Goal: Information Seeking & Learning: Find specific fact

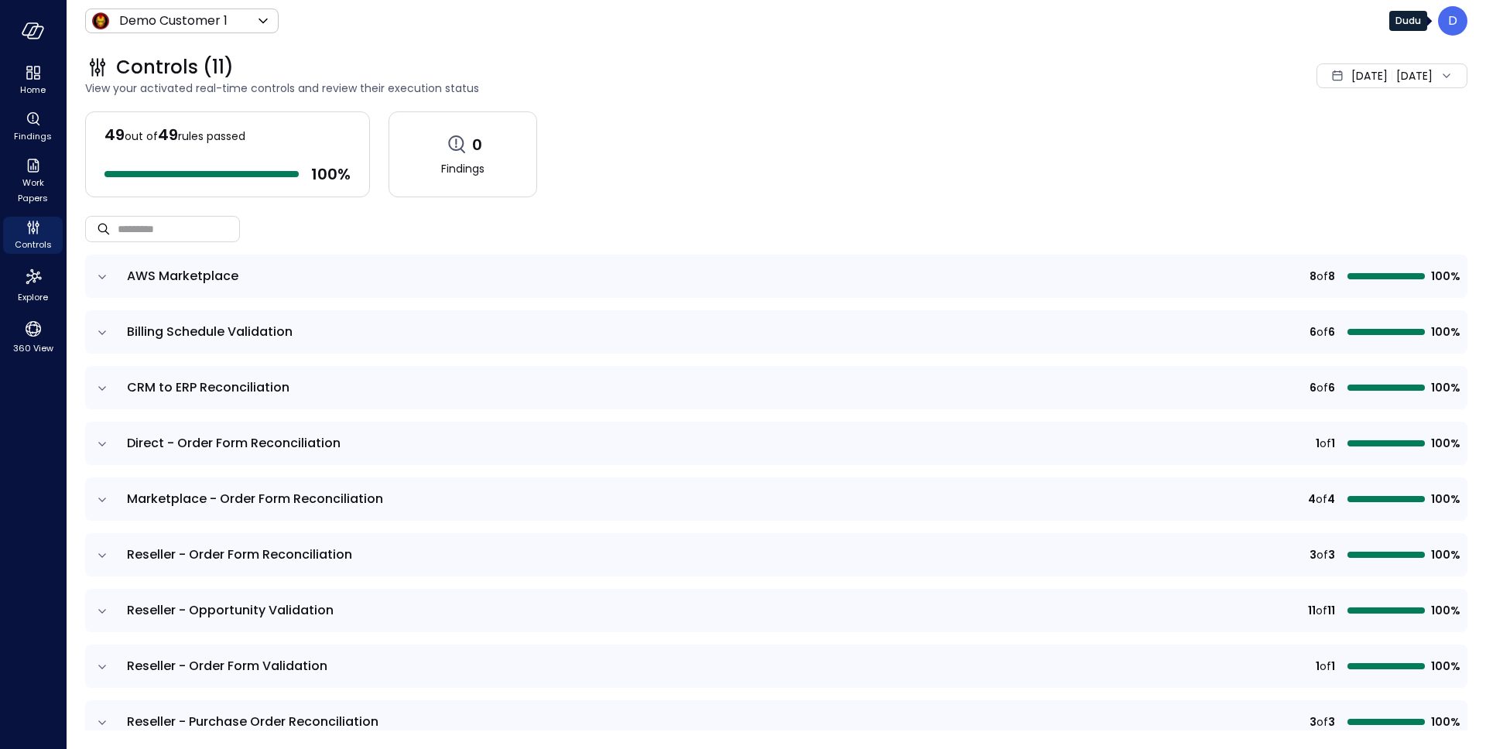
click at [1449, 7] on div "D" at bounding box center [1452, 20] width 29 height 29
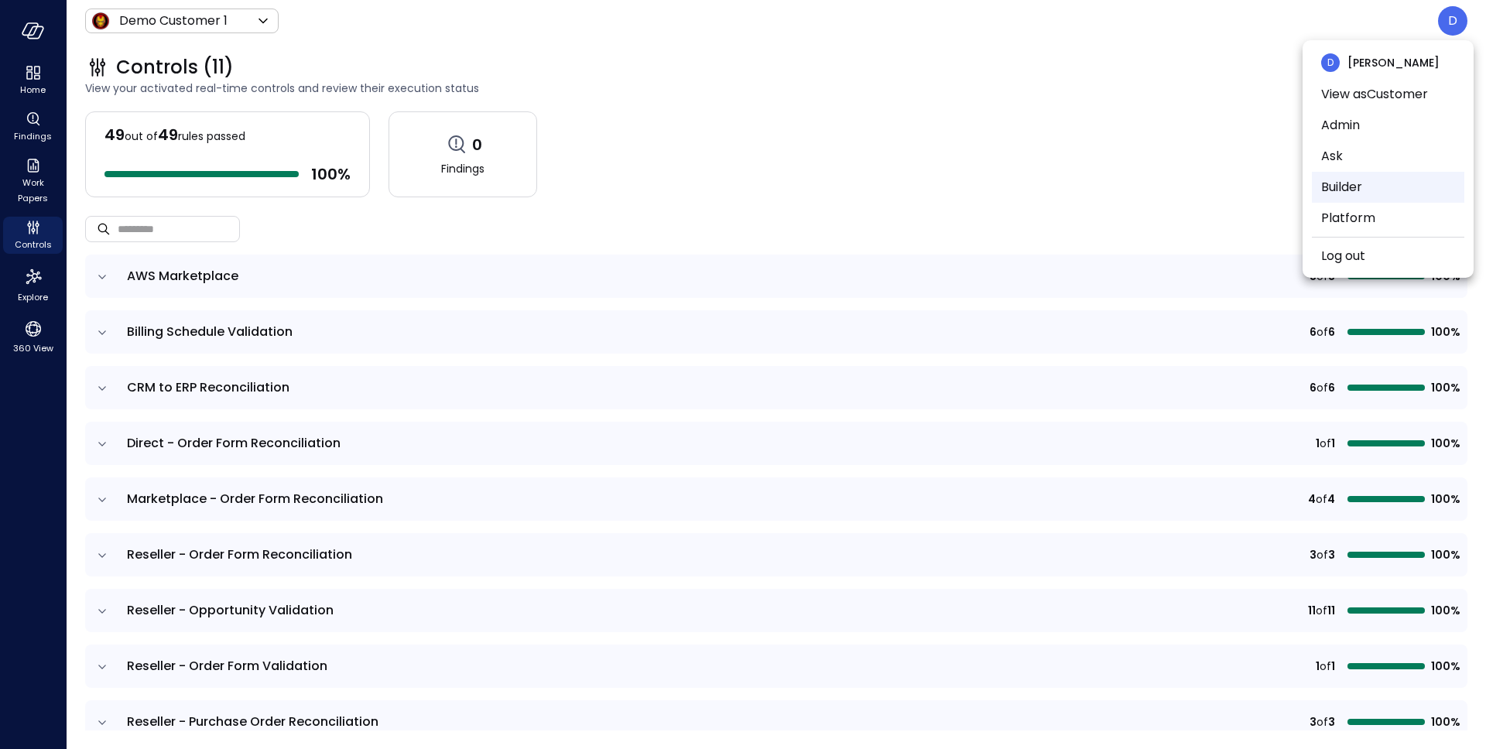
click at [1354, 185] on li "Builder" at bounding box center [1388, 187] width 152 height 31
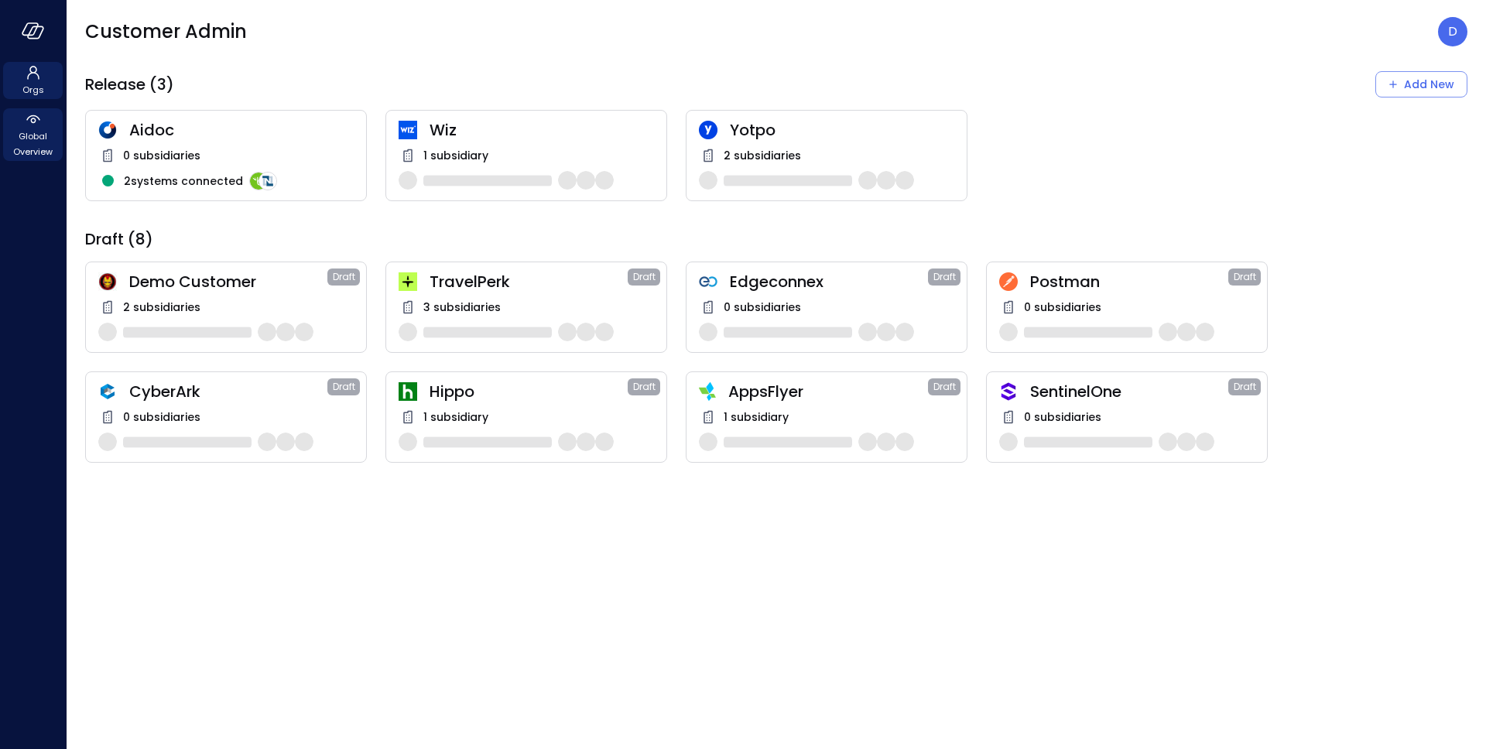
click at [31, 143] on span "Global Overview" at bounding box center [32, 143] width 47 height 31
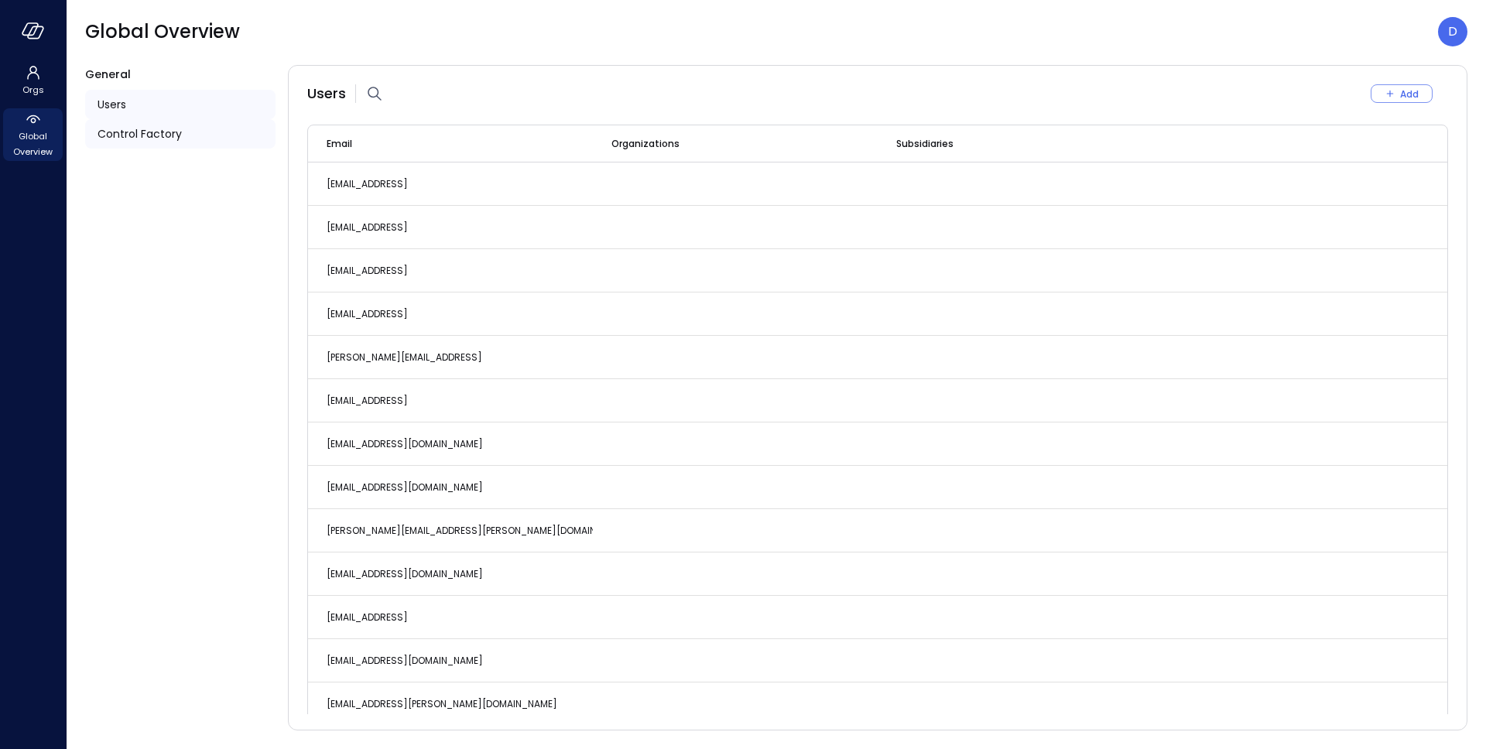
click at [123, 125] on span "Control Factory" at bounding box center [139, 133] width 84 height 17
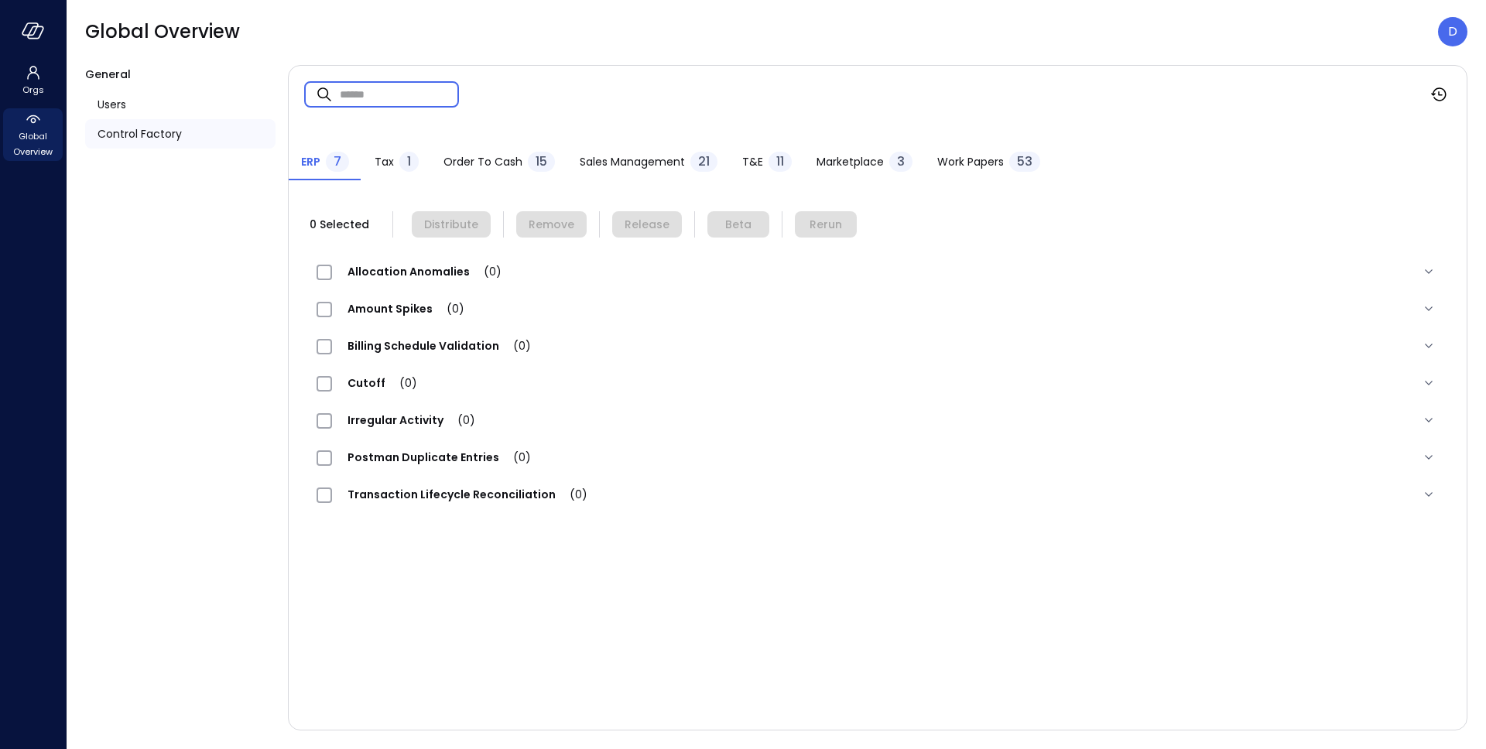
click at [372, 90] on input "text" at bounding box center [399, 94] width 119 height 41
click at [624, 150] on button "Sales Management 21" at bounding box center [648, 163] width 162 height 34
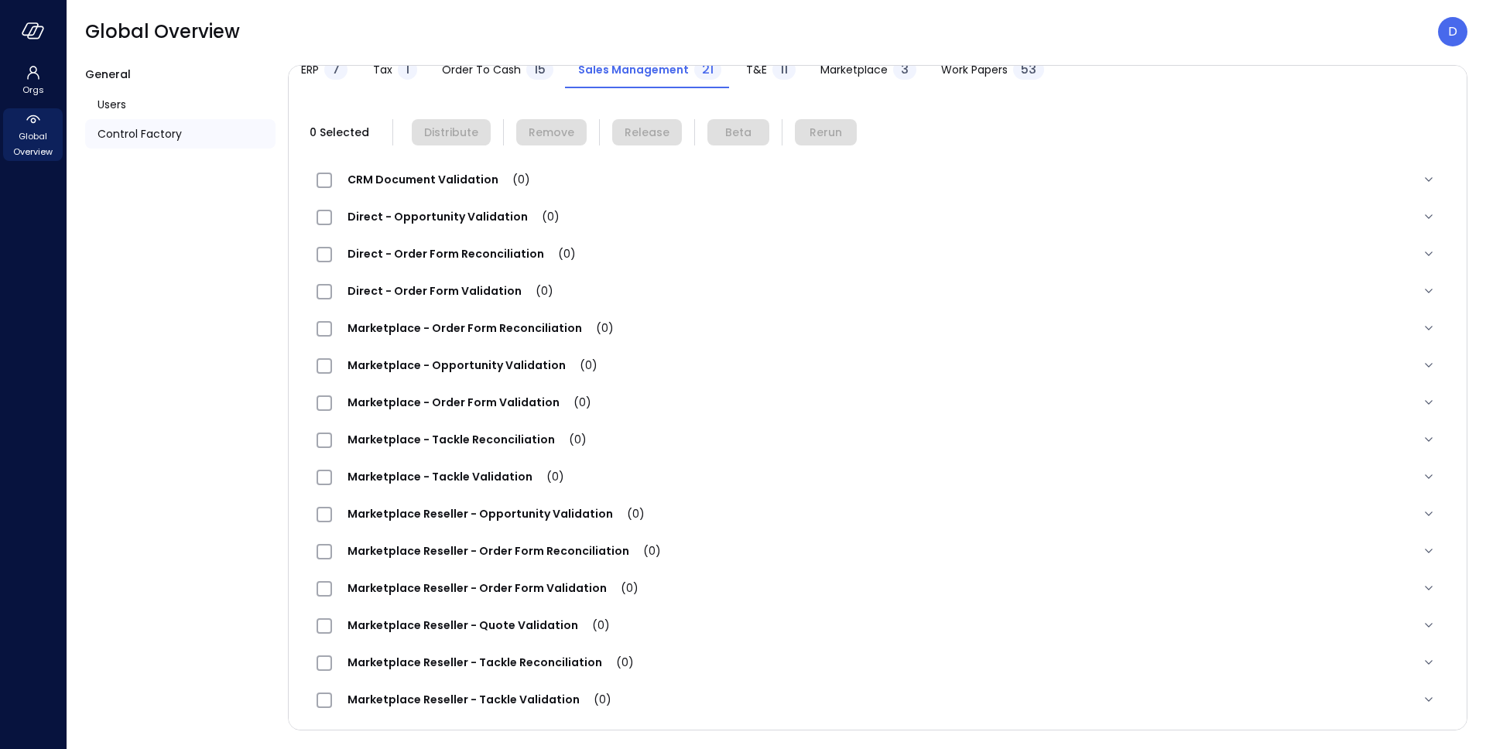
scroll to position [0, 0]
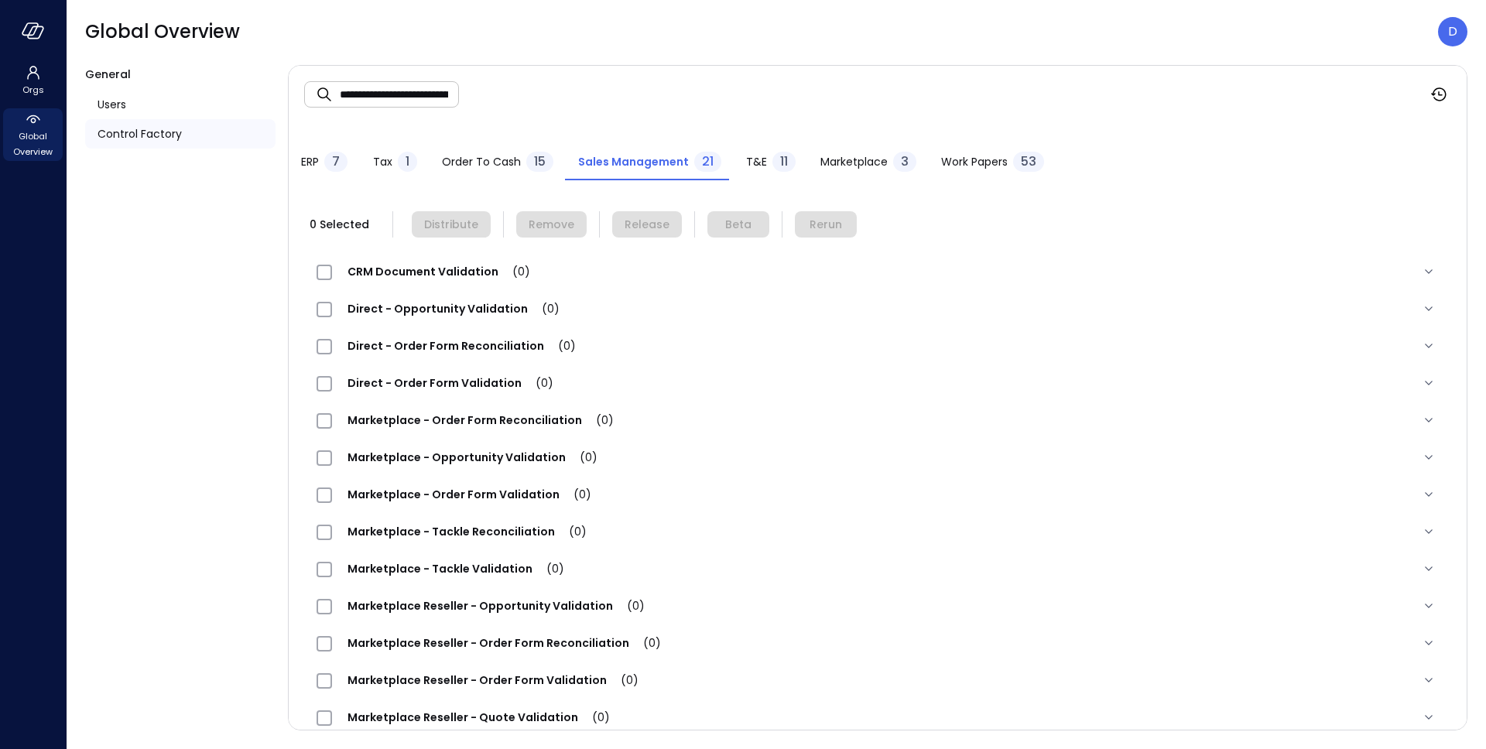
click at [494, 163] on span "Order to Cash" at bounding box center [481, 161] width 79 height 17
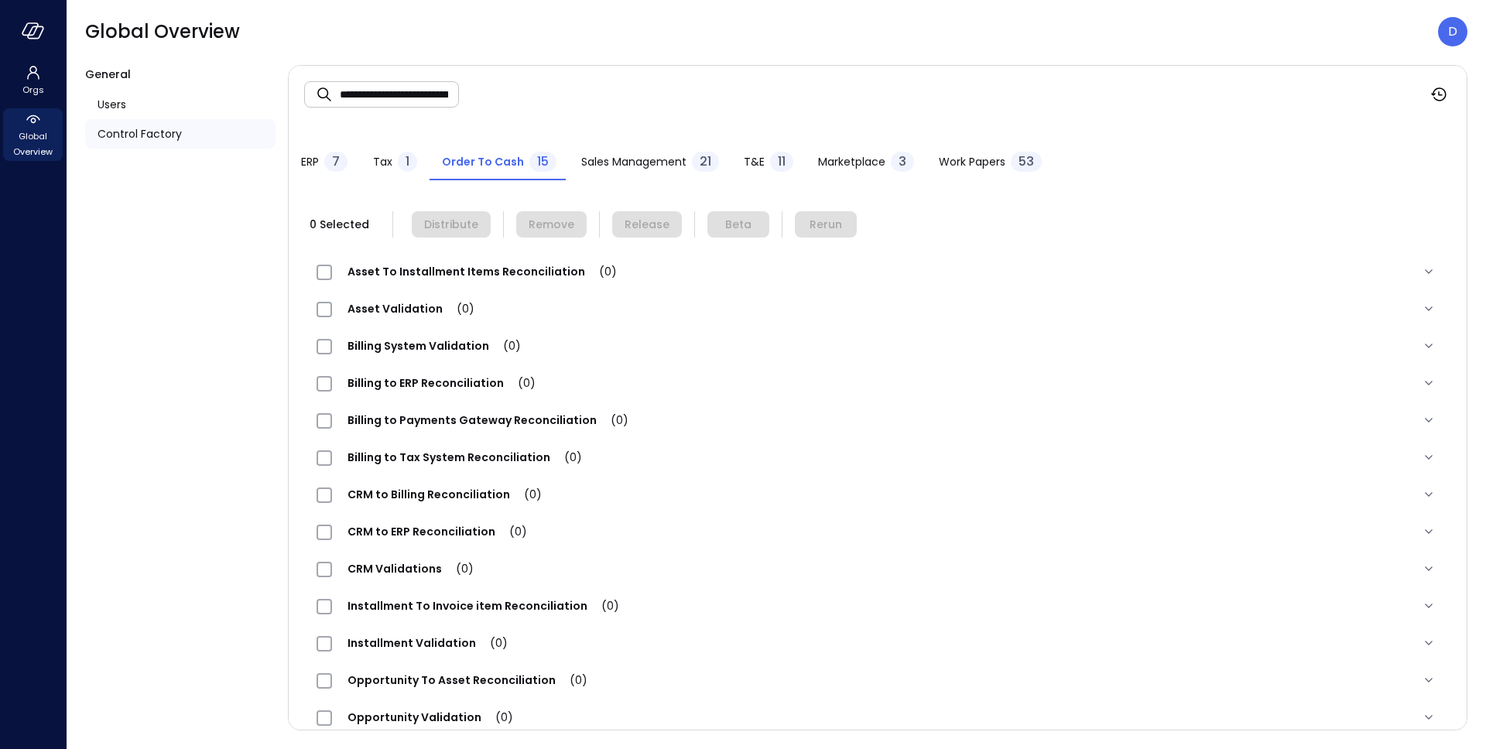
click at [436, 88] on input "**********" at bounding box center [399, 94] width 119 height 41
click at [417, 95] on input "**********" at bounding box center [399, 94] width 119 height 41
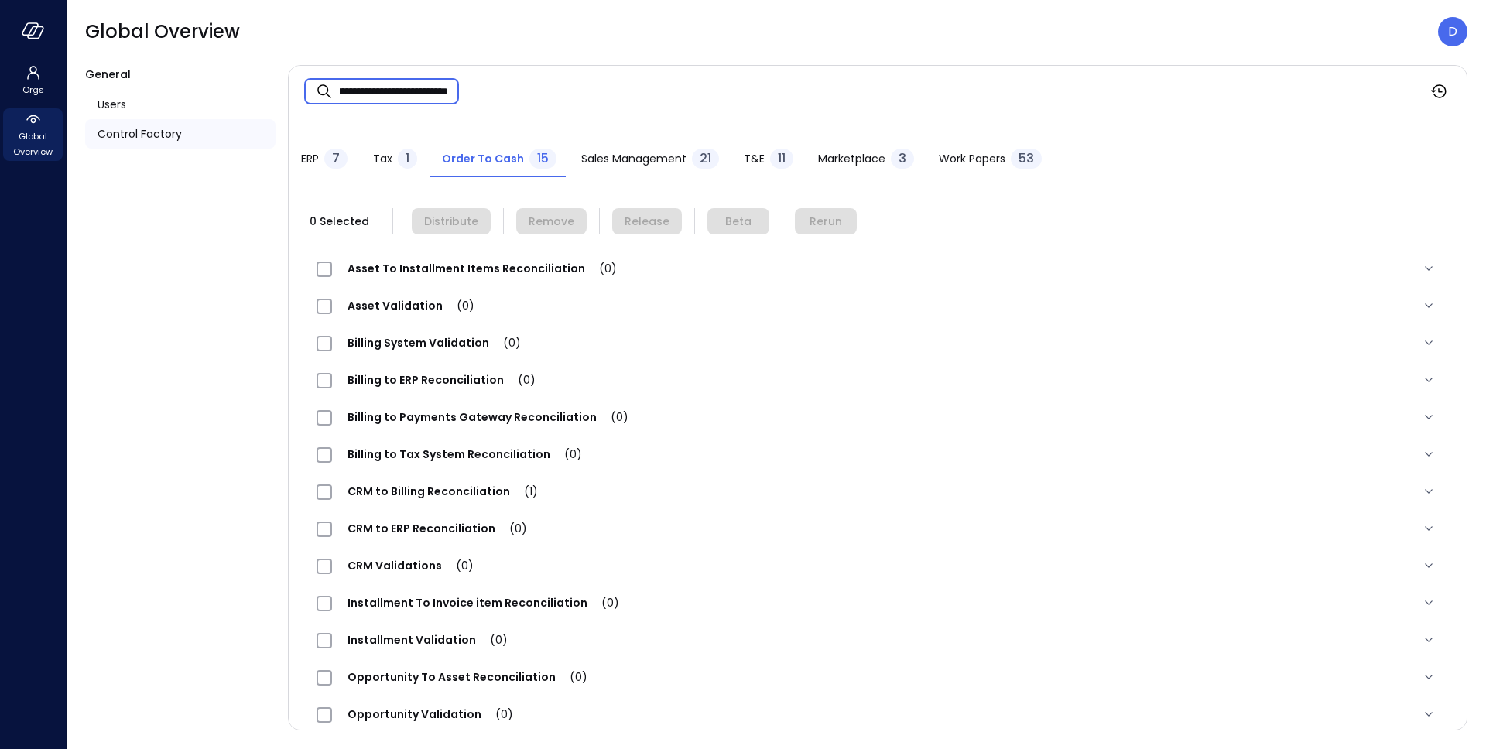
type input "**********"
click at [412, 499] on div "CRM to Billing Reconciliation (1)" at bounding box center [434, 491] width 237 height 19
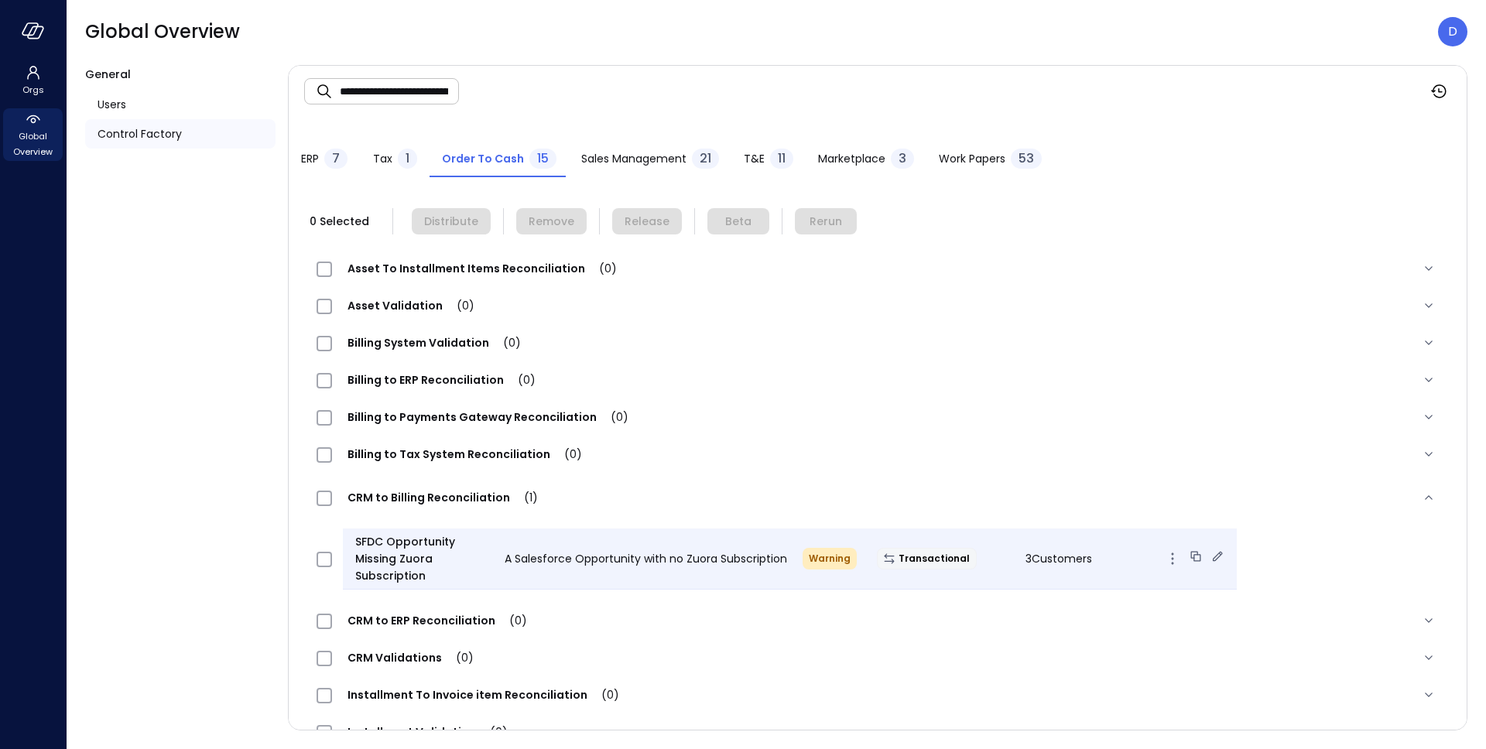
click at [1036, 568] on div "SFDC Opportunity Missing Zuora Subscription A Salesforce Opportunity with no Zu…" at bounding box center [790, 558] width 894 height 61
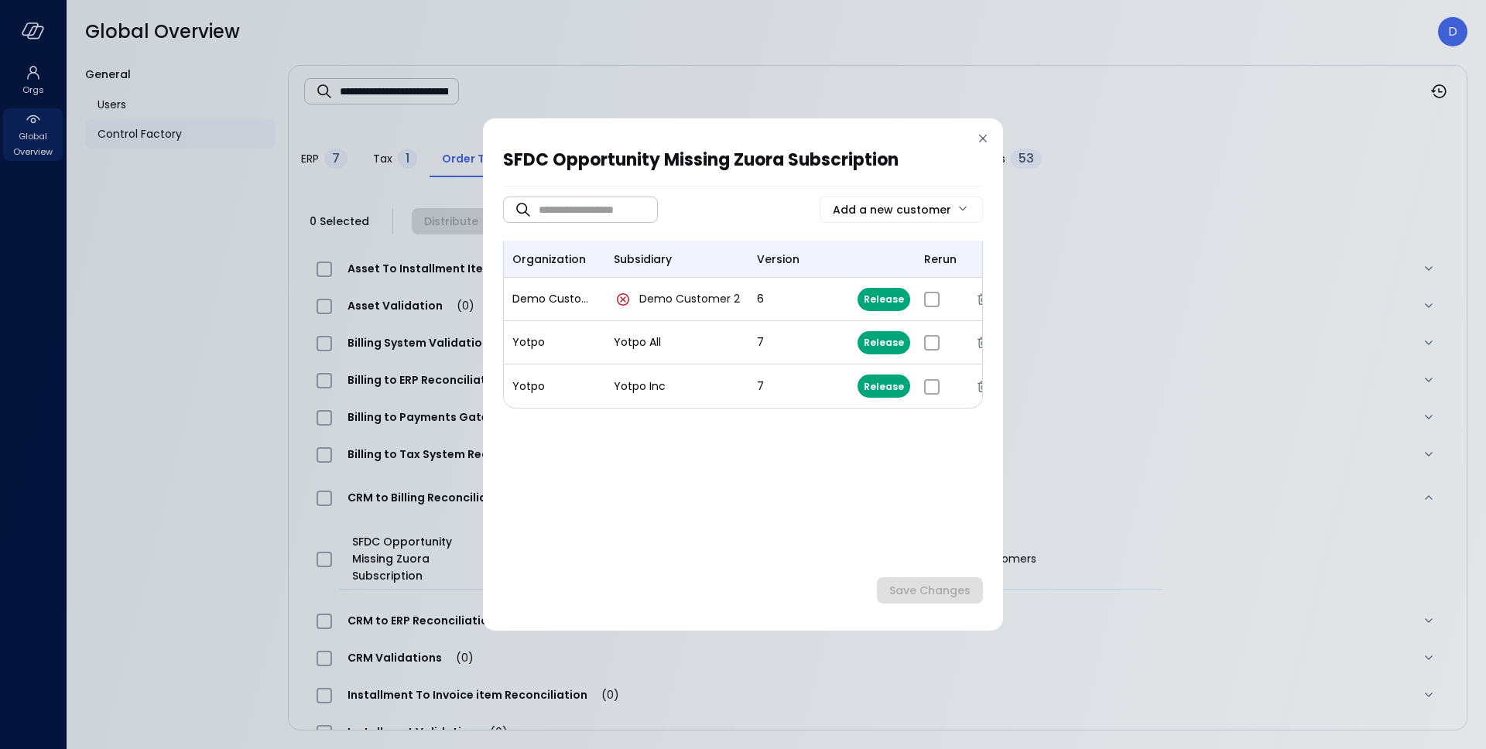
click at [982, 142] on icon at bounding box center [982, 138] width 15 height 15
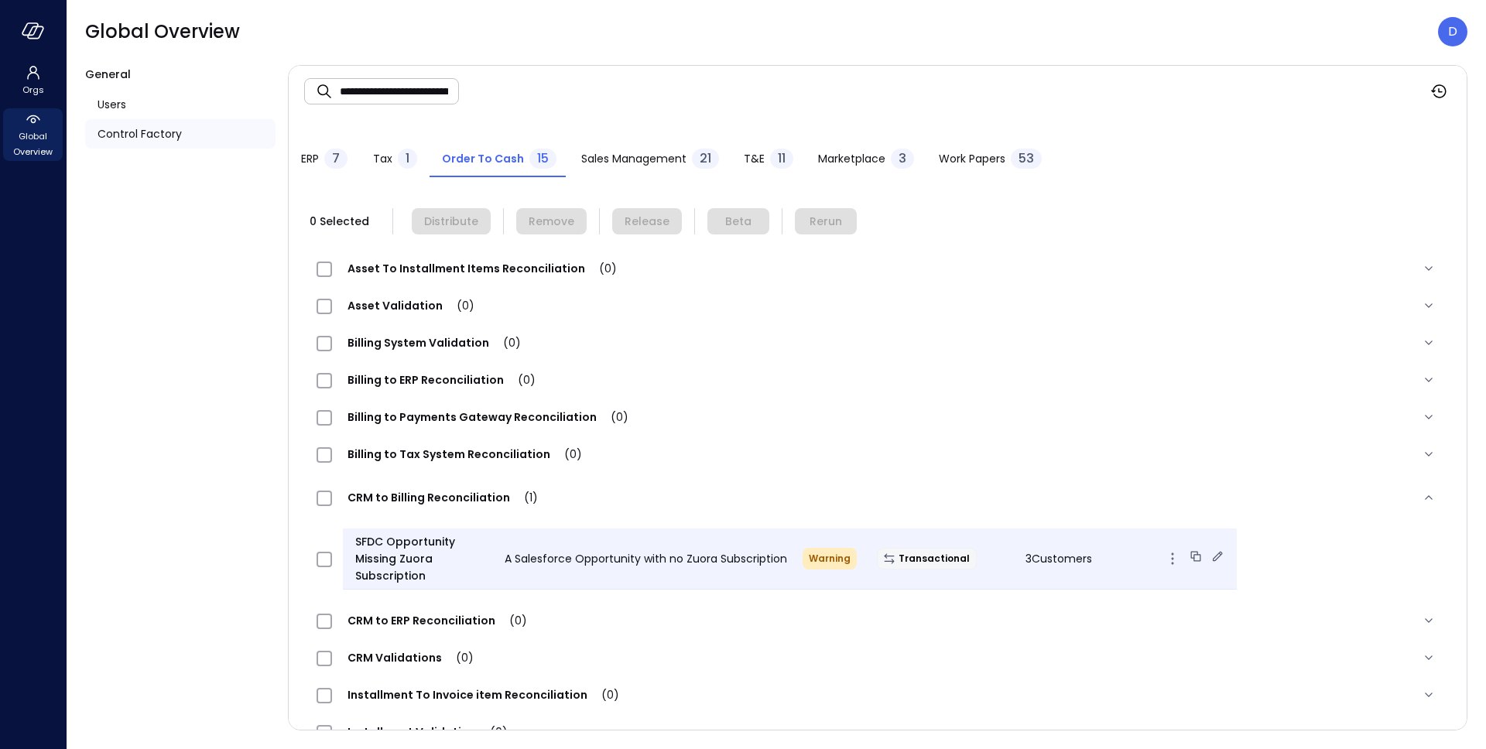
click at [1212, 552] on icon at bounding box center [1217, 556] width 10 height 10
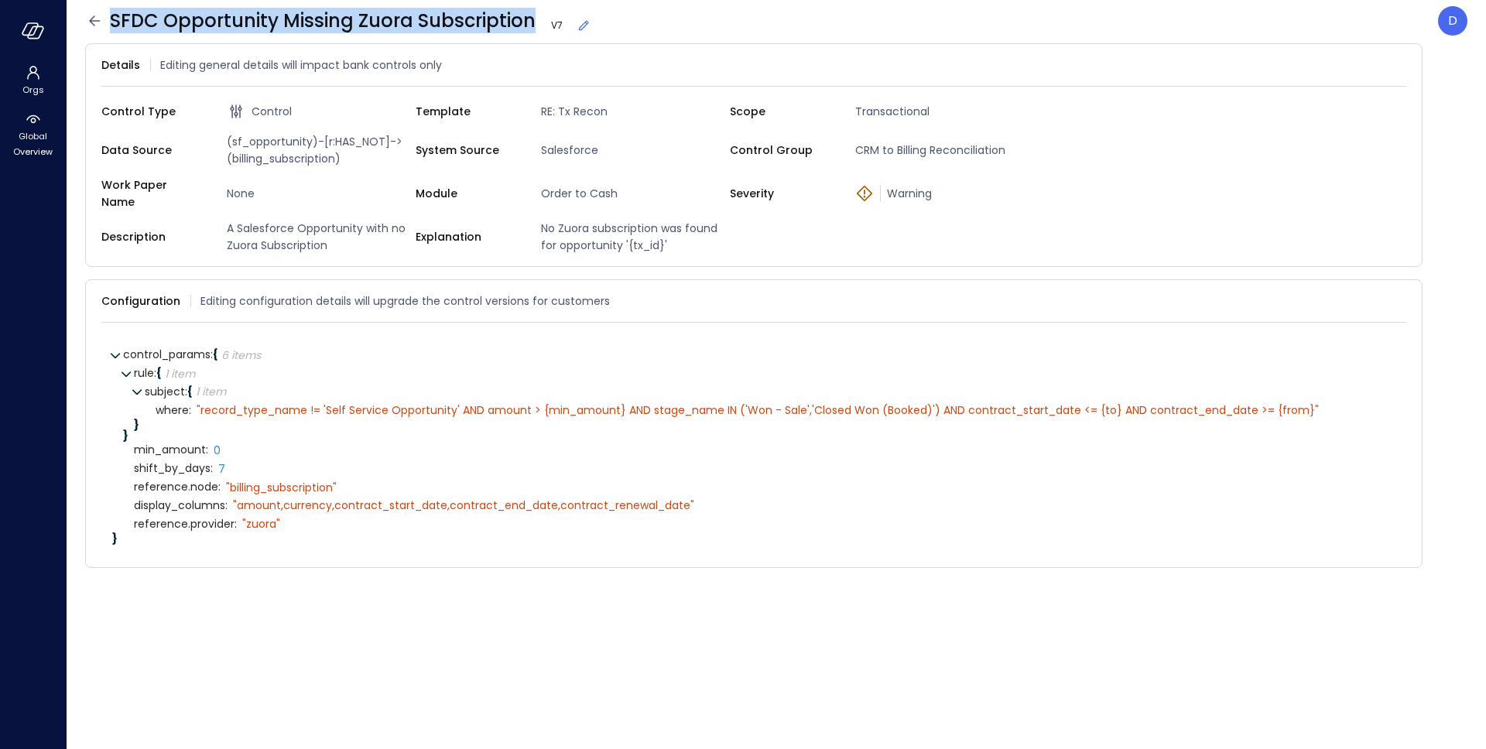
drag, startPoint x: 111, startPoint y: 19, endPoint x: 528, endPoint y: 16, distance: 416.3
click at [528, 16] on span "SFDC Opportunity Missing Zuora Subscription V 7" at bounding box center [350, 21] width 481 height 25
copy span "SFDC Opportunity Missing Zuora Subscription"
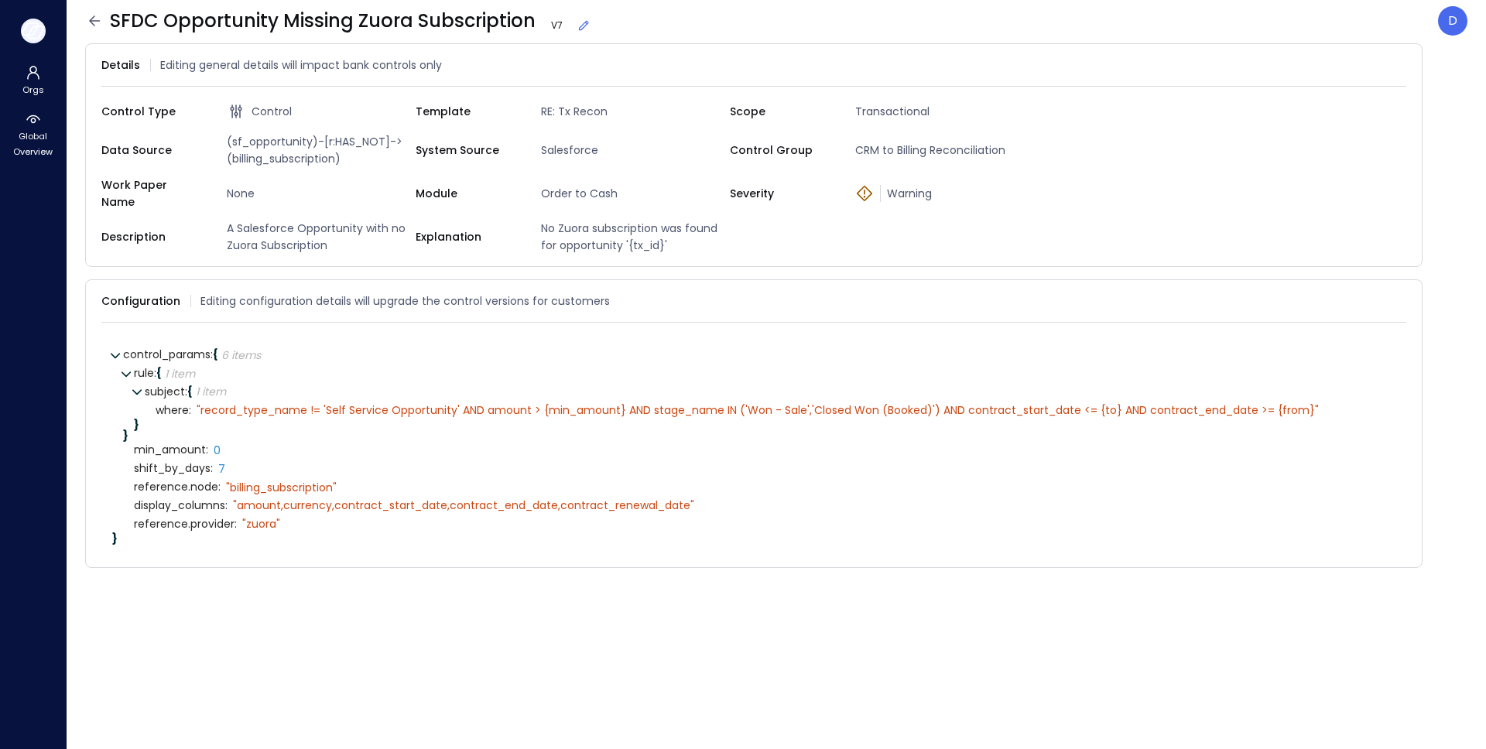
click at [26, 32] on icon "button" at bounding box center [33, 30] width 23 height 17
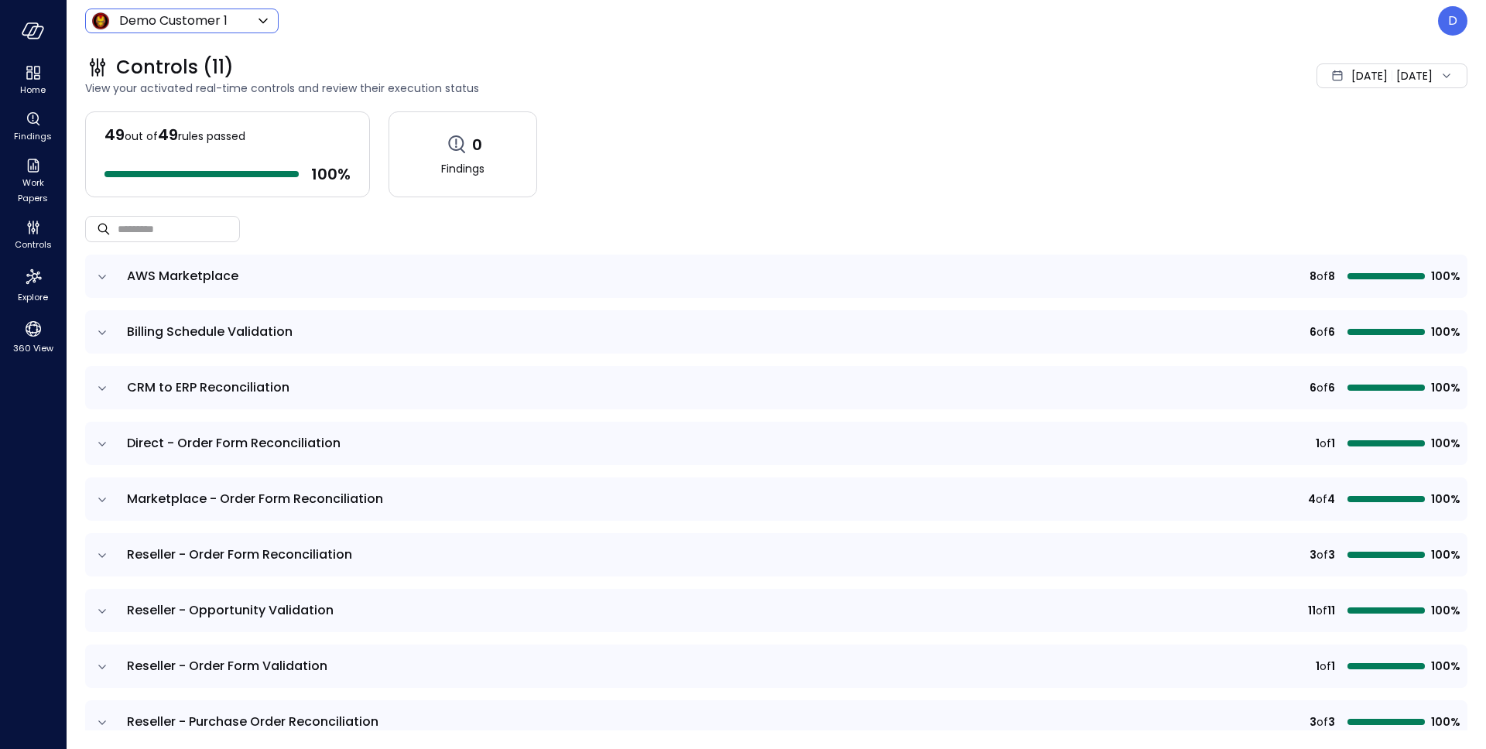
click at [234, 17] on body "Home Findings Work Papers Controls Explore 360 View Demo Customer 1 ***** ​ D C…" at bounding box center [743, 374] width 1486 height 749
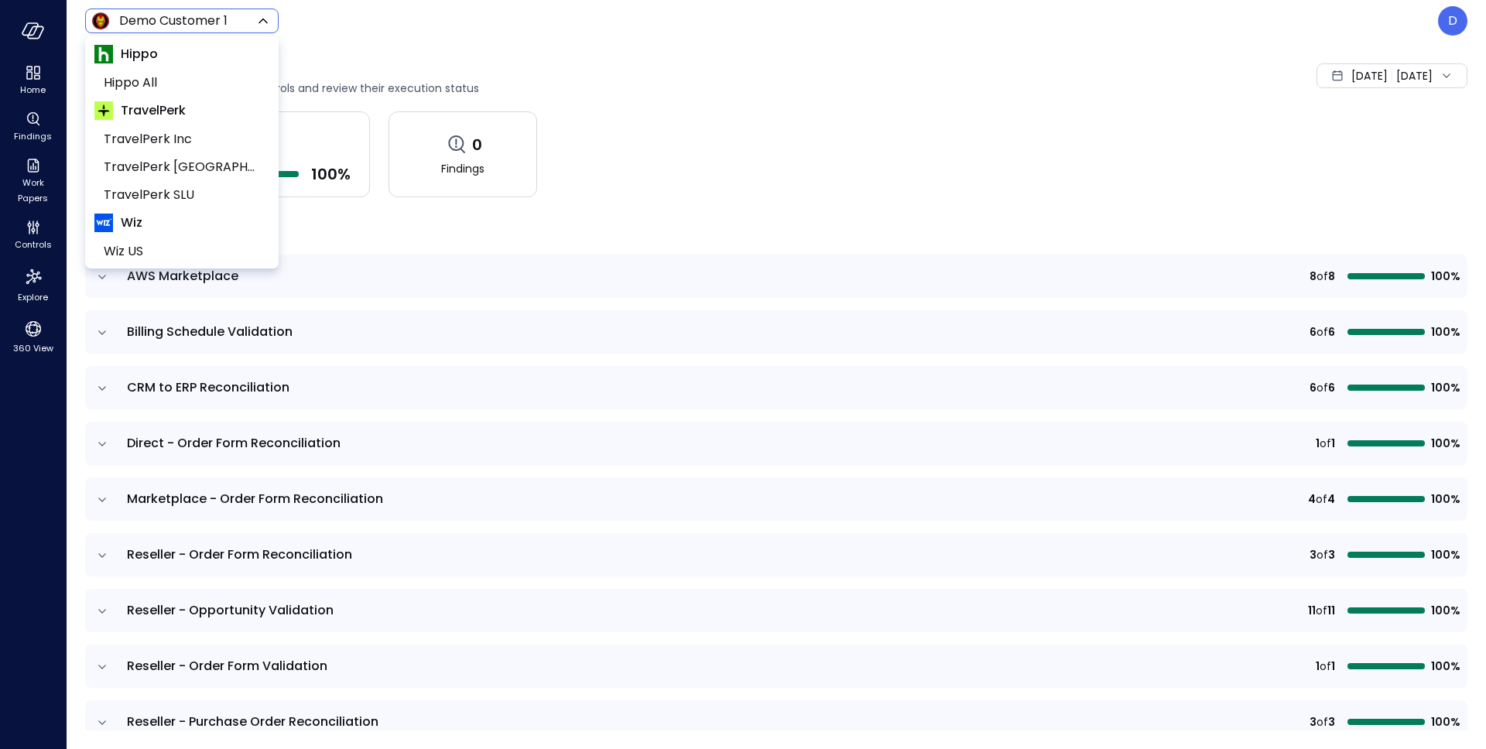
scroll to position [156, 0]
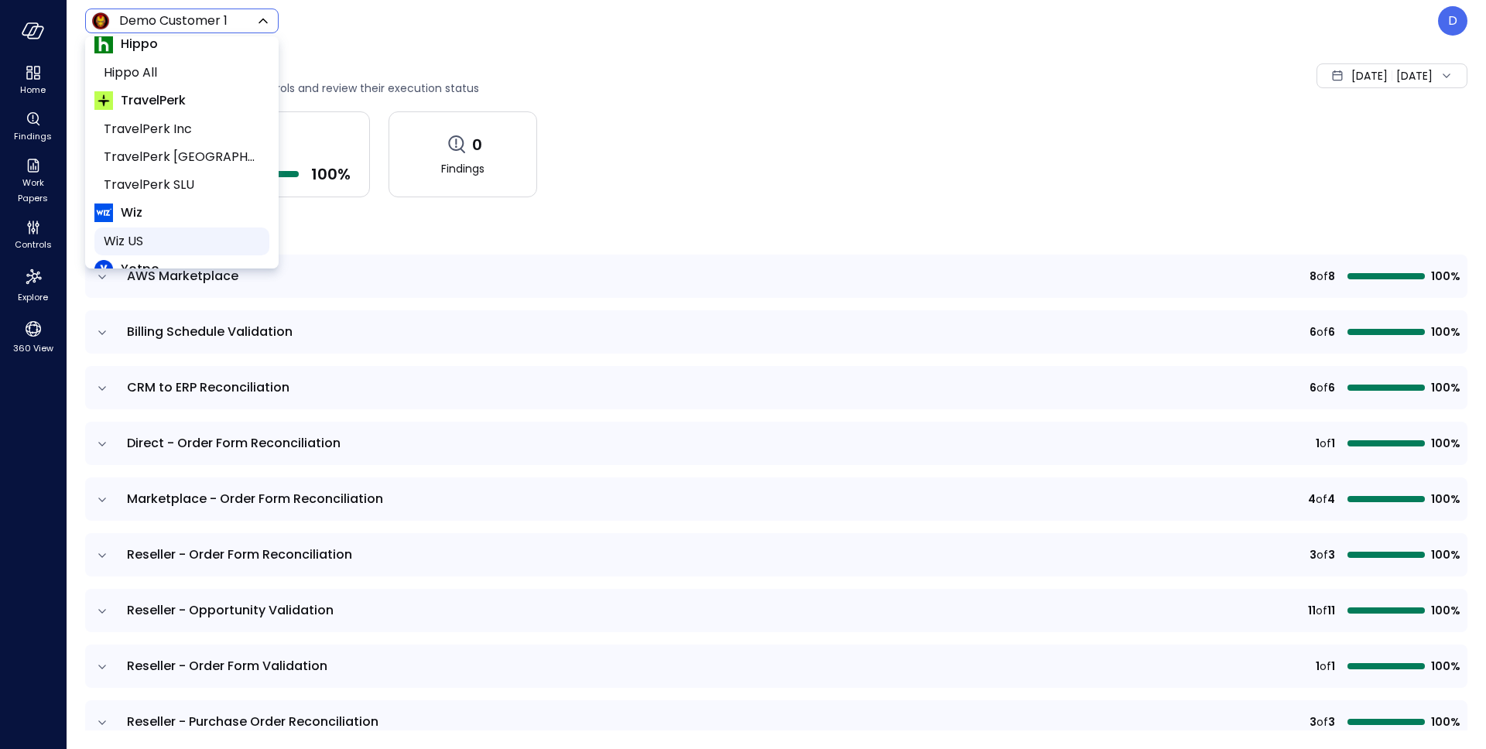
click at [142, 234] on span "Wiz US" at bounding box center [180, 241] width 153 height 19
type input "******"
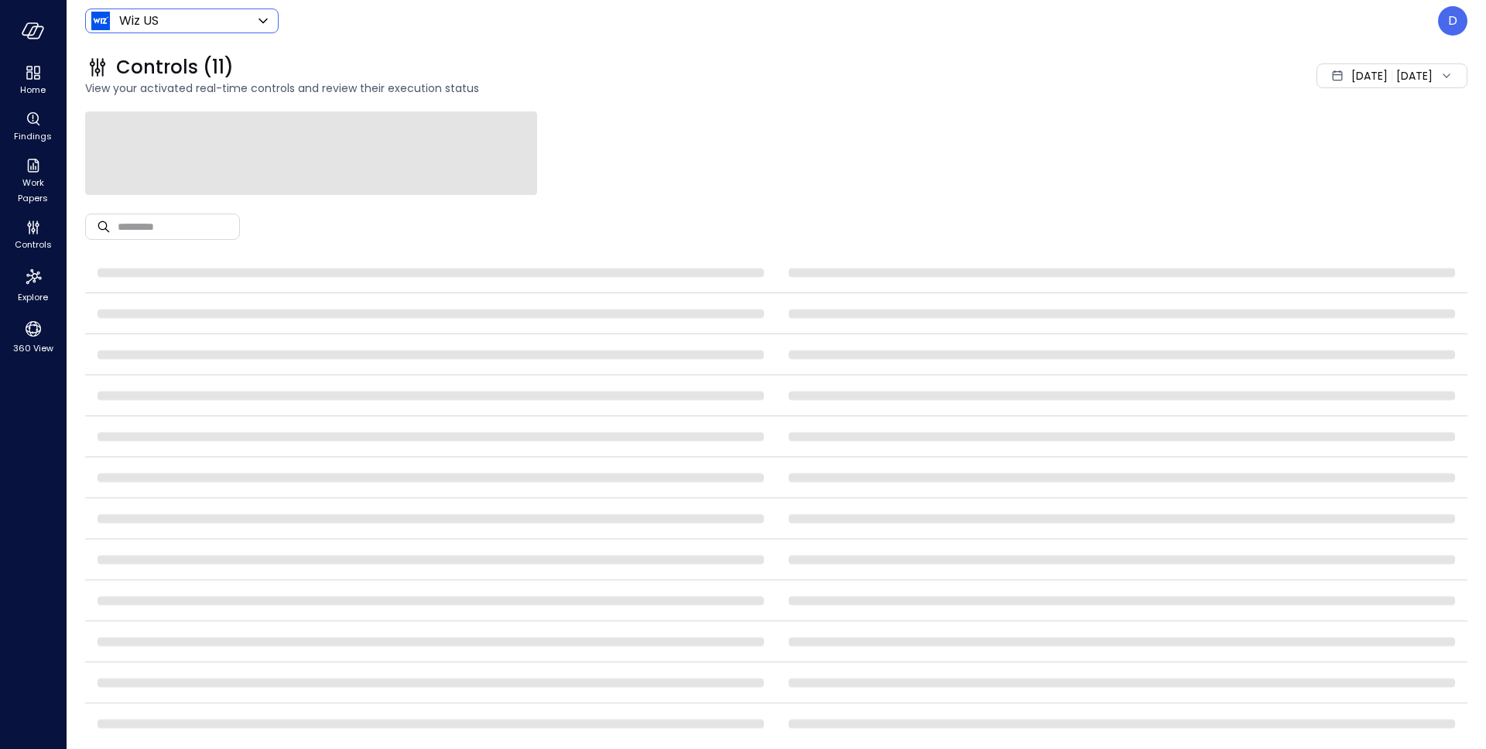
click at [297, 56] on div "Controls (11)" at bounding box center [562, 67] width 955 height 25
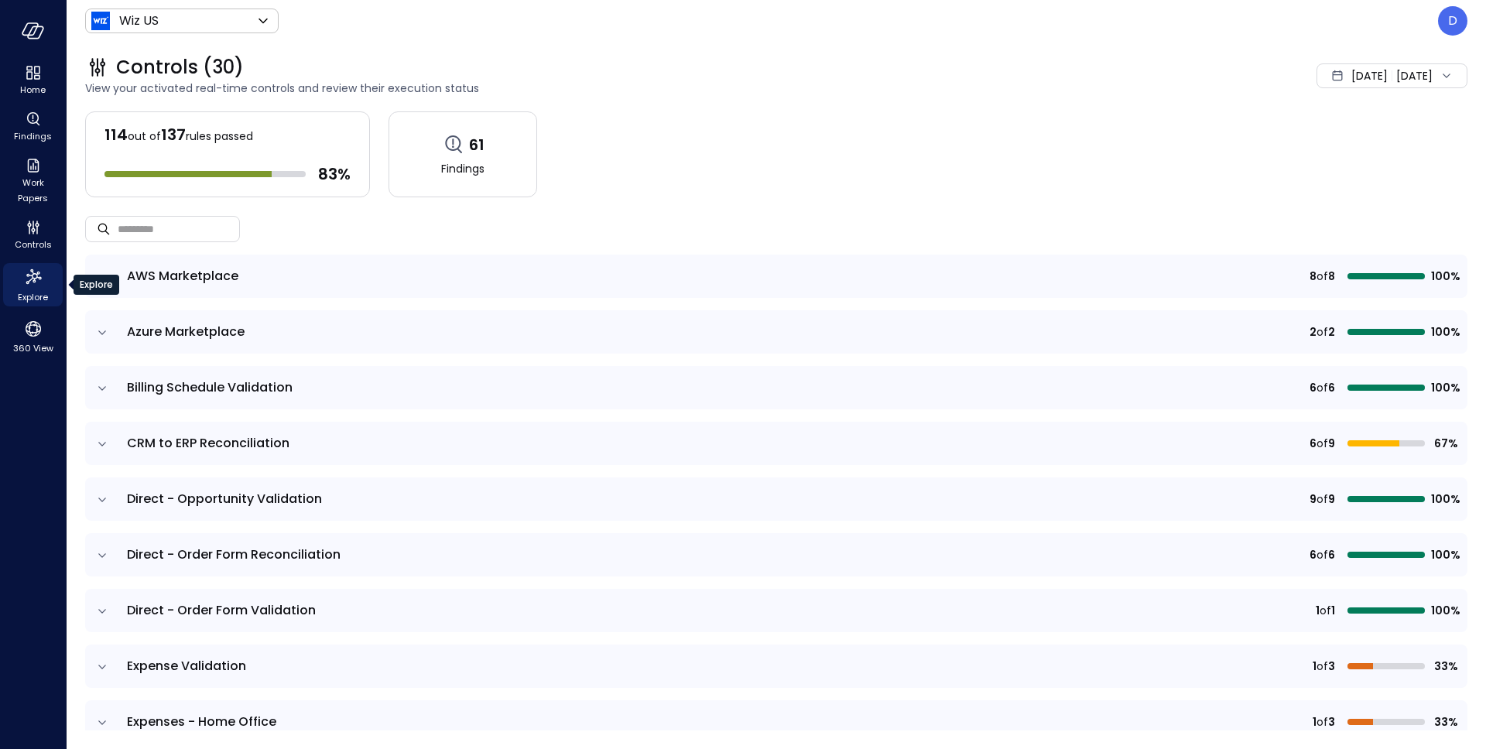
click at [37, 300] on span "Explore" at bounding box center [33, 296] width 30 height 15
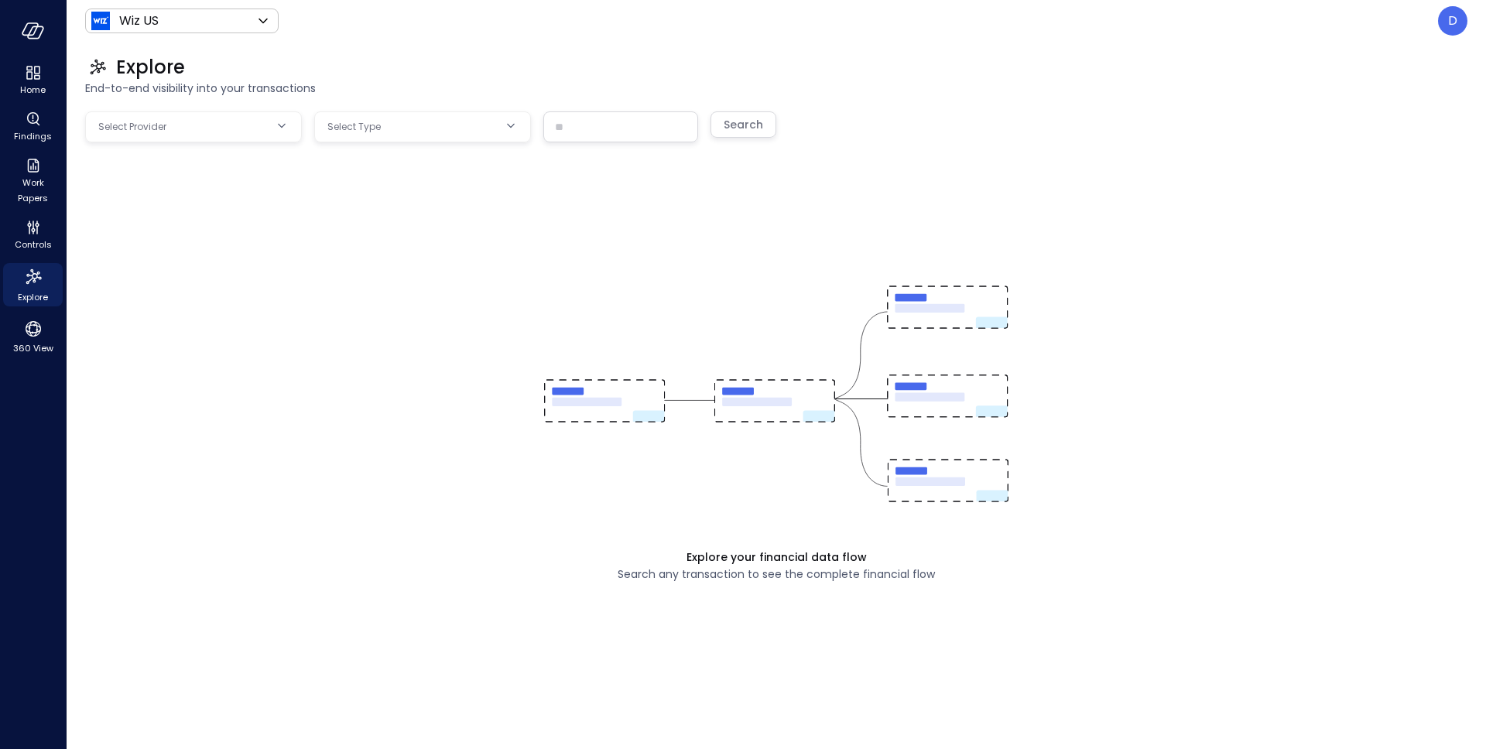
click at [299, 115] on body "Home Findings Work Papers Controls Explore 360 View Wiz US ****** ​ D Explore E…" at bounding box center [743, 374] width 1486 height 749
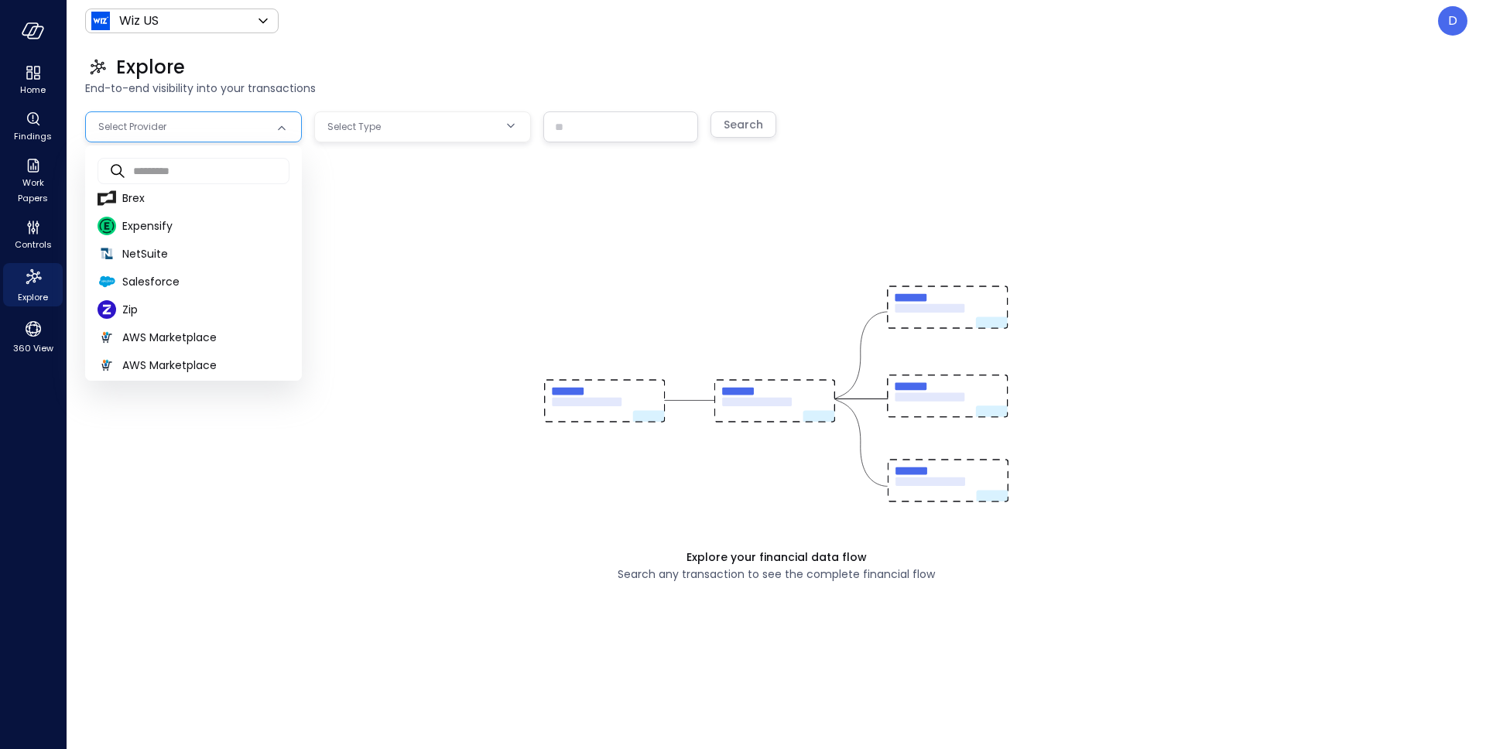
click at [281, 131] on div at bounding box center [743, 374] width 1486 height 749
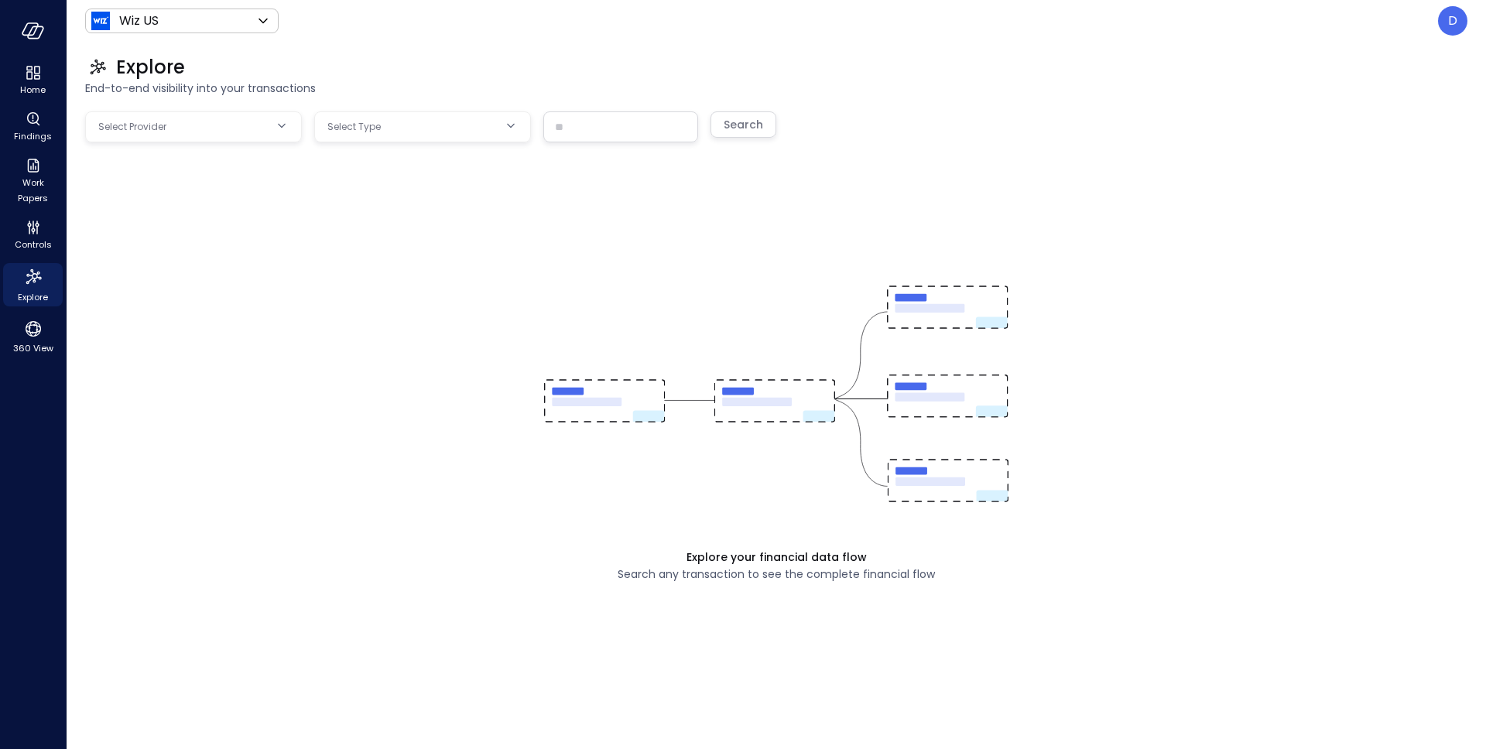
click at [278, 130] on body "Home Findings Work Papers Controls Explore 360 View Wiz US ****** ​ D Explore E…" at bounding box center [743, 374] width 1486 height 749
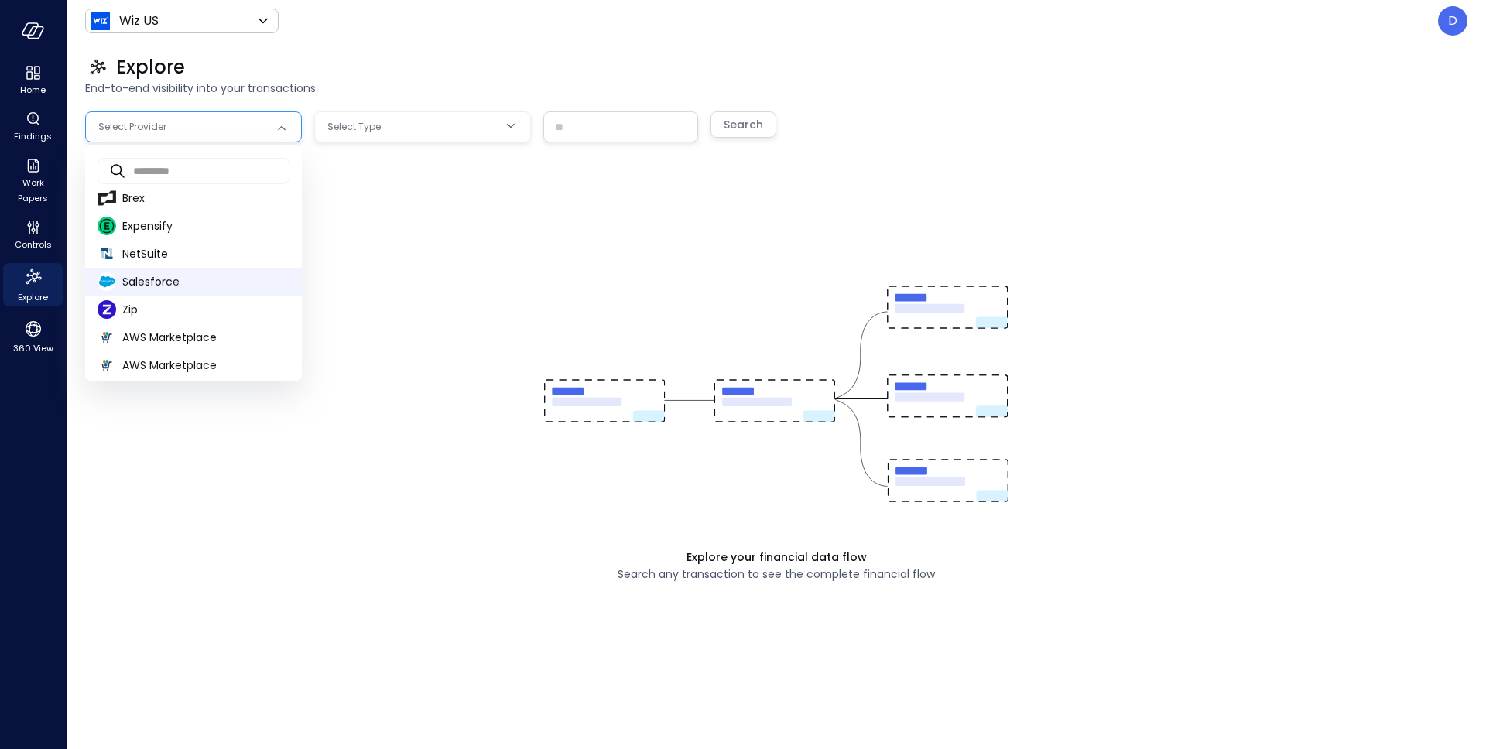
drag, startPoint x: 143, startPoint y: 282, endPoint x: 162, endPoint y: 272, distance: 20.8
click at [142, 282] on span "Salesforce" at bounding box center [205, 282] width 167 height 16
type input "**********"
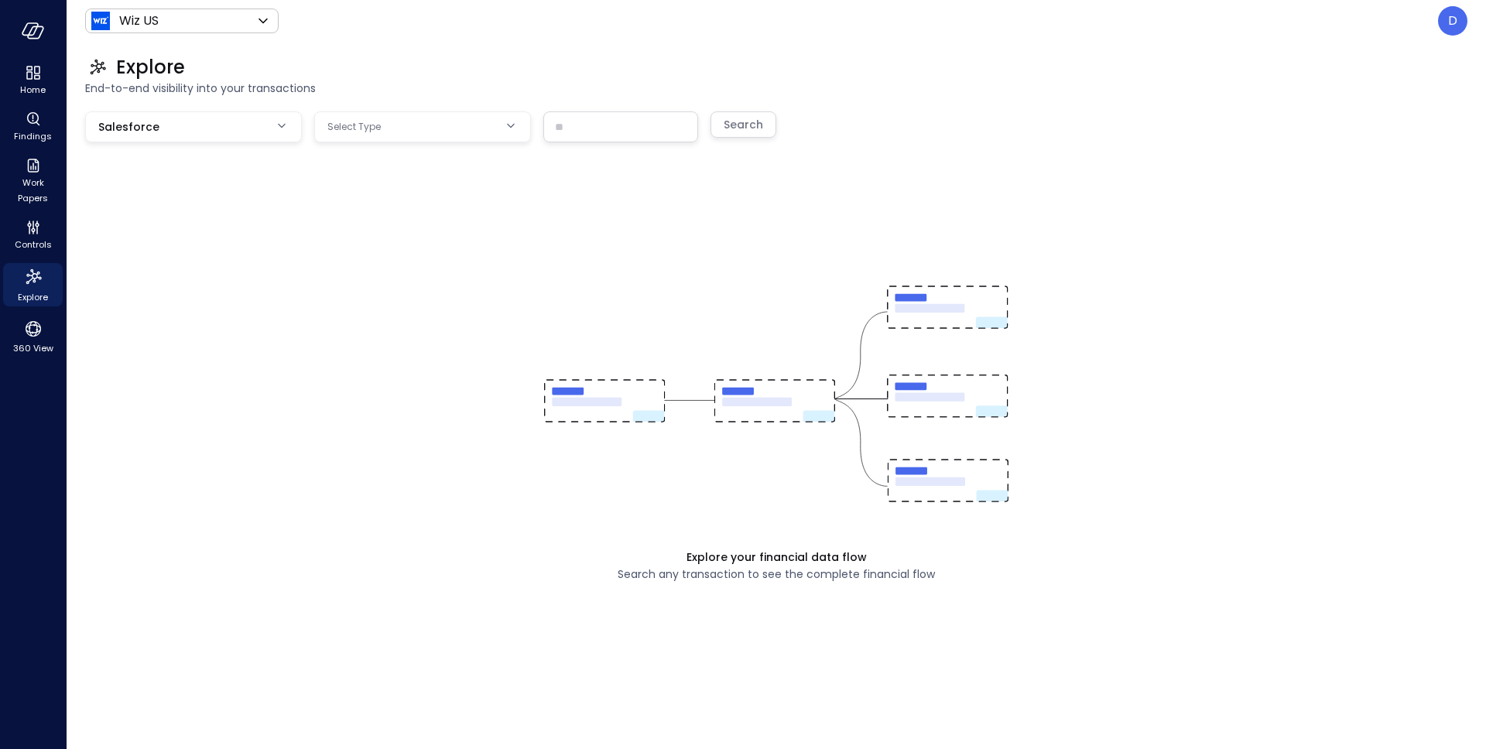
click at [388, 123] on body "**********" at bounding box center [743, 374] width 1486 height 749
drag, startPoint x: 364, startPoint y: 200, endPoint x: 371, endPoint y: 197, distance: 8.3
click at [363, 200] on span "Opportunity" at bounding box center [423, 197] width 192 height 16
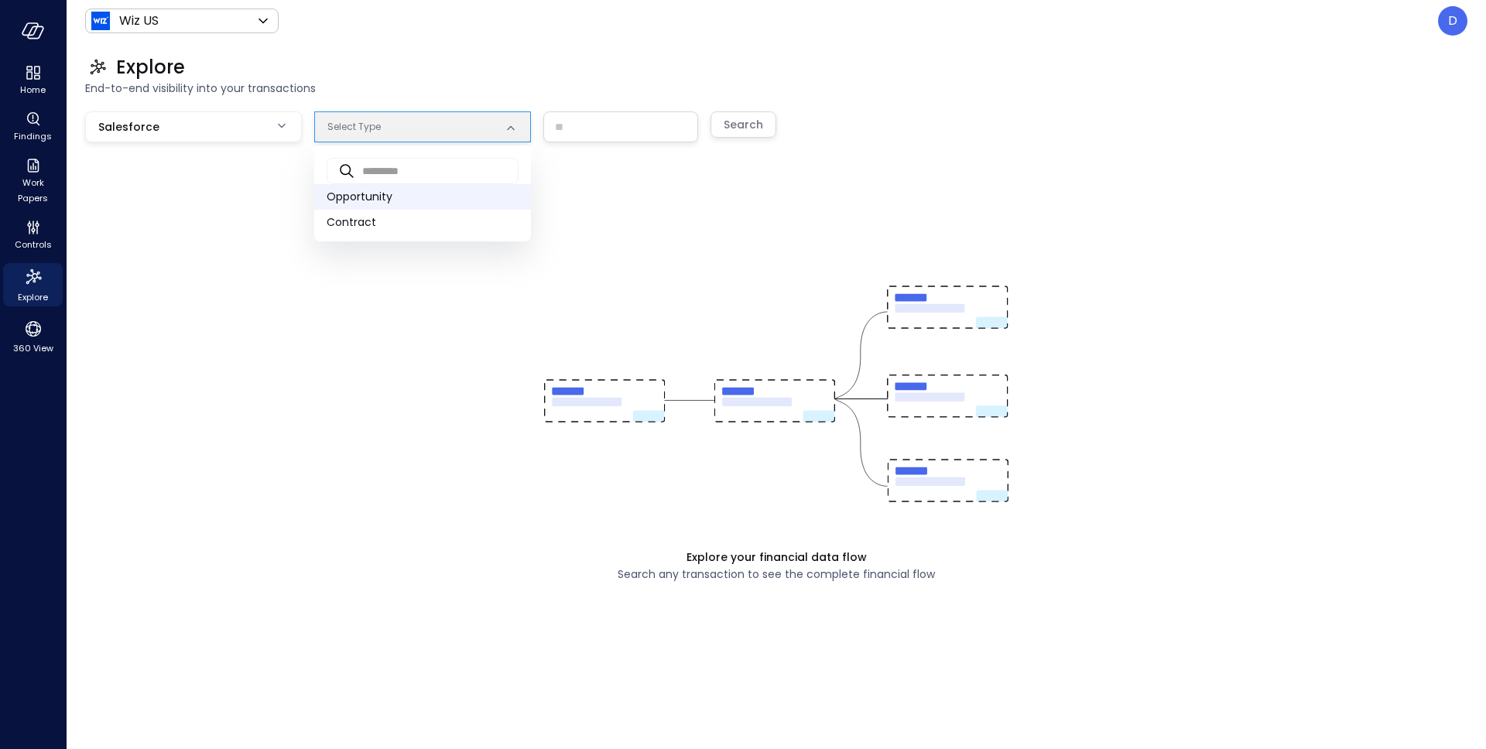
type input "***"
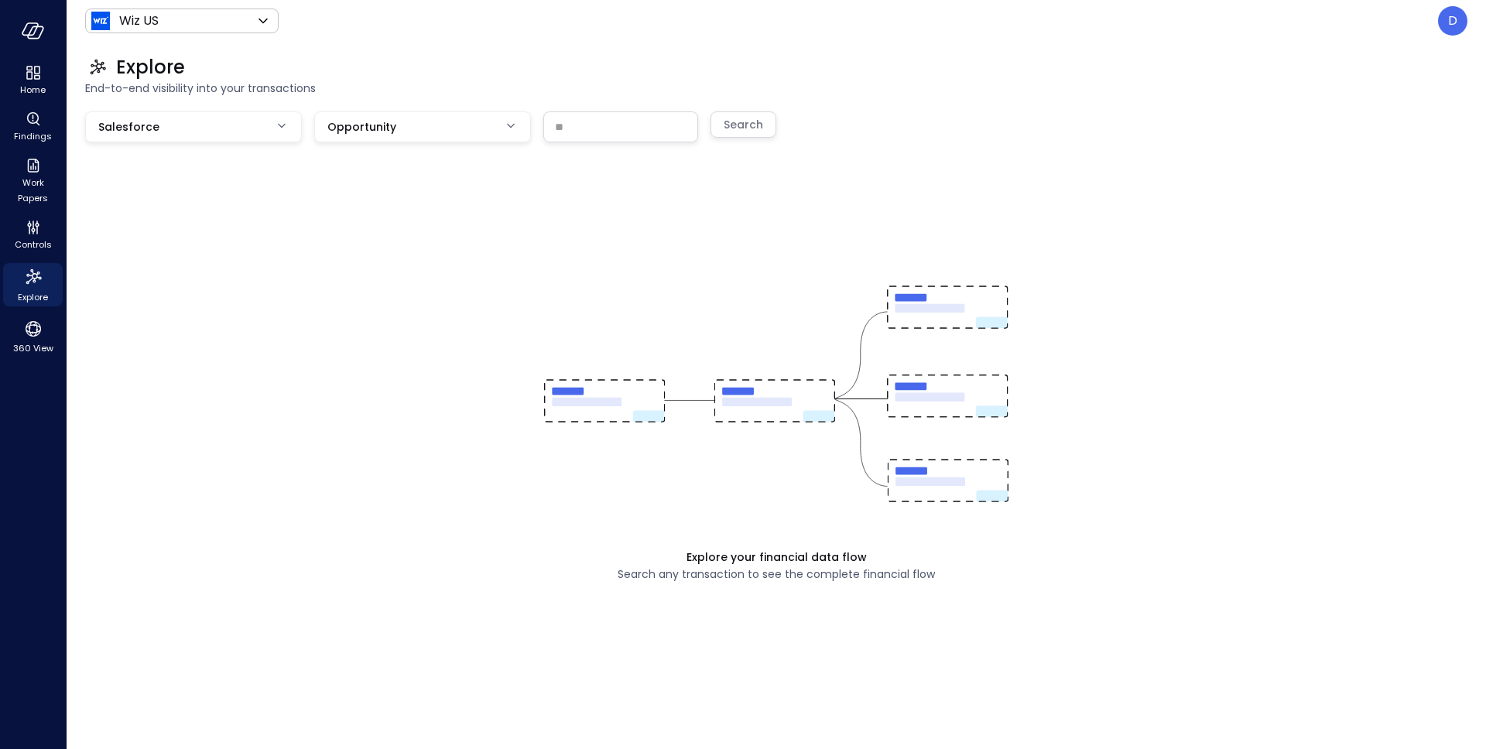
click at [595, 128] on input "text" at bounding box center [620, 126] width 153 height 29
paste input "**********"
click at [744, 121] on div "Search" at bounding box center [742, 124] width 39 height 19
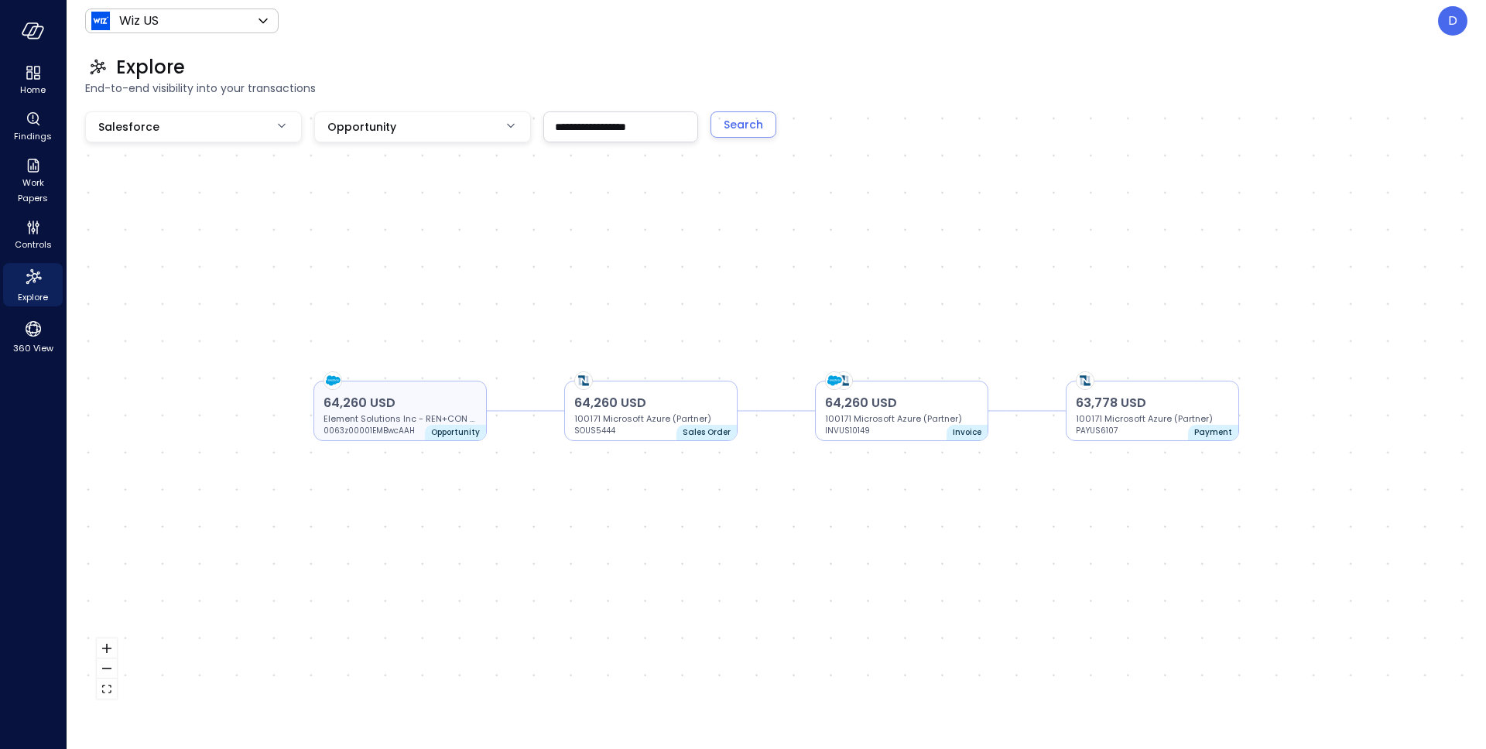
click at [378, 410] on p "64,260 USD" at bounding box center [399, 403] width 153 height 19
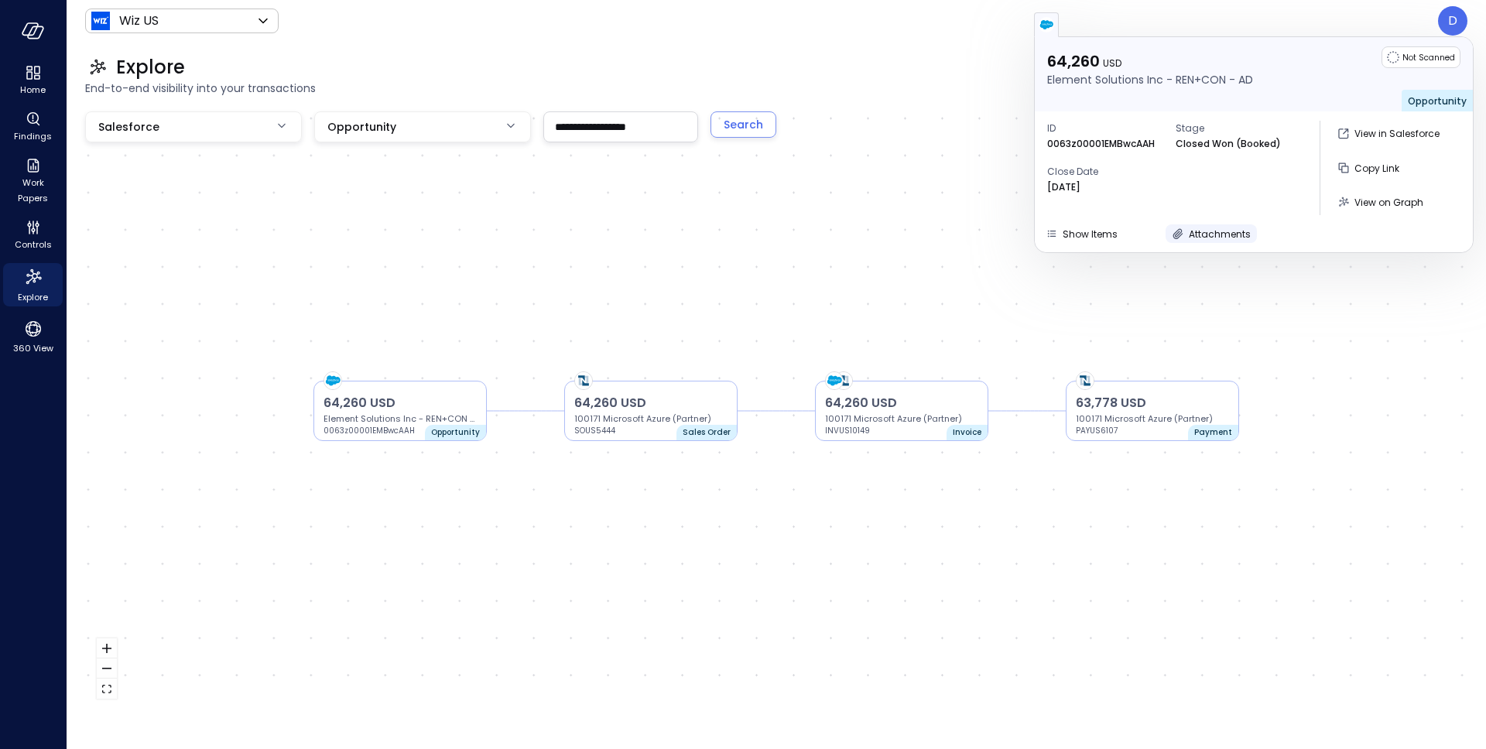
click at [1219, 232] on span "Attachments" at bounding box center [1220, 233] width 62 height 13
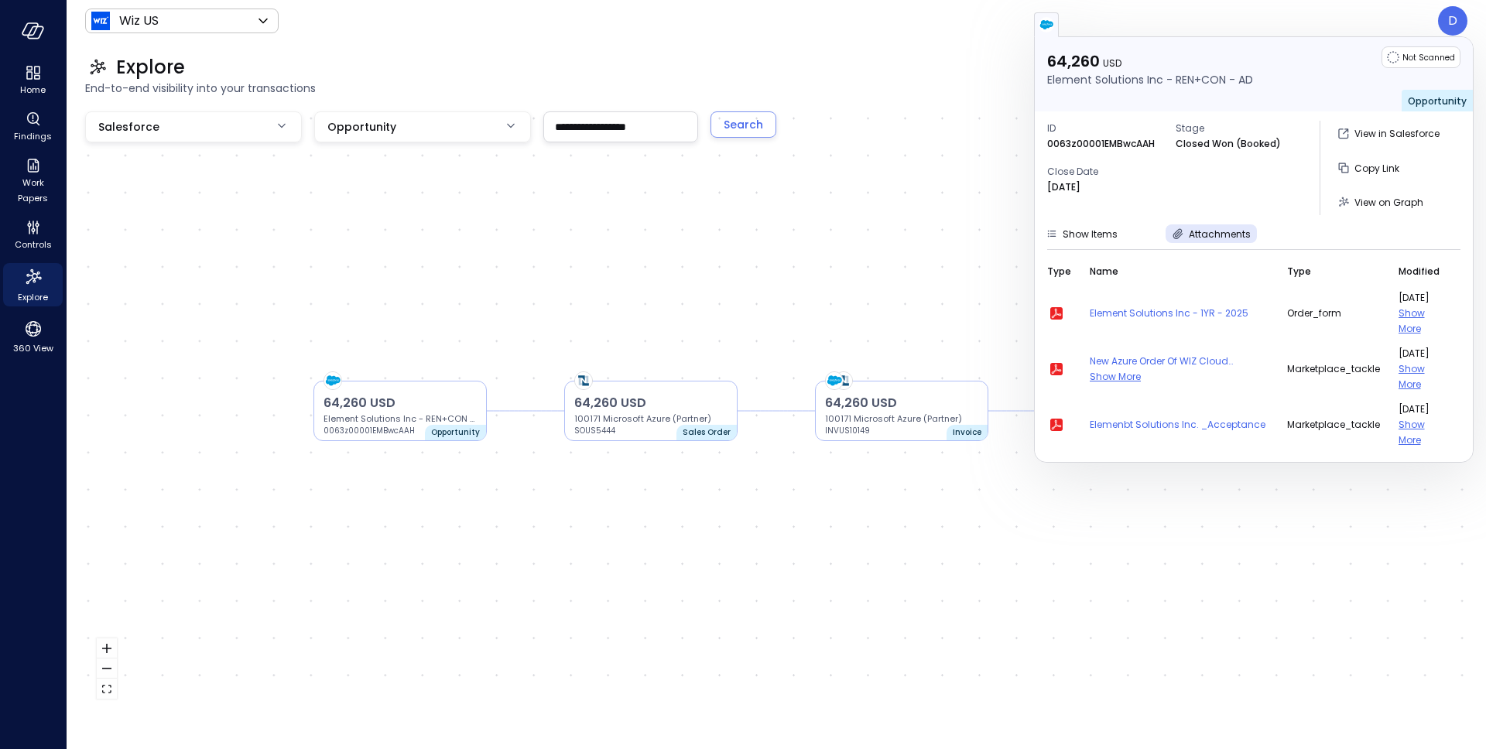
click at [584, 128] on input "**********" at bounding box center [620, 126] width 153 height 29
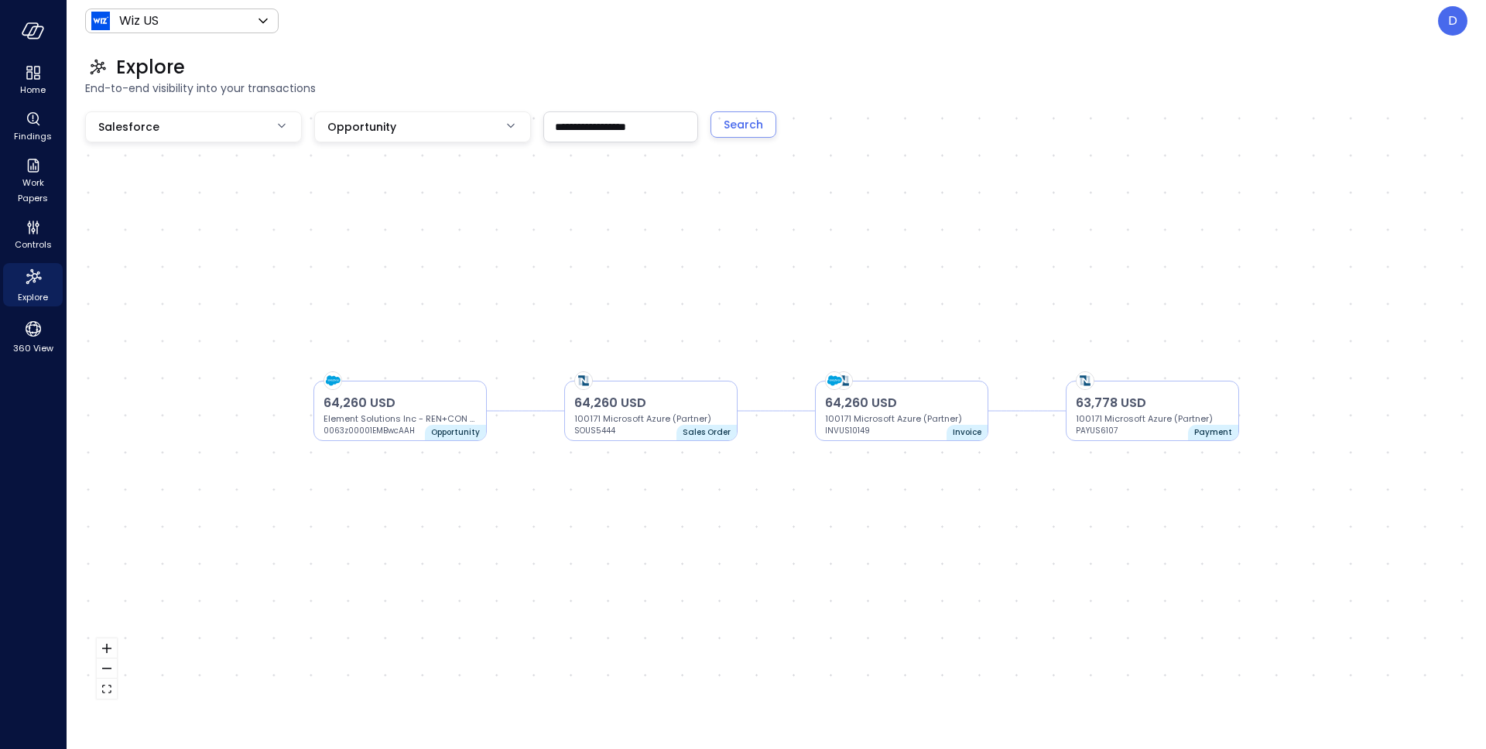
click at [611, 127] on input "**********" at bounding box center [620, 126] width 153 height 29
click at [632, 135] on input "**********" at bounding box center [620, 126] width 153 height 29
paste input "text"
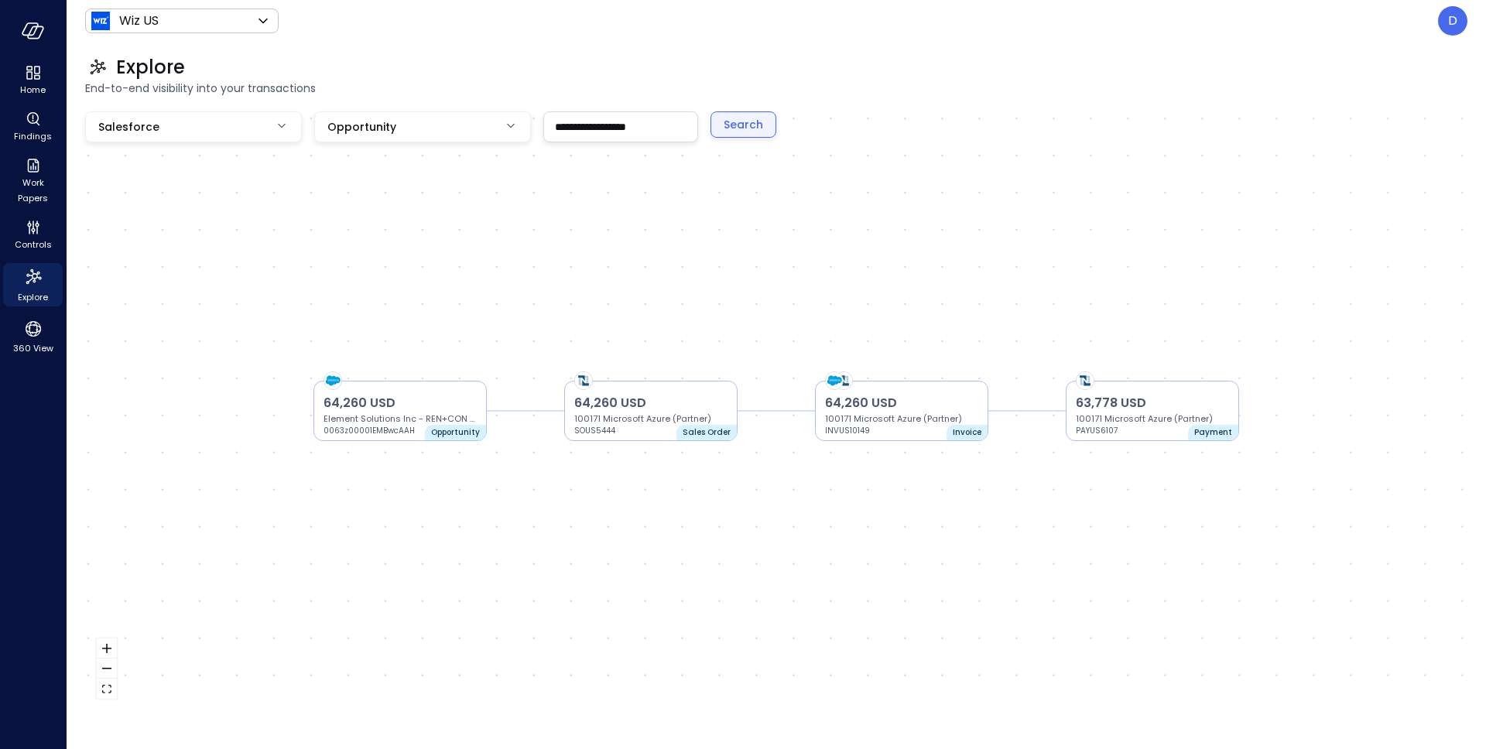
type input "**********"
click at [711, 125] on button "Search" at bounding box center [743, 124] width 66 height 26
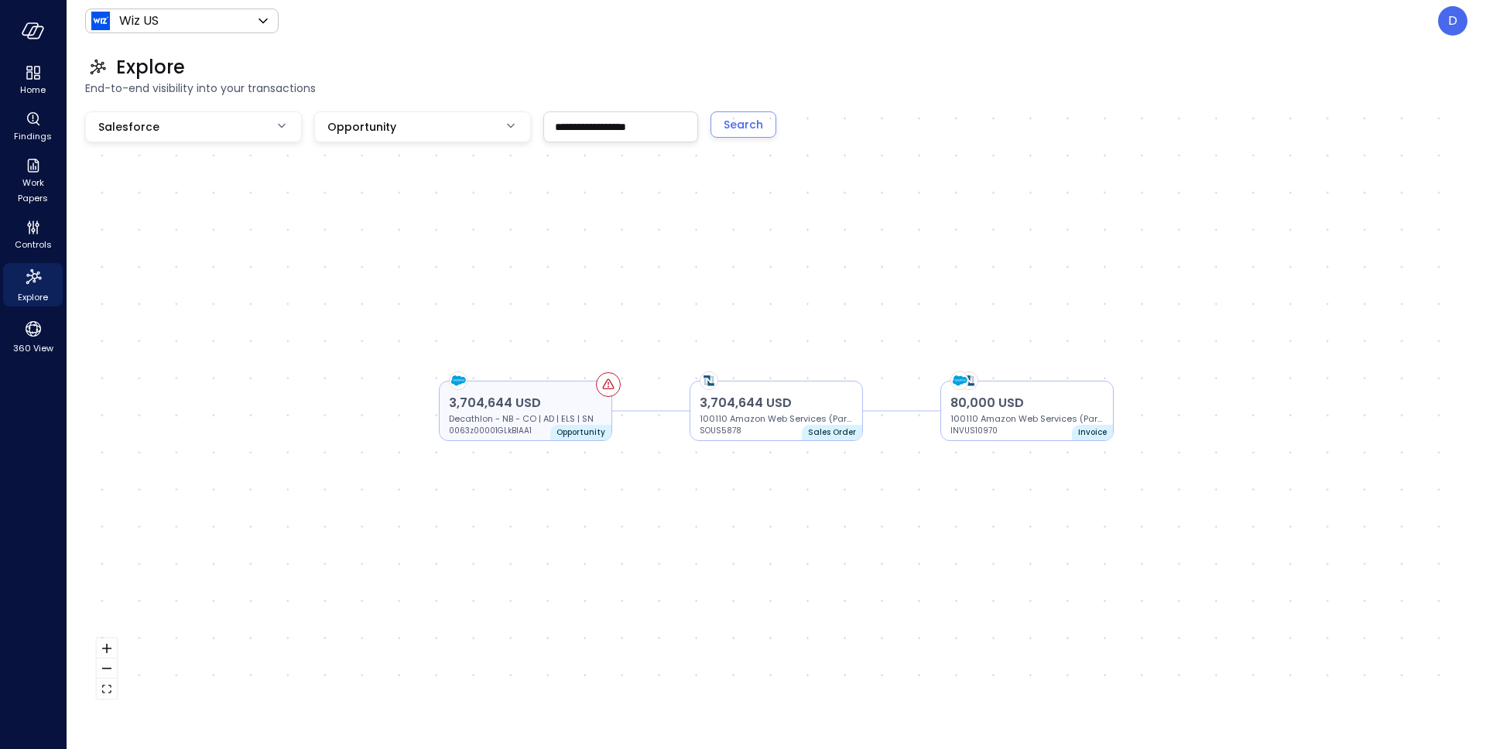
click at [573, 385] on div "3,704,644 USD Decathlon - NB - CO | AD | ELS | SN 0063z00001GLkBIAA1 Opportunity" at bounding box center [525, 411] width 173 height 60
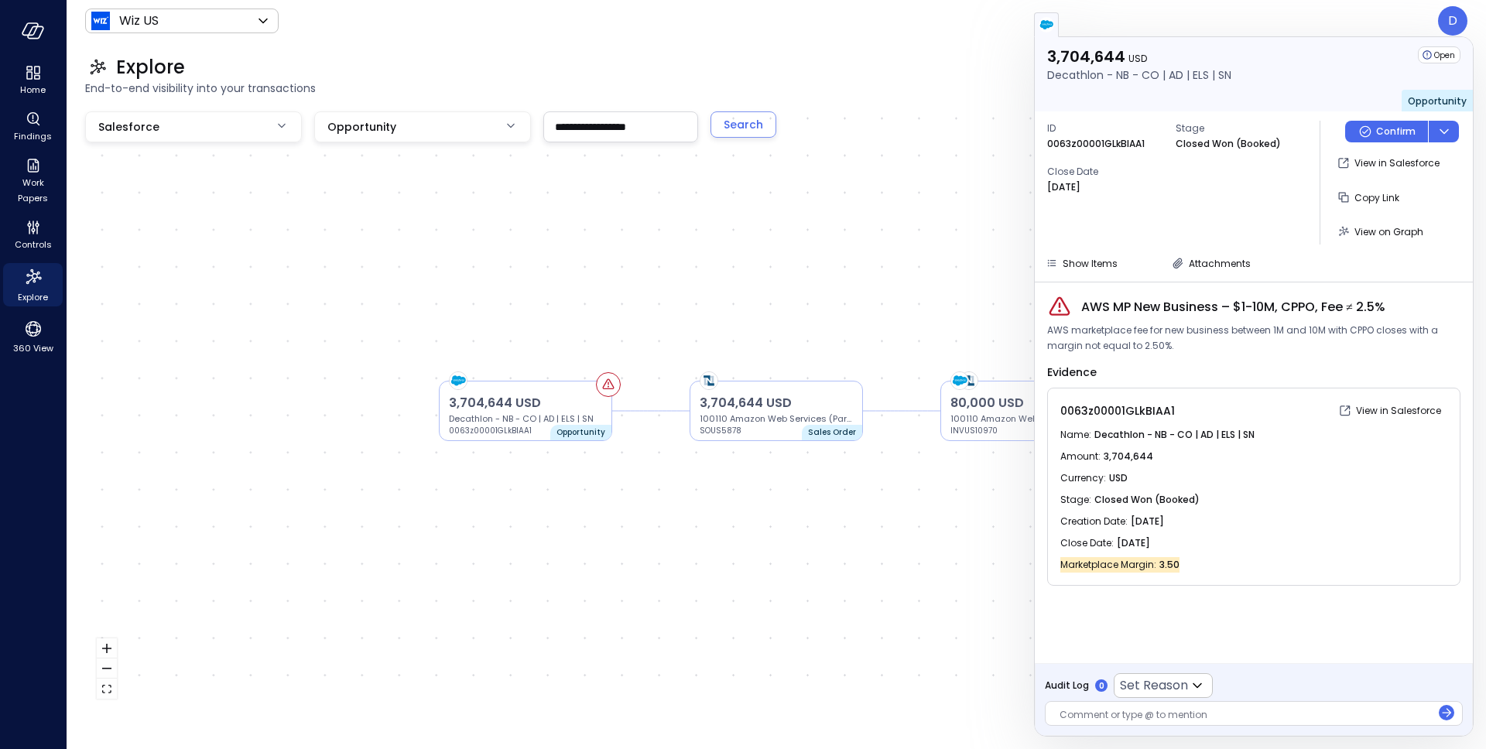
click at [1203, 252] on div "ID 0063z00001GLkBIAA1 Stage Closed Won (Booked) Close Date Jul 31, 2025 Confirm…" at bounding box center [1254, 182] width 438 height 142
click at [1206, 261] on span "Attachments" at bounding box center [1220, 263] width 62 height 13
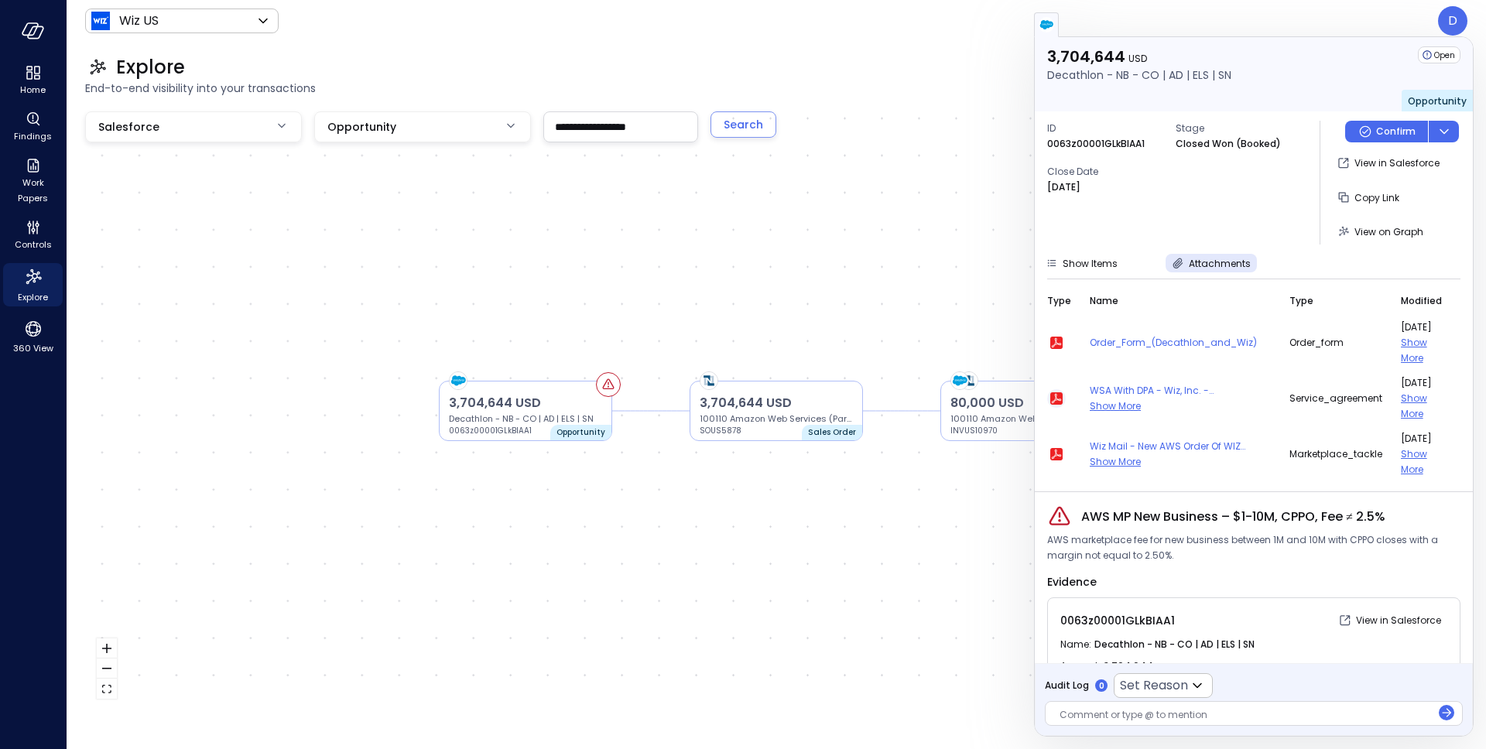
click at [1057, 398] on icon "button" at bounding box center [1056, 398] width 12 height 12
drag, startPoint x: 953, startPoint y: 132, endPoint x: 1006, endPoint y: 111, distance: 56.3
click at [953, 131] on div "3,704,644 USD Decathlon - NB - CO | AD | ELS | SN 0063z00001GLkBIAA1 Opportunit…" at bounding box center [776, 410] width 1382 height 599
click at [1445, 19] on div at bounding box center [1253, 24] width 439 height 25
click at [1451, 22] on div at bounding box center [1253, 24] width 439 height 25
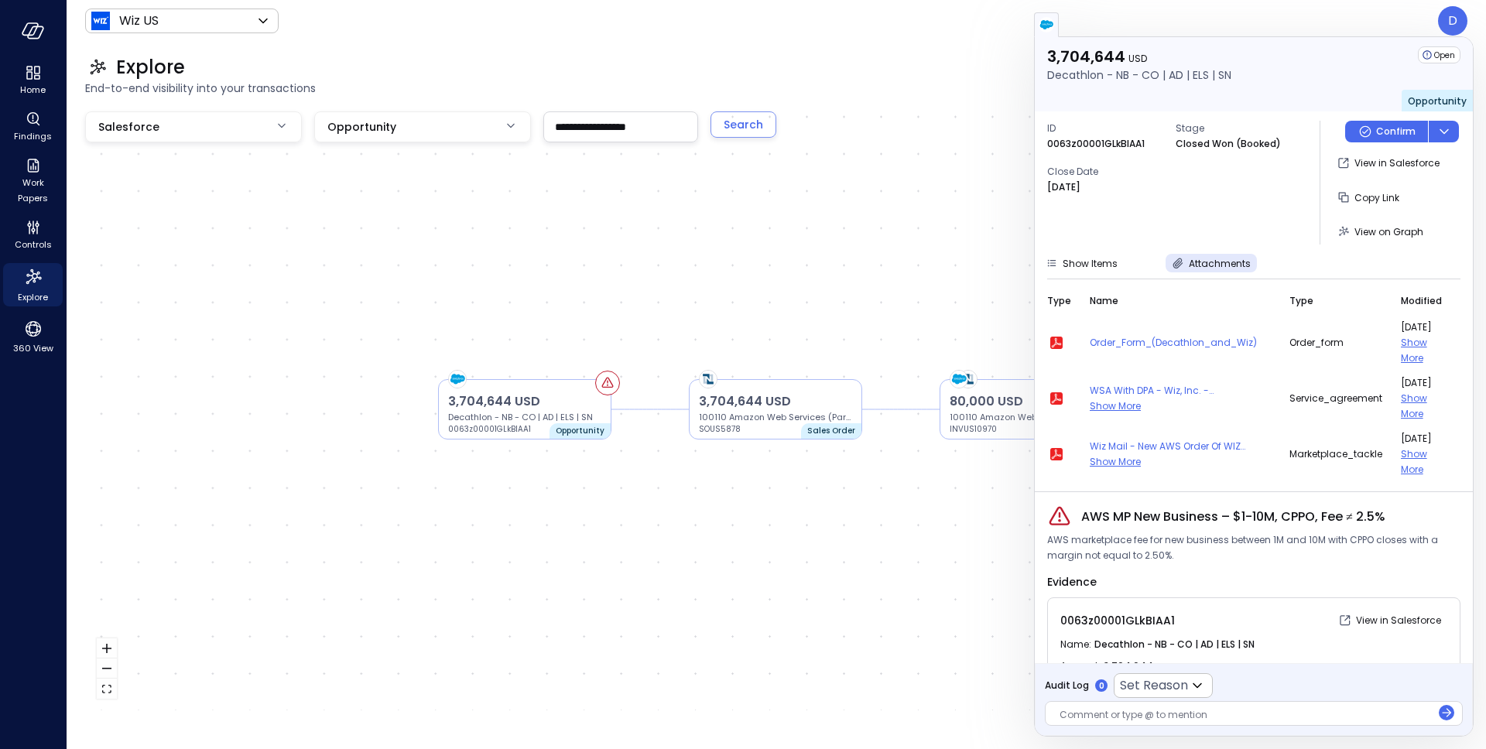
click at [1289, 26] on div at bounding box center [1253, 24] width 439 height 25
click at [853, 40] on header "Wiz US ****** ​ D" at bounding box center [776, 21] width 1419 height 42
click at [985, 132] on div "3,704,644 USD Decathlon - NB - CO | AD | ELS | SN 0063z00001GLkBIAA1 Opportunit…" at bounding box center [776, 410] width 1382 height 599
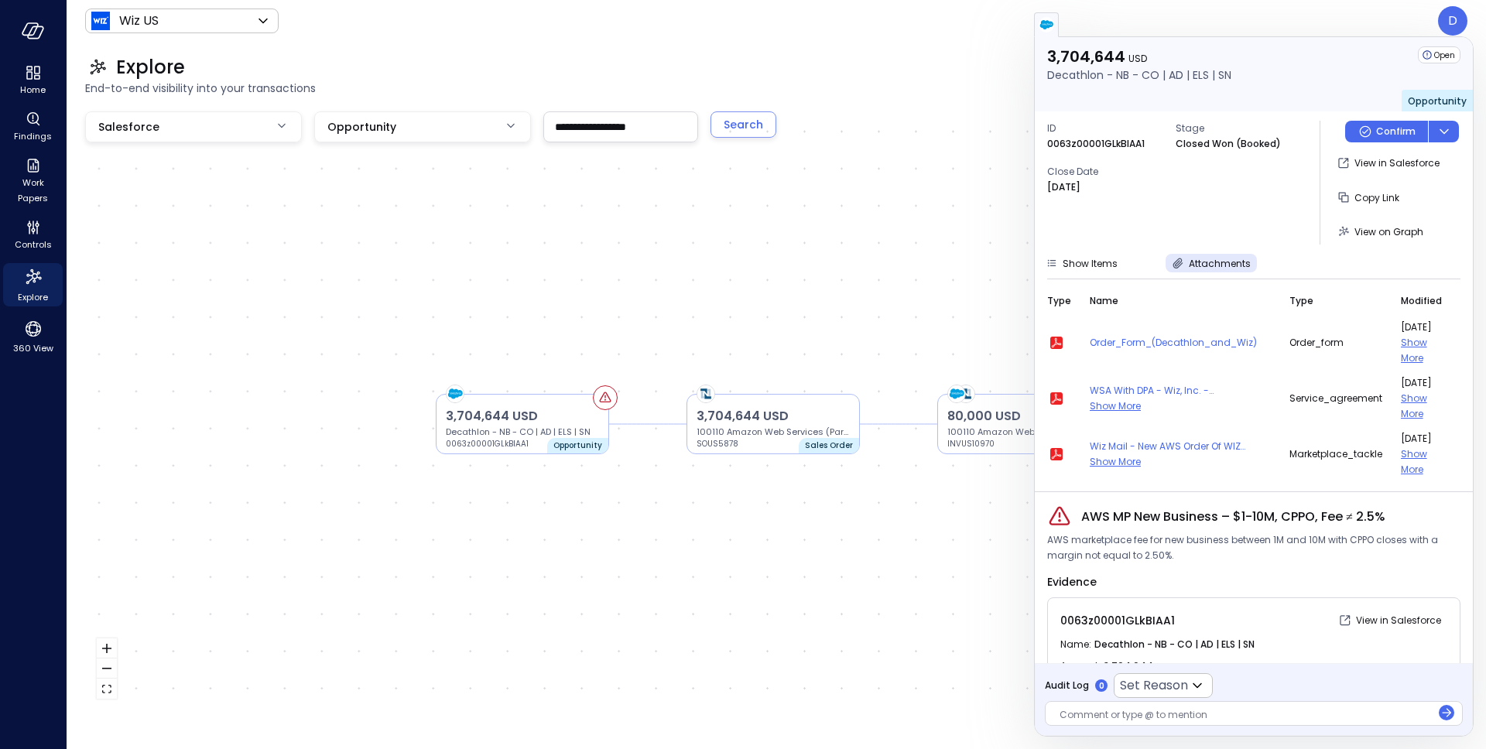
click at [1023, 132] on div "3,704,644 USD Decathlon - NB - CO | AD | ELS | SN 0063z00001GLkBIAA1 Opportunit…" at bounding box center [776, 410] width 1382 height 599
click at [1010, 146] on div "3,704,644 USD Decathlon - NB - CO | AD | ELS | SN 0063z00001GLkBIAA1 Opportunit…" at bounding box center [776, 410] width 1382 height 599
click at [1010, 149] on div "3,704,644 USD Decathlon - NB - CO | AD | ELS | SN 0063z00001GLkBIAA1 Opportunit…" at bounding box center [776, 410] width 1382 height 599
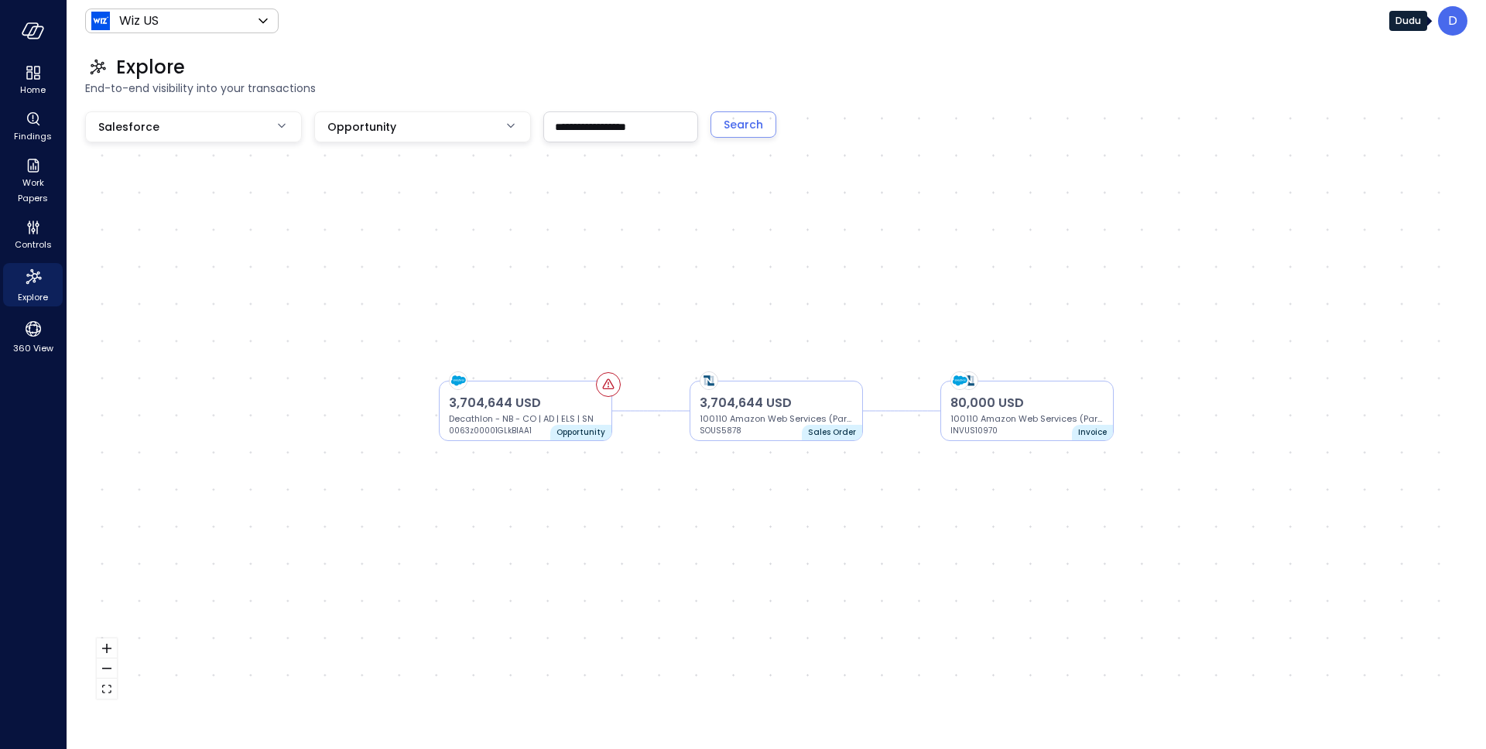
click at [1454, 18] on p "D" at bounding box center [1452, 21] width 9 height 19
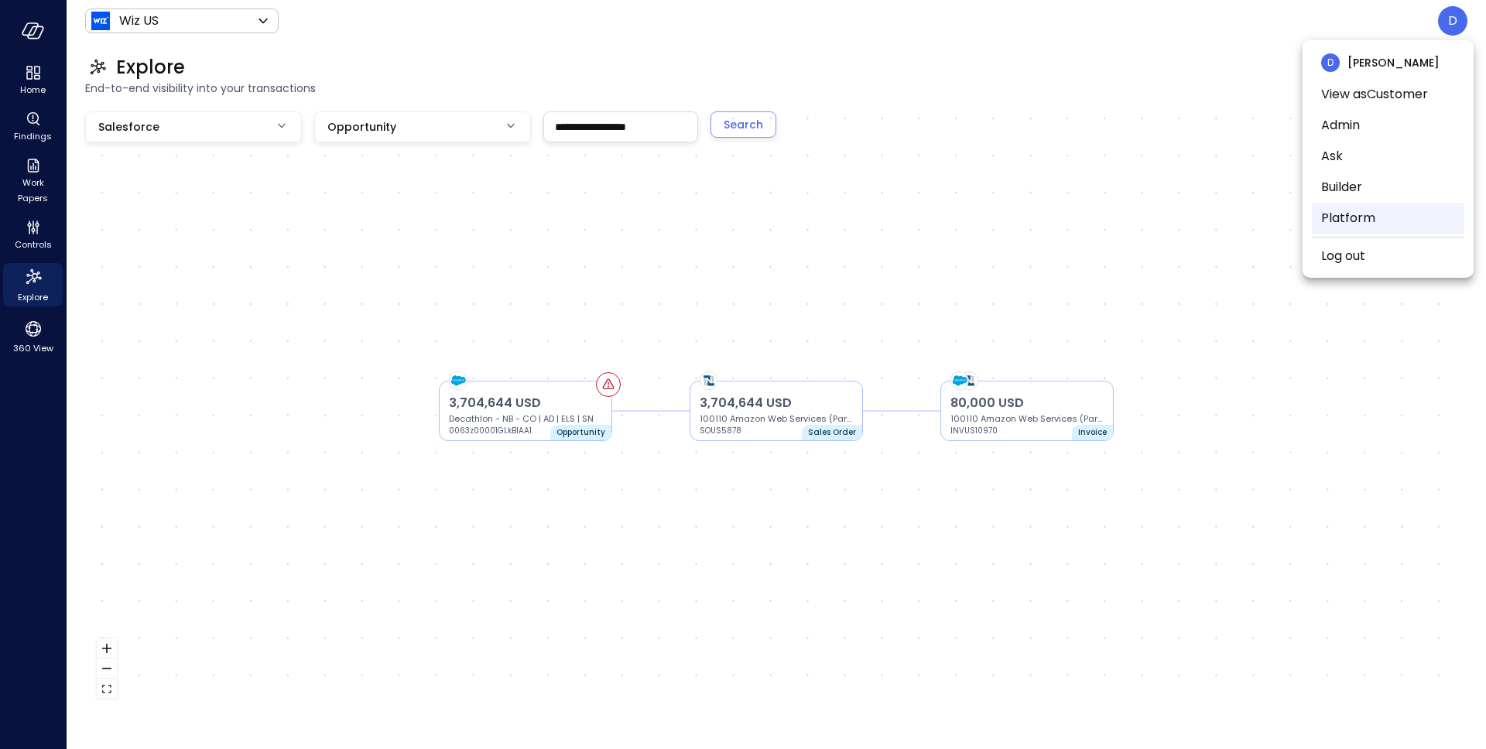
click at [1349, 225] on li "Platform" at bounding box center [1388, 218] width 152 height 31
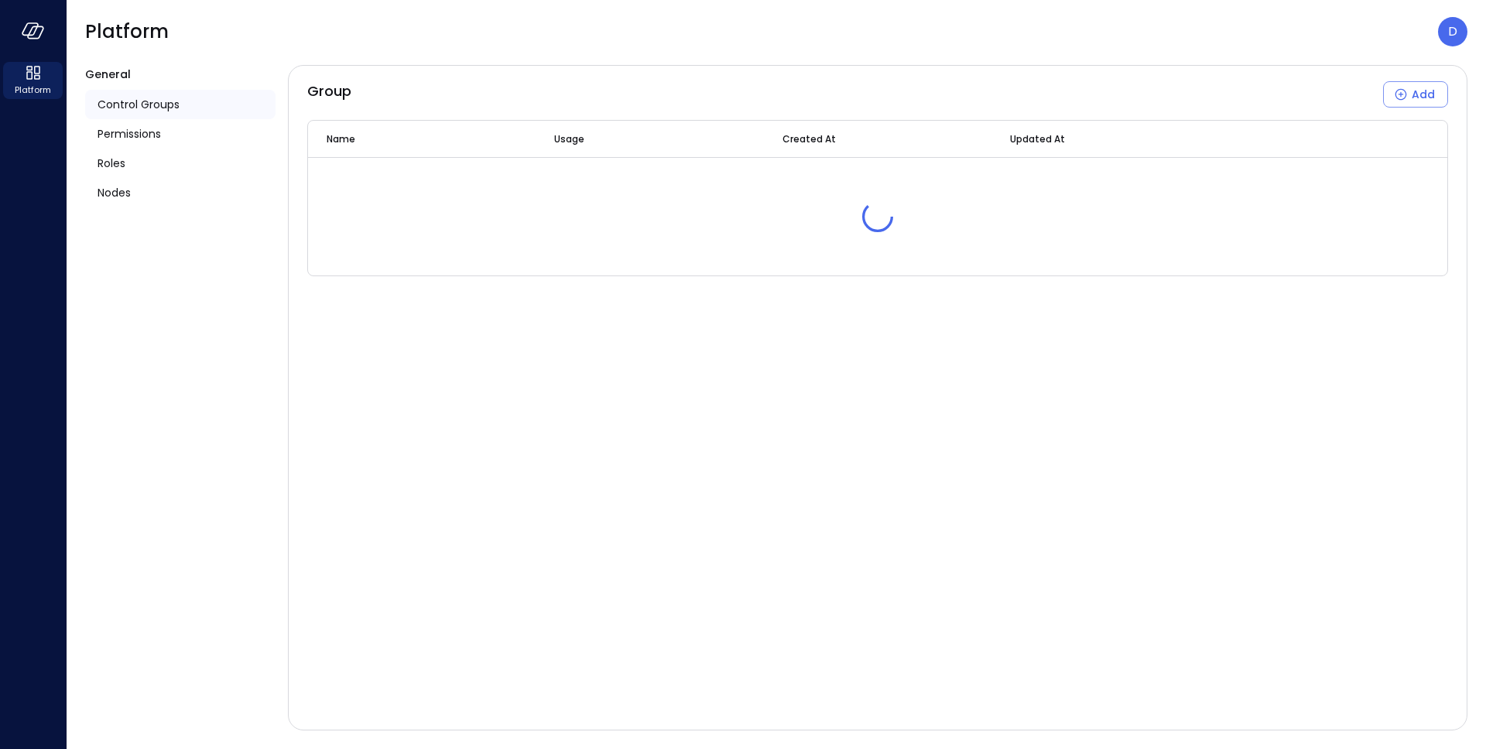
click at [1441, 11] on header "Platform D" at bounding box center [776, 31] width 1419 height 63
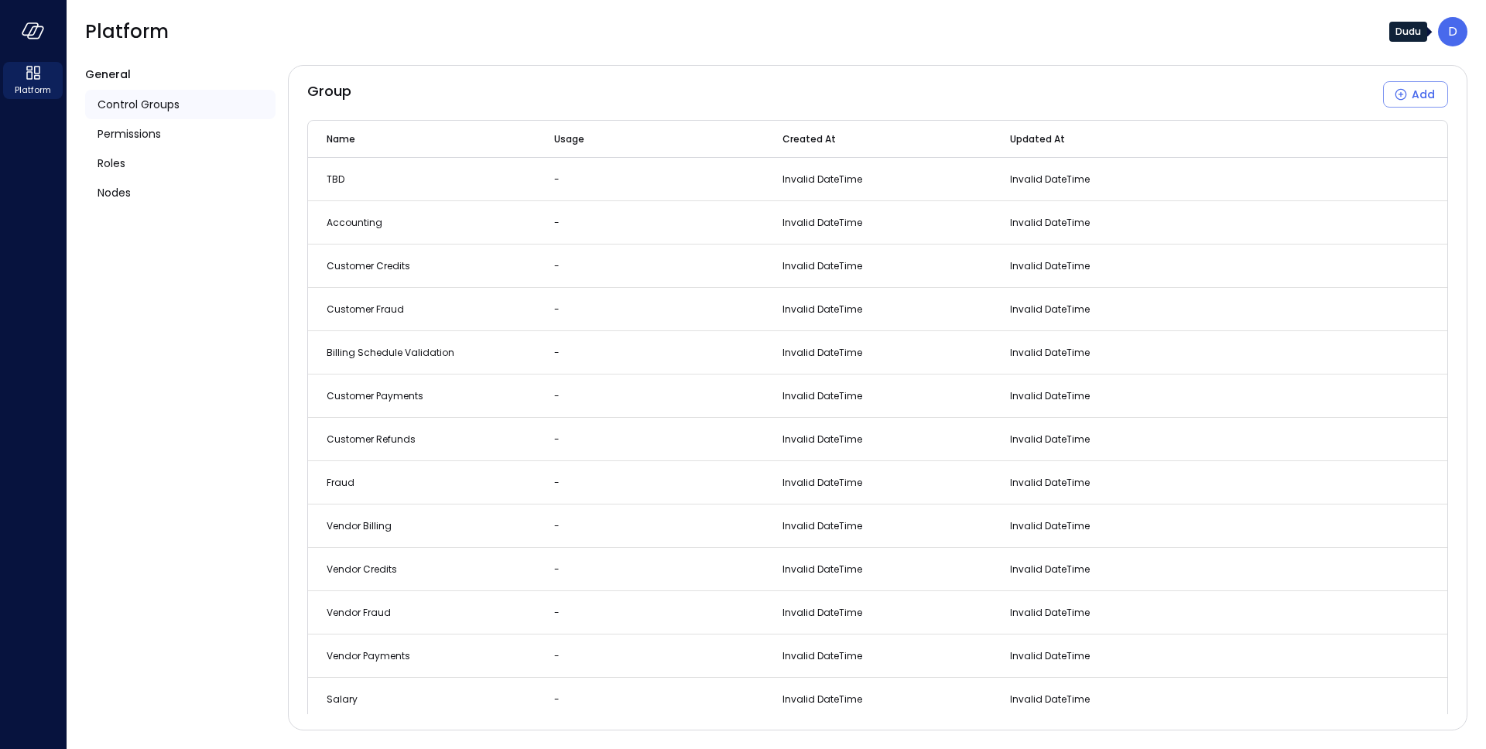
click at [1445, 34] on div "D" at bounding box center [1452, 31] width 29 height 29
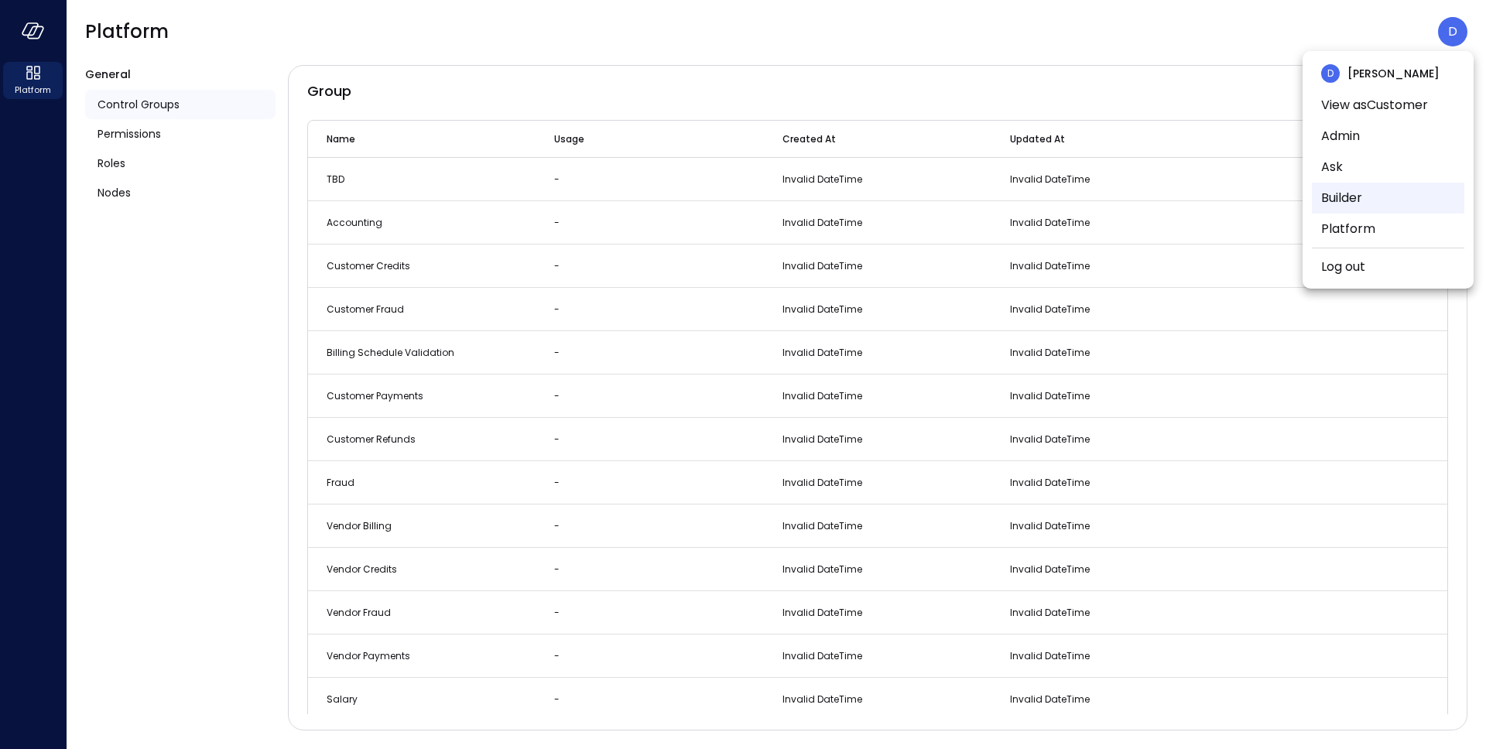
click at [1348, 198] on li "Builder" at bounding box center [1388, 198] width 152 height 31
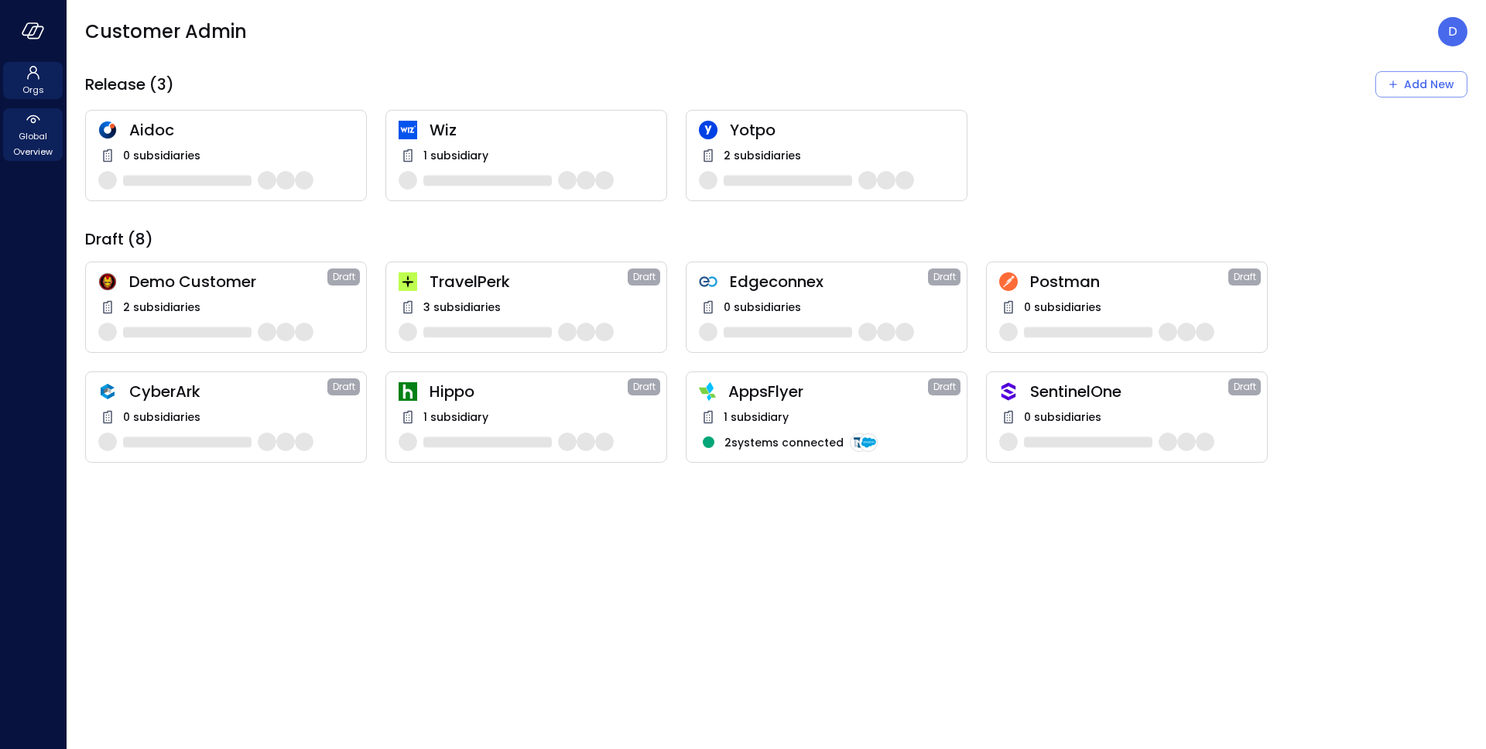
click at [35, 133] on span "Global Overview" at bounding box center [32, 143] width 47 height 31
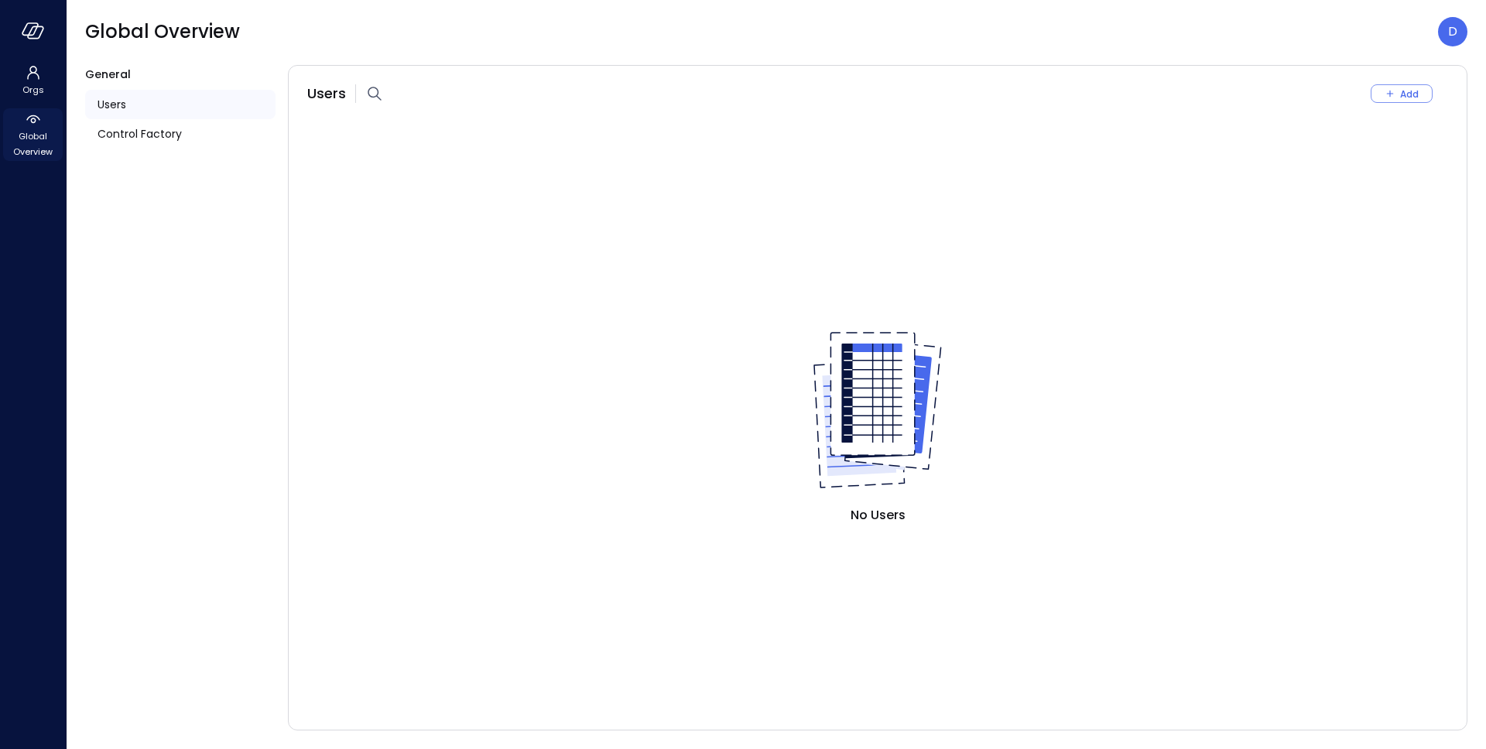
click at [33, 147] on span "Global Overview" at bounding box center [32, 143] width 47 height 31
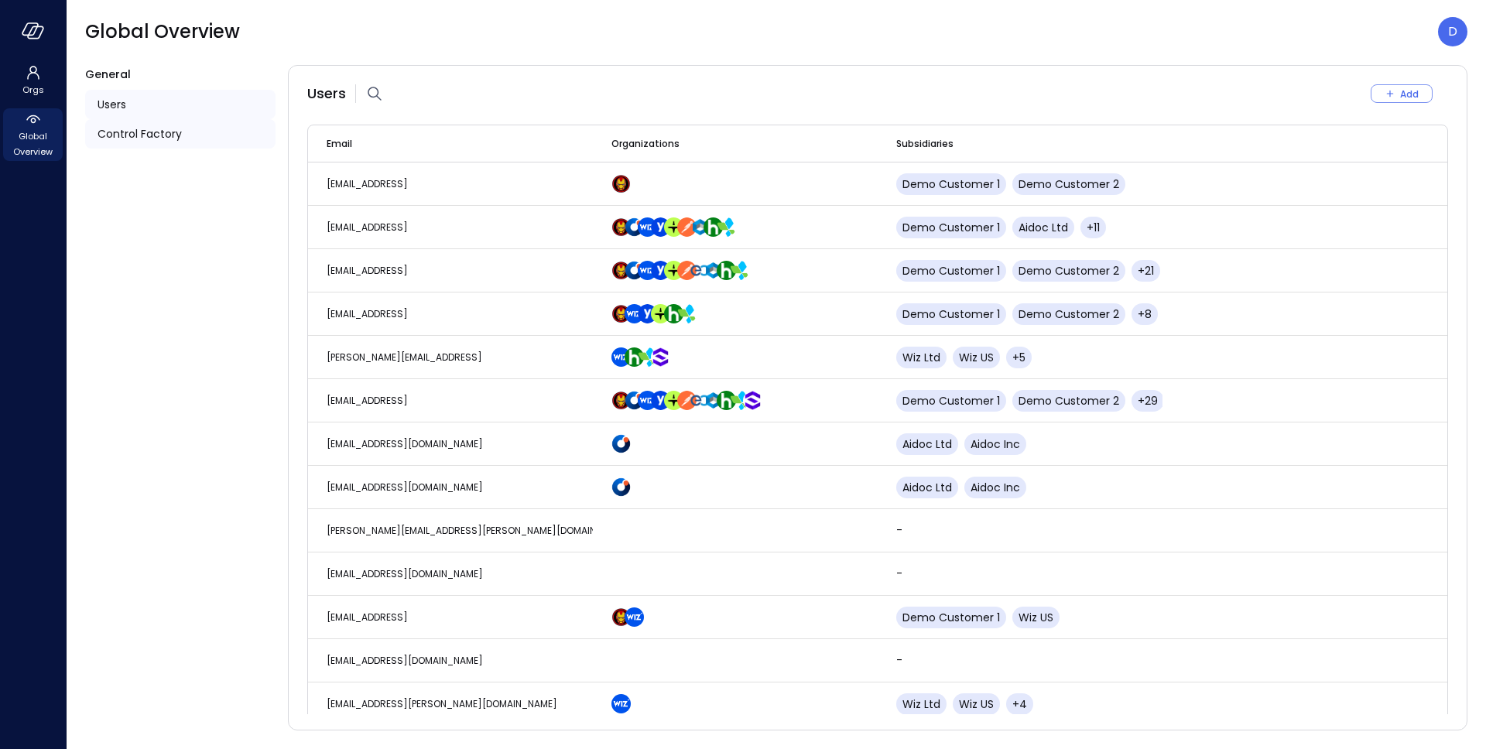
click at [98, 135] on span "Control Factory" at bounding box center [139, 133] width 84 height 17
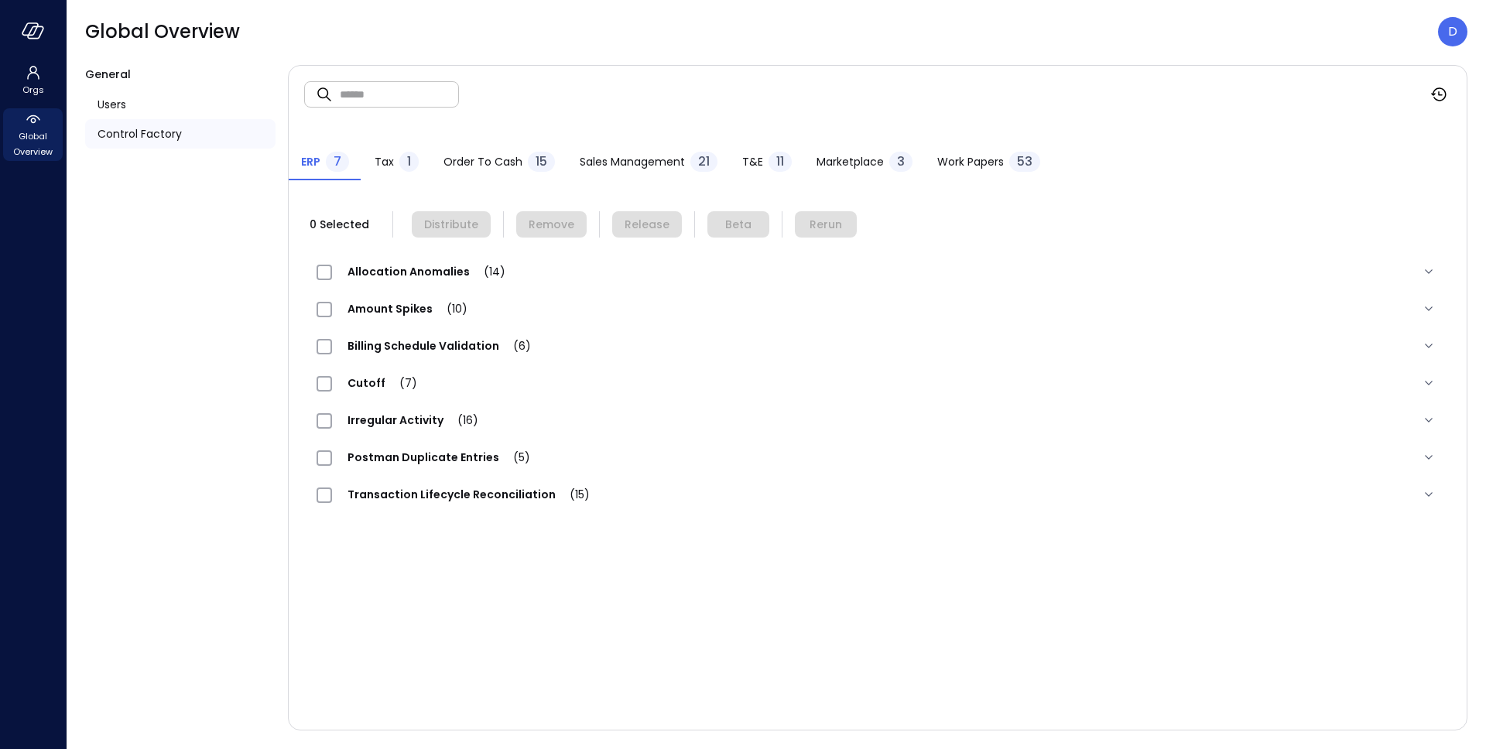
click at [949, 170] on div "Work Papers 53" at bounding box center [988, 163] width 103 height 23
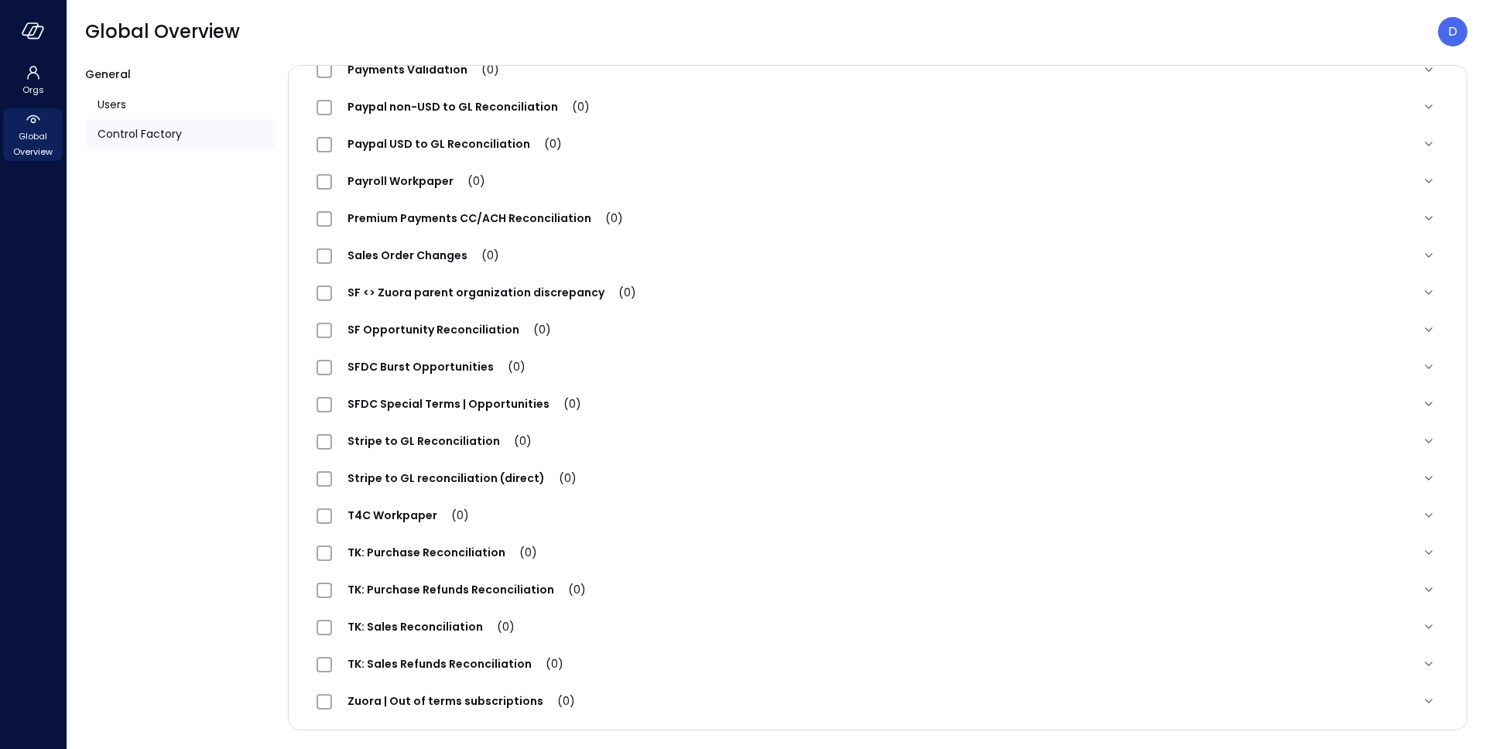
scroll to position [1507, 0]
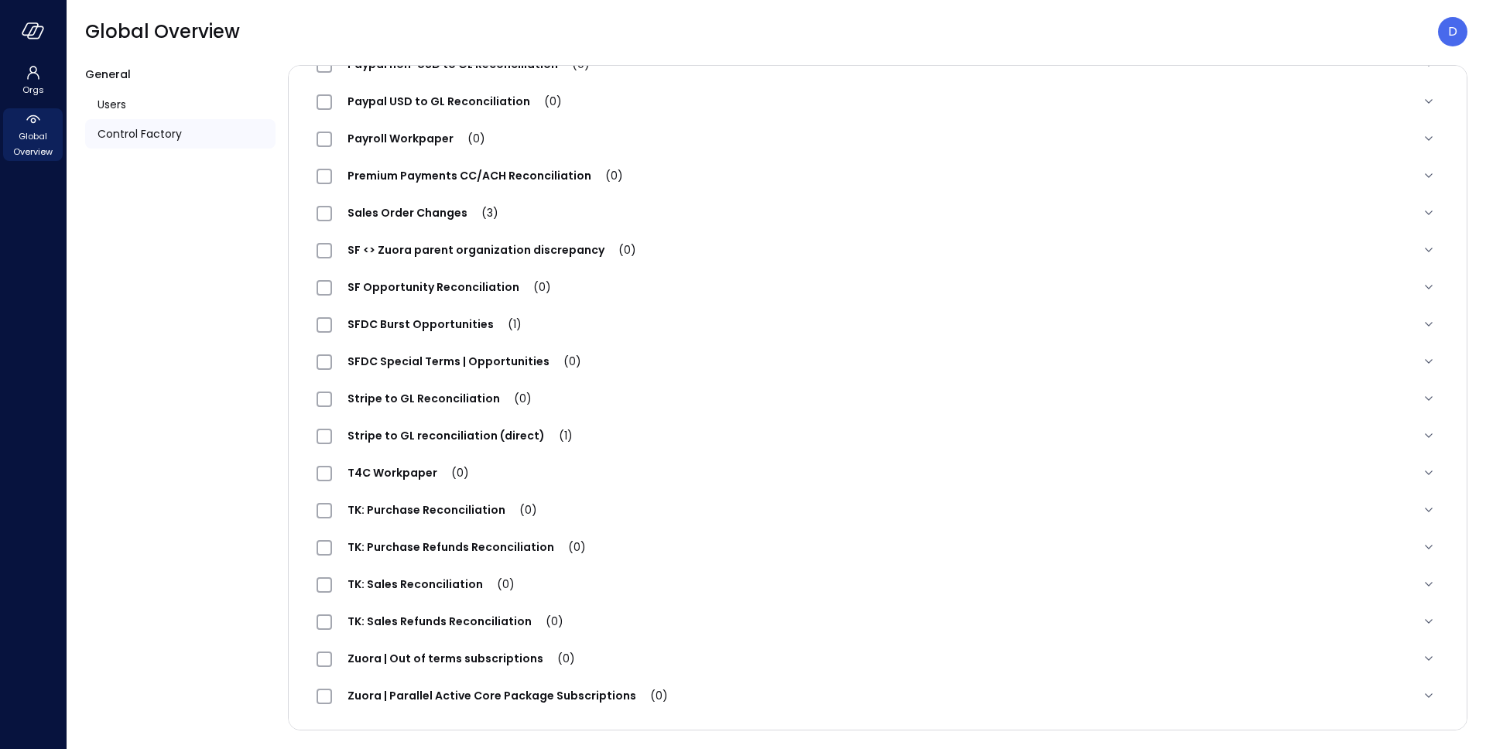
click at [477, 361] on span "SFDC Special Terms | Opportunities (0)" at bounding box center [464, 361] width 265 height 15
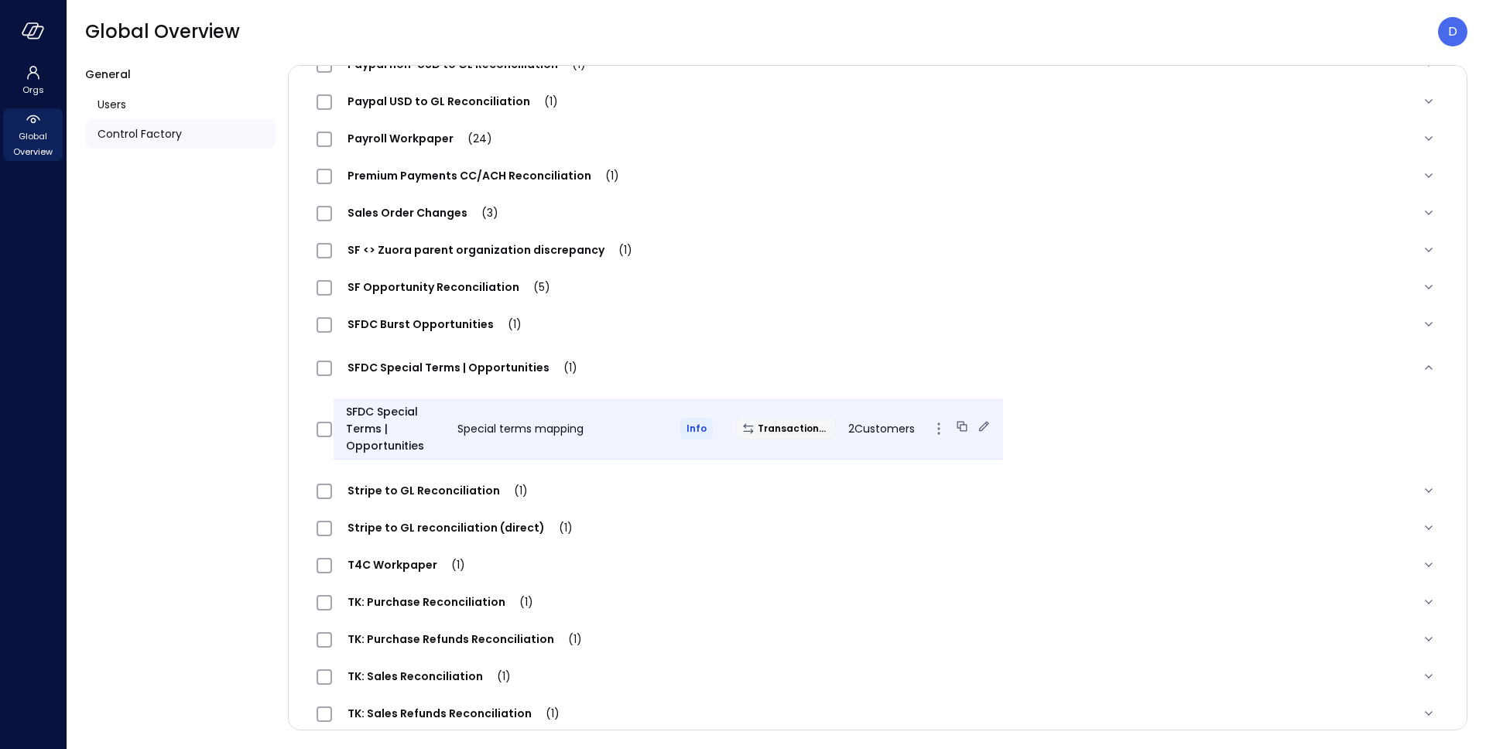
click at [979, 426] on icon at bounding box center [984, 426] width 10 height 10
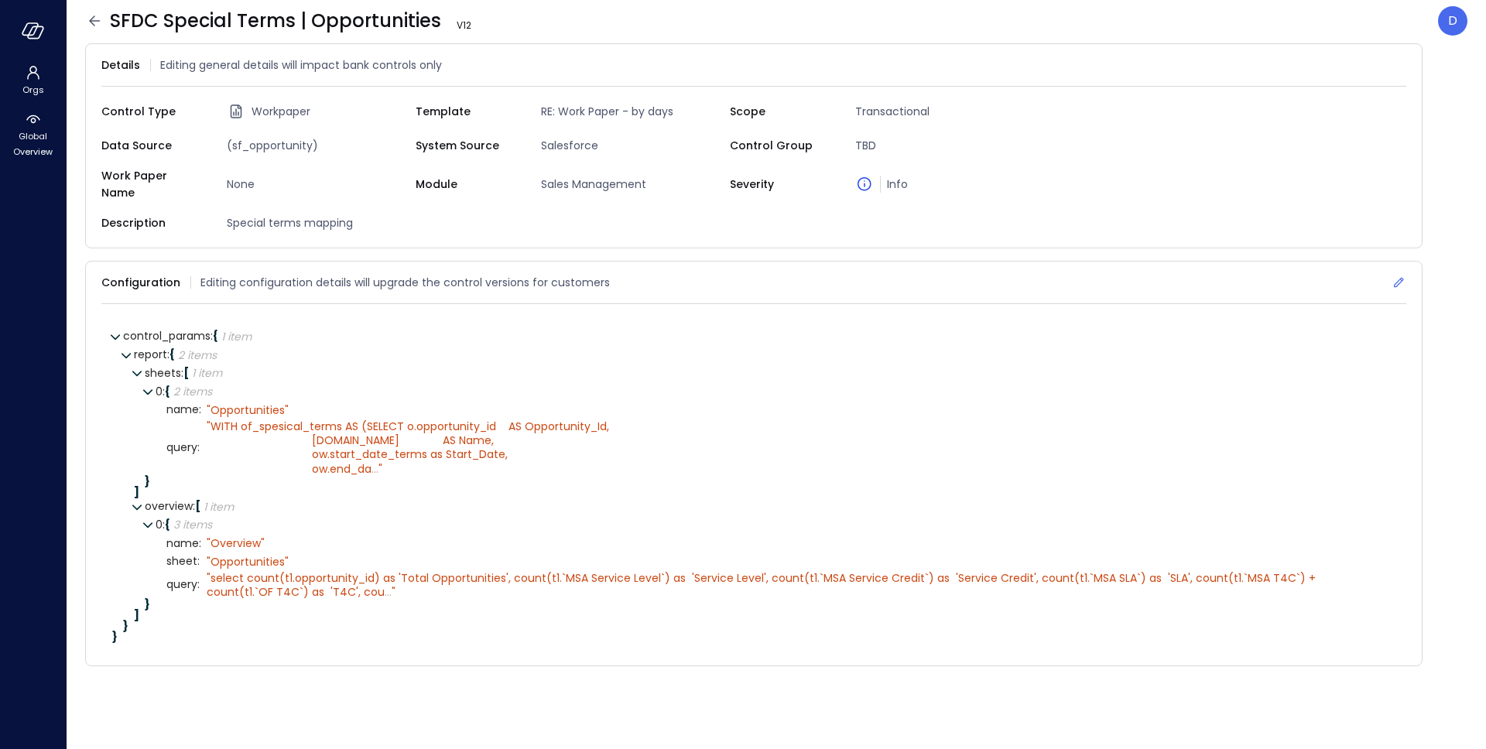
click at [1397, 278] on icon at bounding box center [1399, 283] width 10 height 10
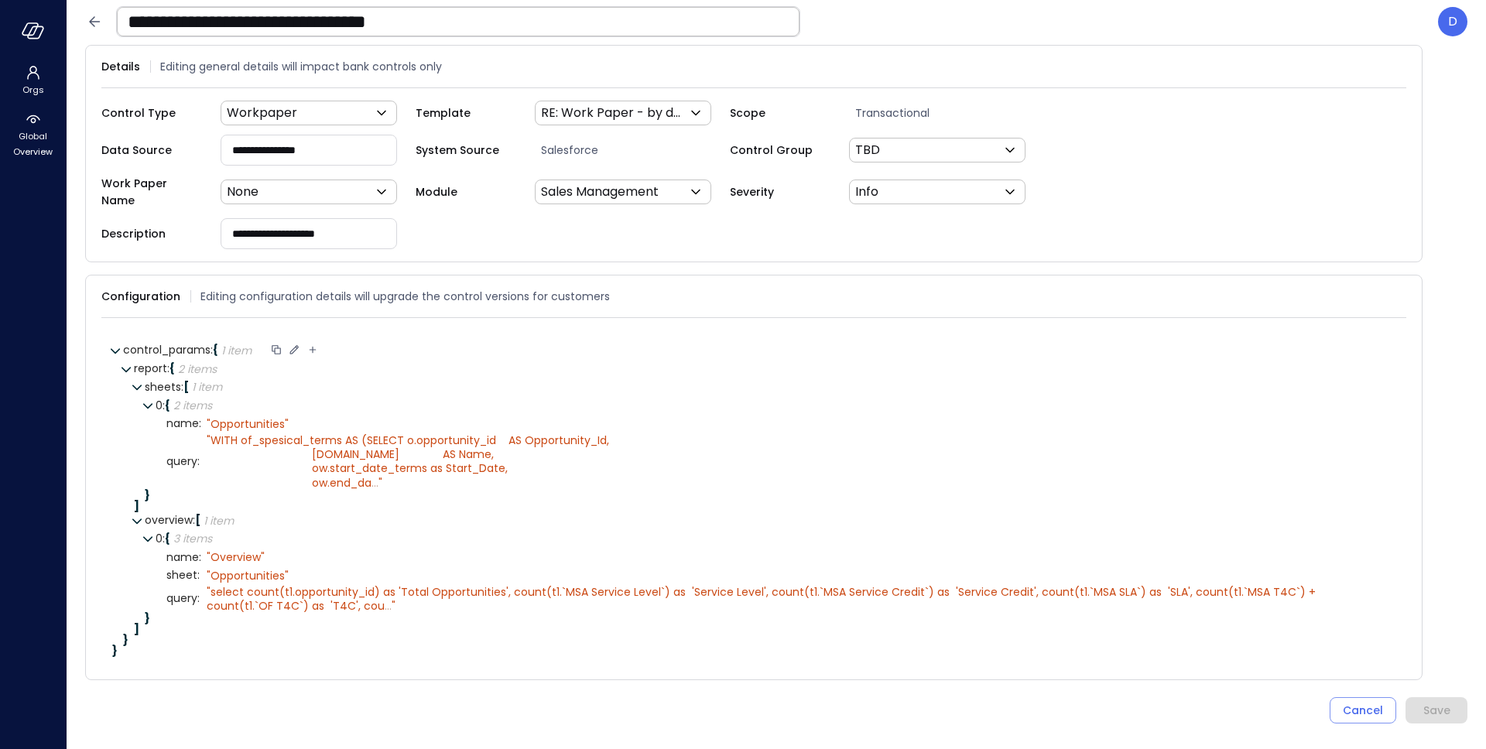
click at [299, 345] on icon at bounding box center [294, 349] width 9 height 9
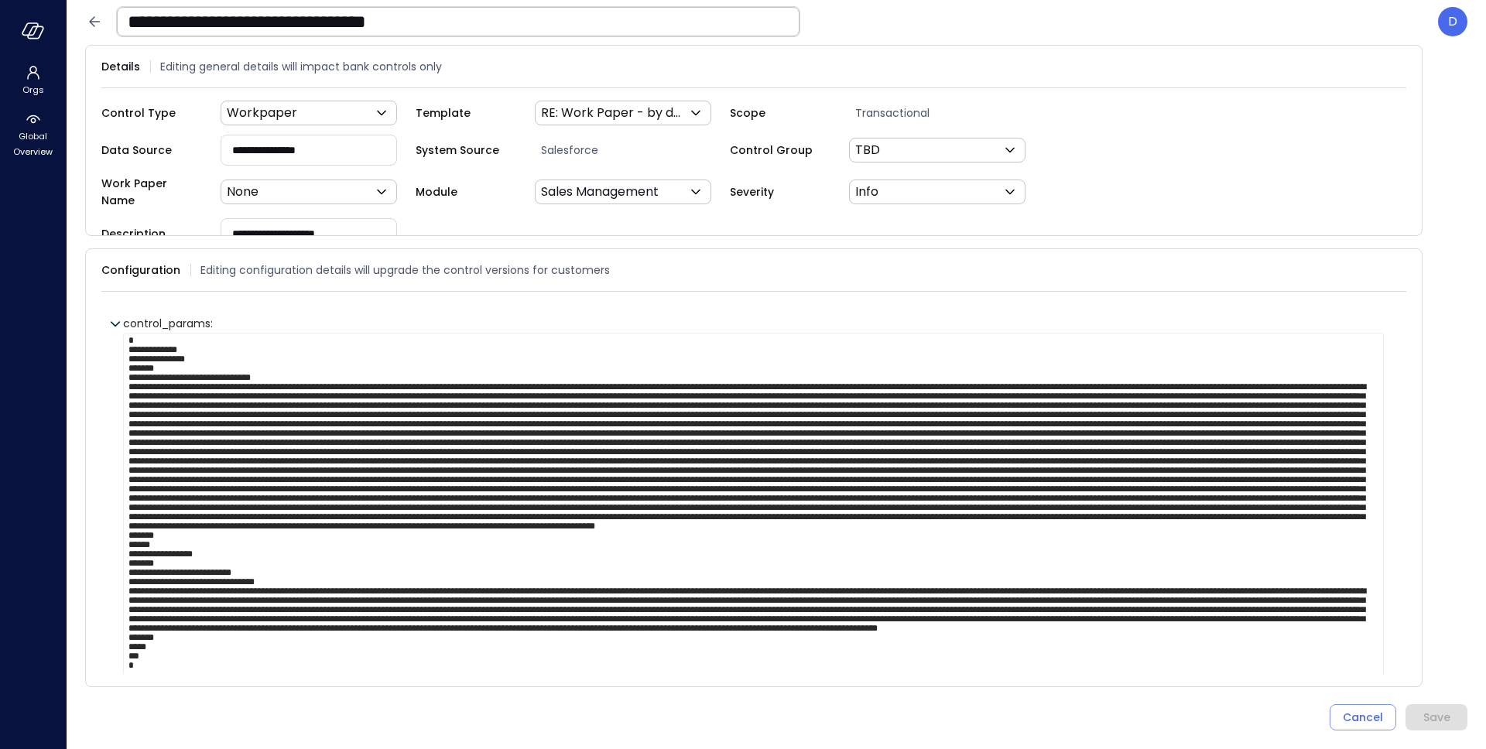
click at [307, 362] on textarea at bounding box center [753, 517] width 1260 height 368
click at [91, 17] on icon at bounding box center [94, 21] width 19 height 19
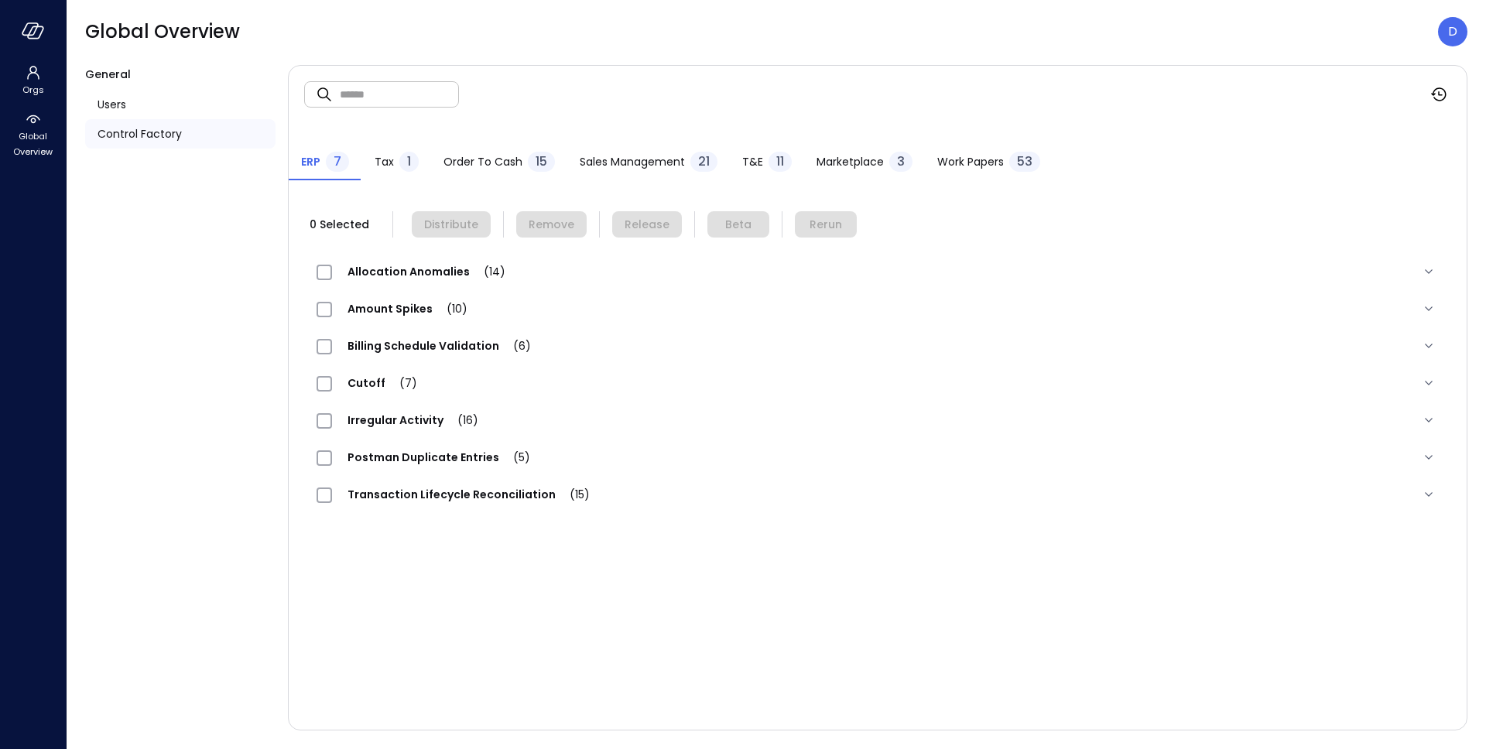
click at [971, 163] on span "Work Papers" at bounding box center [970, 161] width 67 height 17
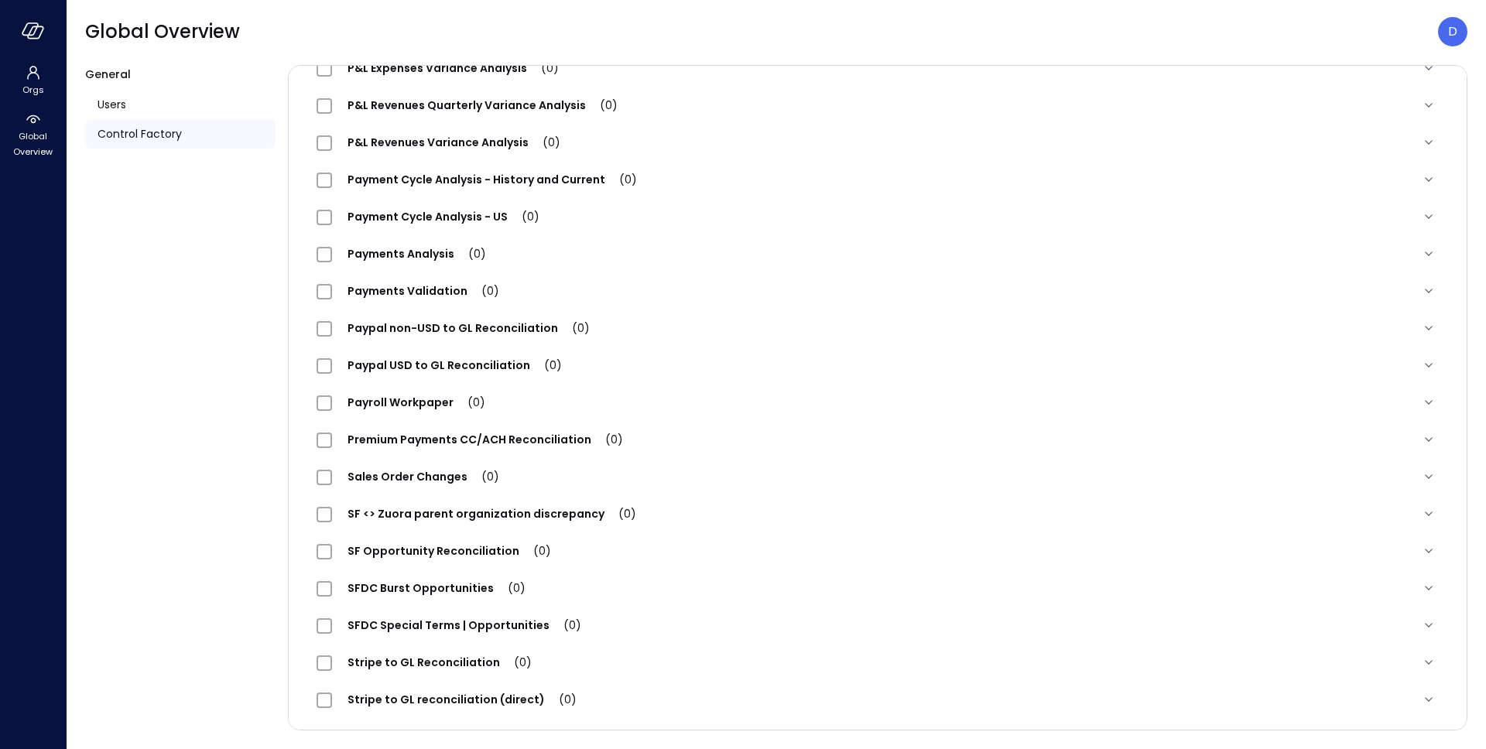
scroll to position [1273, 0]
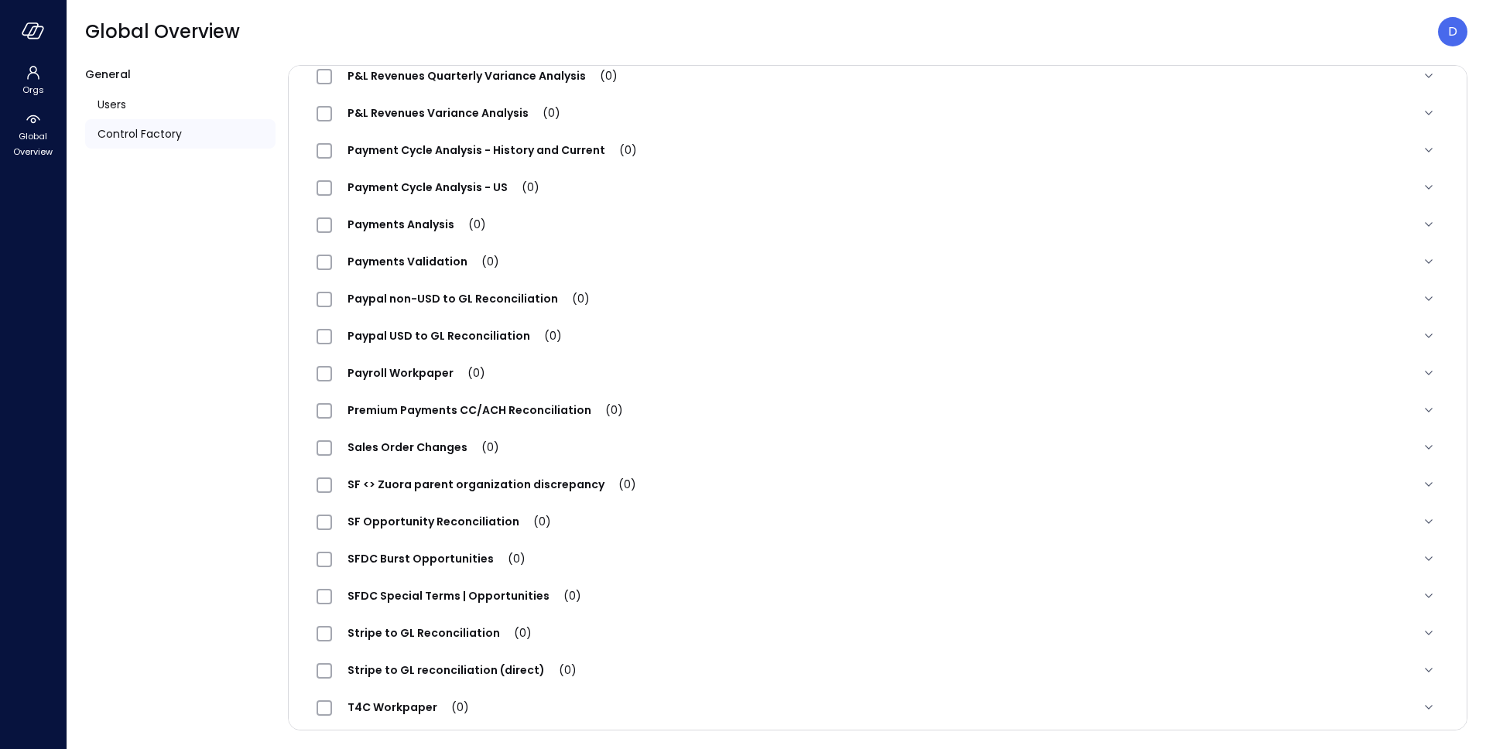
click at [463, 600] on span "SFDC Special Terms | Opportunities (0)" at bounding box center [464, 595] width 265 height 15
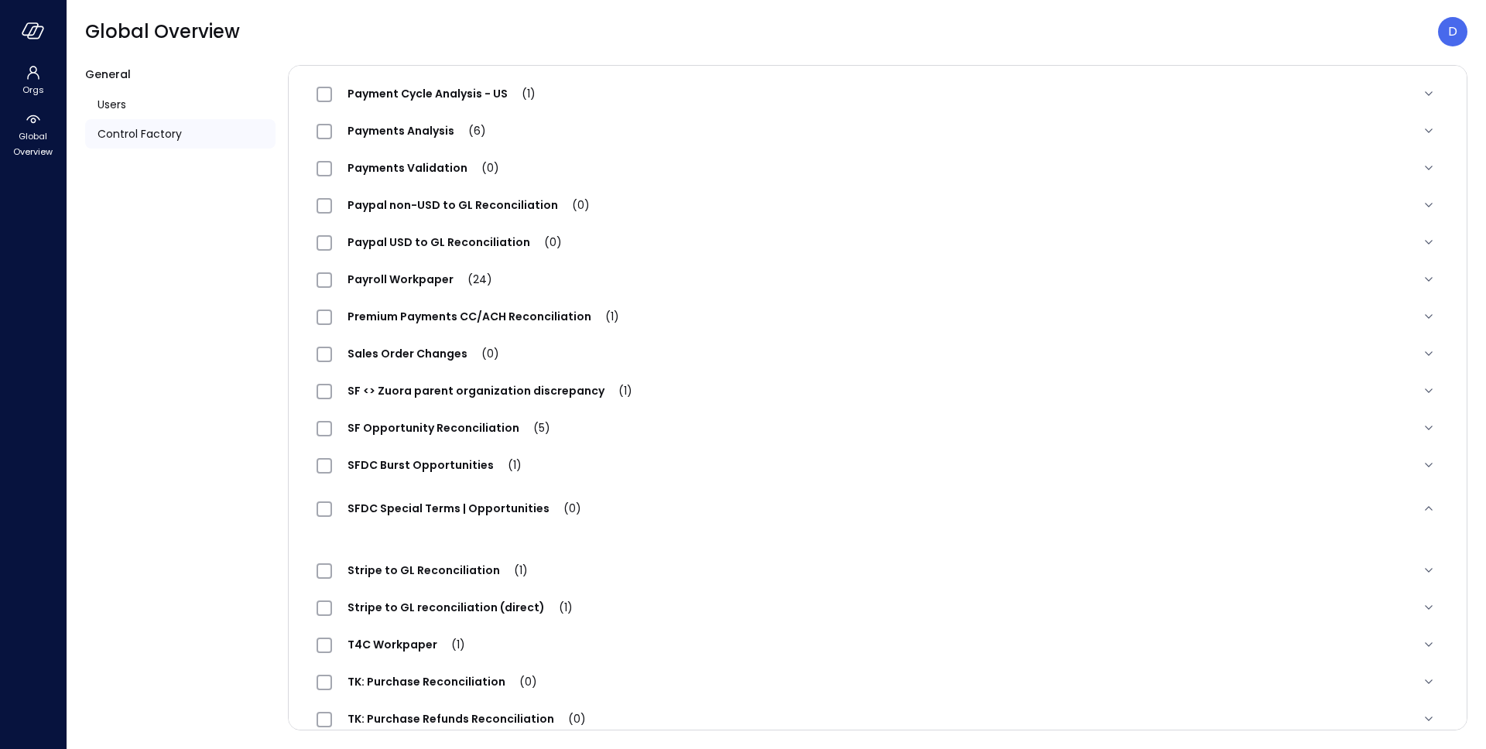
scroll to position [1380, 0]
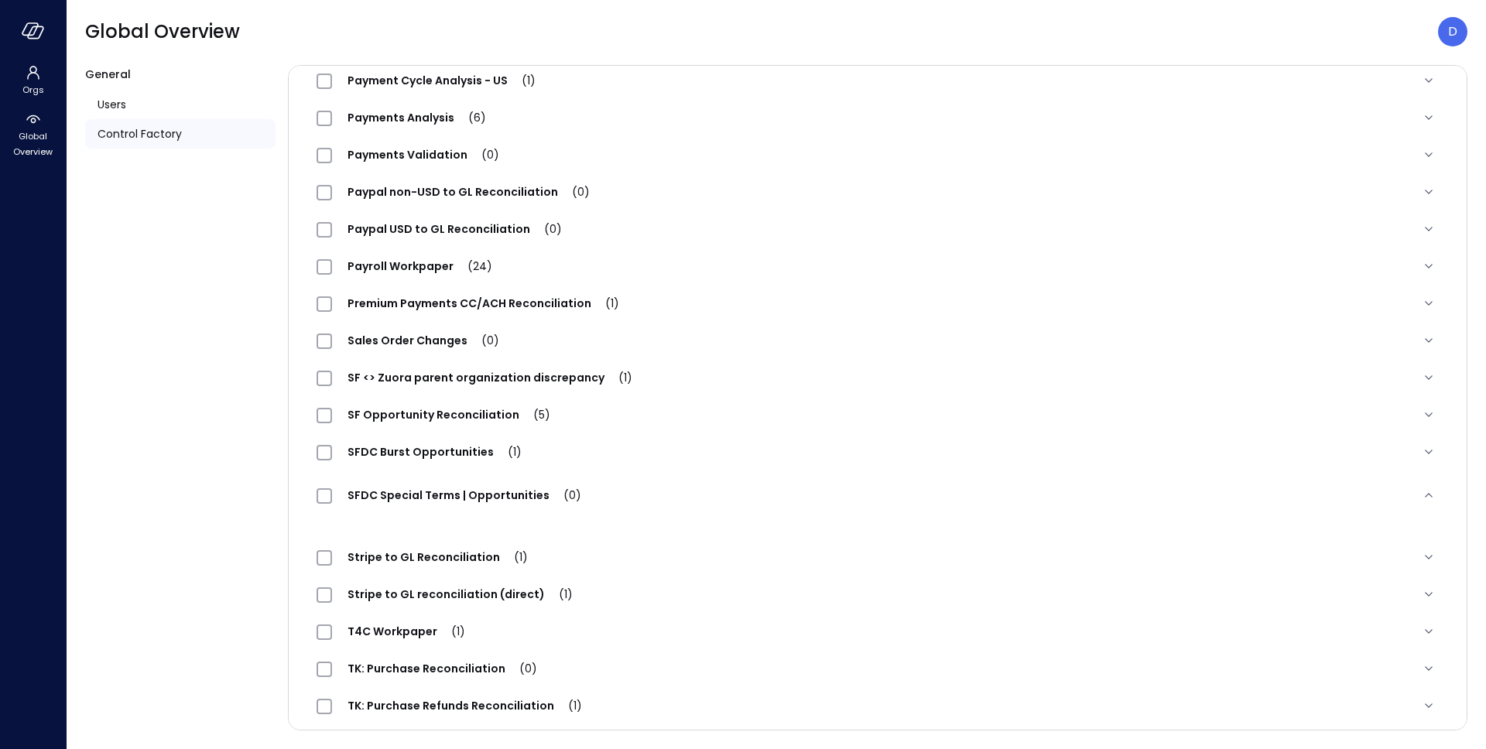
click at [492, 494] on span "SFDC Special Terms | Opportunities (0)" at bounding box center [464, 494] width 265 height 15
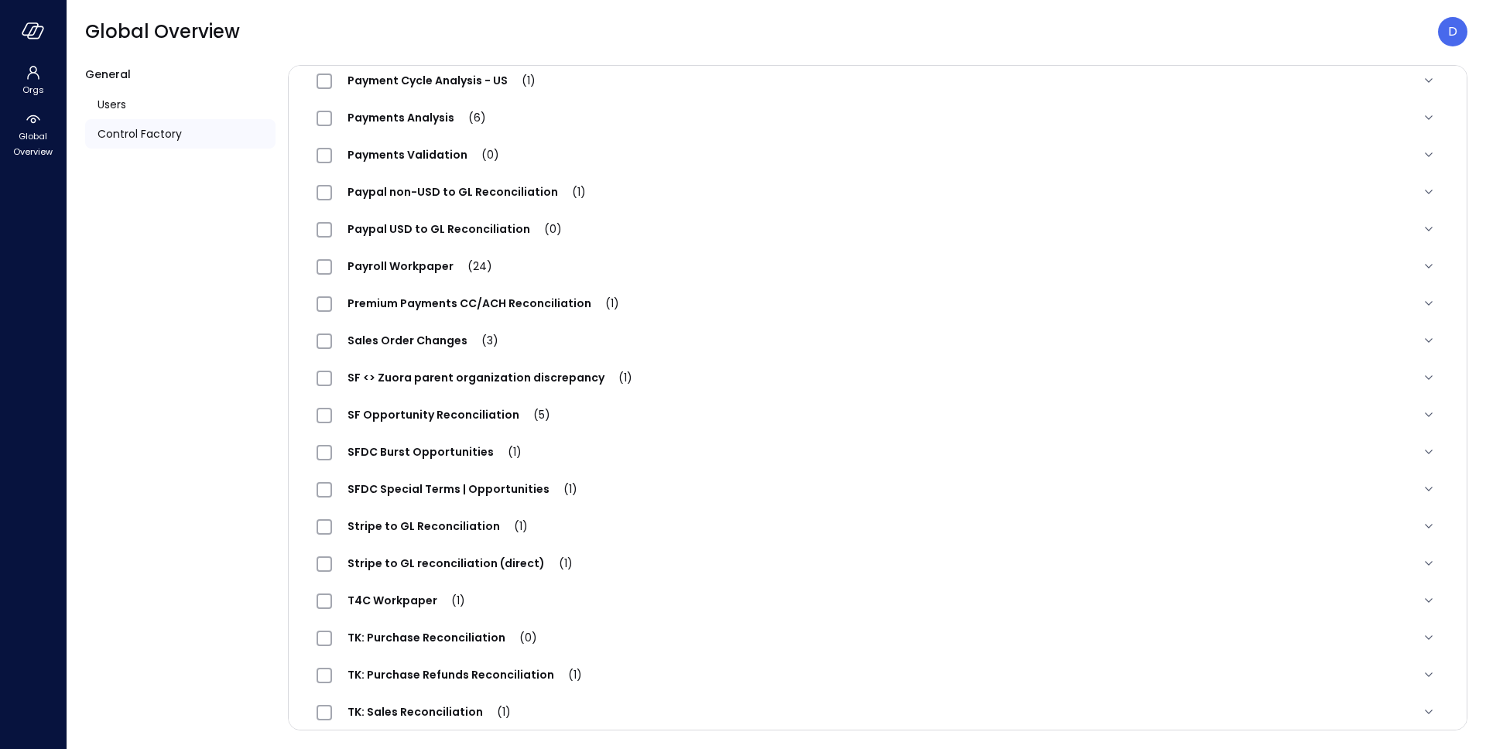
click at [462, 481] on div "SFDC Special Terms | Opportunities (1)" at bounding box center [454, 489] width 276 height 19
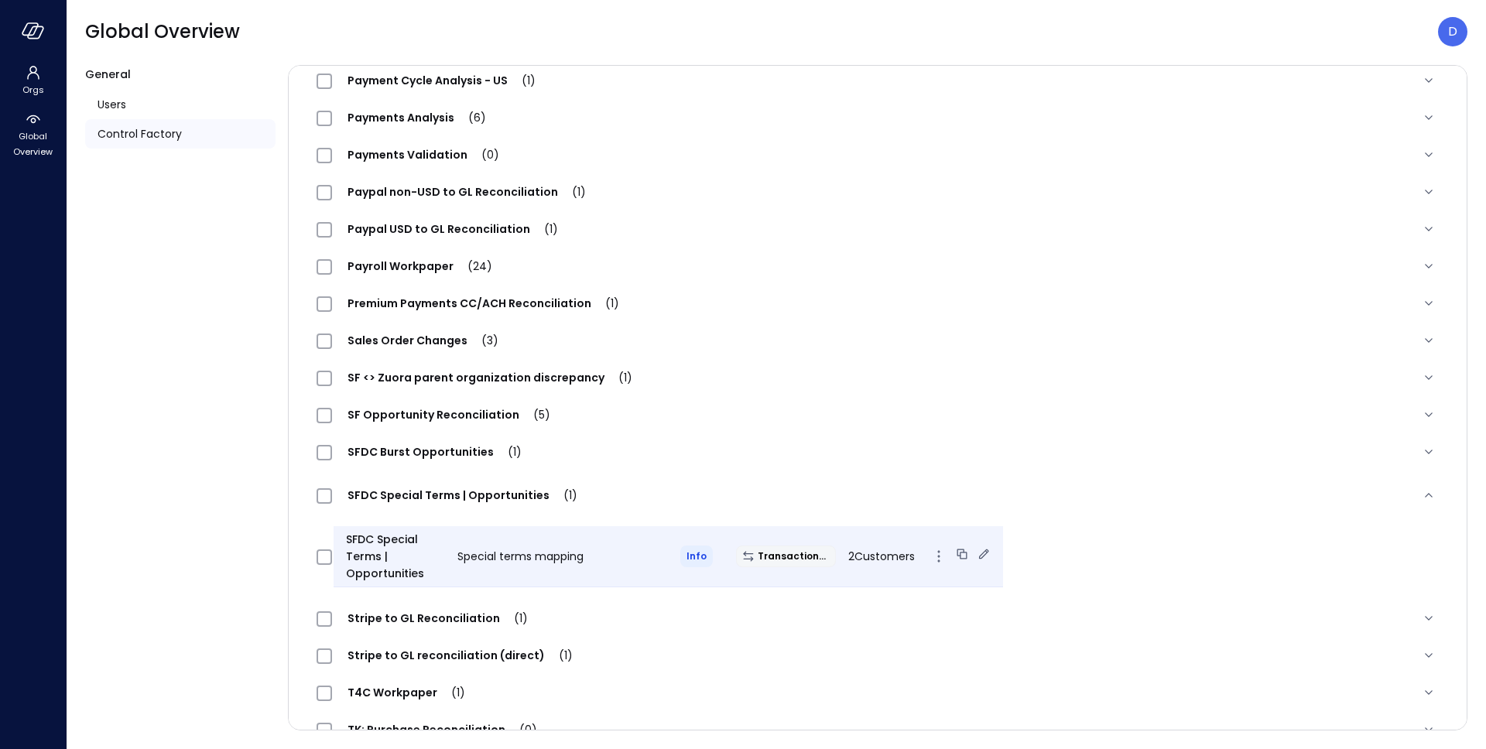
click at [954, 556] on icon at bounding box center [961, 553] width 15 height 15
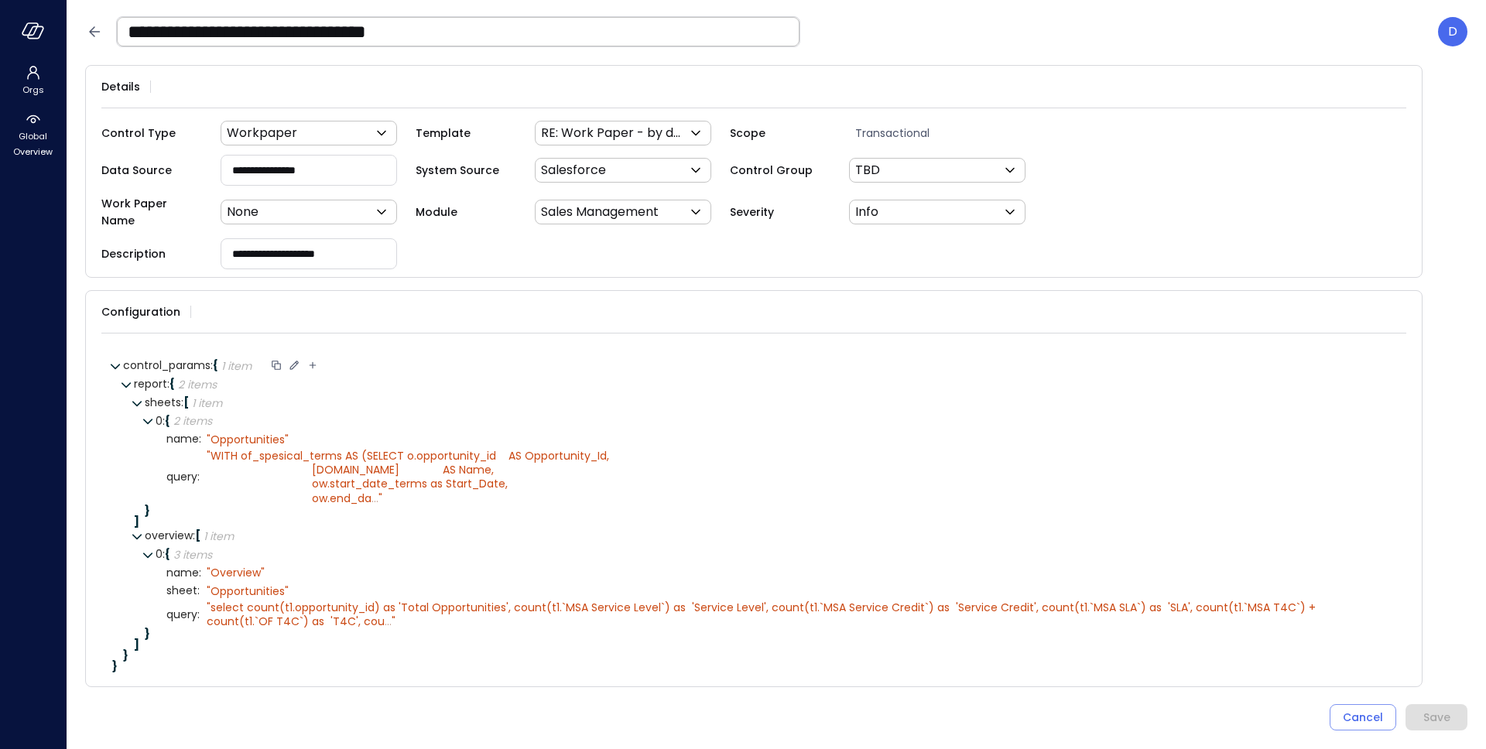
click at [293, 361] on icon at bounding box center [294, 365] width 14 height 14
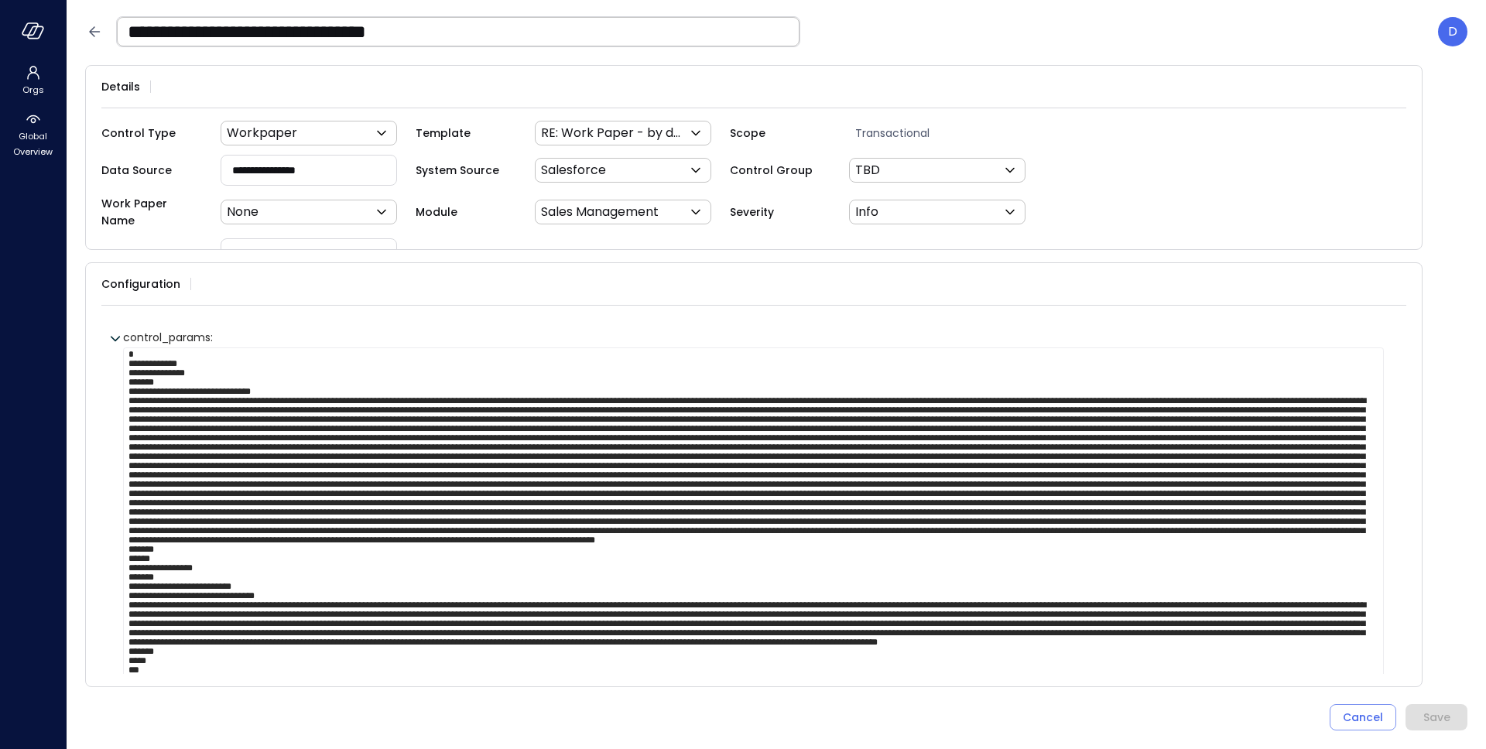
click at [294, 364] on textarea at bounding box center [753, 531] width 1260 height 368
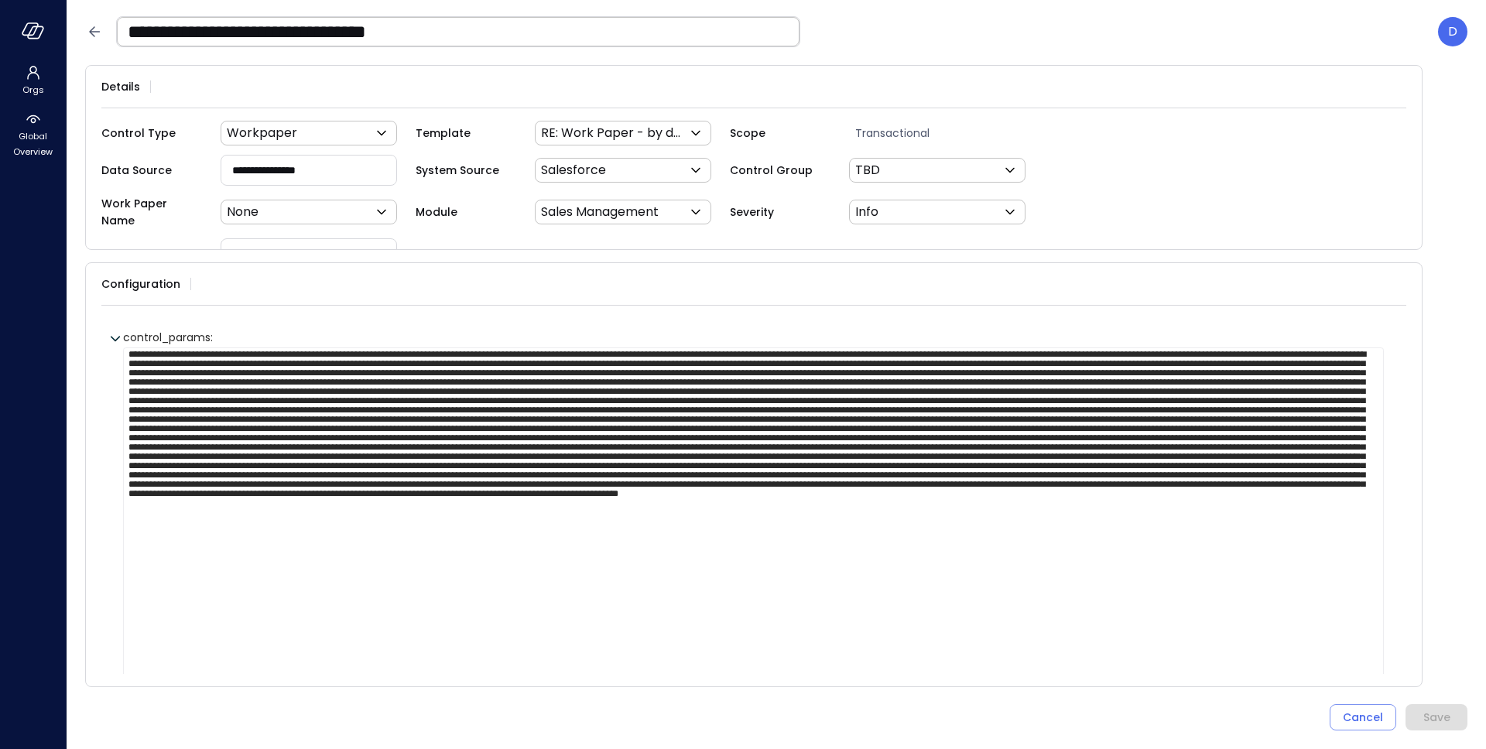
scroll to position [31, 0]
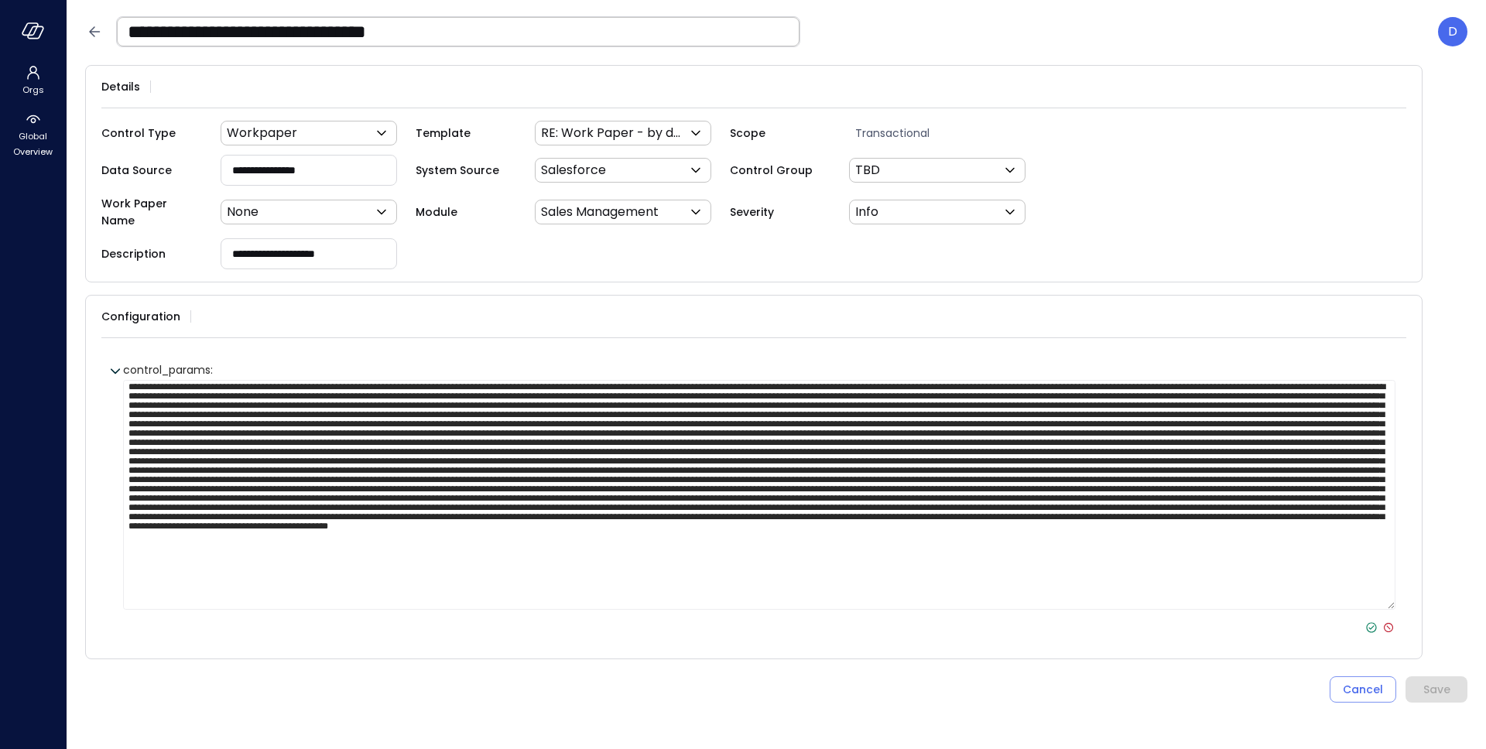
type textarea "**********"
click at [1373, 621] on icon at bounding box center [1371, 628] width 14 height 14
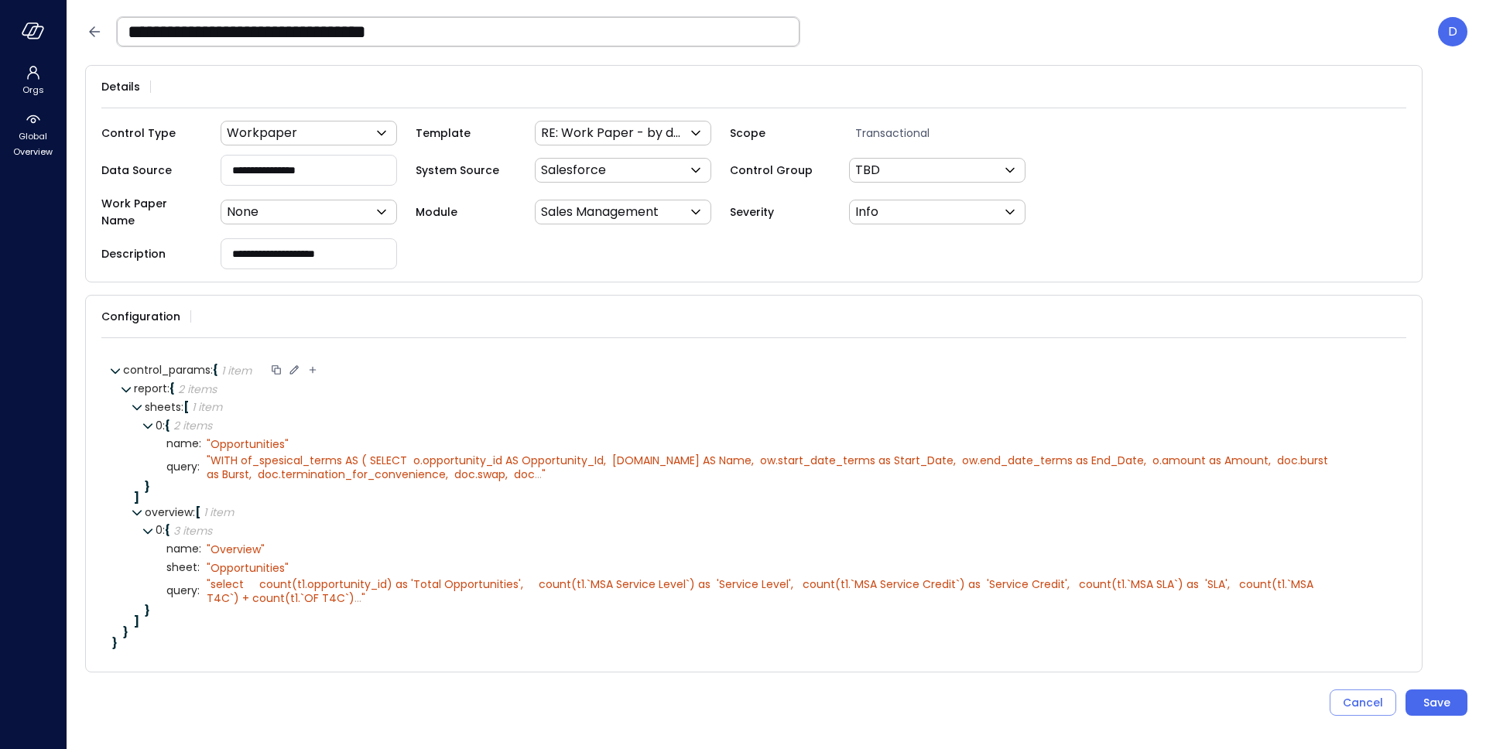
click at [487, 36] on input "**********" at bounding box center [458, 32] width 682 height 40
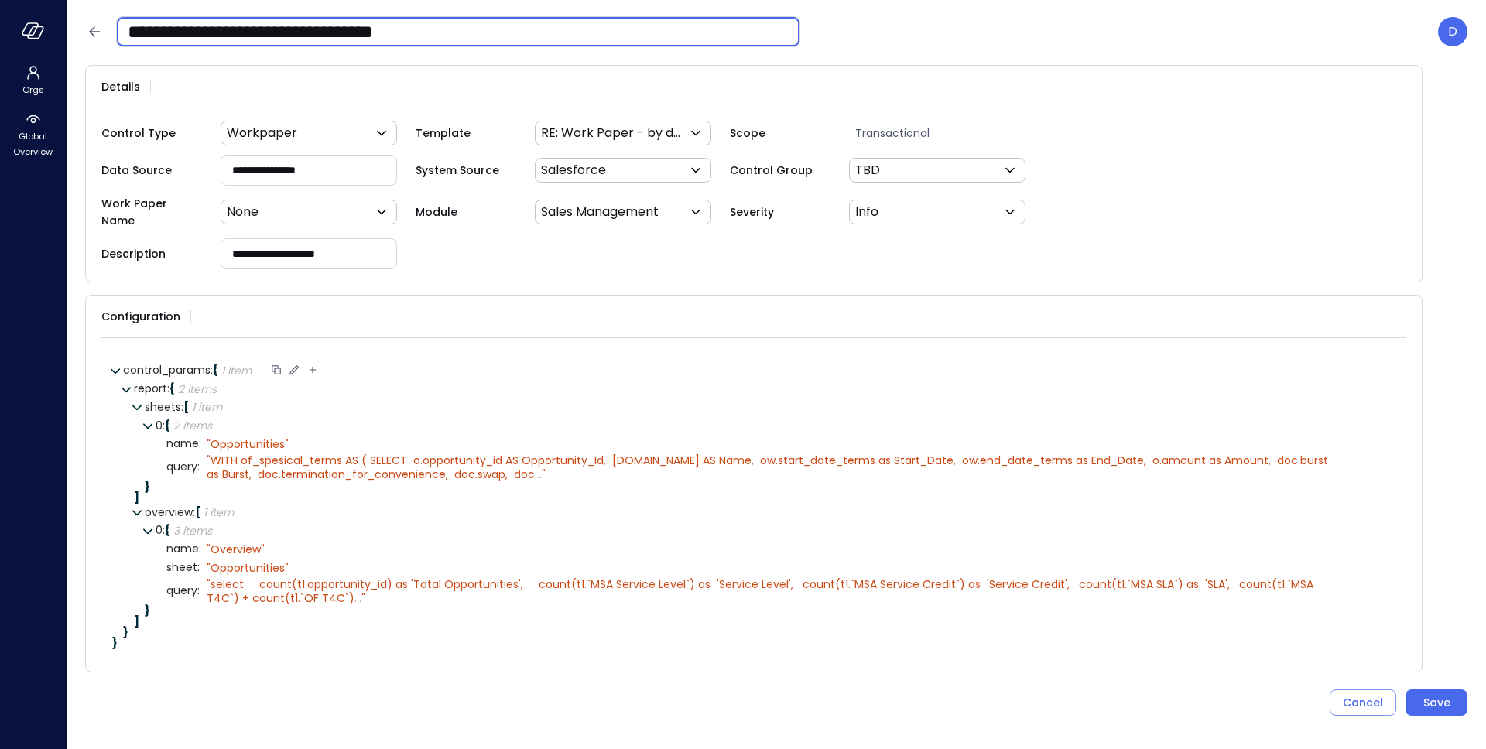
click at [546, 44] on input "**********" at bounding box center [458, 32] width 682 height 40
type input "**********"
click at [1438, 693] on div "Save" at bounding box center [1436, 702] width 27 height 19
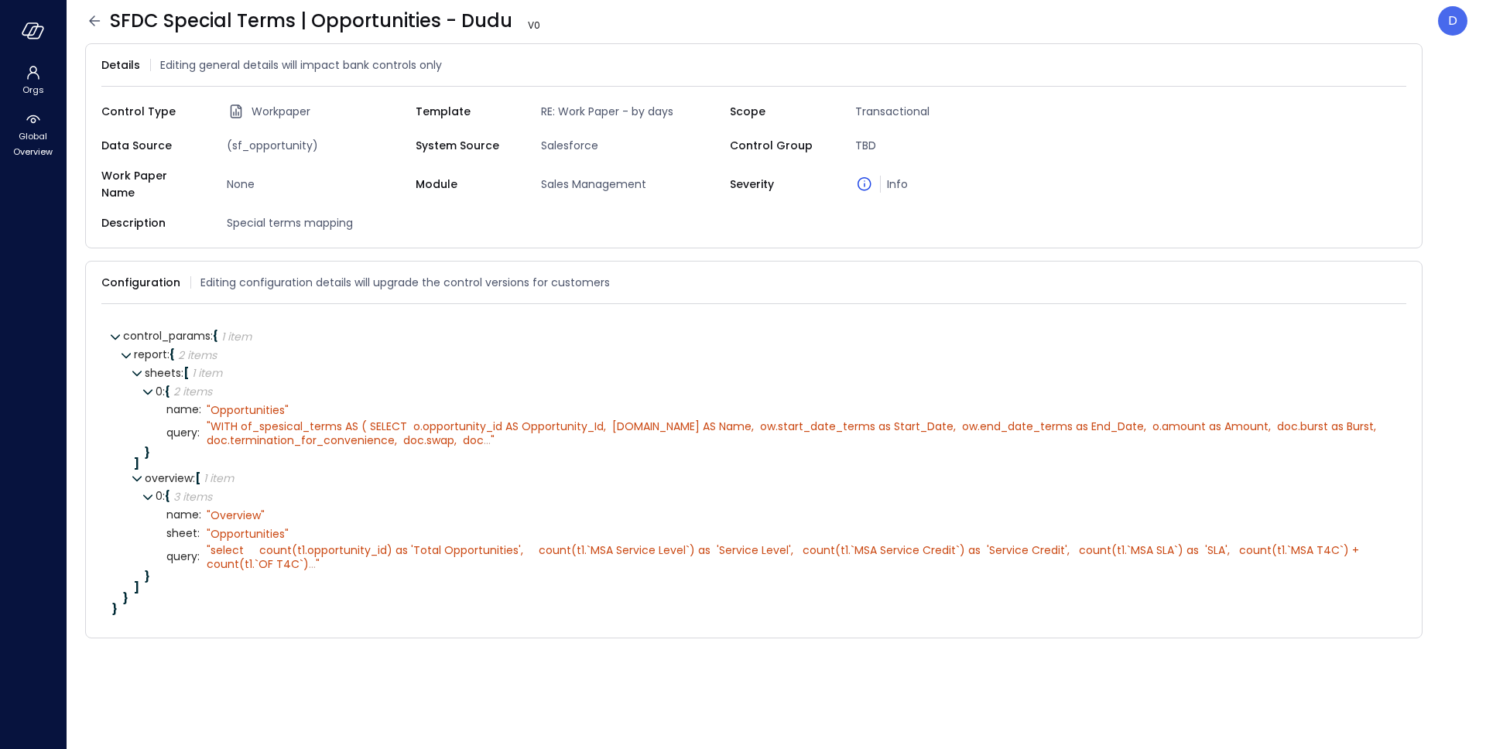
click at [91, 22] on icon at bounding box center [94, 21] width 19 height 19
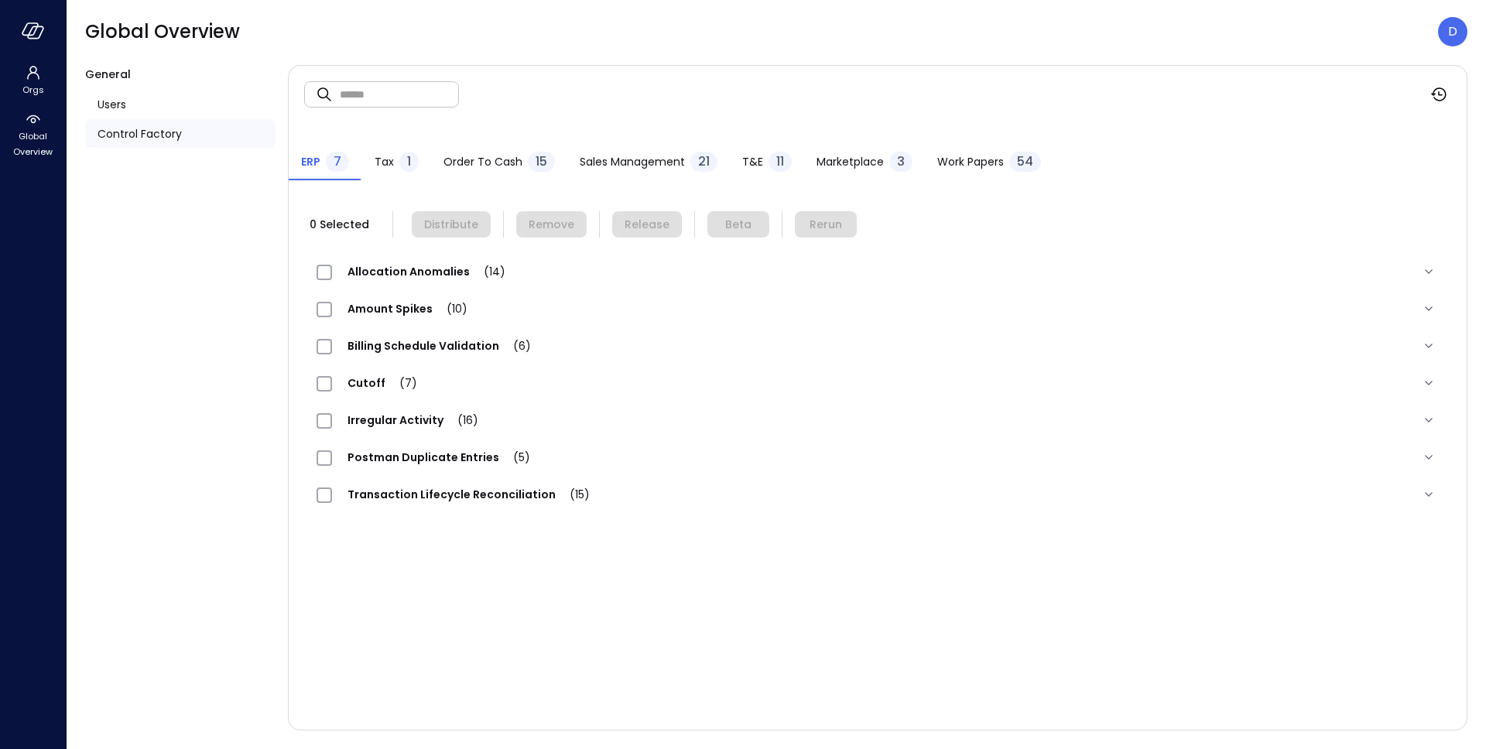
click at [983, 159] on span "Work Papers" at bounding box center [970, 161] width 67 height 17
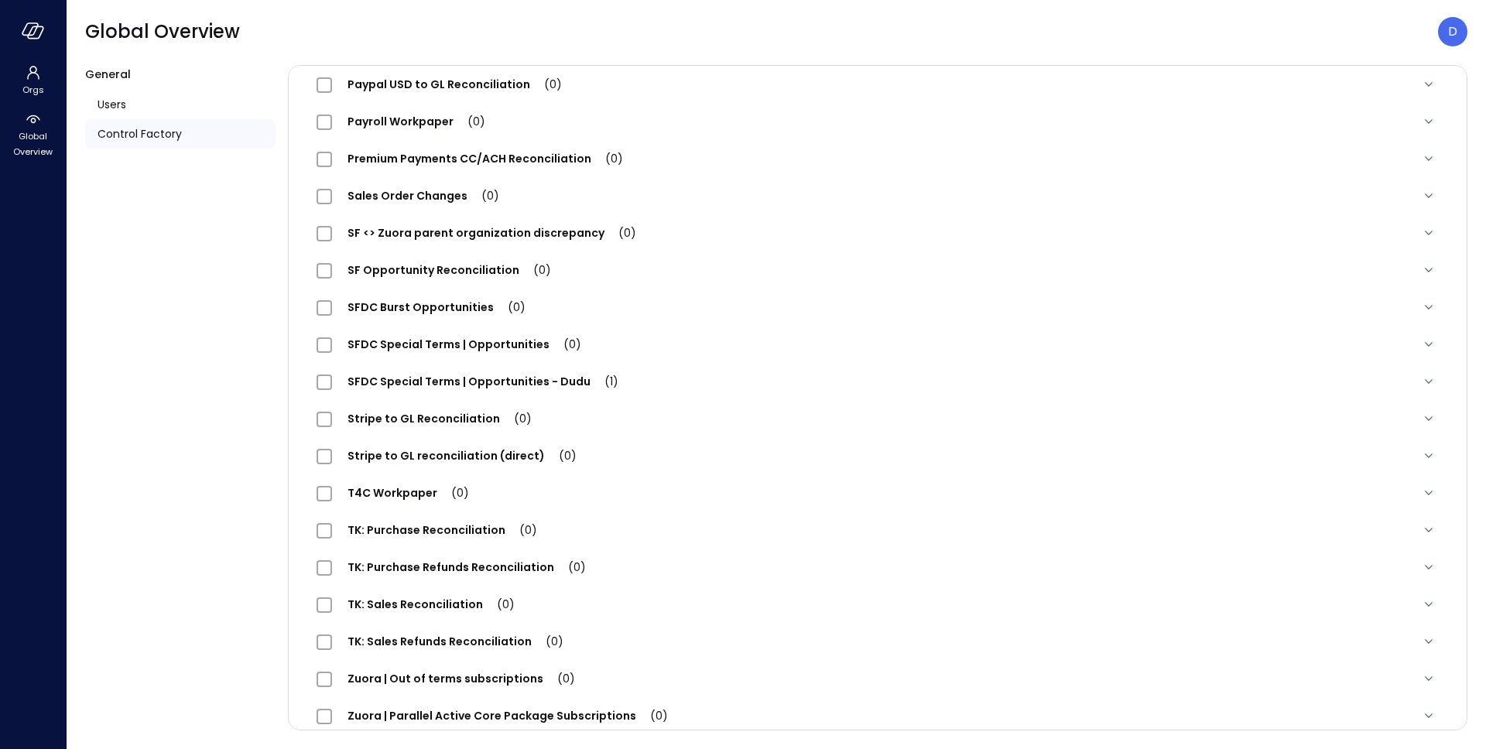
scroll to position [1544, 0]
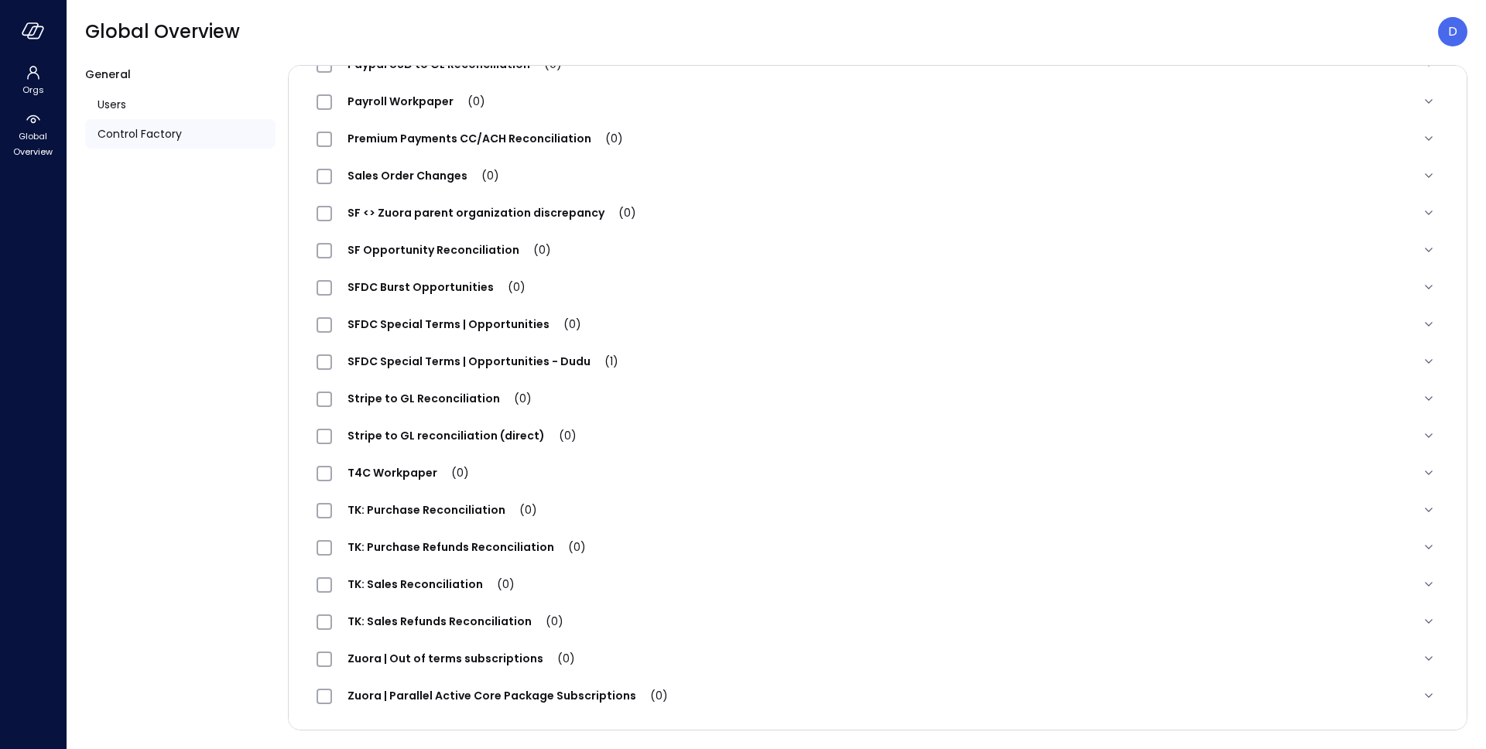
click at [487, 361] on span "SFDC Special Terms | Opportunities - Dudu (1)" at bounding box center [483, 361] width 302 height 15
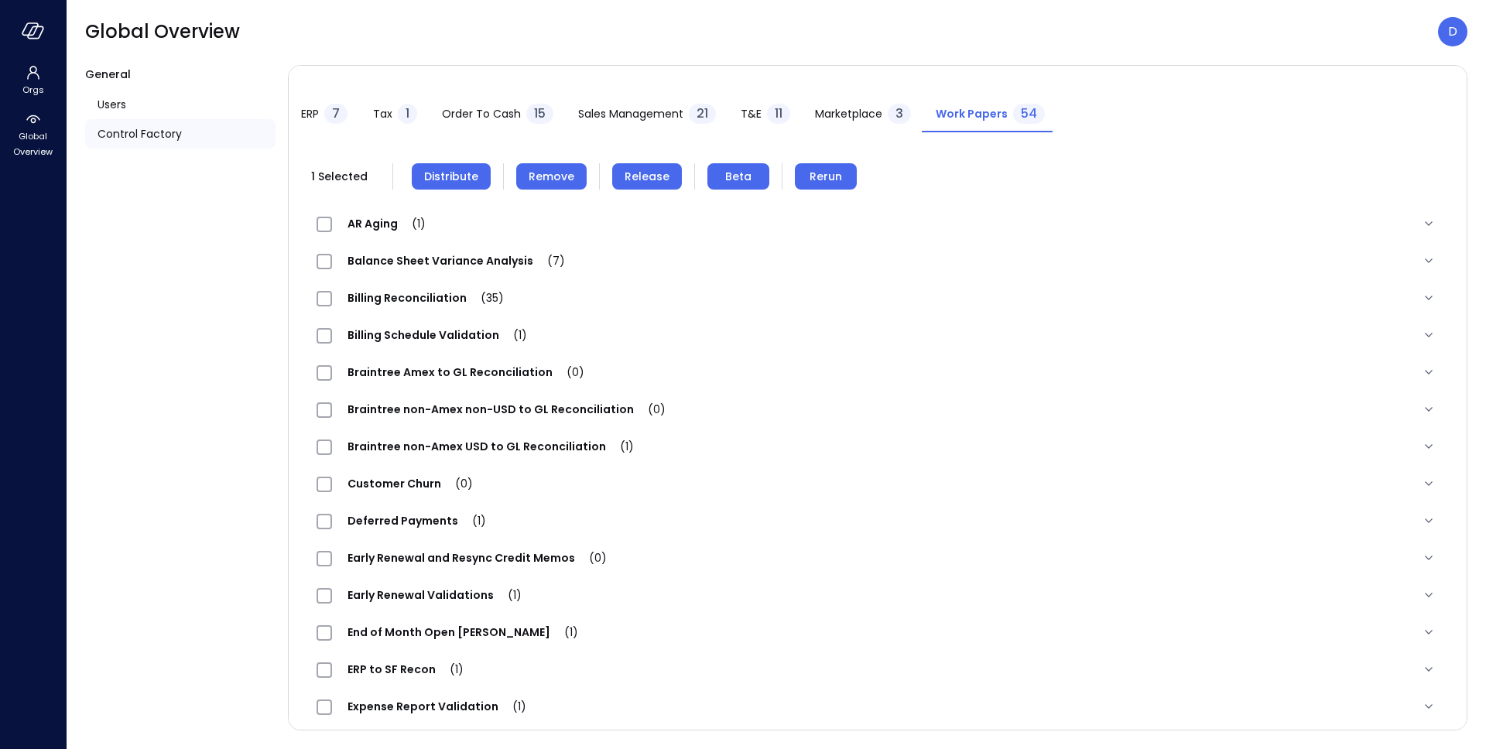
scroll to position [0, 0]
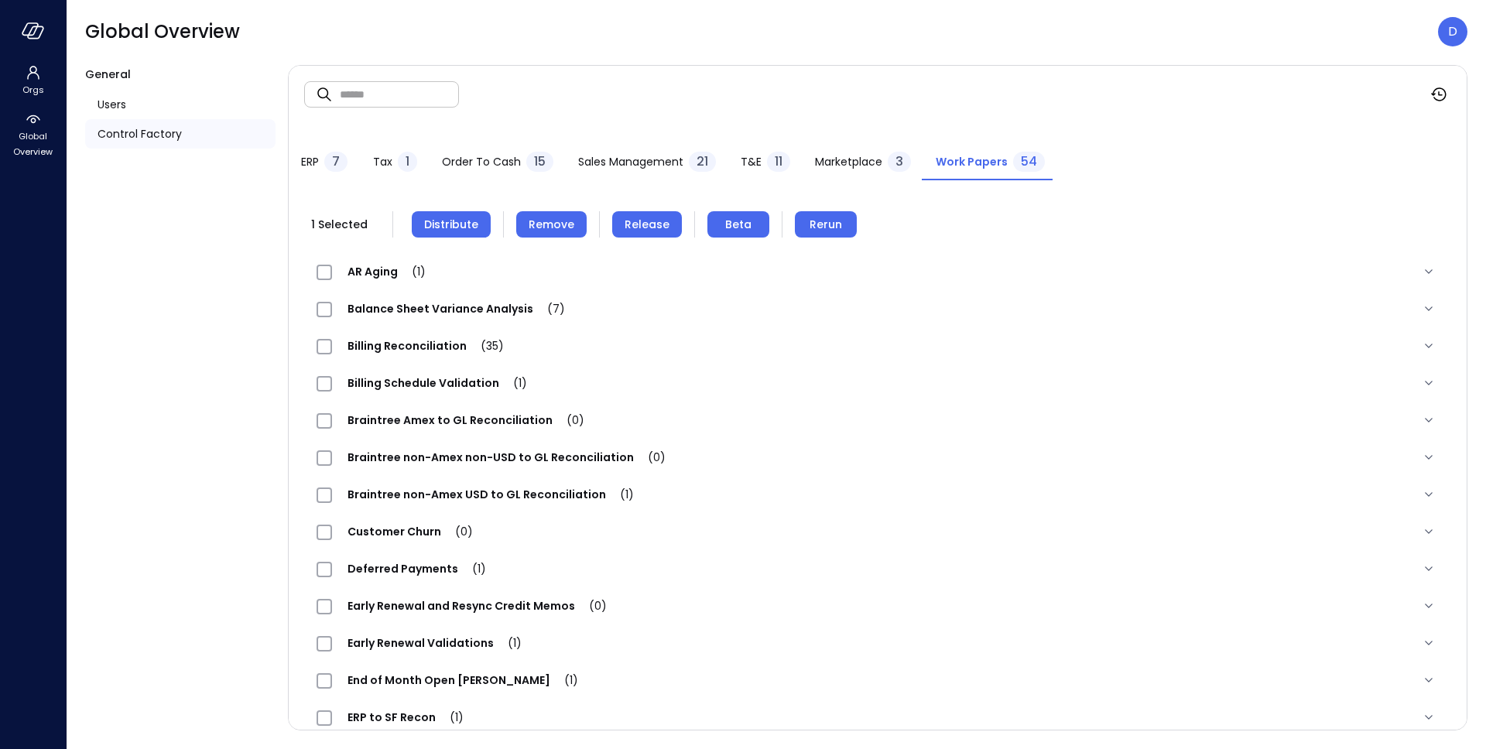
click at [460, 231] on span "Distribute" at bounding box center [451, 224] width 54 height 17
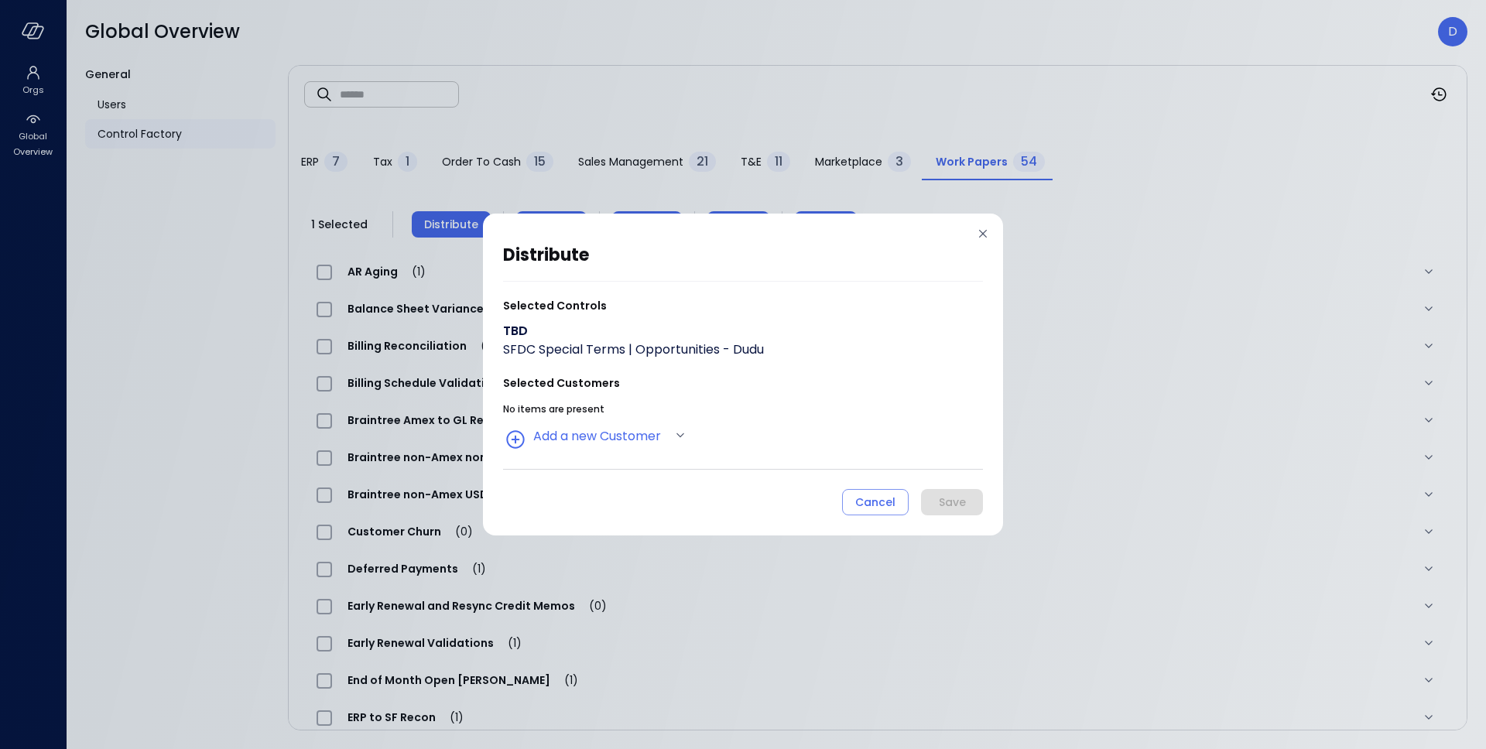
click at [983, 232] on icon at bounding box center [982, 233] width 15 height 15
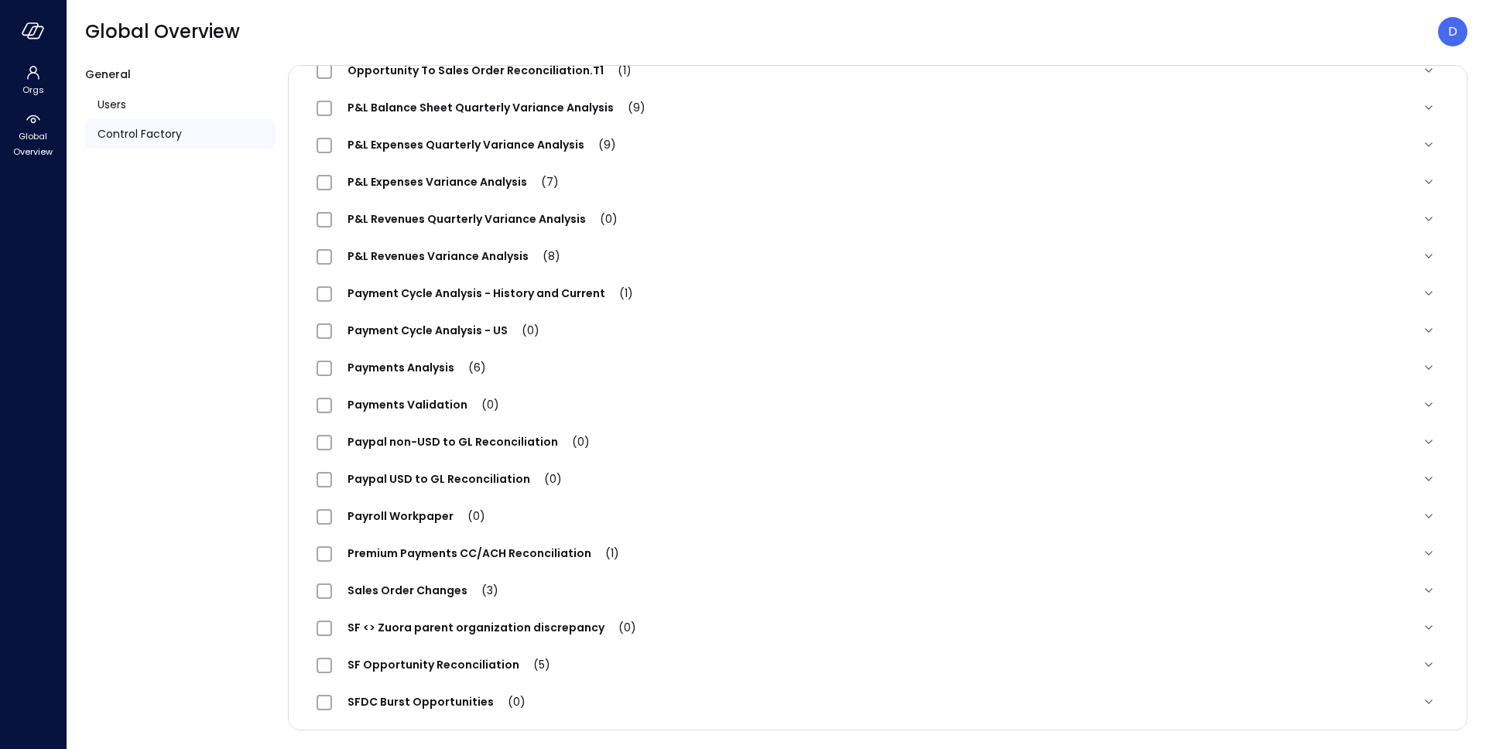
scroll to position [1600, 0]
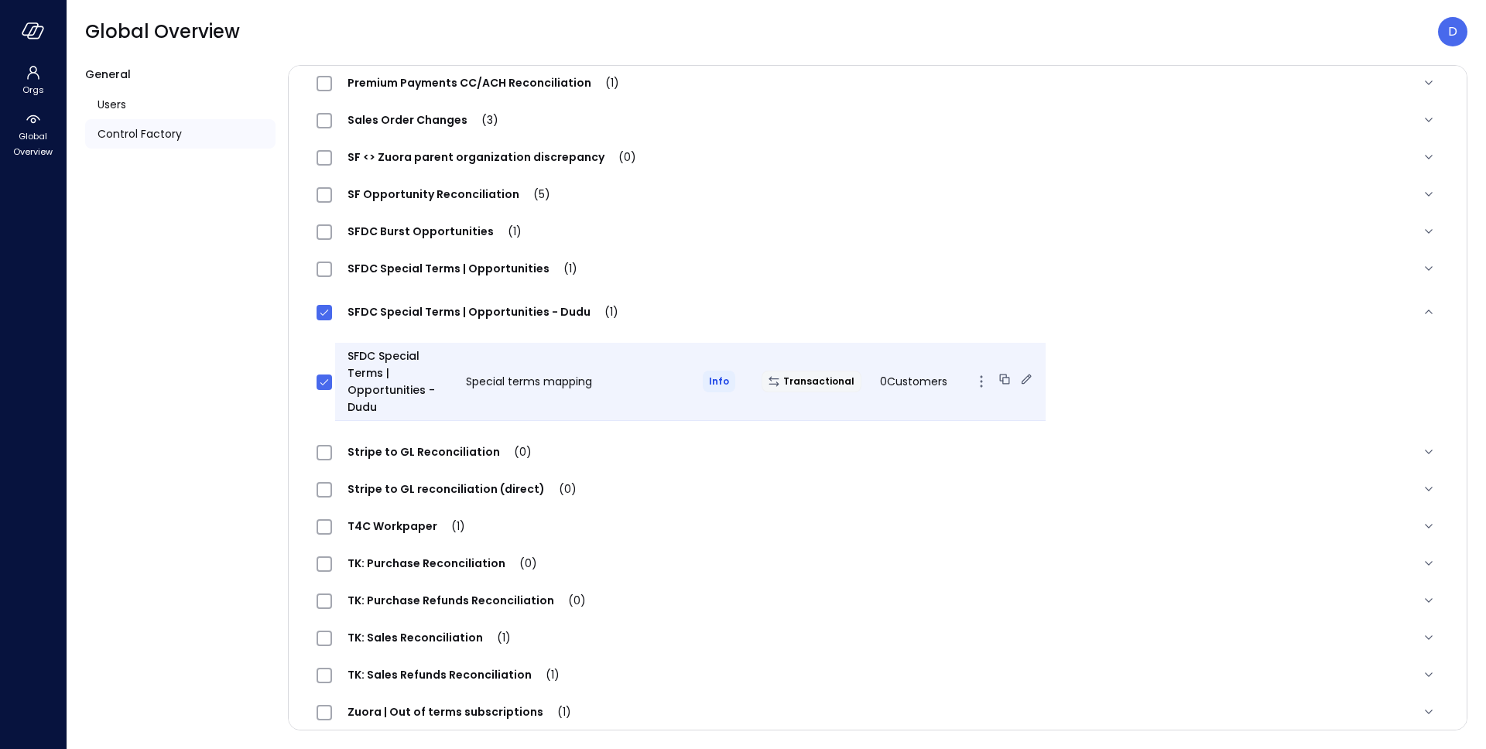
click at [1021, 379] on icon at bounding box center [1026, 379] width 10 height 10
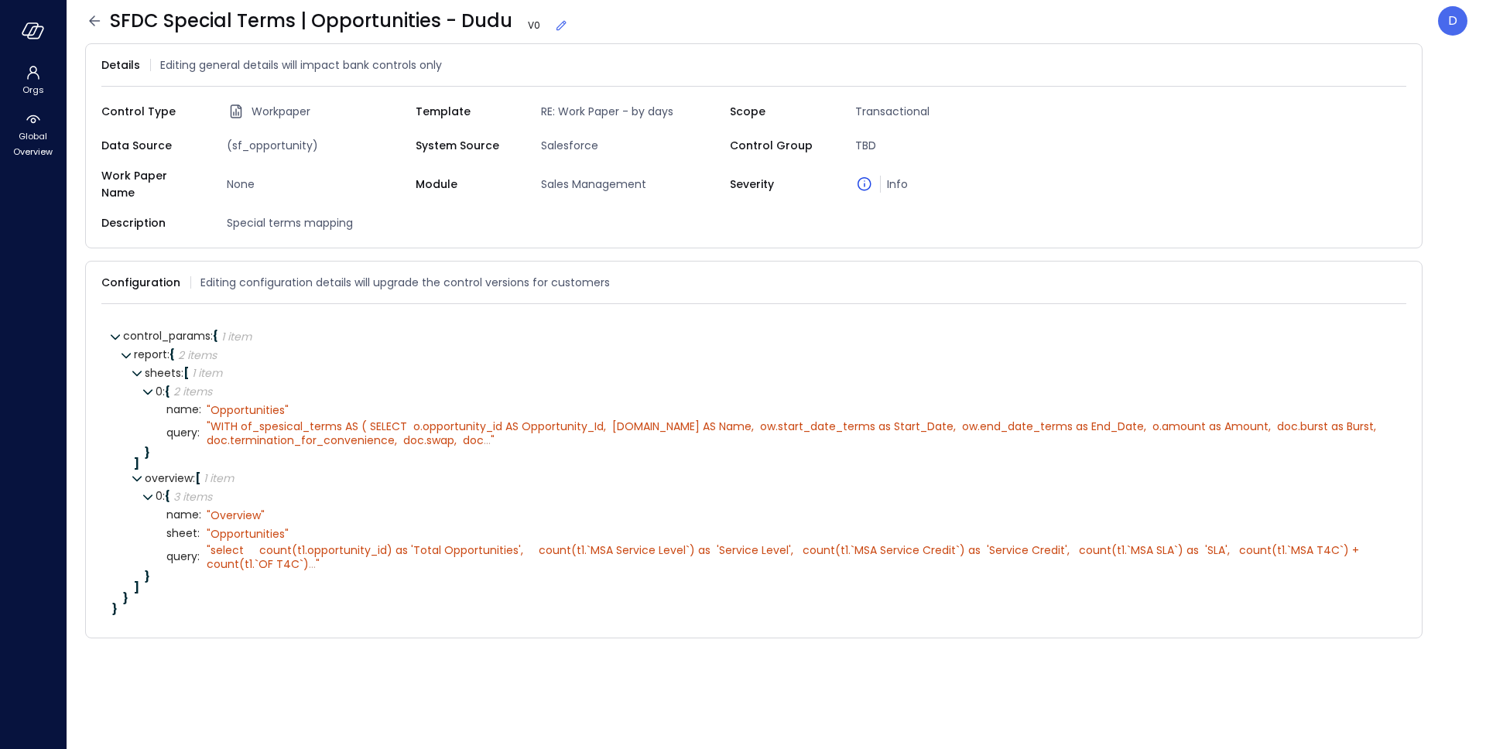
click at [556, 25] on icon at bounding box center [561, 26] width 10 height 10
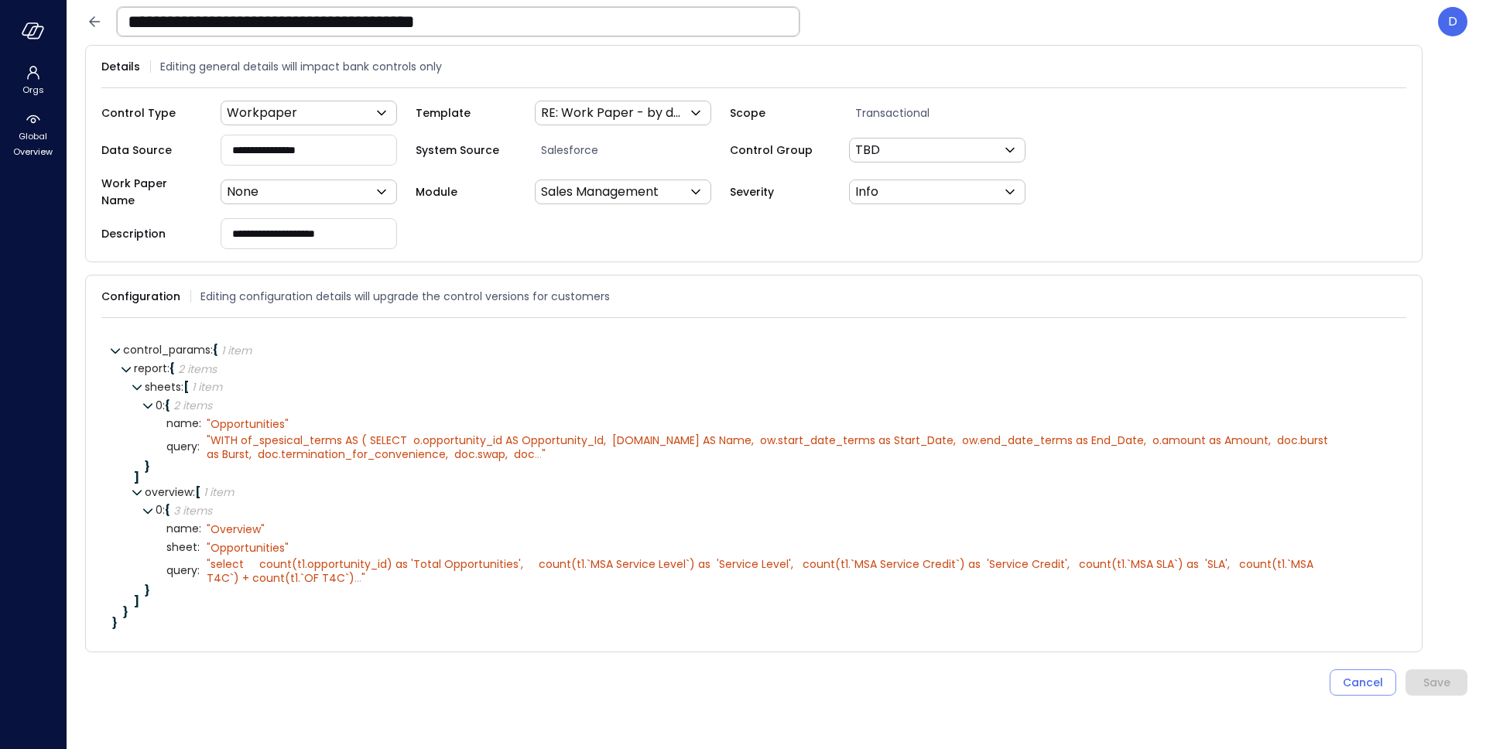
click at [499, 28] on input "**********" at bounding box center [458, 22] width 682 height 40
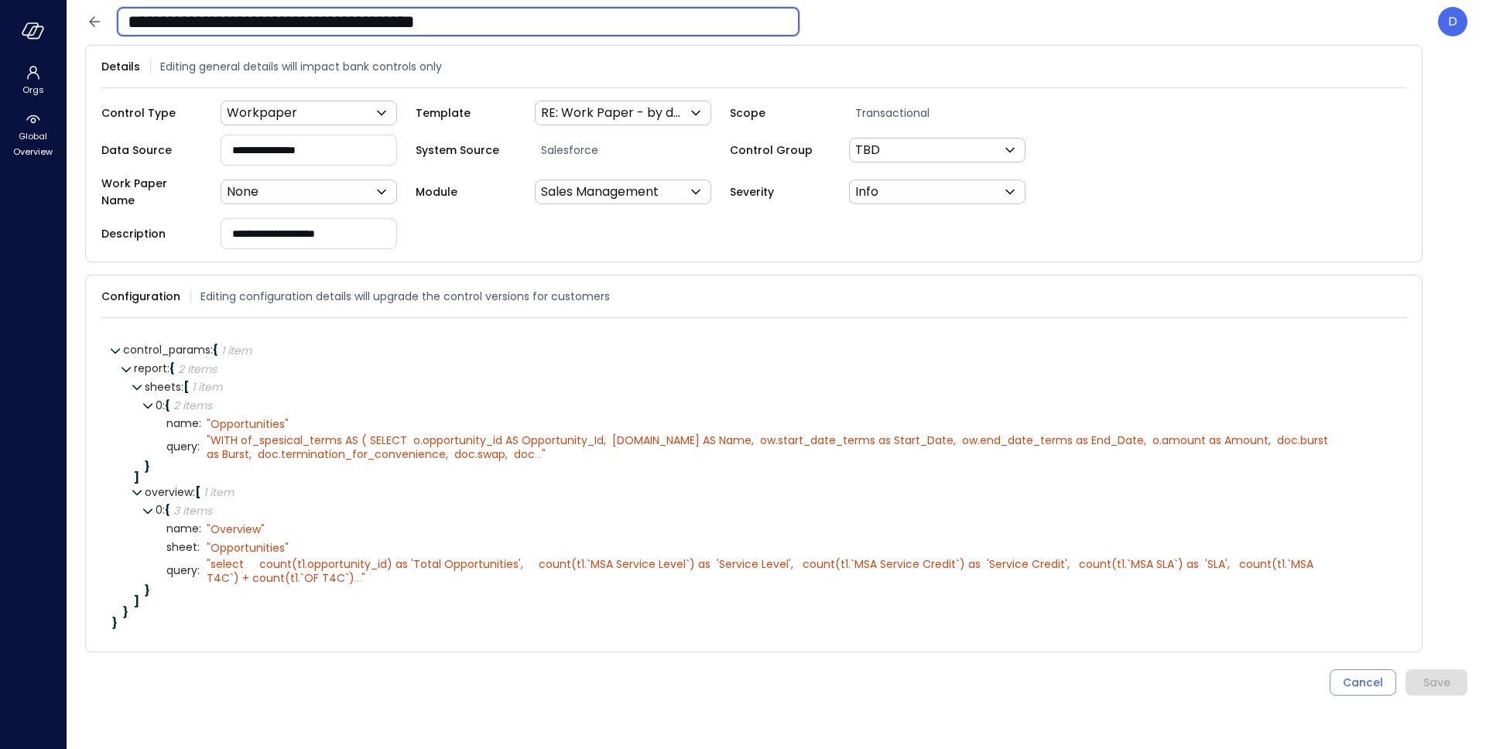
click at [499, 28] on input "**********" at bounding box center [458, 22] width 682 height 40
click at [498, 29] on input "**********" at bounding box center [458, 22] width 682 height 40
type input "**********"
click at [1445, 673] on div "Save" at bounding box center [1436, 682] width 27 height 19
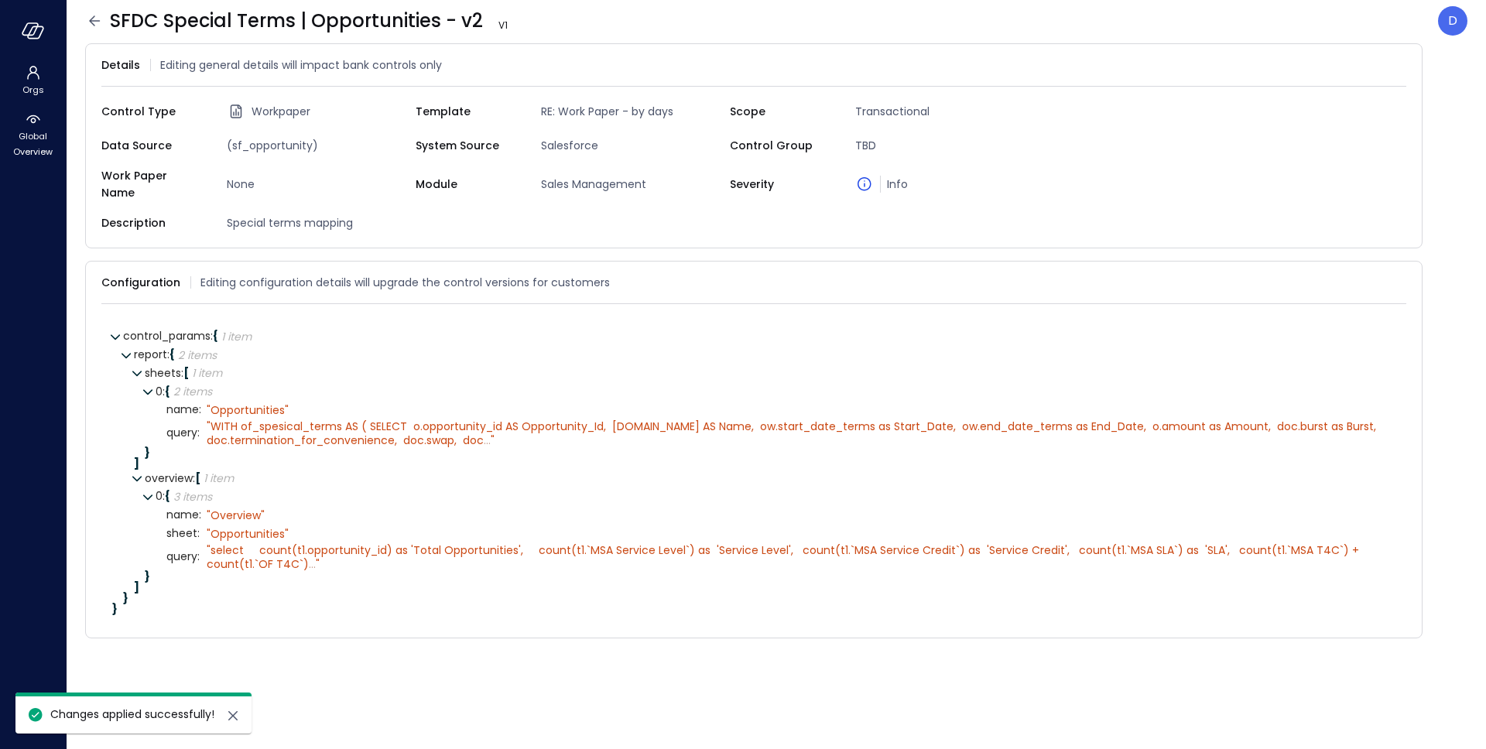
click at [88, 21] on icon at bounding box center [94, 21] width 19 height 19
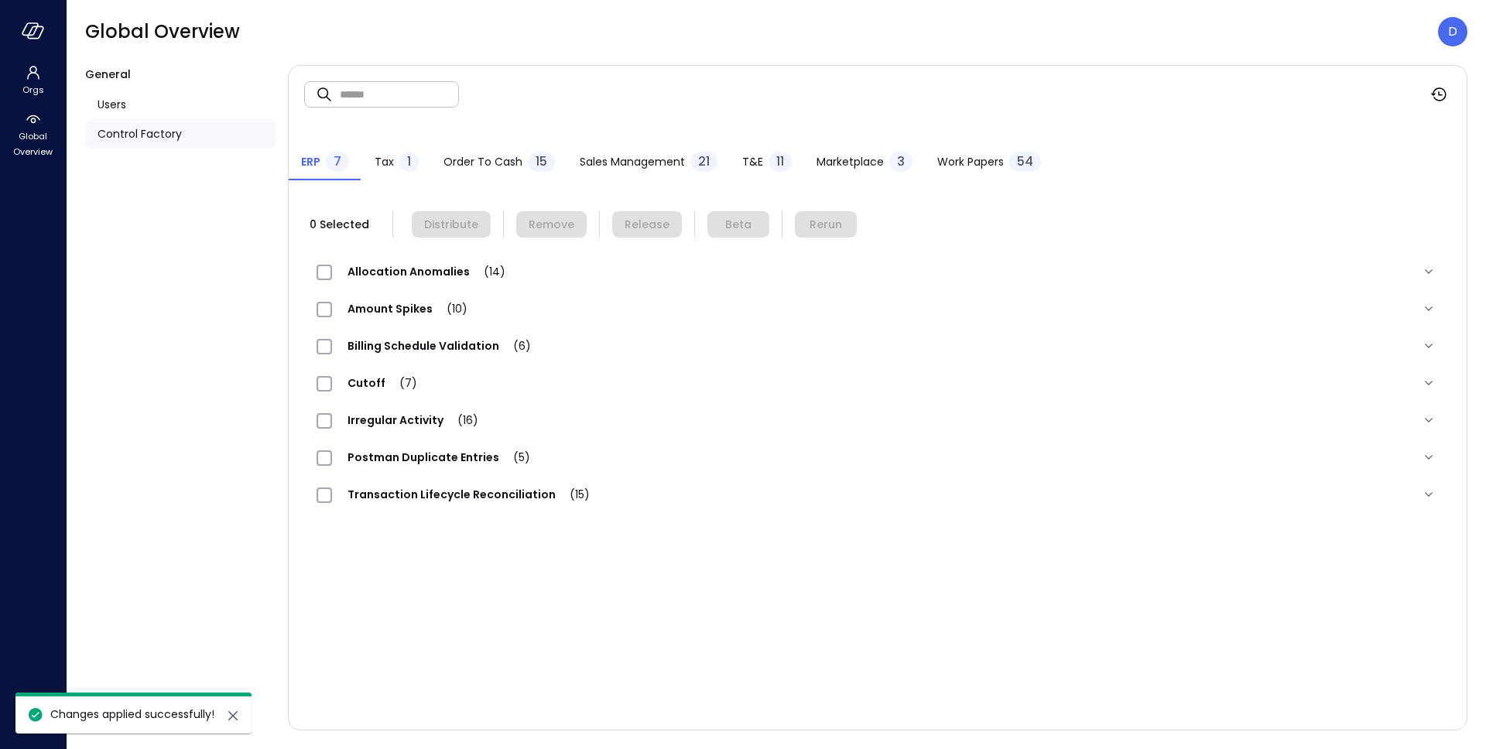
click at [997, 162] on span "Work Papers" at bounding box center [970, 161] width 67 height 17
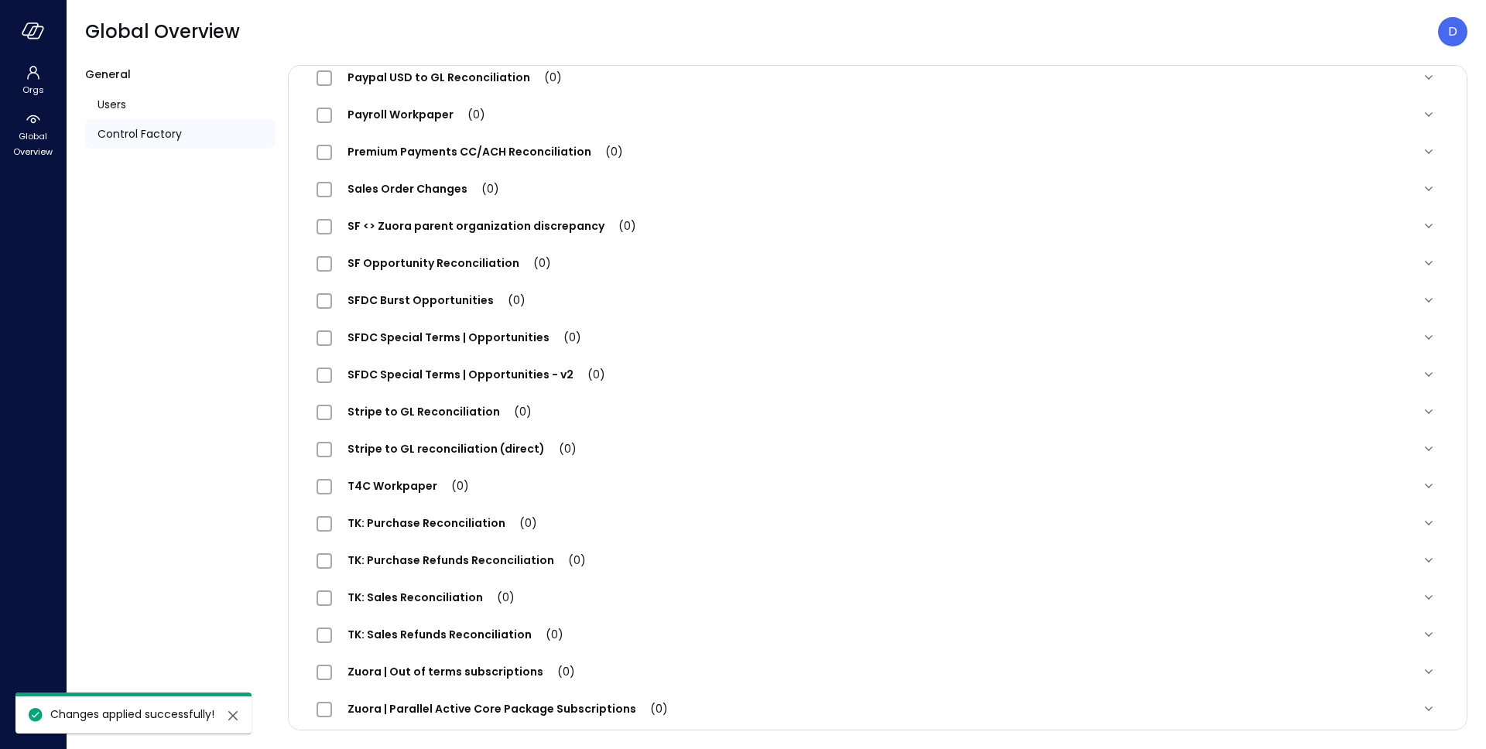
scroll to position [1544, 0]
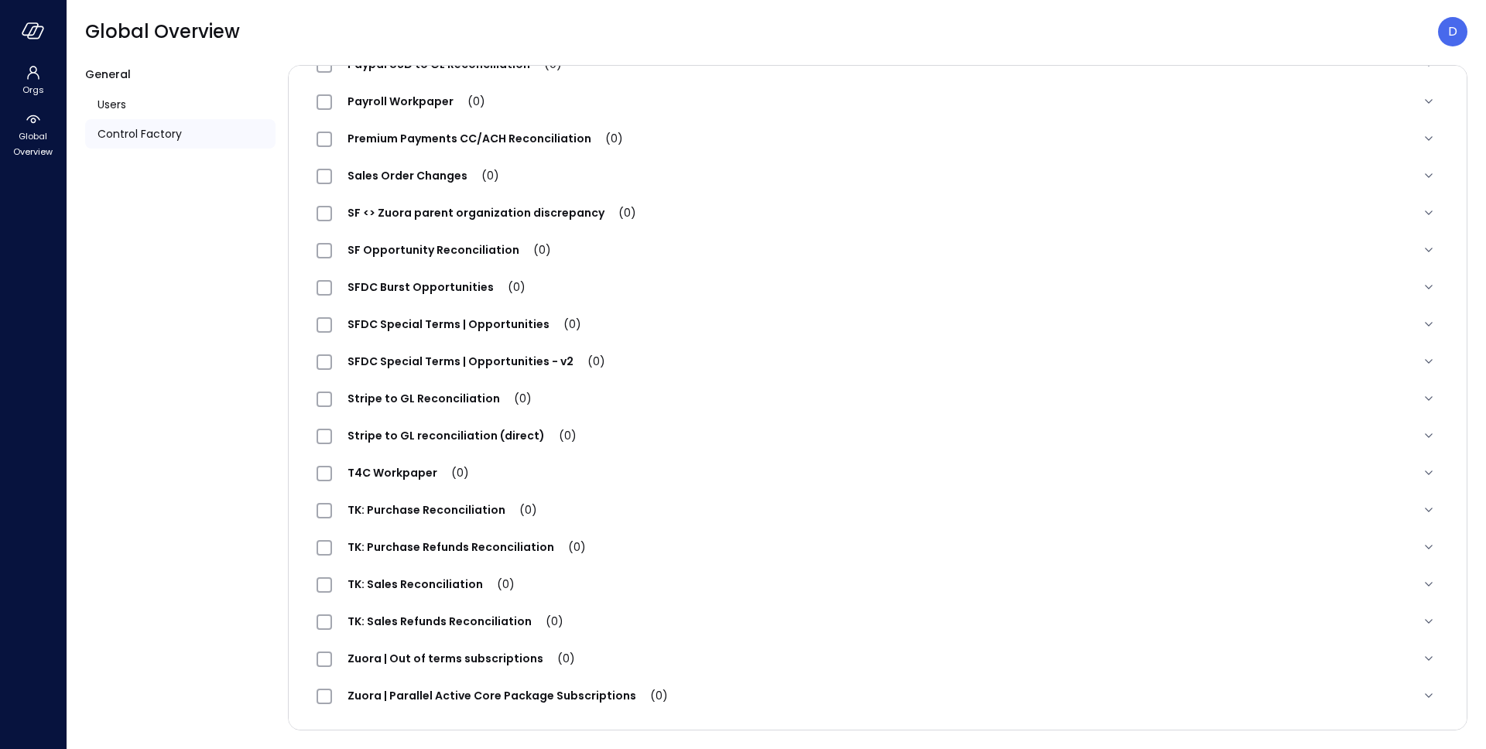
click at [412, 363] on span "SFDC Special Terms | Opportunities - v2 (0)" at bounding box center [476, 361] width 289 height 15
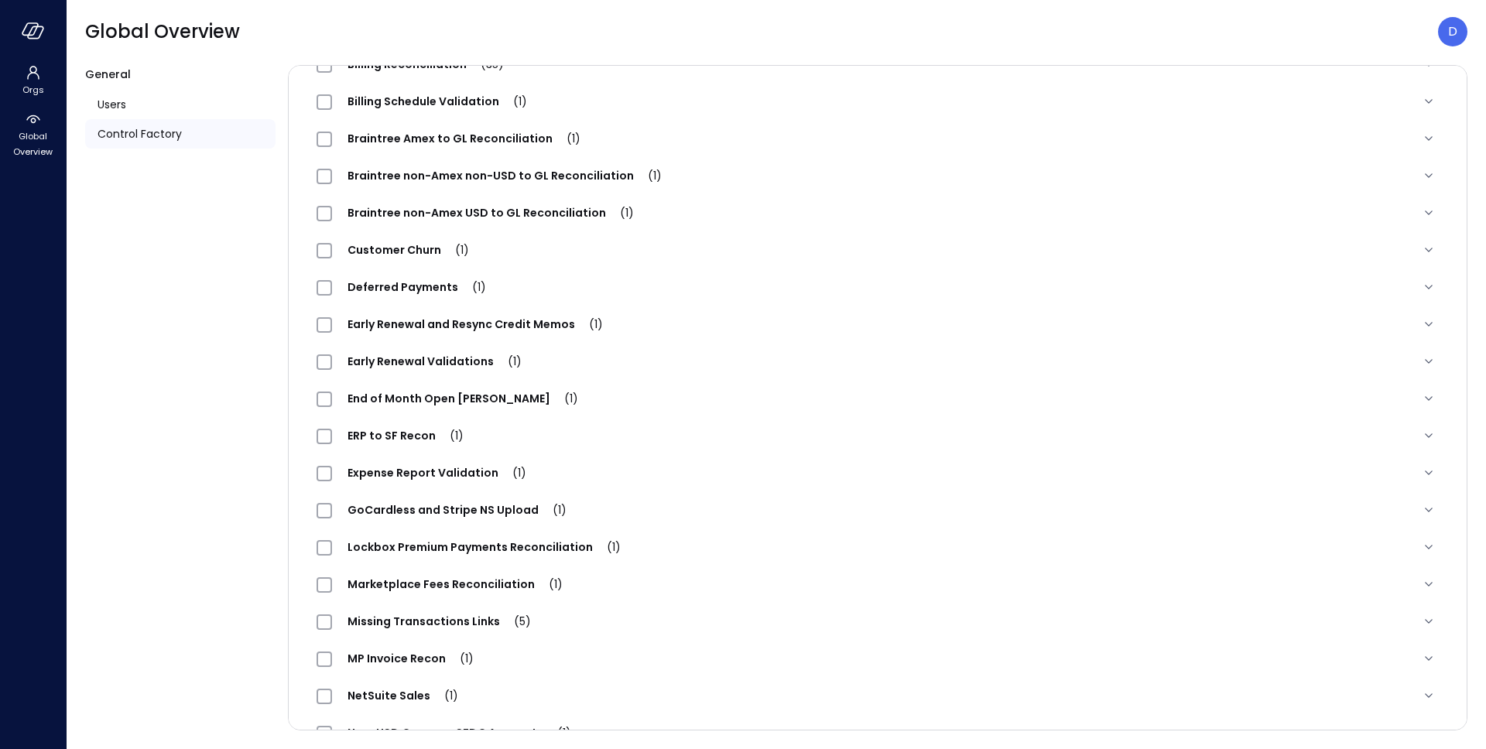
scroll to position [0, 0]
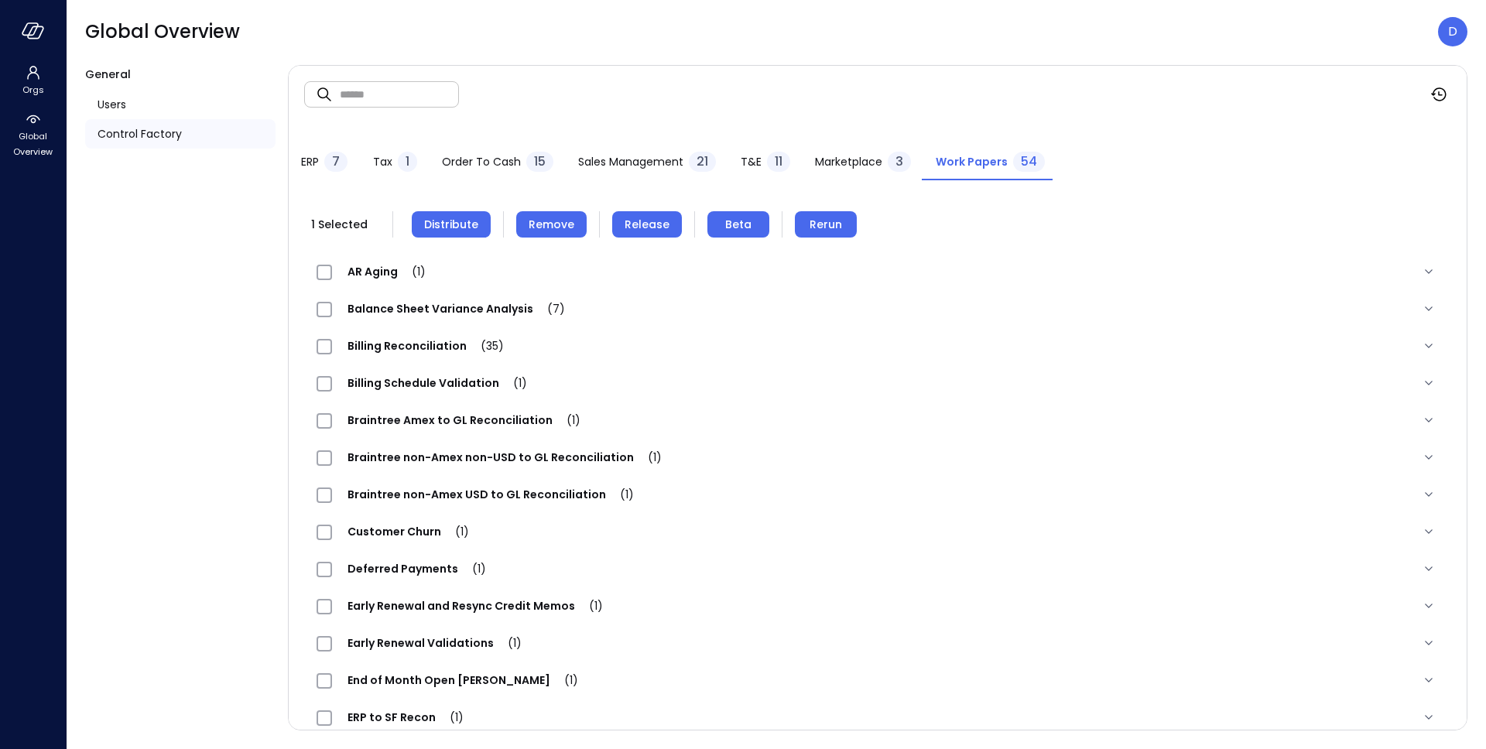
click at [456, 219] on span "Distribute" at bounding box center [451, 224] width 54 height 17
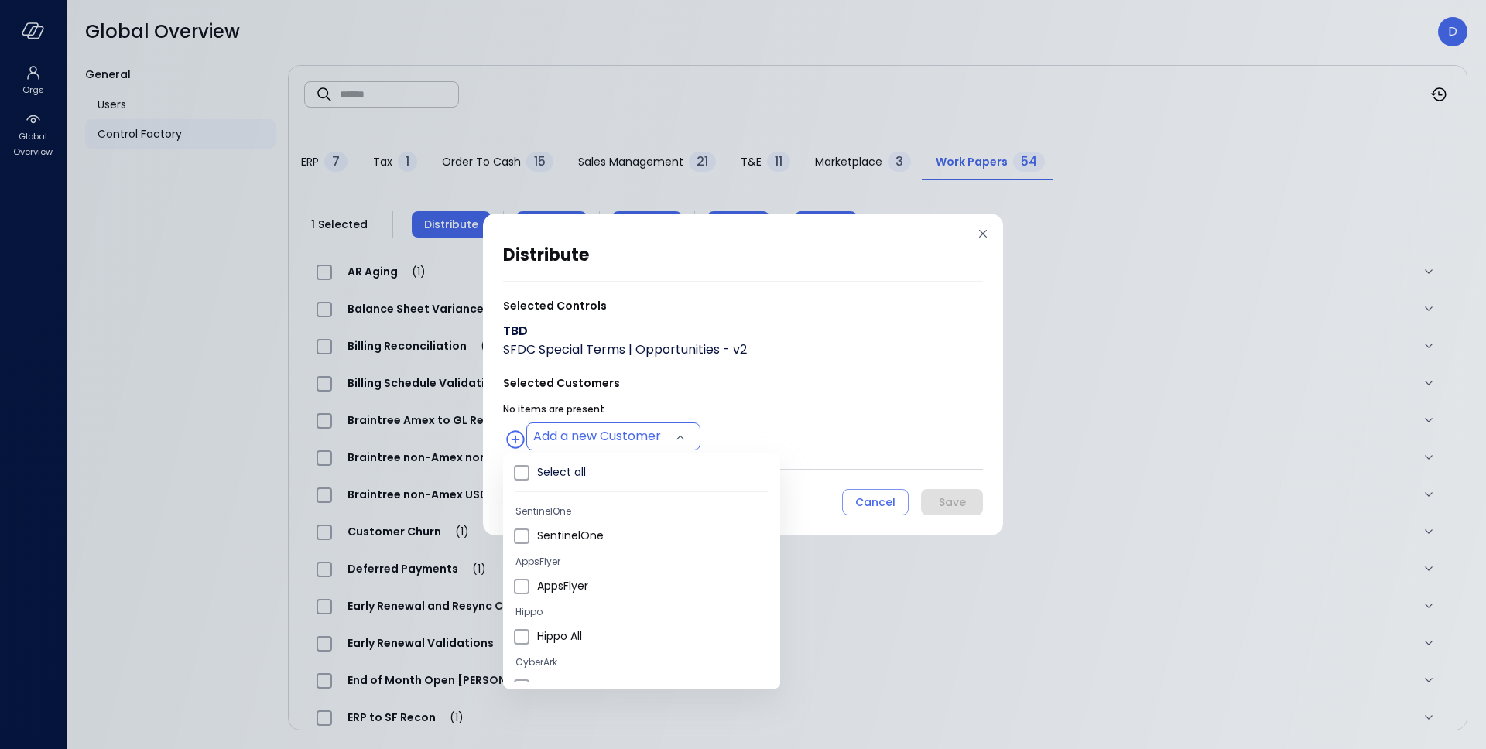
click at [600, 441] on body "Orgs Global Overview Global Overview D General Users Control Factory ​ ​ ERP 7 …" at bounding box center [743, 374] width 1486 height 749
click at [556, 612] on span "Wiz US" at bounding box center [652, 607] width 231 height 16
type input "**********"
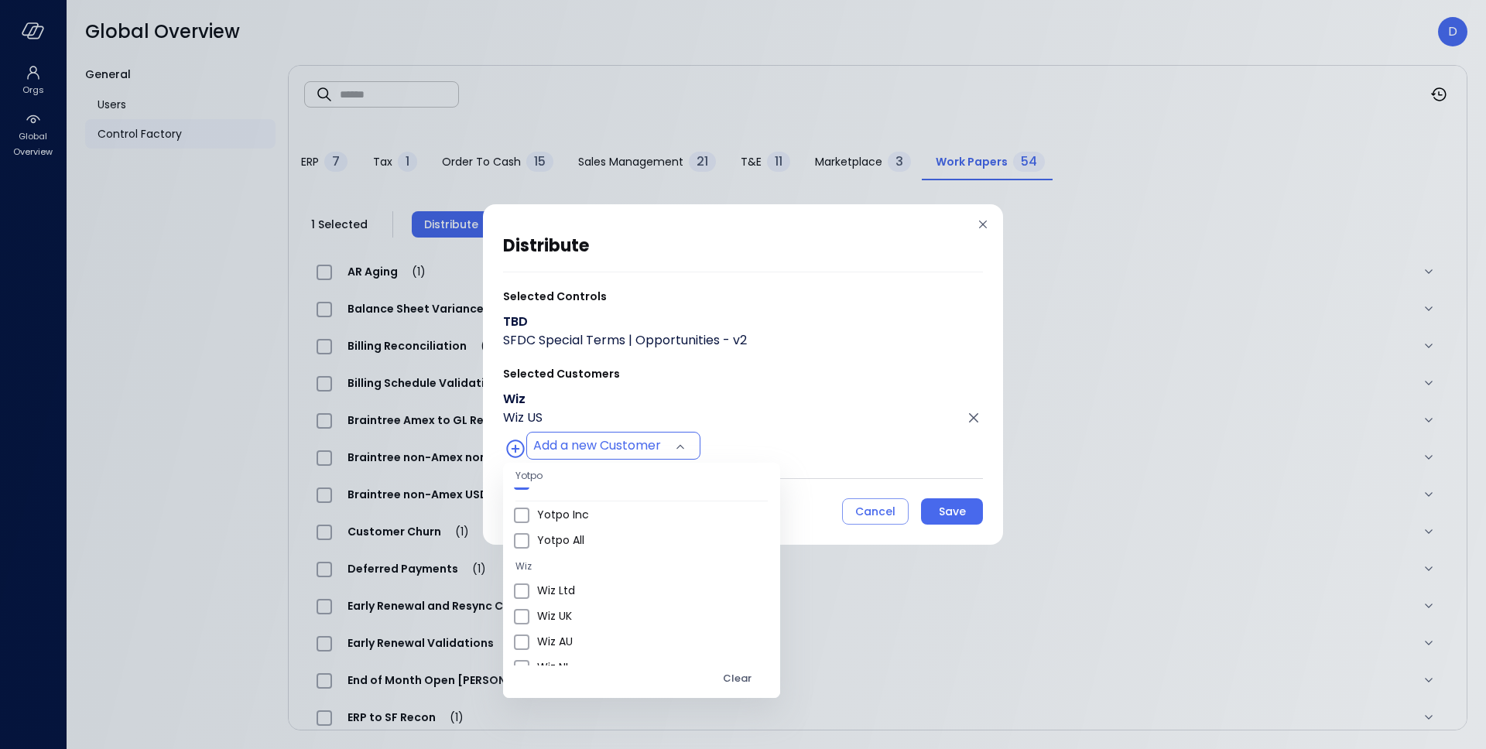
click at [894, 474] on div at bounding box center [743, 374] width 1486 height 749
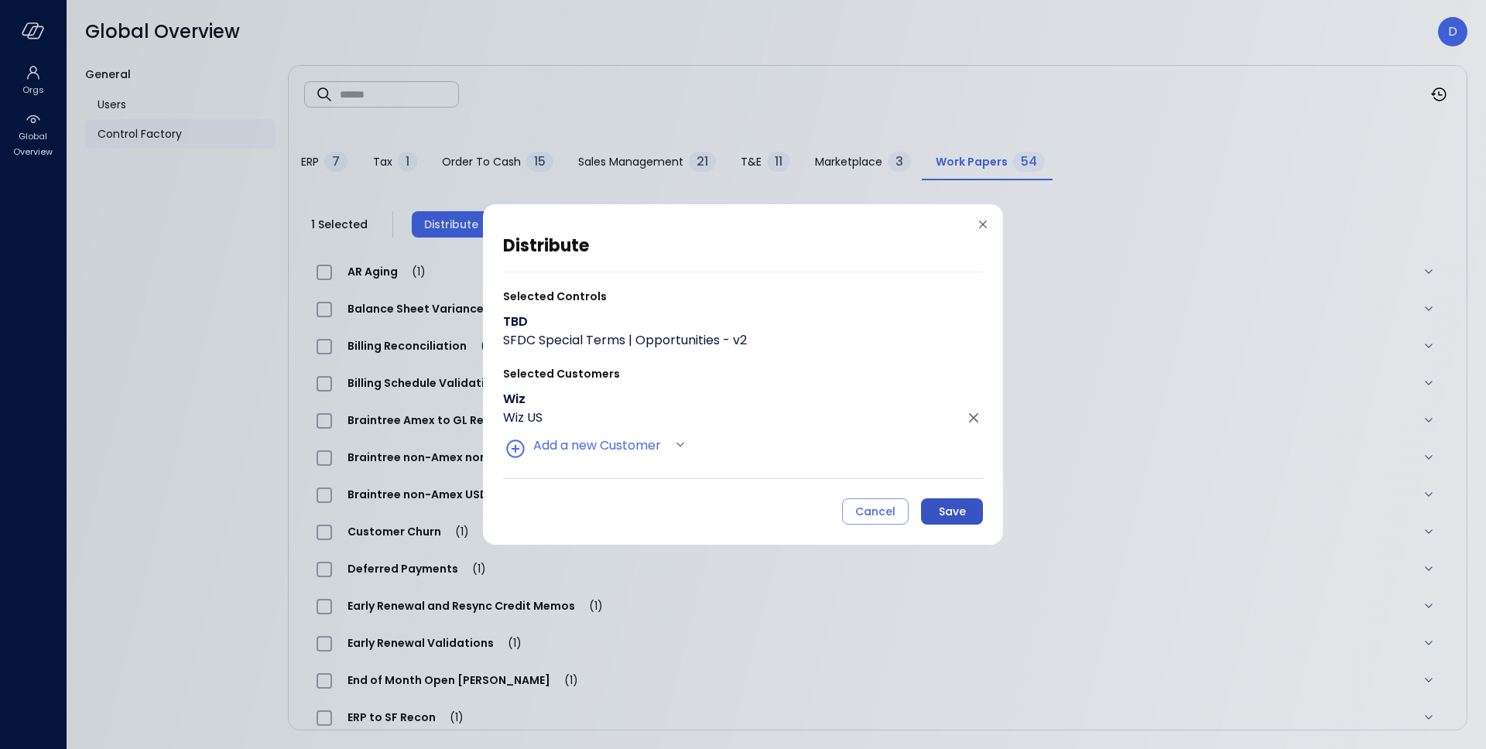
click at [967, 508] on button "Save" at bounding box center [952, 511] width 62 height 26
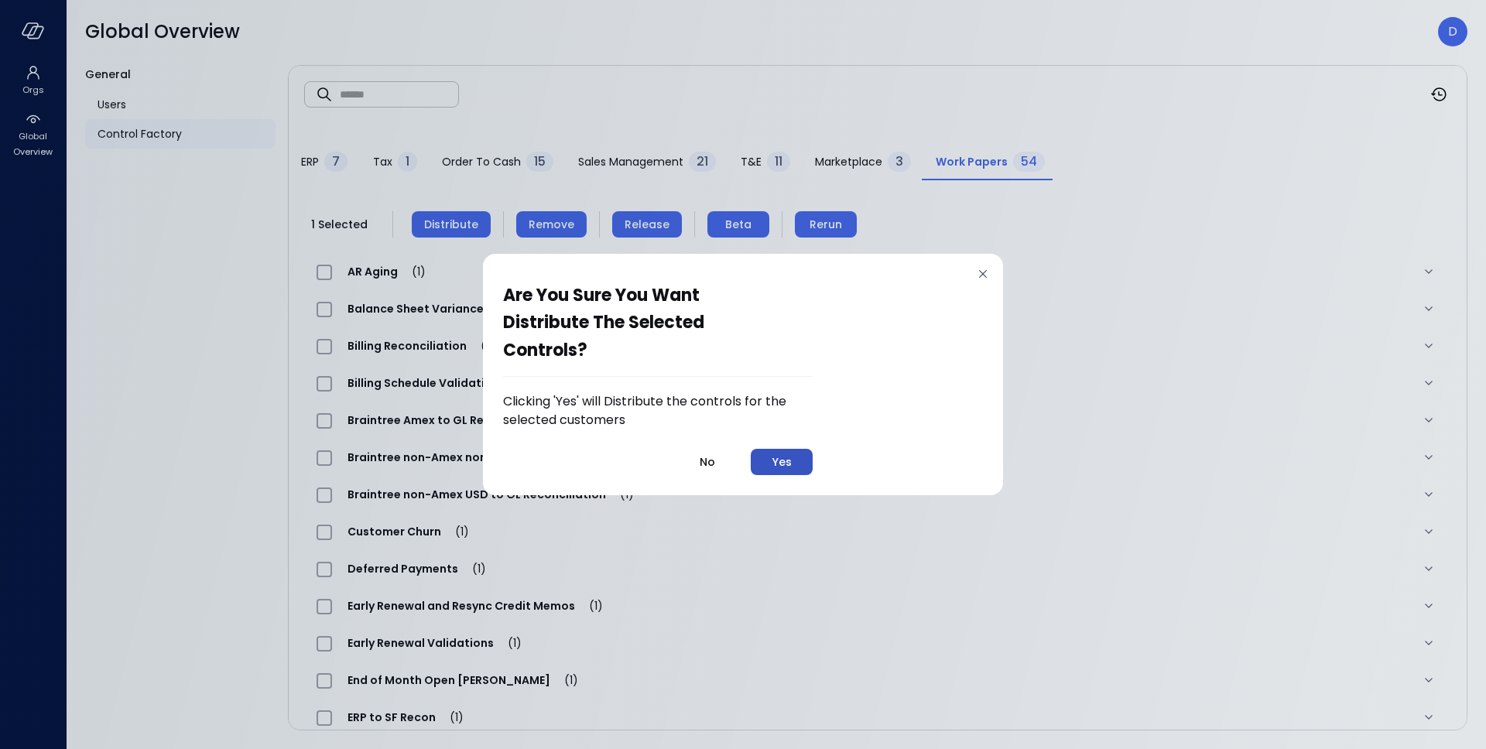
click at [805, 462] on button "Yes" at bounding box center [782, 462] width 62 height 26
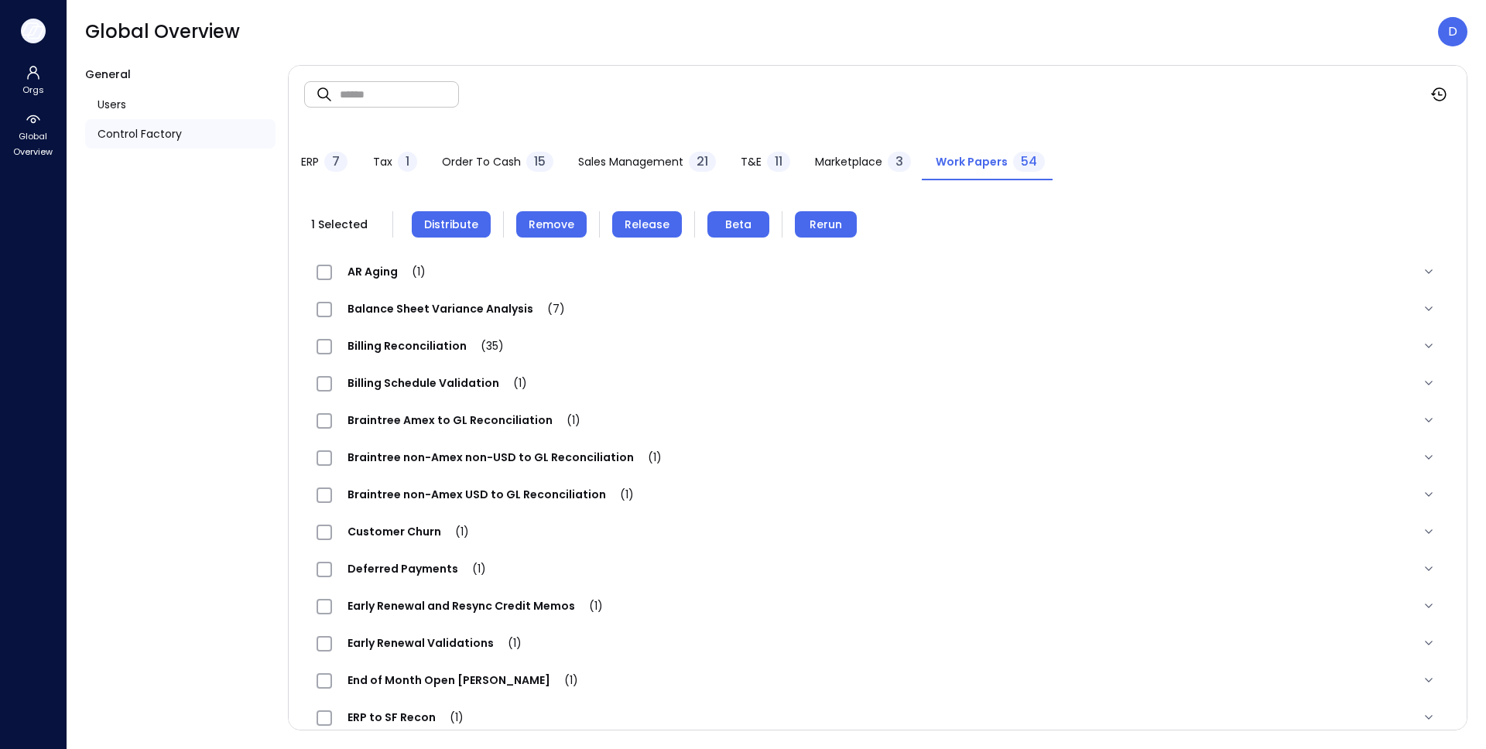
click at [30, 32] on icon "button" at bounding box center [33, 30] width 23 height 17
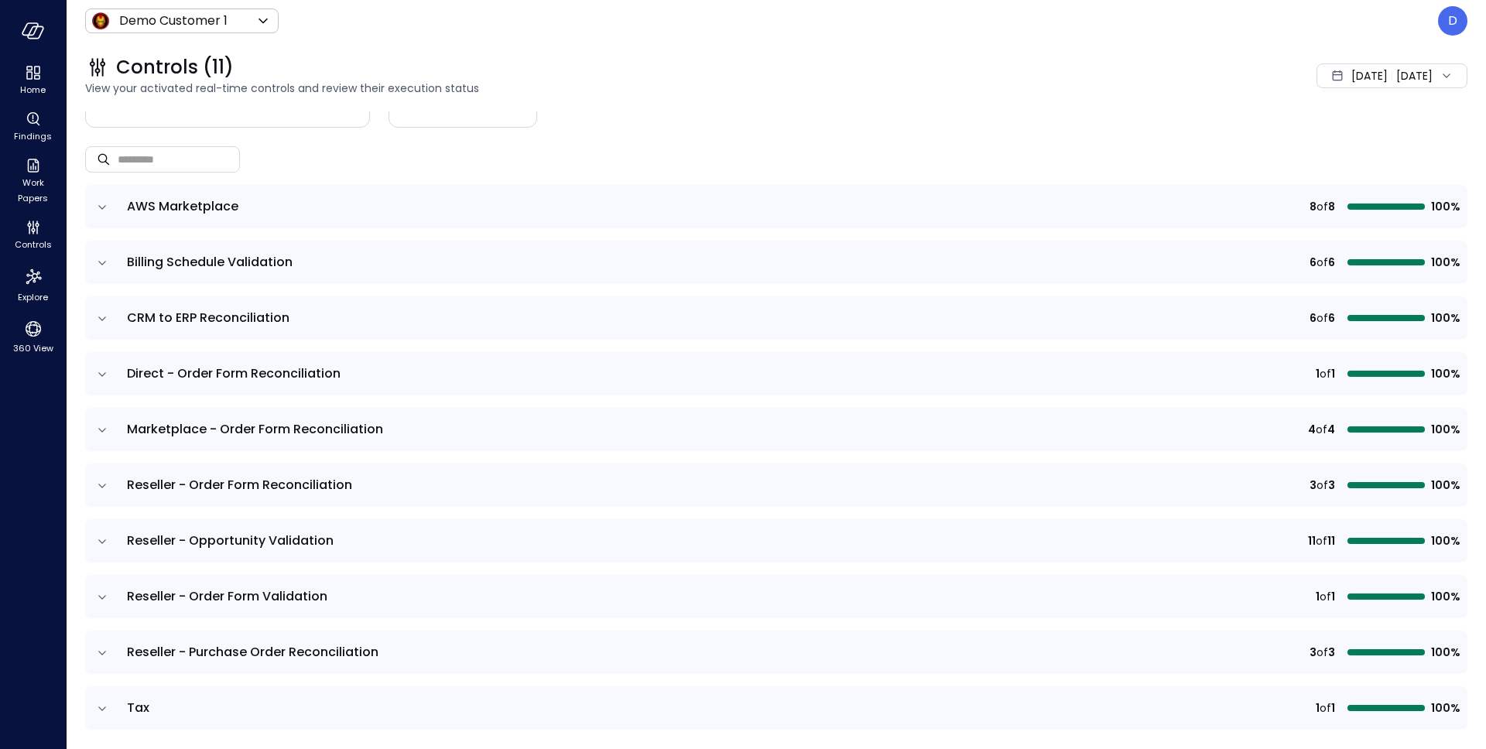
scroll to position [136, 0]
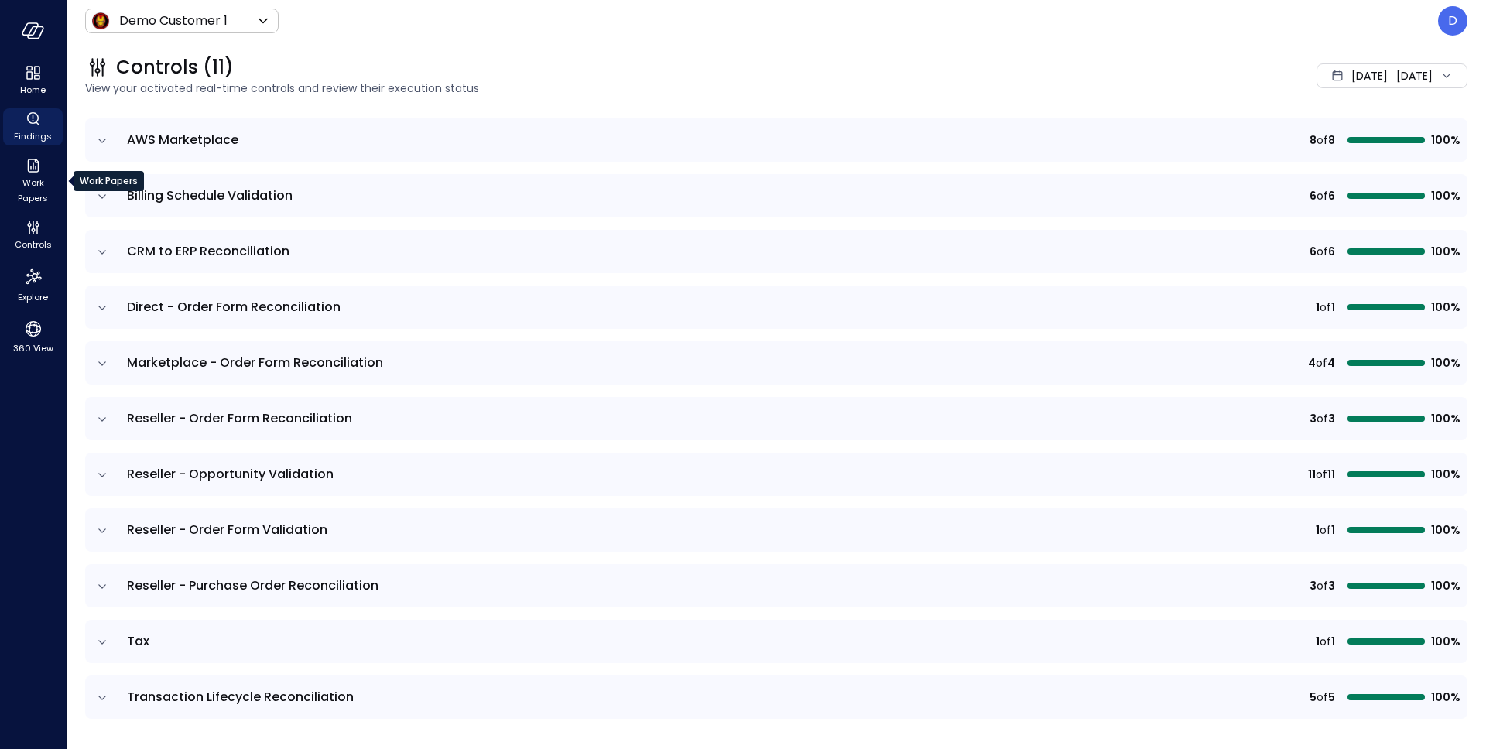
drag, startPoint x: 29, startPoint y: 169, endPoint x: 40, endPoint y: 145, distance: 26.3
click at [29, 169] on icon "Work Papers" at bounding box center [33, 165] width 19 height 19
click at [171, 15] on body "Home Findings Work Papers Controls Explore 360 View Demo Customer 1 ***** ​ D C…" at bounding box center [743, 374] width 1486 height 749
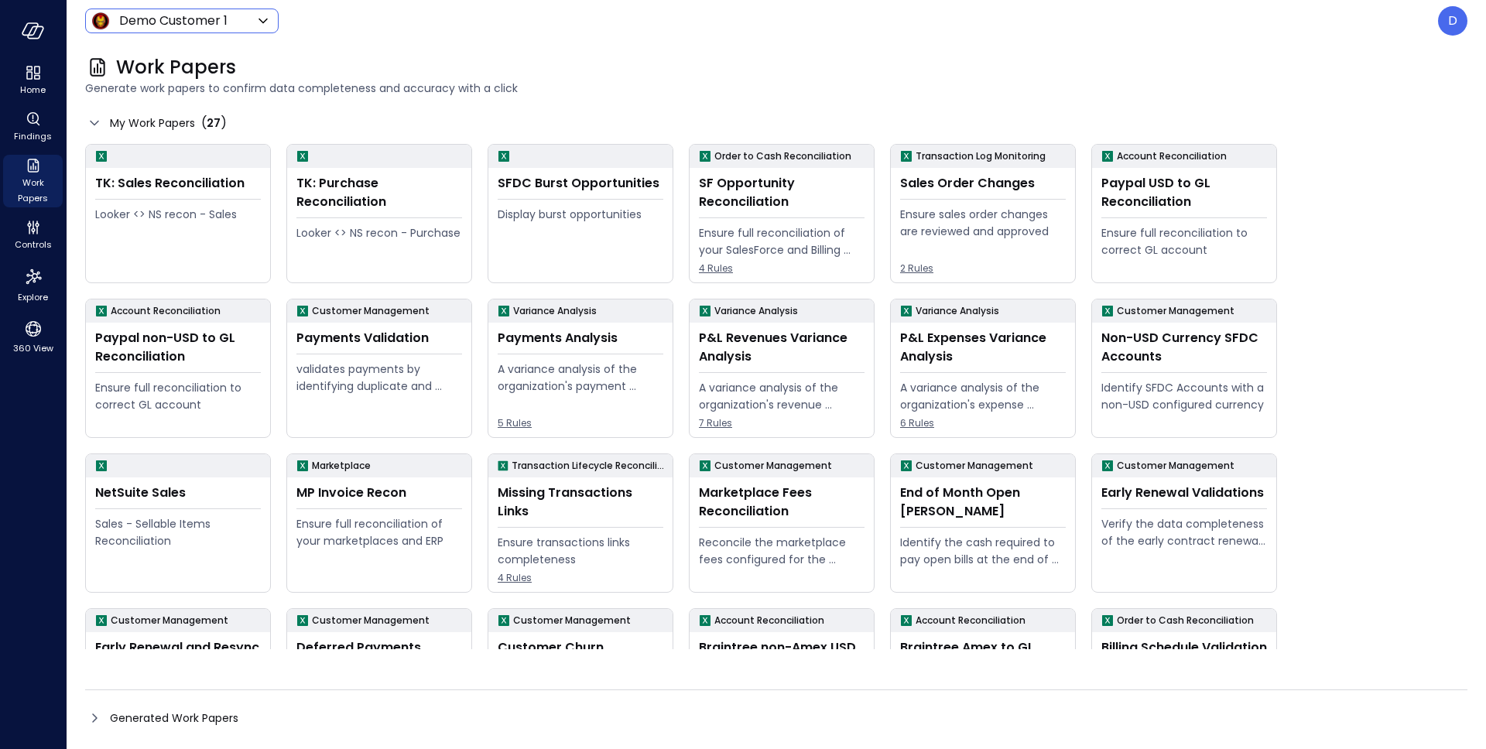
click at [180, 19] on body "Home Findings Work Papers Controls Explore 360 View Demo Customer 1 ***** ​ D W…" at bounding box center [743, 374] width 1486 height 749
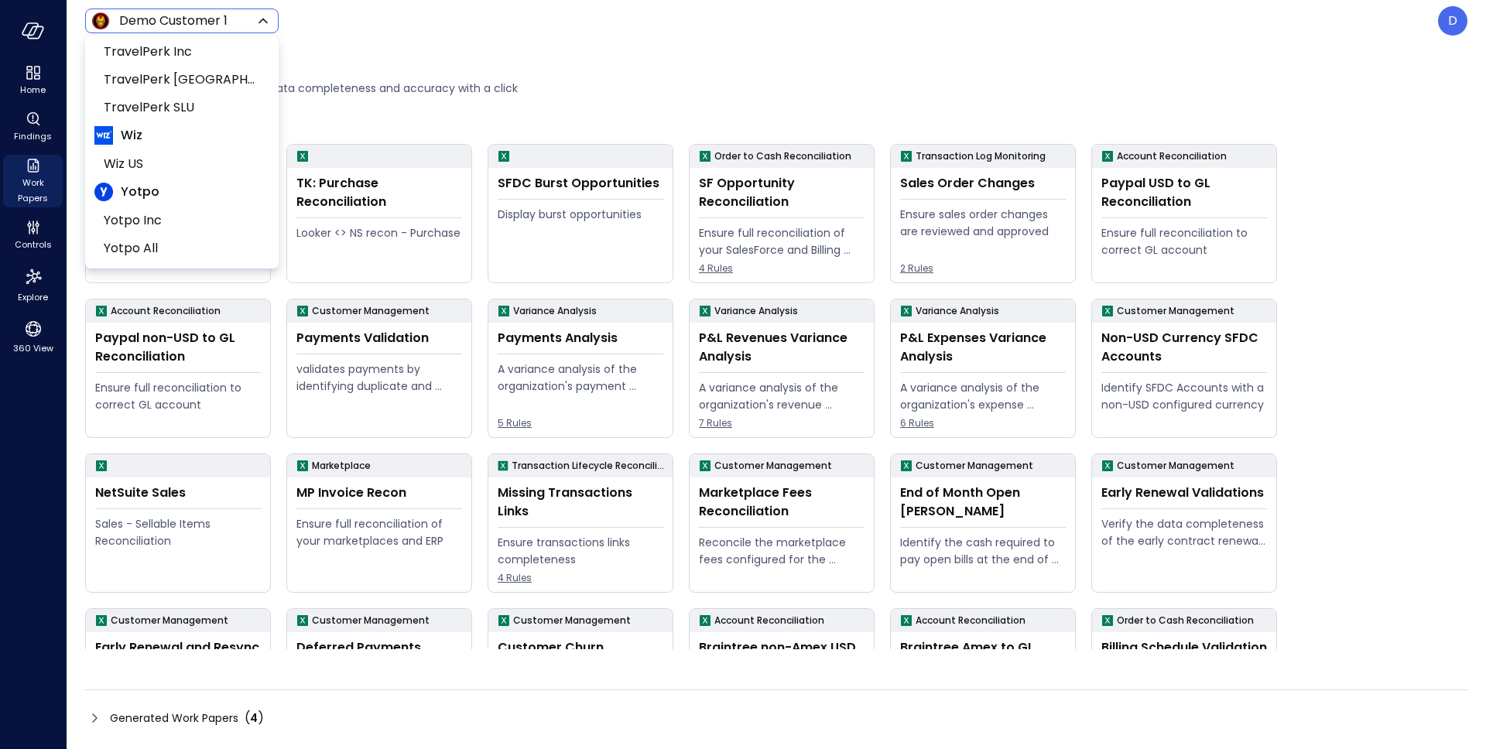
scroll to position [234, 0]
click at [135, 163] on span "Wiz US" at bounding box center [180, 163] width 153 height 19
type input "******"
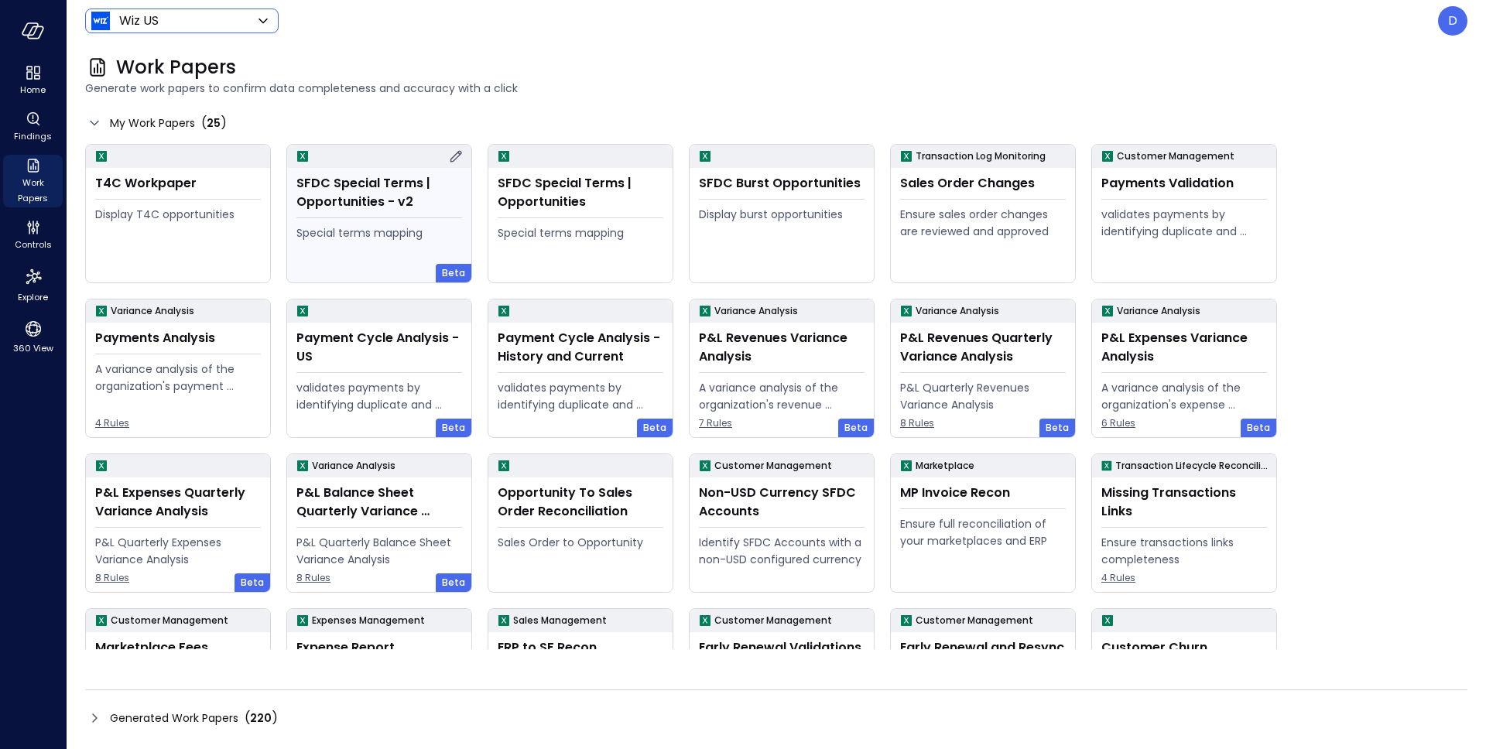
click at [439, 225] on div "Special terms mapping" at bounding box center [379, 232] width 166 height 17
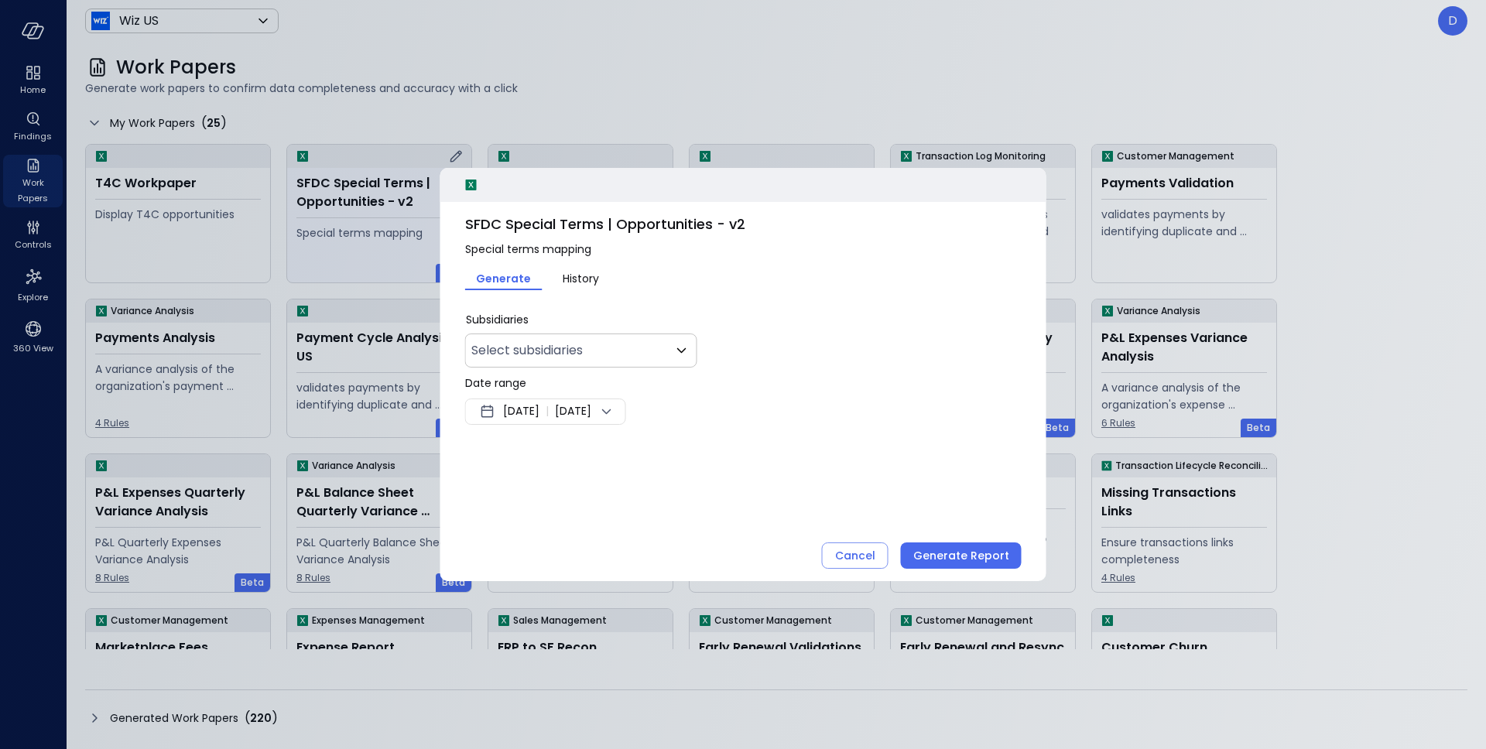
type input "**"
click at [591, 417] on span "Aug 18, 2025" at bounding box center [573, 411] width 36 height 19
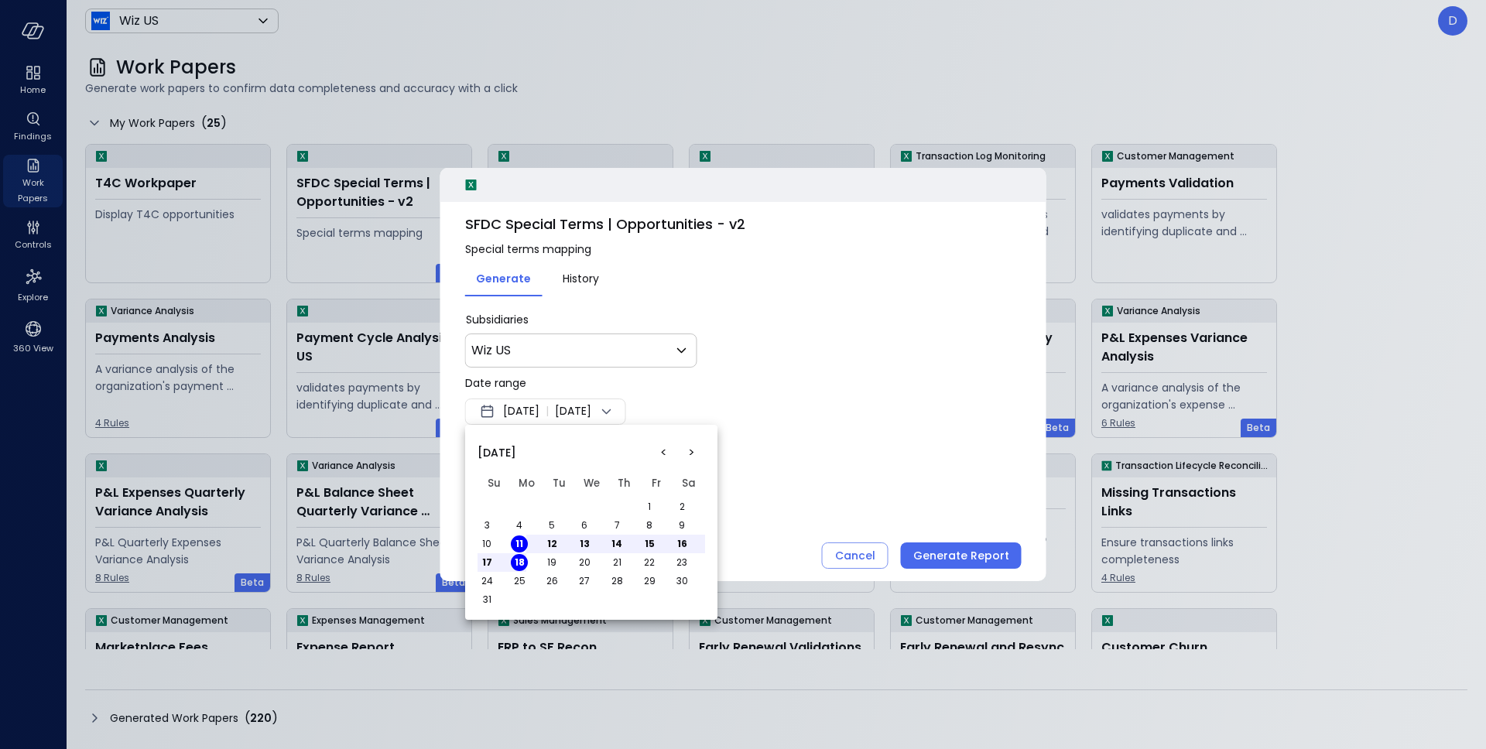
click at [946, 386] on div at bounding box center [743, 374] width 1486 height 749
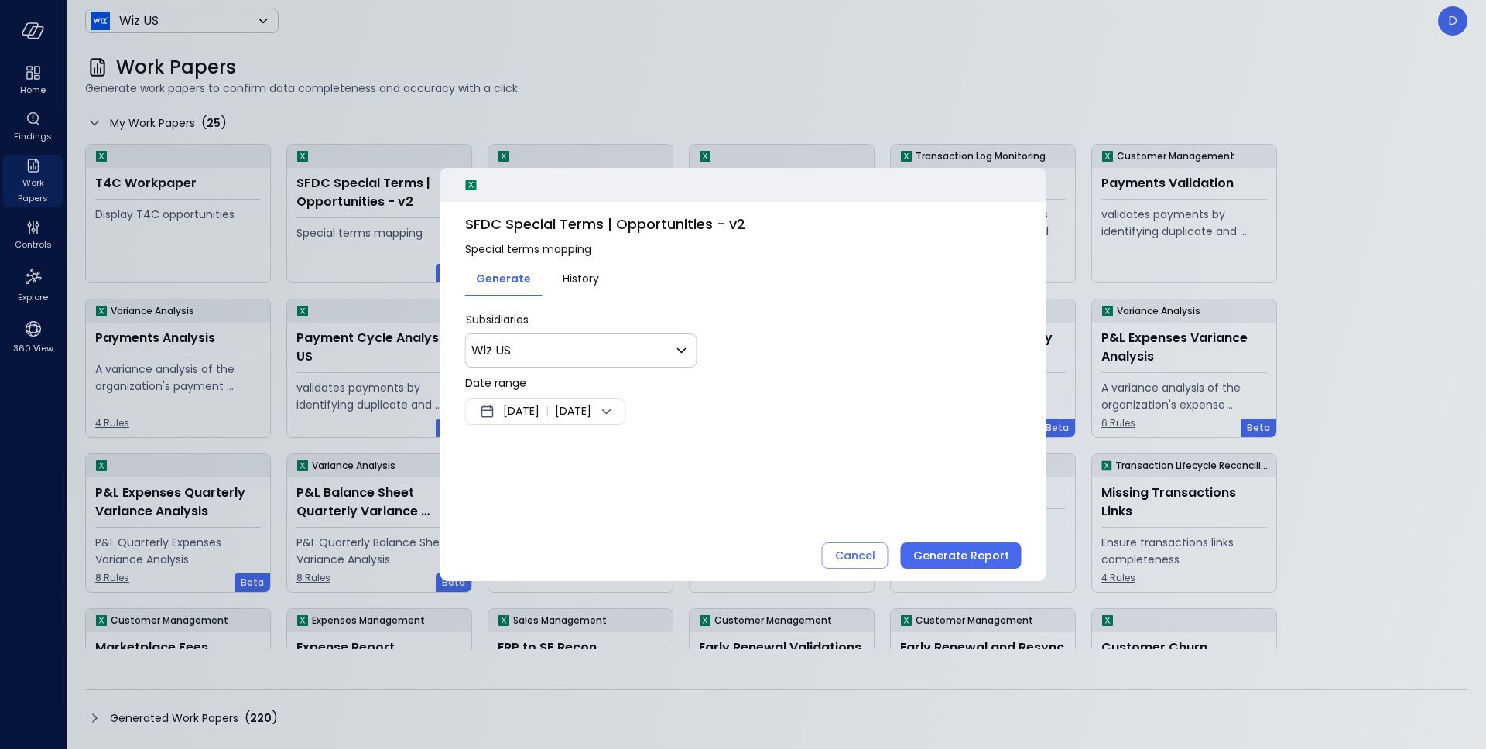
click at [616, 419] on icon at bounding box center [606, 411] width 19 height 19
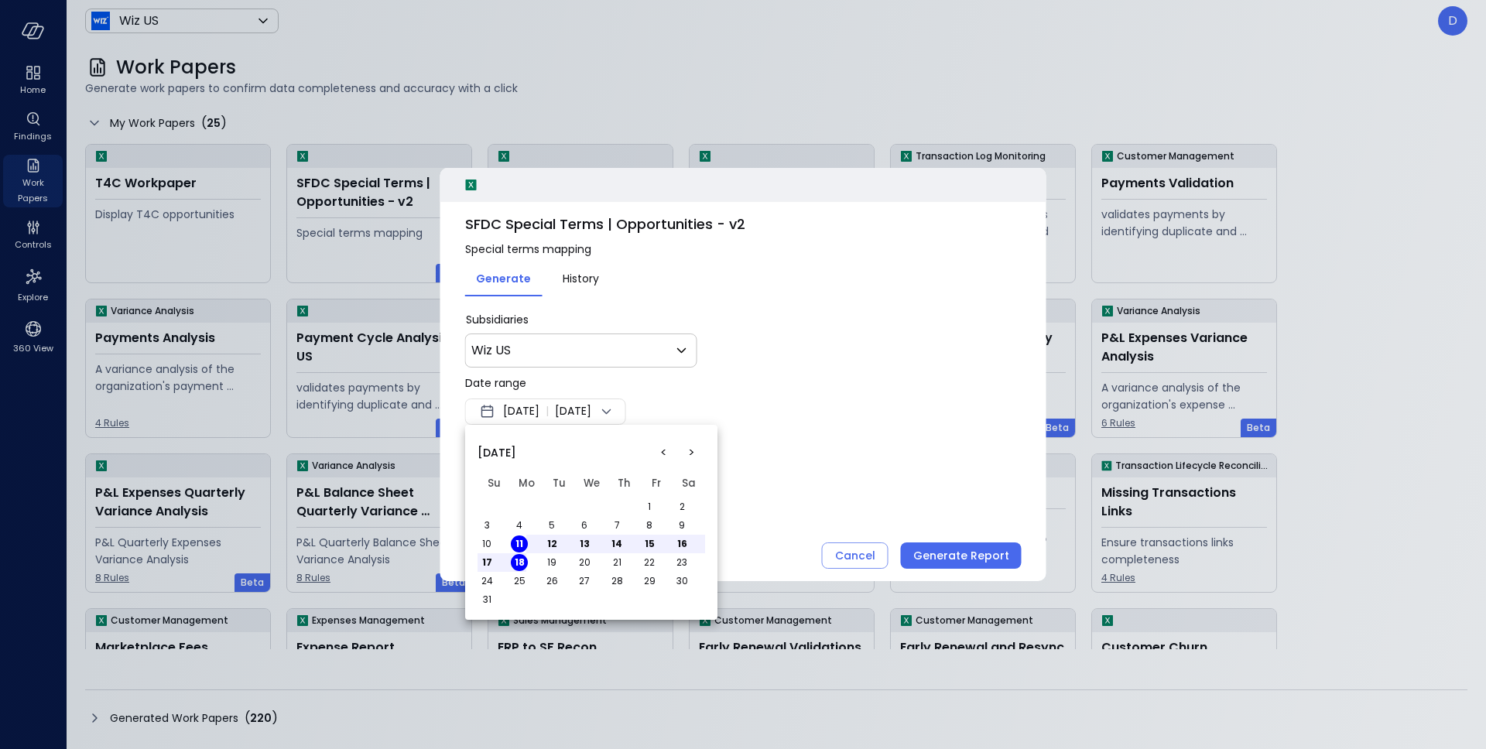
click at [655, 501] on button "1" at bounding box center [649, 506] width 17 height 17
click at [518, 543] on button "11" at bounding box center [519, 543] width 17 height 17
click at [488, 526] on button "3" at bounding box center [486, 525] width 17 height 17
click at [652, 523] on button "8" at bounding box center [649, 525] width 17 height 17
click at [953, 552] on div at bounding box center [743, 374] width 1486 height 749
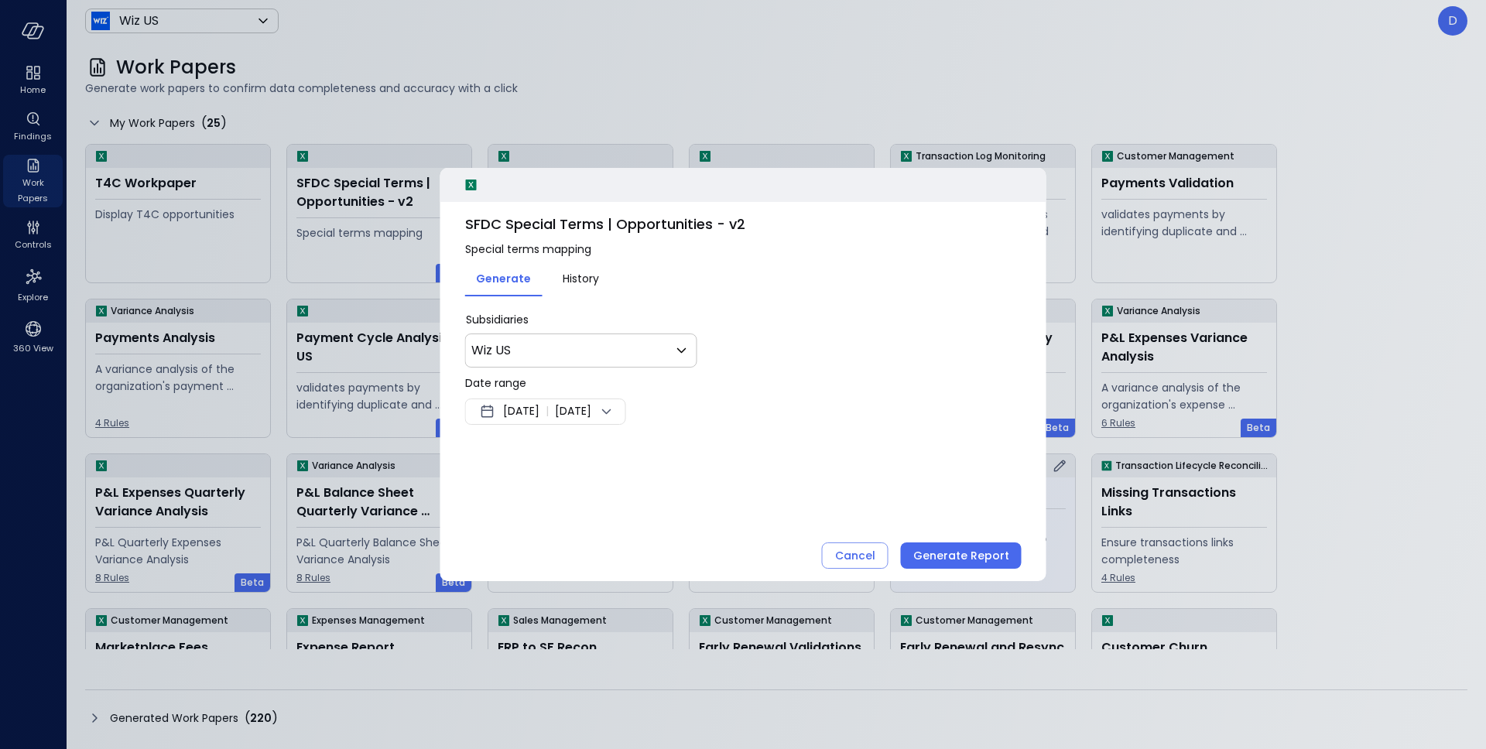
click at [963, 559] on div "Generate Report" at bounding box center [961, 555] width 96 height 19
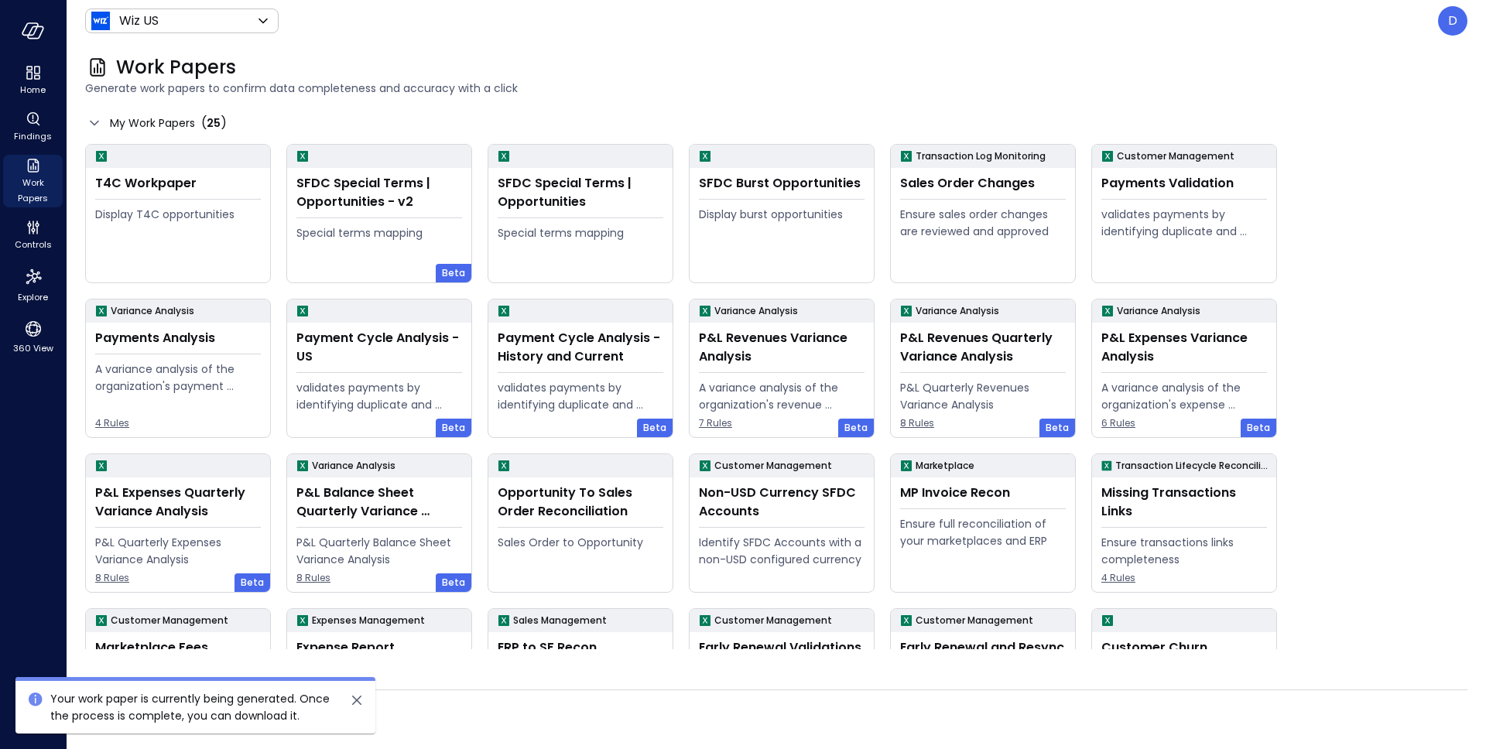
click at [361, 695] on icon "close" at bounding box center [356, 700] width 19 height 19
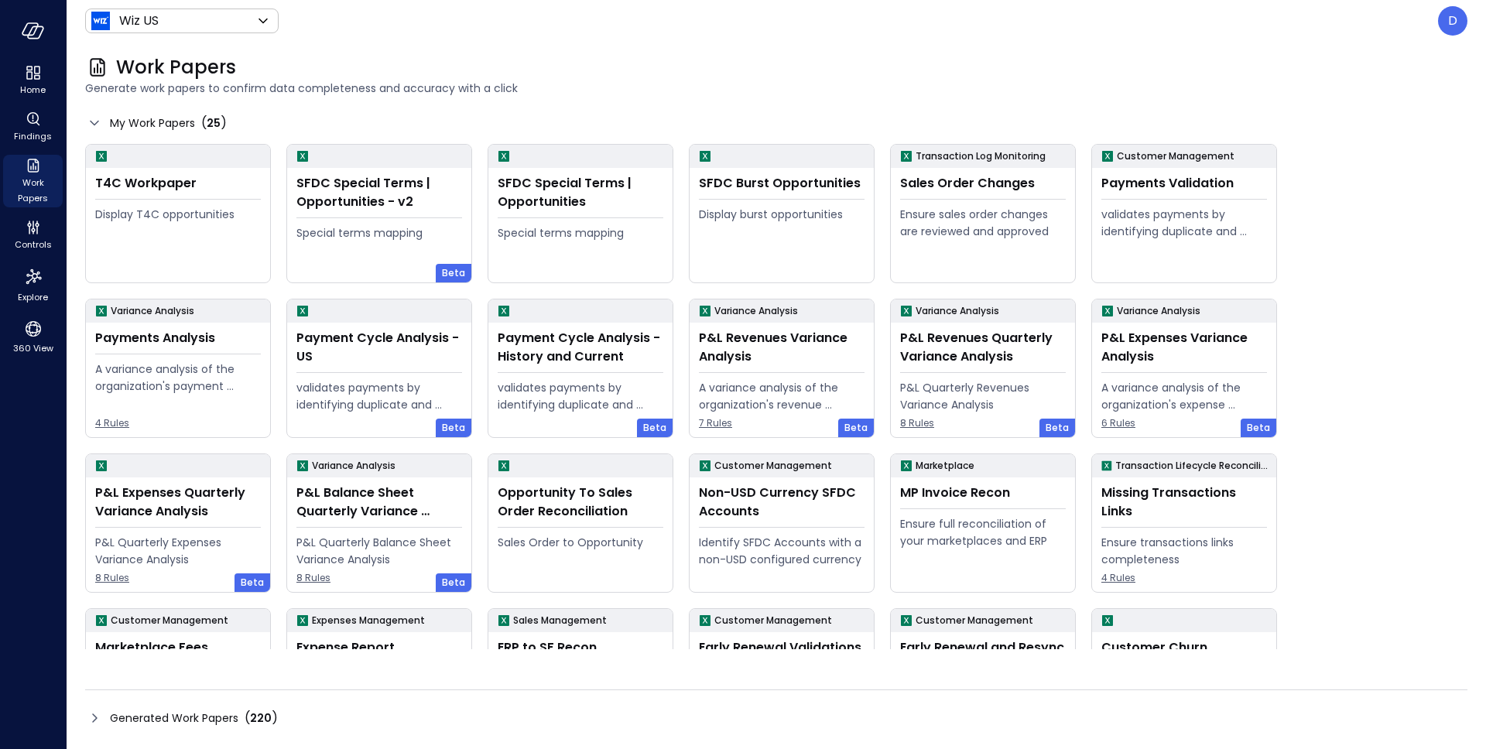
click at [97, 718] on icon at bounding box center [94, 718] width 19 height 19
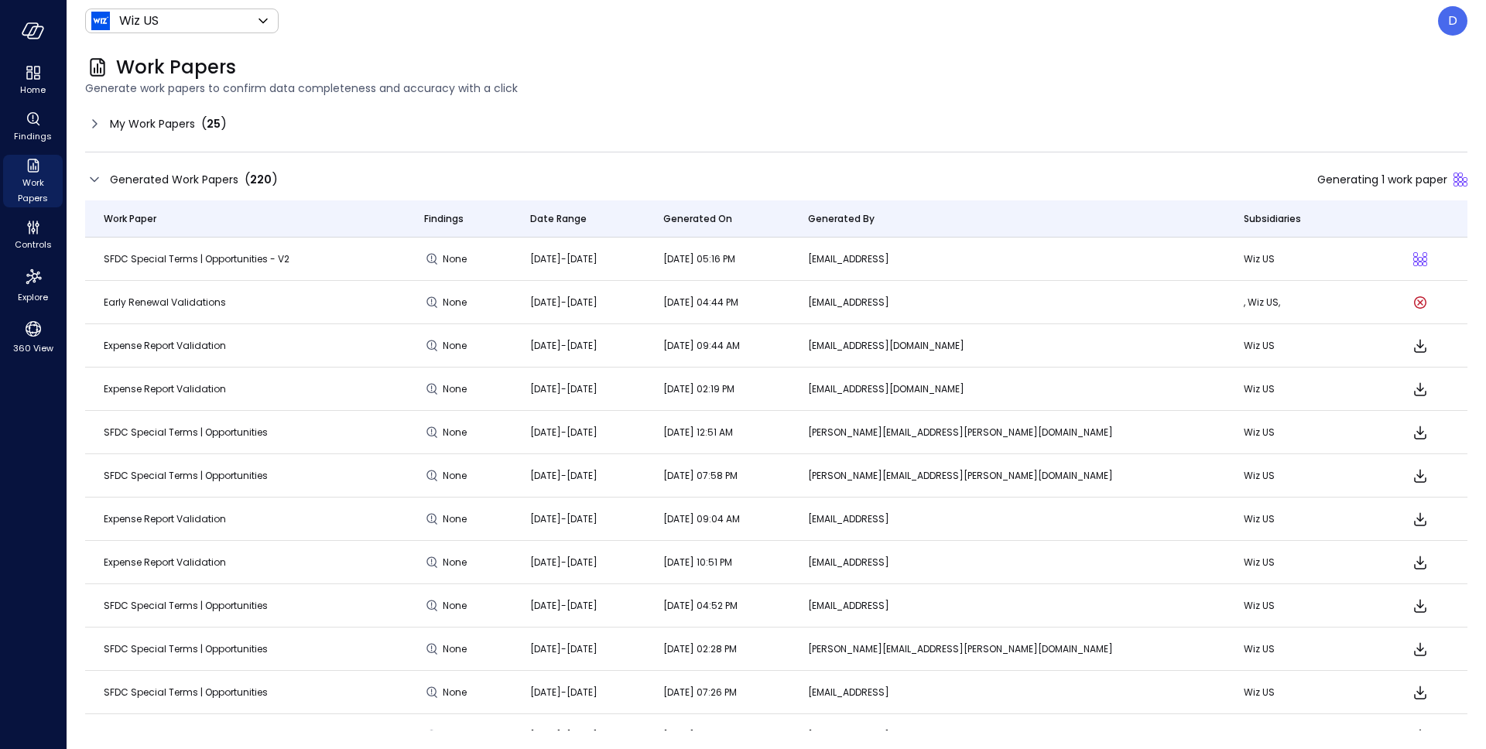
drag, startPoint x: 922, startPoint y: 305, endPoint x: 1133, endPoint y: 299, distance: 210.5
click at [1133, 299] on tr "Early Renewal Validations None Jul 1 2025-Jul 31 2025 Aug 18, 2025 04:44 PM guy…" at bounding box center [776, 302] width 1382 height 43
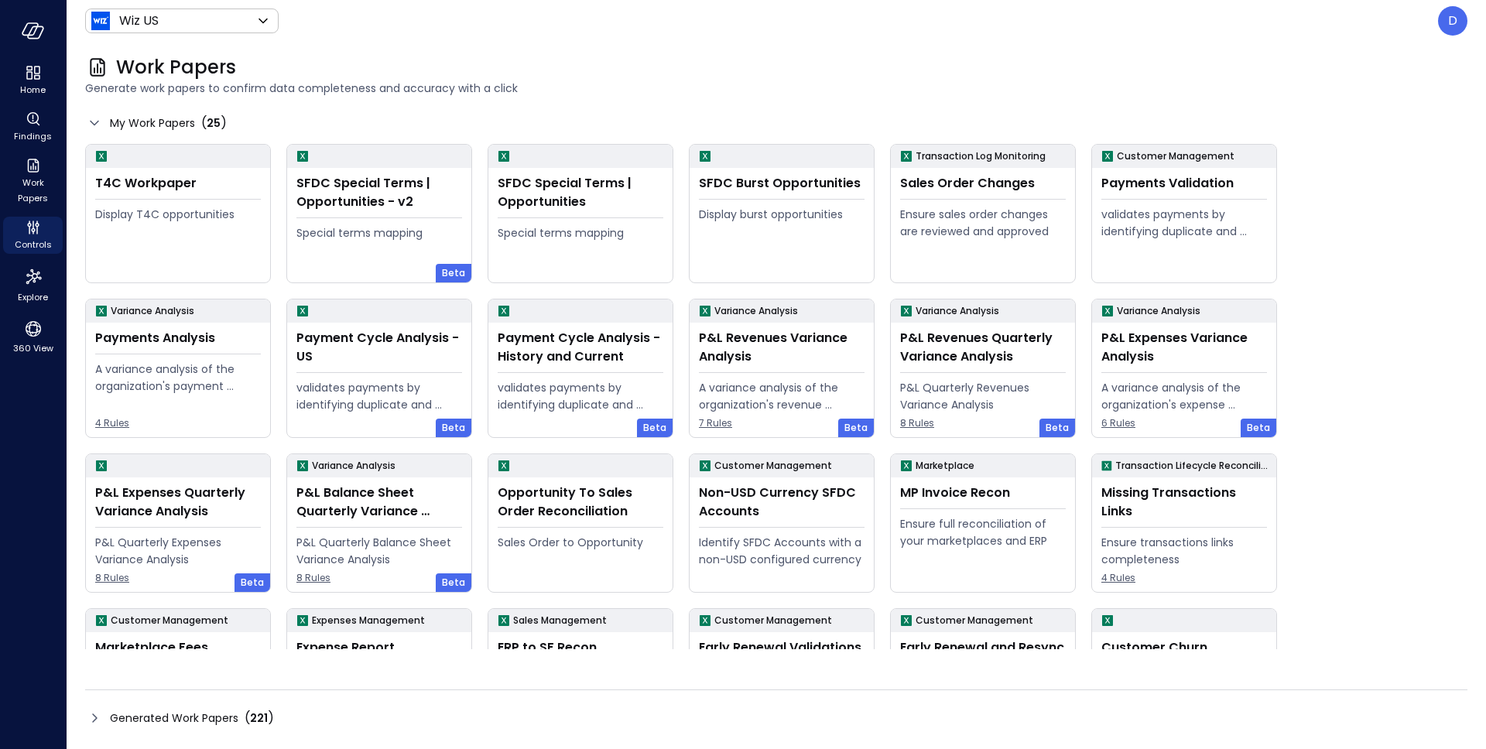
click at [98, 715] on icon at bounding box center [94, 718] width 19 height 19
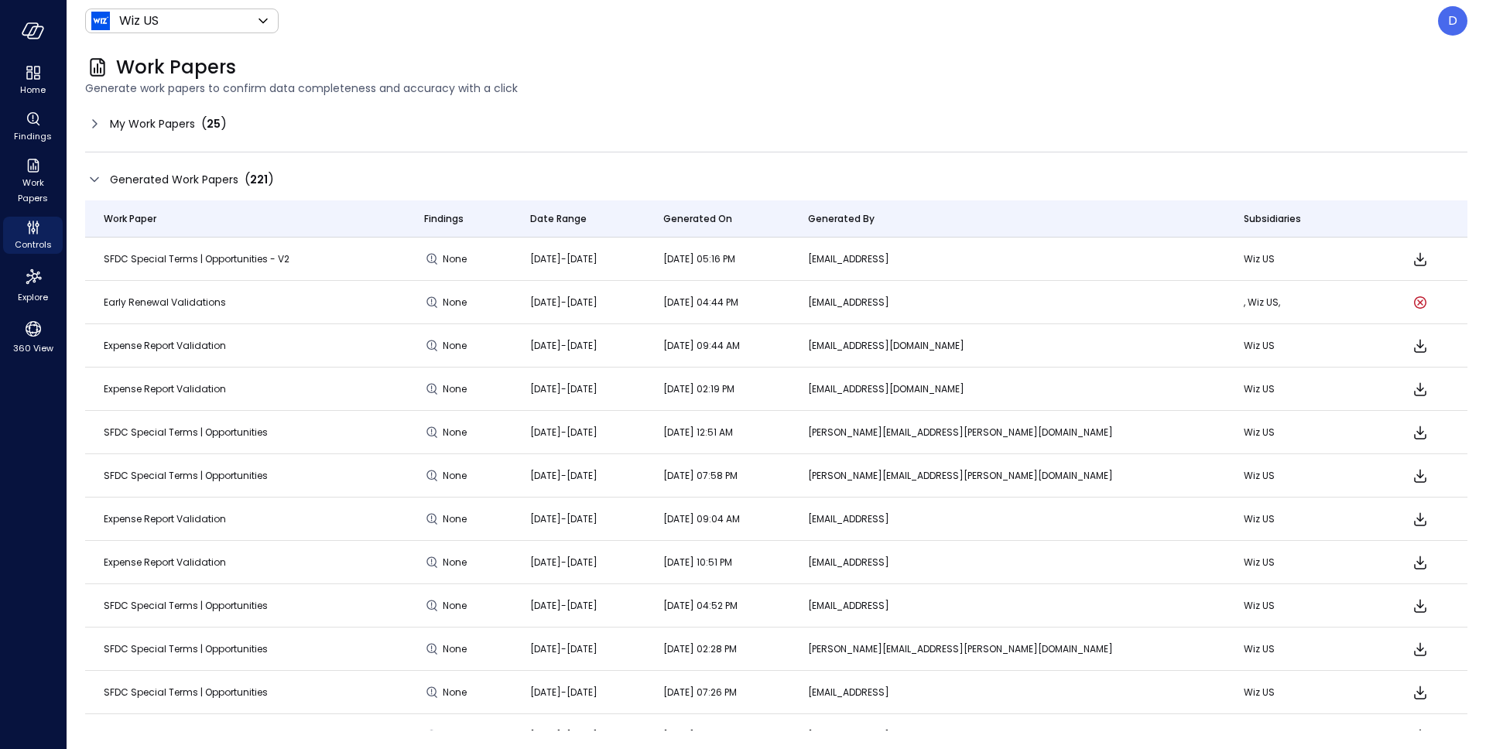
click at [1411, 262] on icon "Download" at bounding box center [1420, 259] width 19 height 19
click at [1443, 19] on div "D" at bounding box center [1452, 20] width 29 height 29
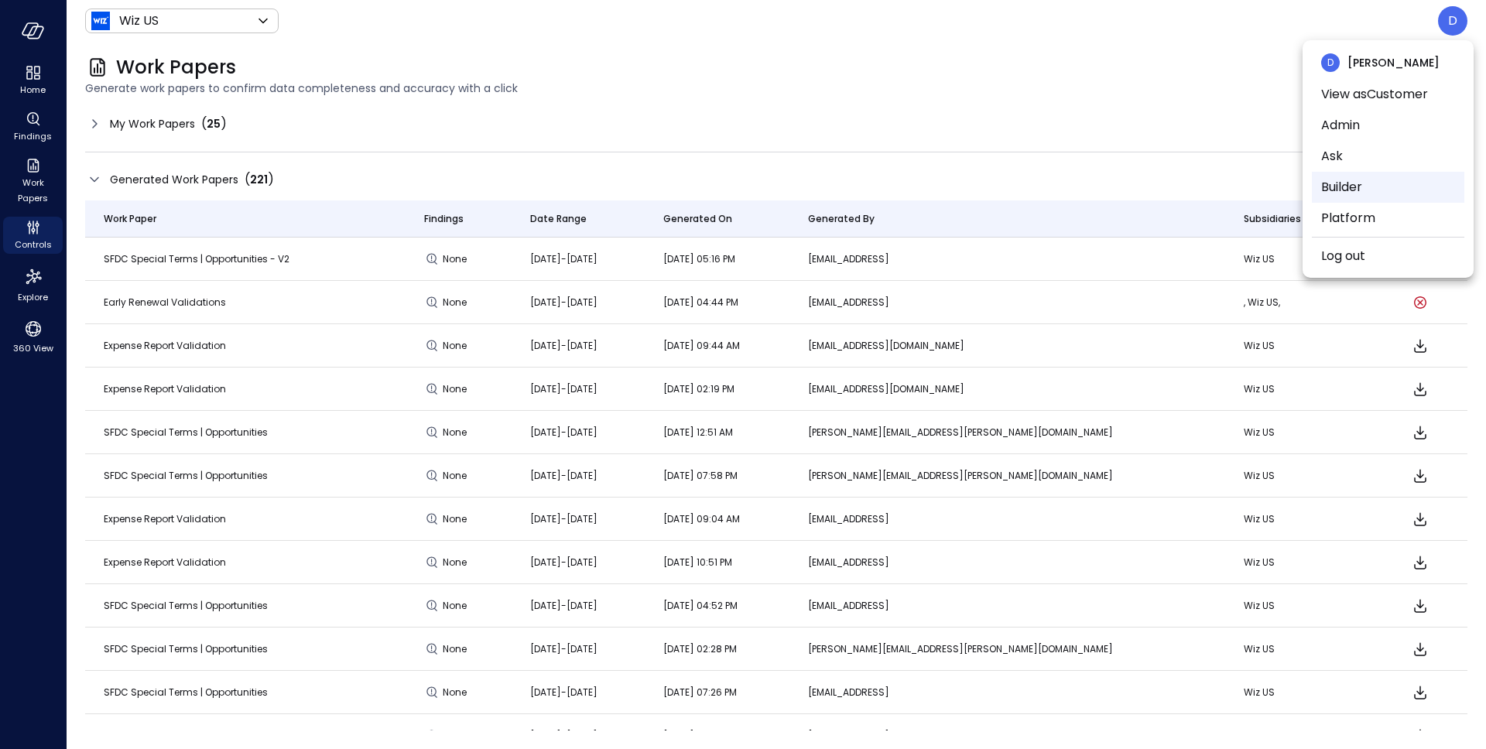
click at [1336, 191] on li "Builder" at bounding box center [1388, 187] width 152 height 31
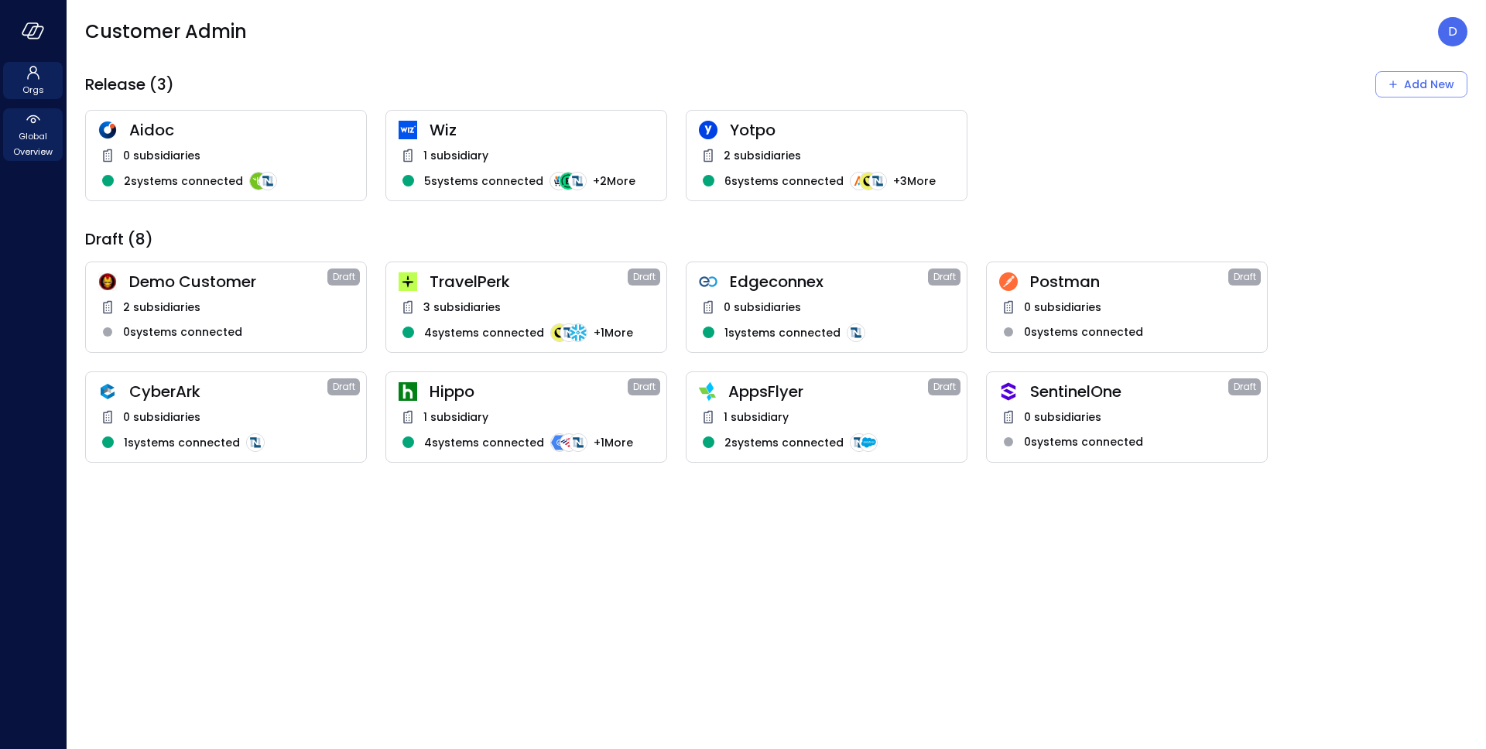
drag, startPoint x: 7, startPoint y: 159, endPoint x: 30, endPoint y: 136, distance: 32.8
click at [8, 159] on div "Global Overview" at bounding box center [33, 134] width 60 height 53
click at [30, 136] on span "Global Overview" at bounding box center [32, 143] width 47 height 31
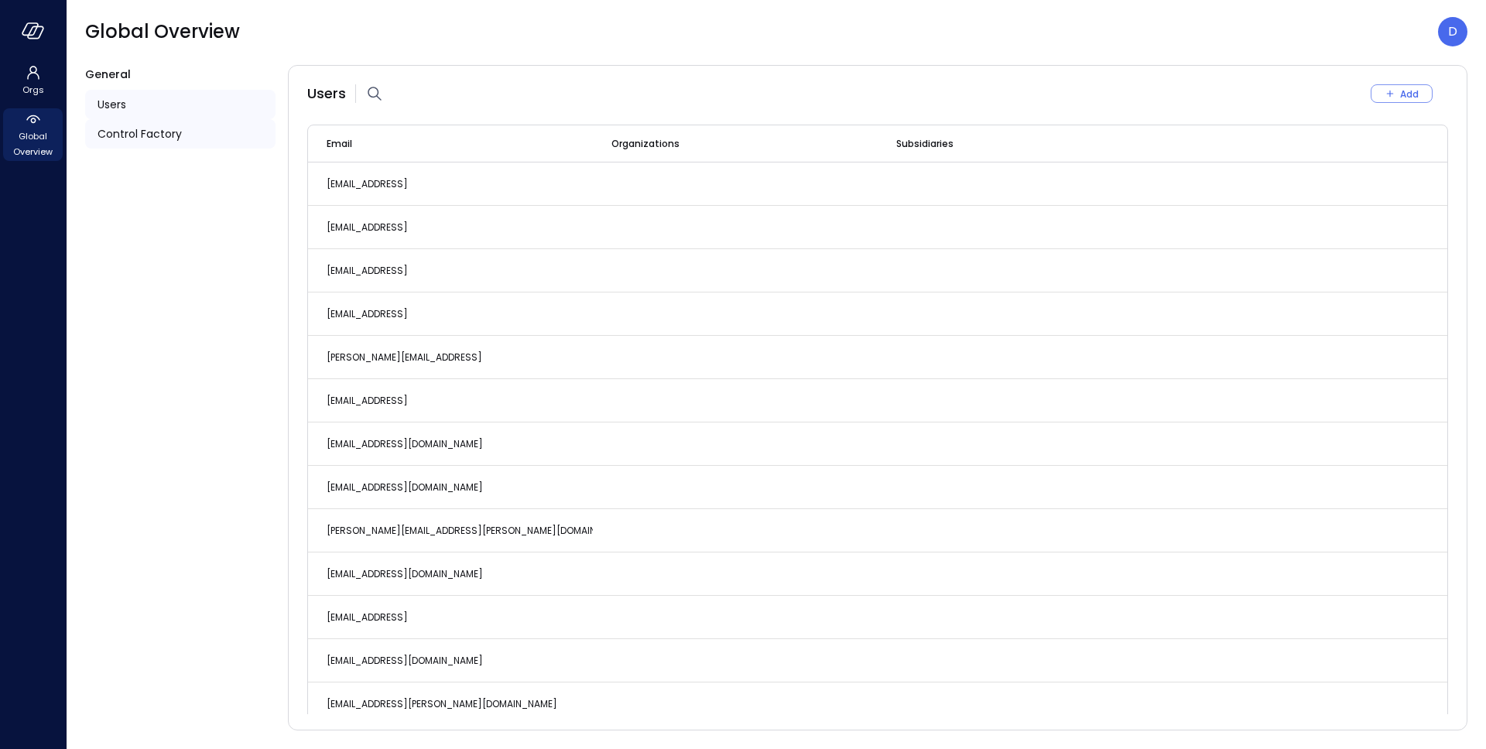
click at [168, 132] on span "Control Factory" at bounding box center [139, 133] width 84 height 17
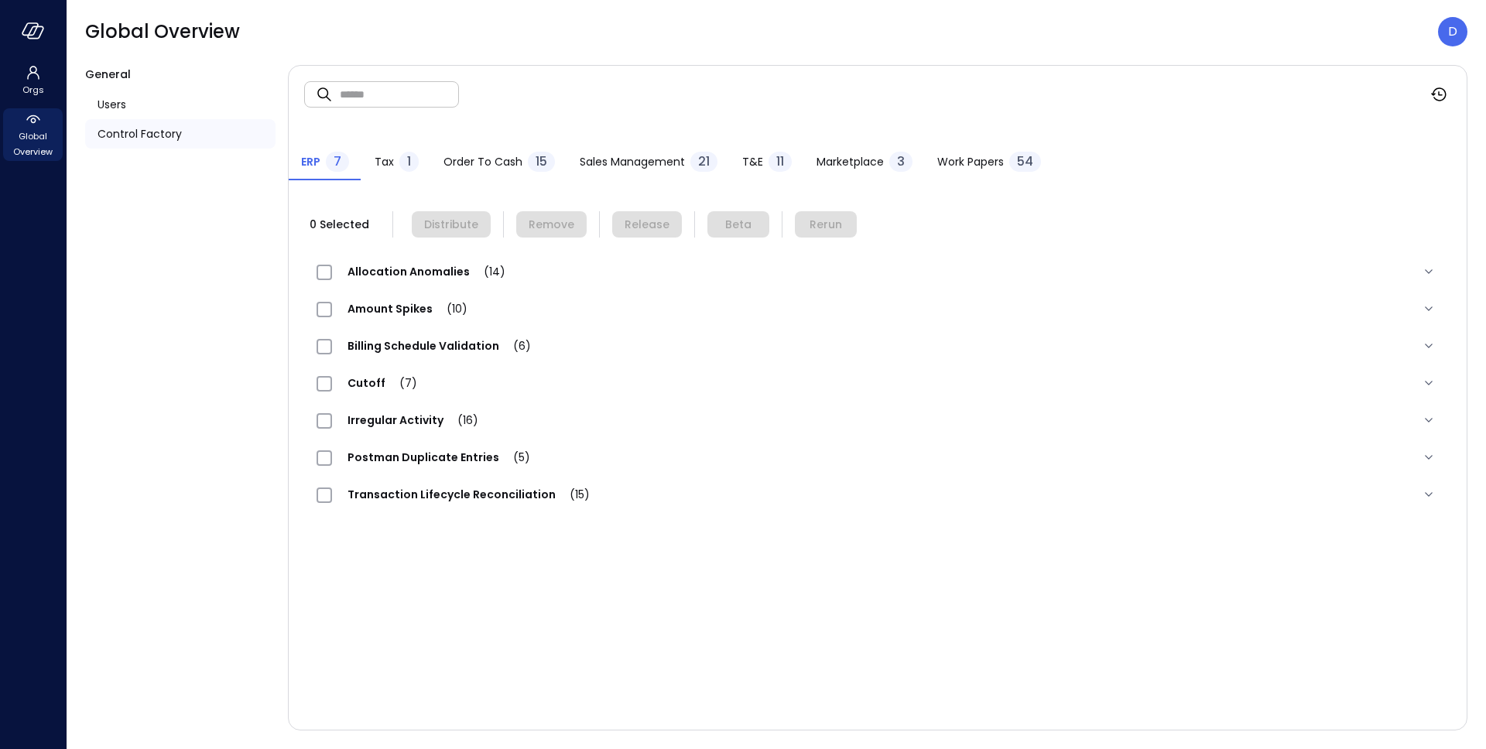
click at [973, 155] on span "Work Papers" at bounding box center [970, 161] width 67 height 17
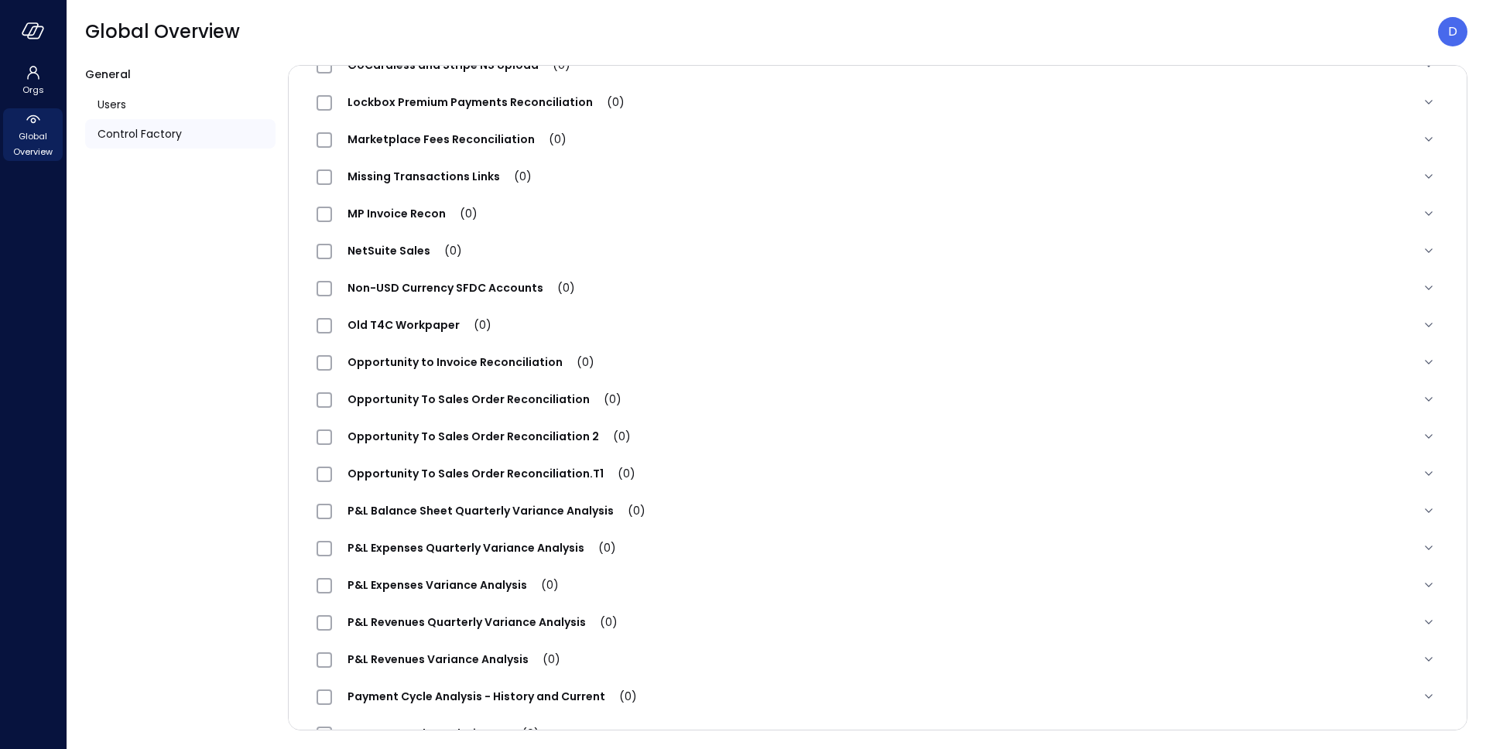
scroll to position [1544, 0]
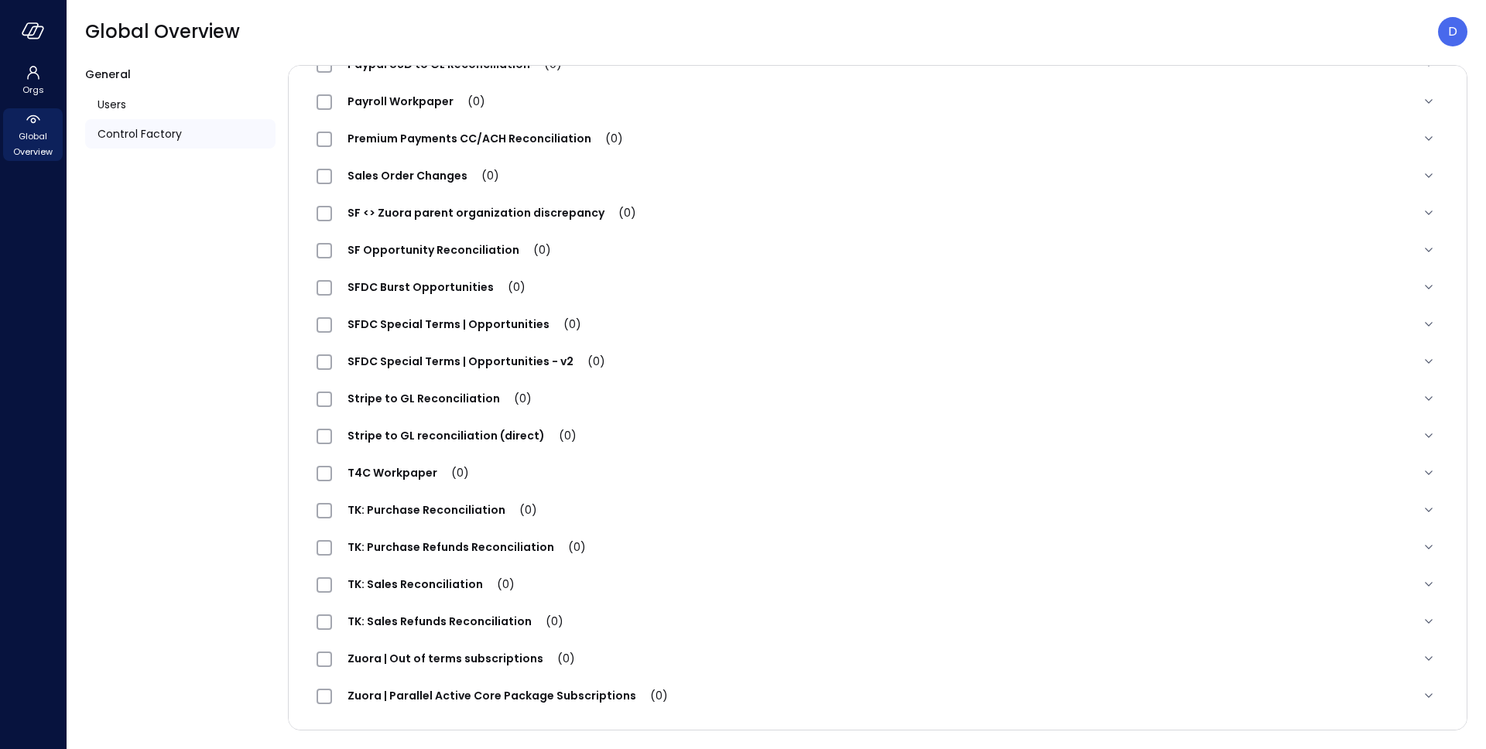
click at [444, 368] on span "SFDC Special Terms | Opportunities - v2 (0)" at bounding box center [476, 361] width 289 height 15
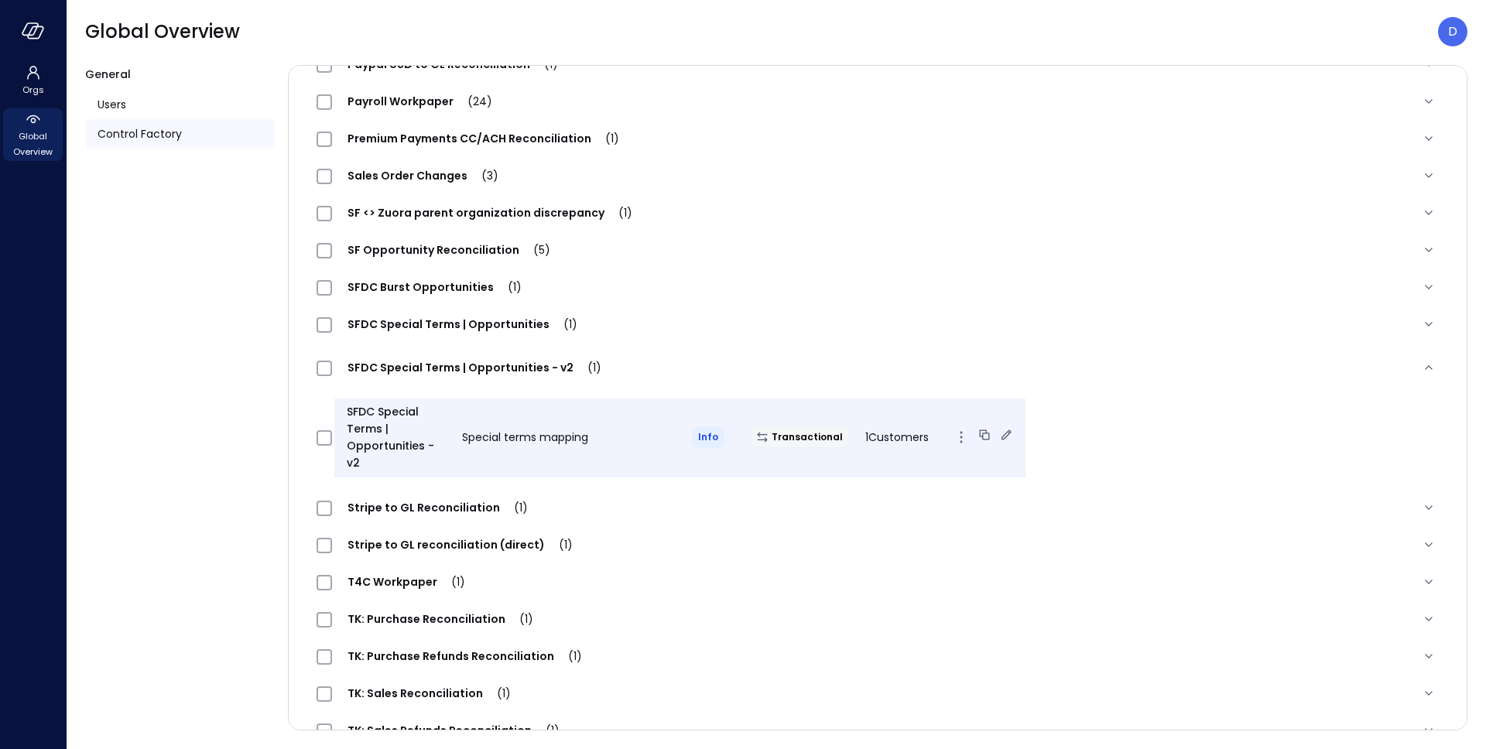
click at [1001, 429] on icon at bounding box center [1006, 434] width 10 height 10
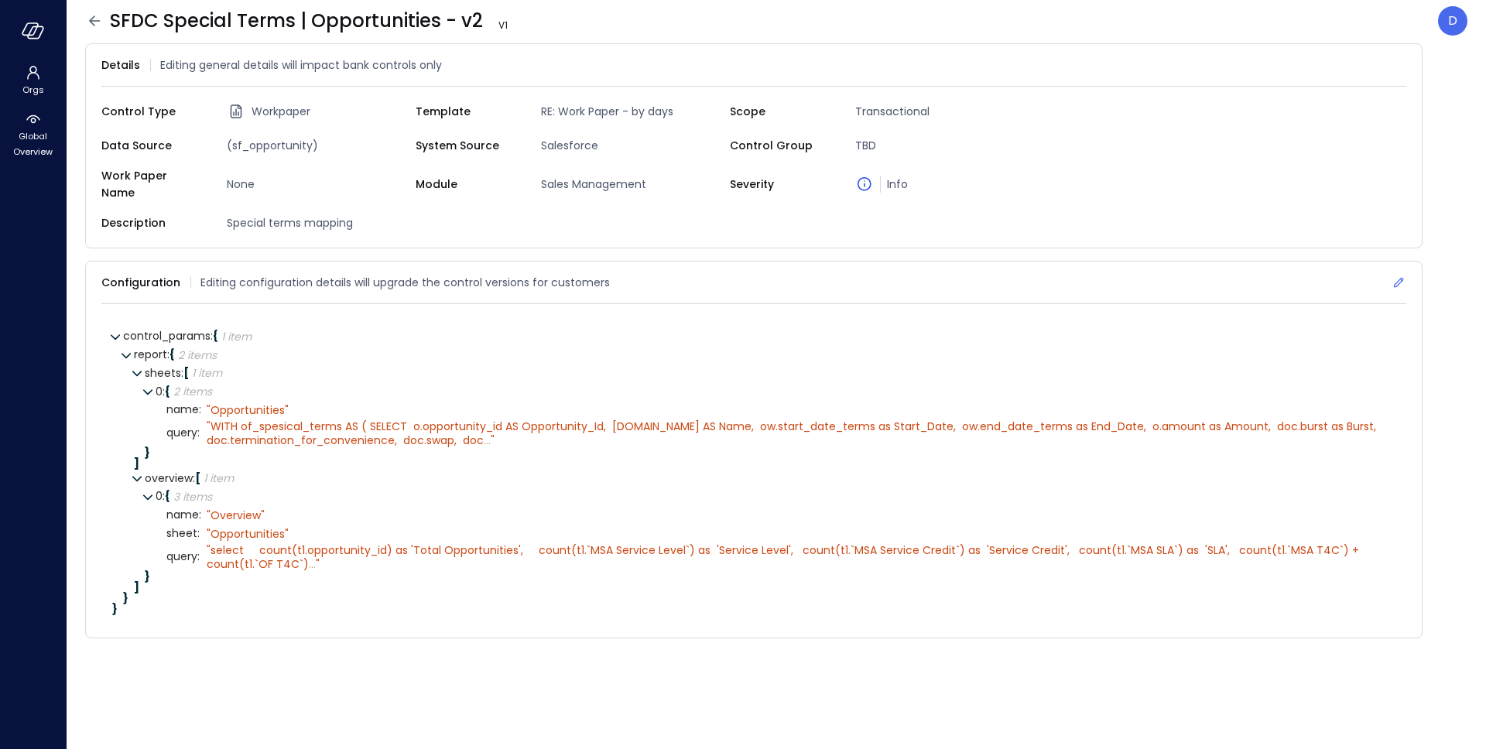
click at [1400, 275] on icon at bounding box center [1397, 282] width 15 height 15
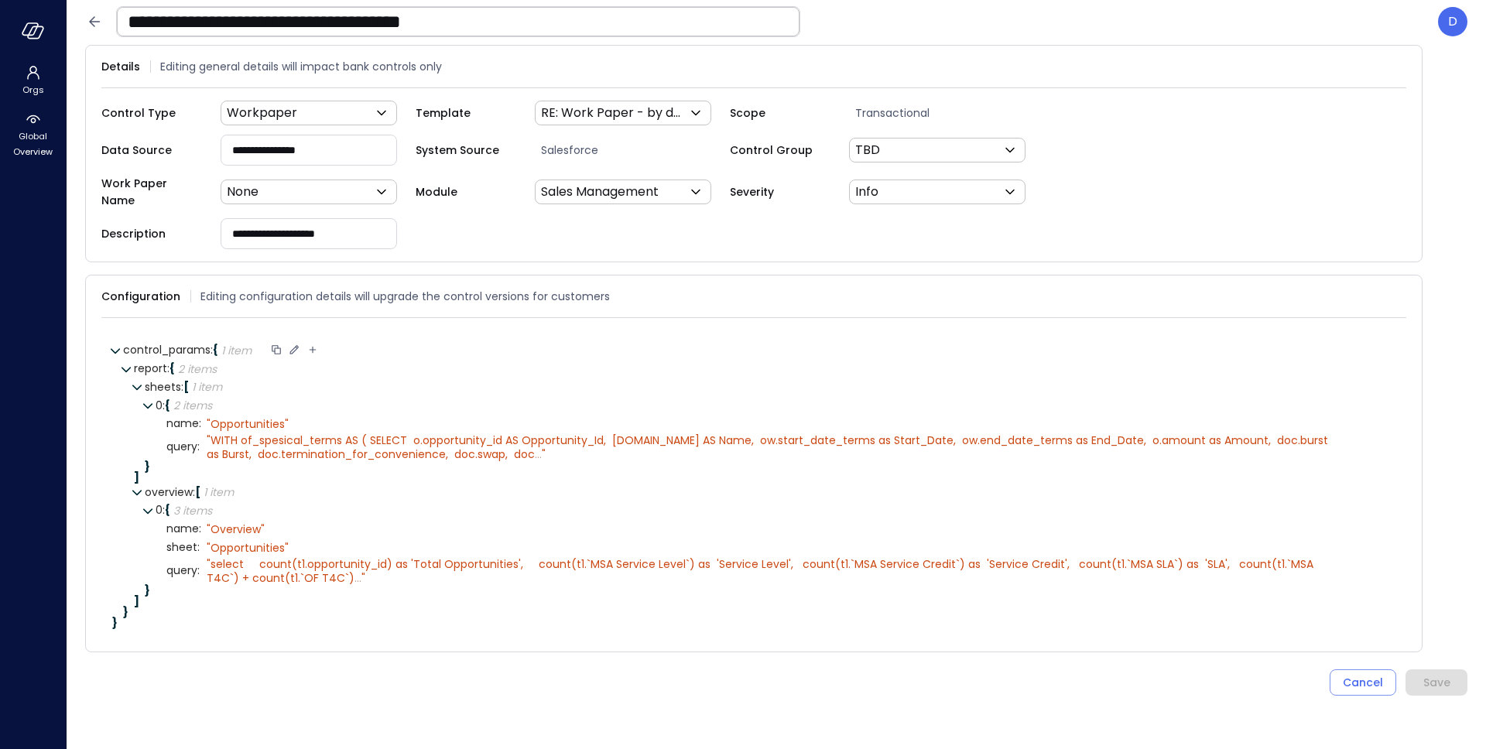
click at [296, 343] on icon at bounding box center [294, 350] width 14 height 14
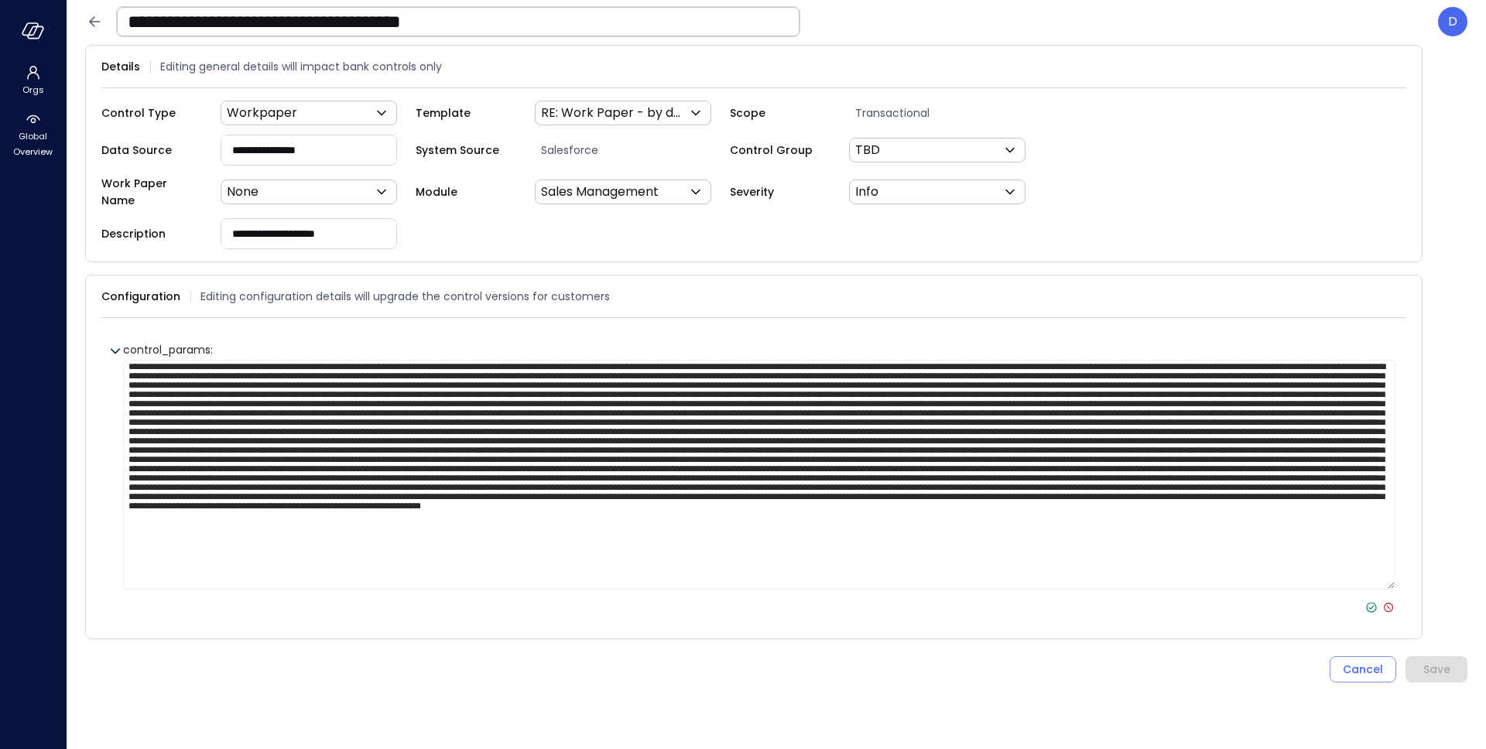
scroll to position [31, 0]
type textarea "**********"
click at [1371, 605] on icon at bounding box center [1370, 607] width 5 height 4
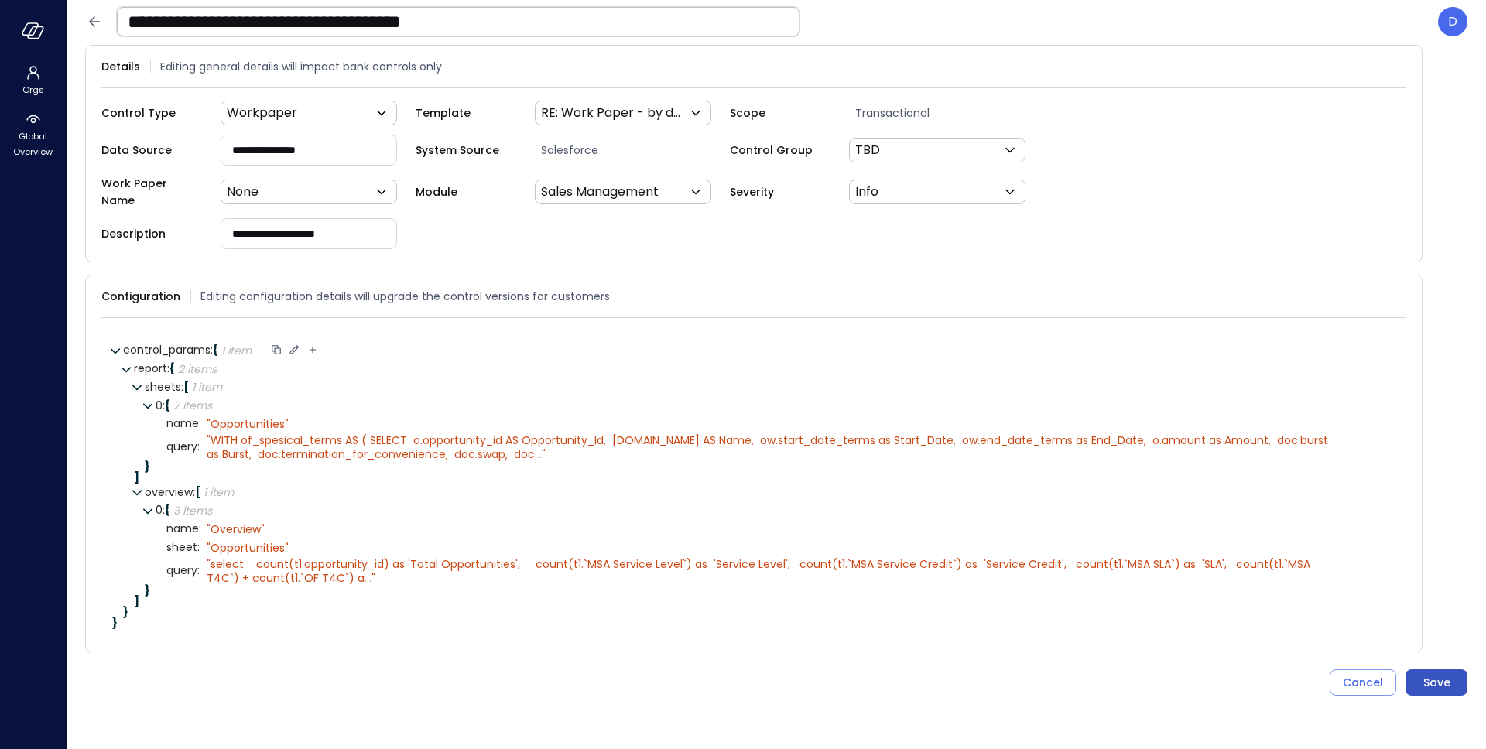
click at [1456, 669] on button "Save" at bounding box center [1436, 682] width 62 height 26
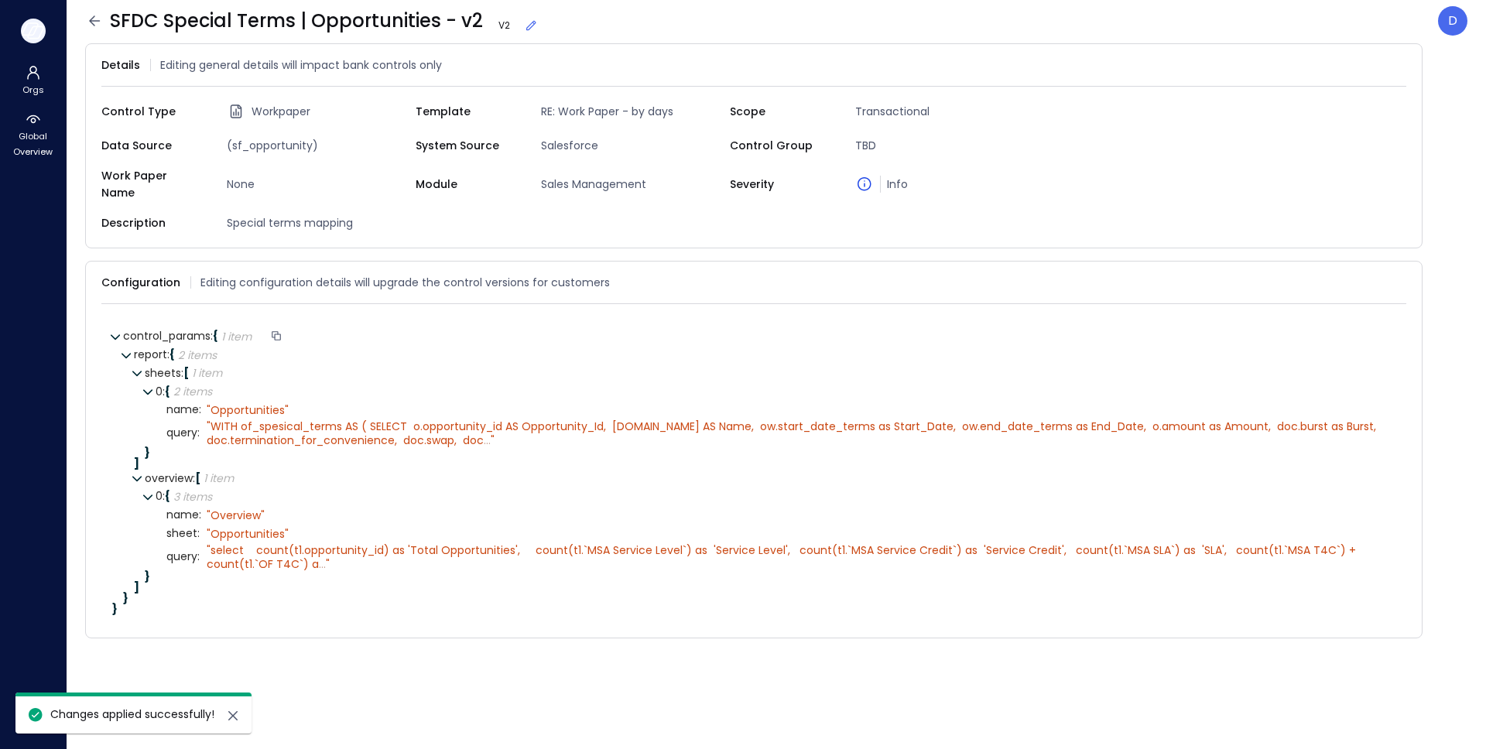
click at [30, 26] on icon "button" at bounding box center [33, 30] width 23 height 17
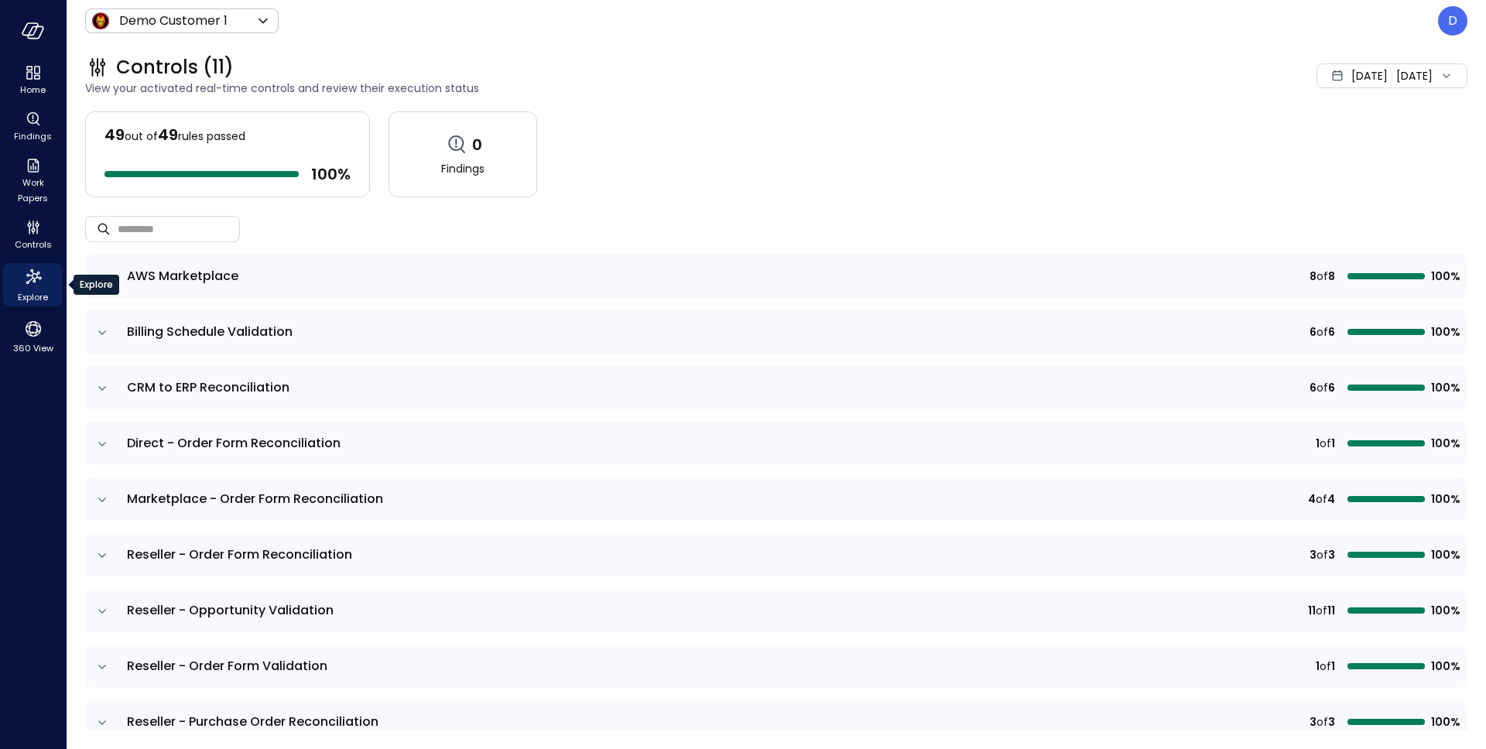
click at [25, 292] on span "Explore" at bounding box center [33, 296] width 30 height 15
click at [166, 14] on body "Home Findings Work Papers Controls Explore 360 View Demo Customer 1 ***** ​ D C…" at bounding box center [743, 374] width 1486 height 749
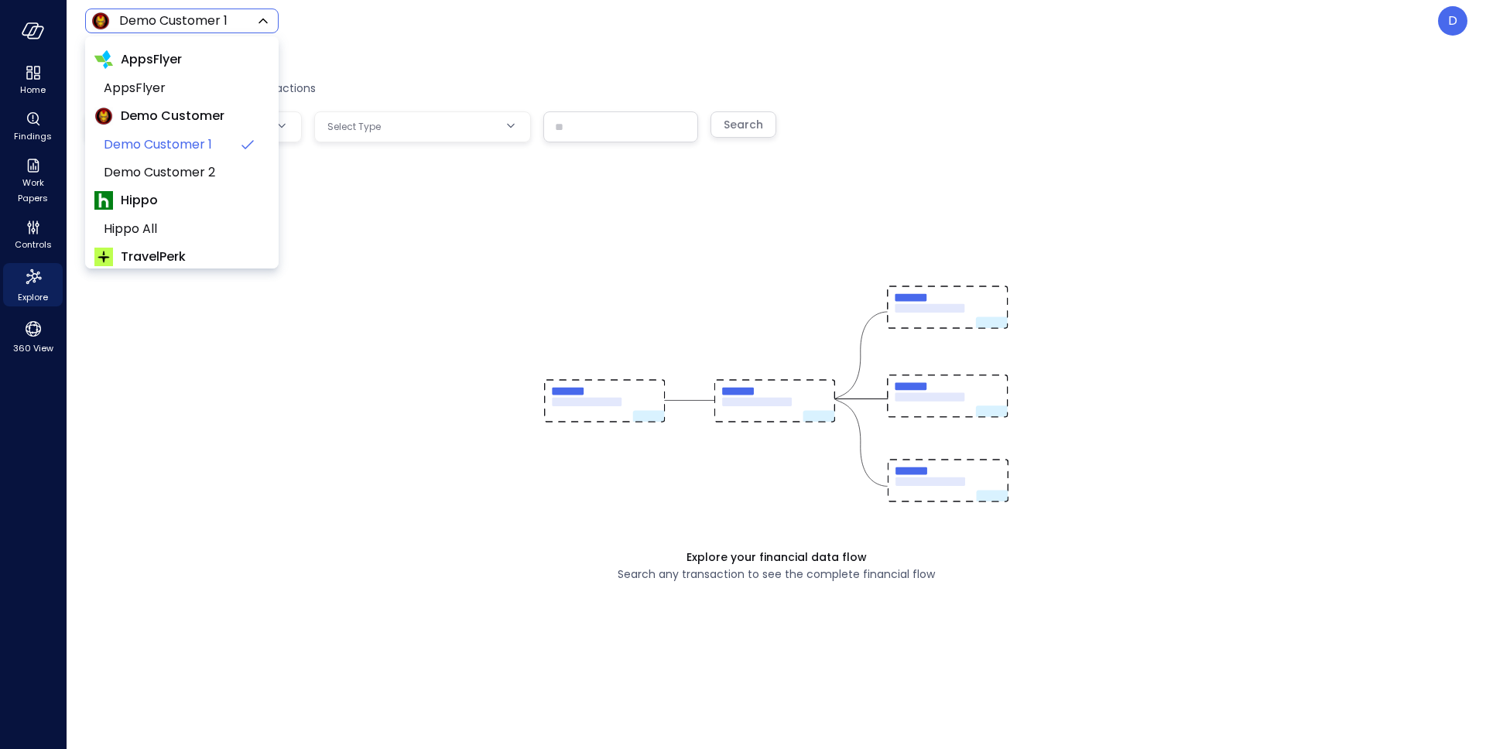
click at [193, 16] on body "Home Findings Work Papers Controls Explore 360 View Demo Customer 1 ***** ​ D E…" at bounding box center [743, 374] width 1486 height 749
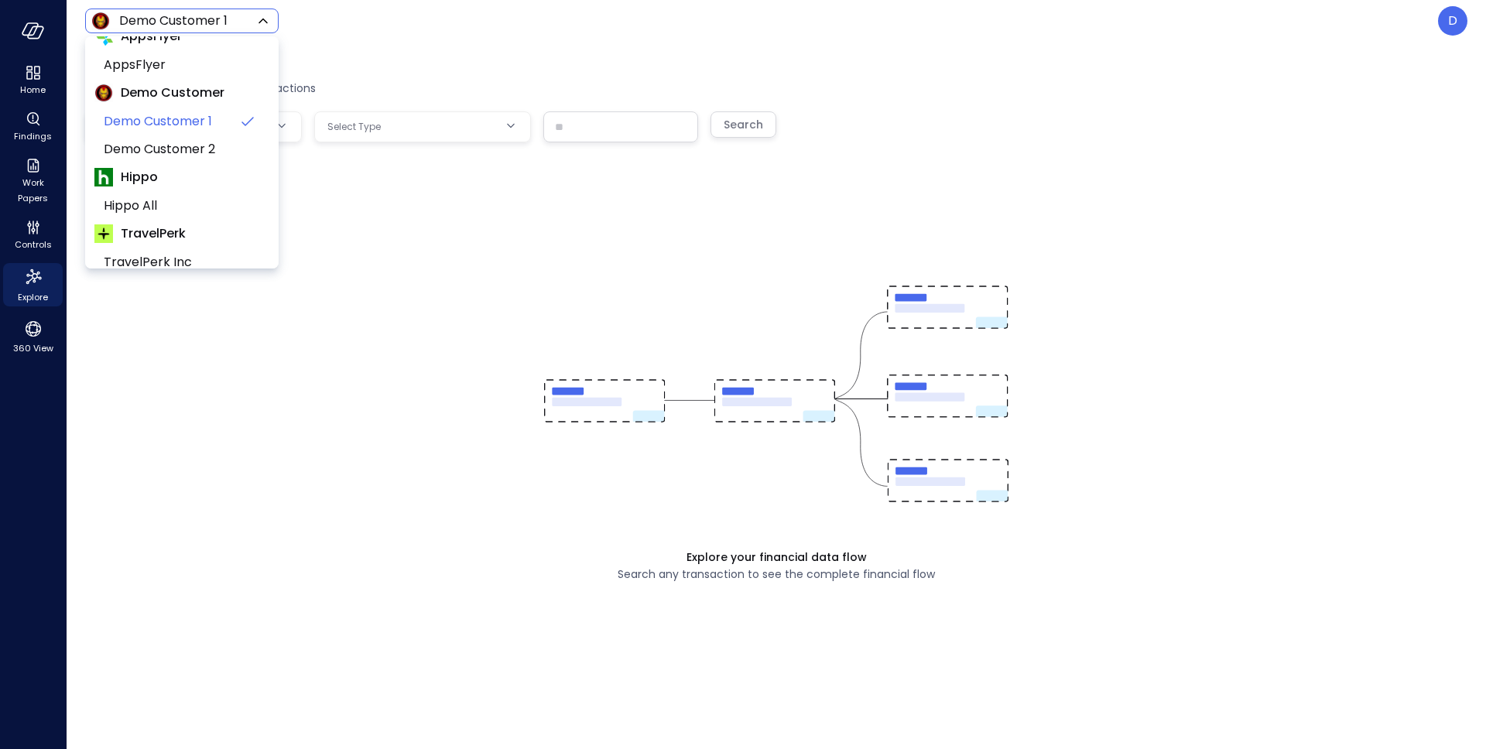
scroll to position [208, 0]
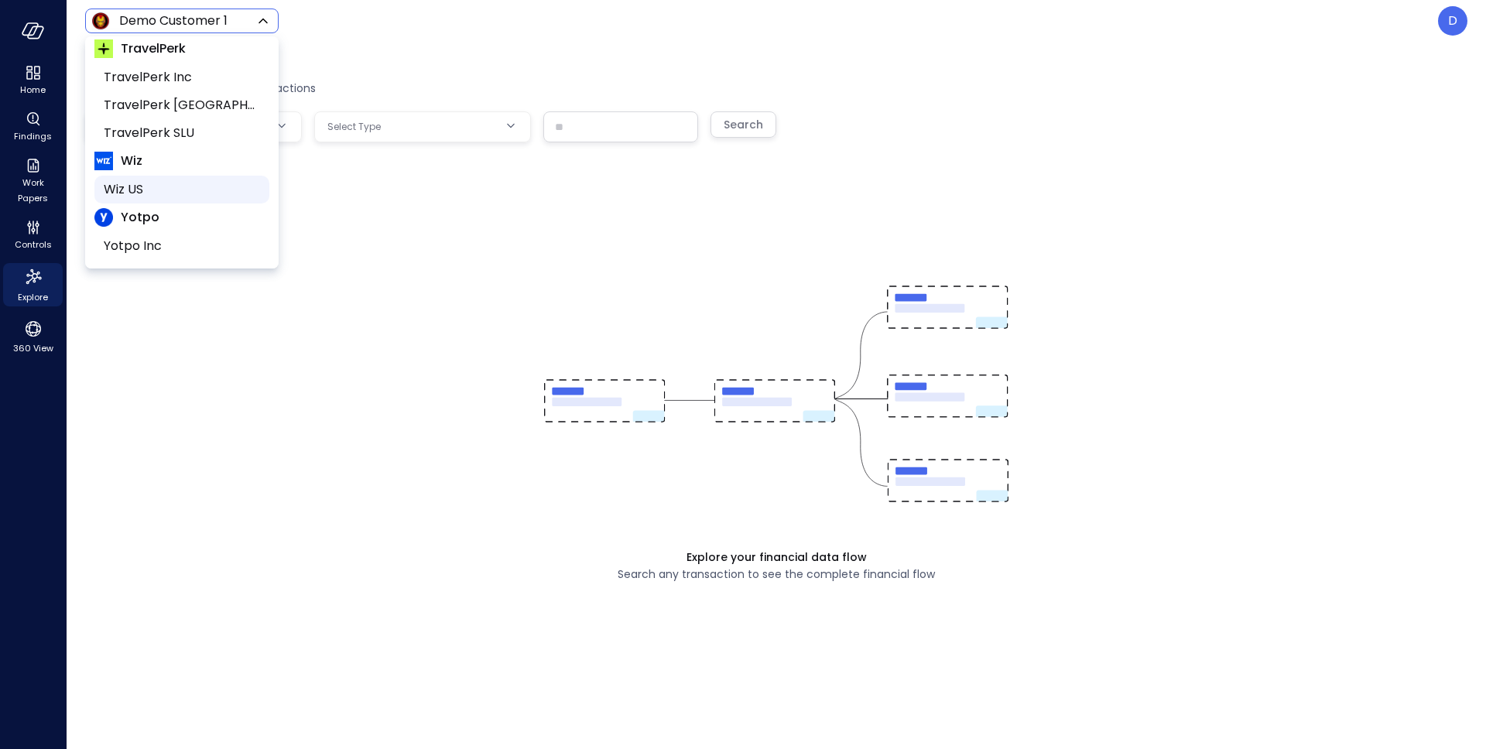
click at [154, 184] on span "Wiz US" at bounding box center [180, 189] width 153 height 19
type input "******"
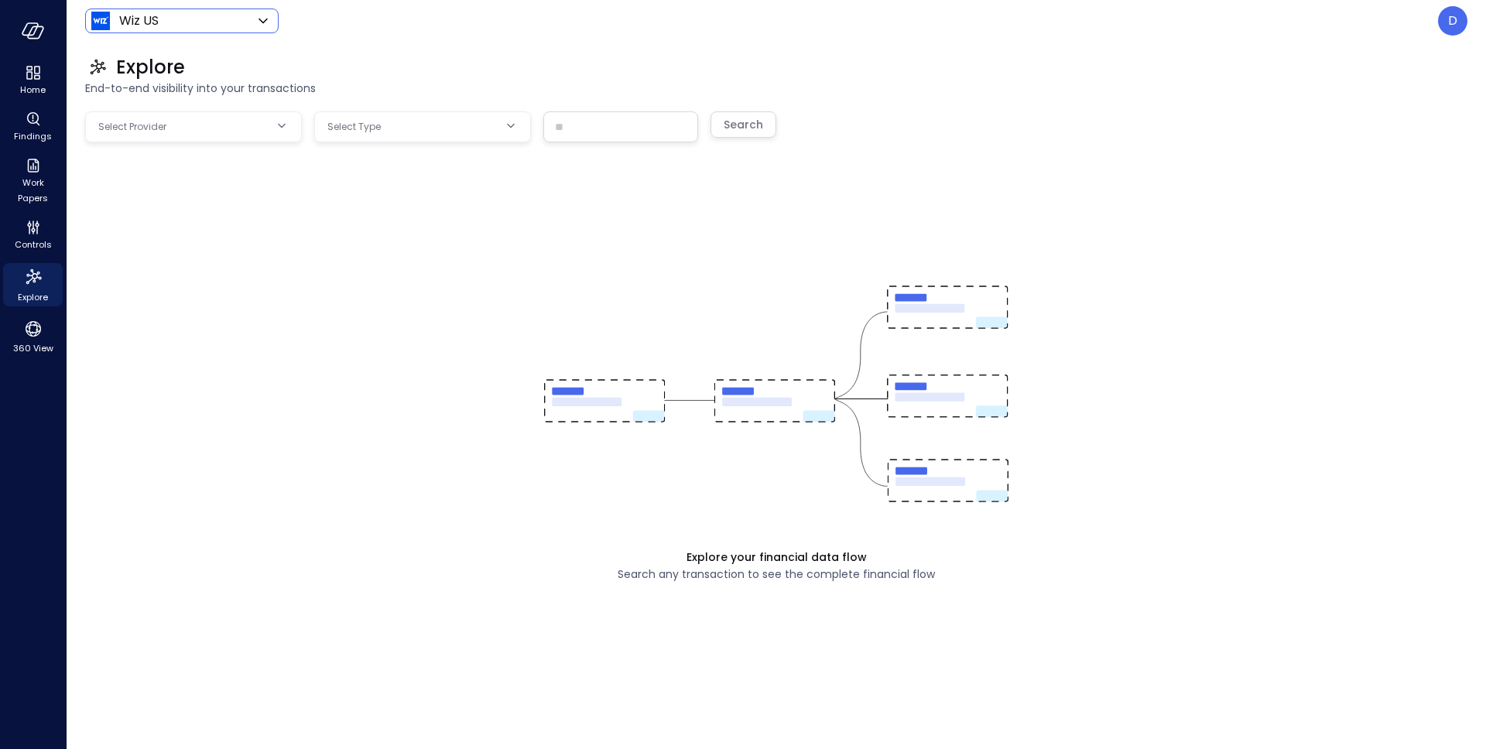
click at [245, 123] on body "Home Findings Work Papers Controls Explore 360 View Wiz US ****** ​ D Explore E…" at bounding box center [743, 374] width 1486 height 749
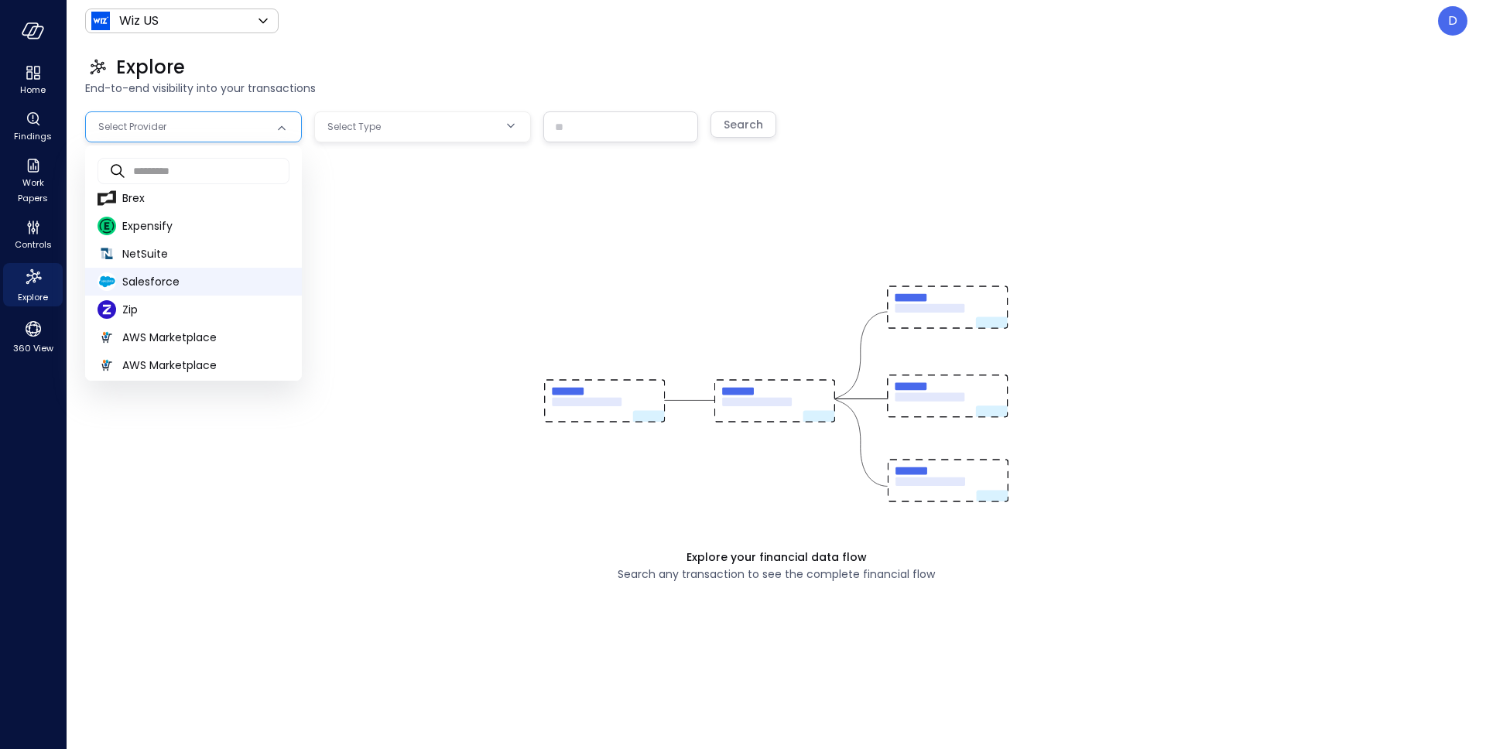
click at [163, 284] on span "Salesforce" at bounding box center [205, 282] width 167 height 16
type input "**********"
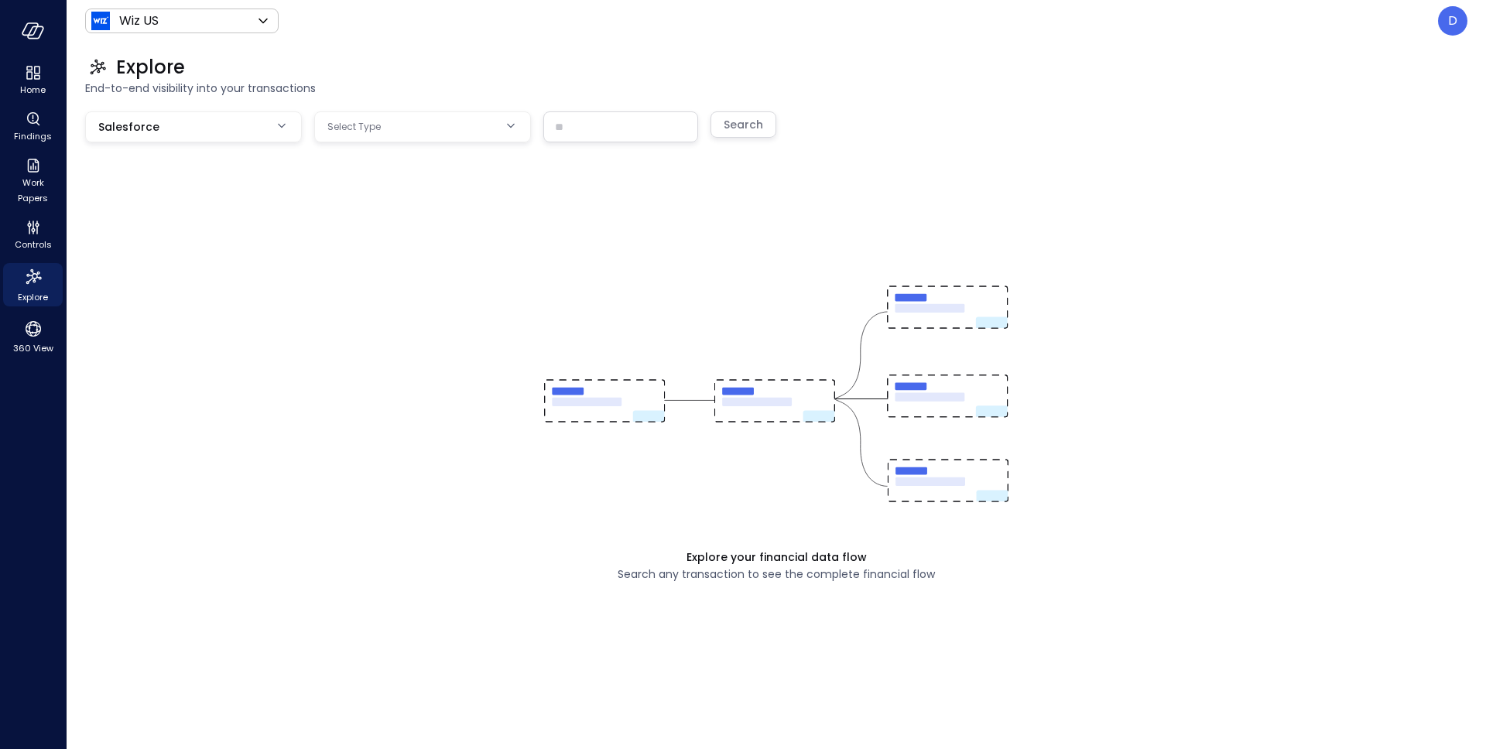
click at [372, 134] on body "**********" at bounding box center [743, 374] width 1486 height 749
click at [370, 206] on li "Opportunity" at bounding box center [422, 197] width 217 height 26
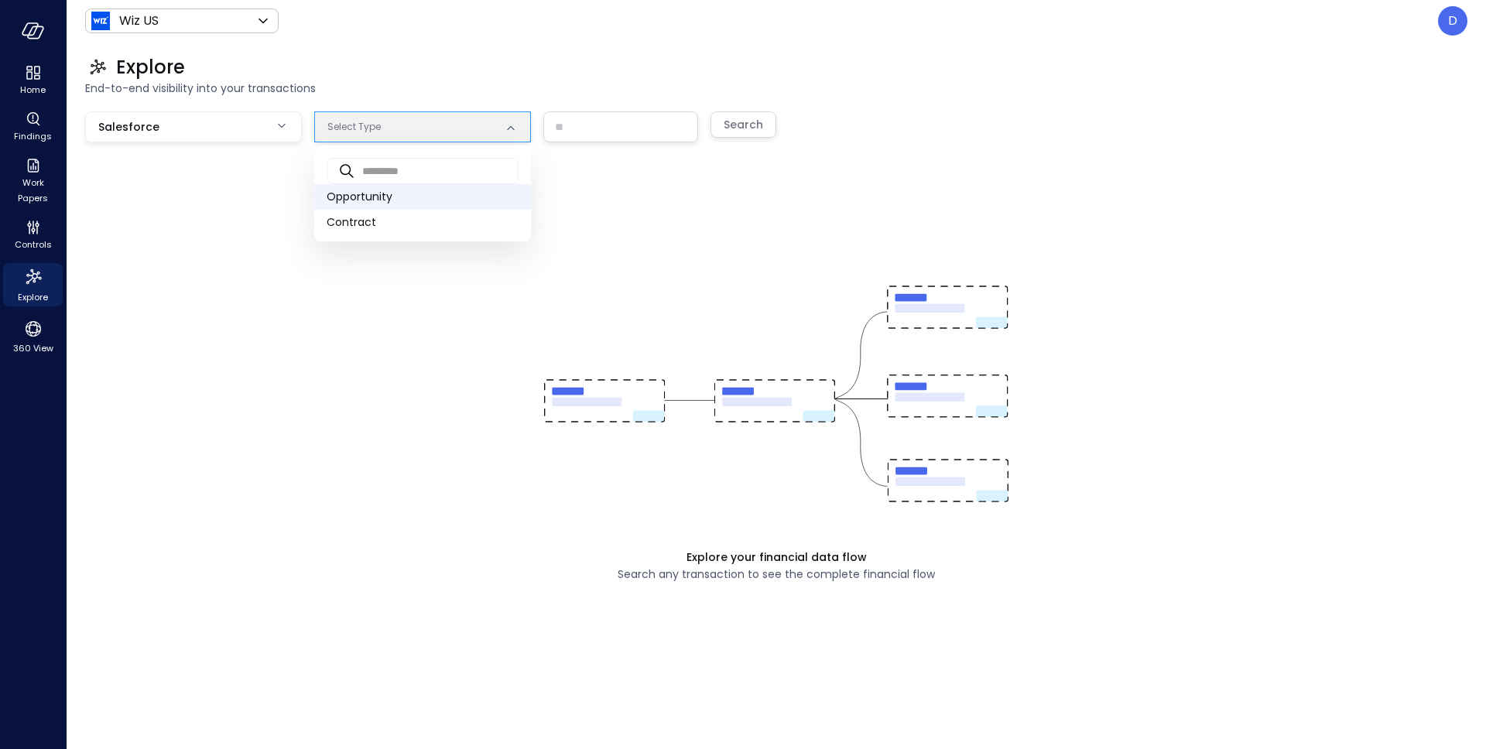
type input "***"
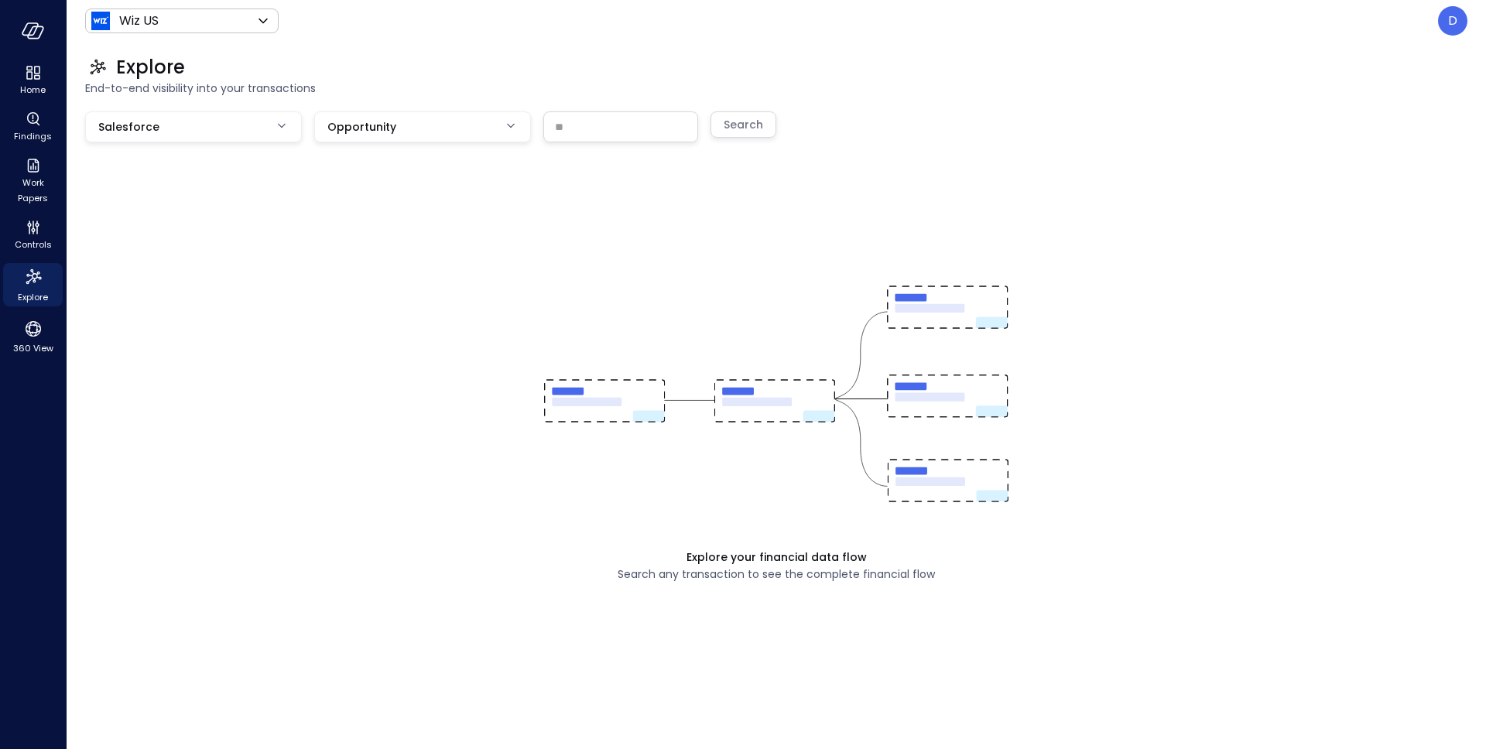
click at [621, 108] on div "Explore End-to-end visibility into your transactions" at bounding box center [767, 76] width 1401 height 68
click at [622, 118] on input "text" at bounding box center [620, 126] width 153 height 29
paste input "**********"
type input "**********"
click at [746, 123] on div "Search" at bounding box center [742, 124] width 39 height 19
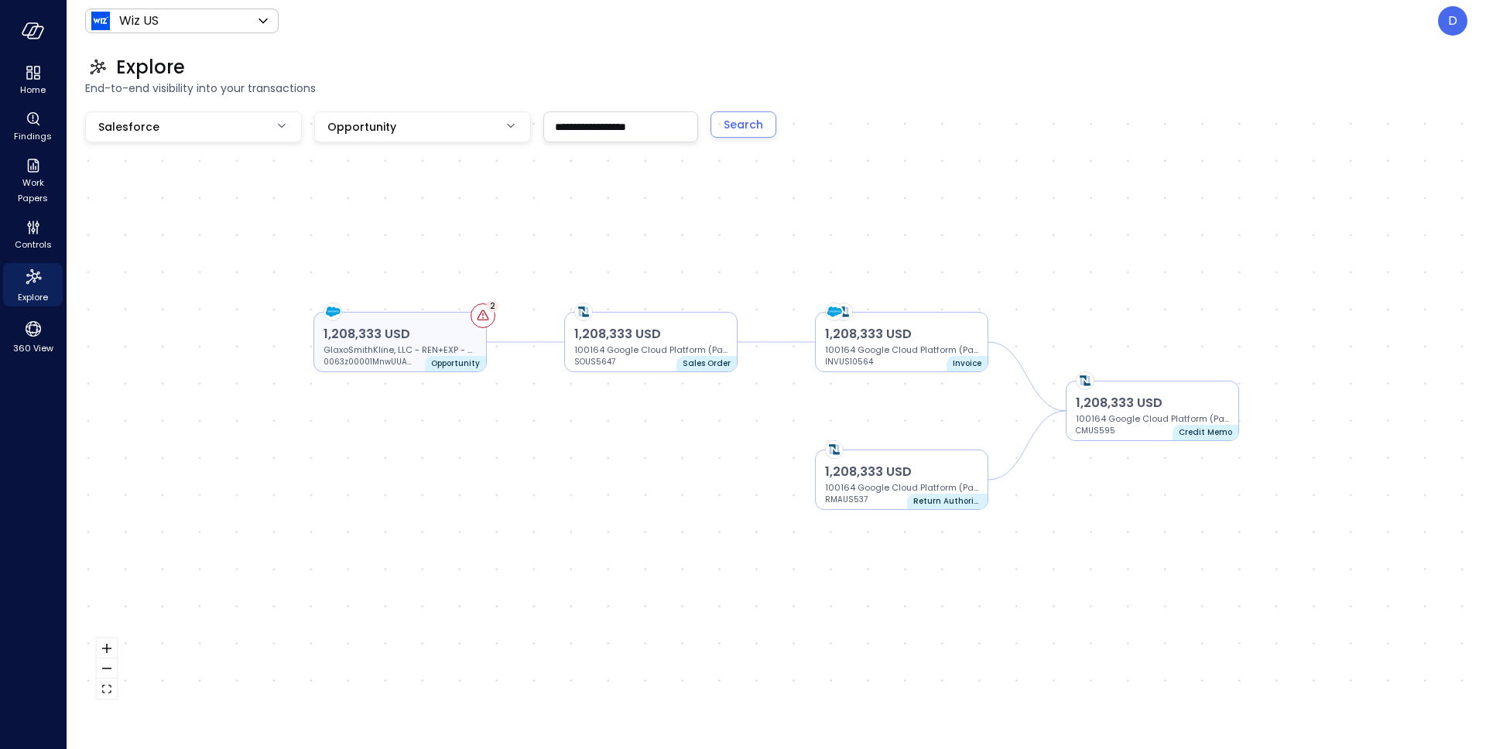
click at [366, 352] on p "GlaxoSmithKline, LLC - REN+EXP - AD | DI | SN" at bounding box center [399, 350] width 153 height 12
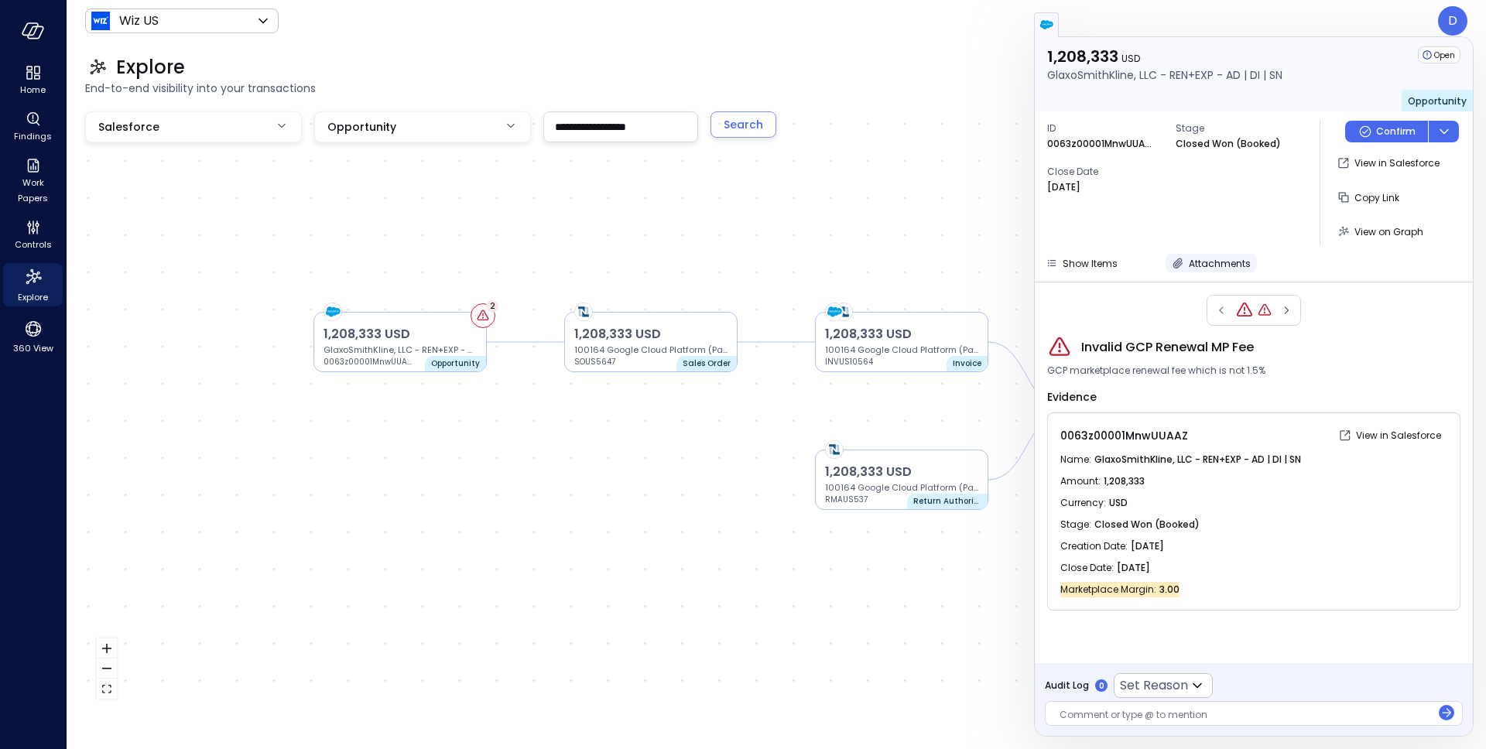
click at [1210, 263] on span "Attachments" at bounding box center [1220, 263] width 62 height 13
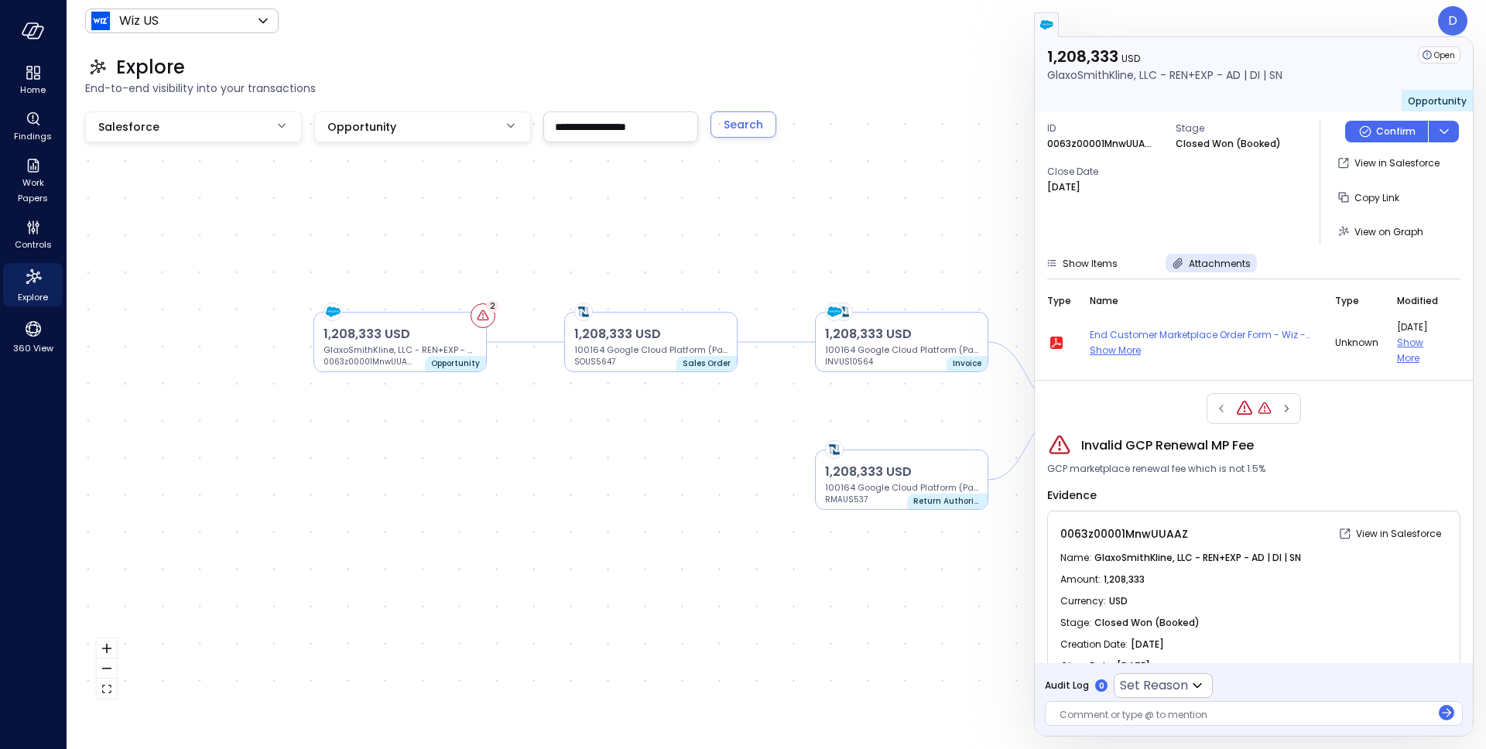
click at [845, 173] on div "1,208,333 USD GlaxoSmithKline, LLC - REN+EXP - AD | DI | SN 0063z00001MnwUUAAZ …" at bounding box center [776, 410] width 1382 height 599
click at [1118, 351] on span "Show More" at bounding box center [1114, 350] width 51 height 13
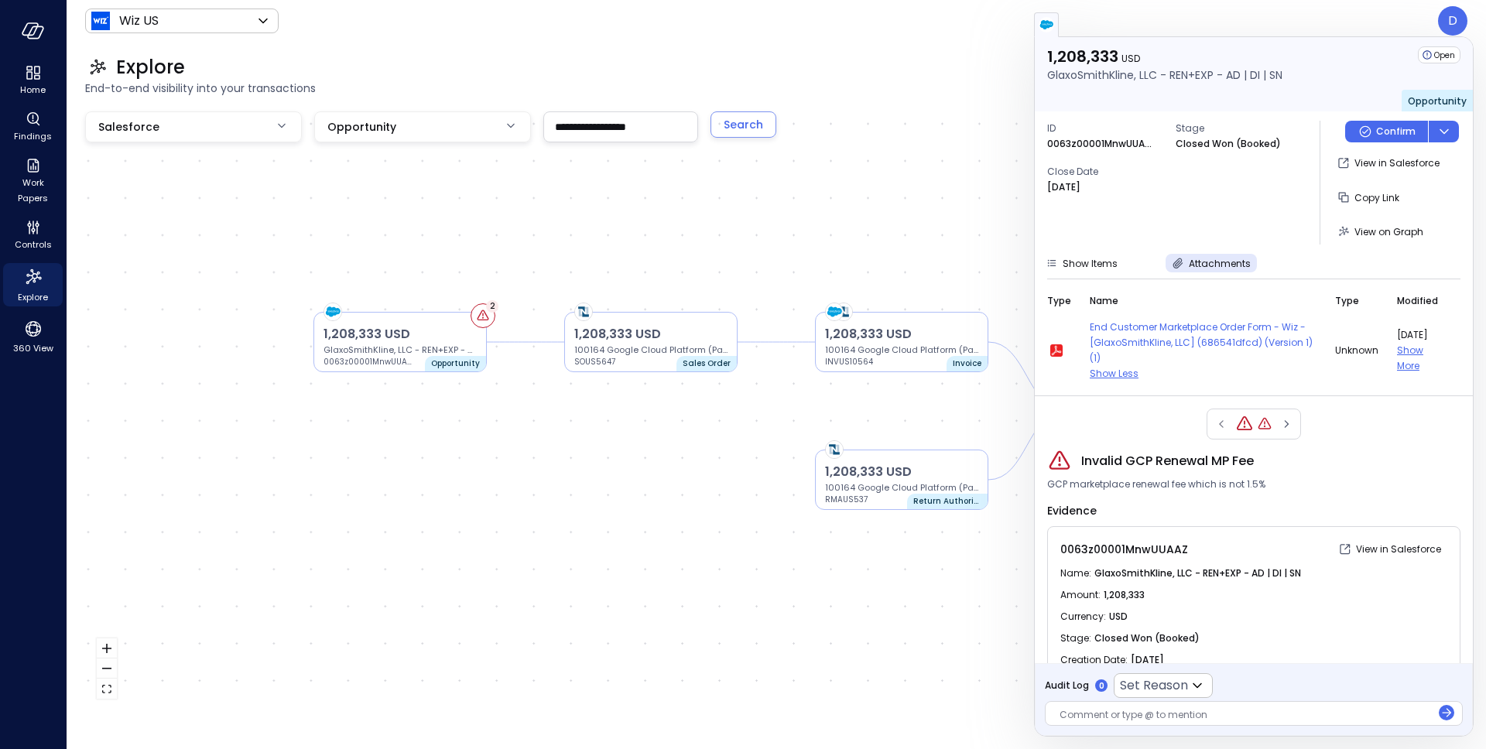
click at [679, 52] on div "Explore End-to-end visibility into your transactions" at bounding box center [767, 76] width 1401 height 68
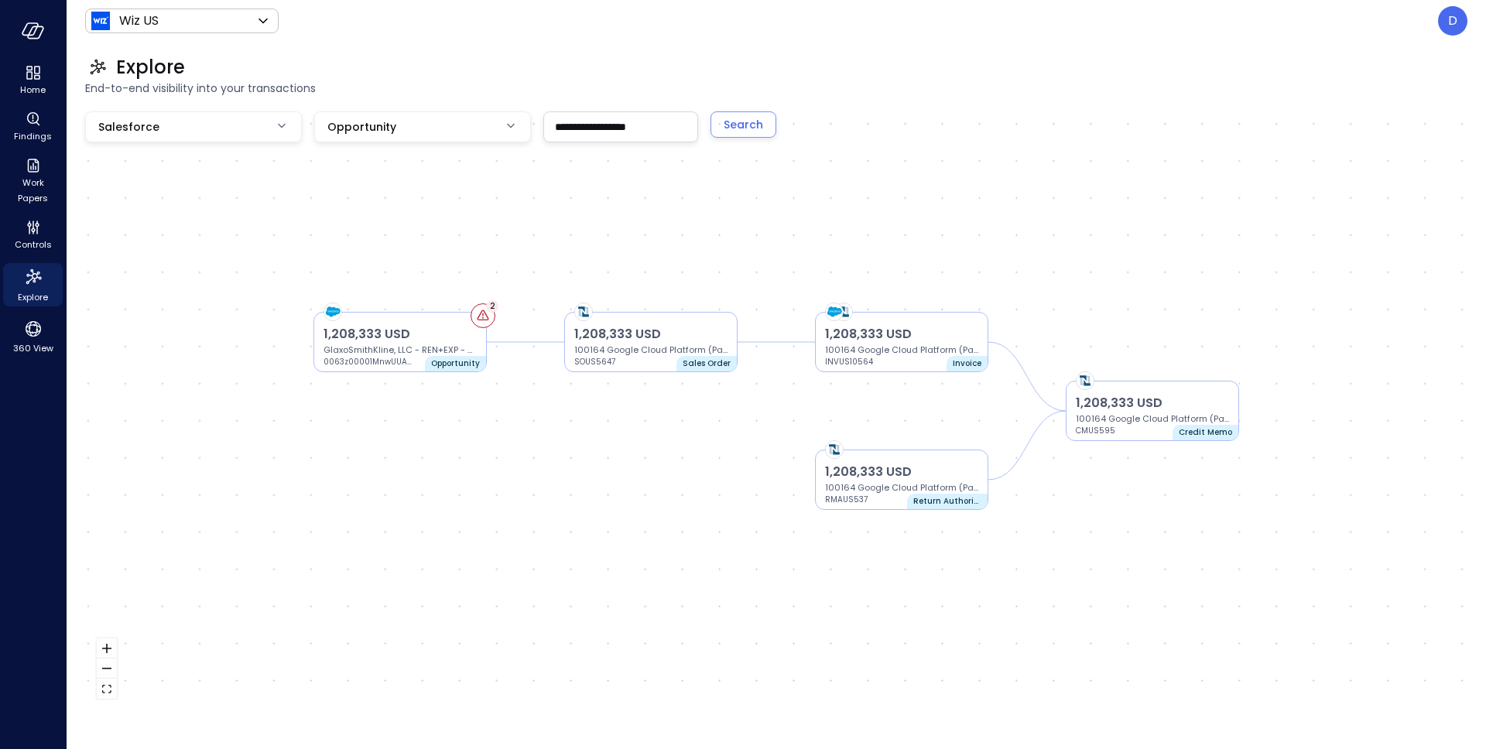
click at [1452, 26] on p "D" at bounding box center [1452, 21] width 9 height 19
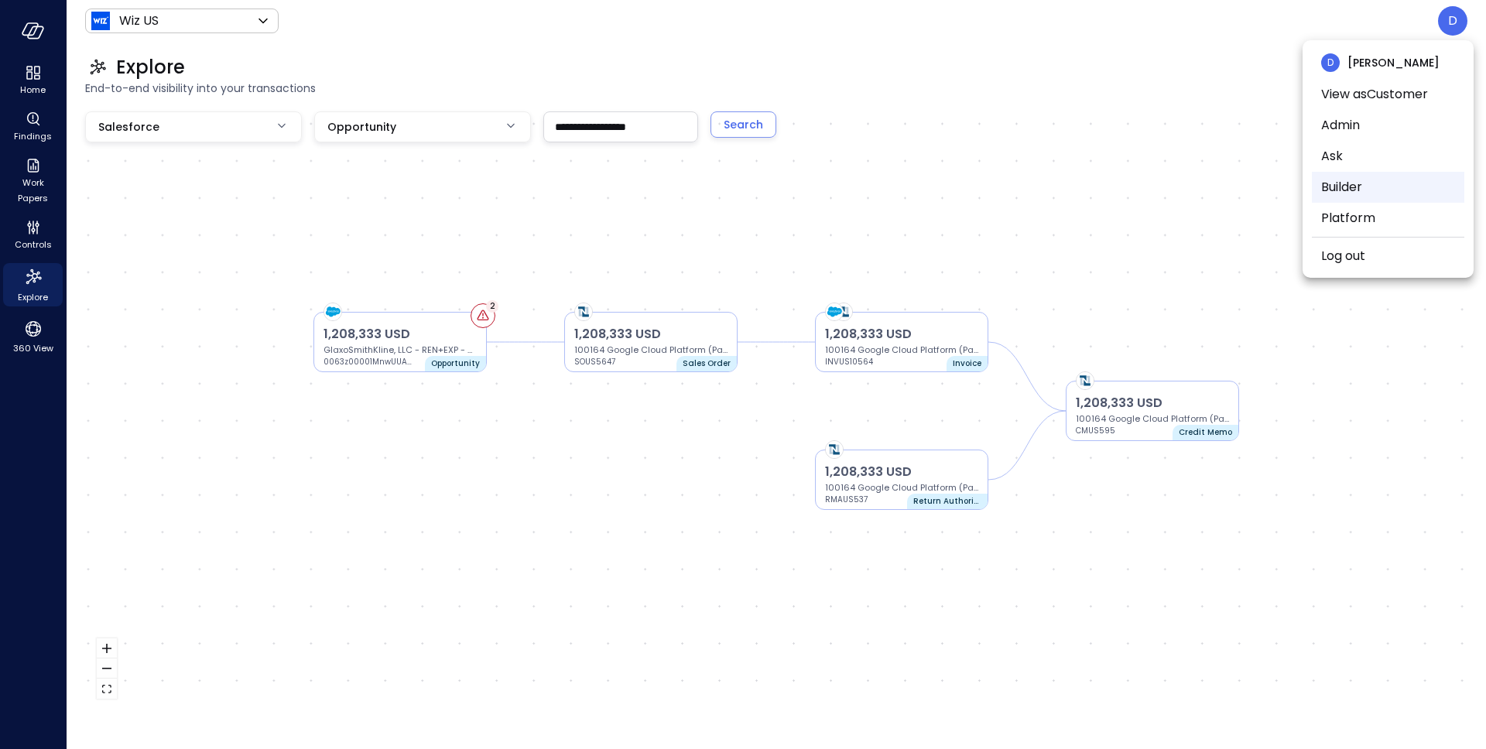
click at [1343, 196] on li "Builder" at bounding box center [1388, 187] width 152 height 31
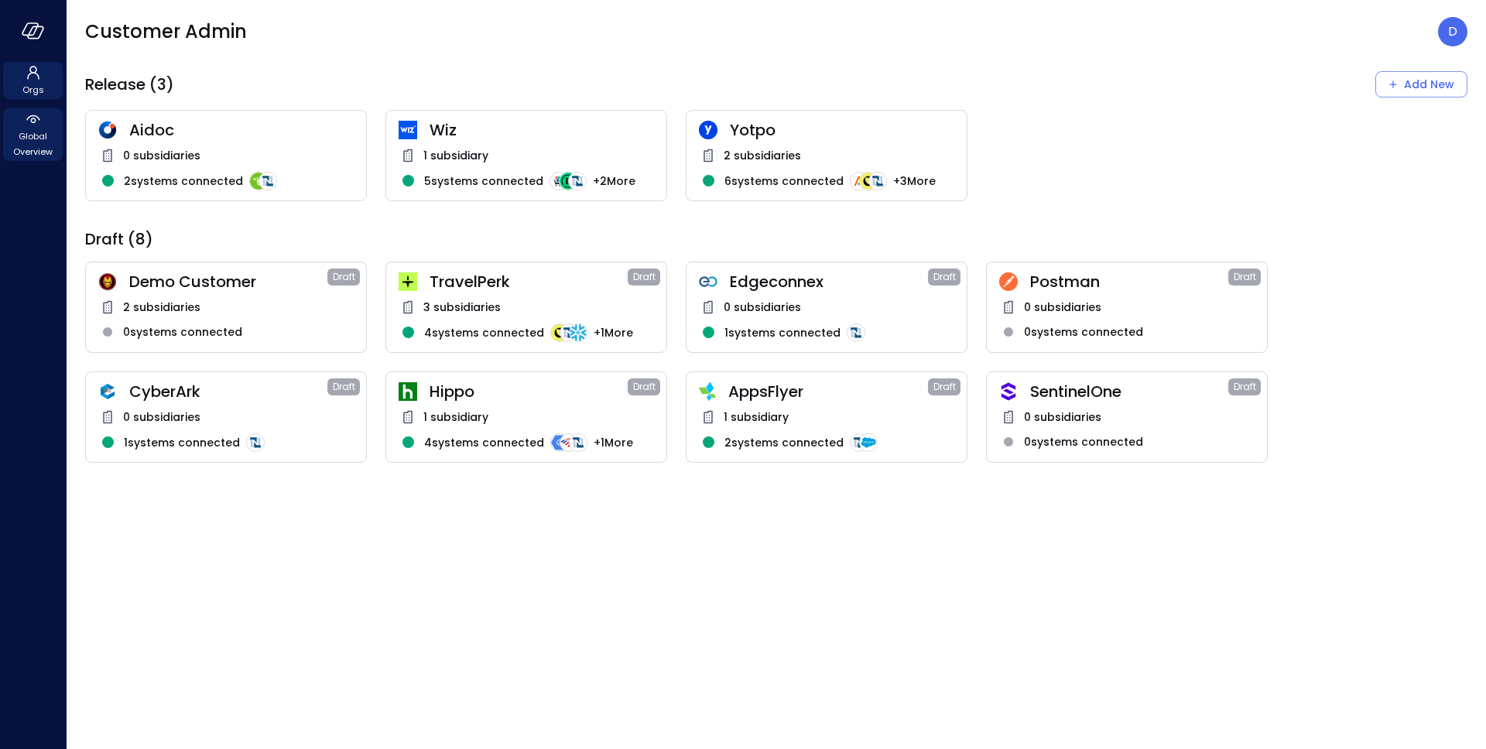
click at [22, 147] on span "Global Overview" at bounding box center [32, 143] width 47 height 31
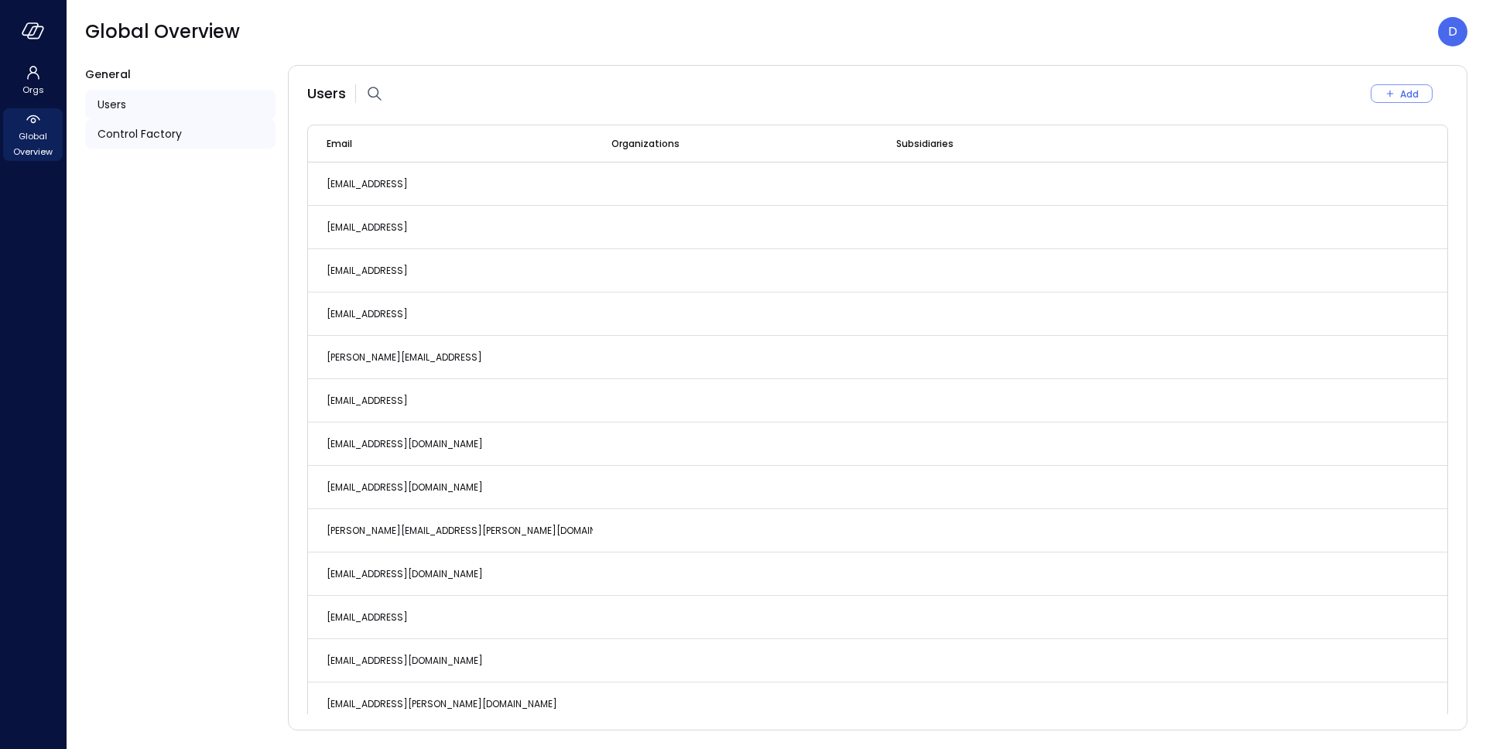
click at [122, 132] on span "Control Factory" at bounding box center [139, 133] width 84 height 17
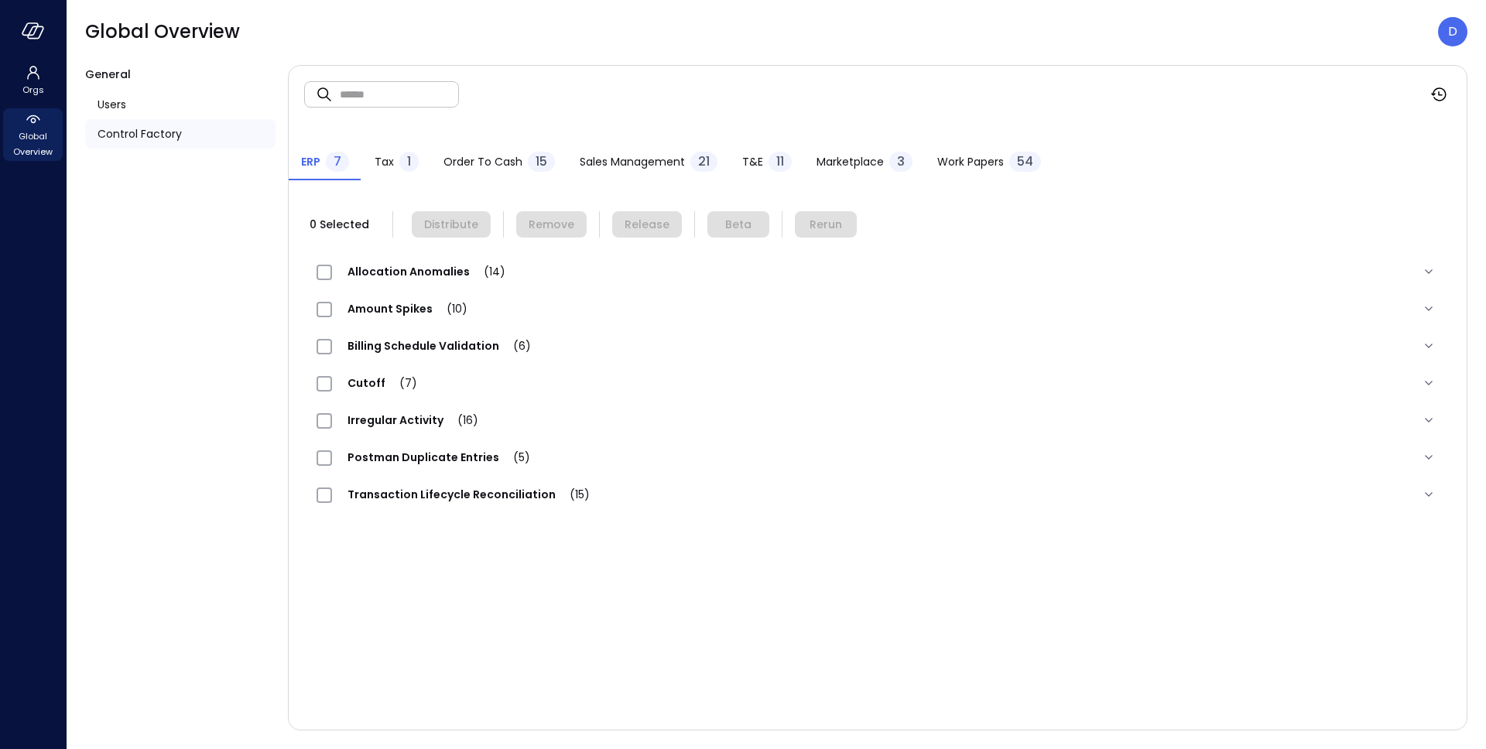
click at [1011, 152] on div "Work Papers 54" at bounding box center [989, 163] width 104 height 23
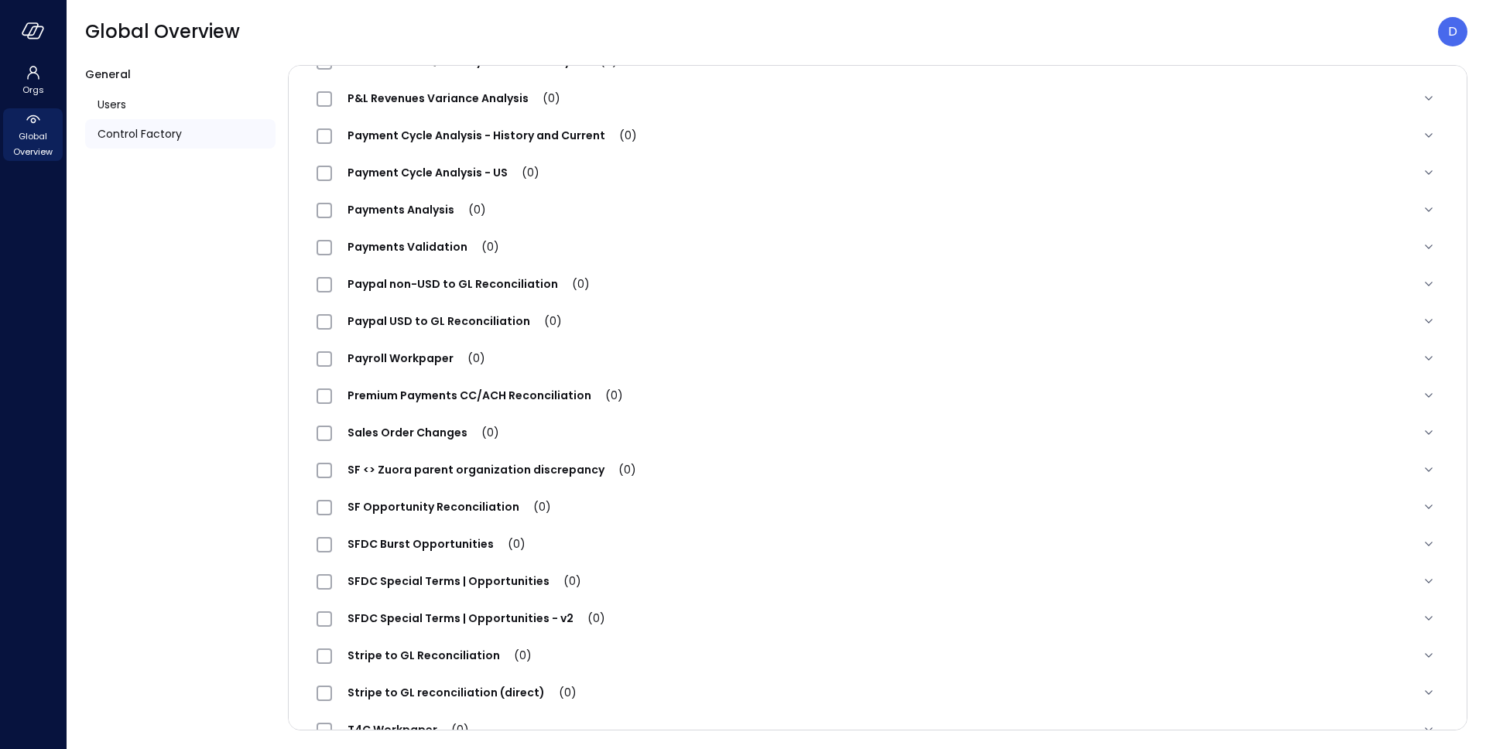
scroll to position [1373, 0]
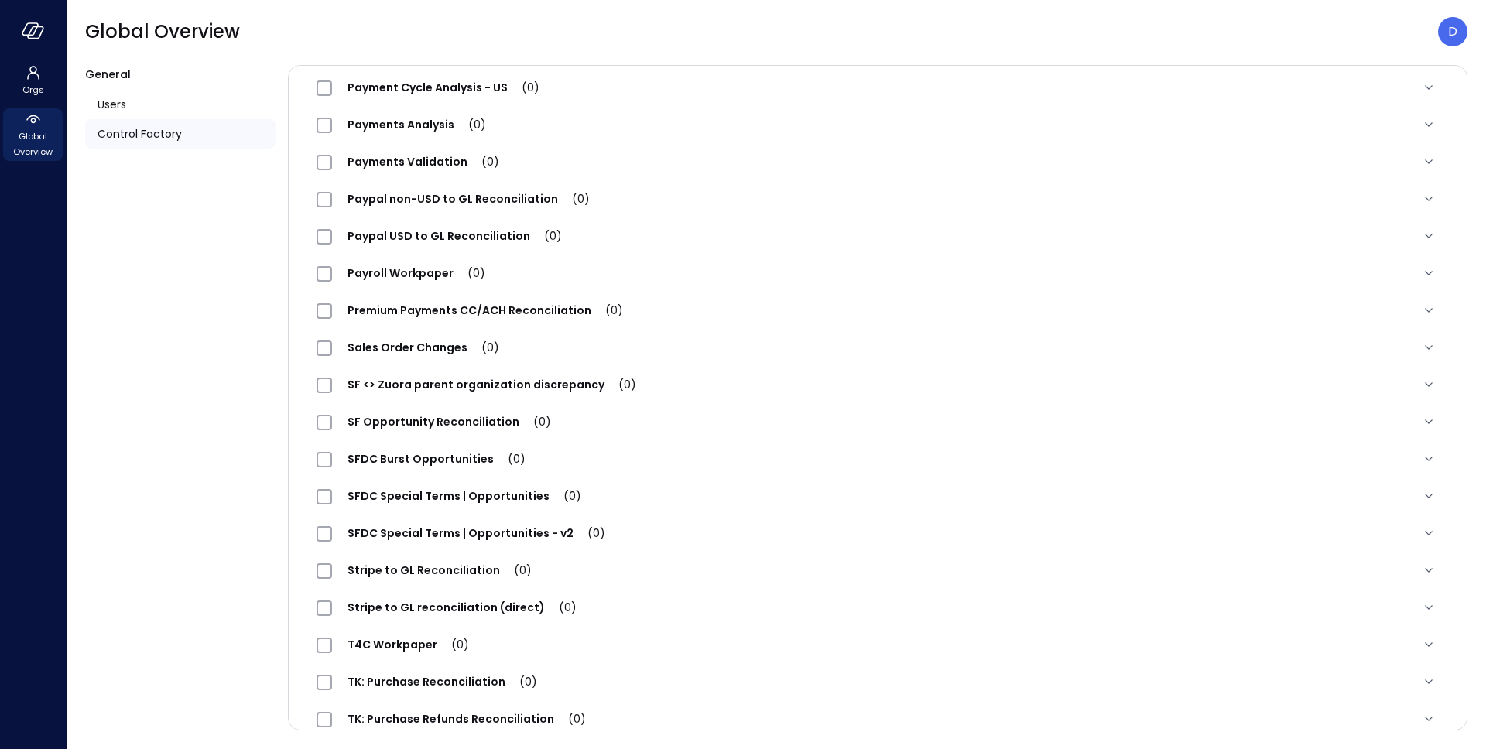
click at [429, 525] on div "SFDC Special Terms | Opportunities - v2 (0)" at bounding box center [468, 533] width 304 height 19
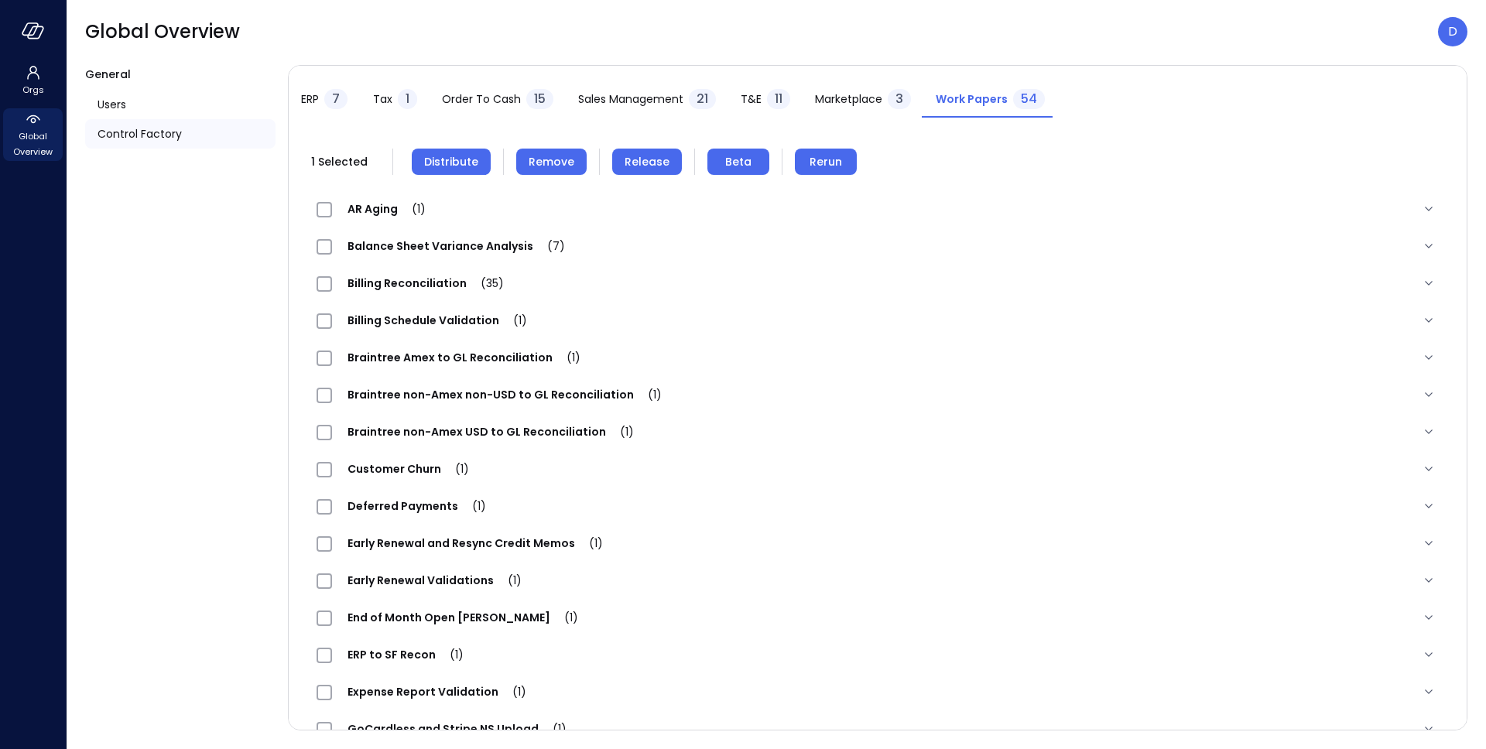
scroll to position [0, 0]
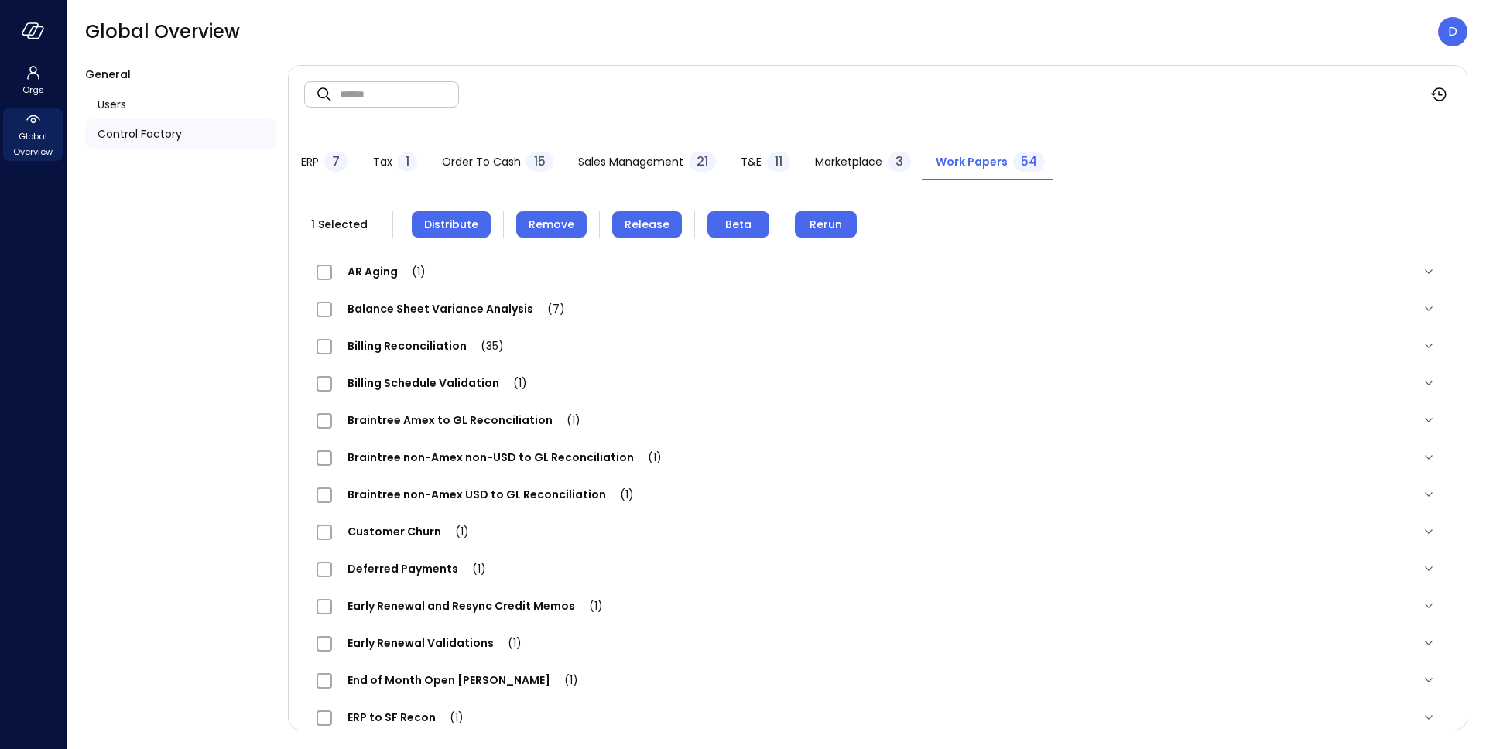
click at [556, 215] on button "Remove" at bounding box center [551, 224] width 70 height 26
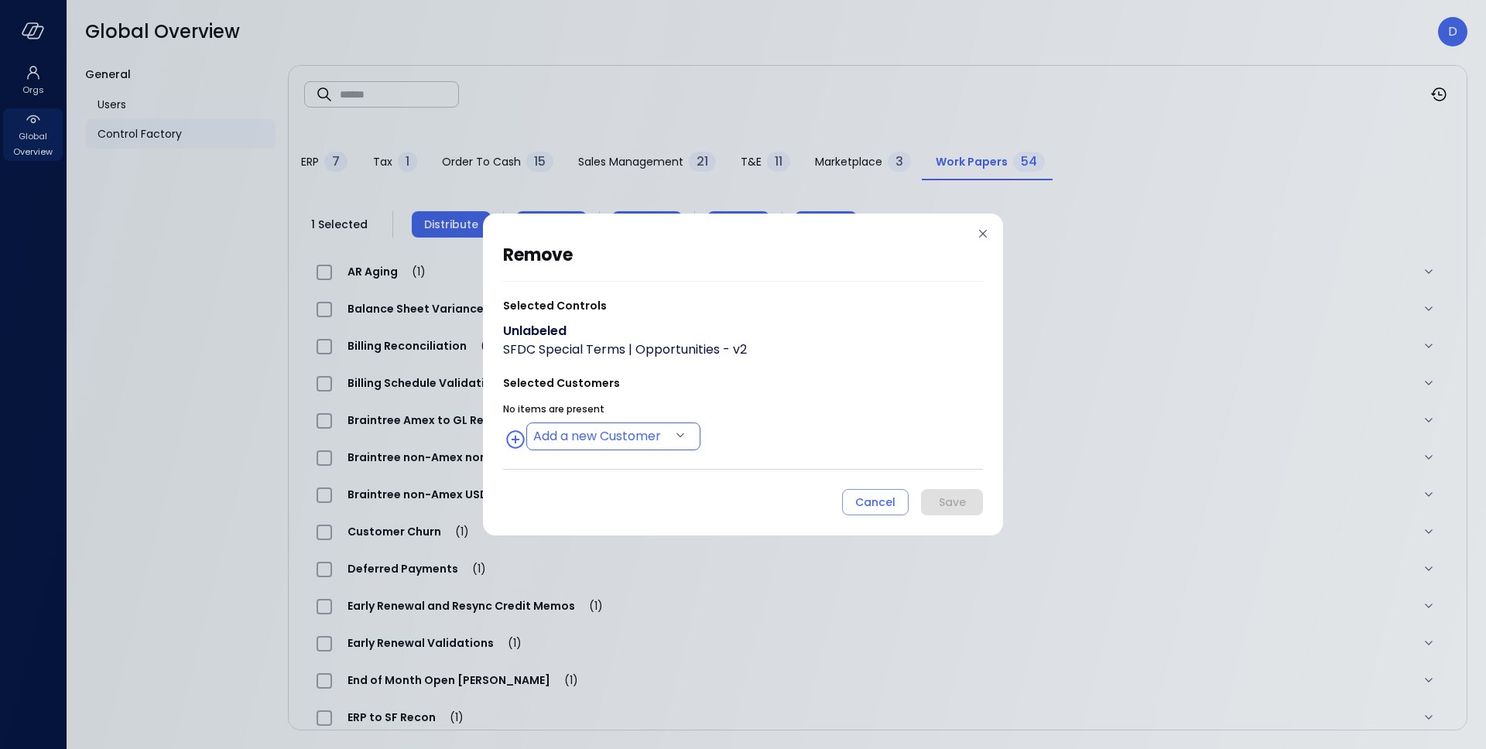
click at [638, 429] on body "Orgs Global Overview Global Overview D General Users Control Factory ​ ​ ERP 7 …" at bounding box center [743, 374] width 1486 height 749
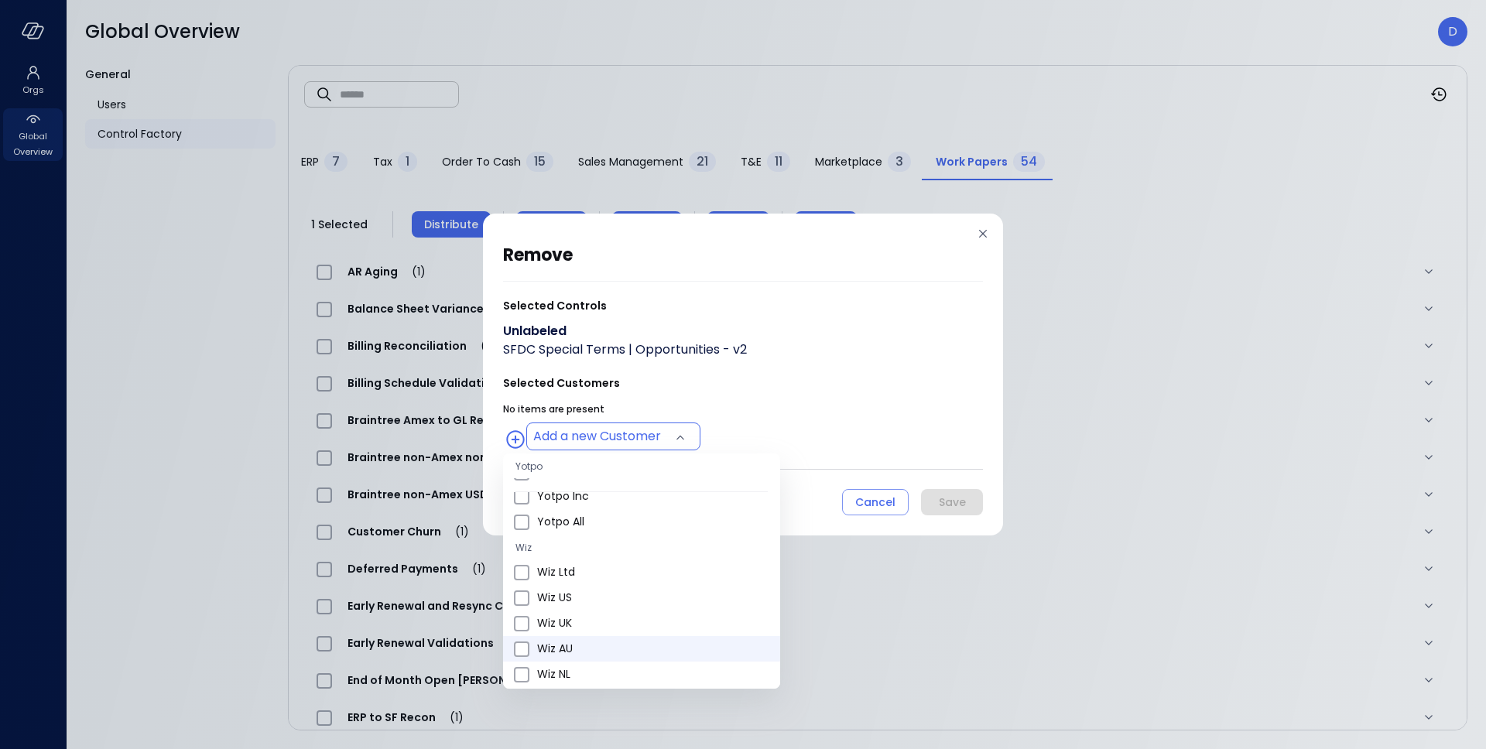
scroll to position [587, 0]
click at [573, 531] on span "Wiz US" at bounding box center [652, 530] width 231 height 16
type input "**********"
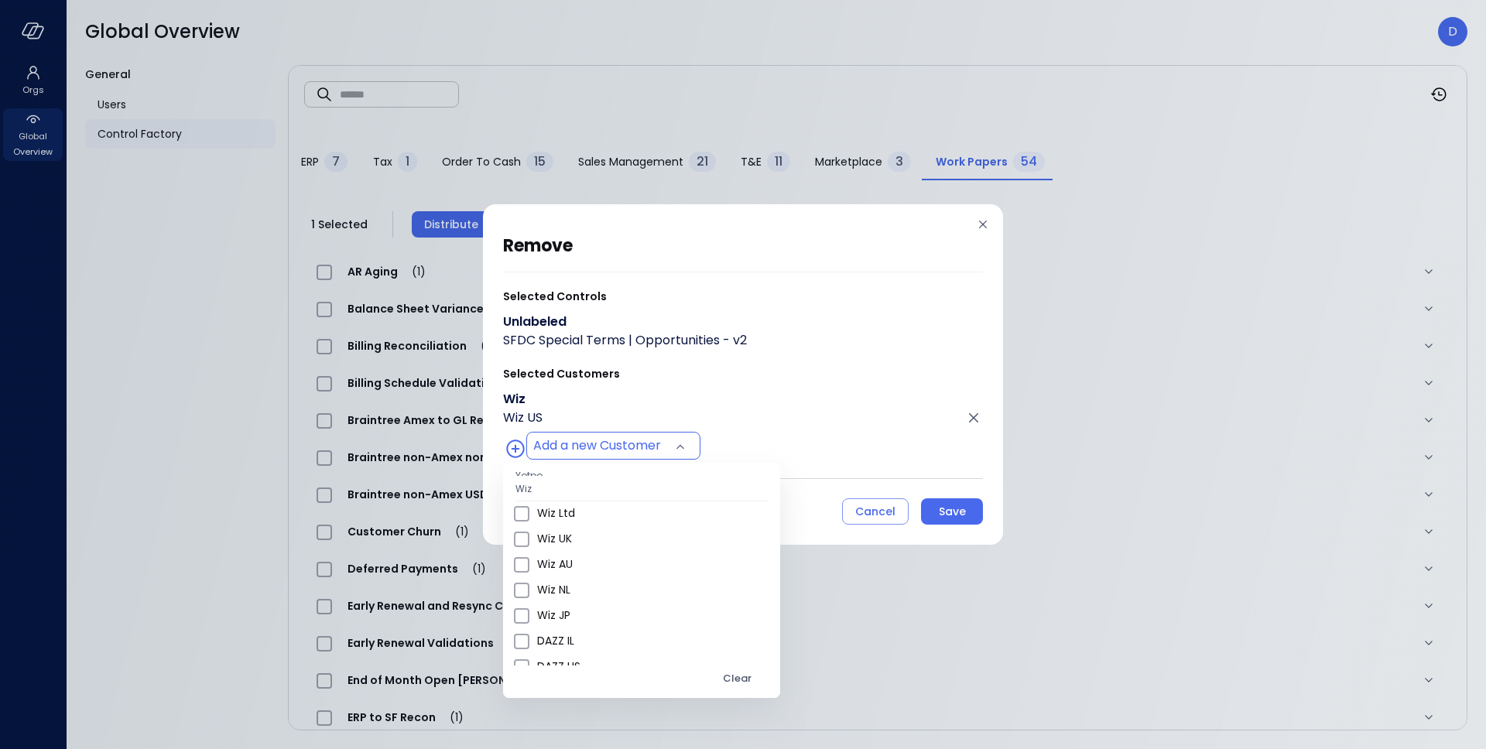
click at [776, 471] on div at bounding box center [743, 374] width 1486 height 749
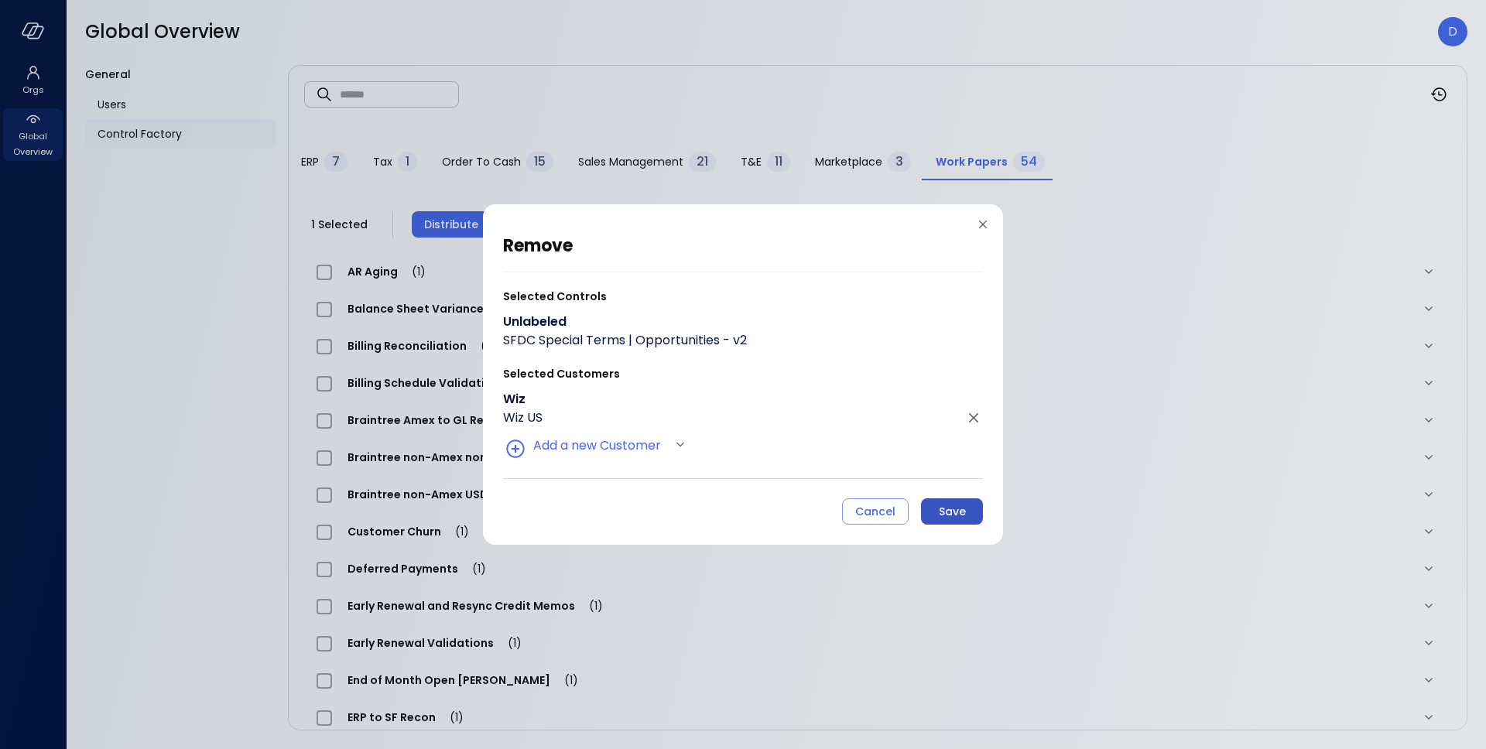
click at [937, 504] on button "Save" at bounding box center [952, 511] width 62 height 26
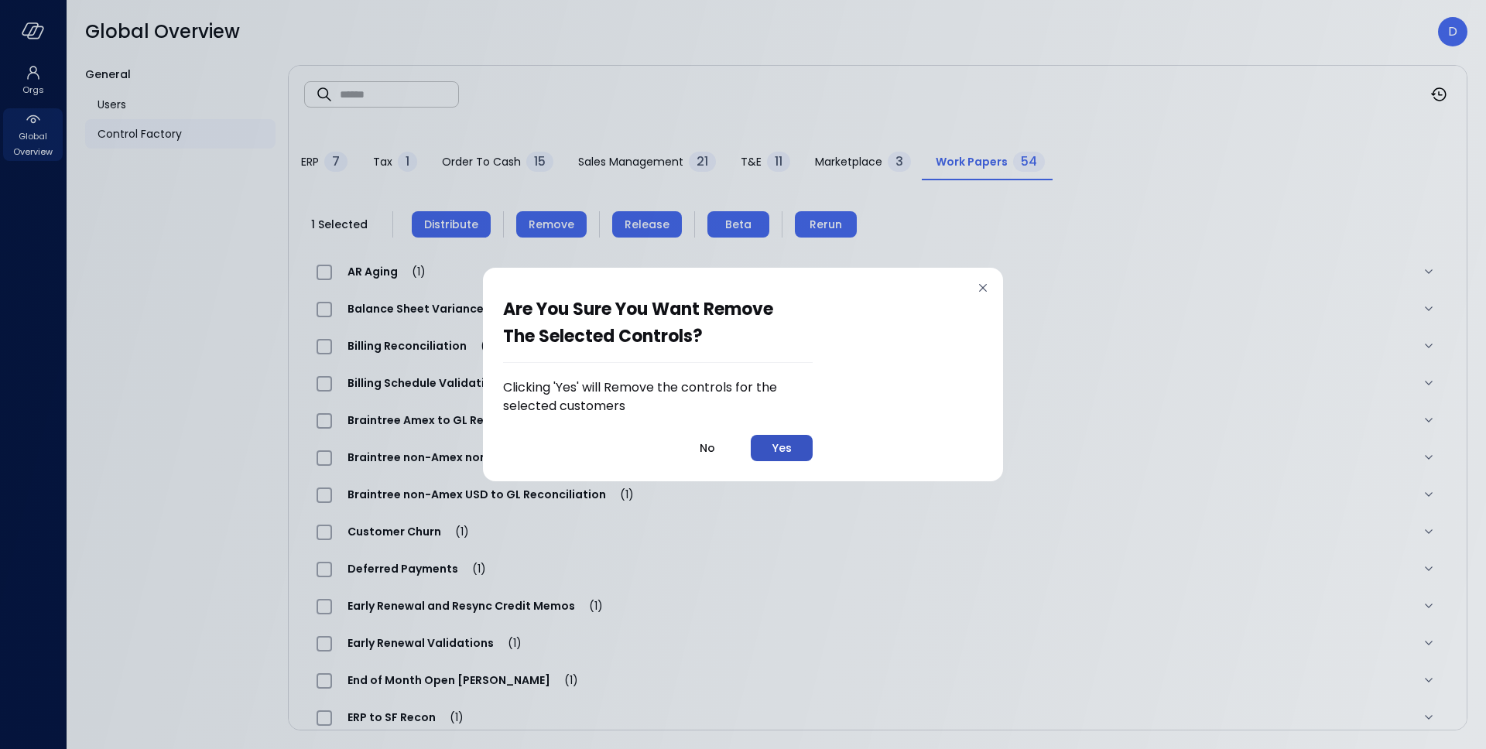
click at [778, 441] on div "Yes" at bounding box center [781, 448] width 19 height 19
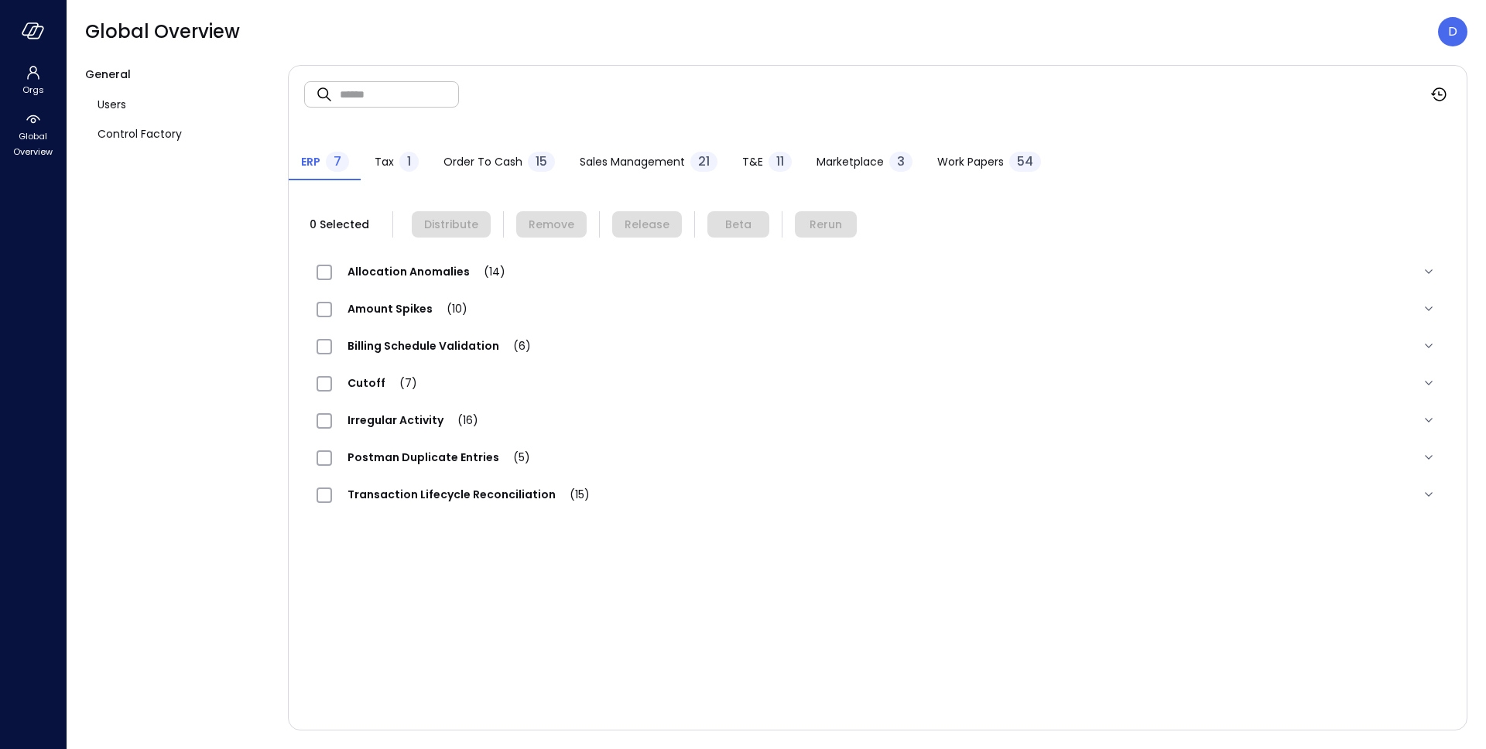
click at [962, 155] on span "Work Papers" at bounding box center [970, 161] width 67 height 17
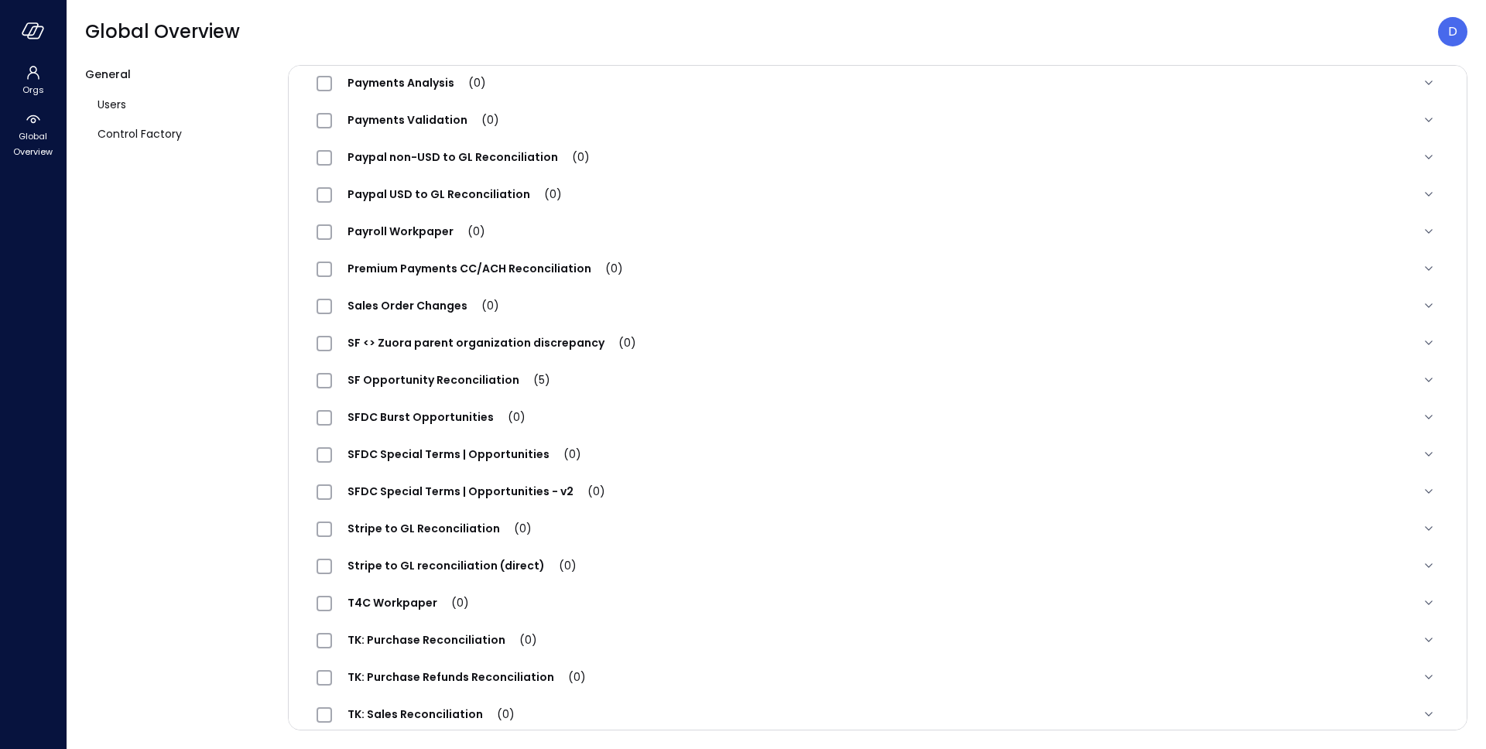
scroll to position [1415, 0]
click at [430, 487] on span "SFDC Special Terms | Opportunities - v2 (0)" at bounding box center [476, 490] width 289 height 15
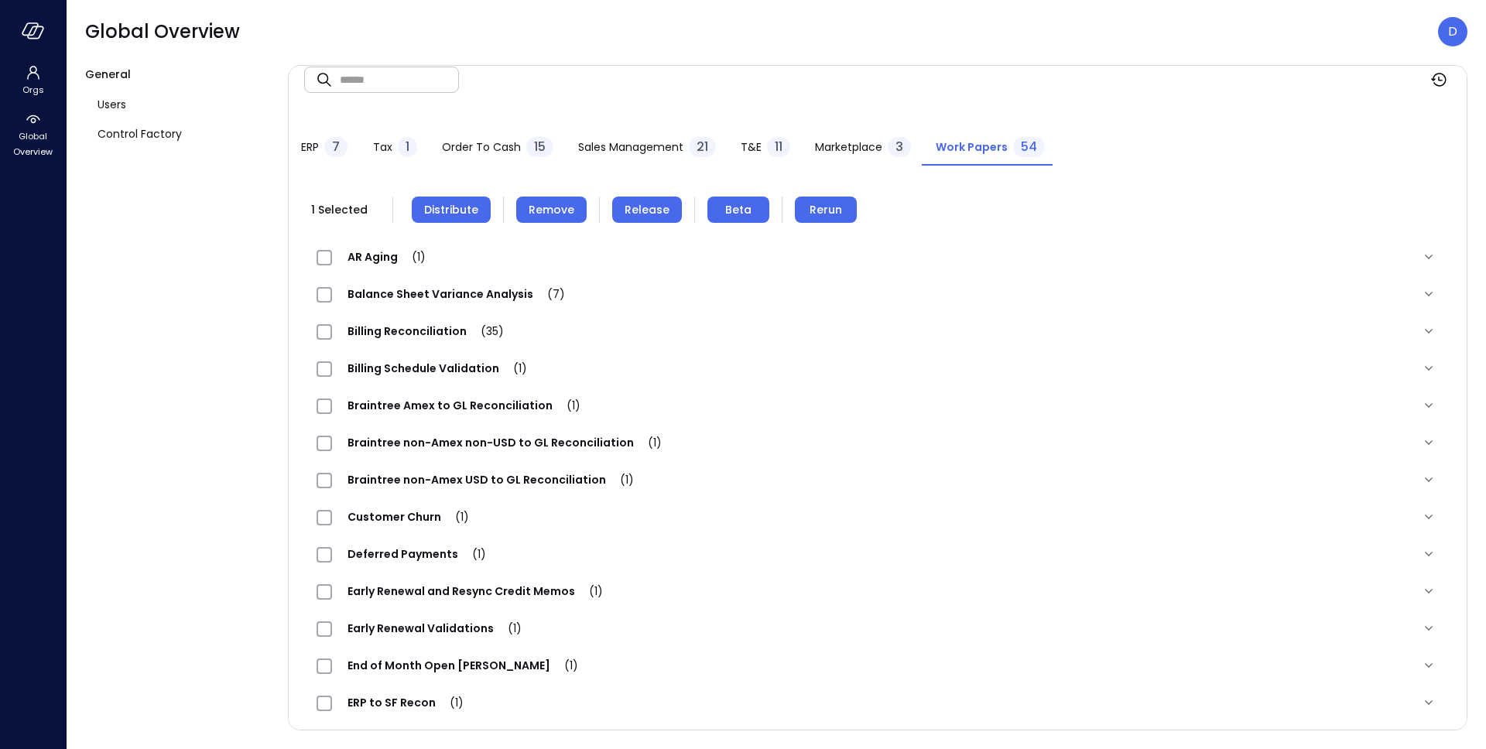
scroll to position [0, 0]
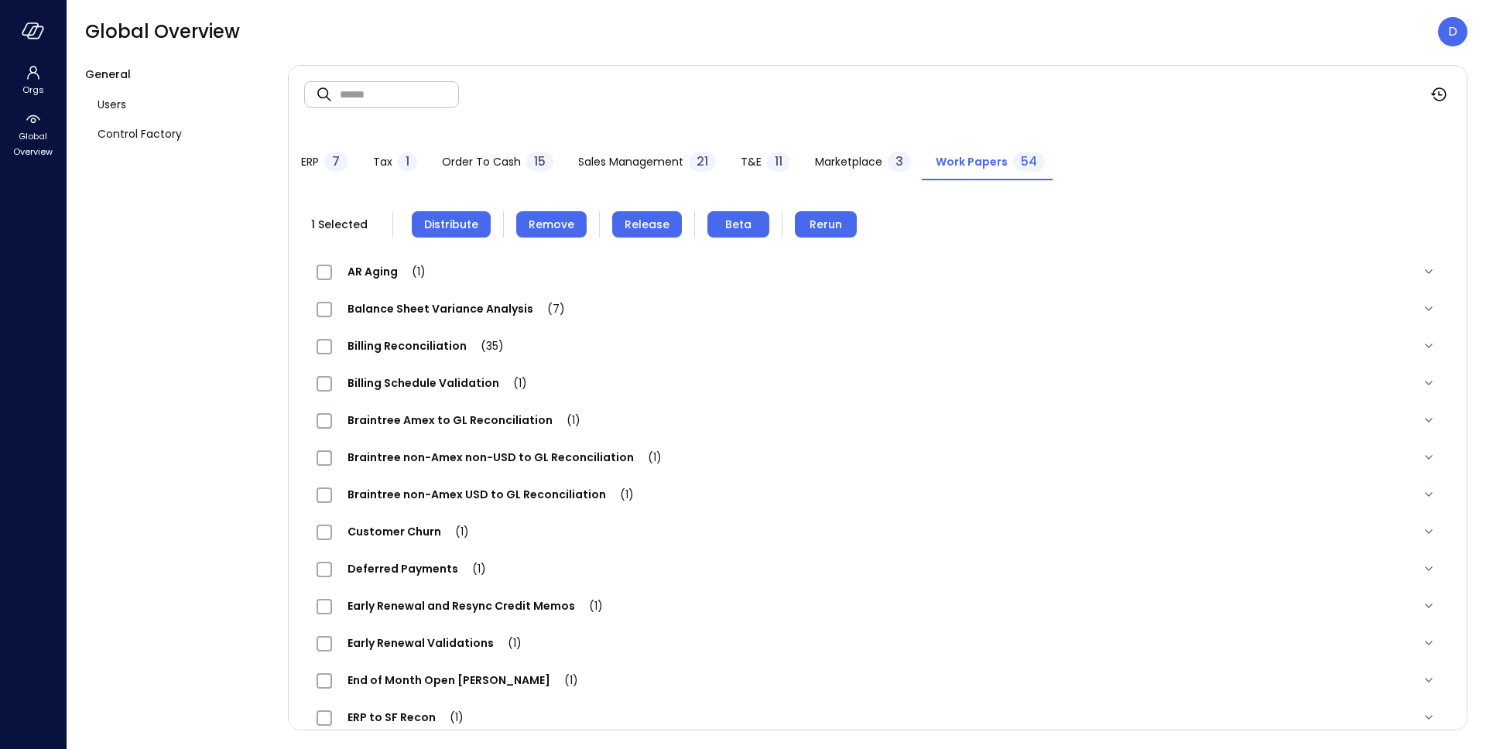
click at [558, 219] on span "Remove" at bounding box center [551, 224] width 46 height 17
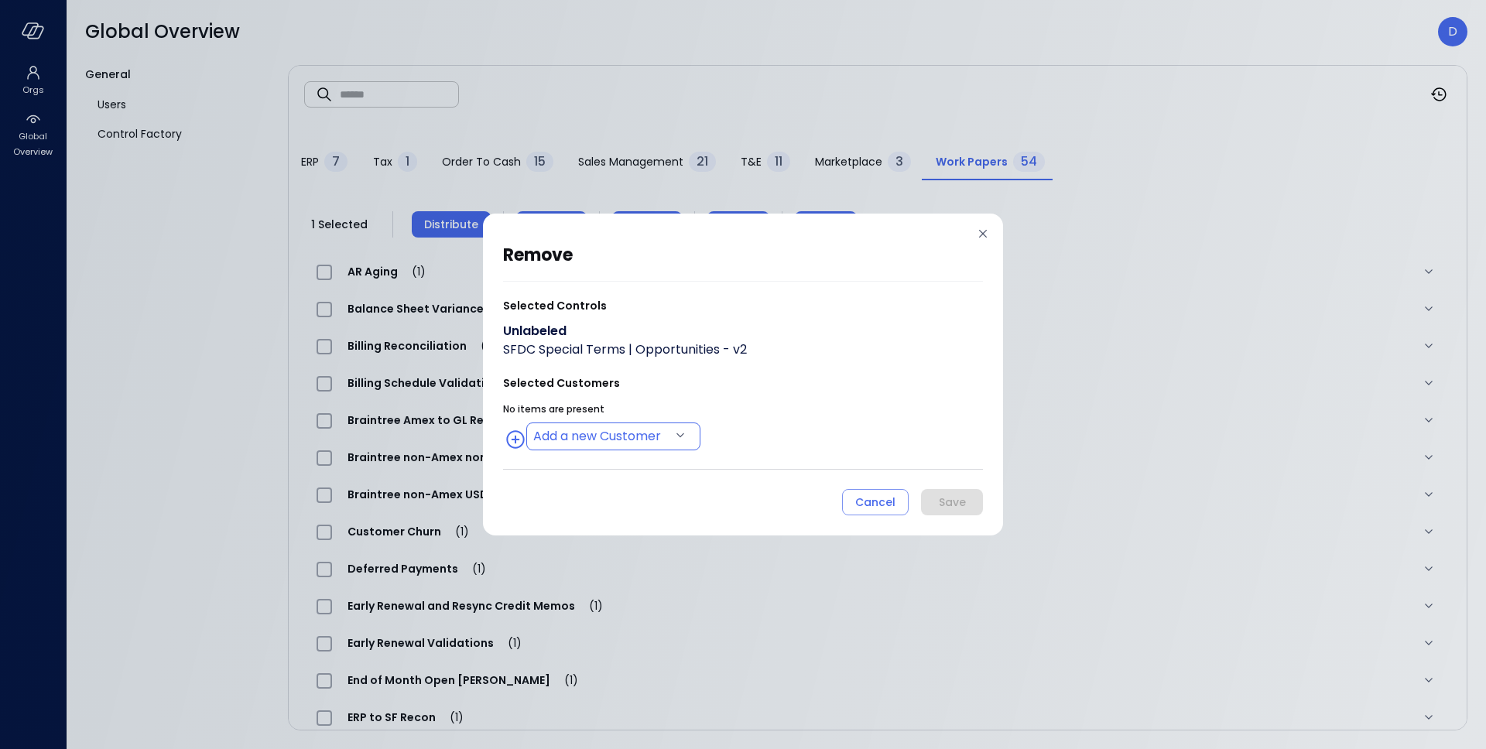
click at [593, 432] on body "Orgs Global Overview Global Overview D General Users Control Factory ​ ​ ERP 7 …" at bounding box center [743, 374] width 1486 height 749
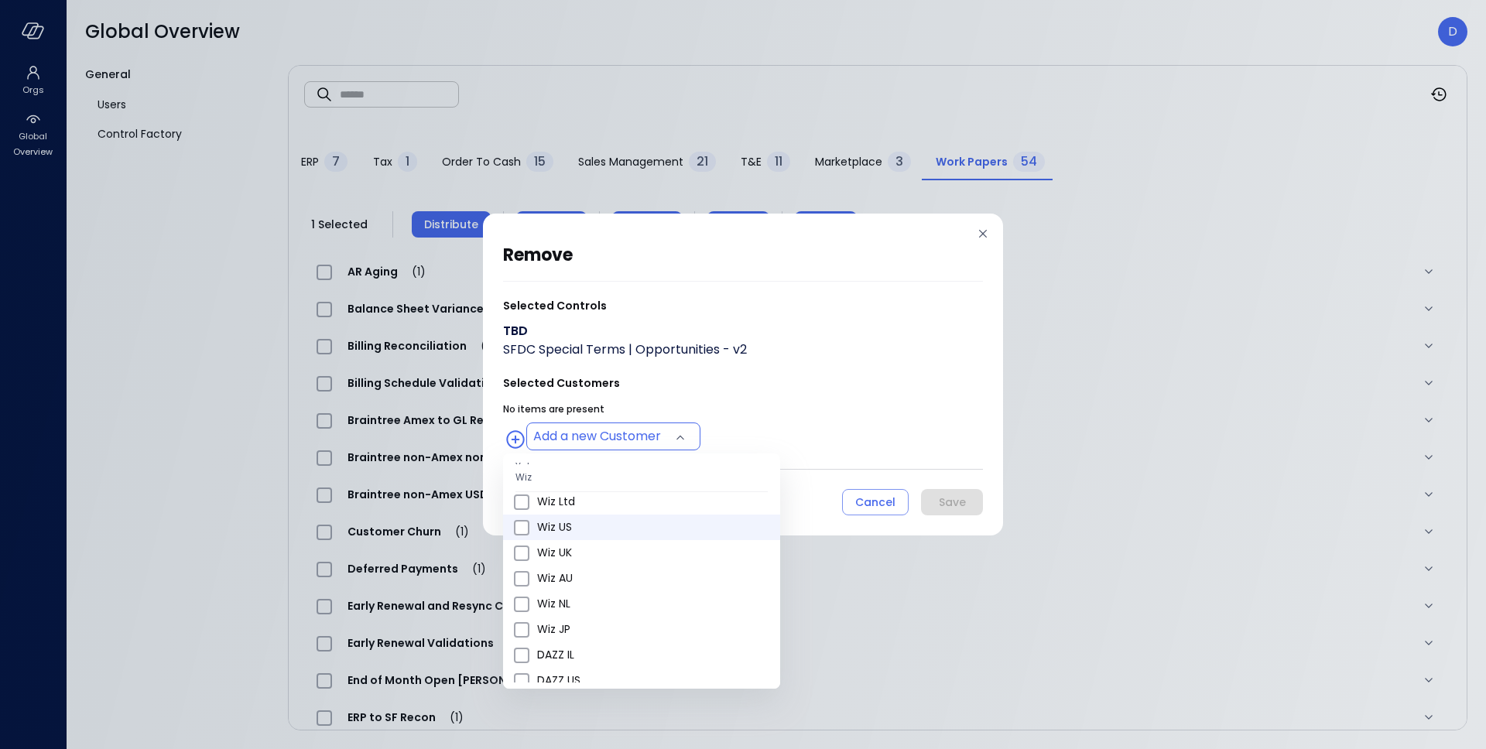
scroll to position [576, 0]
click at [566, 540] on span "Wiz US" at bounding box center [652, 540] width 231 height 16
type input "**********"
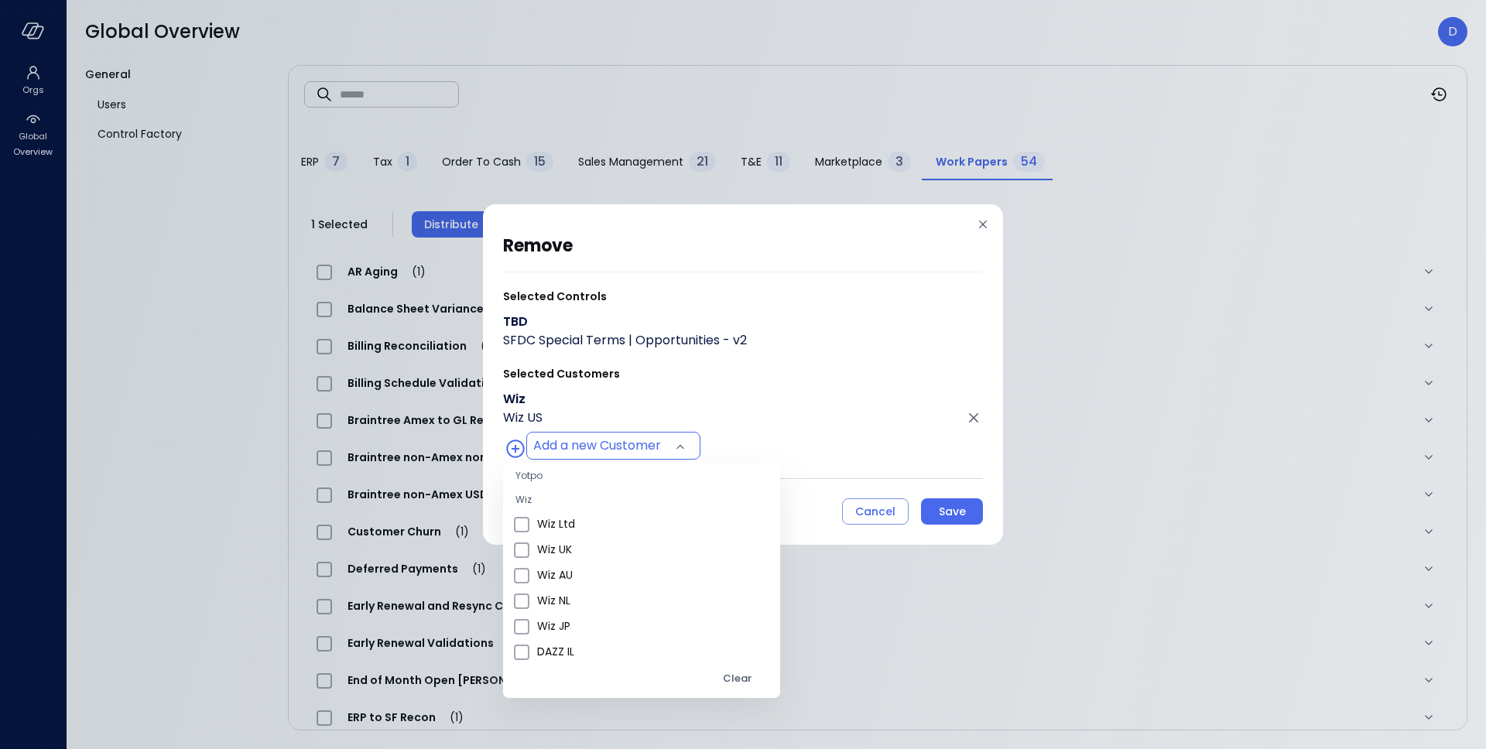
click at [788, 470] on div at bounding box center [743, 374] width 1486 height 749
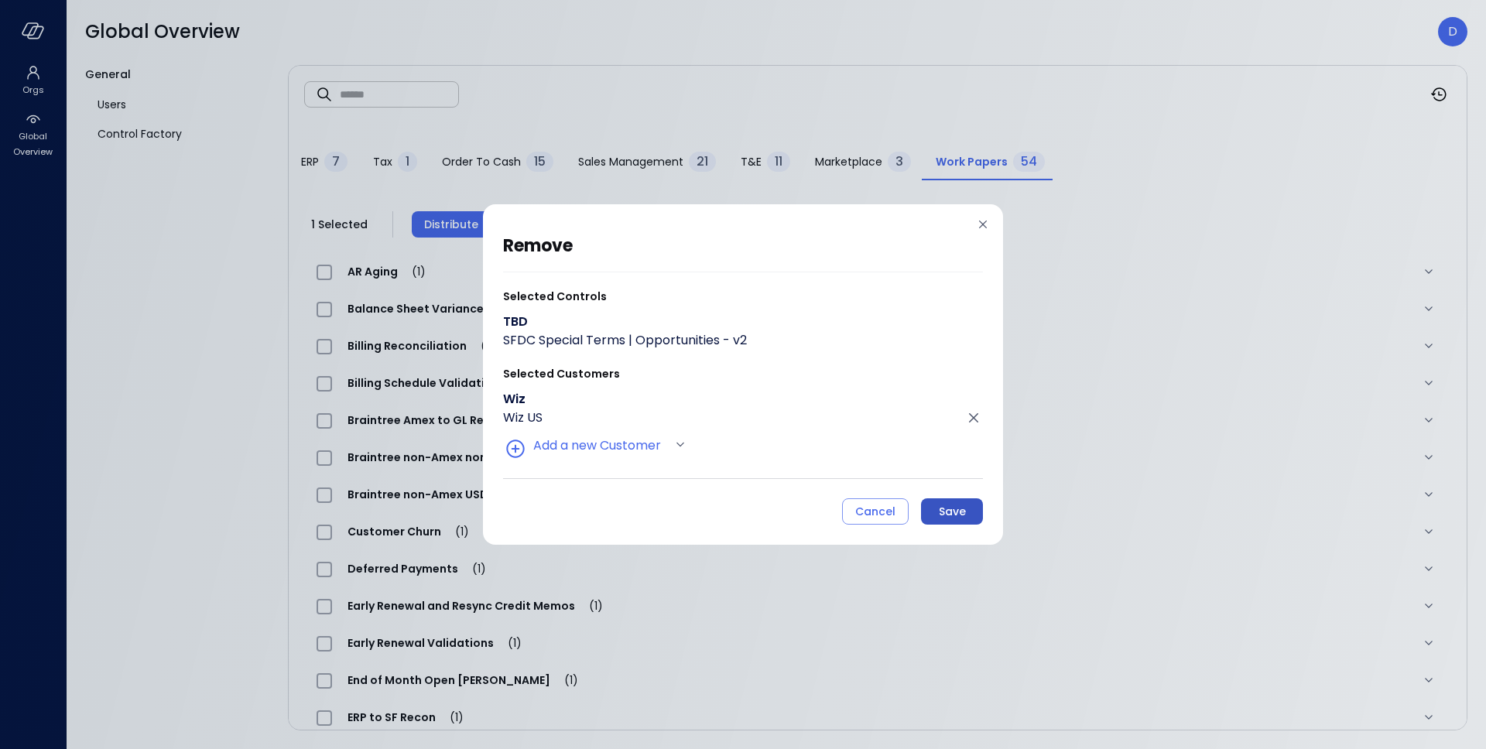
click at [957, 510] on div "Save" at bounding box center [952, 511] width 27 height 19
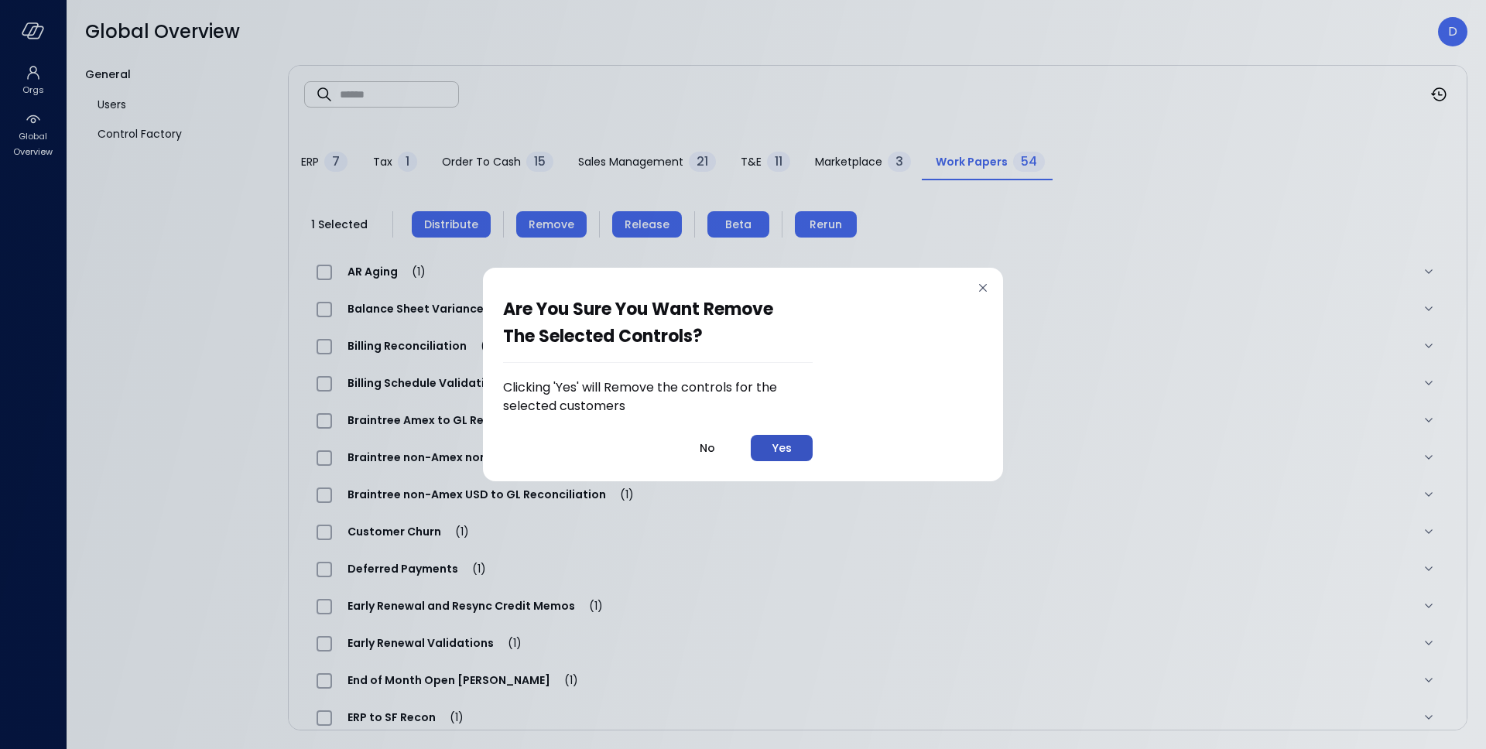
click at [795, 447] on button "Yes" at bounding box center [782, 448] width 62 height 26
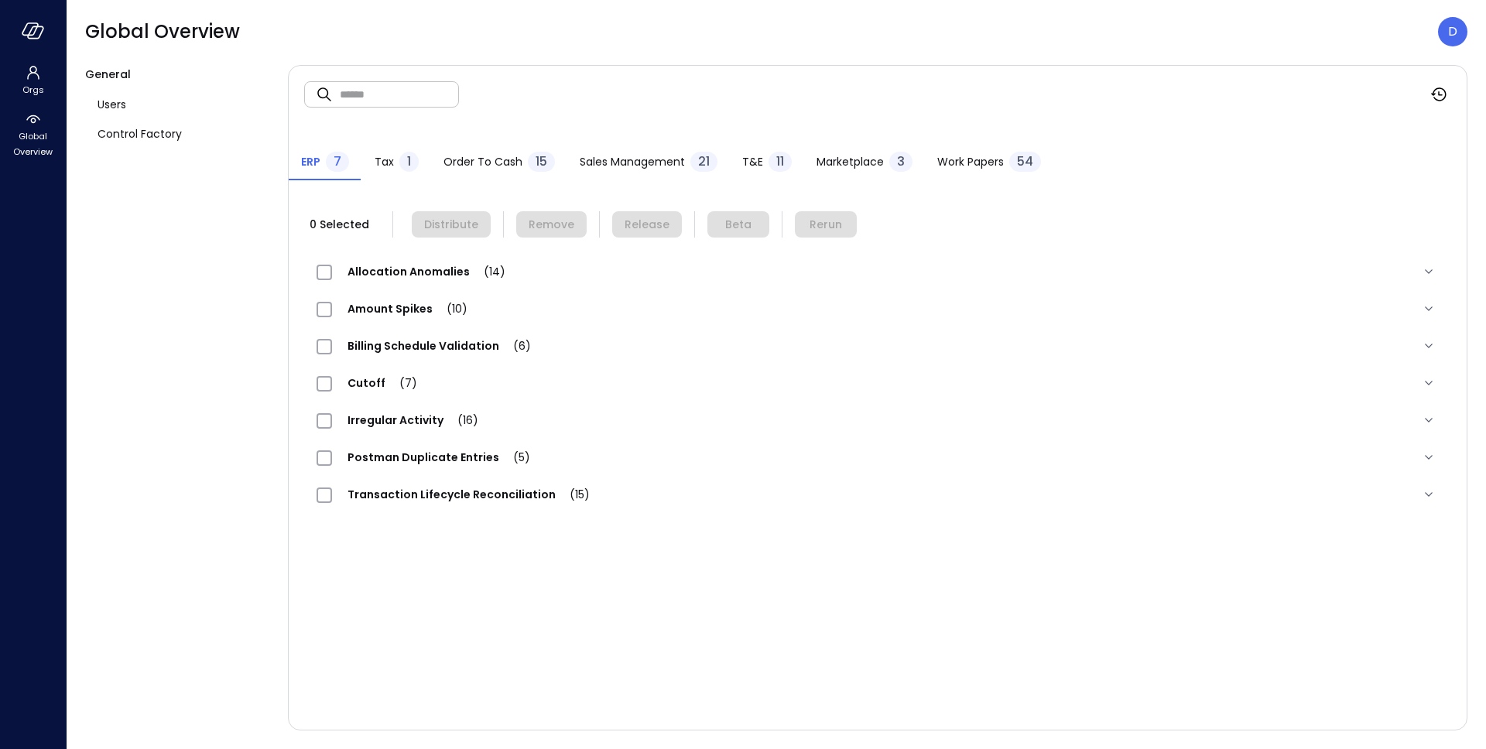
click at [995, 167] on span "Work Papers" at bounding box center [970, 161] width 67 height 17
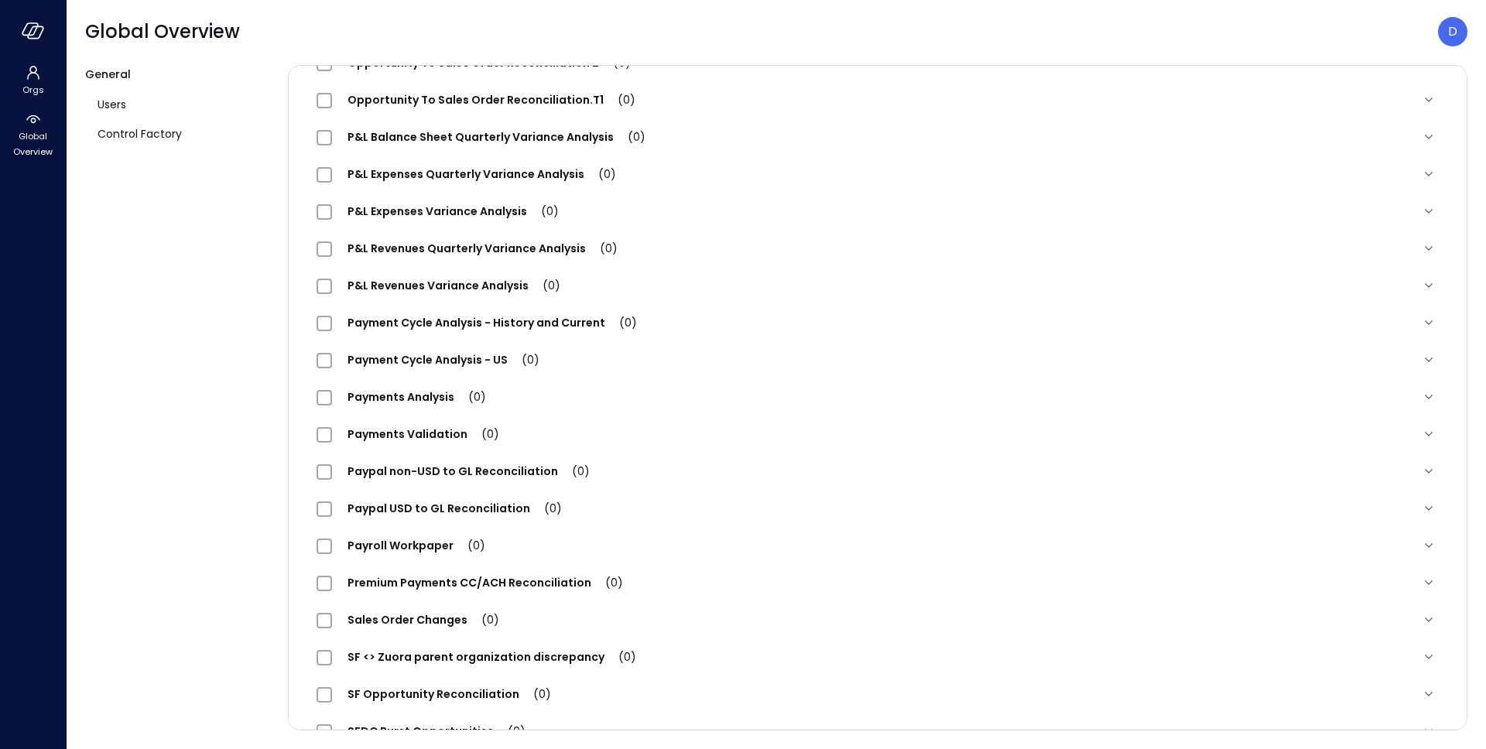
scroll to position [1384, 0]
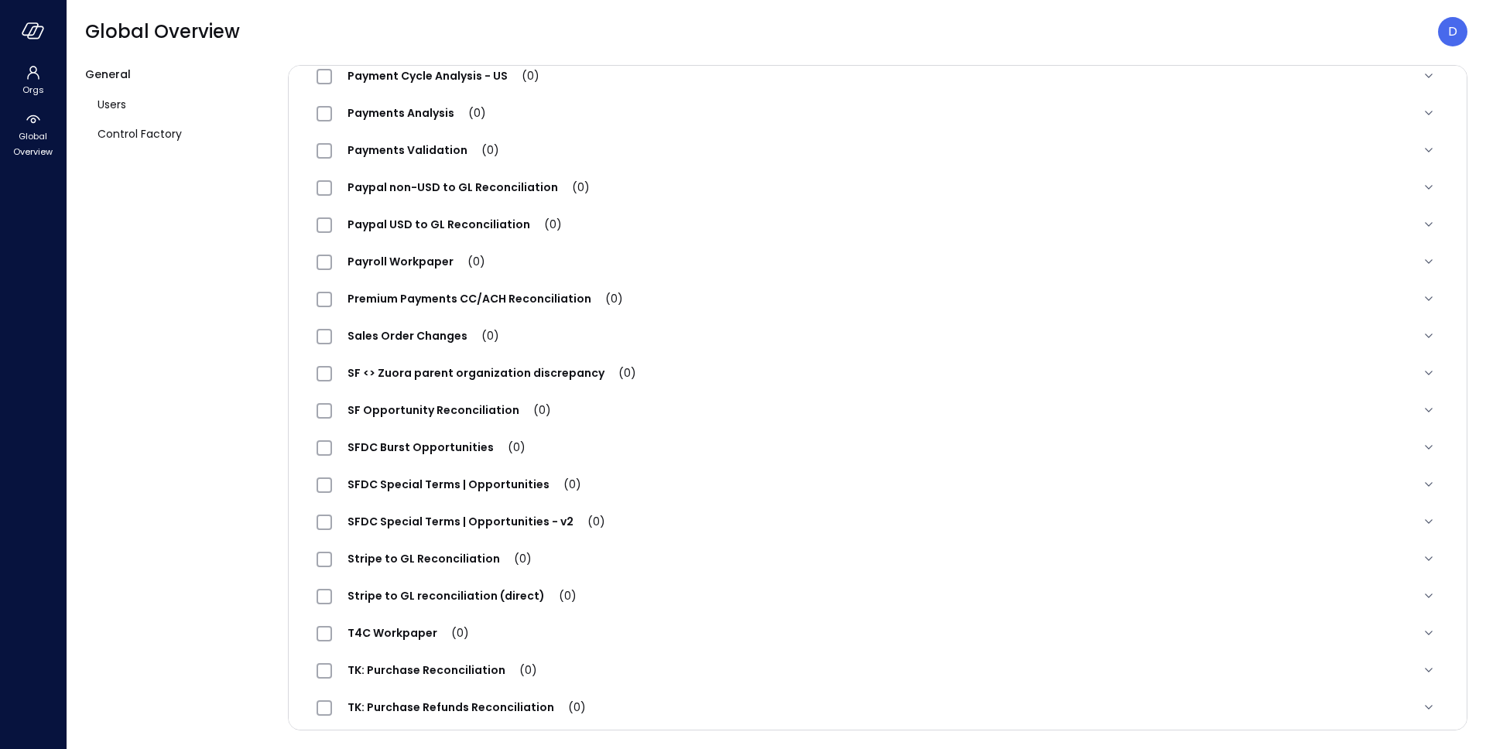
click at [481, 503] on div "SFDC Special Terms | Opportunities - v2 (0)" at bounding box center [877, 521] width 1147 height 37
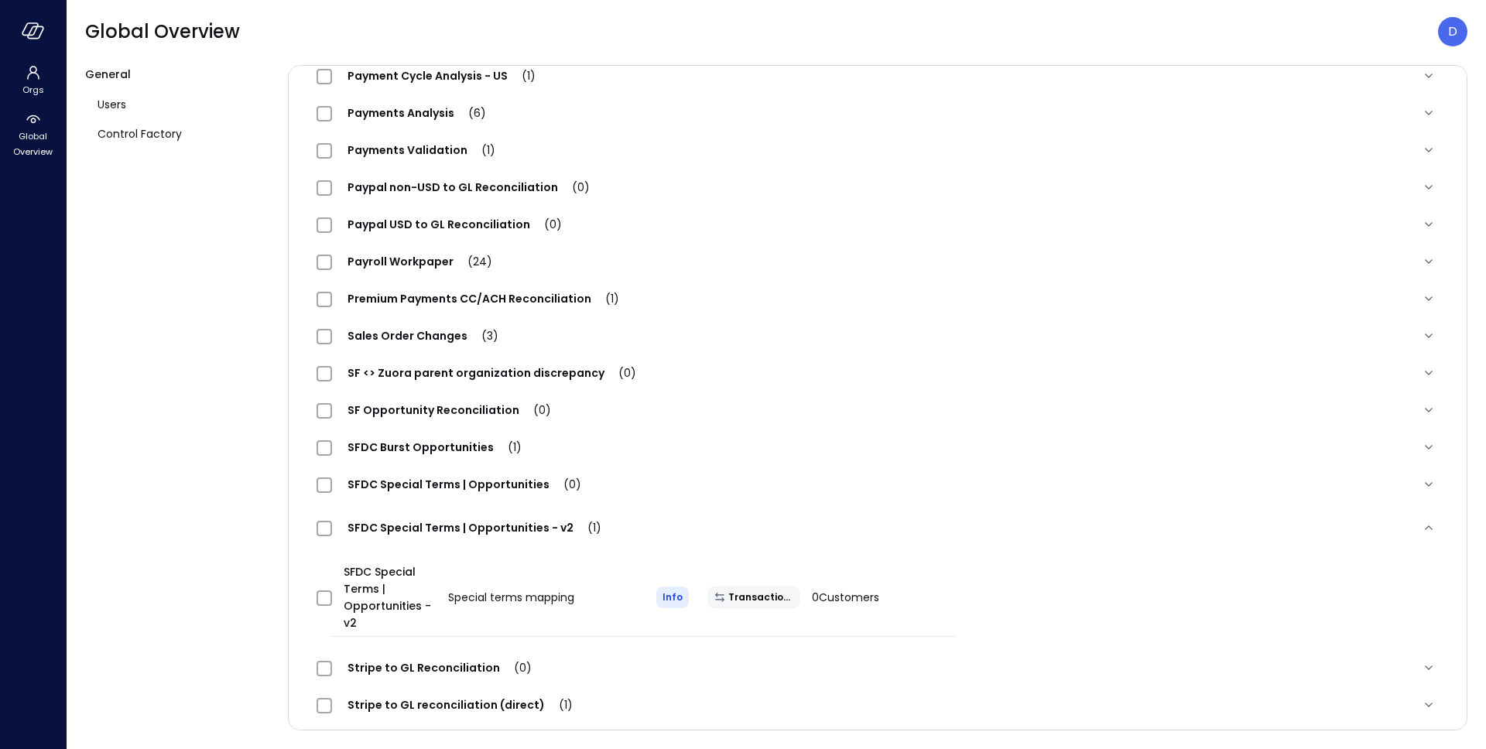
click at [323, 590] on div at bounding box center [323, 598] width 27 height 31
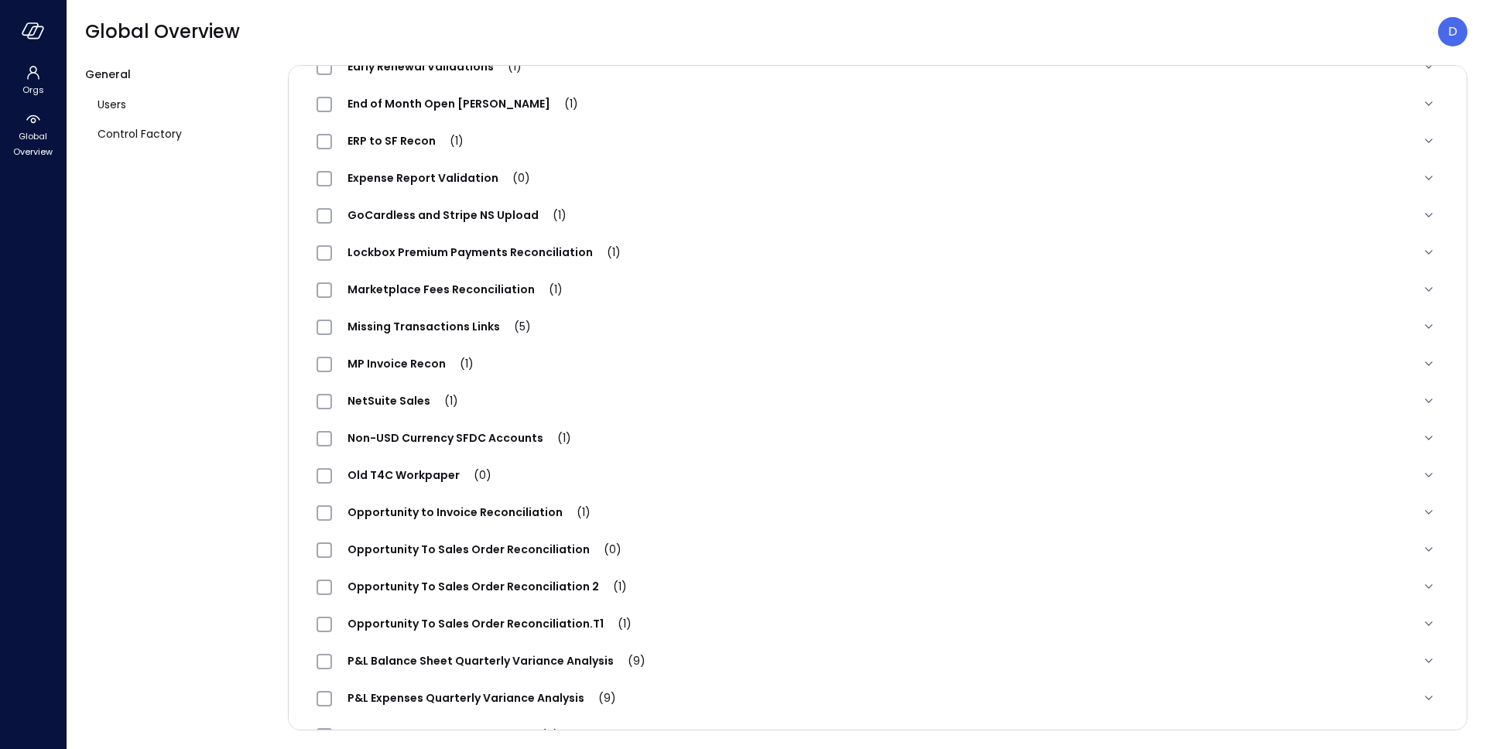
scroll to position [0, 0]
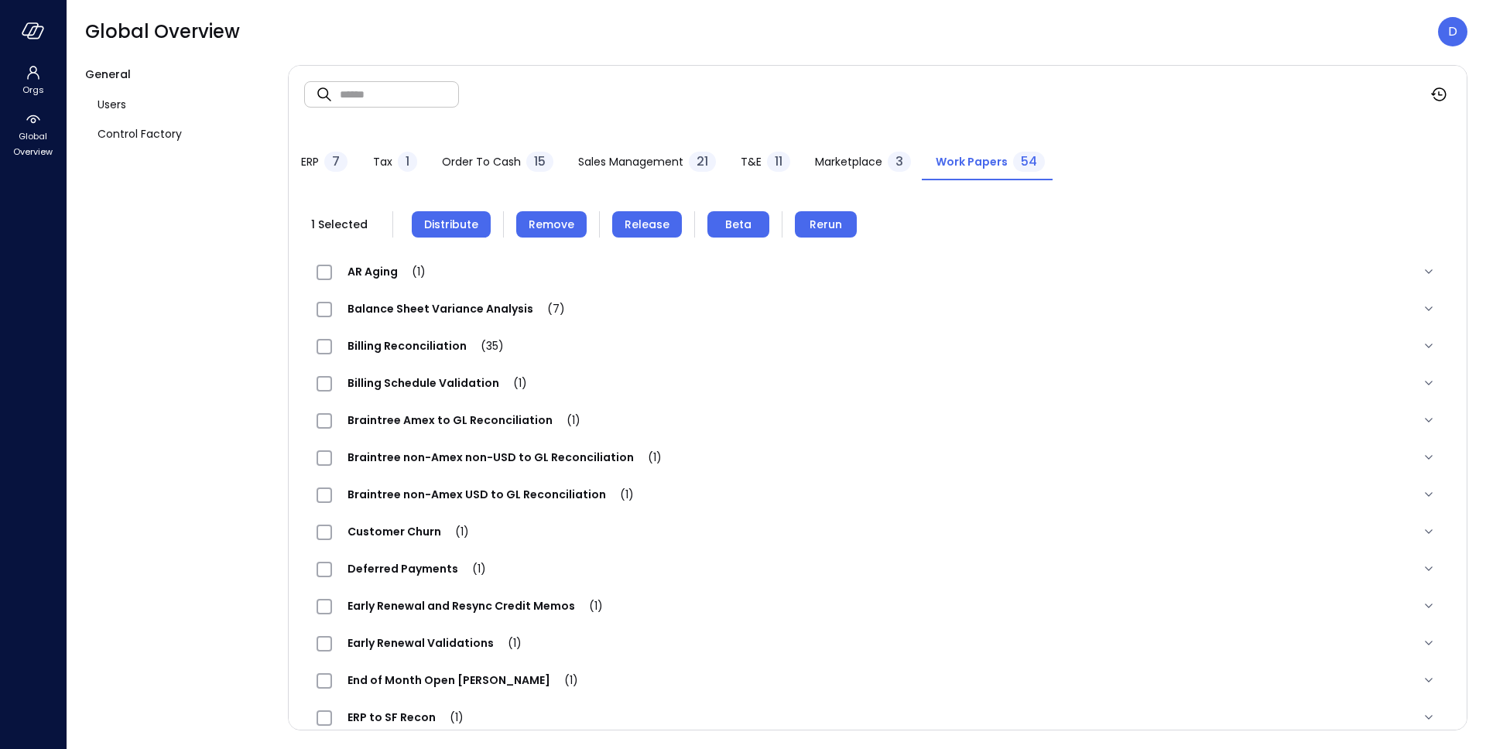
click at [433, 217] on span "Distribute" at bounding box center [451, 224] width 54 height 17
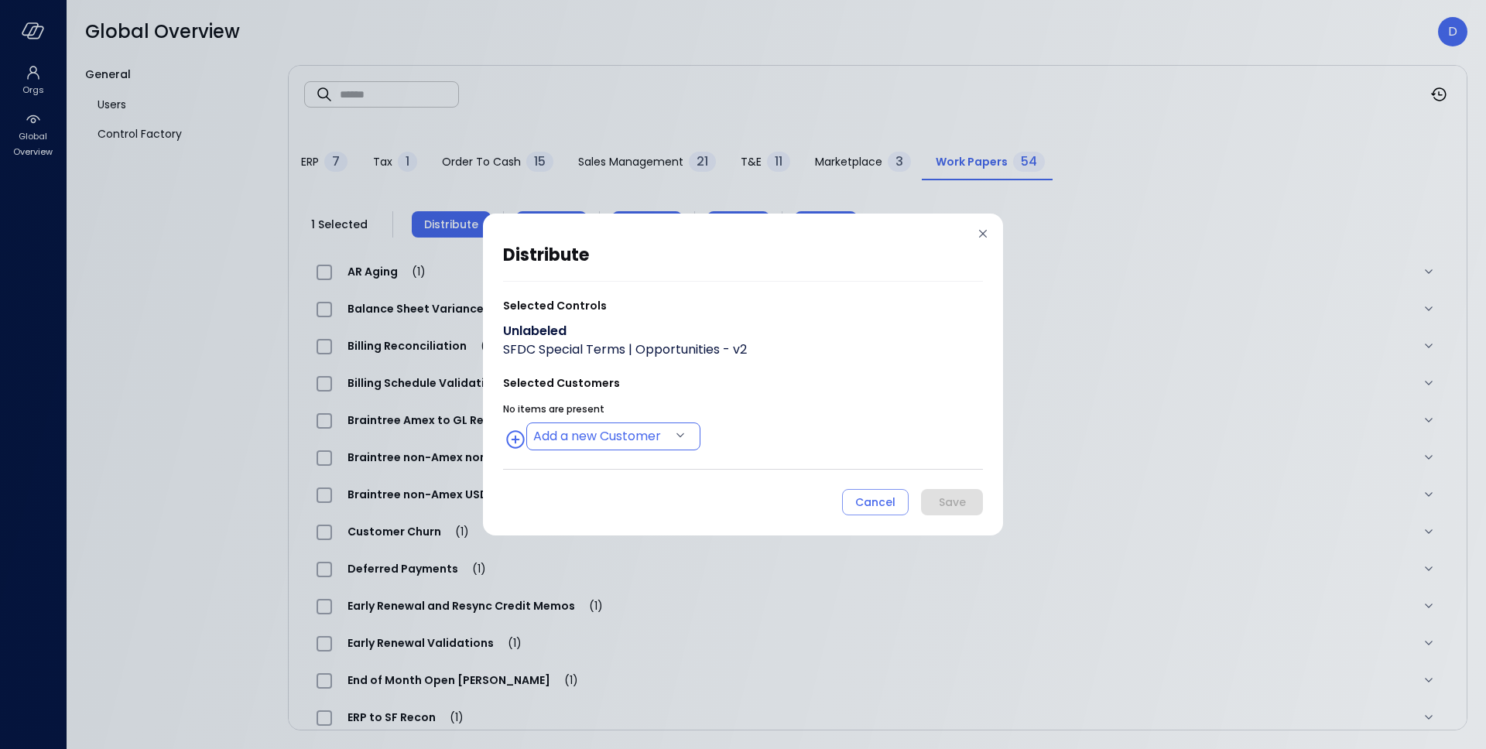
click at [624, 440] on body "Orgs Global Overview Global Overview D General Users Control Factory ​ ​ ERP 7 …" at bounding box center [743, 374] width 1486 height 749
click at [673, 381] on div at bounding box center [743, 374] width 1486 height 749
click at [638, 425] on body "Orgs Global Overview Global Overview D General Users Control Factory ​ ​ ERP 7 …" at bounding box center [743, 374] width 1486 height 749
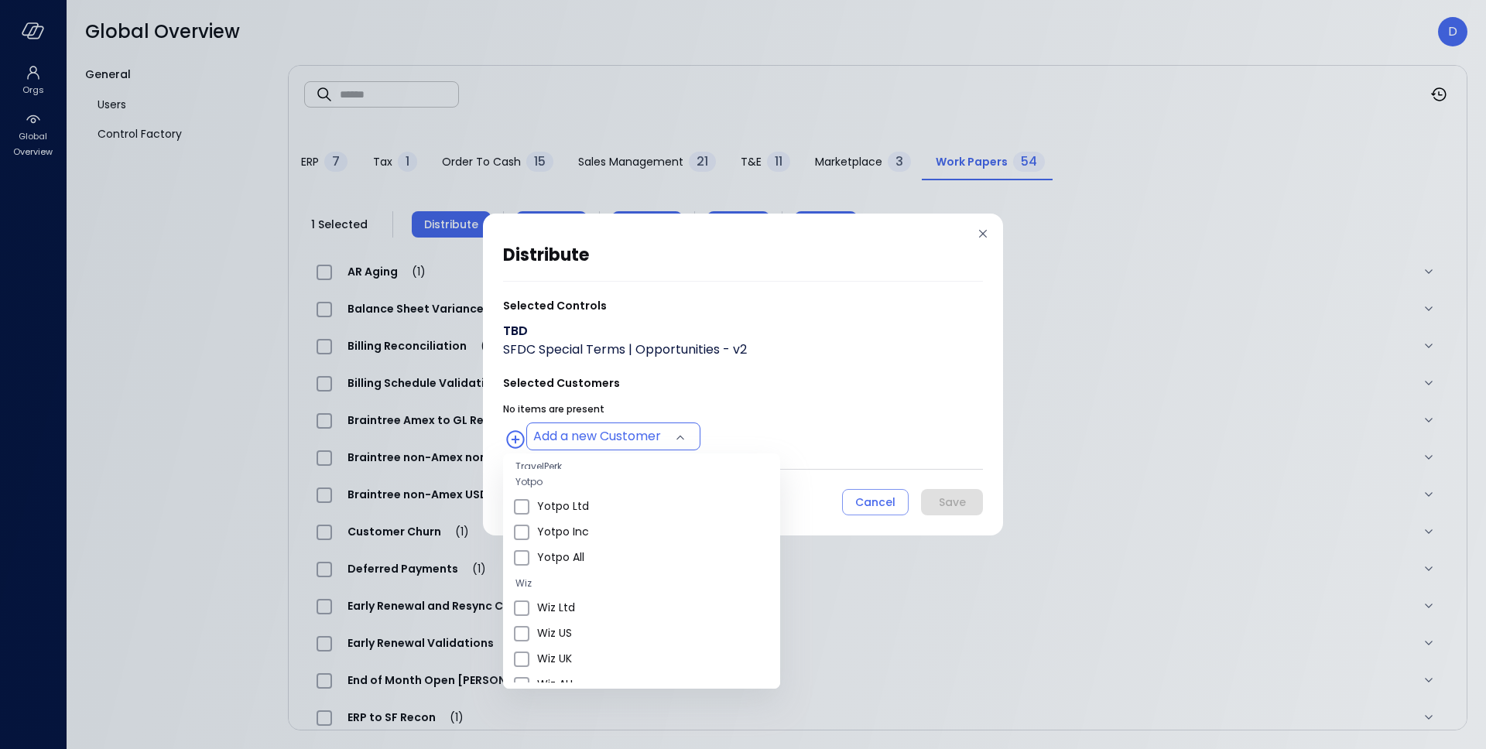
scroll to position [497, 0]
click at [565, 618] on span "Wiz US" at bounding box center [652, 620] width 231 height 16
type input "**********"
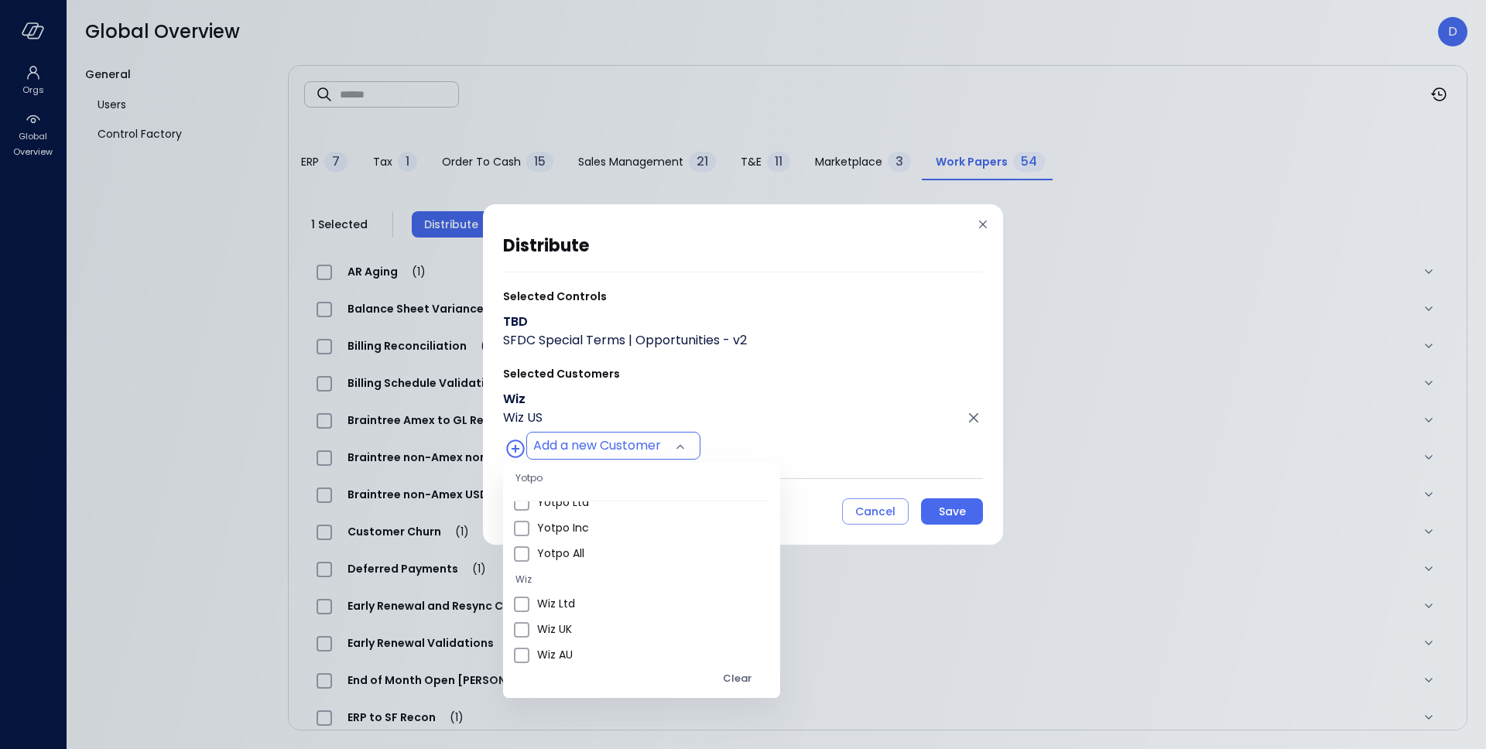
click at [752, 469] on div at bounding box center [743, 374] width 1486 height 749
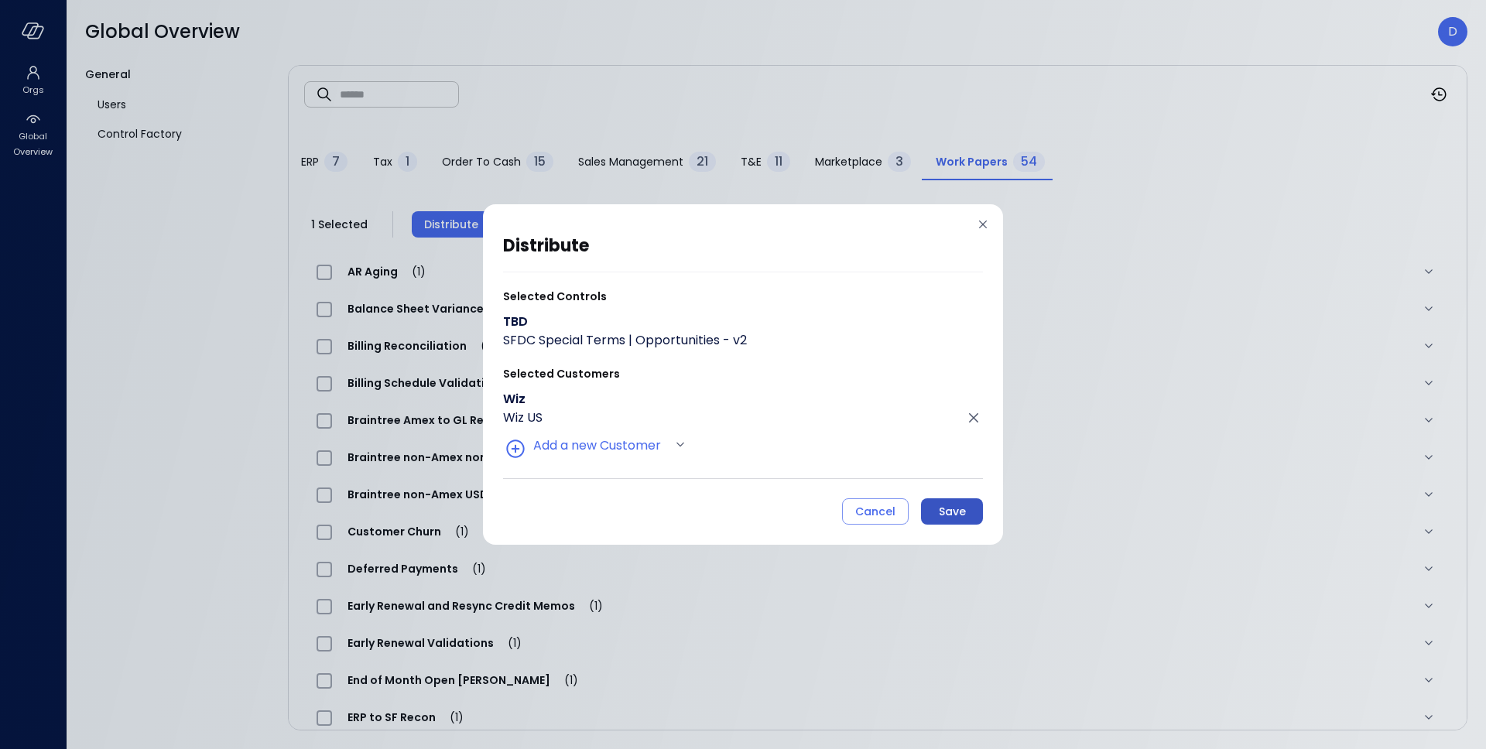
click at [962, 507] on div "Save" at bounding box center [952, 511] width 27 height 19
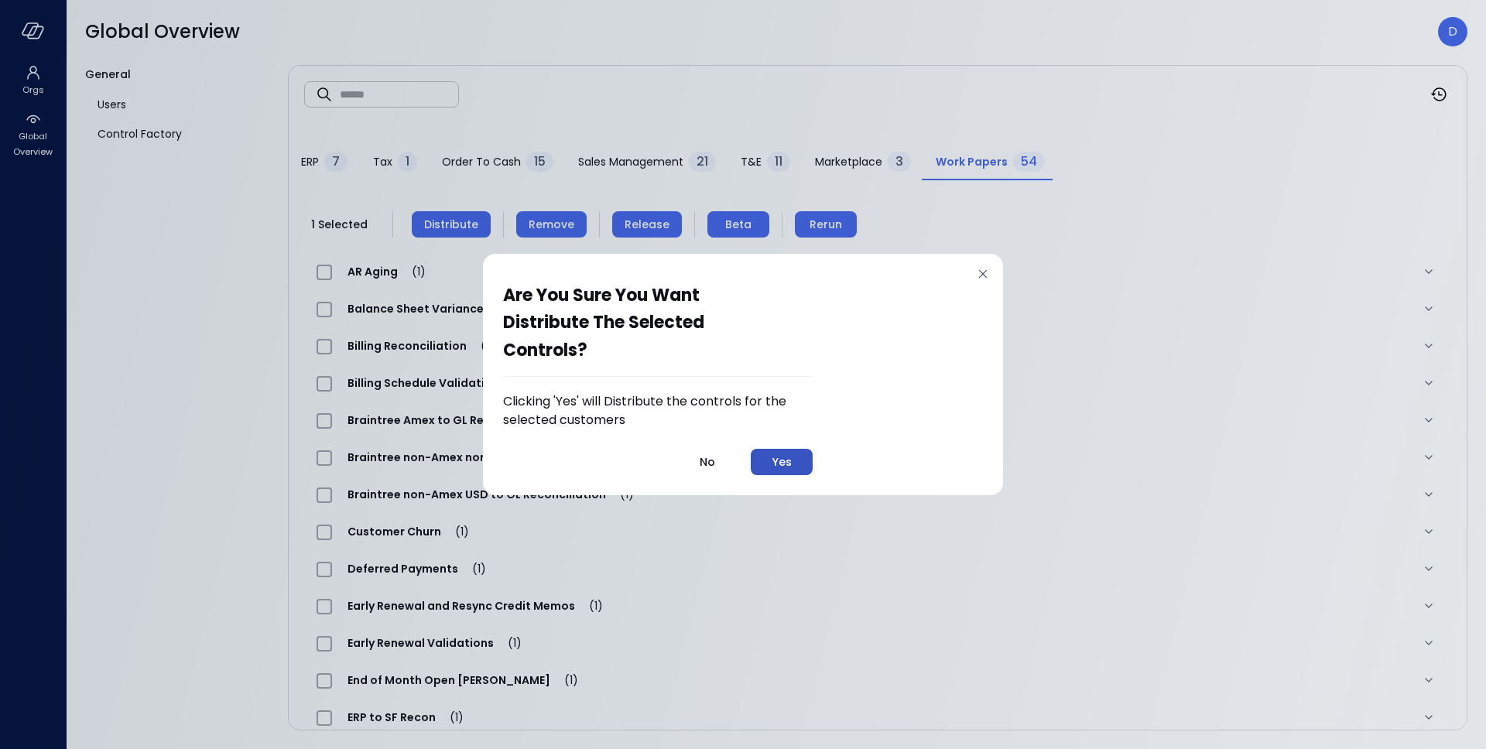
click at [775, 463] on div "Yes" at bounding box center [781, 462] width 19 height 19
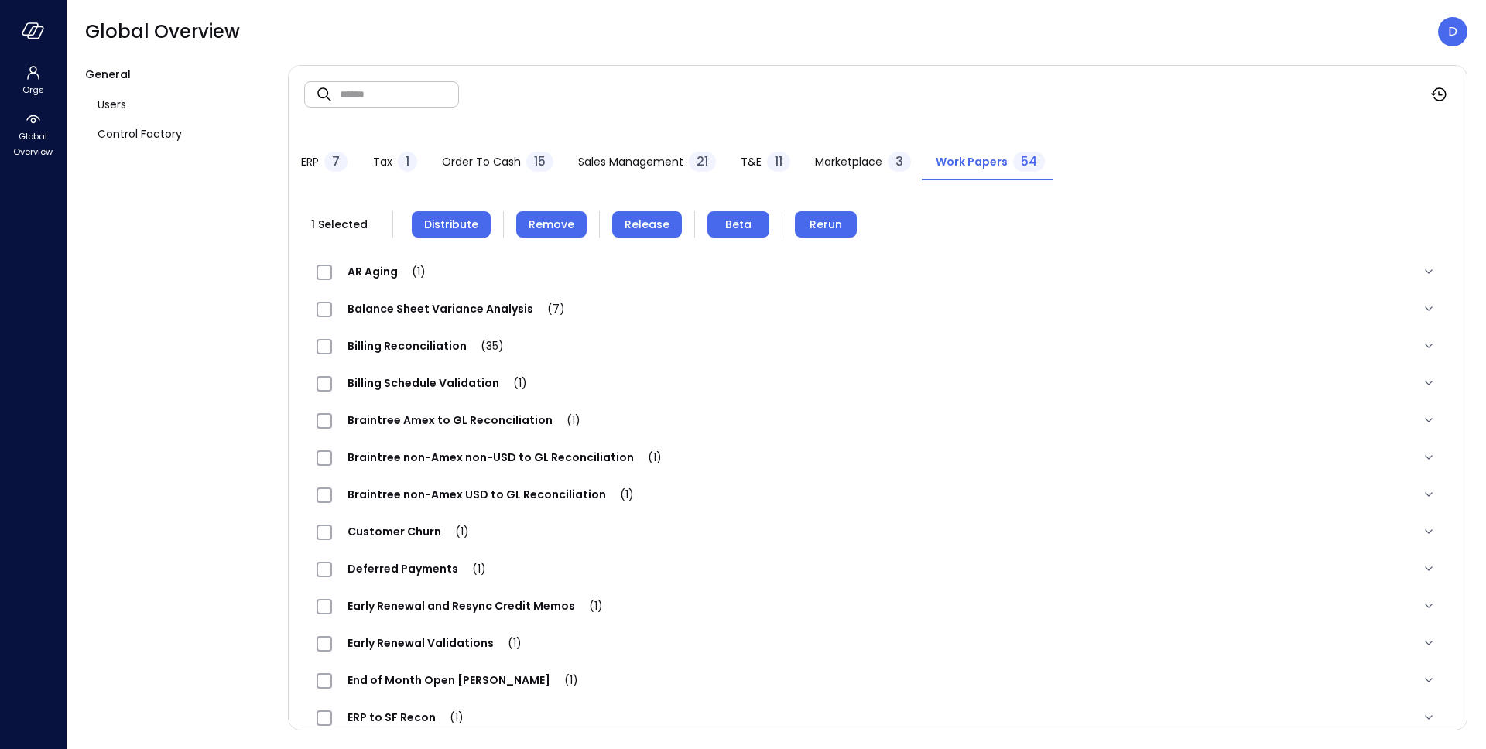
click at [44, 17] on div at bounding box center [33, 31] width 66 height 62
click at [41, 20] on div at bounding box center [33, 31] width 66 height 62
click at [40, 24] on icon "button" at bounding box center [33, 30] width 23 height 17
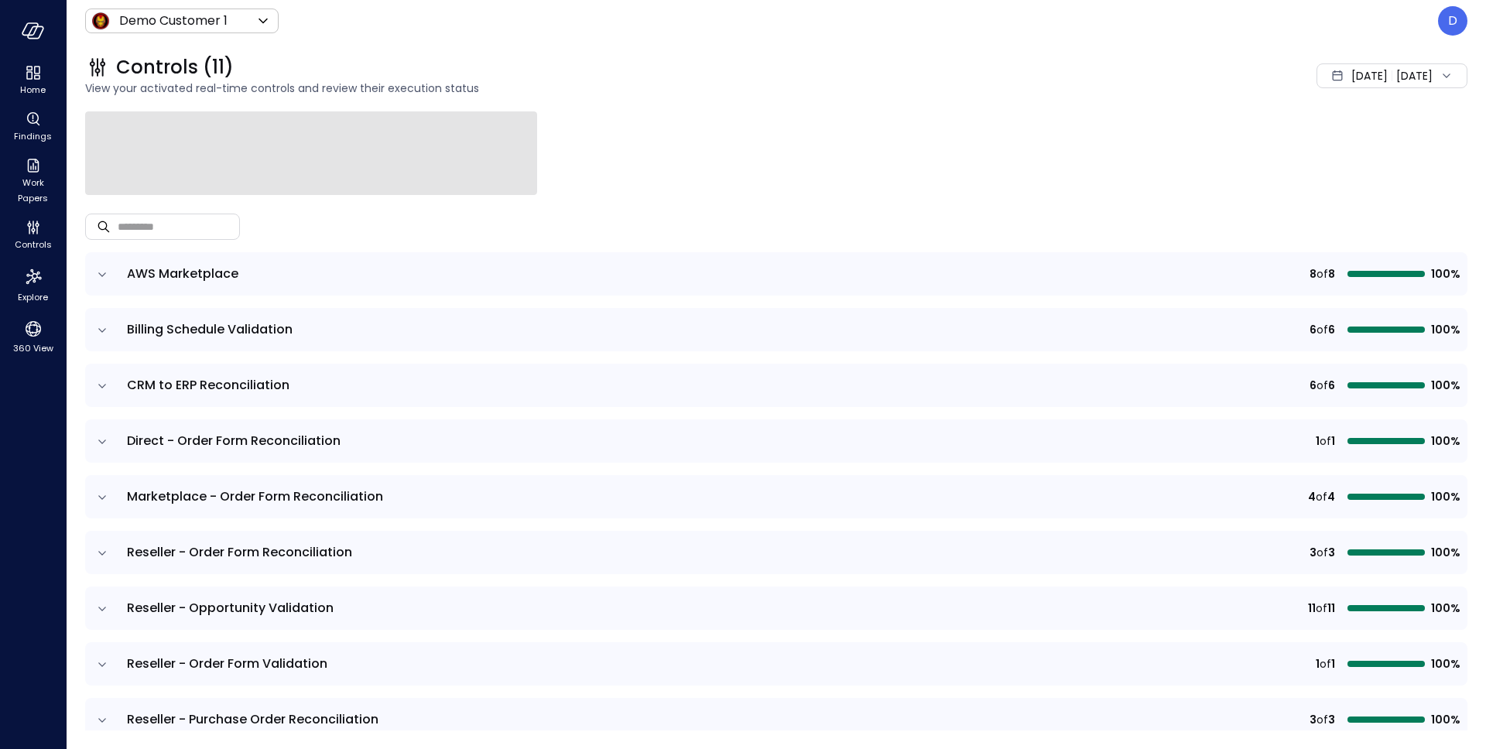
click at [139, 0] on header "Demo Customer 1 ***** ​ D" at bounding box center [776, 21] width 1419 height 42
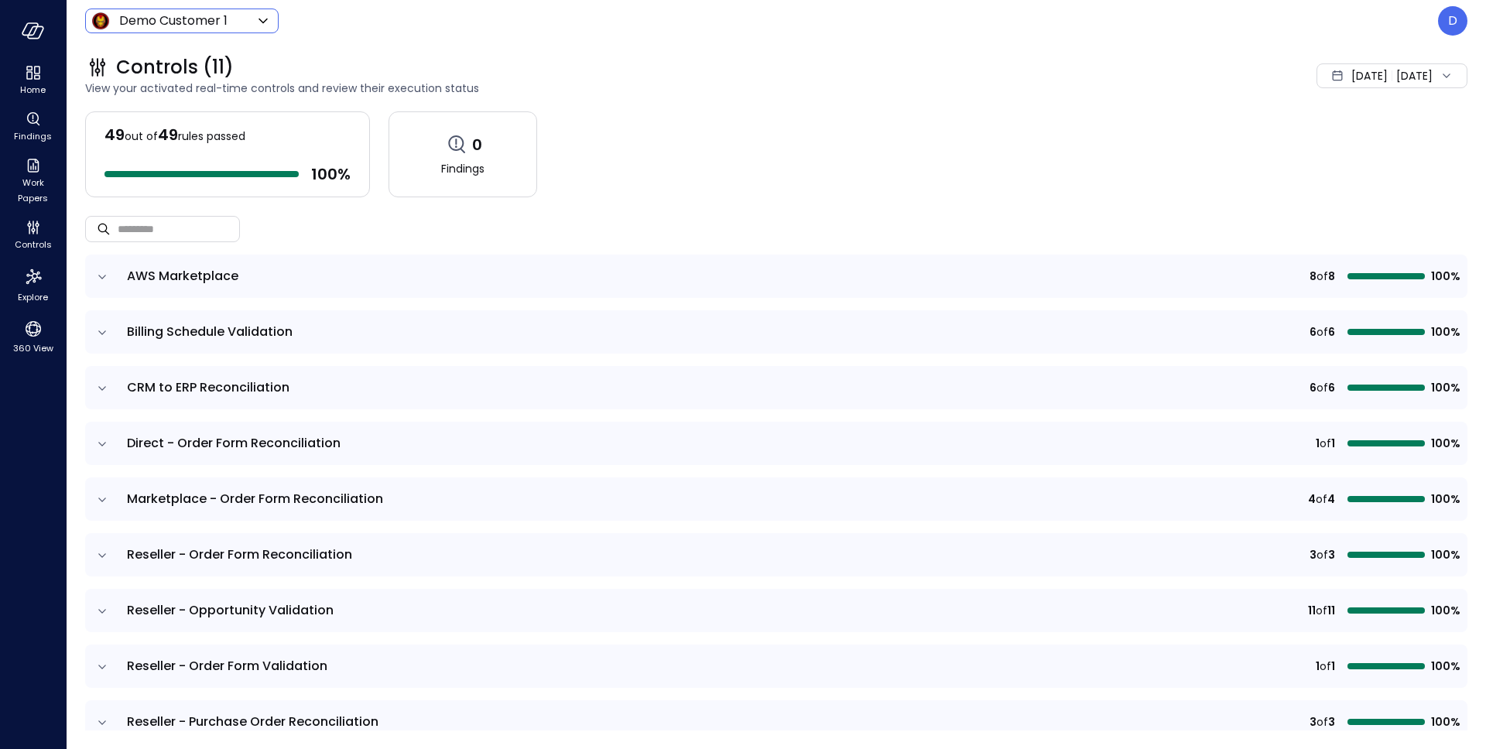
click at [151, 20] on body "Home Findings Work Papers Controls Explore 360 View Demo Customer 1 ***** ​ D C…" at bounding box center [743, 374] width 1486 height 749
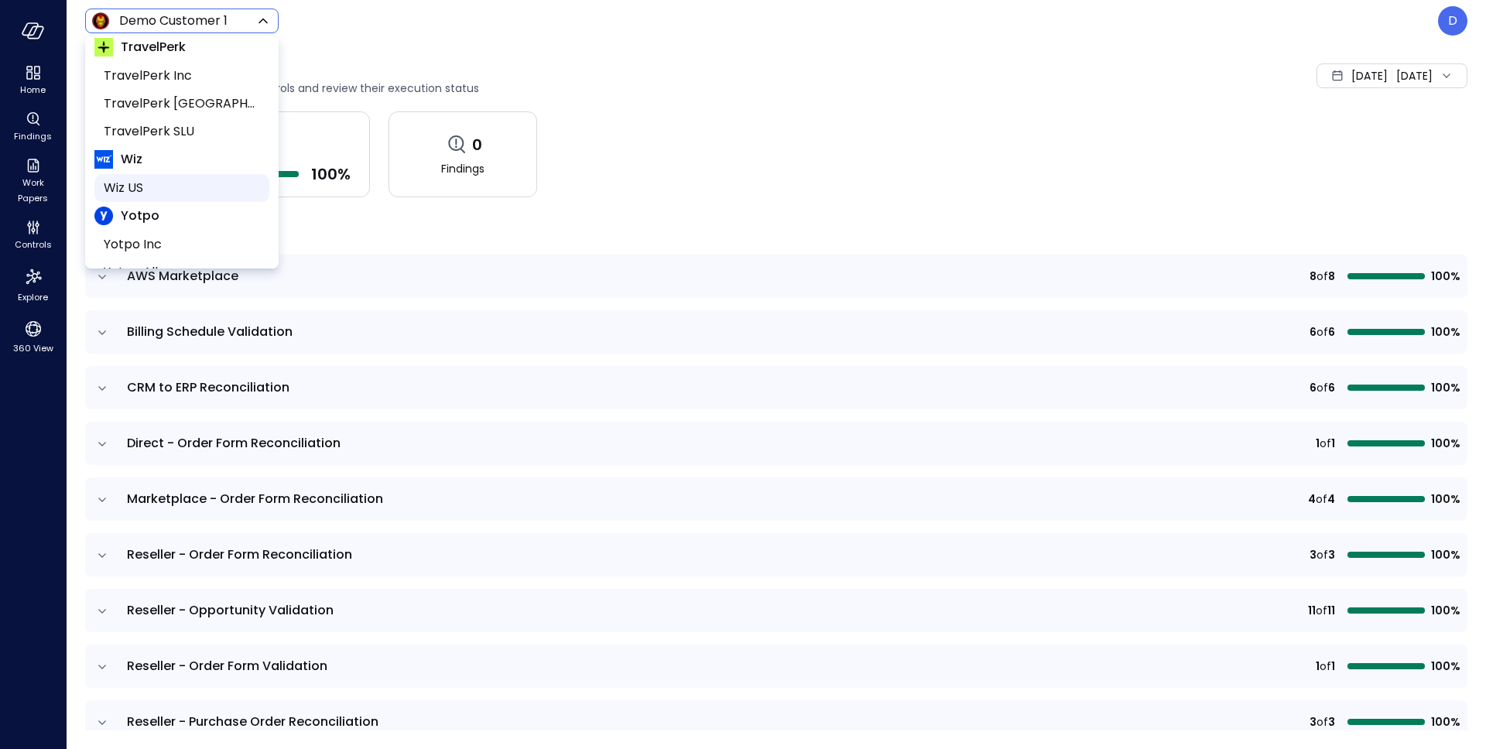
scroll to position [226, 0]
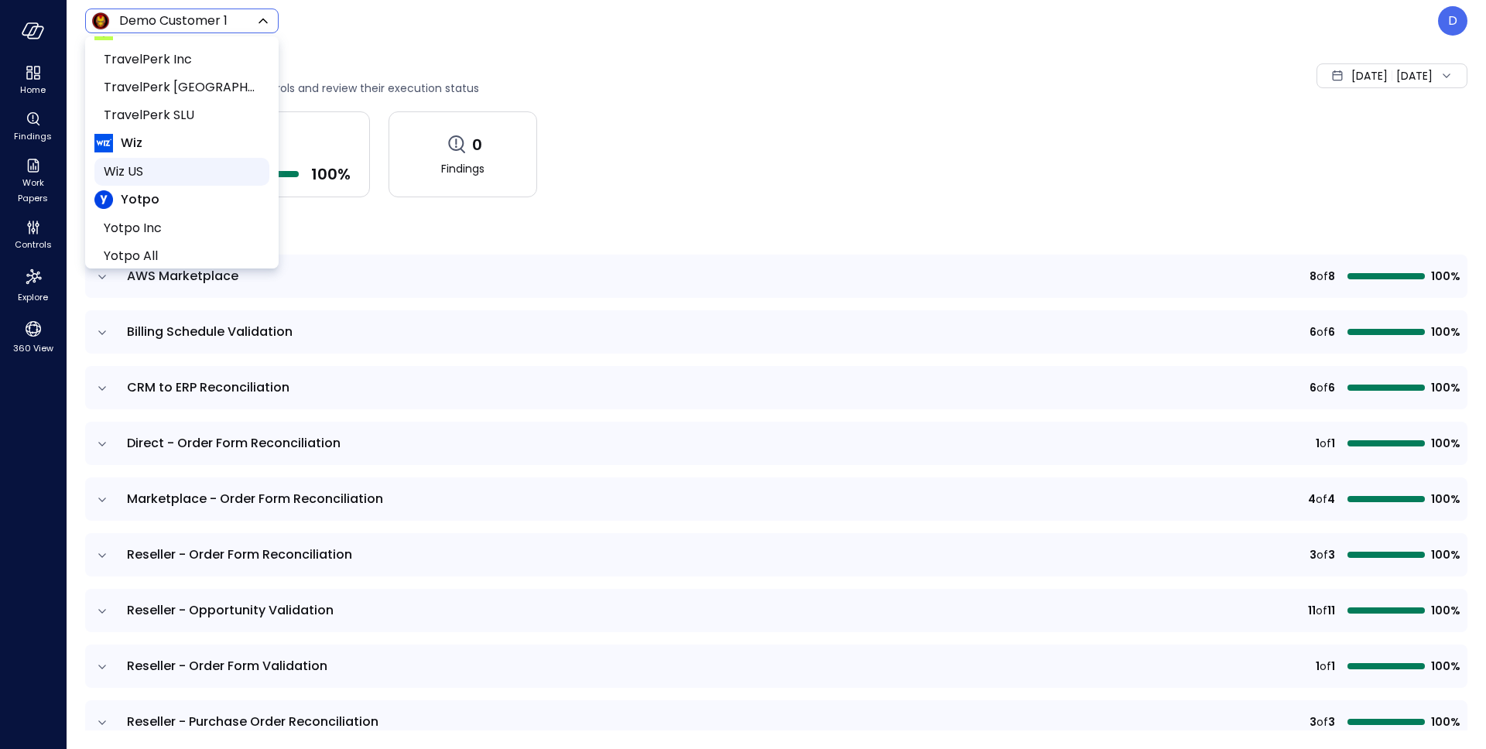
click at [176, 169] on span "Wiz US" at bounding box center [180, 171] width 153 height 19
type input "******"
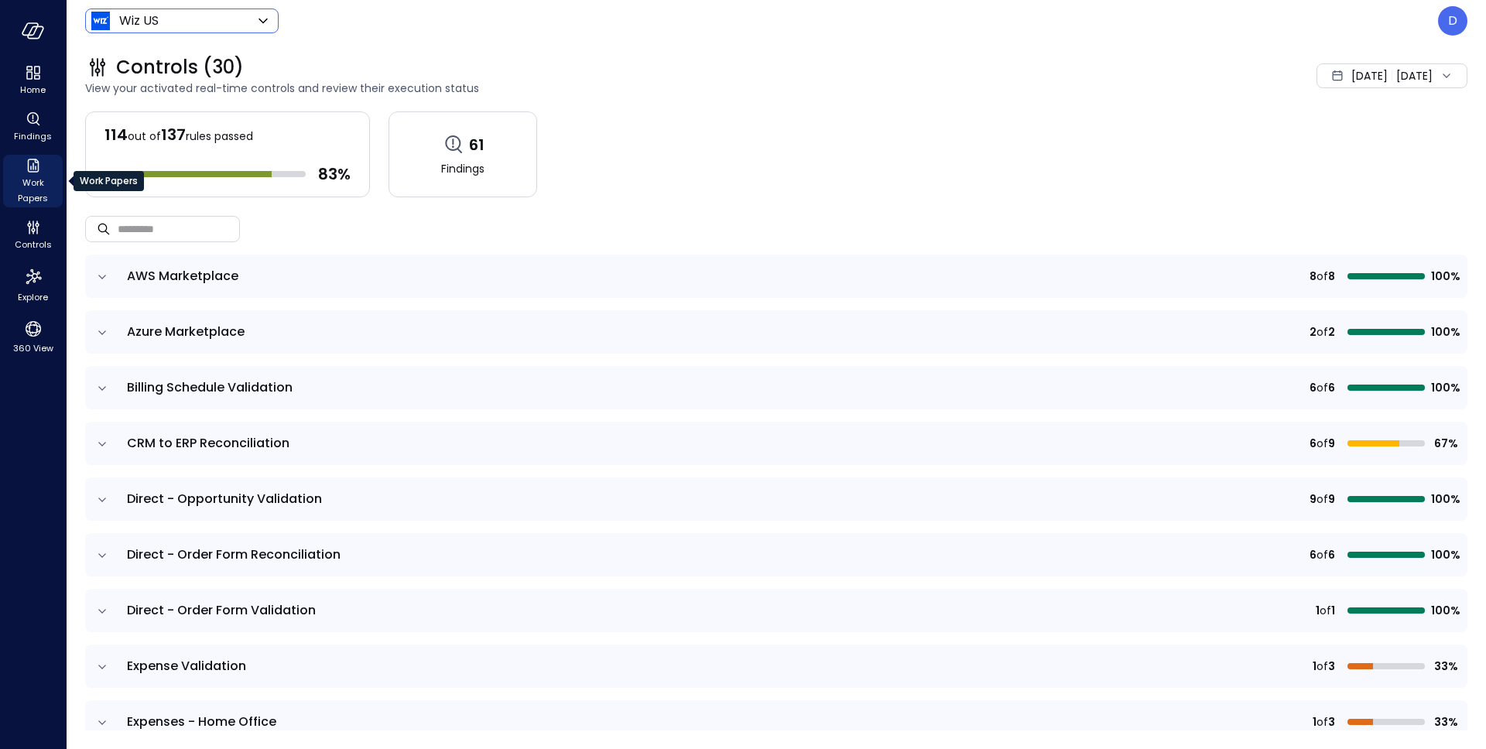
click at [42, 173] on icon "Work Papers" at bounding box center [33, 165] width 19 height 19
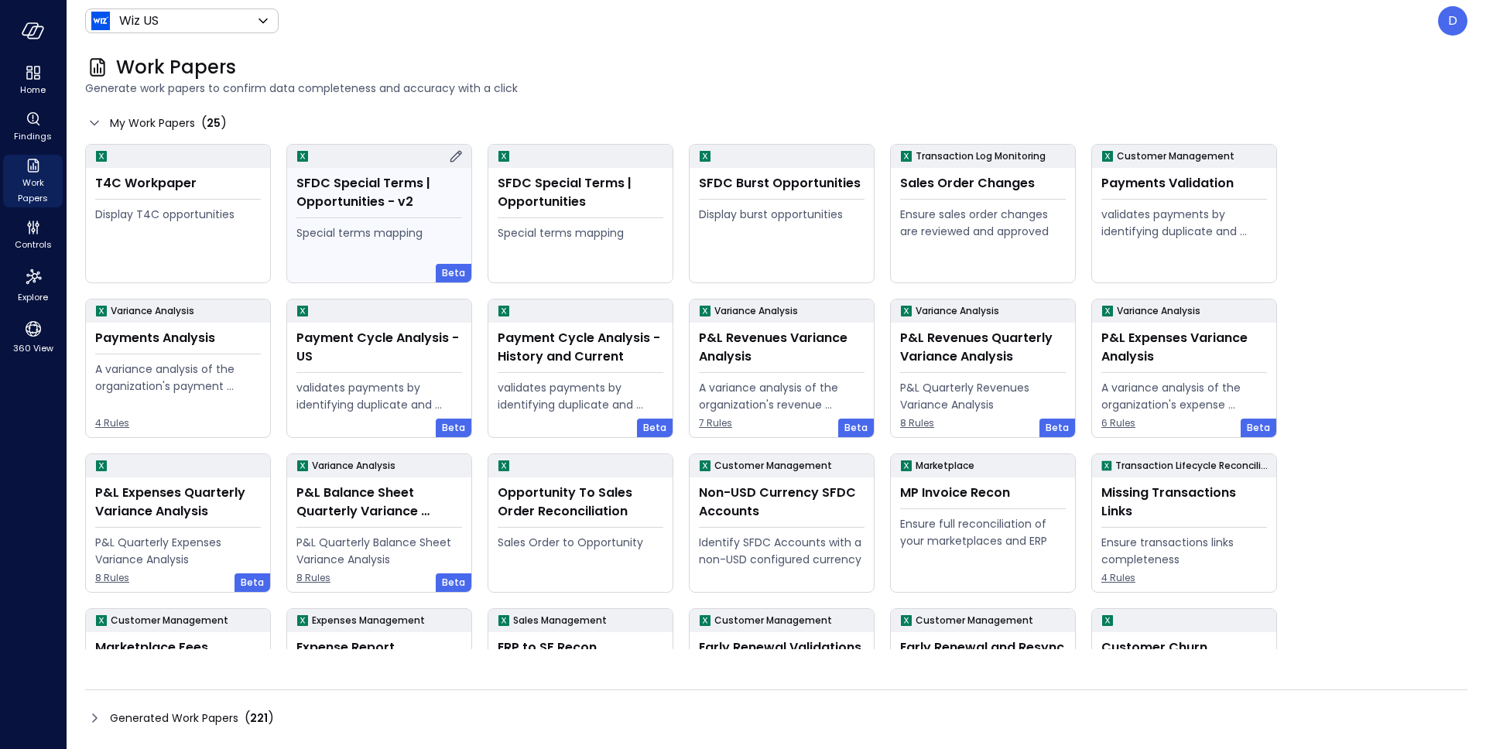
click at [385, 233] on div "Special terms mapping" at bounding box center [379, 232] width 166 height 17
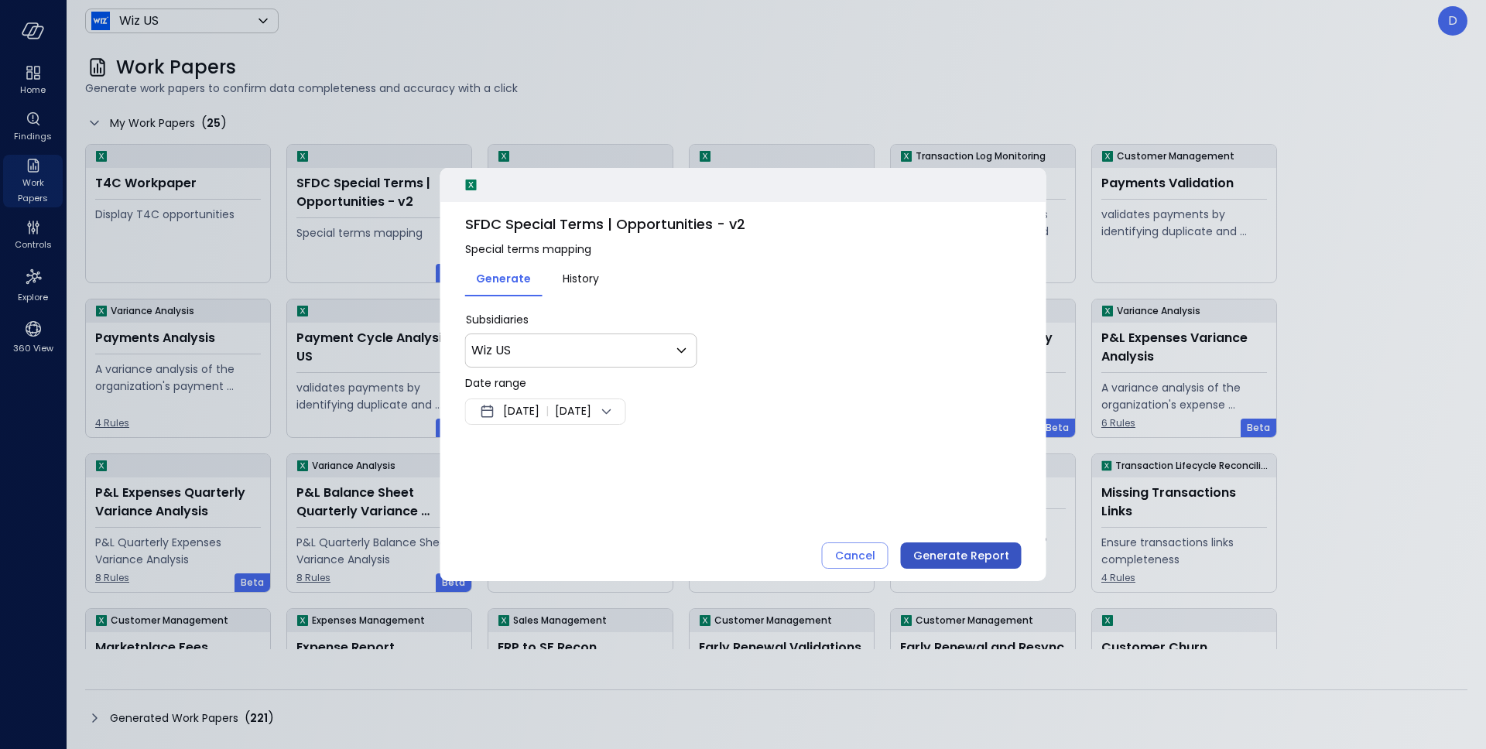
click at [935, 547] on div "Generate Report" at bounding box center [961, 555] width 96 height 19
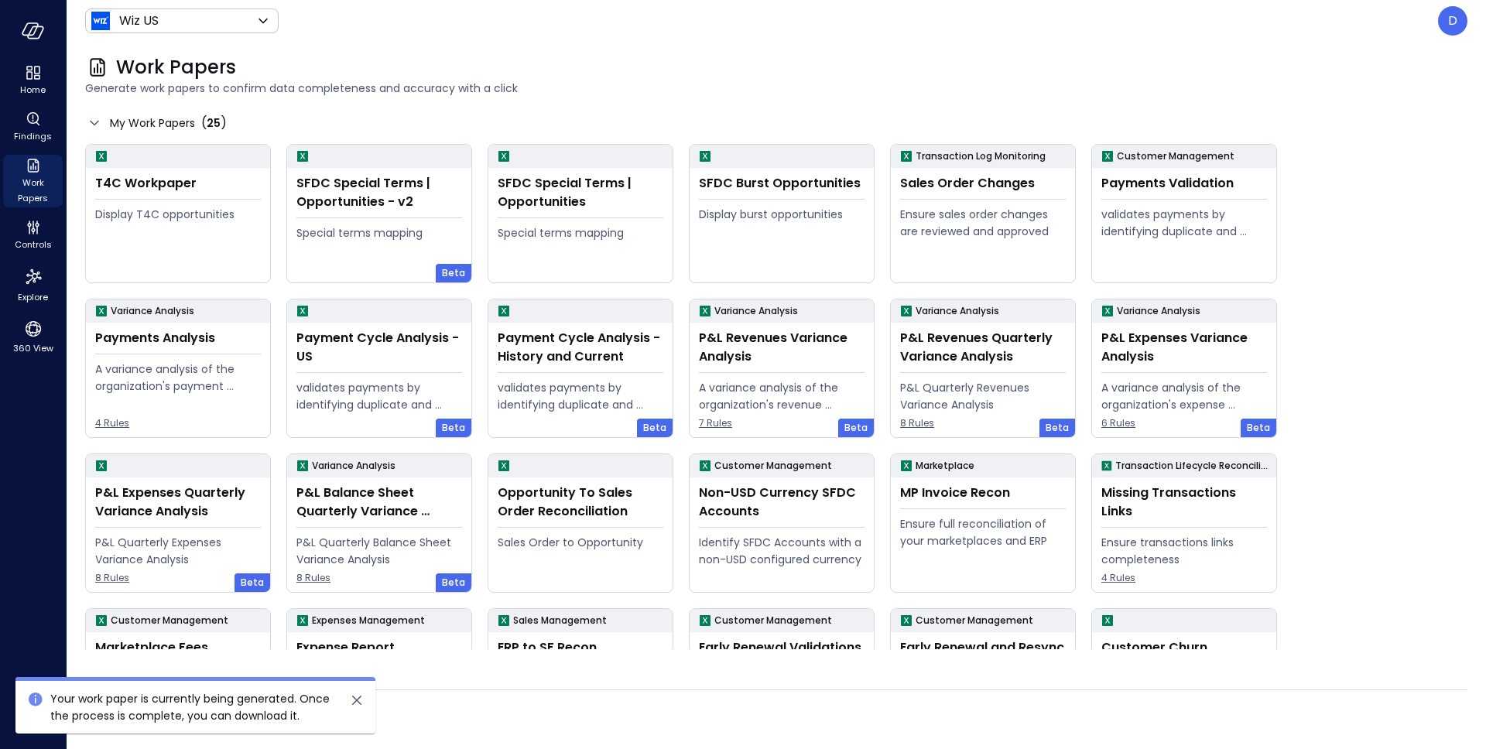
click at [359, 699] on icon "close" at bounding box center [356, 700] width 9 height 9
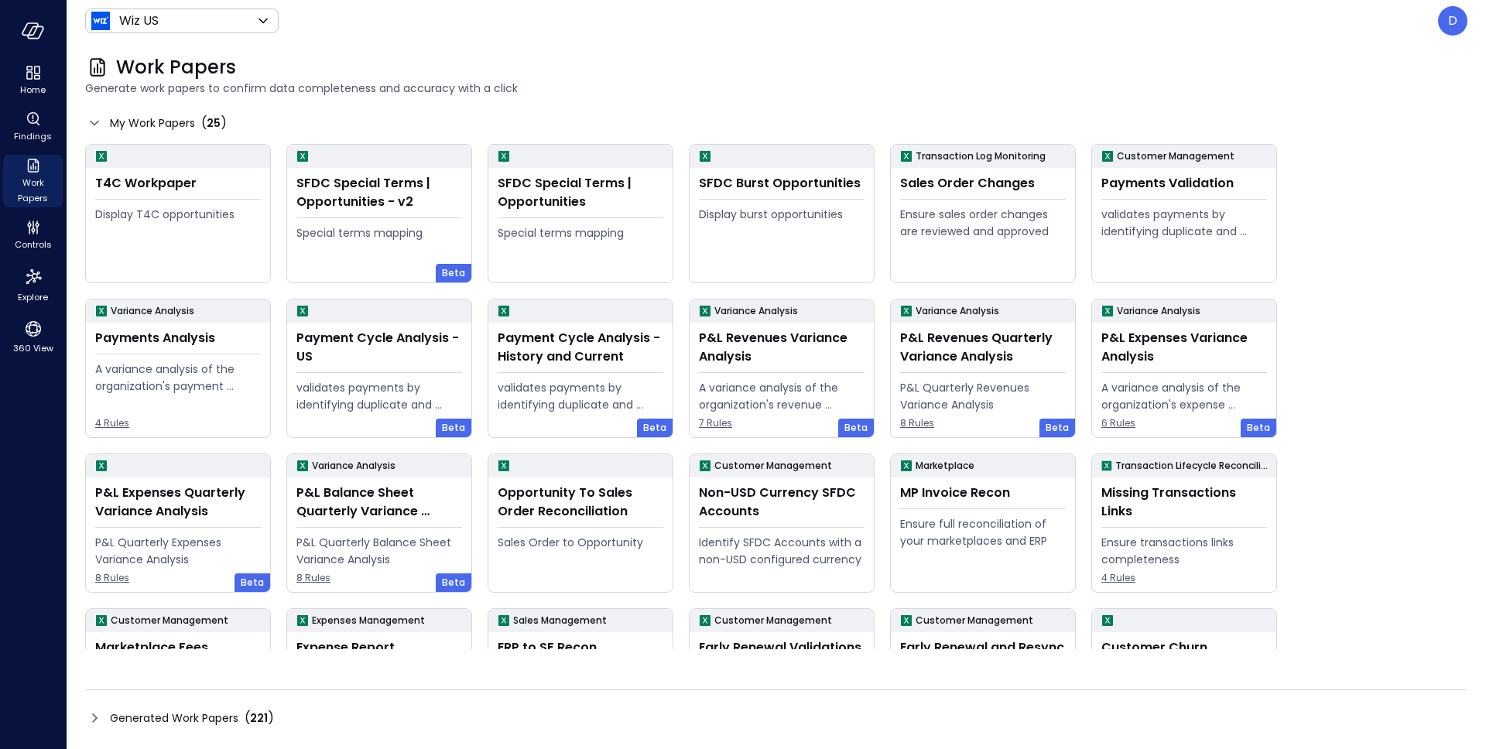
click at [101, 717] on icon at bounding box center [94, 718] width 19 height 19
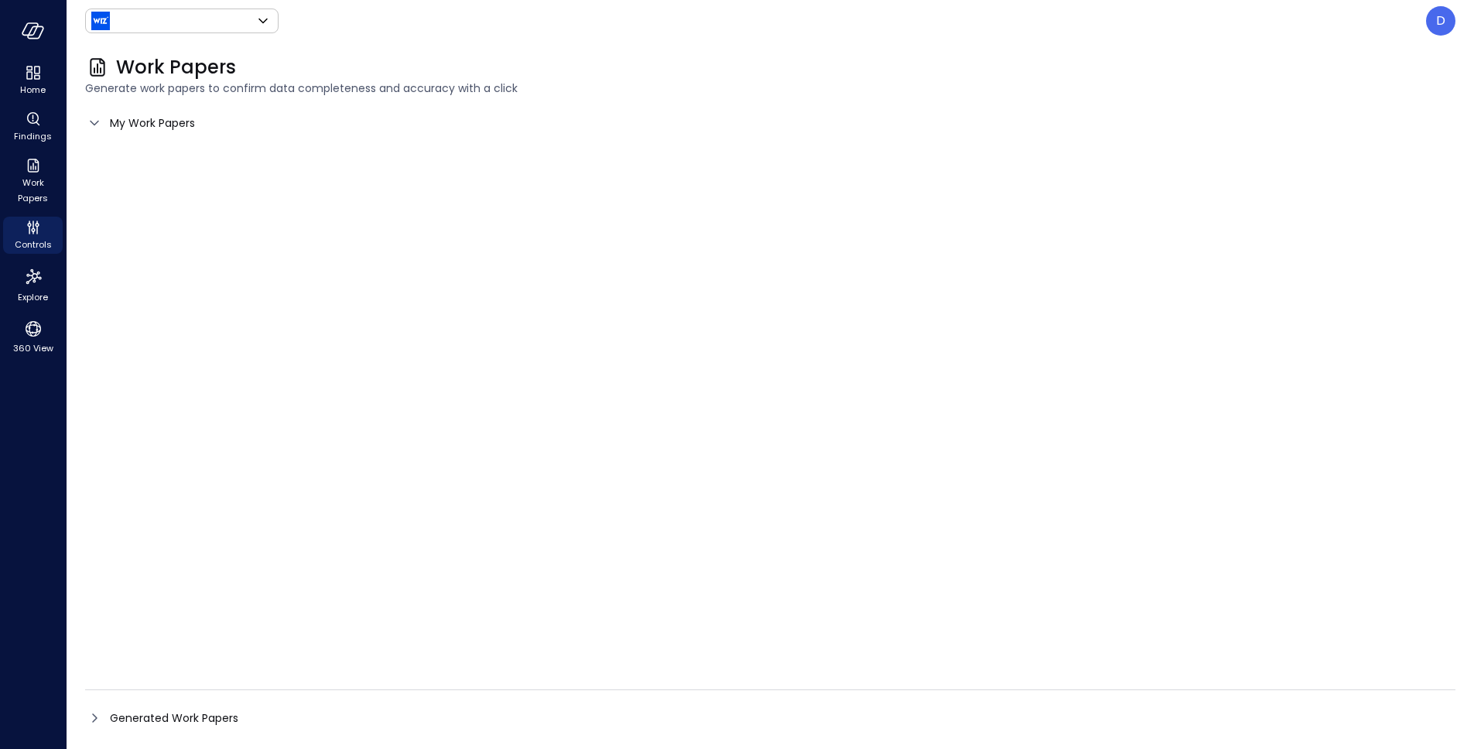
type input "******"
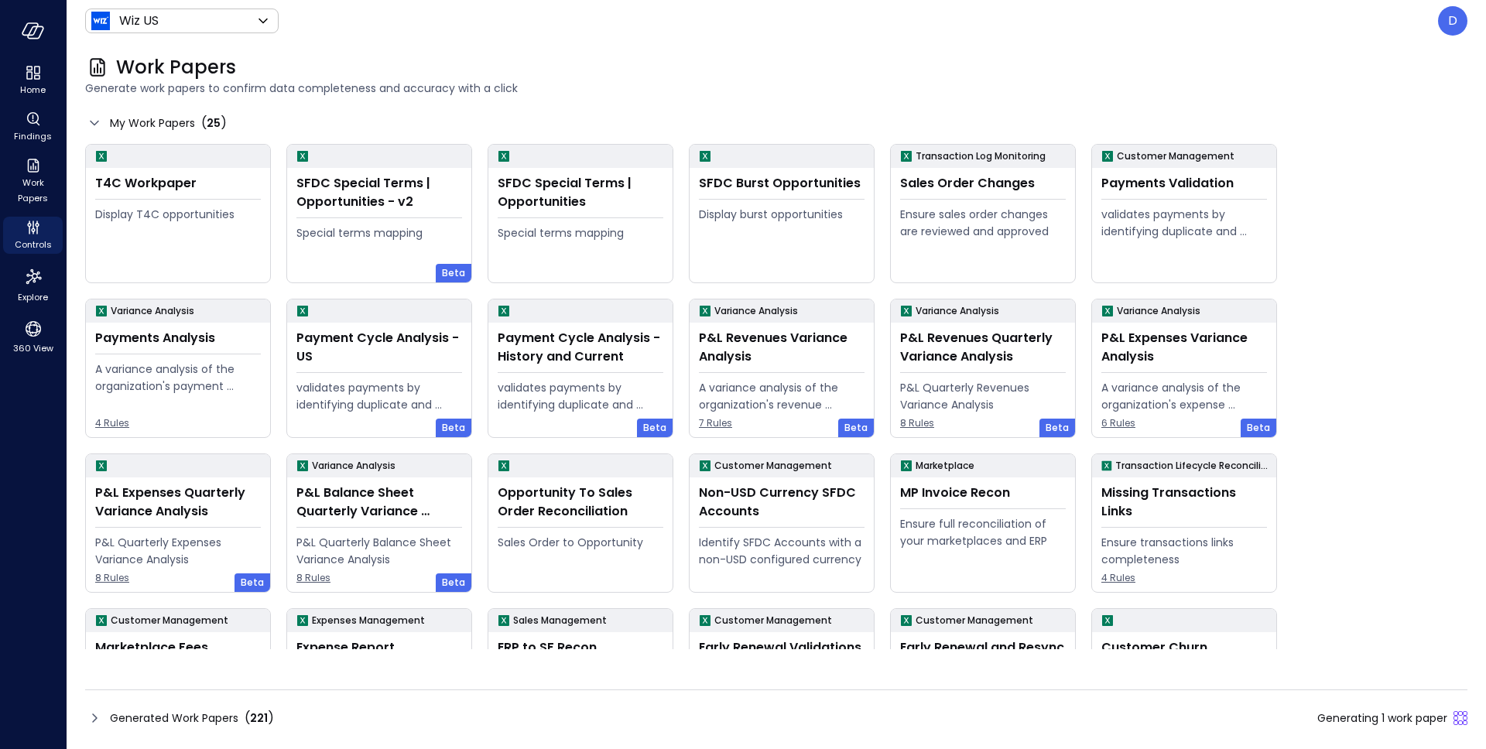
click at [97, 718] on icon at bounding box center [94, 718] width 19 height 19
click at [95, 718] on icon at bounding box center [94, 718] width 19 height 19
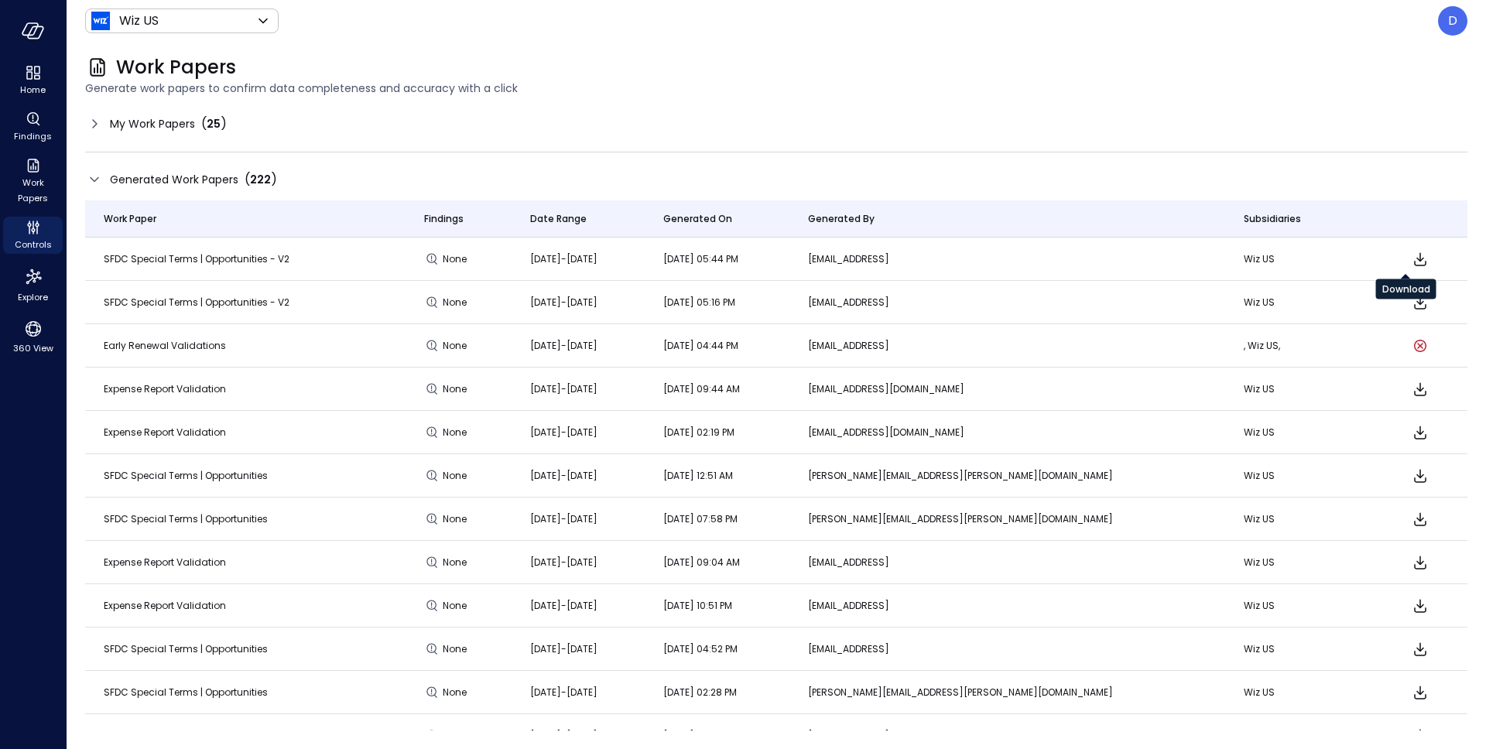
click at [1411, 262] on icon "Download" at bounding box center [1420, 259] width 19 height 19
click at [1453, 24] on p "D" at bounding box center [1452, 21] width 9 height 19
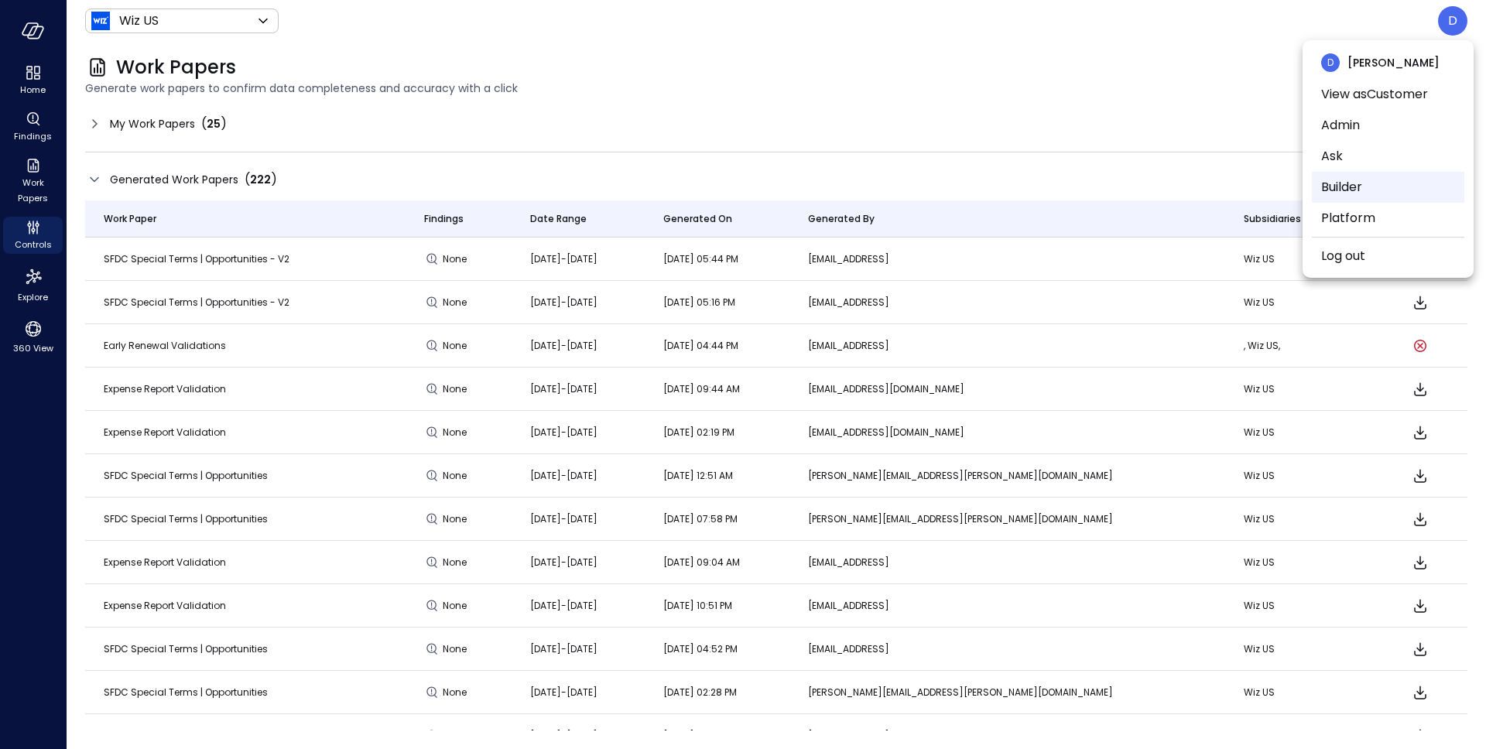
click at [1366, 196] on li "Builder" at bounding box center [1388, 187] width 152 height 31
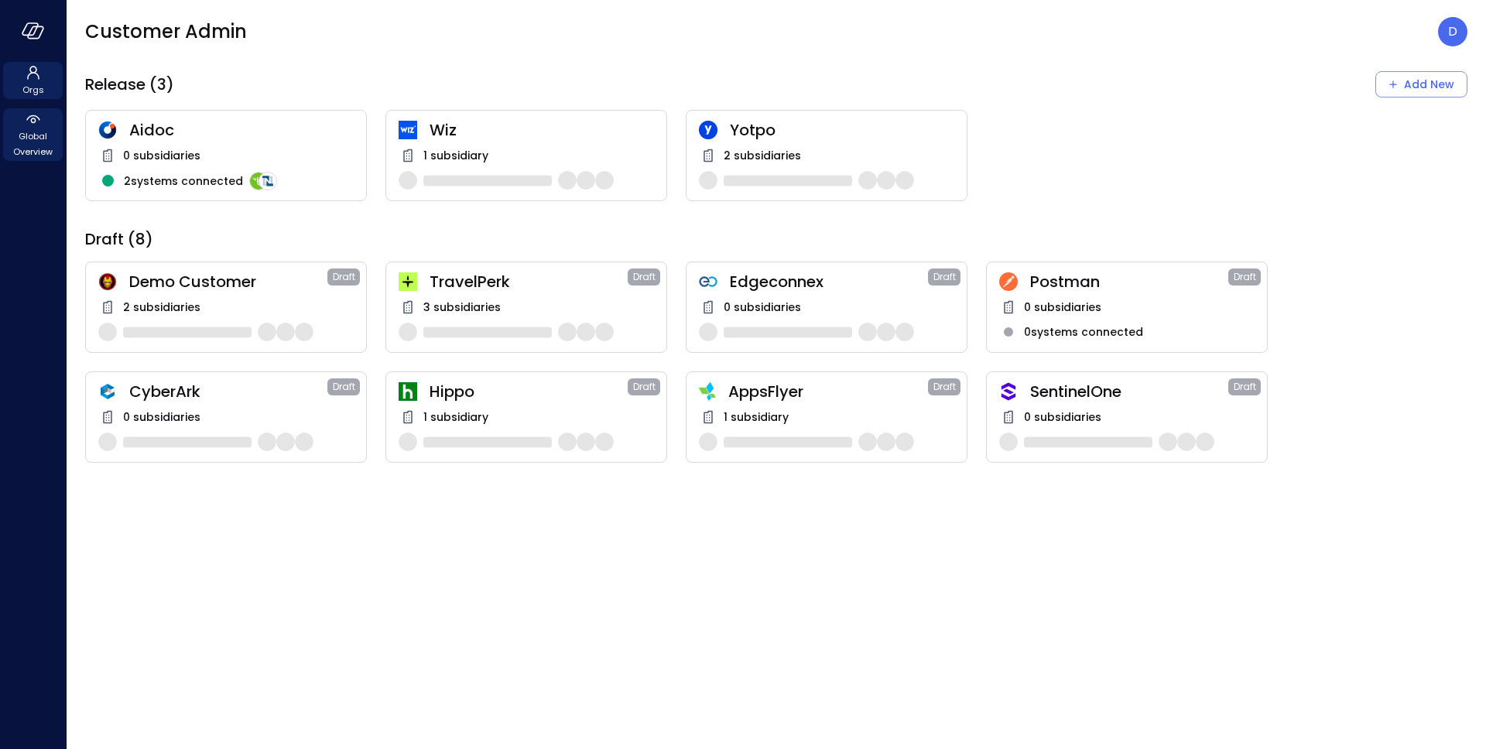
click at [9, 133] on span "Global Overview" at bounding box center [32, 143] width 47 height 31
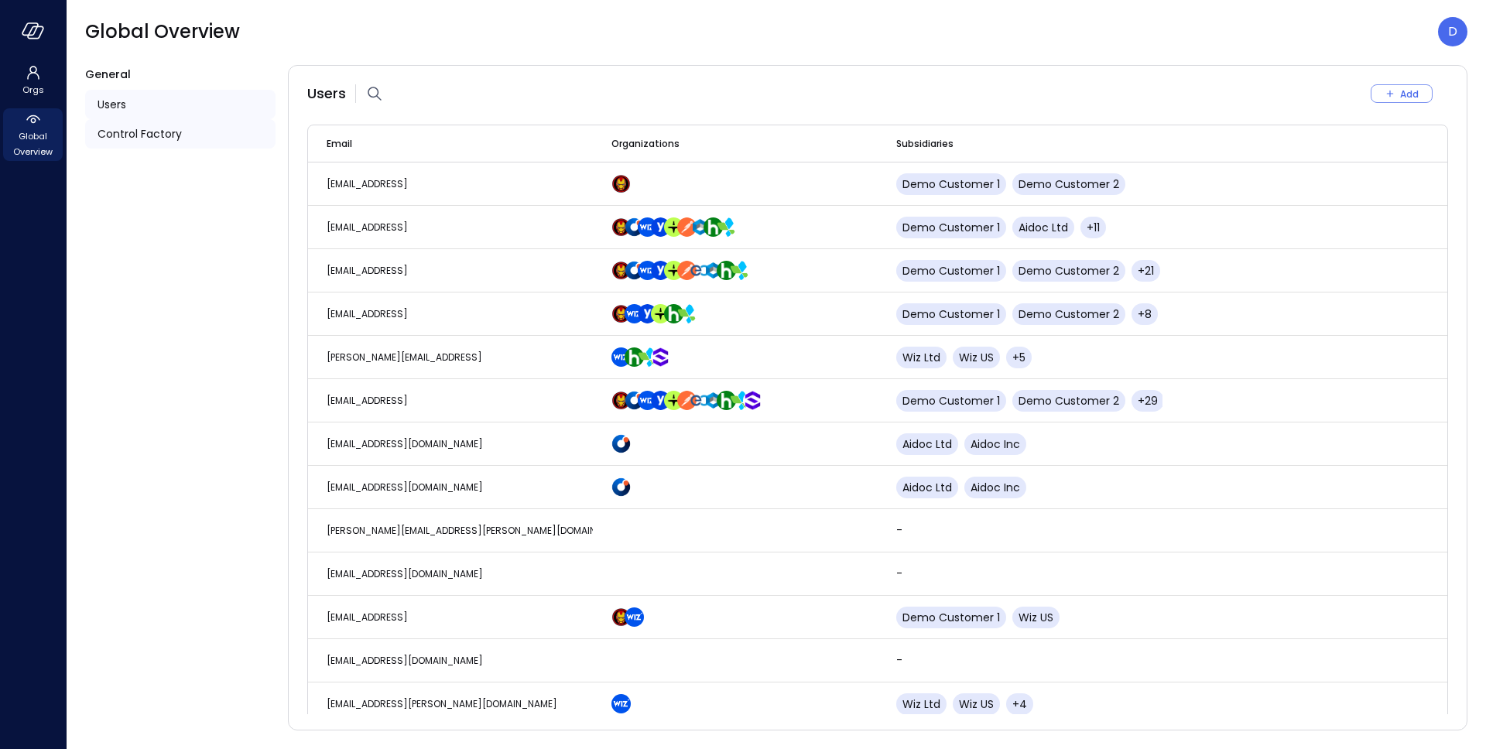
click at [128, 124] on div "Control Factory" at bounding box center [180, 133] width 190 height 29
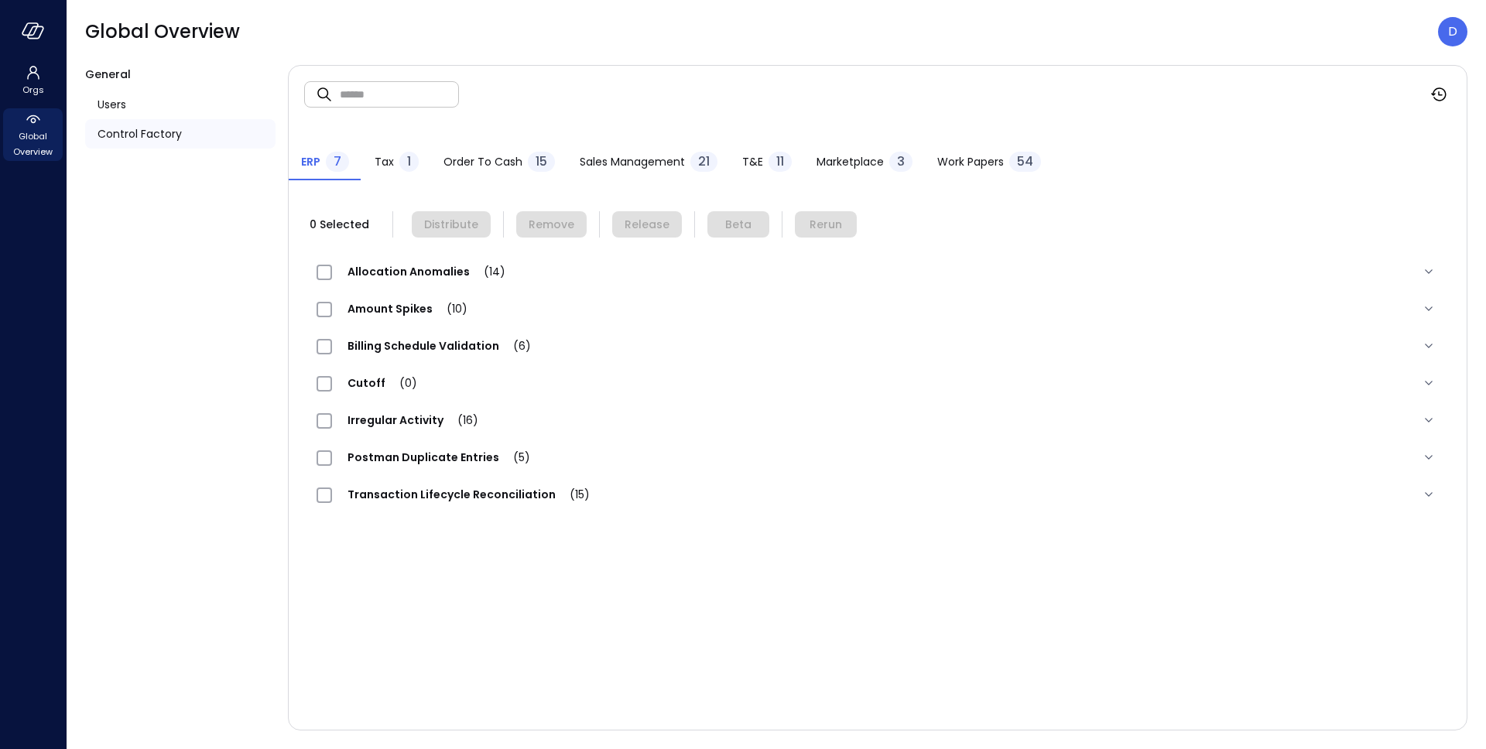
click at [986, 157] on span "Work Papers" at bounding box center [970, 161] width 67 height 17
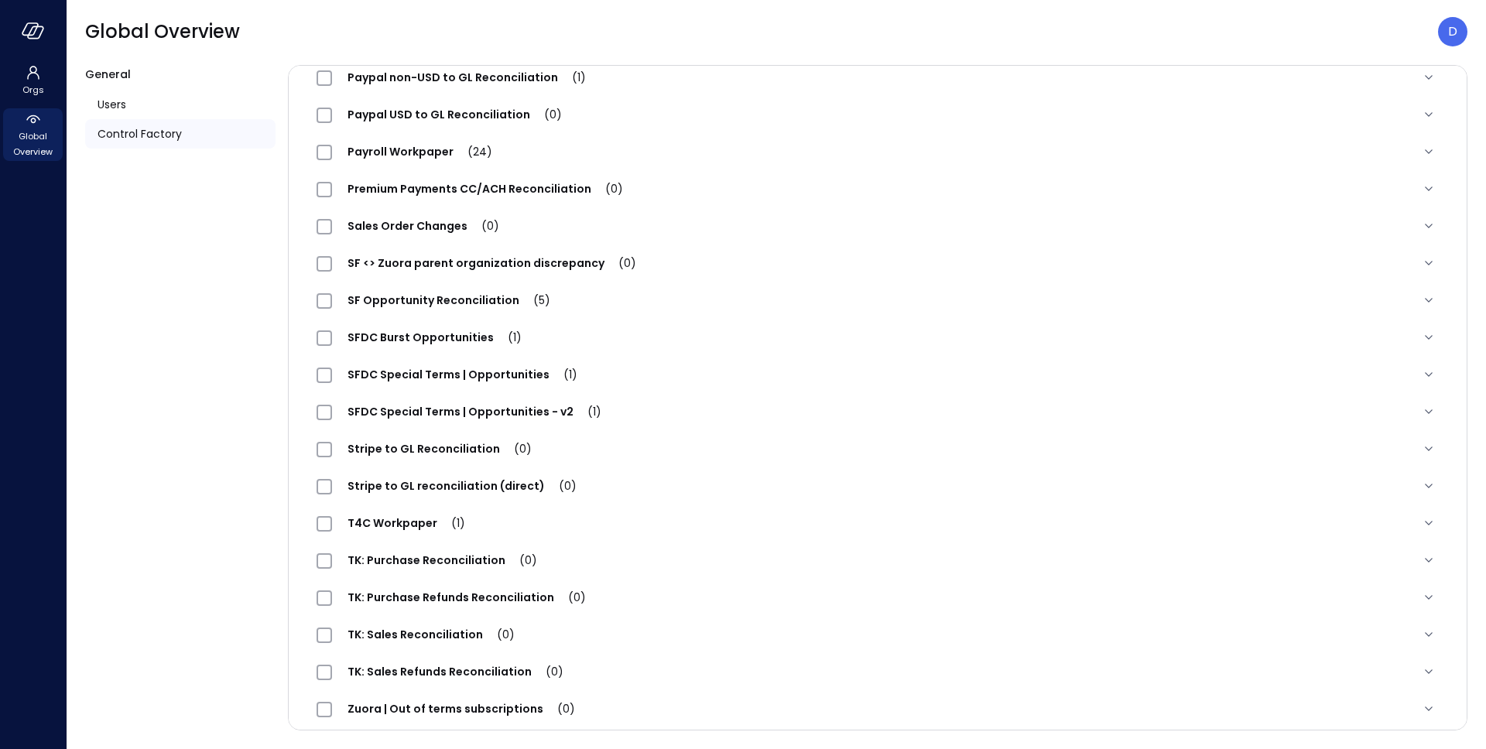
scroll to position [1510, 0]
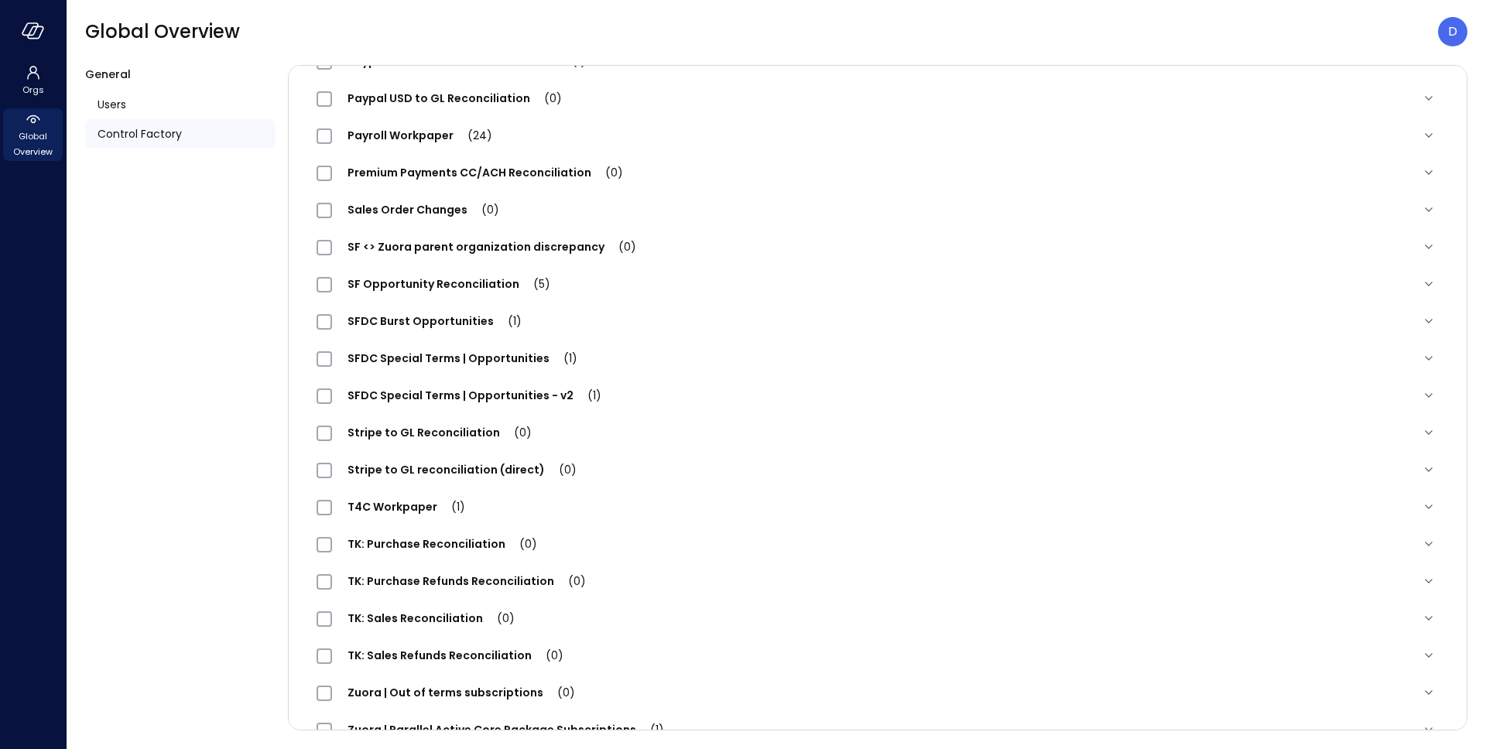
click at [515, 400] on span "SFDC Special Terms | Opportunities - v2 (1)" at bounding box center [474, 395] width 285 height 15
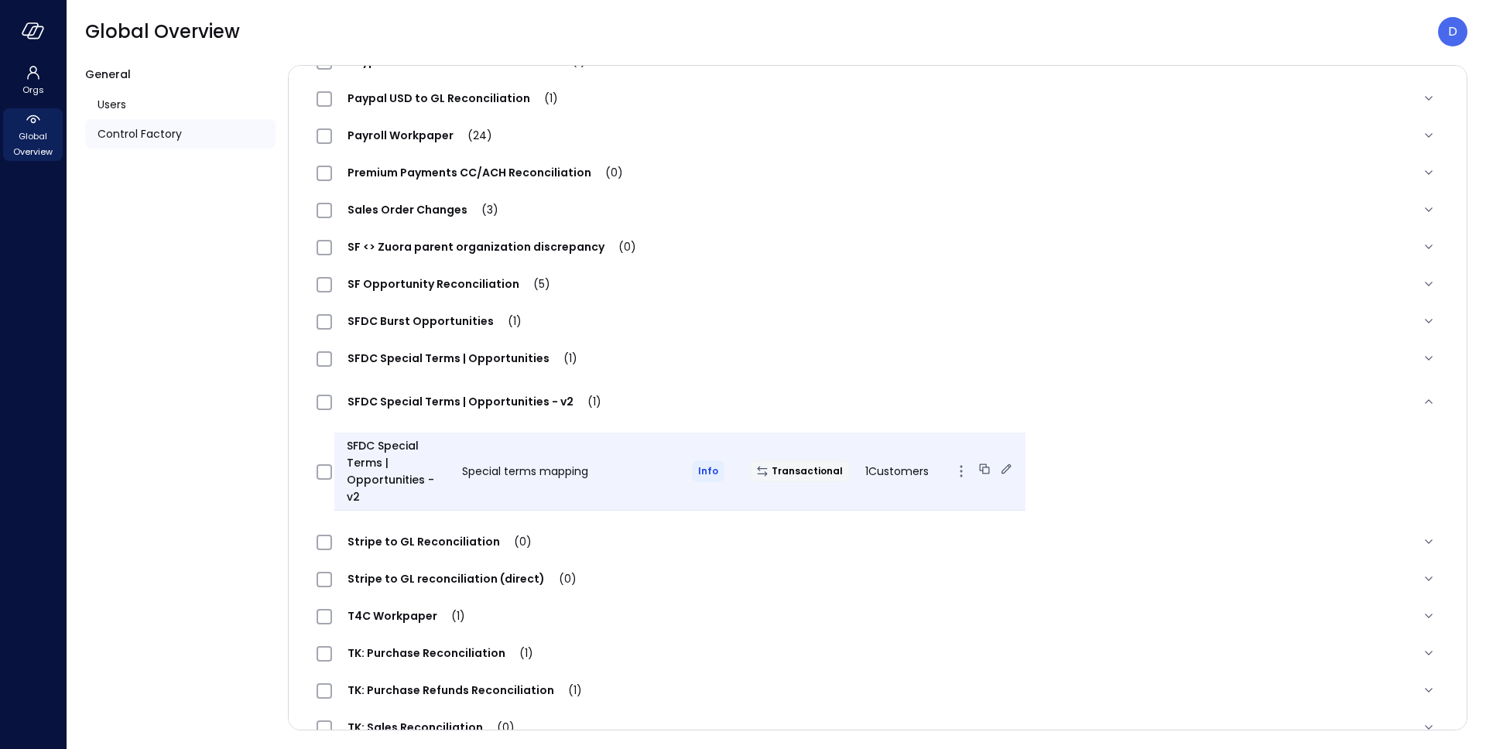
click at [1001, 463] on icon at bounding box center [1006, 468] width 10 height 10
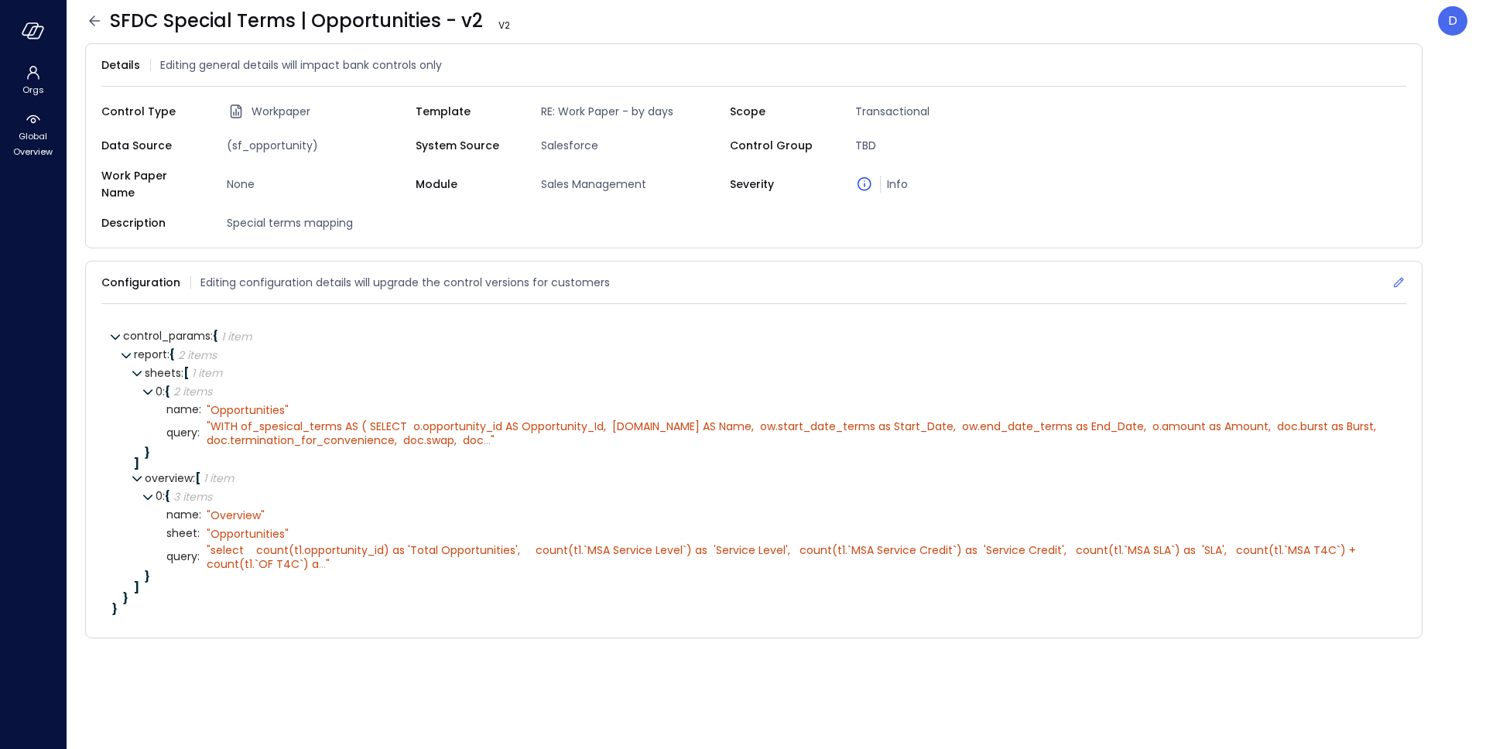
click at [1330, 272] on div "Configuration Editing configuration details will upgrade the control versions f…" at bounding box center [753, 283] width 1305 height 43
click at [1401, 275] on icon at bounding box center [1397, 282] width 15 height 15
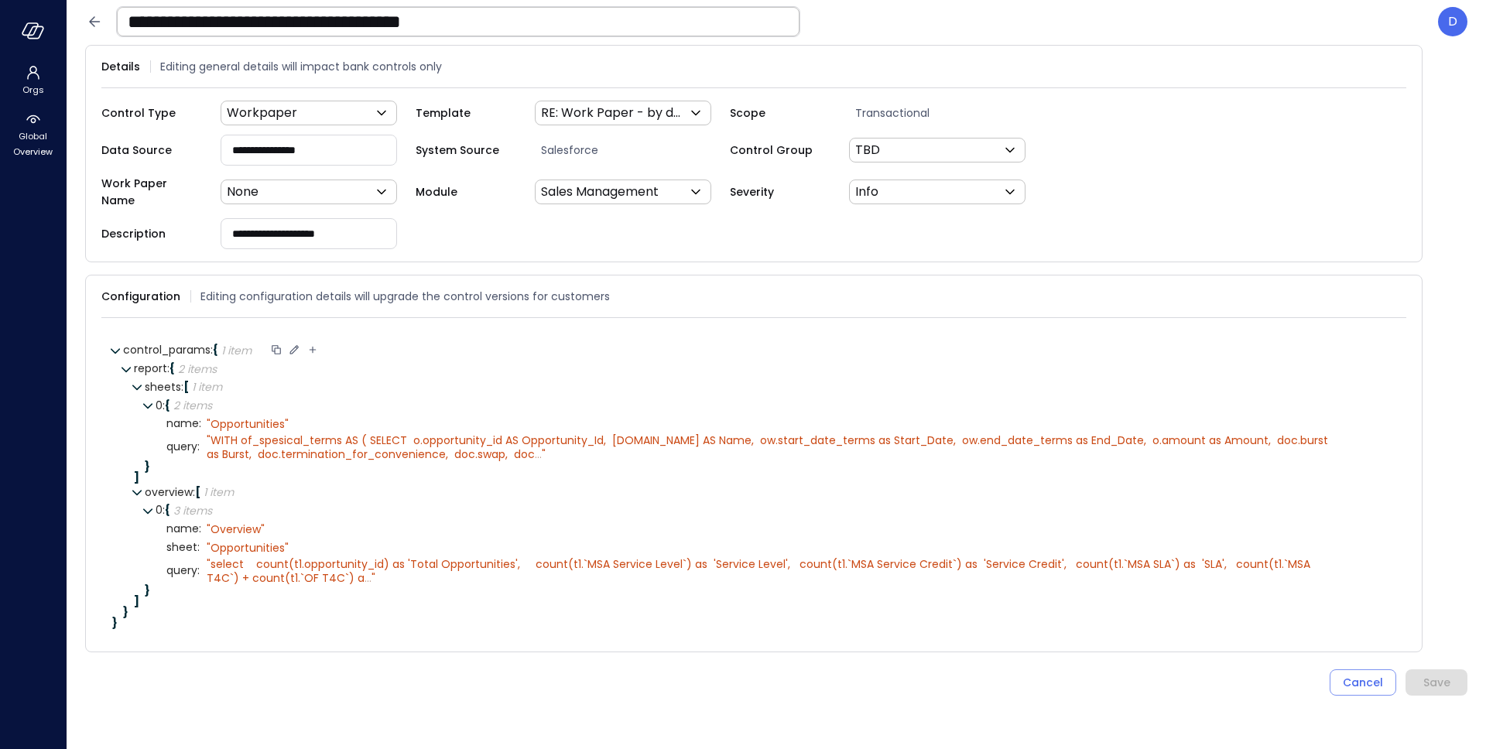
click at [300, 343] on icon at bounding box center [294, 350] width 14 height 14
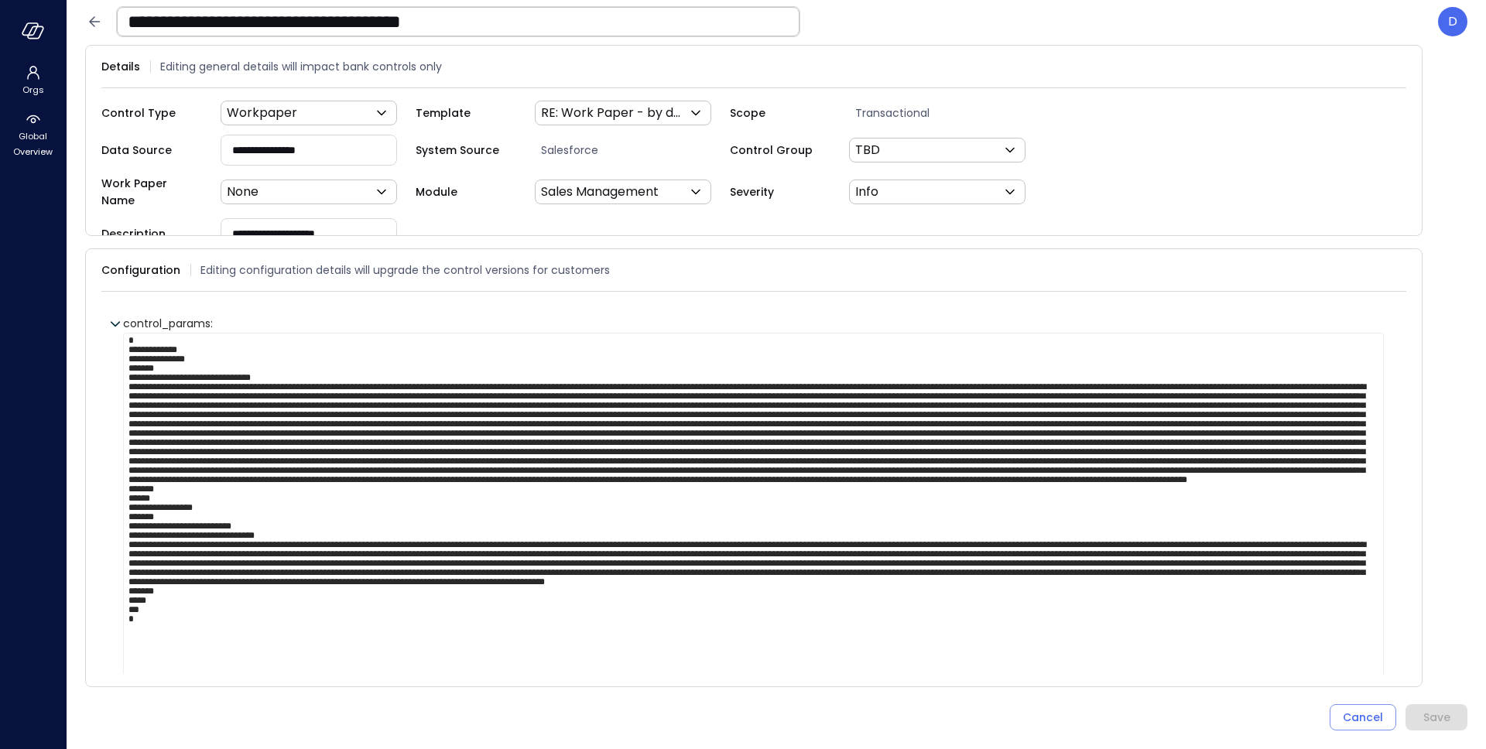
scroll to position [95, 0]
click at [1377, 716] on div "Cancel" at bounding box center [1362, 717] width 40 height 19
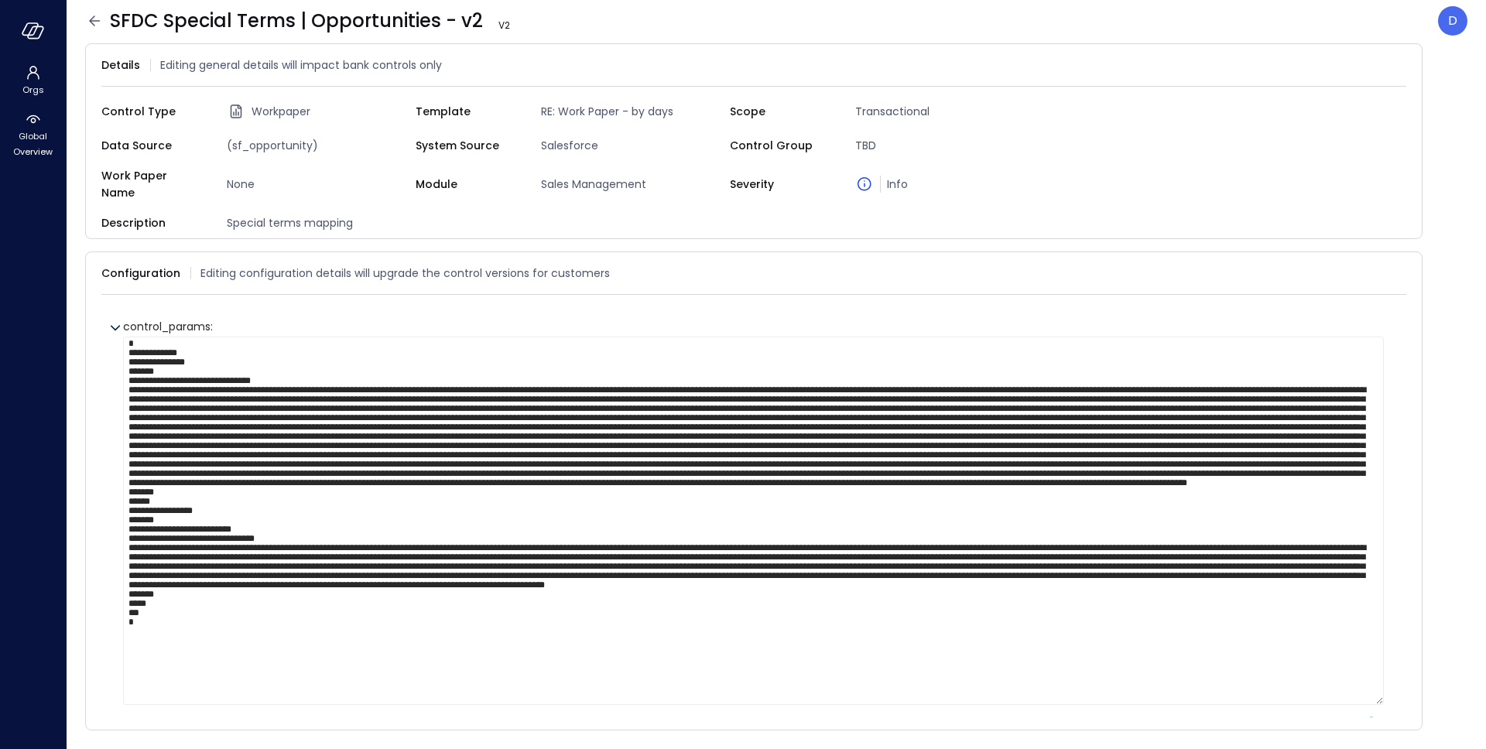
click at [91, 18] on icon at bounding box center [94, 20] width 11 height 10
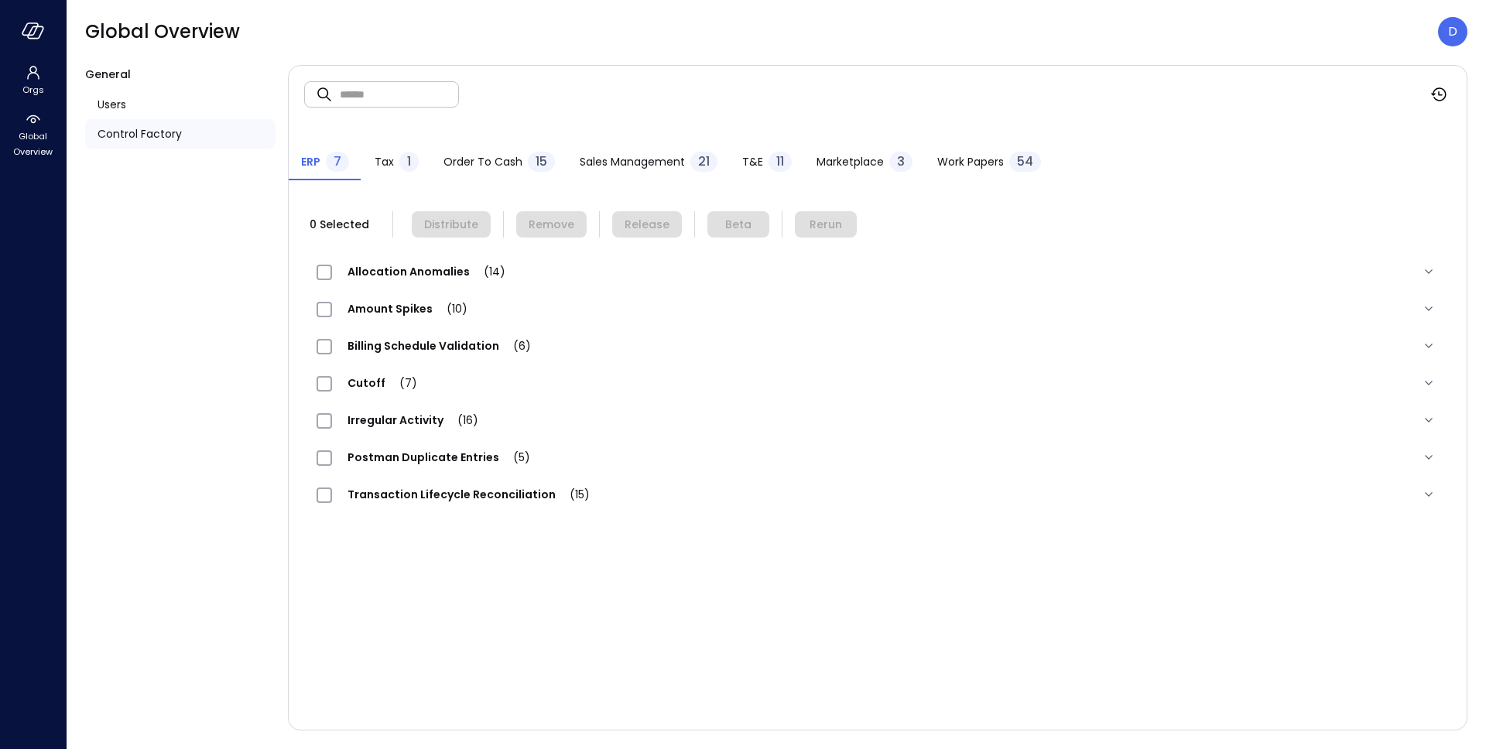
click at [965, 156] on span "Work Papers" at bounding box center [970, 161] width 67 height 17
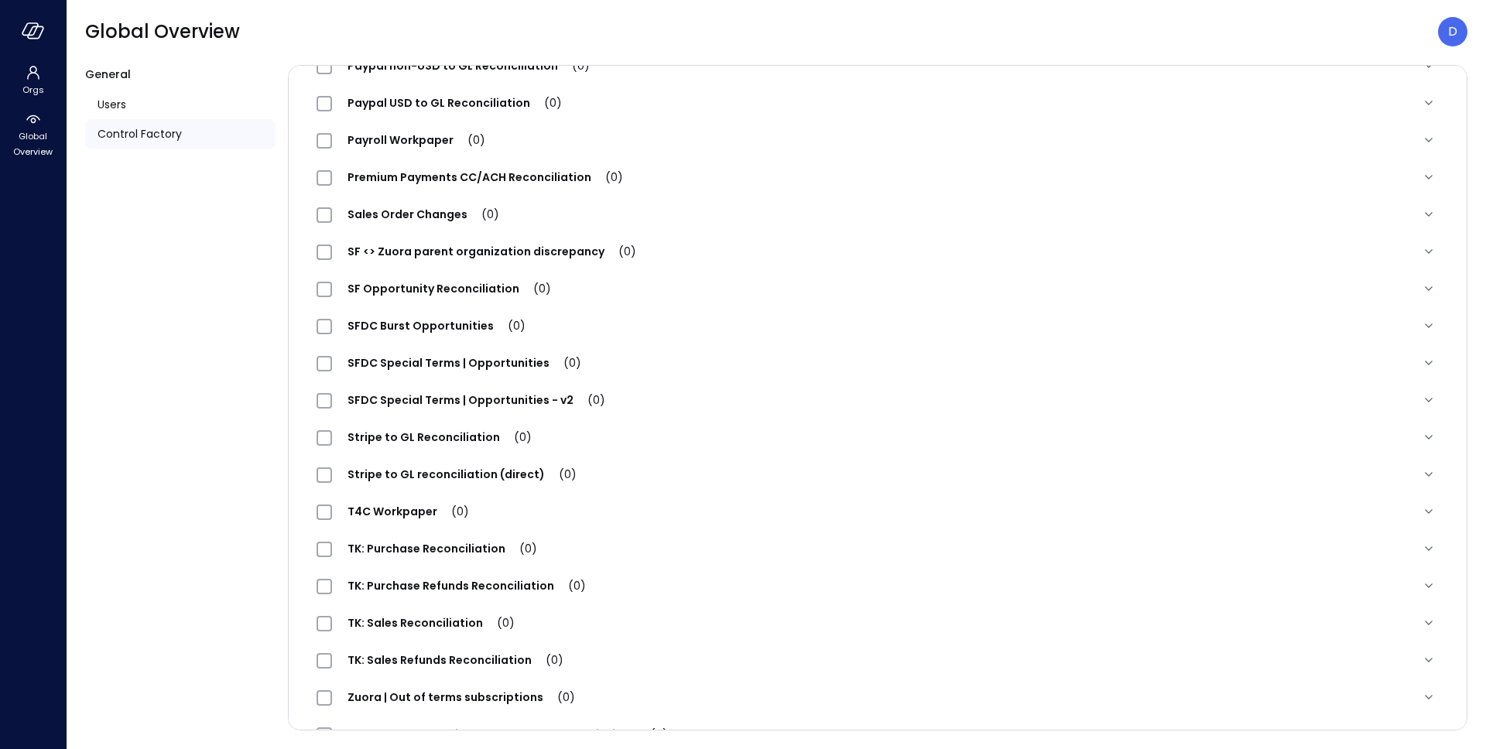
scroll to position [1544, 0]
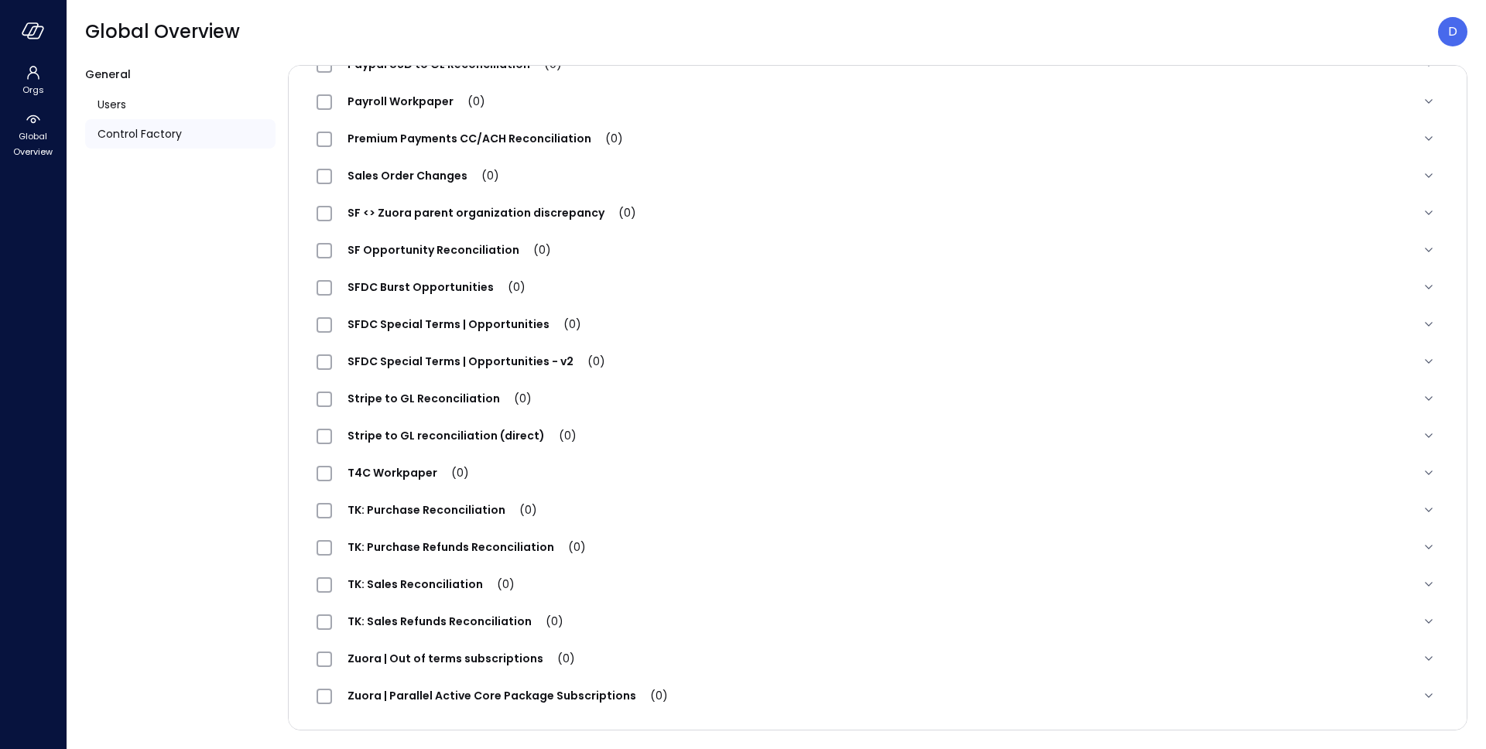
click at [467, 328] on span "SFDC Special Terms | Opportunities (0)" at bounding box center [464, 323] width 265 height 15
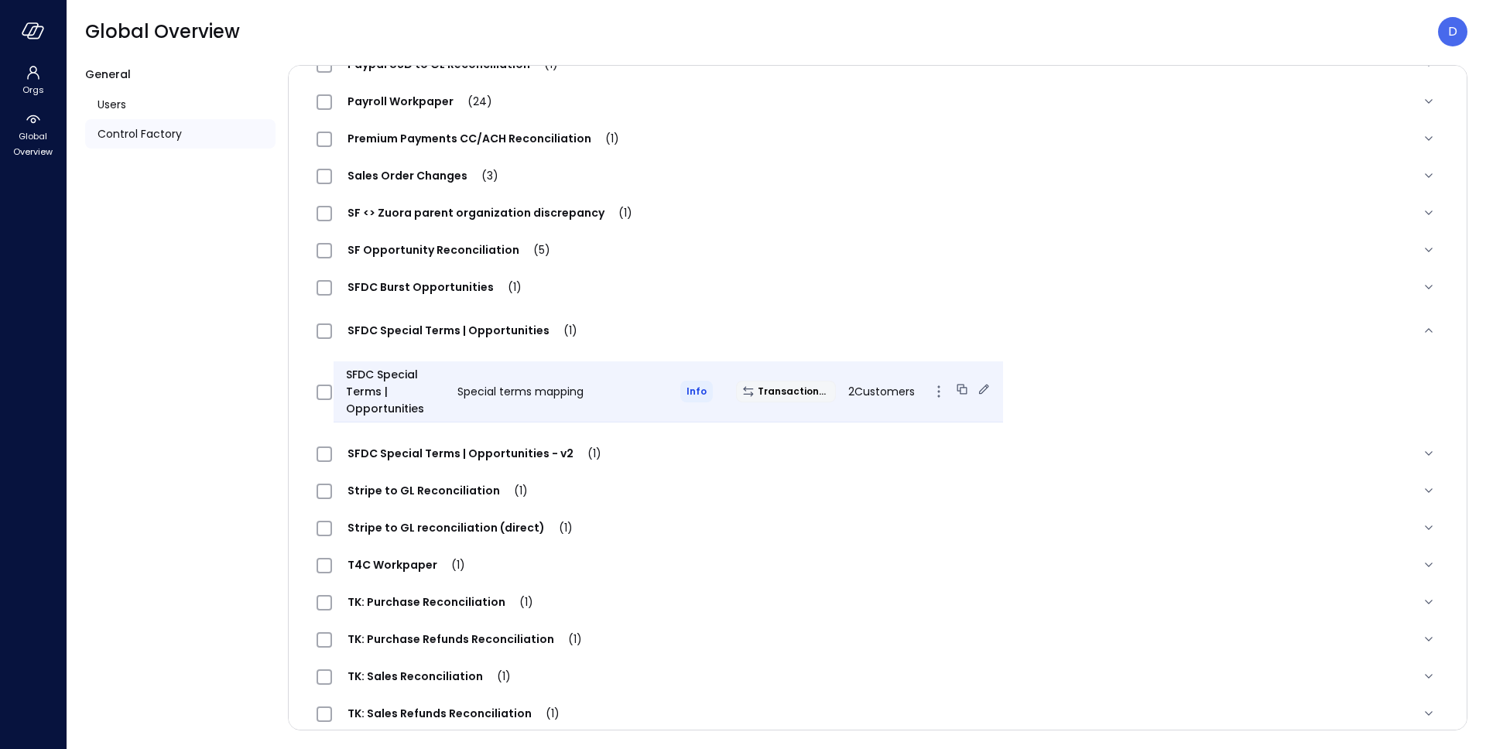
click at [976, 392] on icon at bounding box center [983, 388] width 15 height 15
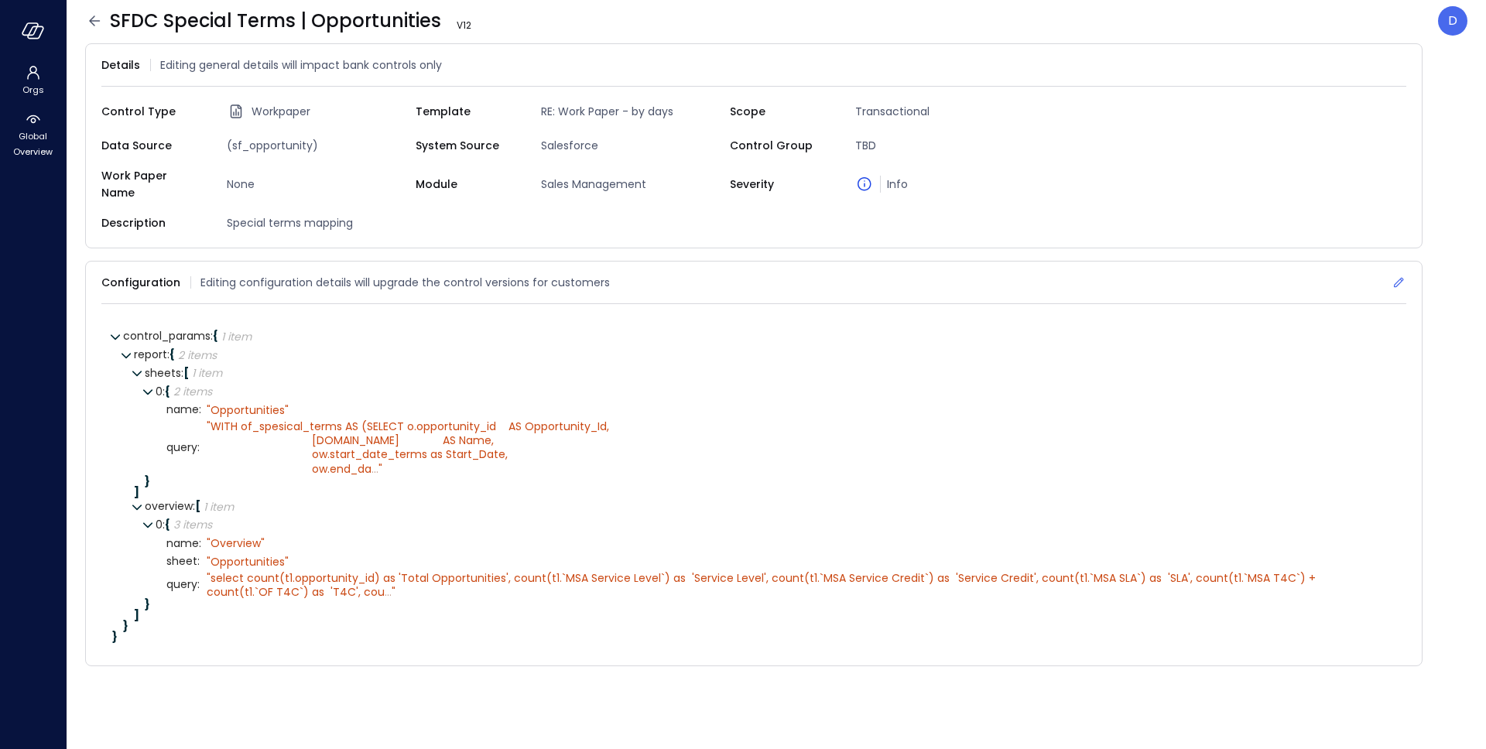
click at [1397, 275] on icon at bounding box center [1397, 282] width 15 height 15
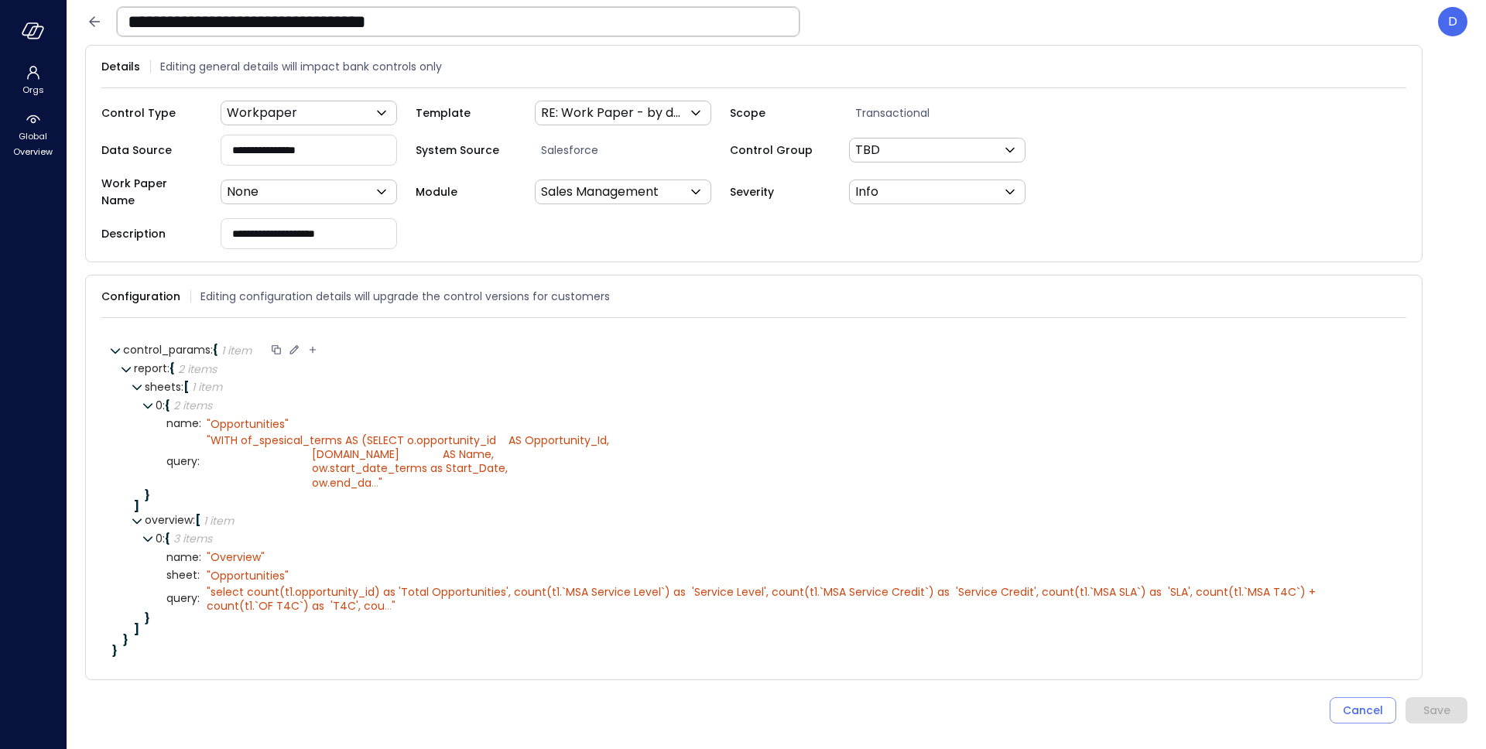
click at [300, 343] on icon at bounding box center [294, 350] width 14 height 14
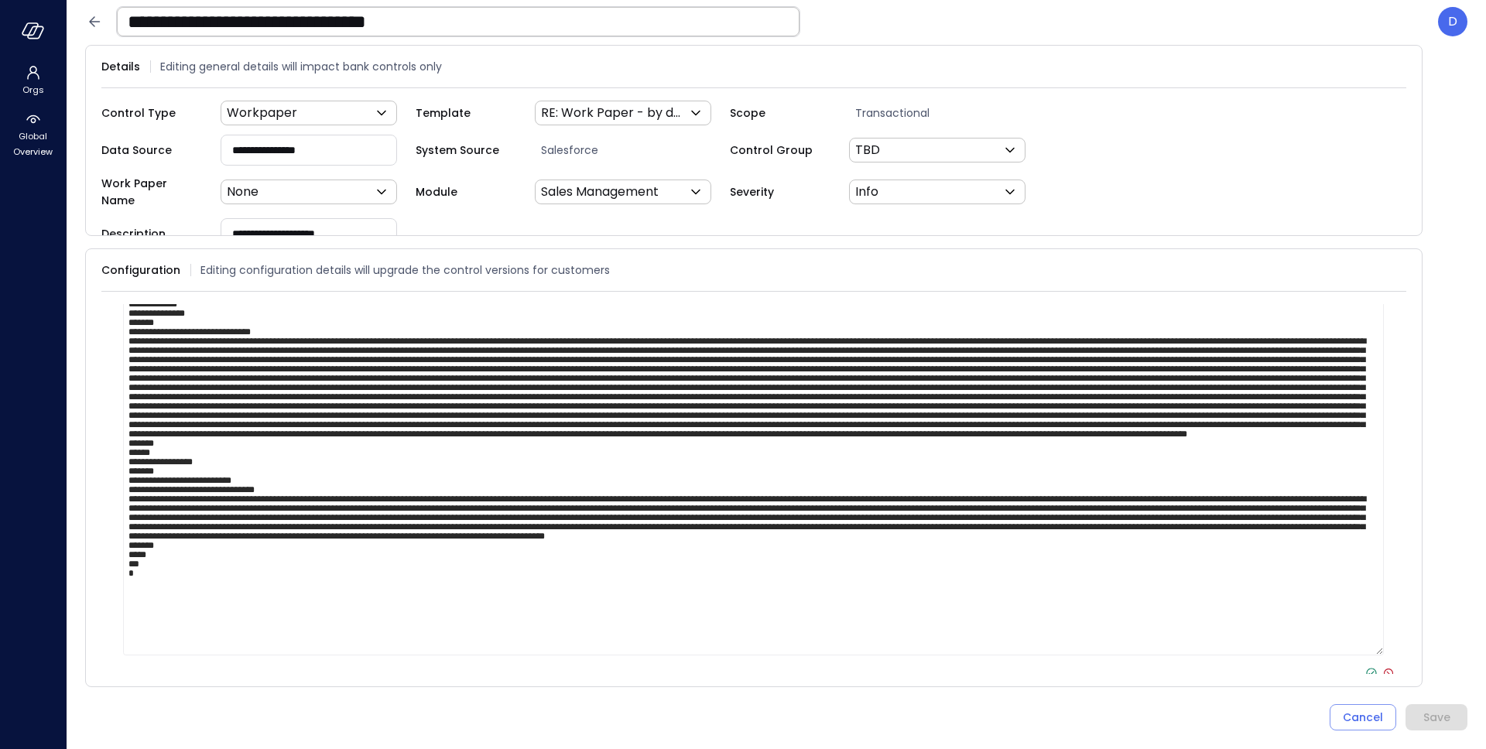
scroll to position [58, 0]
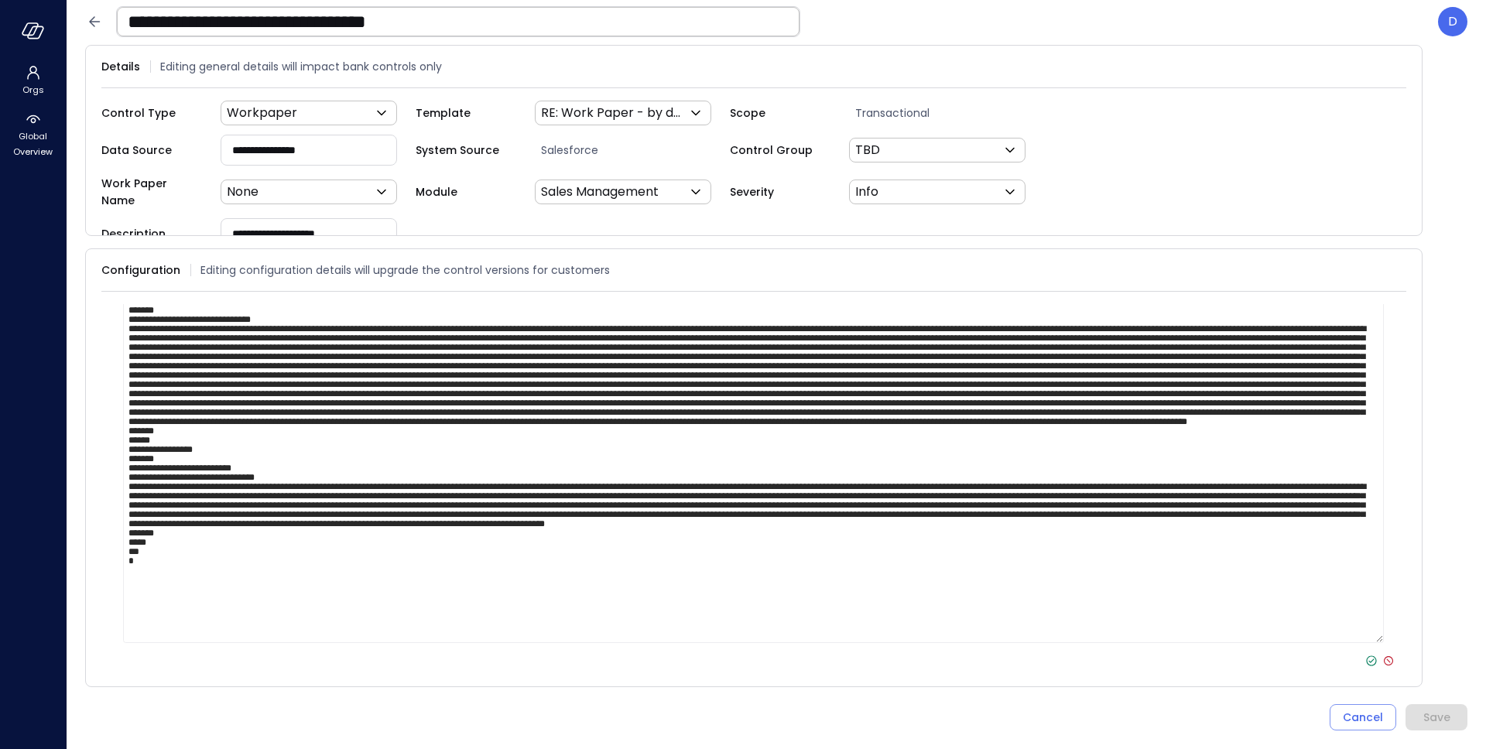
type textarea "**********"
click at [1364, 654] on icon at bounding box center [1371, 661] width 14 height 14
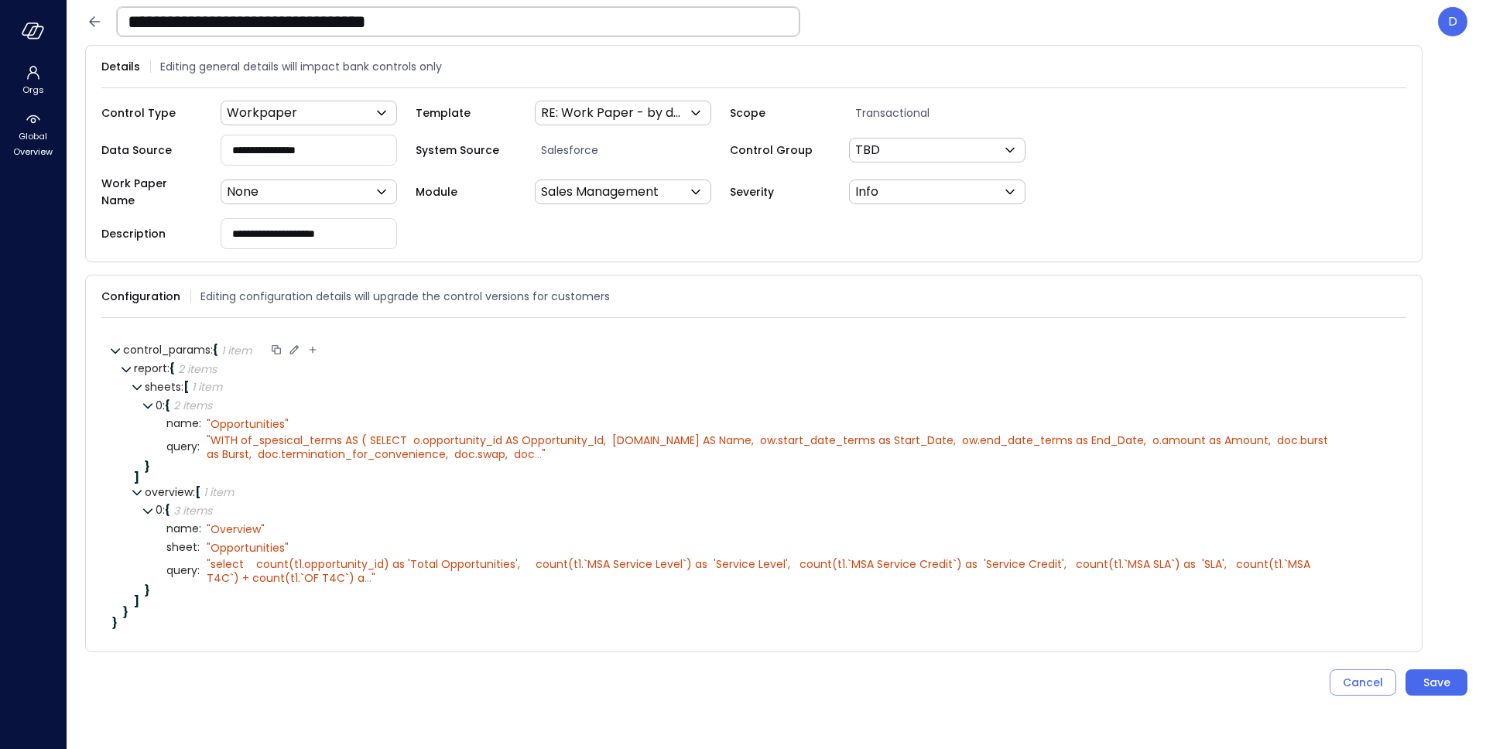
scroll to position [0, 0]
click at [1452, 669] on button "Save" at bounding box center [1436, 682] width 62 height 26
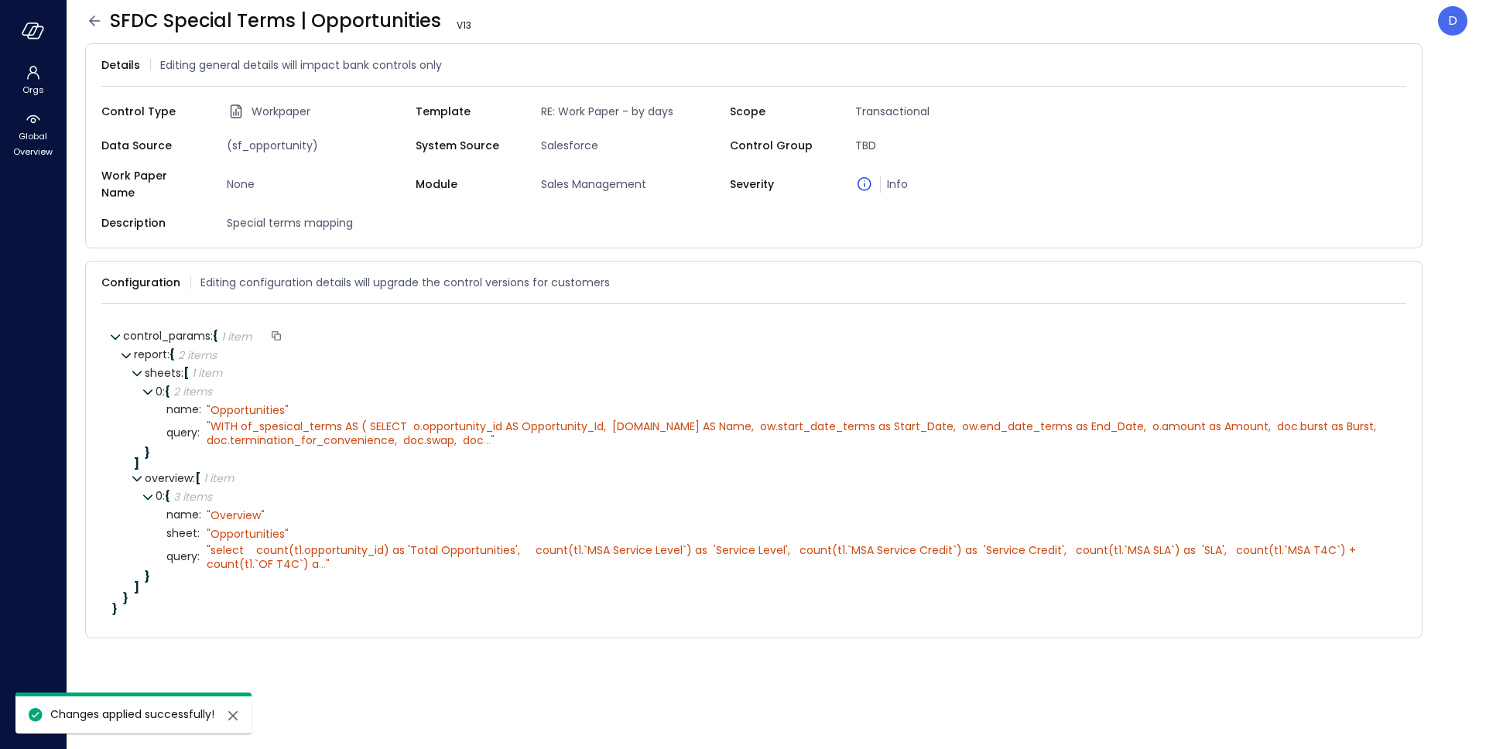
click at [91, 22] on icon at bounding box center [94, 20] width 11 height 10
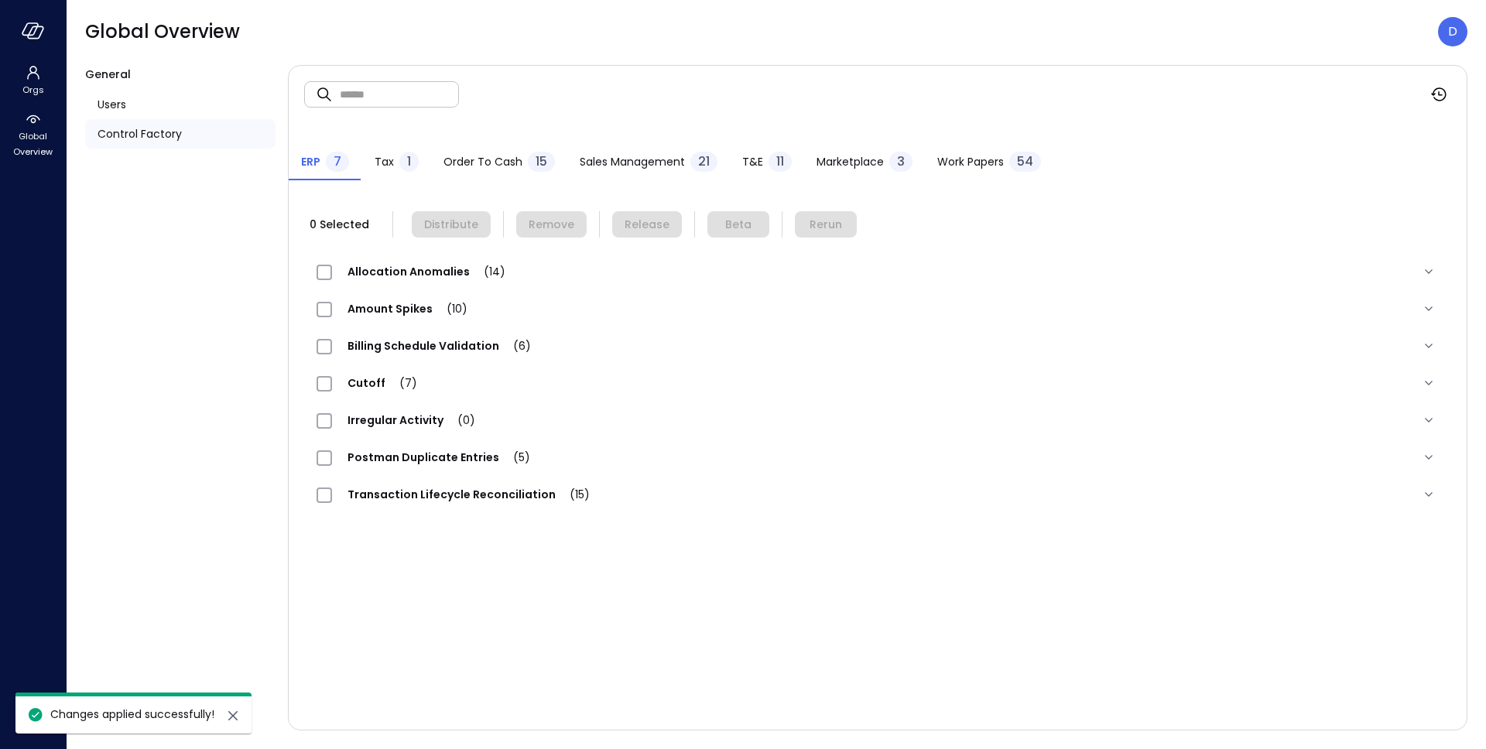
click at [968, 156] on span "Work Papers" at bounding box center [970, 161] width 67 height 17
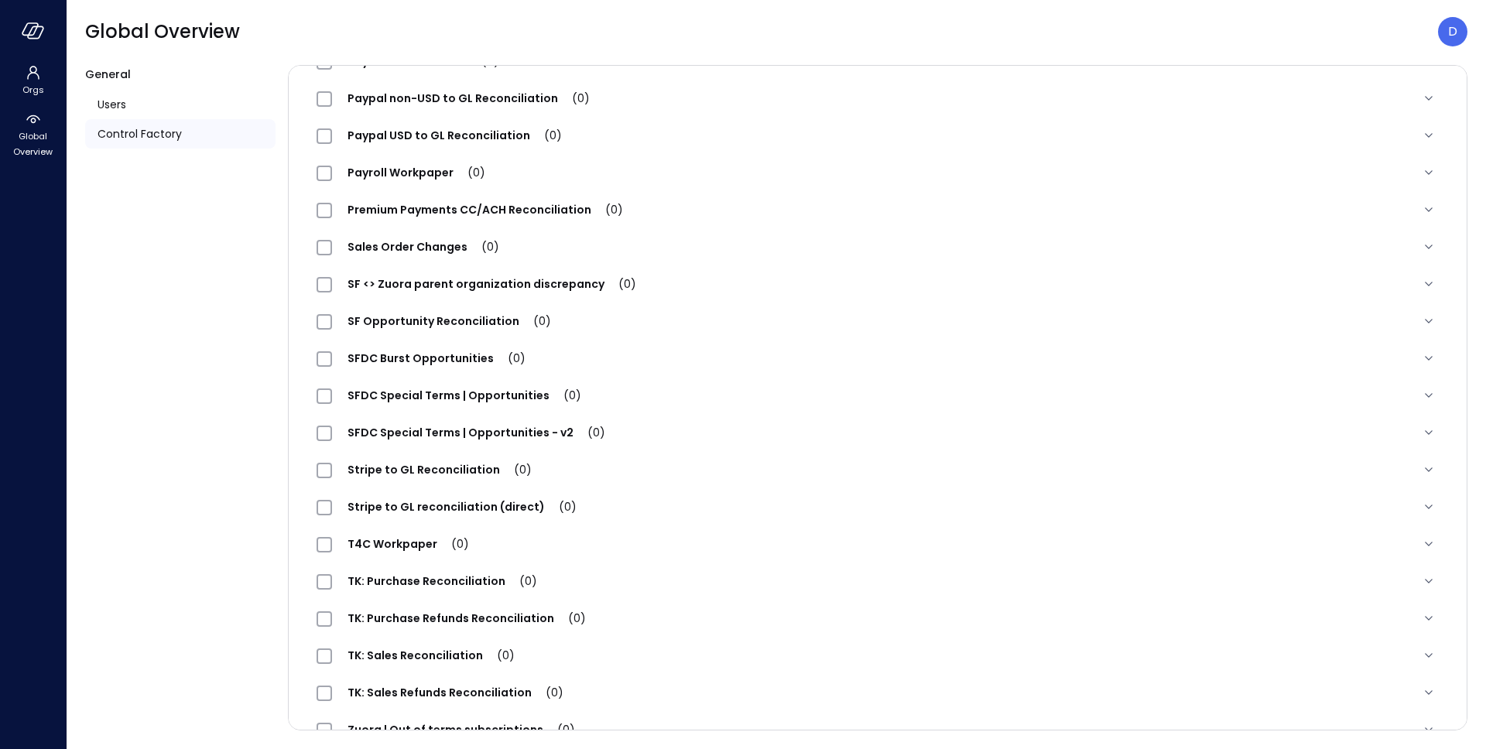
scroll to position [1475, 0]
click at [522, 397] on span "SFDC Special Terms | Opportunities (1)" at bounding box center [462, 393] width 261 height 15
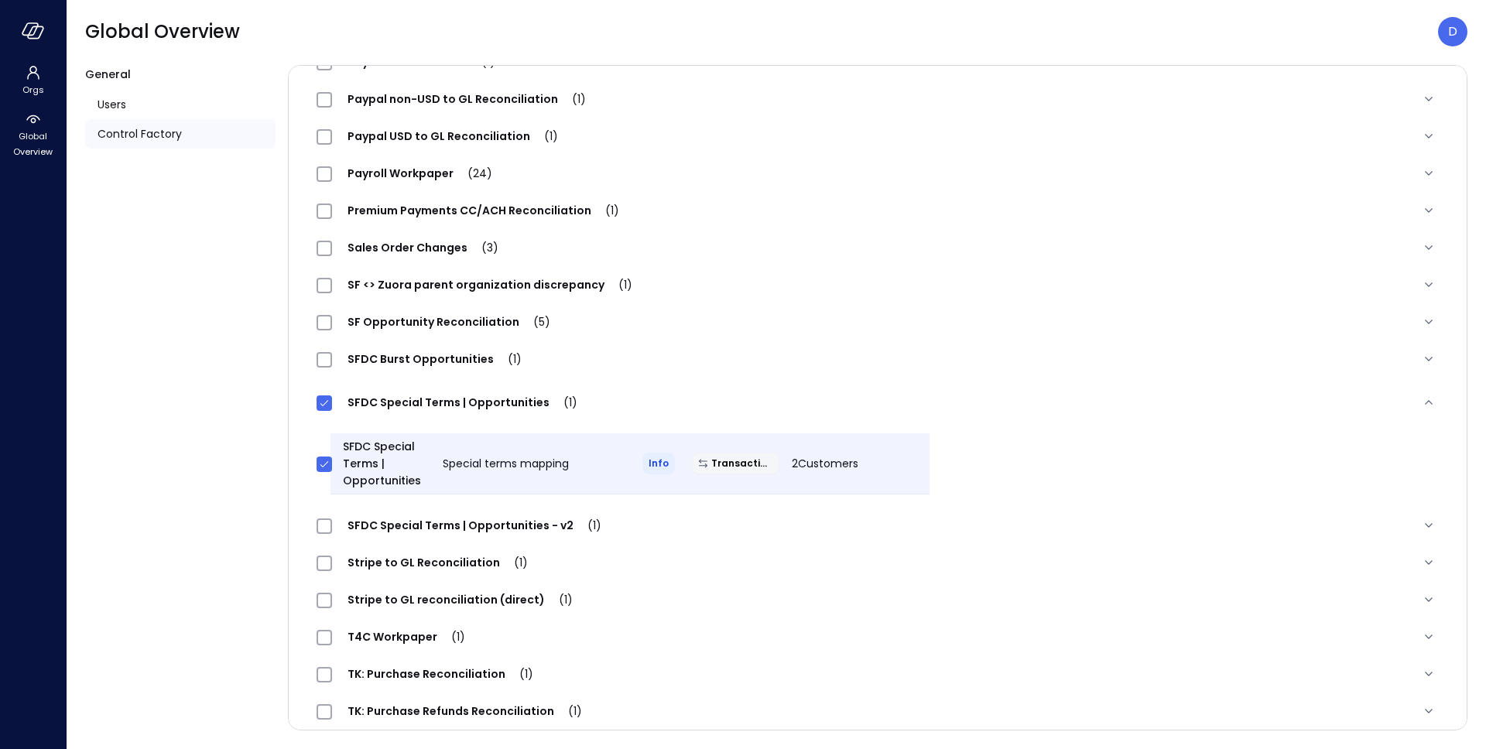
scroll to position [1472, 0]
click at [863, 464] on span "2 Customers" at bounding box center [881, 464] width 67 height 15
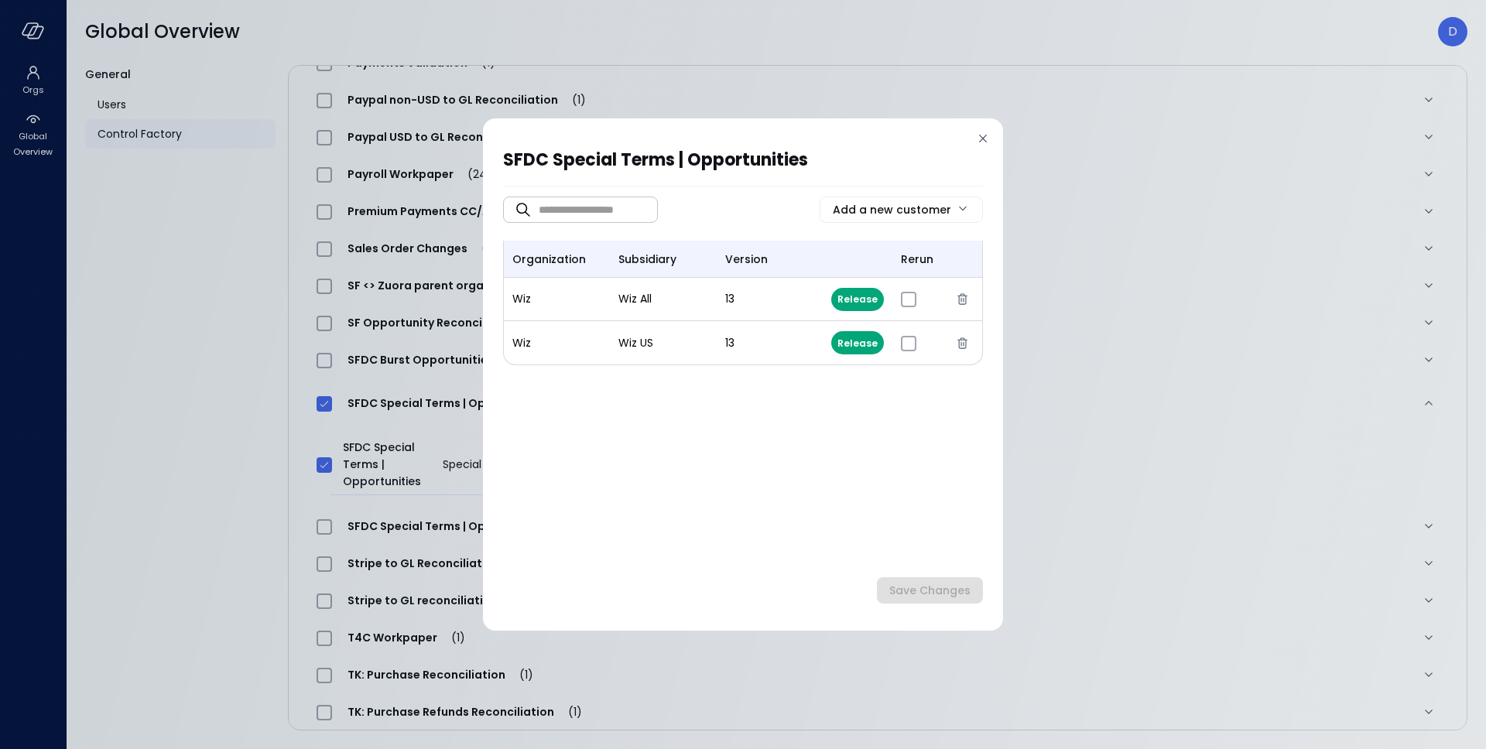
click at [987, 137] on icon at bounding box center [982, 138] width 15 height 15
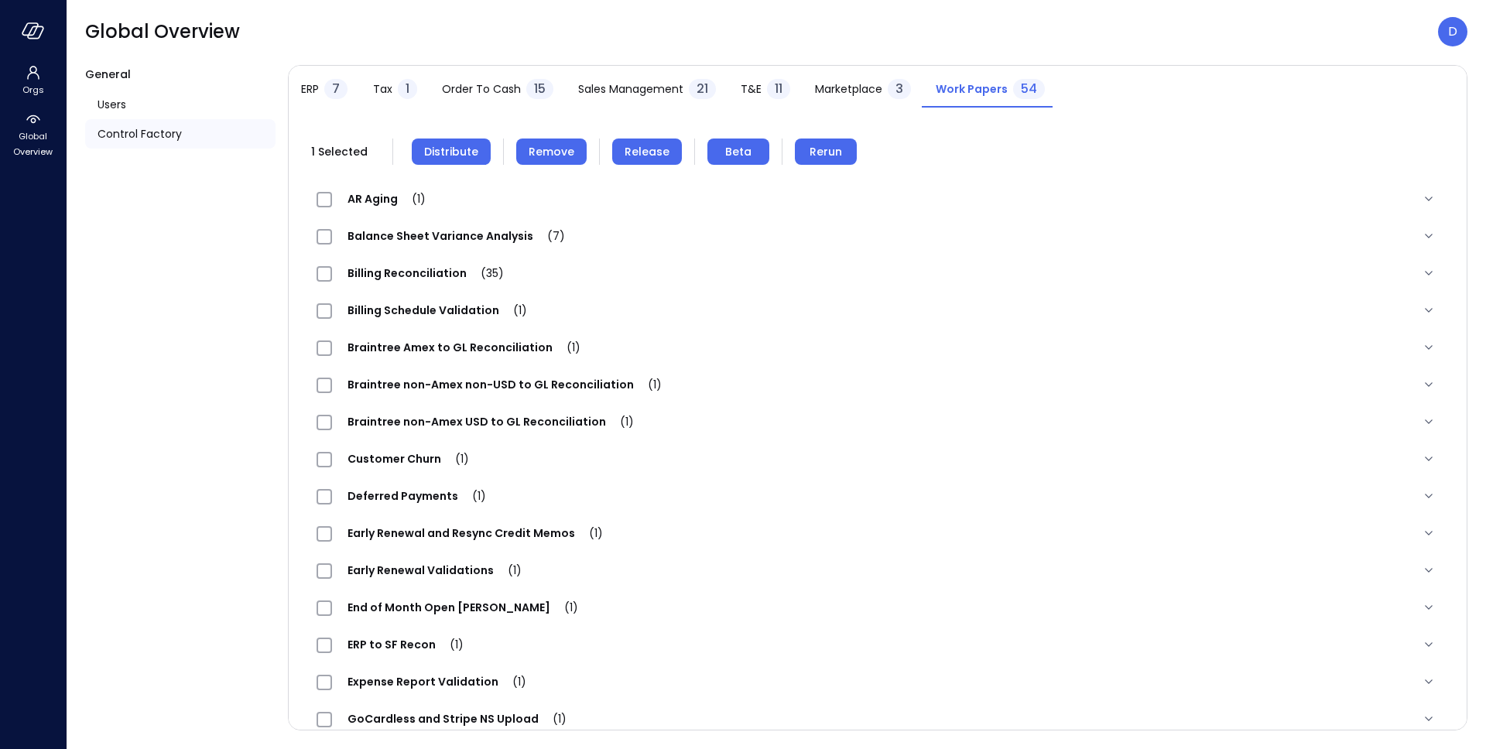
scroll to position [73, 0]
click at [539, 157] on span "Remove" at bounding box center [551, 151] width 46 height 17
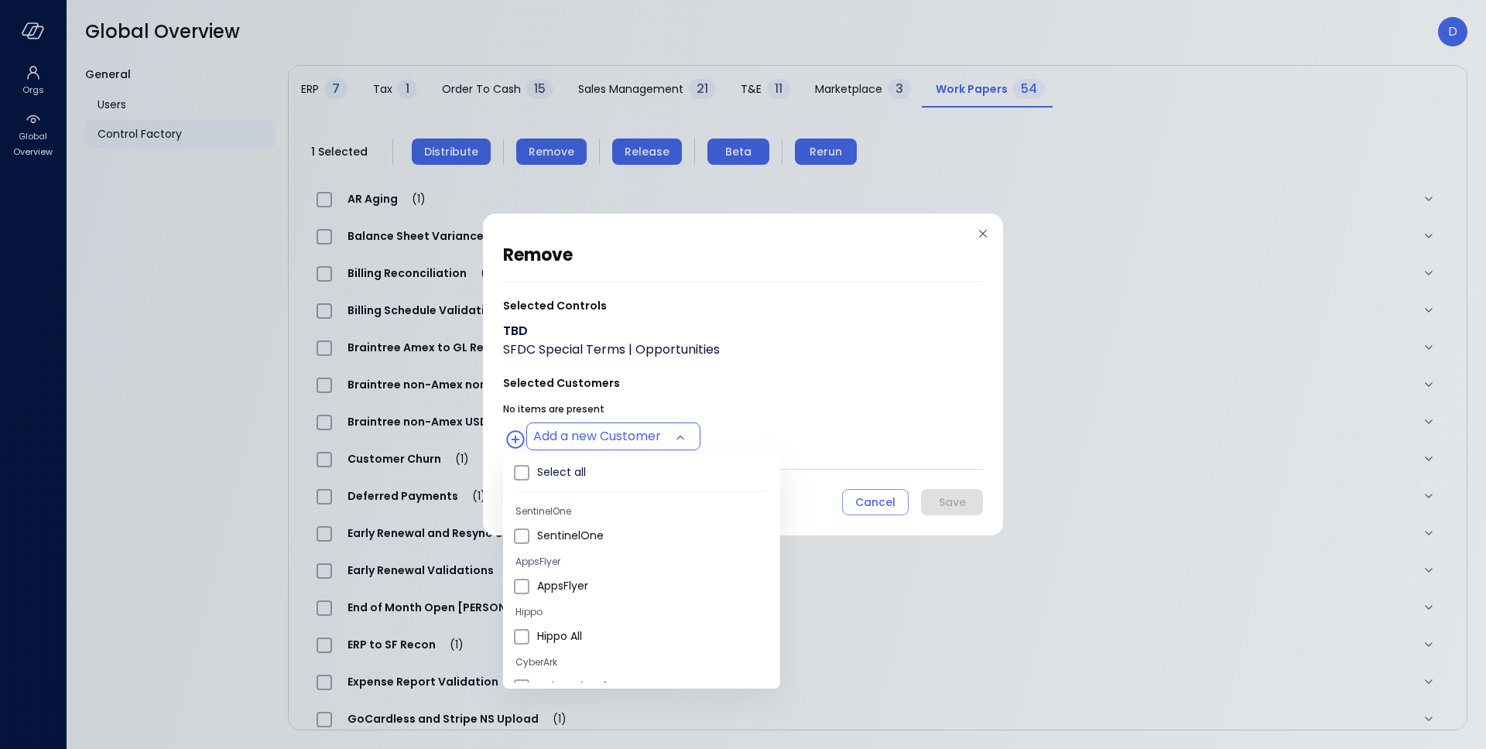
click at [631, 439] on body "Orgs Global Overview Global Overview D General Users Control Factory ​ ​ ERP 7 …" at bounding box center [743, 374] width 1486 height 749
click at [550, 508] on span "Wiz US" at bounding box center [652, 506] width 231 height 16
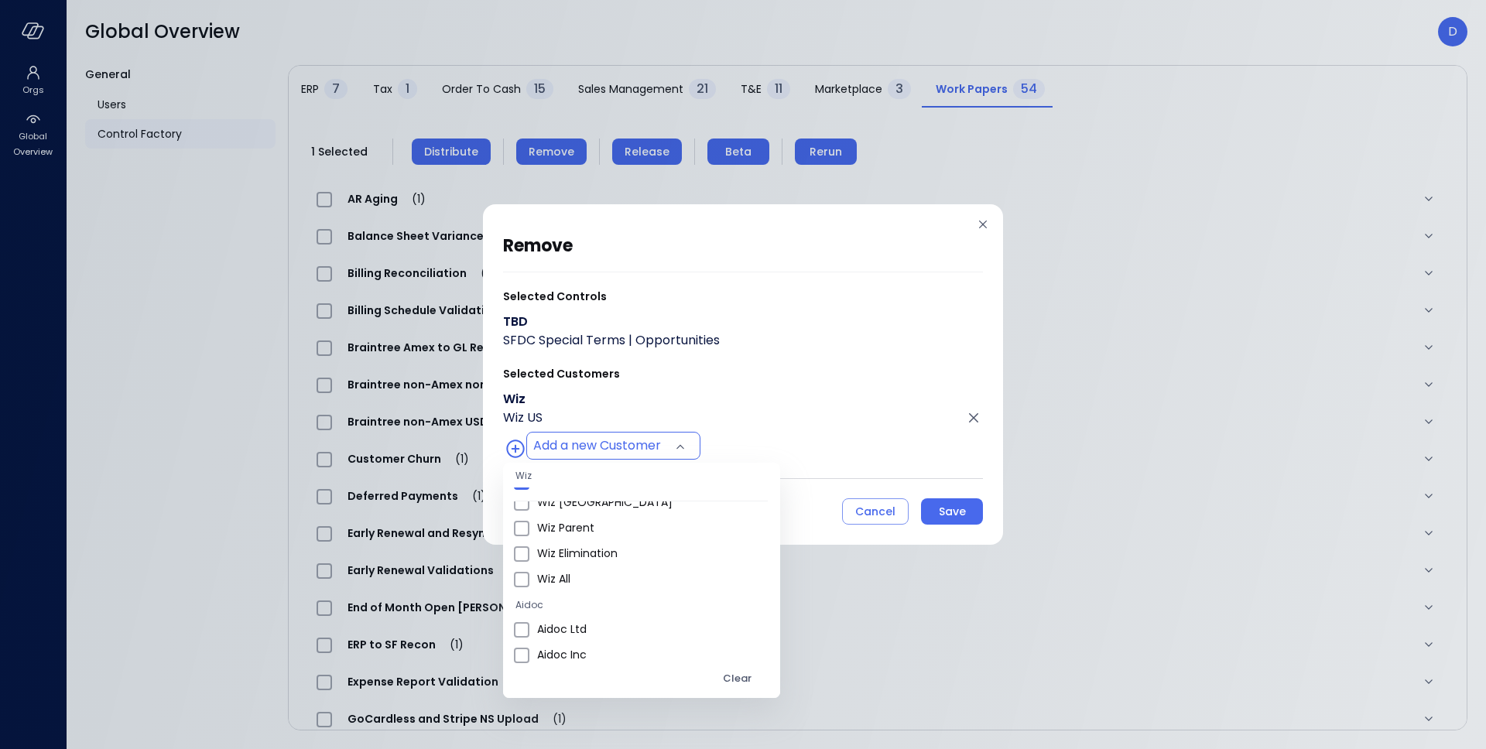
scroll to position [857, 0]
click at [570, 574] on span "Wiz All" at bounding box center [652, 576] width 231 height 16
type input "**********"
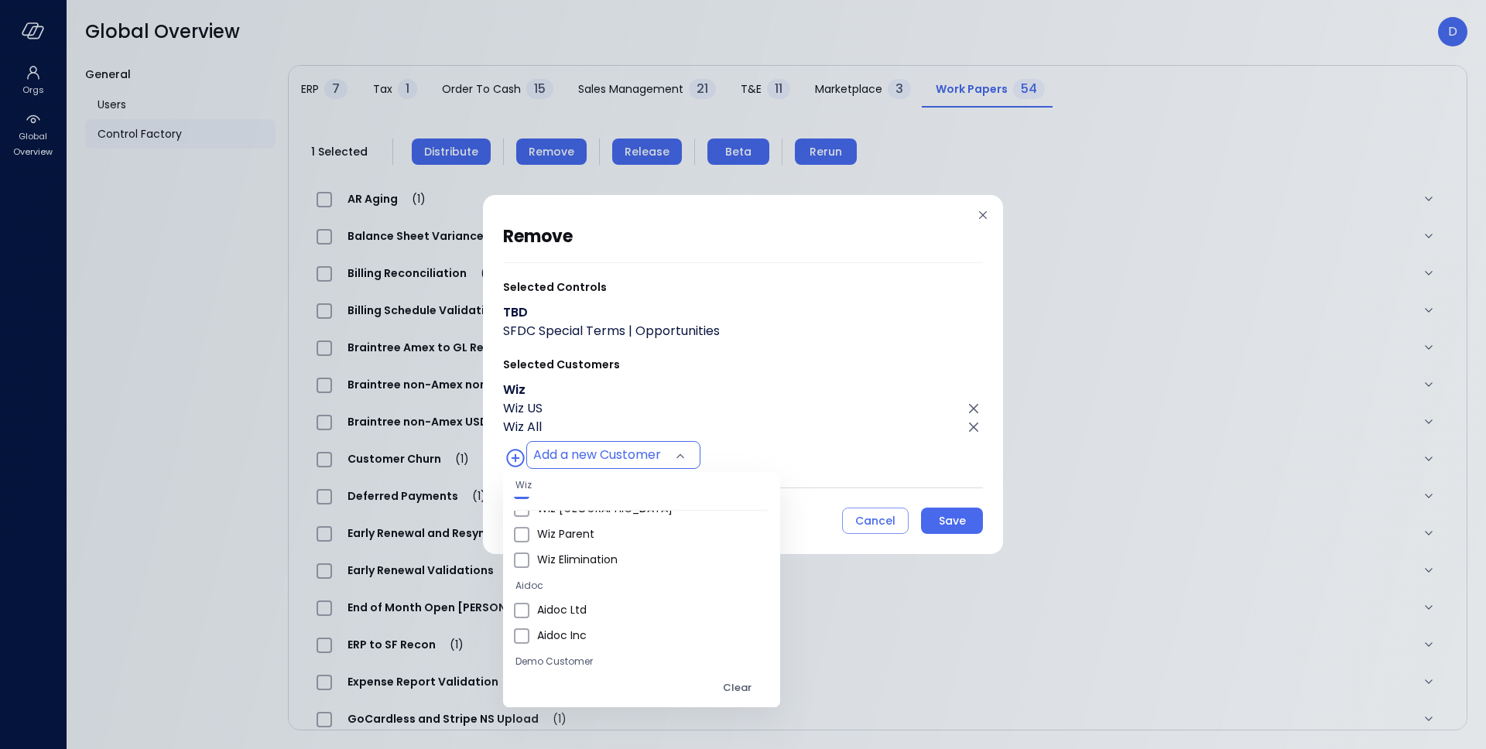
click at [833, 399] on div at bounding box center [743, 374] width 1486 height 749
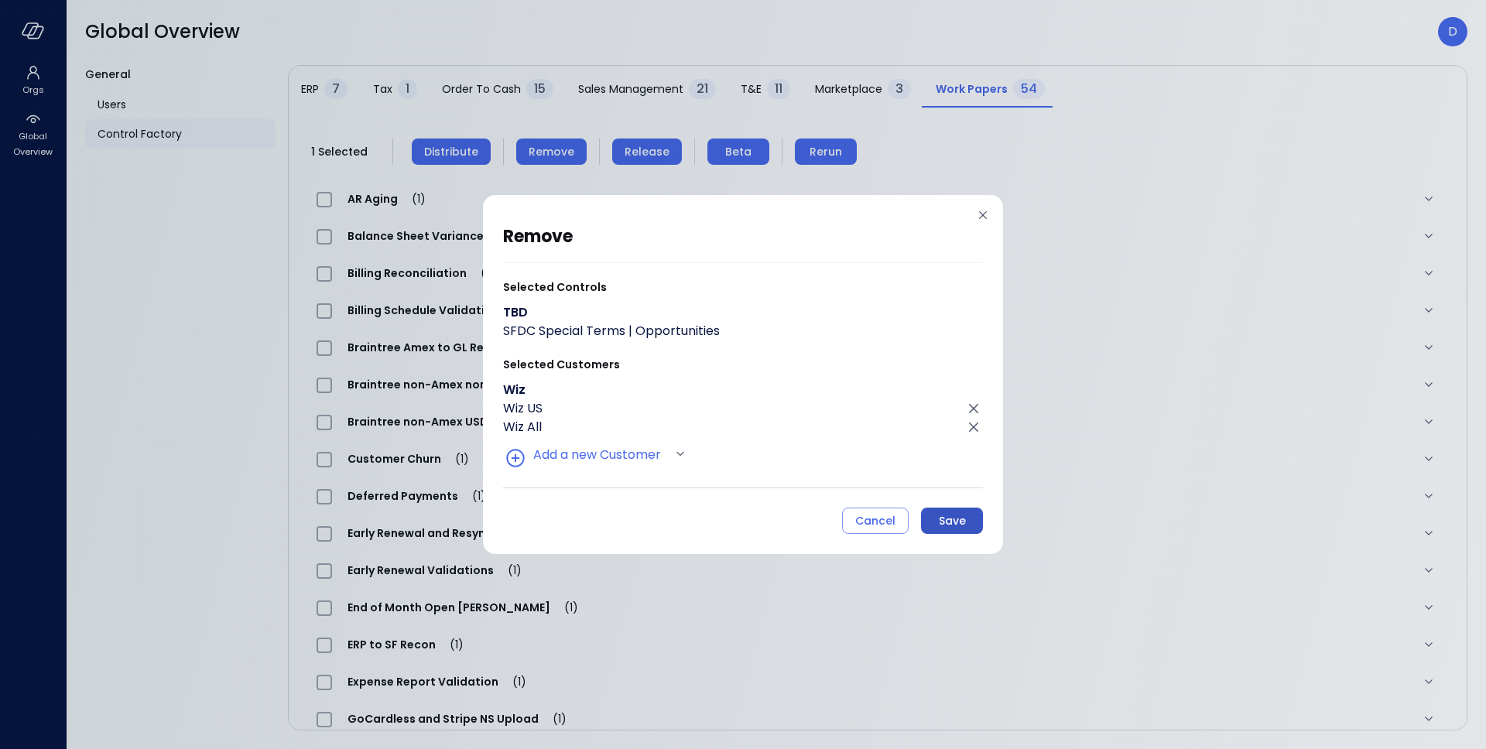
click at [972, 522] on button "Save" at bounding box center [952, 521] width 62 height 26
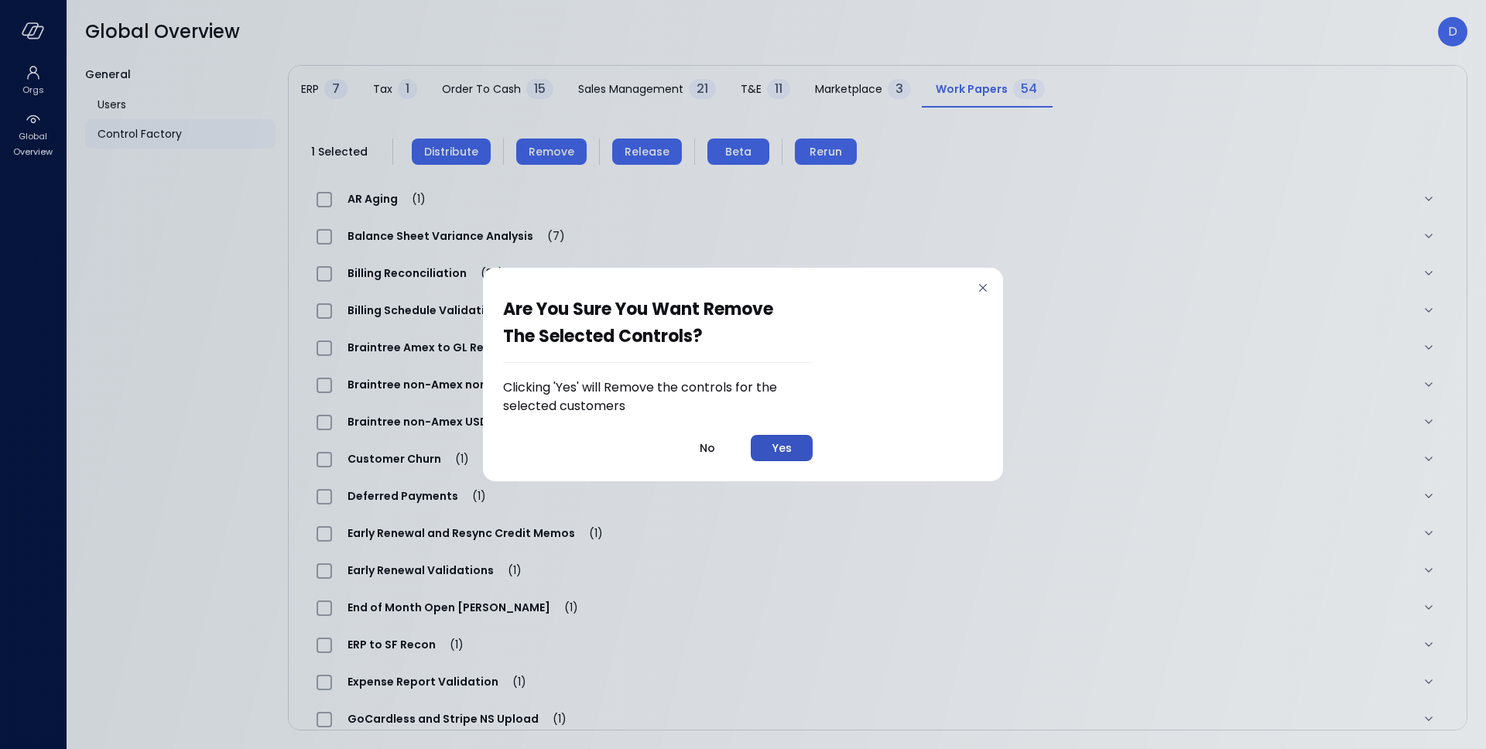
click at [785, 457] on div "Yes" at bounding box center [781, 448] width 19 height 19
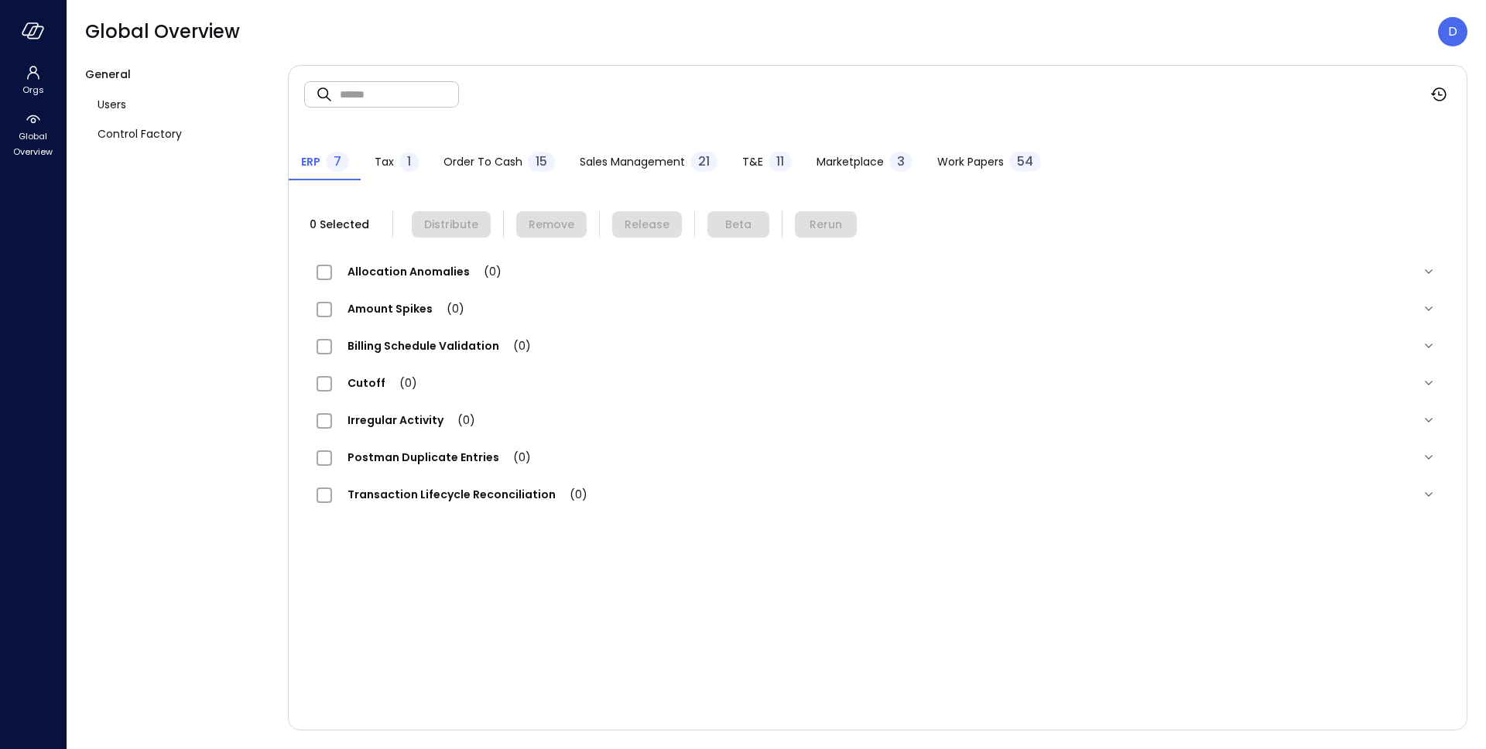
click at [961, 162] on span "Work Papers" at bounding box center [970, 161] width 67 height 17
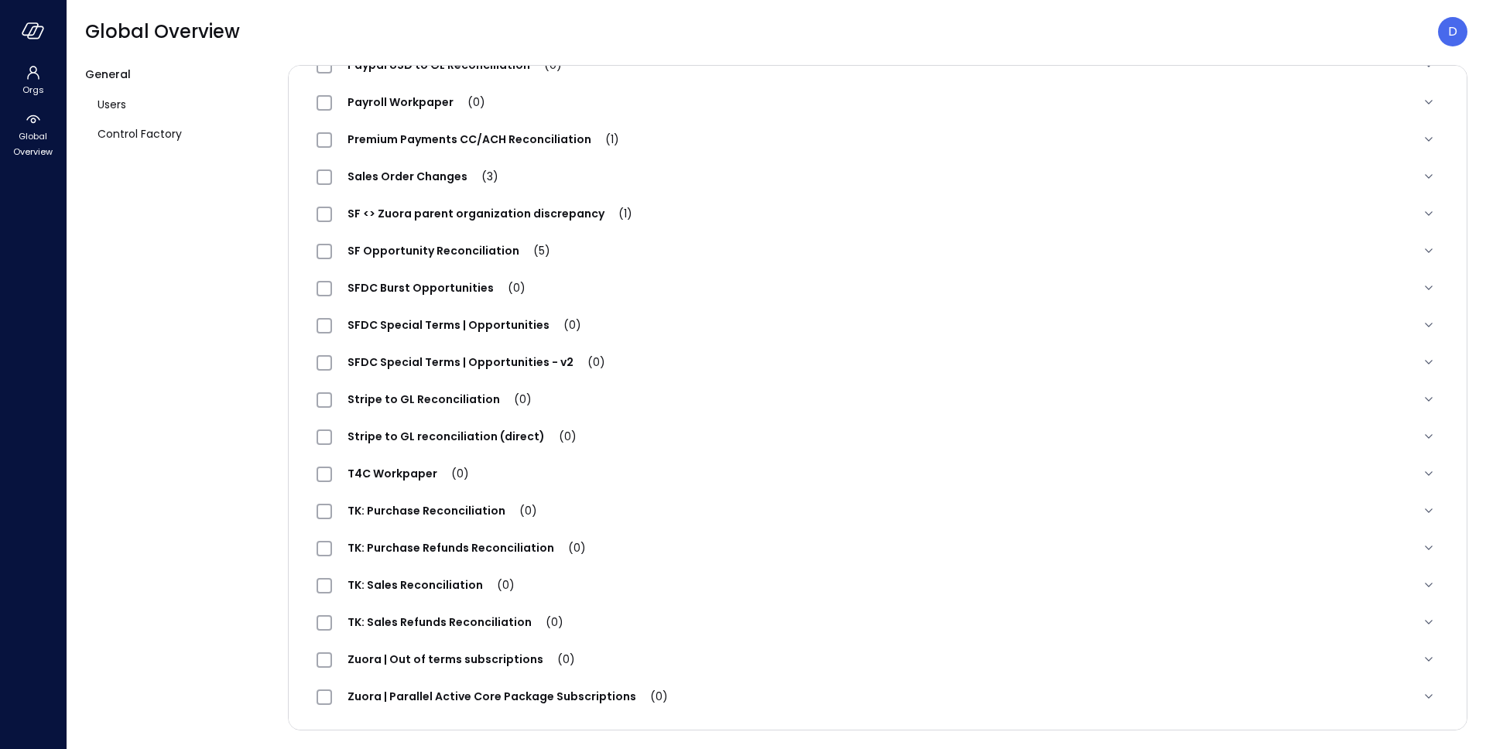
scroll to position [1544, 0]
click at [532, 322] on span "SFDC Special Terms | Opportunities (1)" at bounding box center [462, 323] width 261 height 15
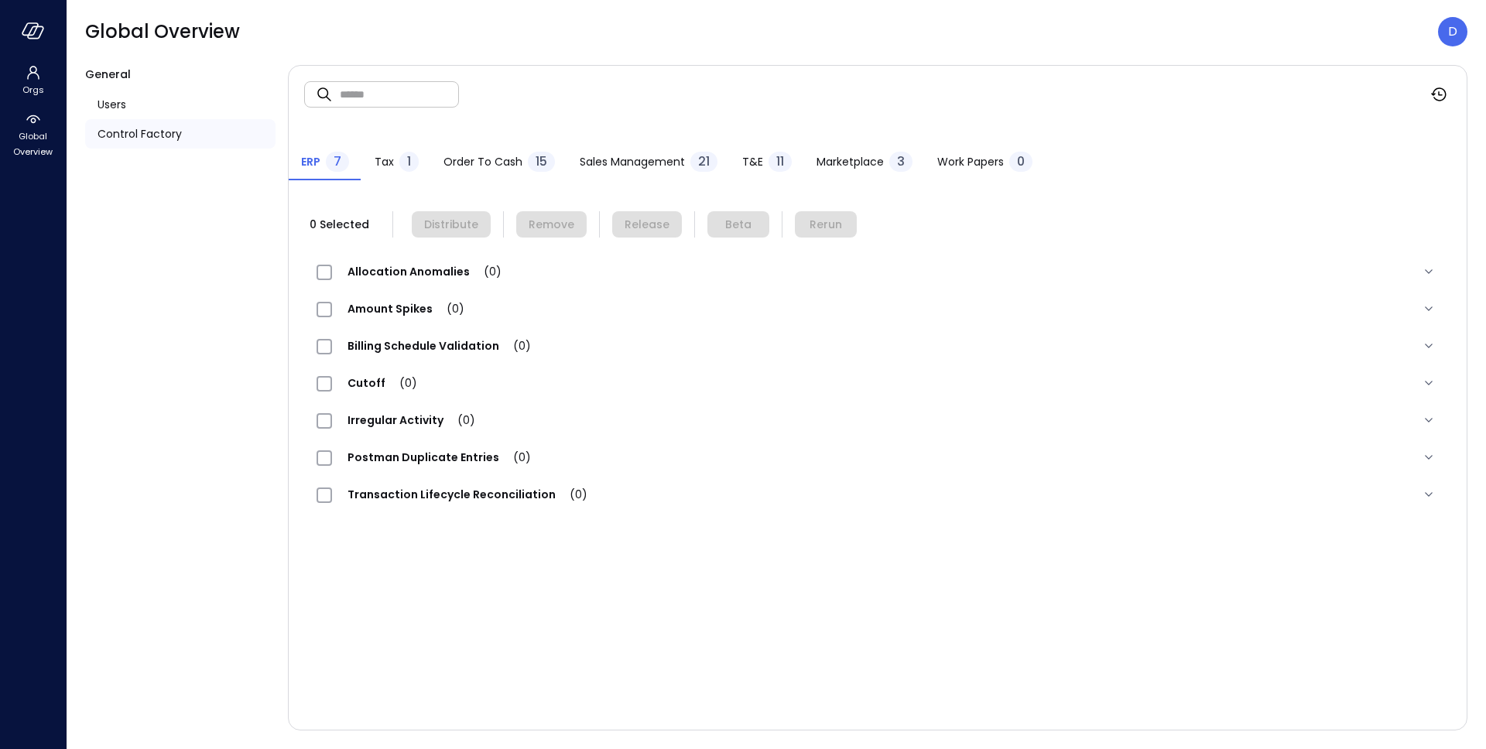
click at [110, 131] on span "Control Factory" at bounding box center [139, 133] width 84 height 17
click at [974, 152] on div "Work Papers 54" at bounding box center [989, 163] width 104 height 23
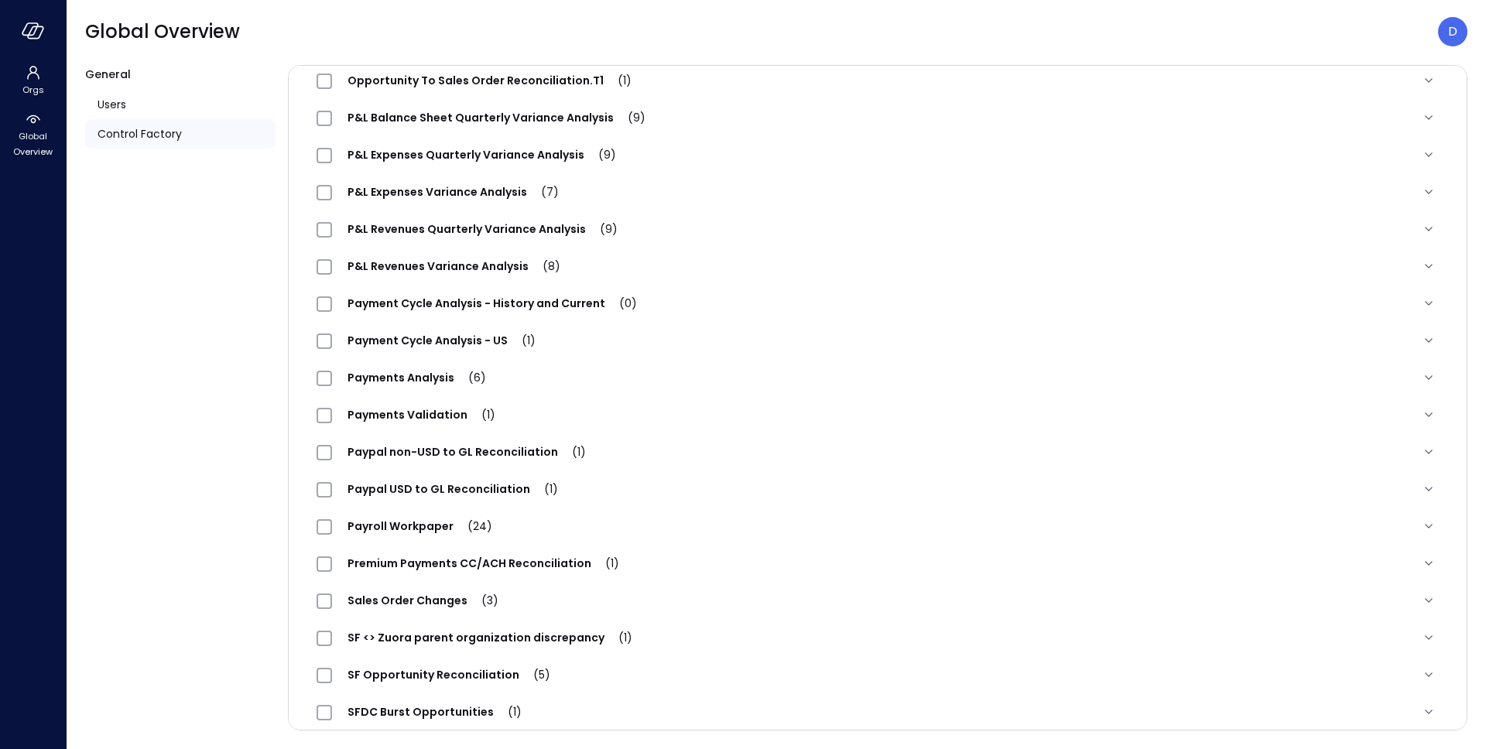
scroll to position [1544, 0]
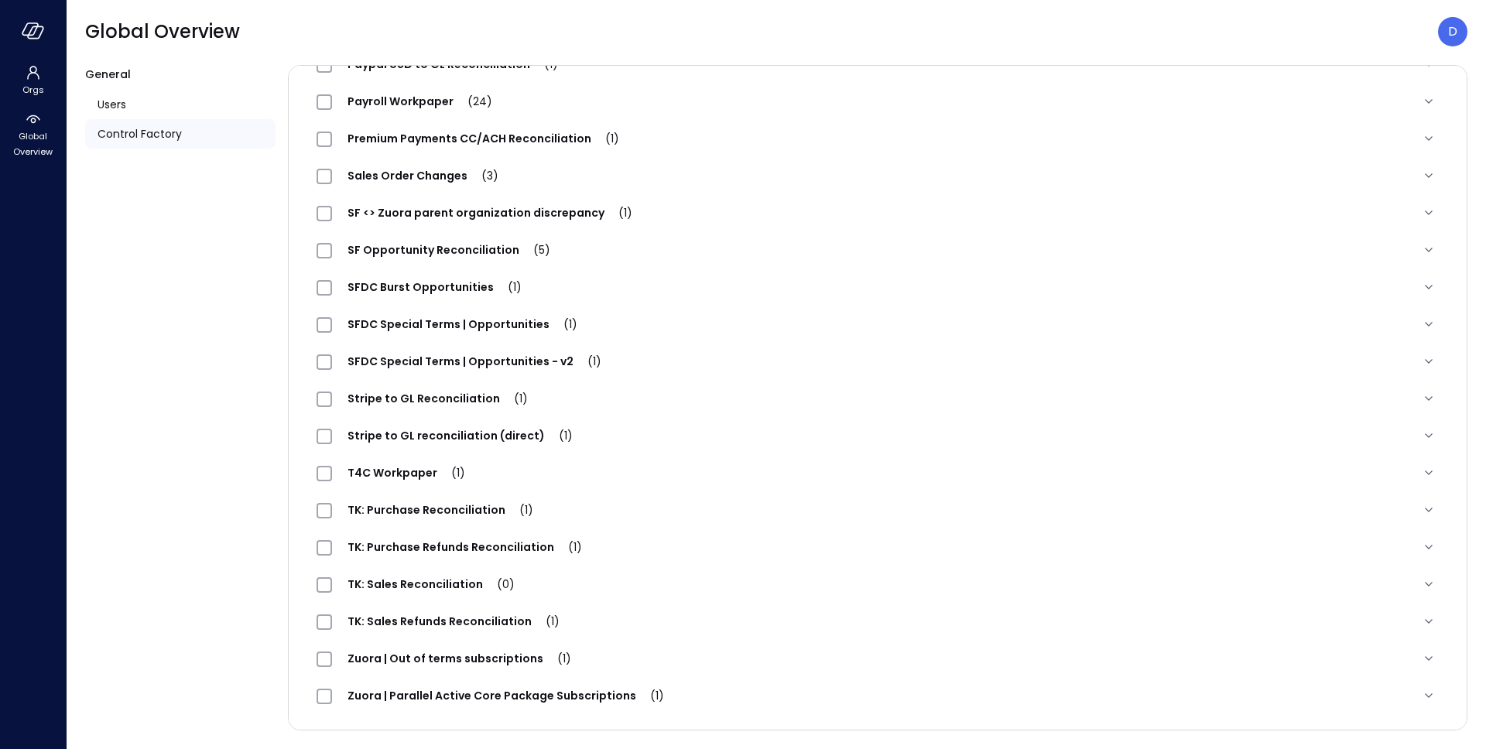
click at [518, 324] on span "SFDC Special Terms | Opportunities (1)" at bounding box center [462, 323] width 261 height 15
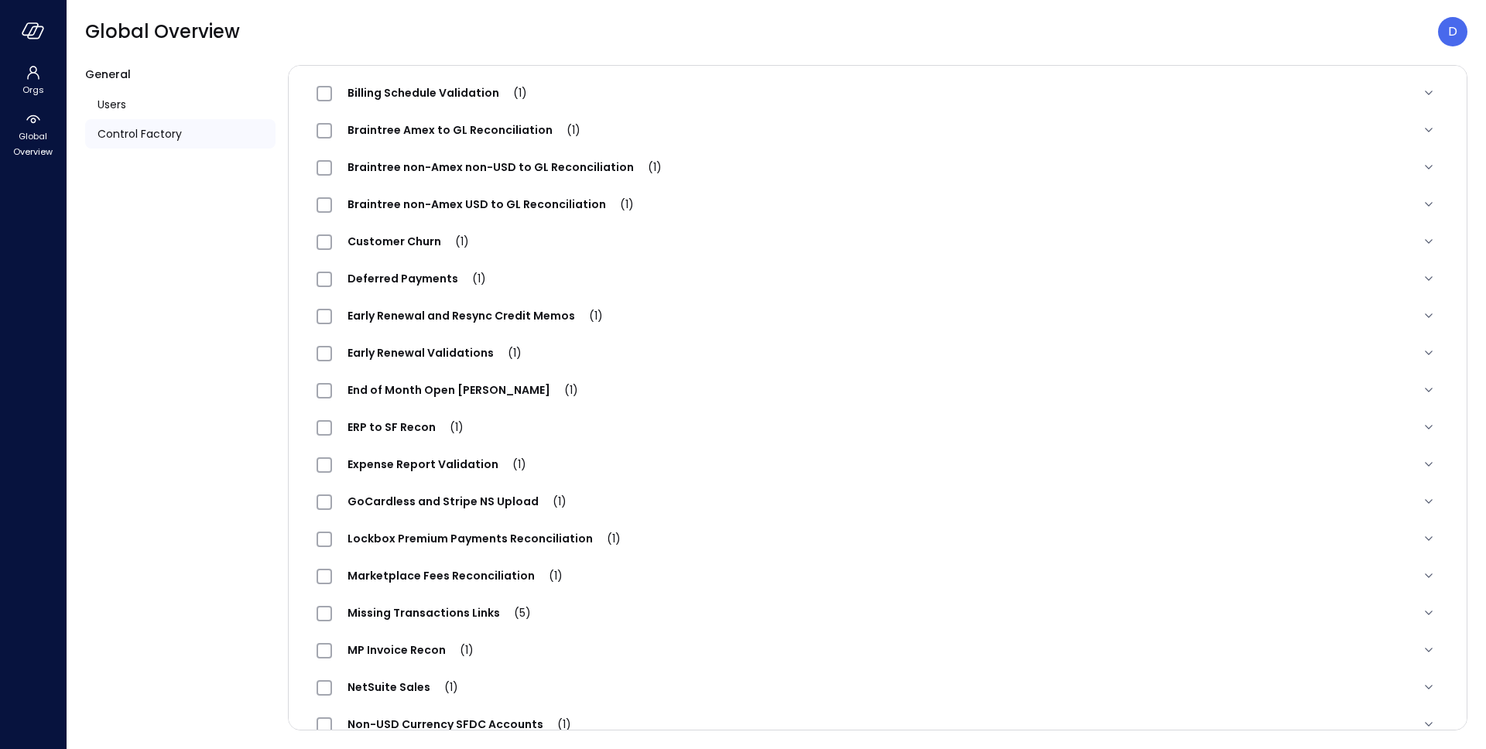
scroll to position [0, 0]
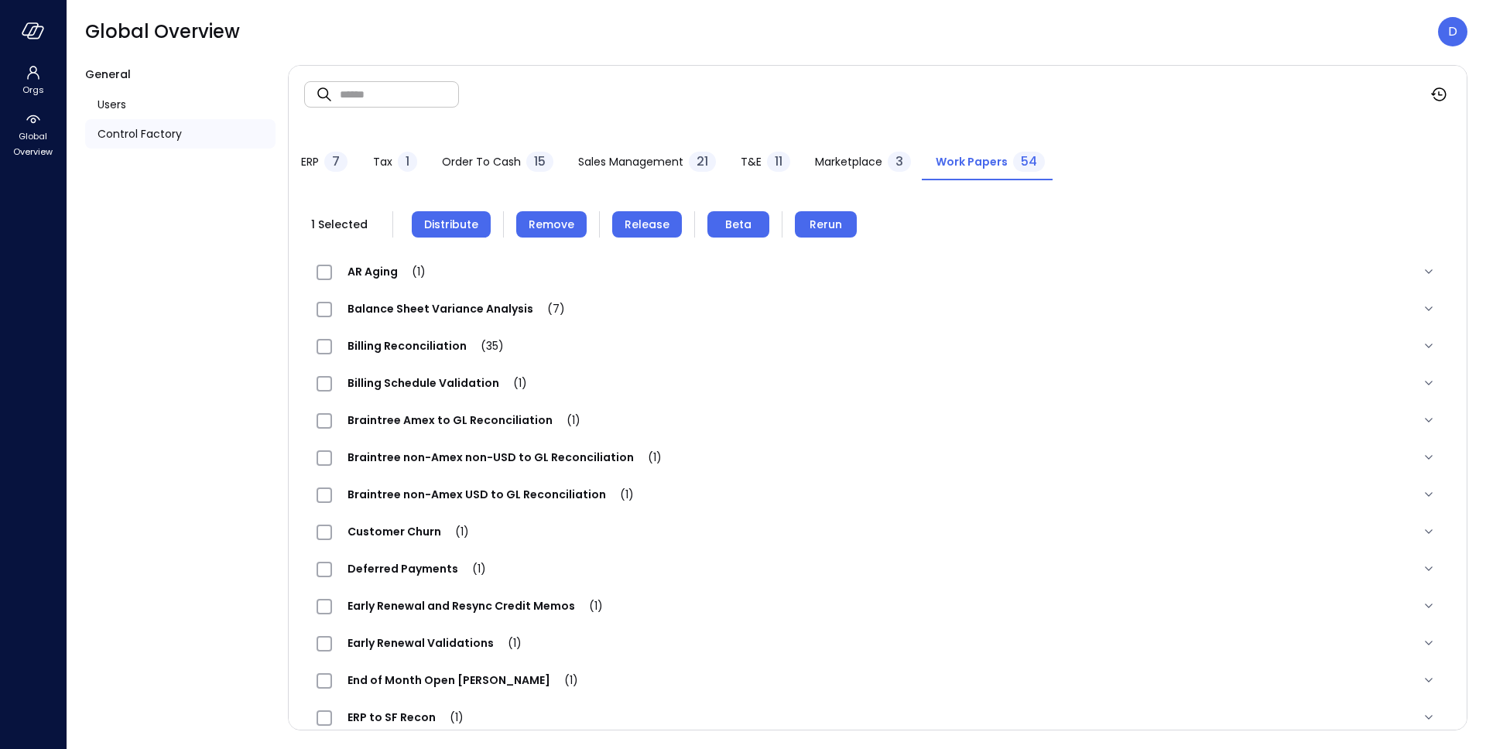
click at [453, 221] on span "Distribute" at bounding box center [451, 224] width 54 height 17
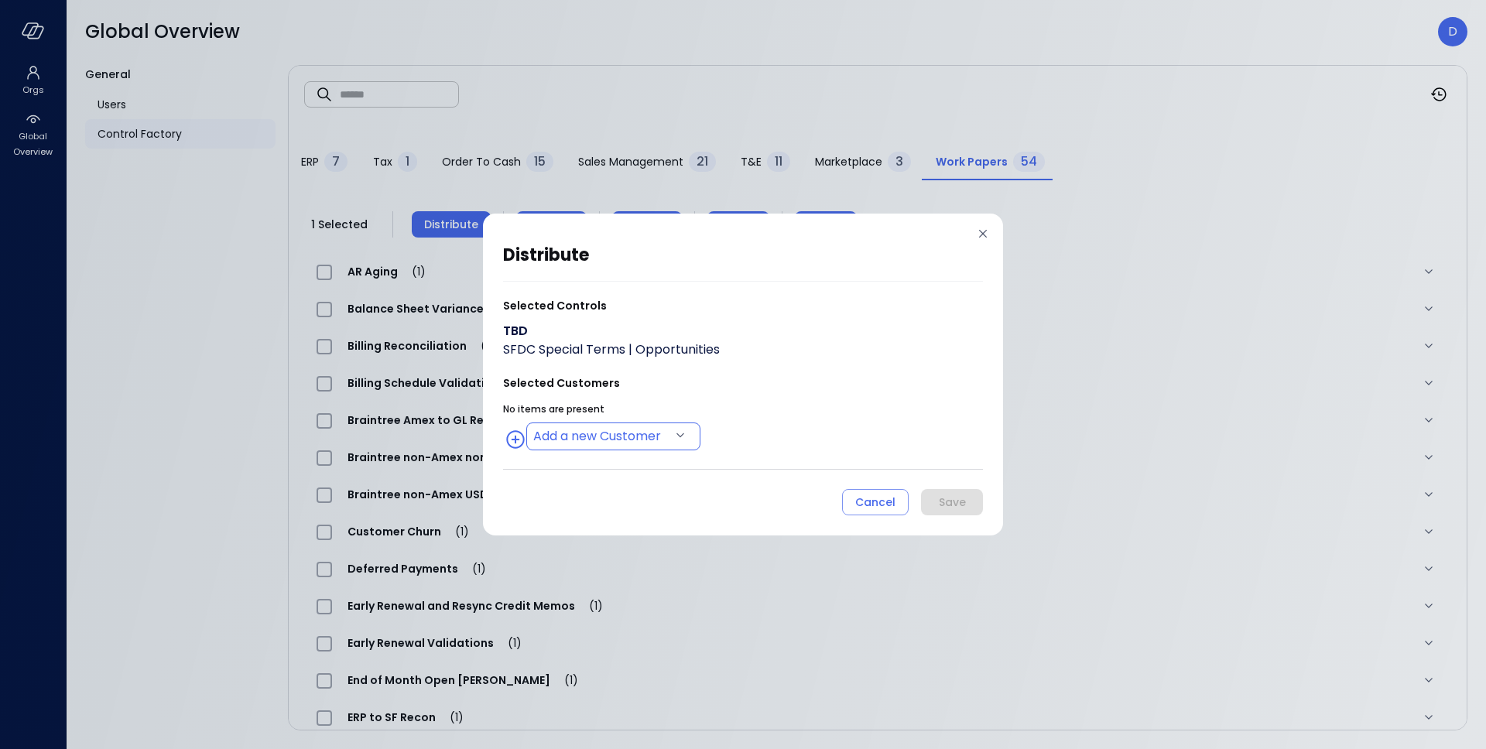
click at [614, 436] on body "Orgs Global Overview Global Overview D General Users Control Factory ​ ​ ERP 7 …" at bounding box center [743, 374] width 1486 height 749
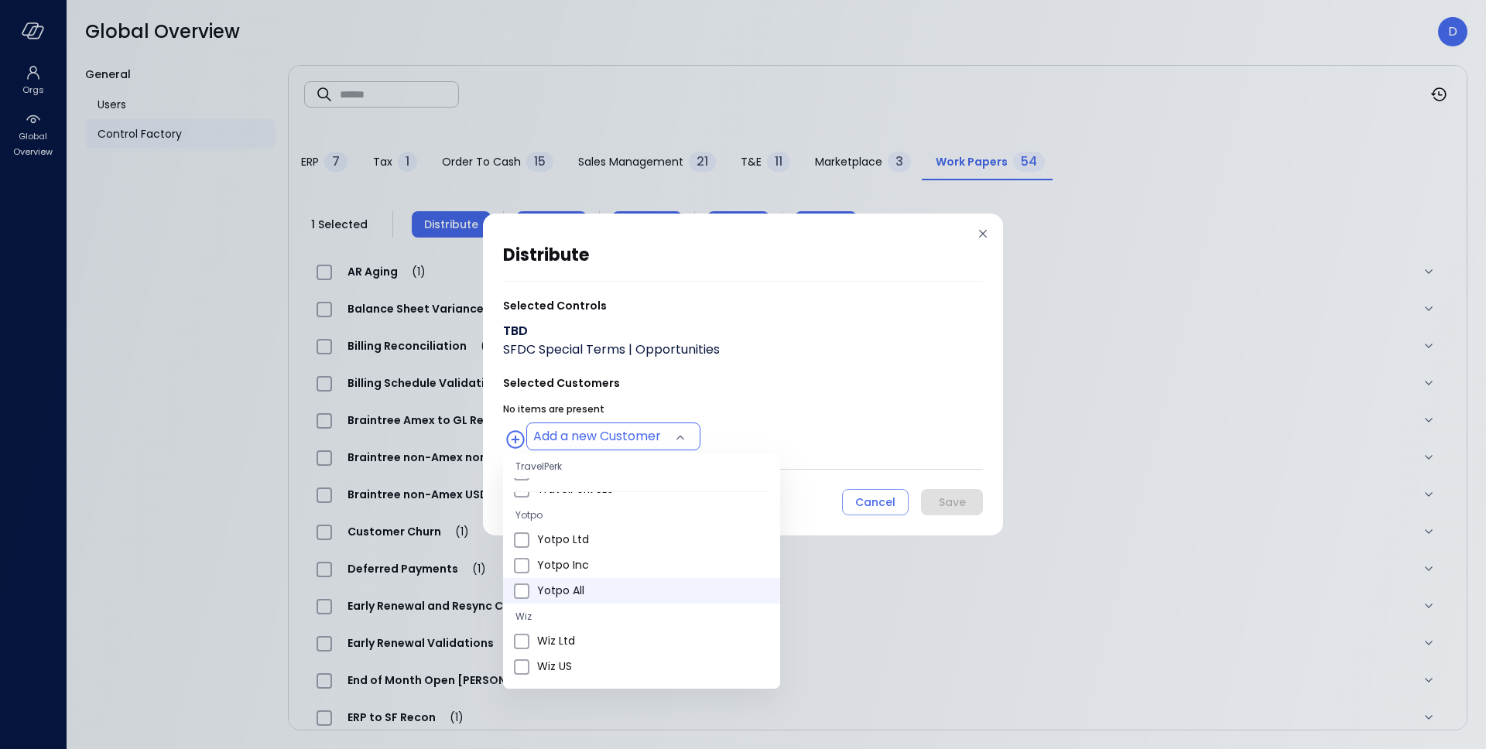
scroll to position [577, 0]
click at [575, 539] on span "Wiz US" at bounding box center [652, 540] width 231 height 16
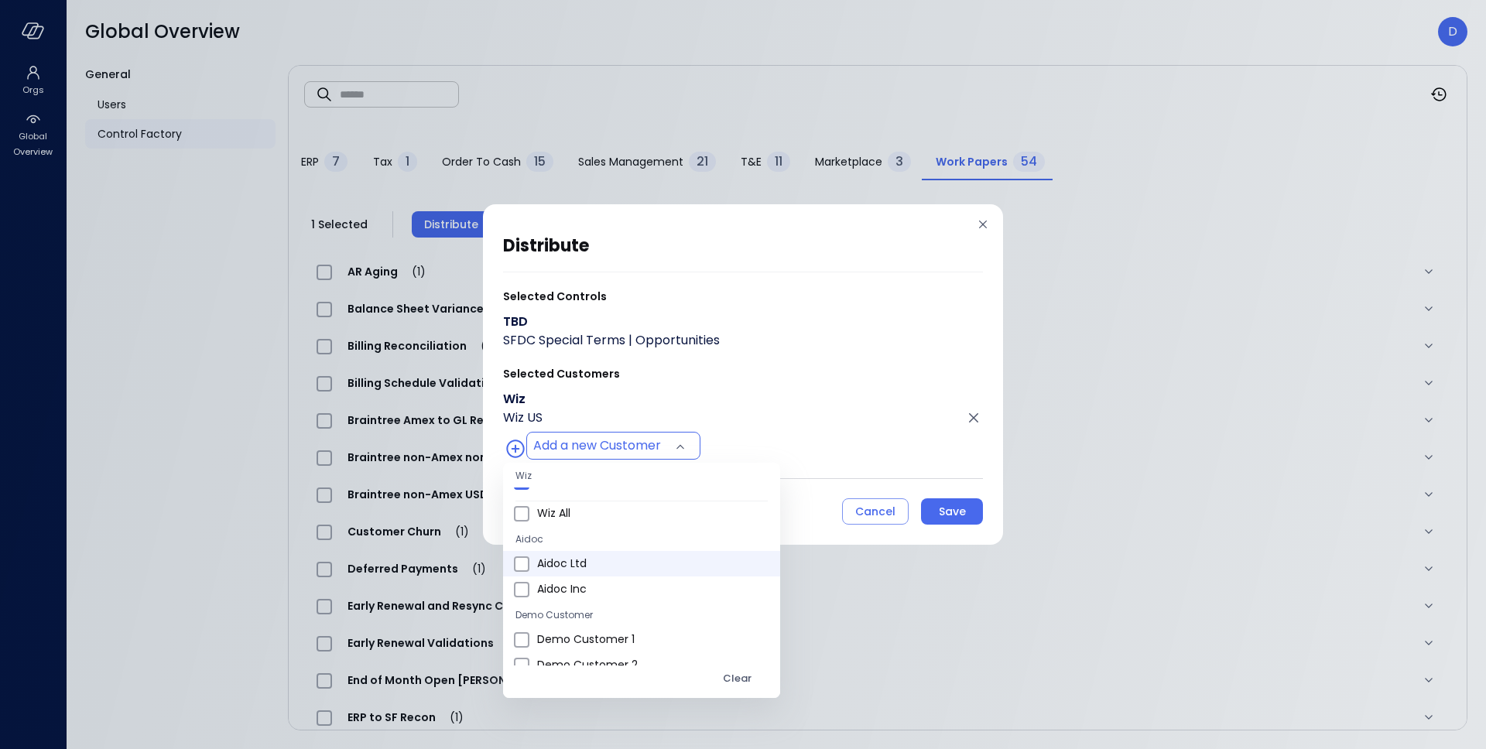
scroll to position [901, 0]
click at [564, 533] on span "Wiz All" at bounding box center [652, 531] width 231 height 16
type input "**********"
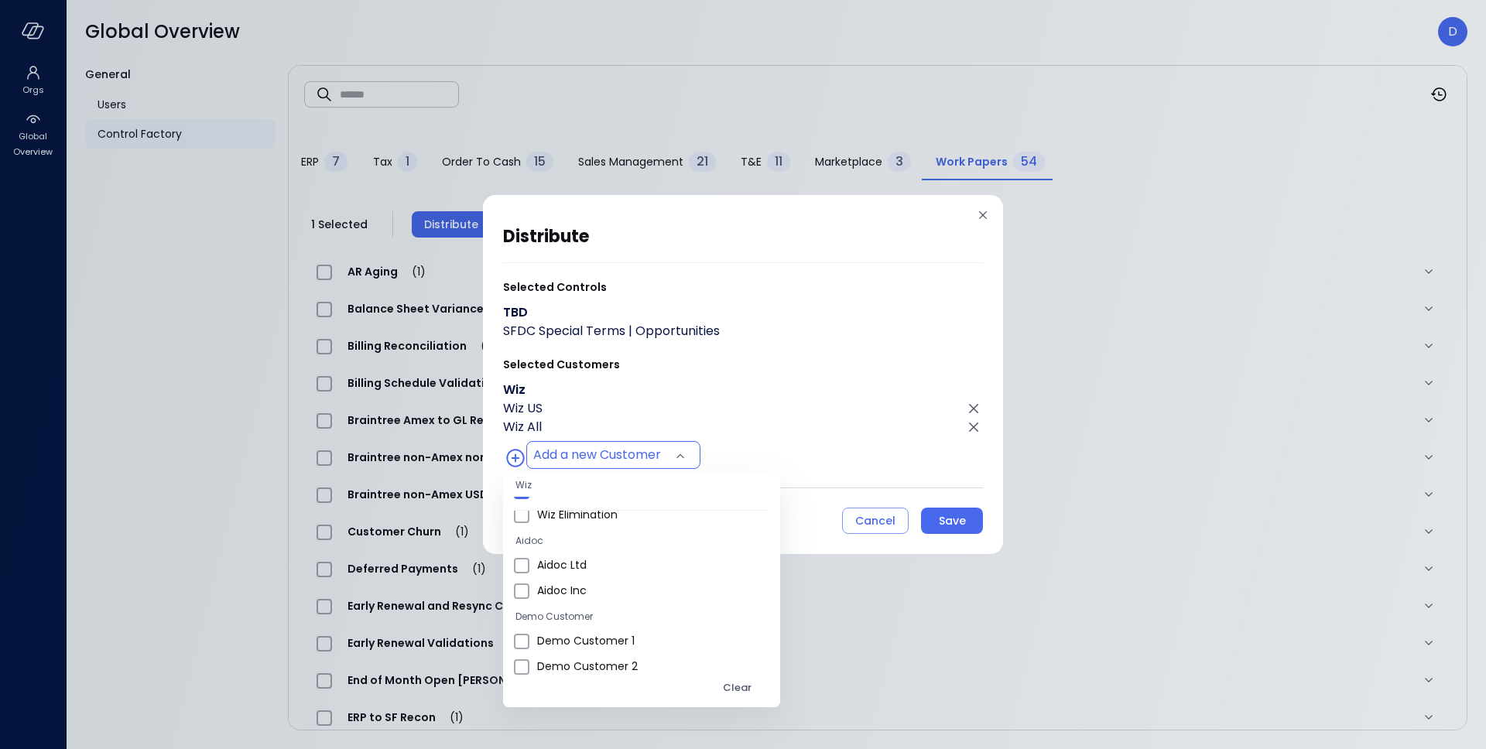
click at [802, 477] on div at bounding box center [743, 374] width 1486 height 749
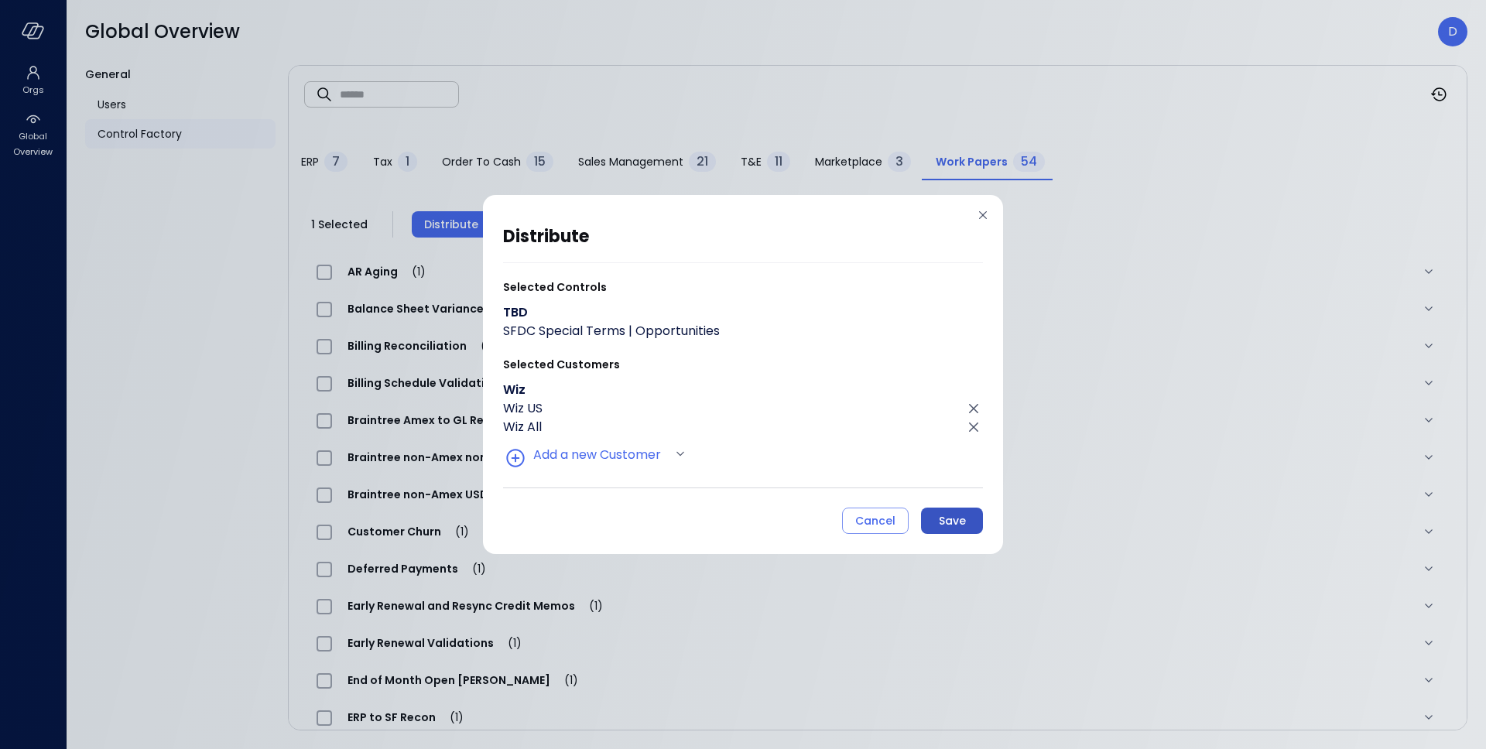
click at [949, 518] on div "Save" at bounding box center [952, 520] width 27 height 19
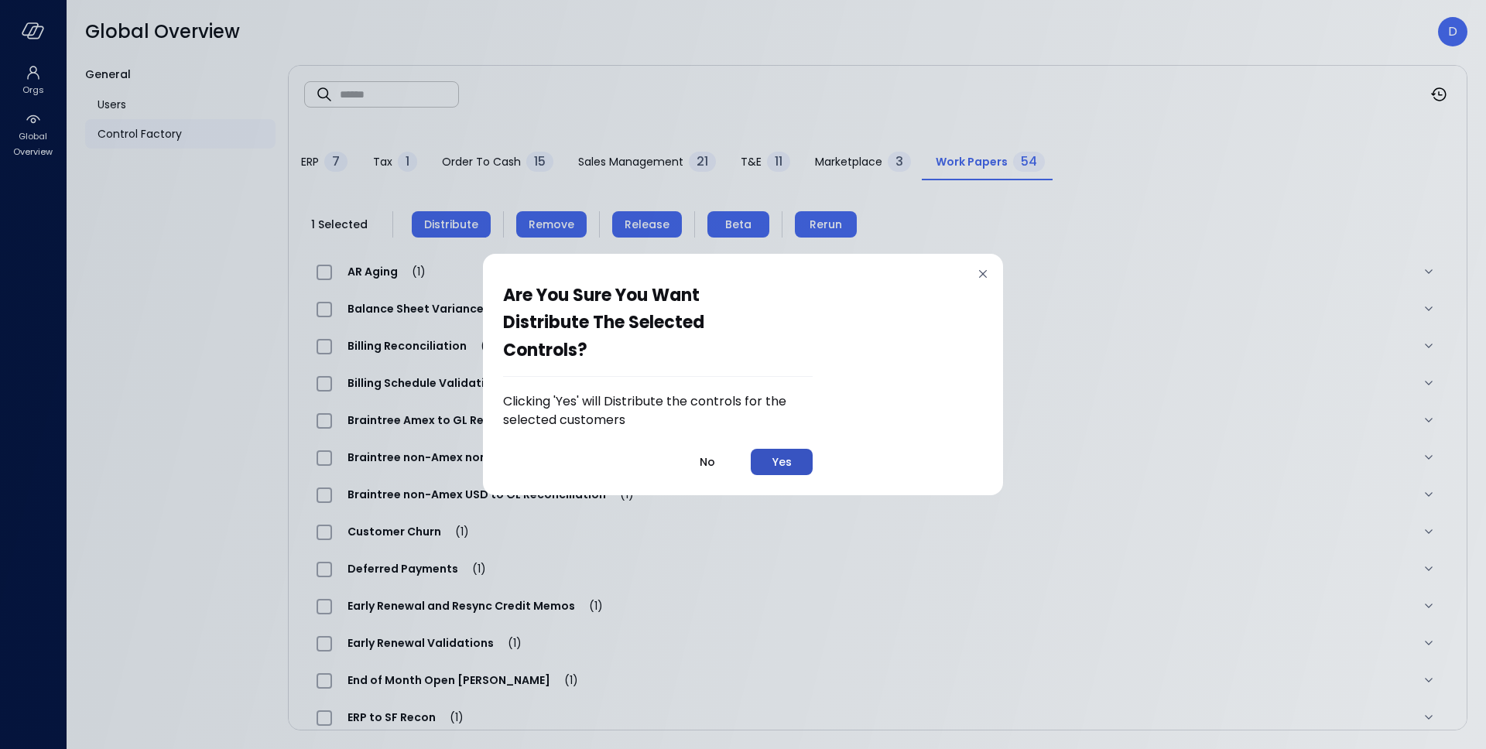
click at [801, 463] on button "Yes" at bounding box center [782, 462] width 62 height 26
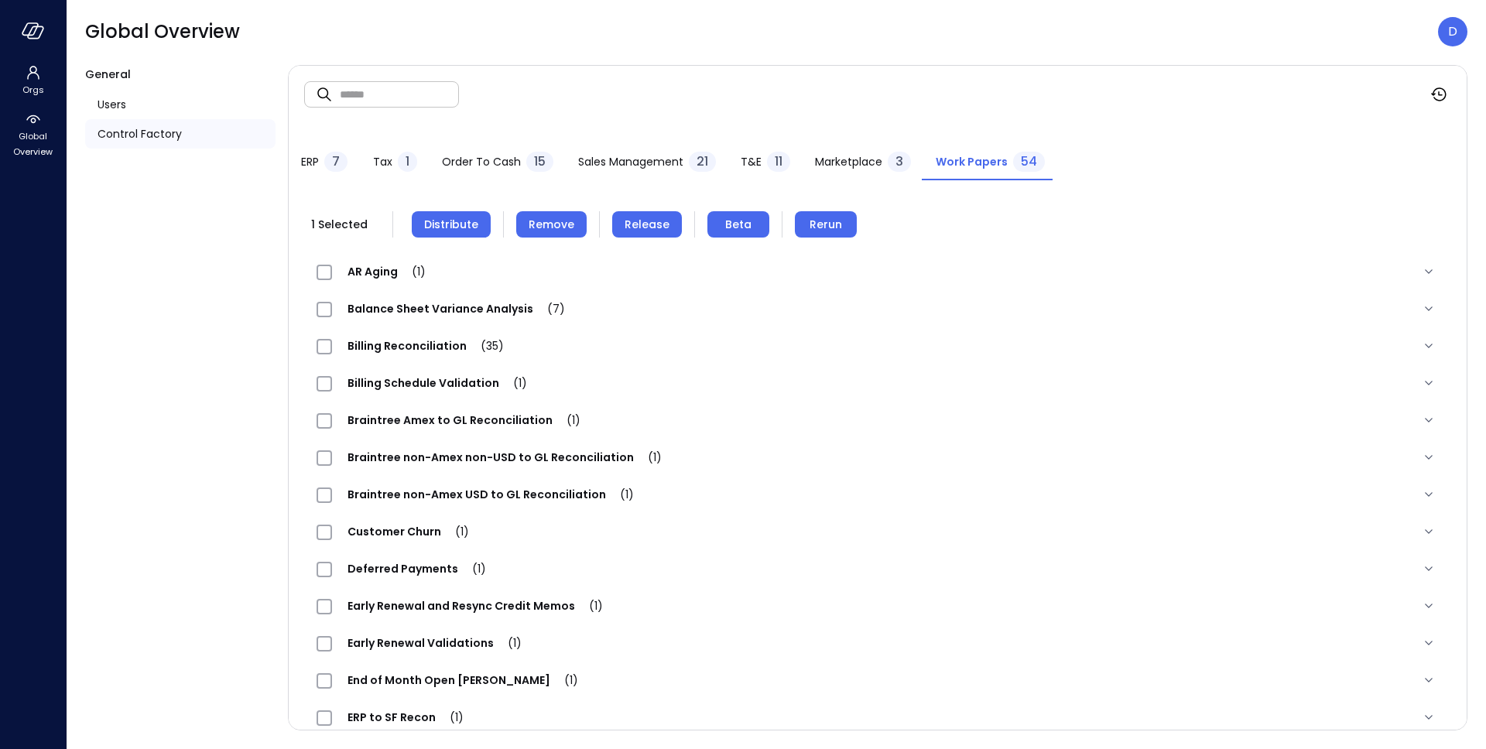
click at [636, 227] on span "Release" at bounding box center [646, 224] width 45 height 17
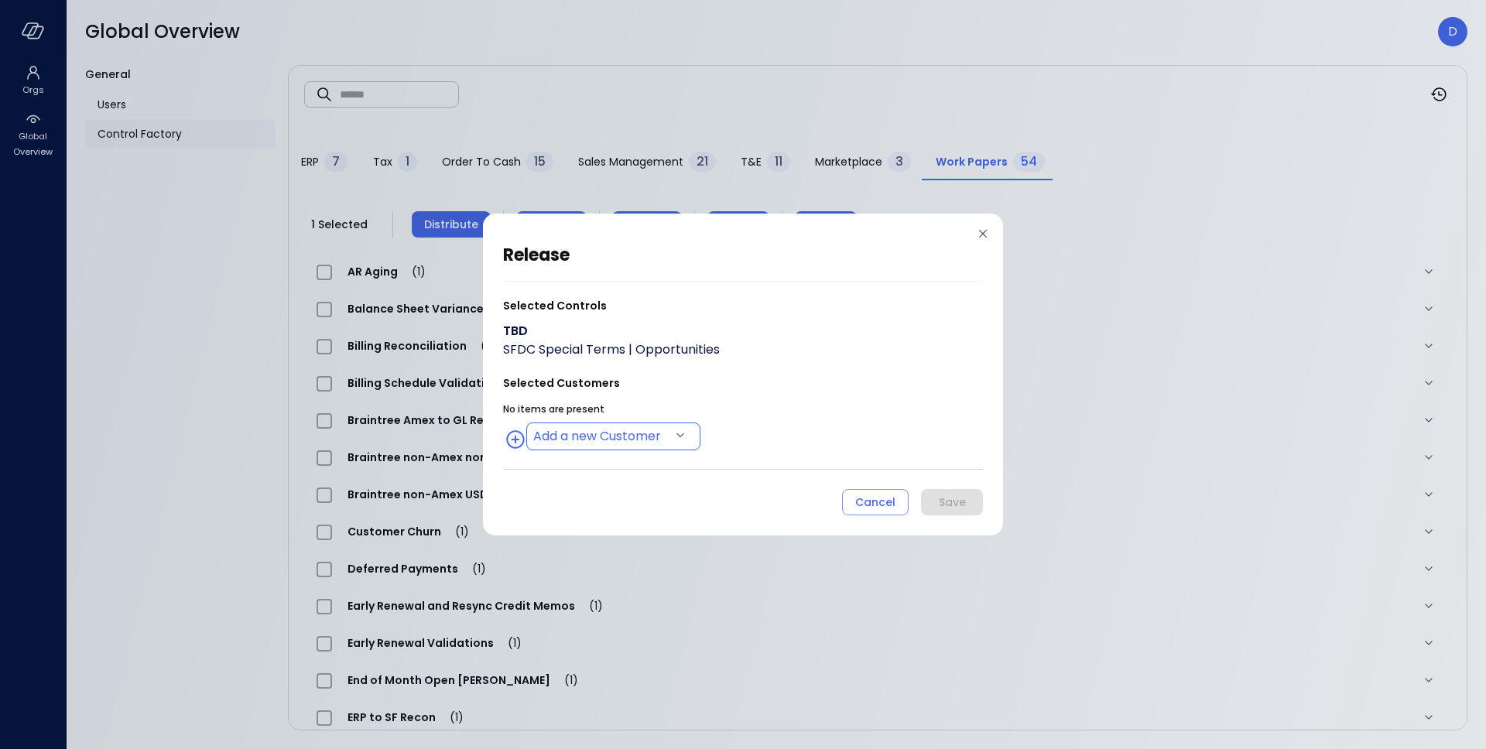
click at [596, 433] on body "Orgs Global Overview Global Overview D General Users Control Factory ​ ​ ERP 7 …" at bounding box center [743, 374] width 1486 height 749
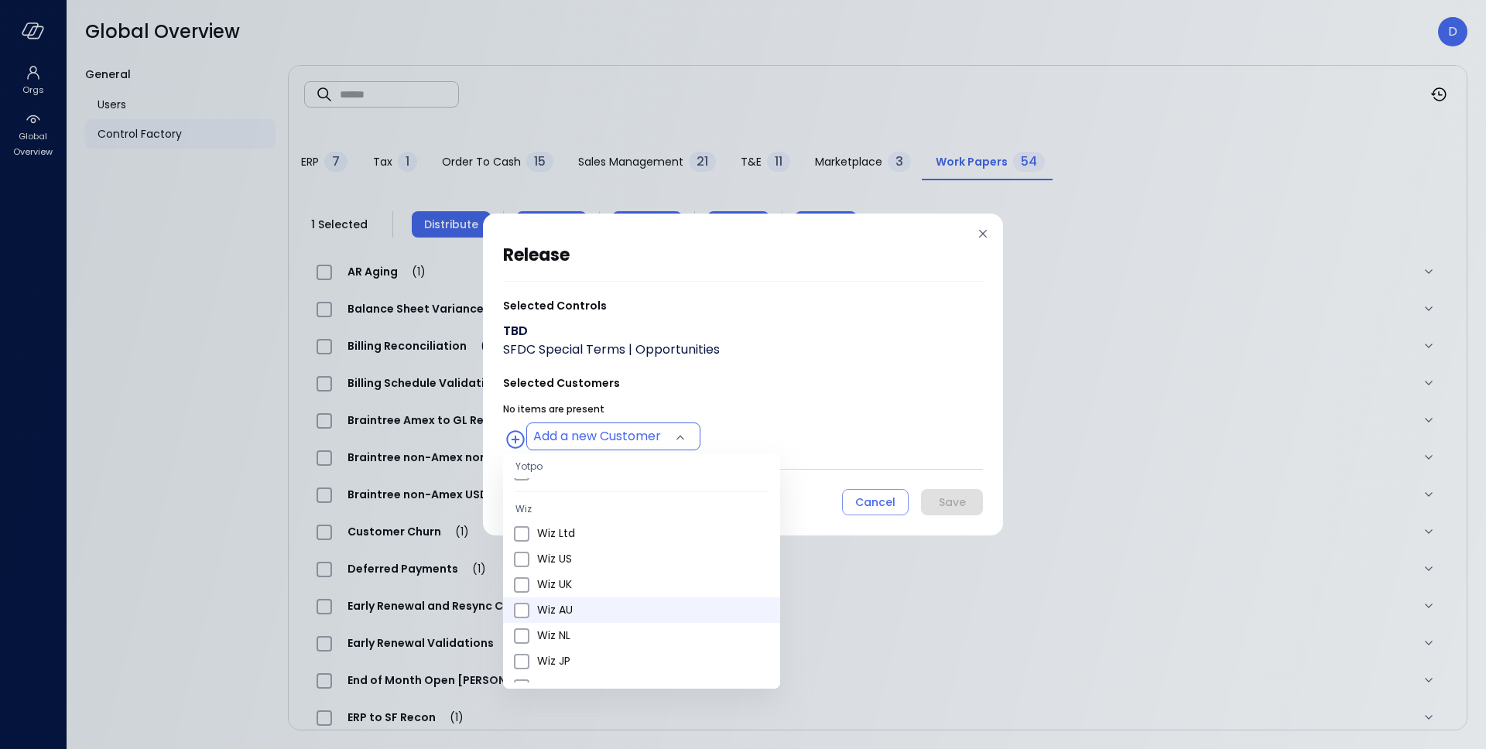
scroll to position [575, 0]
click at [587, 537] on span "Wiz US" at bounding box center [652, 542] width 231 height 16
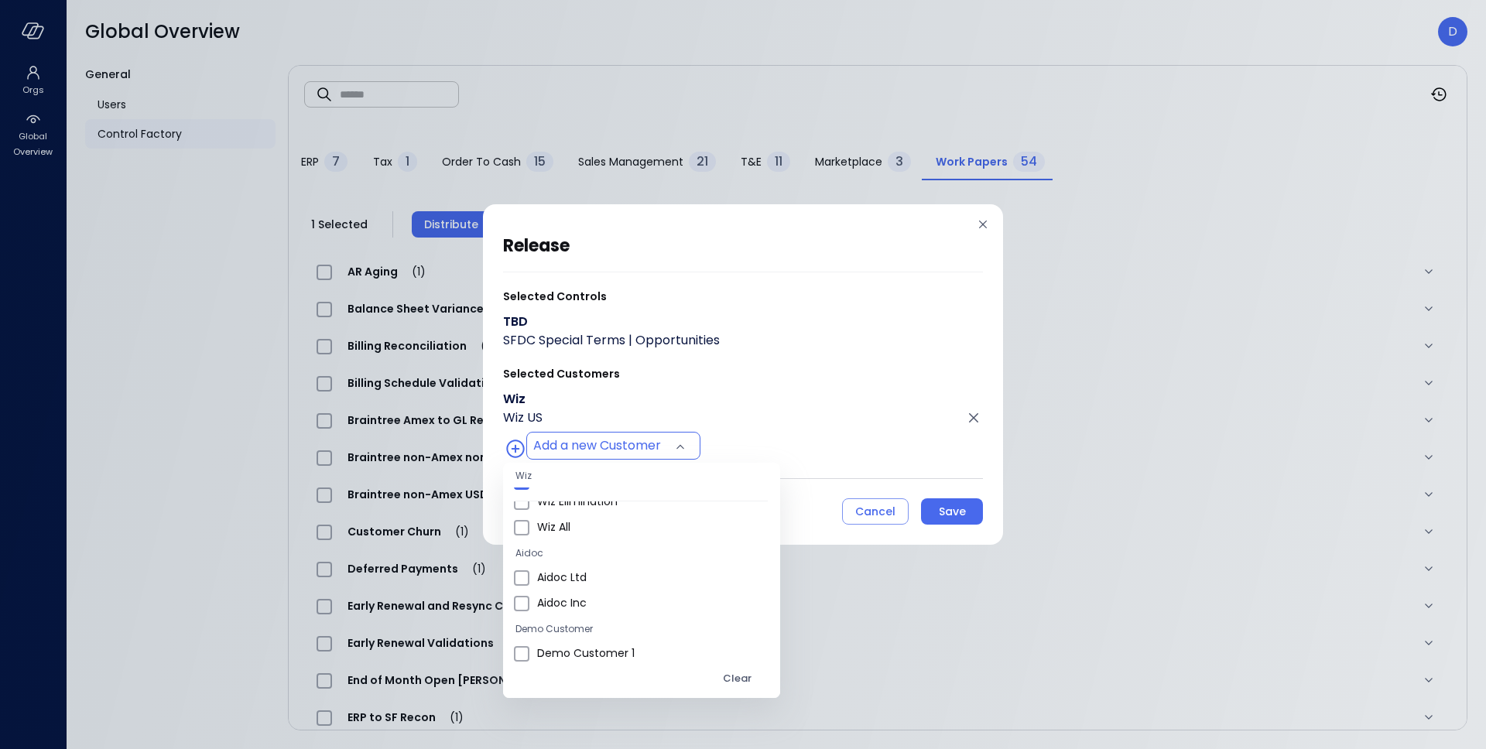
scroll to position [905, 0]
click at [571, 525] on span "Wiz All" at bounding box center [652, 528] width 231 height 16
type input "**********"
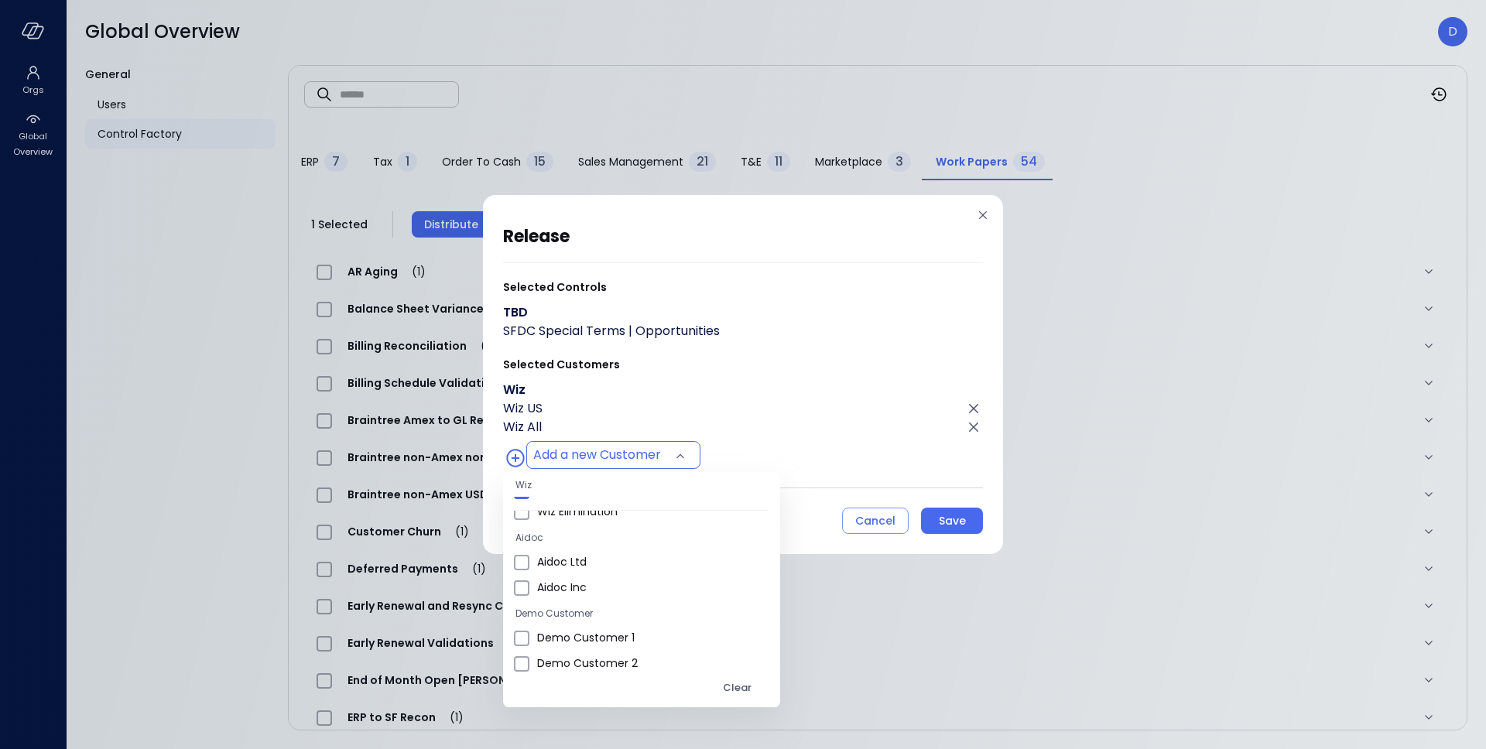
click at [810, 427] on div at bounding box center [743, 374] width 1486 height 749
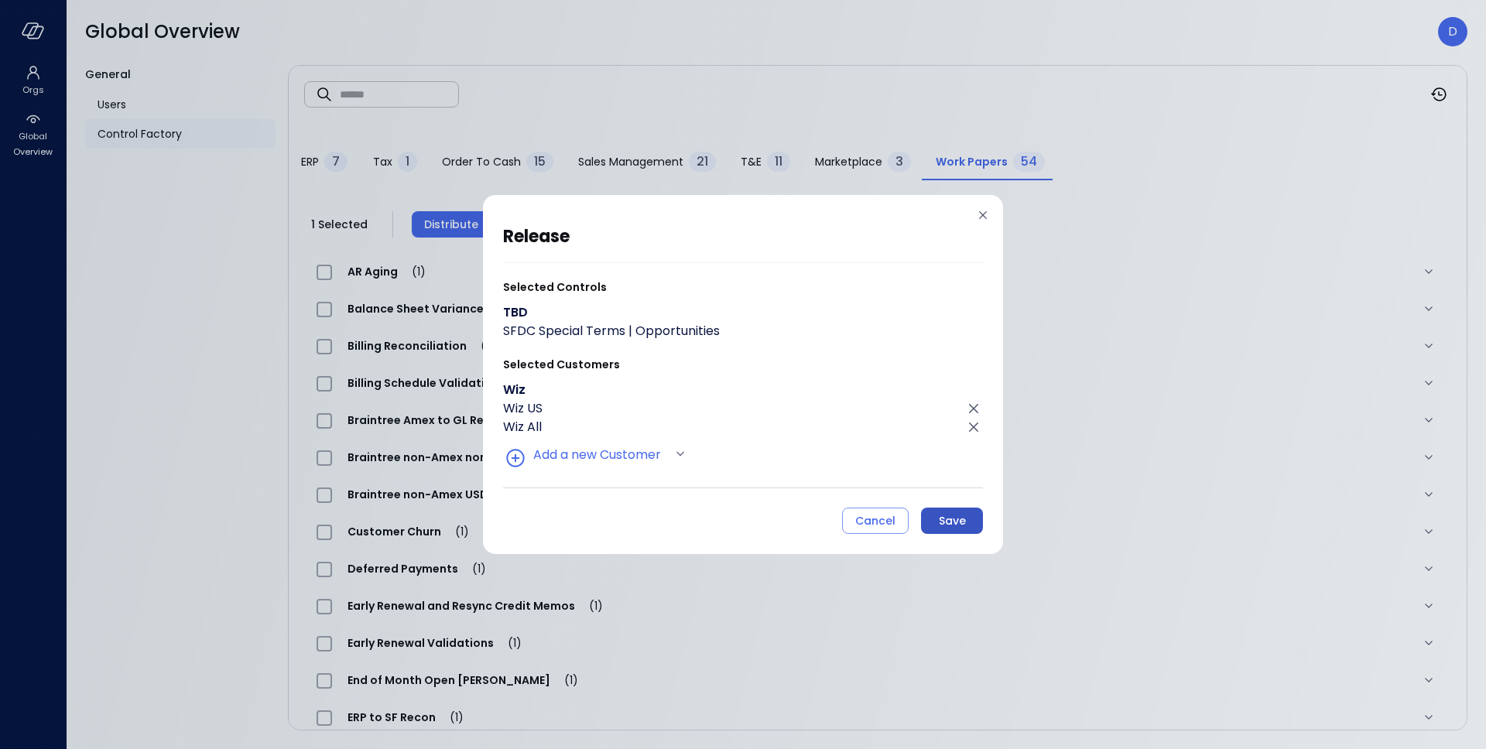
click at [953, 518] on div "Save" at bounding box center [952, 520] width 27 height 19
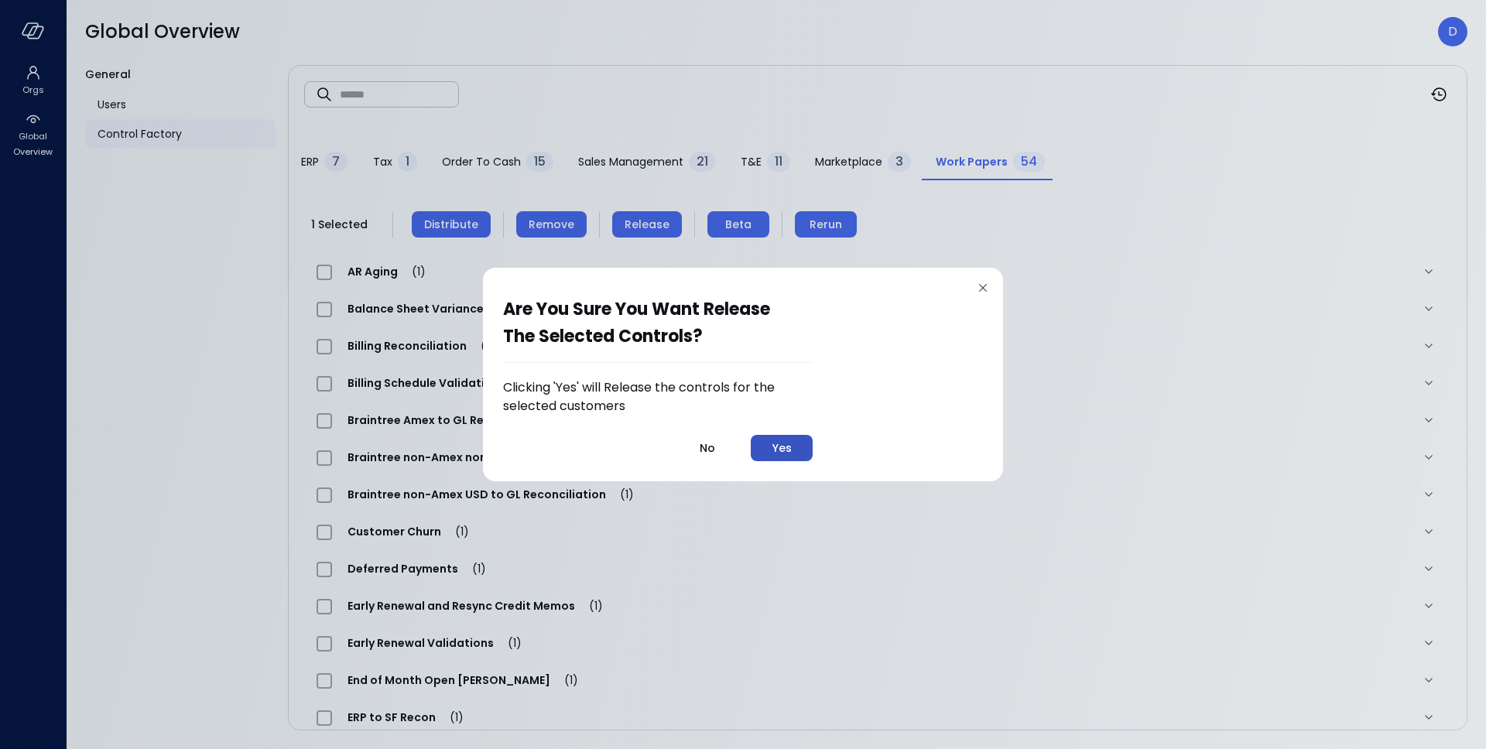
click at [795, 450] on button "Yes" at bounding box center [782, 448] width 62 height 26
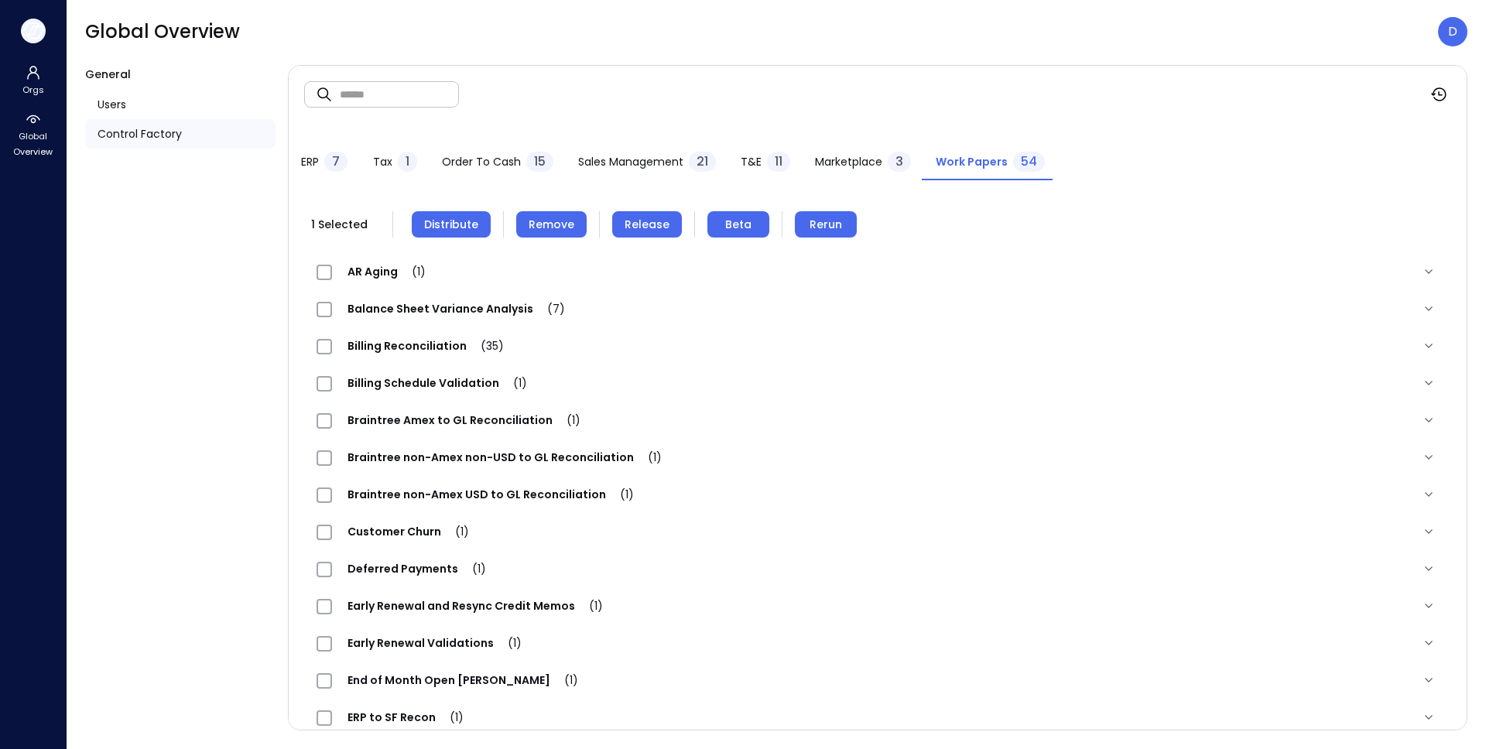
click at [36, 29] on icon "button" at bounding box center [29, 29] width 15 height 12
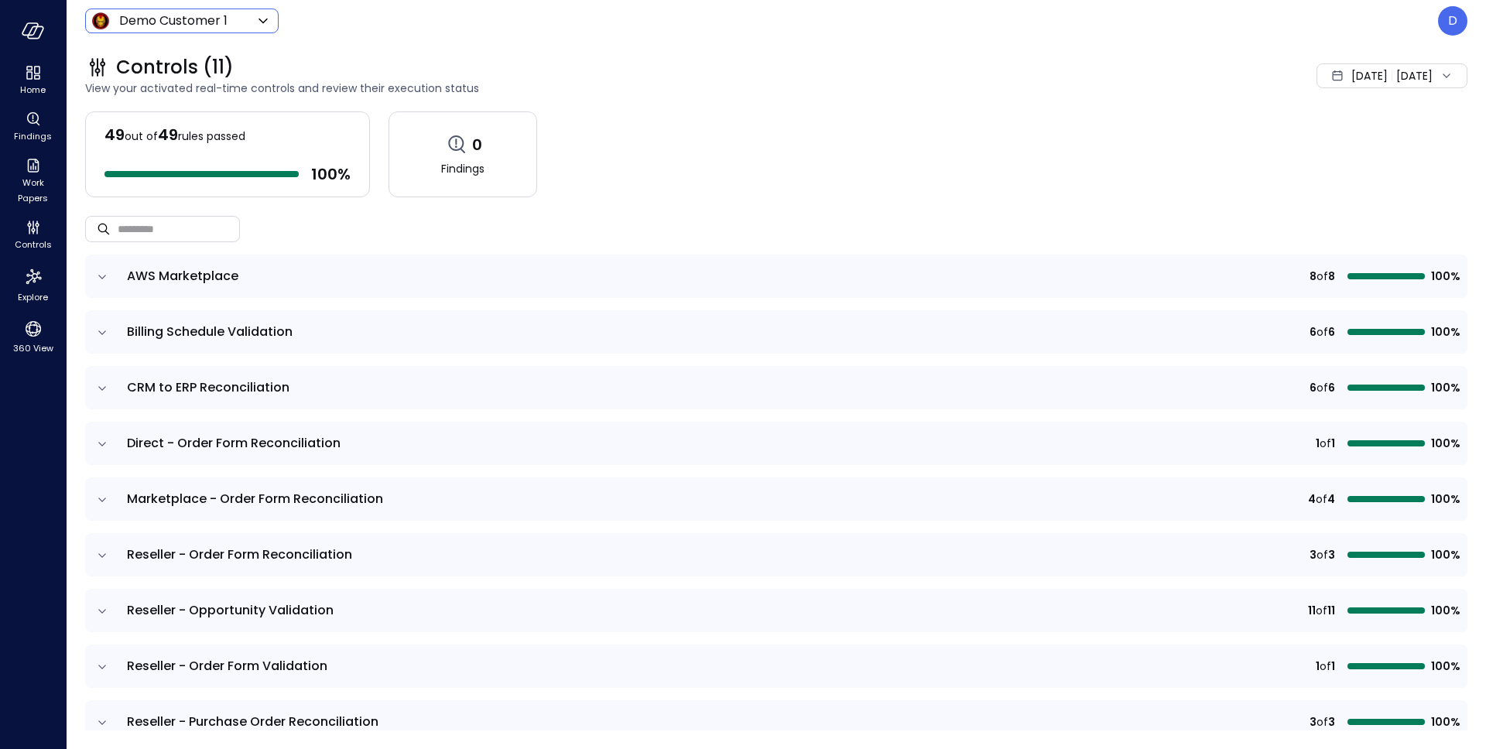
click at [173, 28] on body "Home Findings Work Papers Controls Explore 360 View Demo Customer 1 ***** ​ D C…" at bounding box center [743, 374] width 1486 height 749
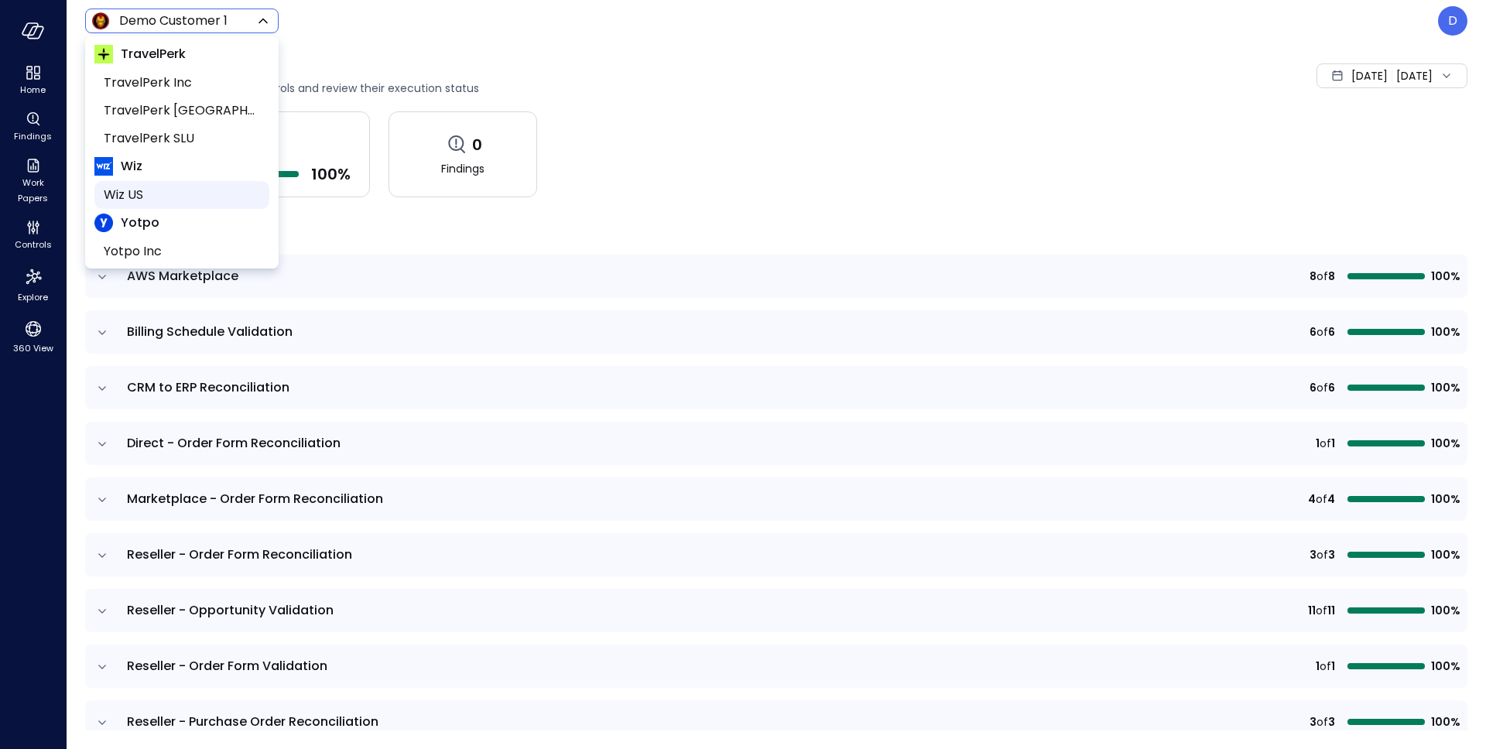
scroll to position [203, 0]
click at [170, 192] on span "Wiz US" at bounding box center [180, 194] width 153 height 19
type input "******"
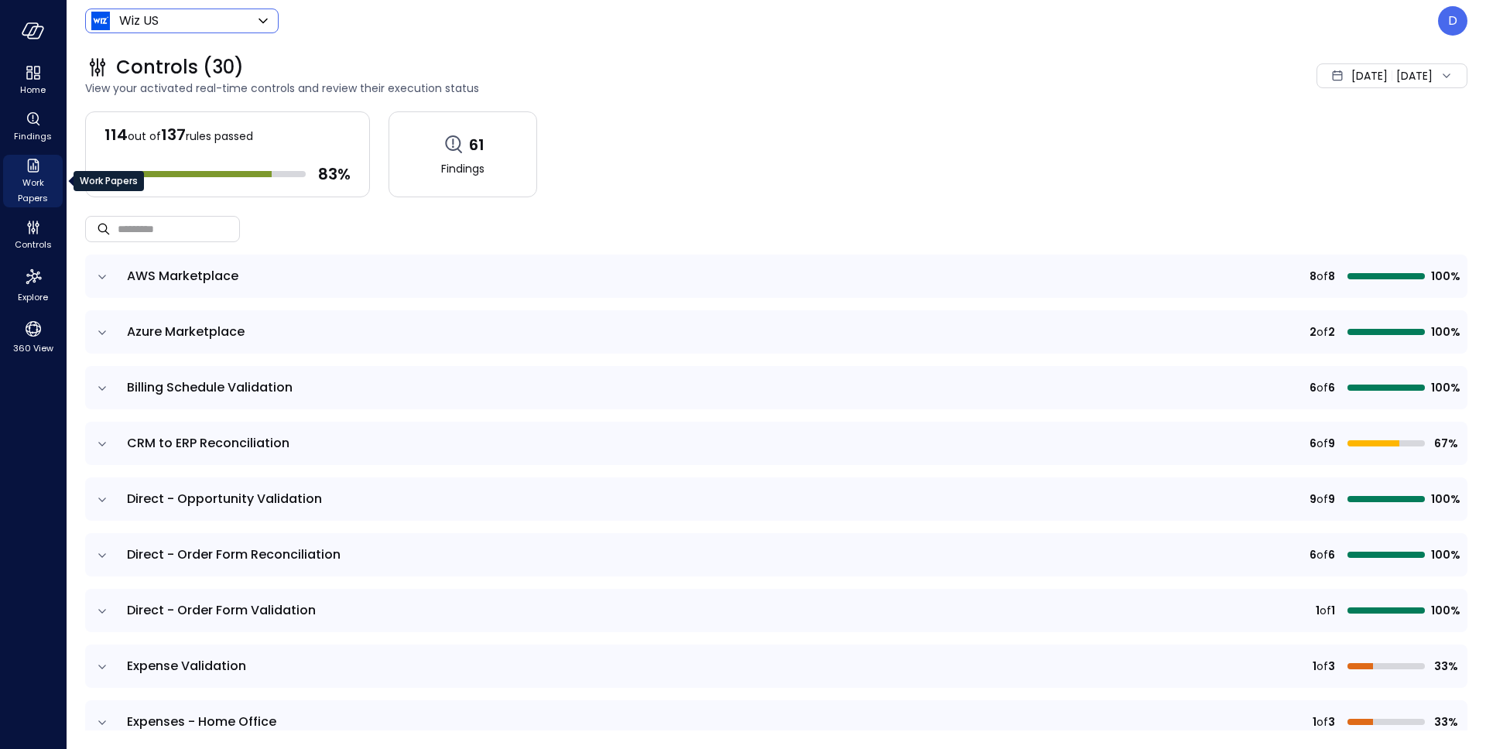
click at [29, 180] on span "Work Papers" at bounding box center [32, 190] width 47 height 31
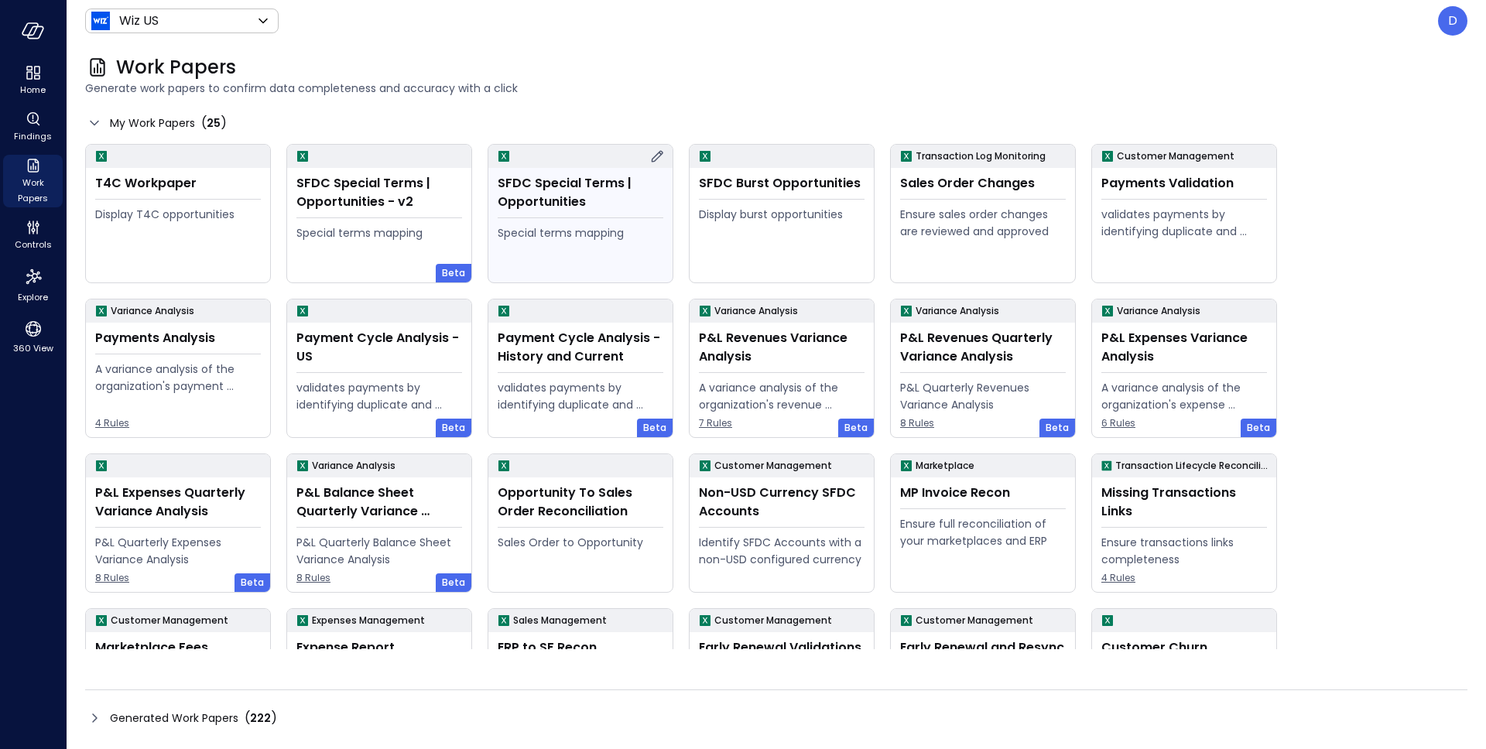
click at [510, 230] on div "Special terms mapping" at bounding box center [581, 232] width 166 height 17
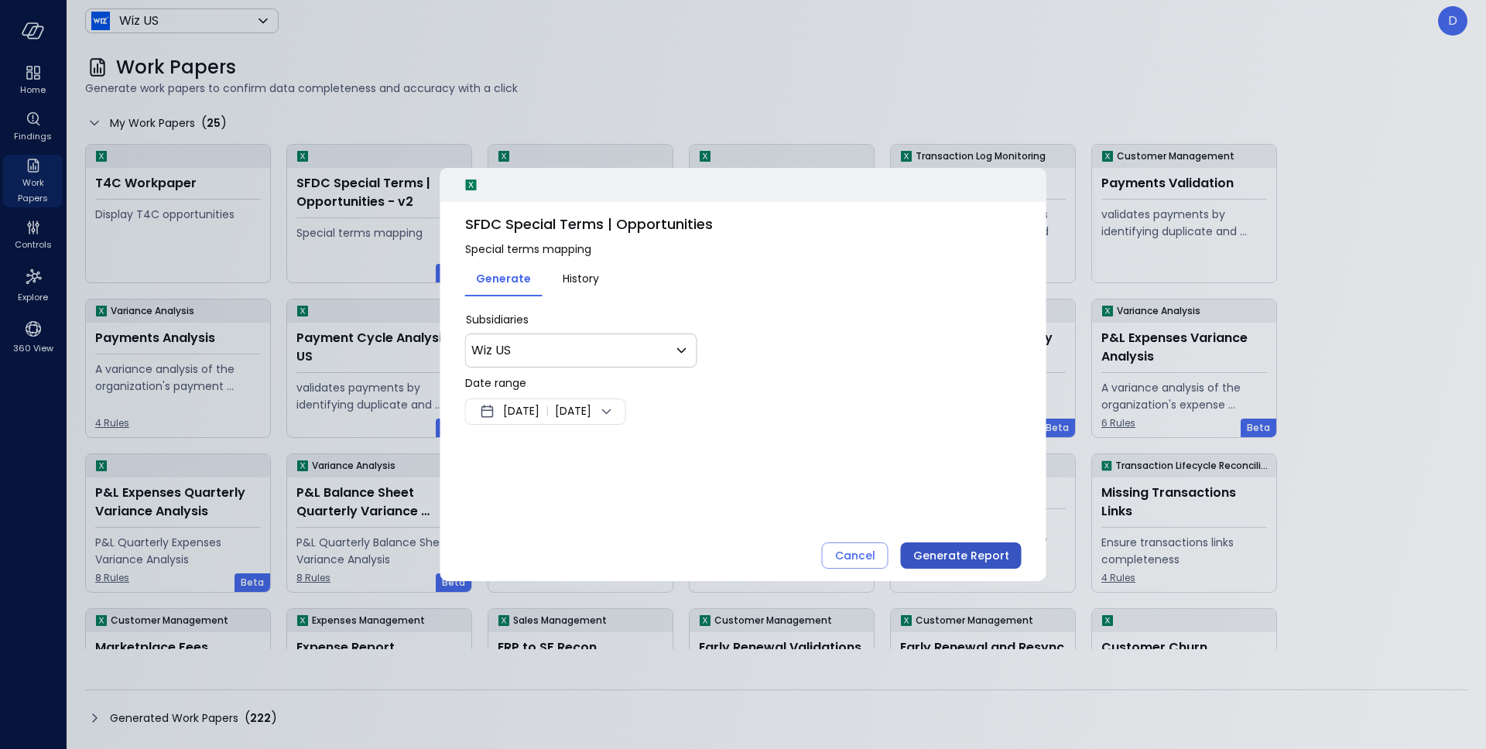
click at [935, 561] on div "Generate Report" at bounding box center [961, 555] width 96 height 19
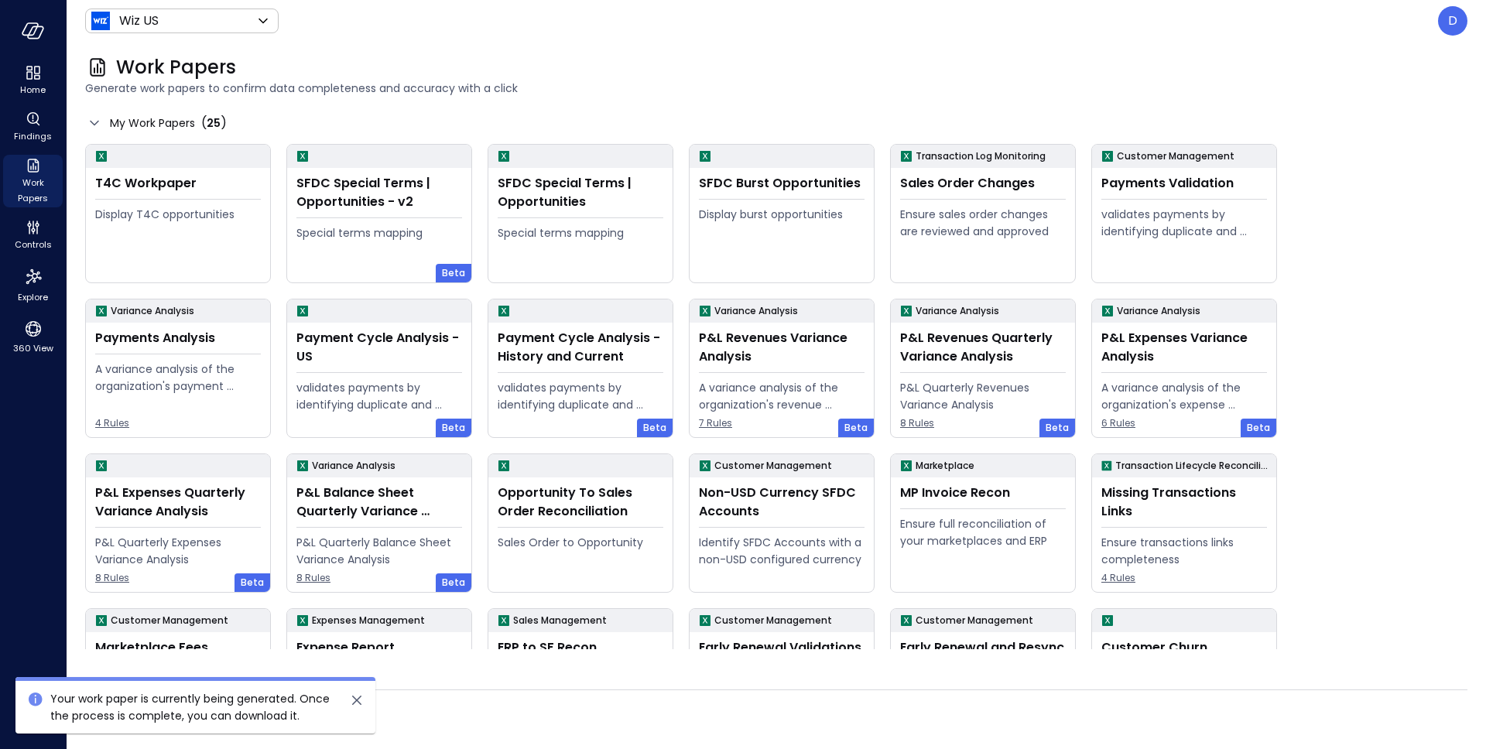
click at [355, 697] on icon "close" at bounding box center [356, 700] width 9 height 9
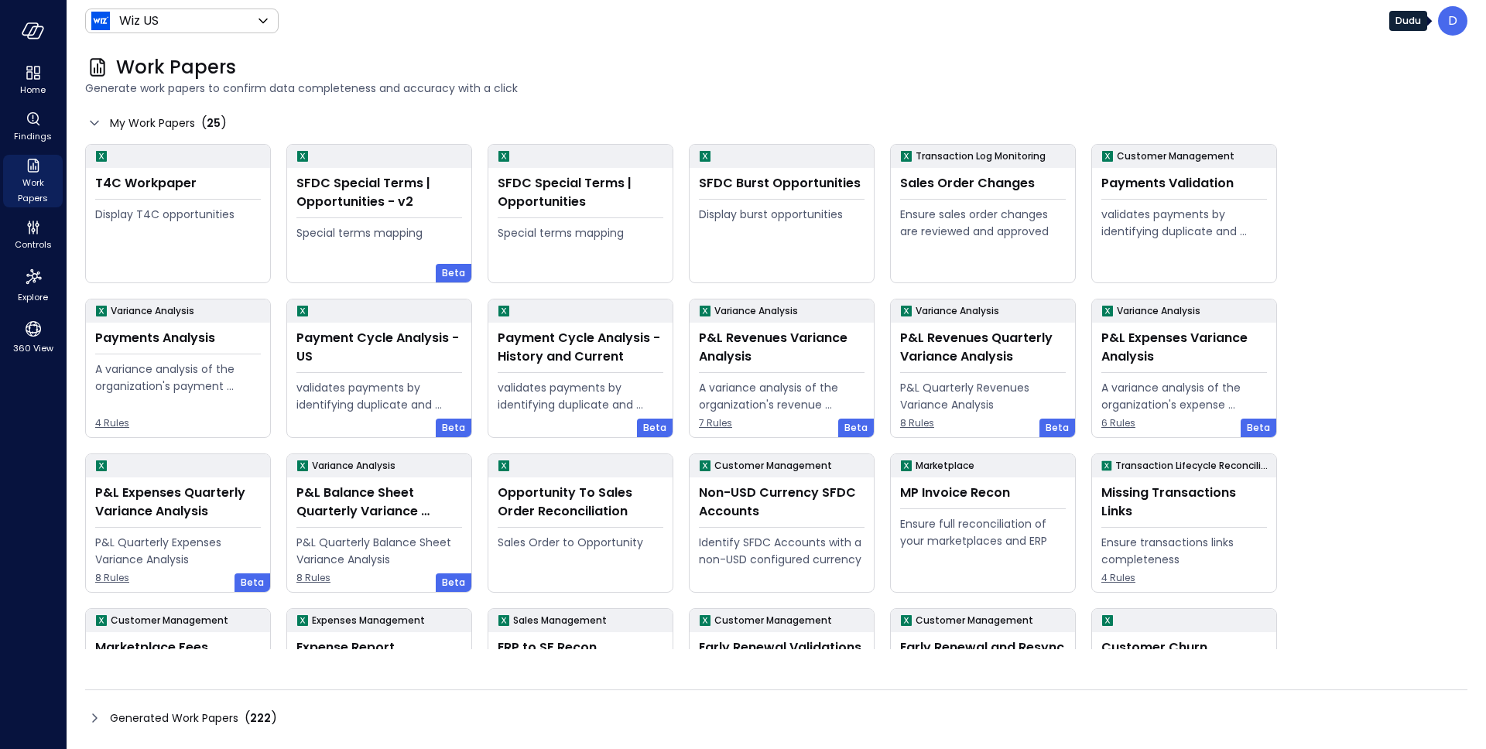
click at [1447, 30] on div "D" at bounding box center [1452, 20] width 29 height 29
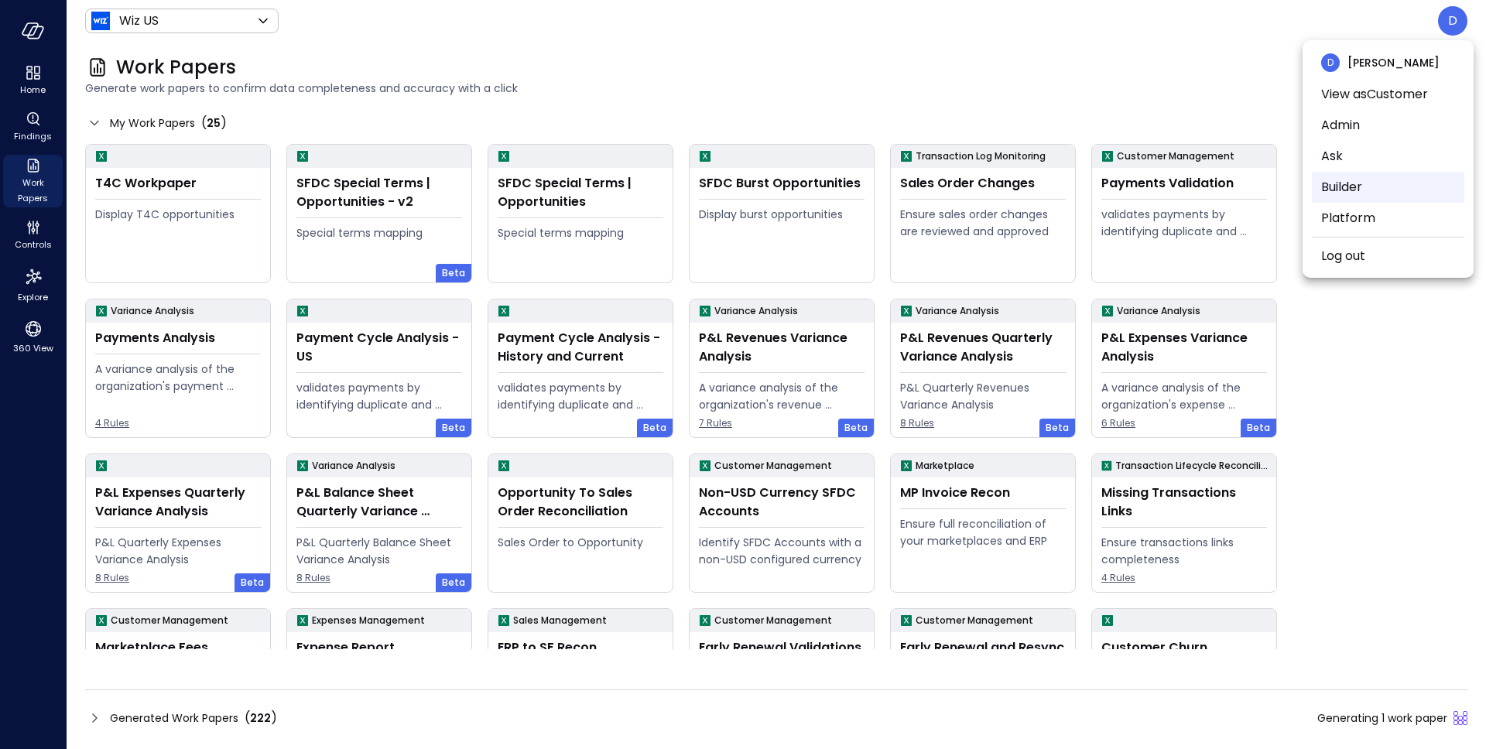
click at [1348, 190] on li "Builder" at bounding box center [1388, 187] width 152 height 31
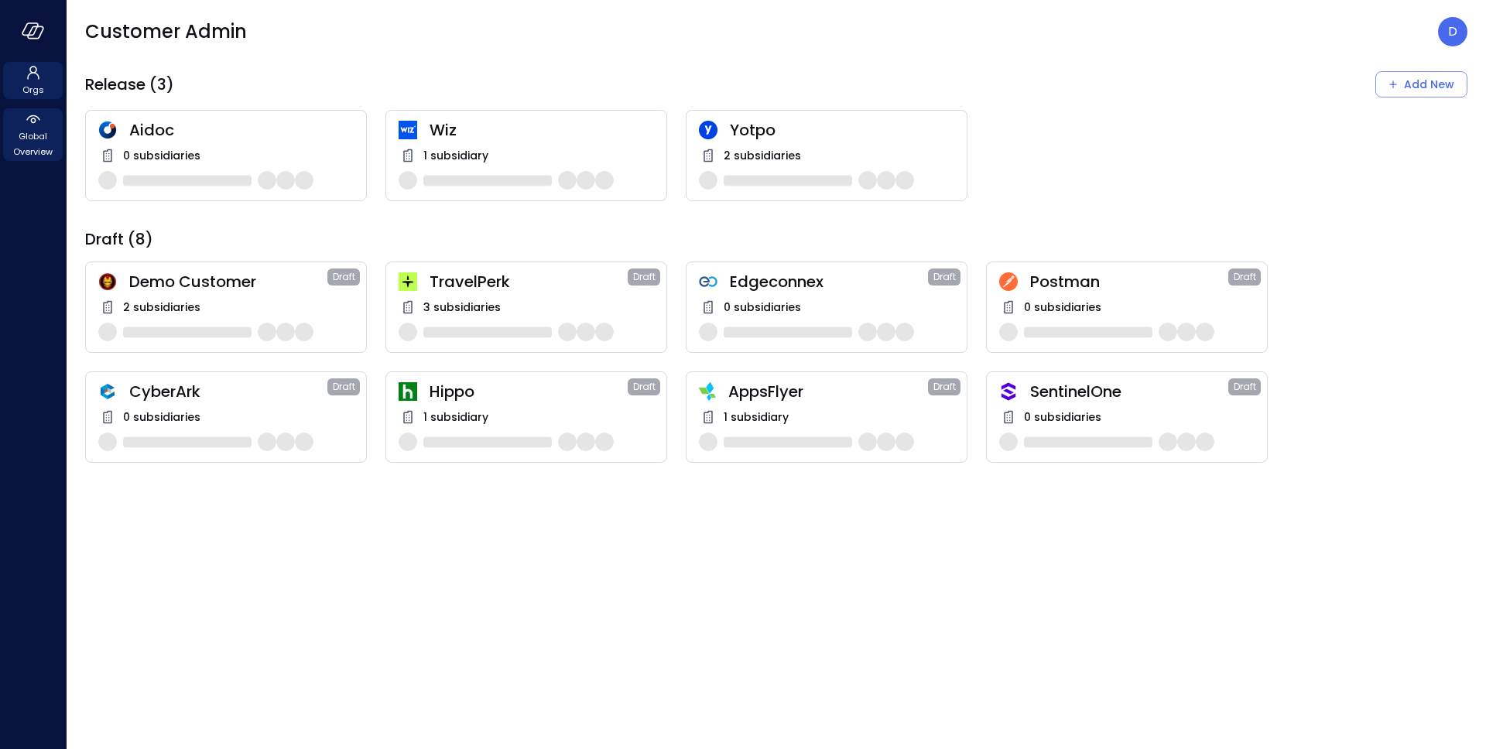
click at [15, 143] on span "Global Overview" at bounding box center [32, 143] width 47 height 31
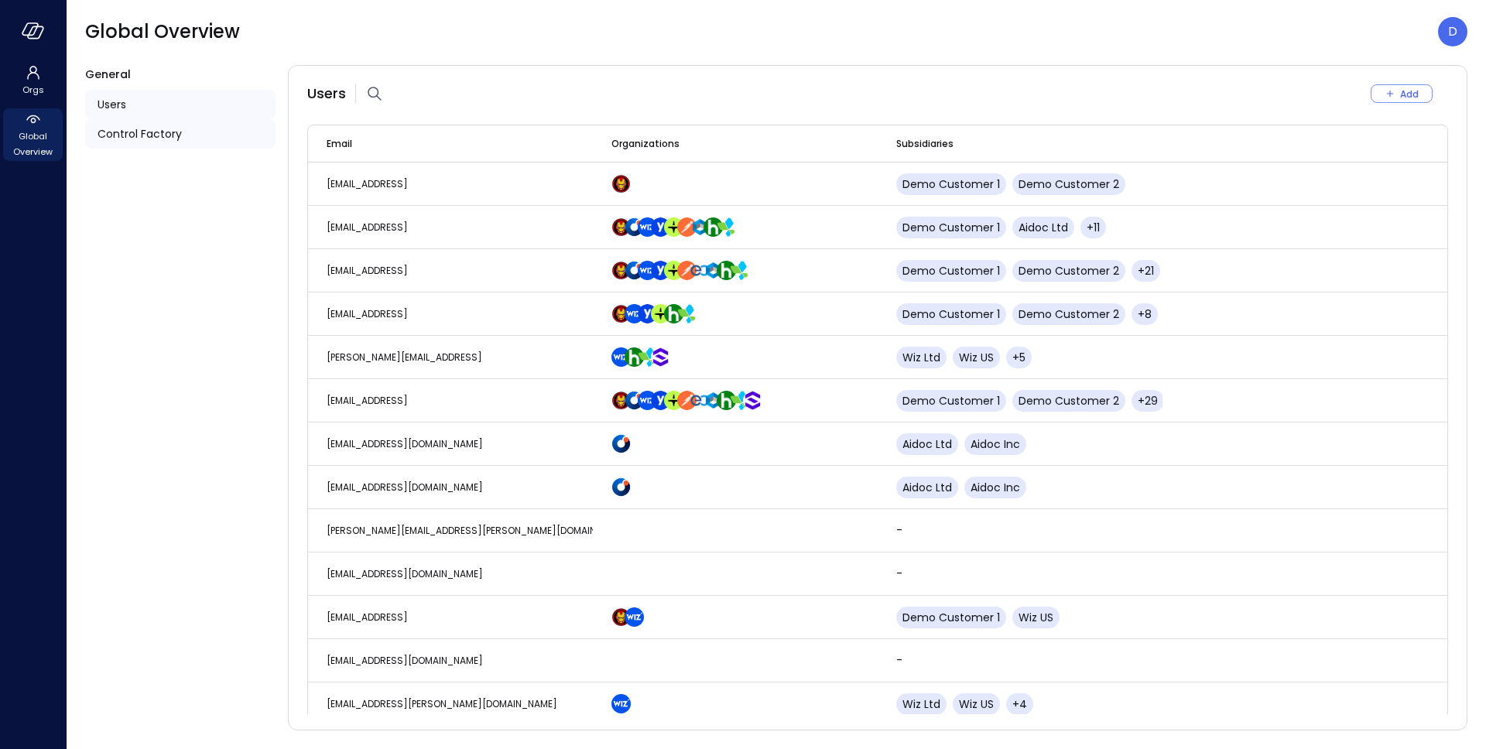
click at [122, 132] on span "Control Factory" at bounding box center [139, 133] width 84 height 17
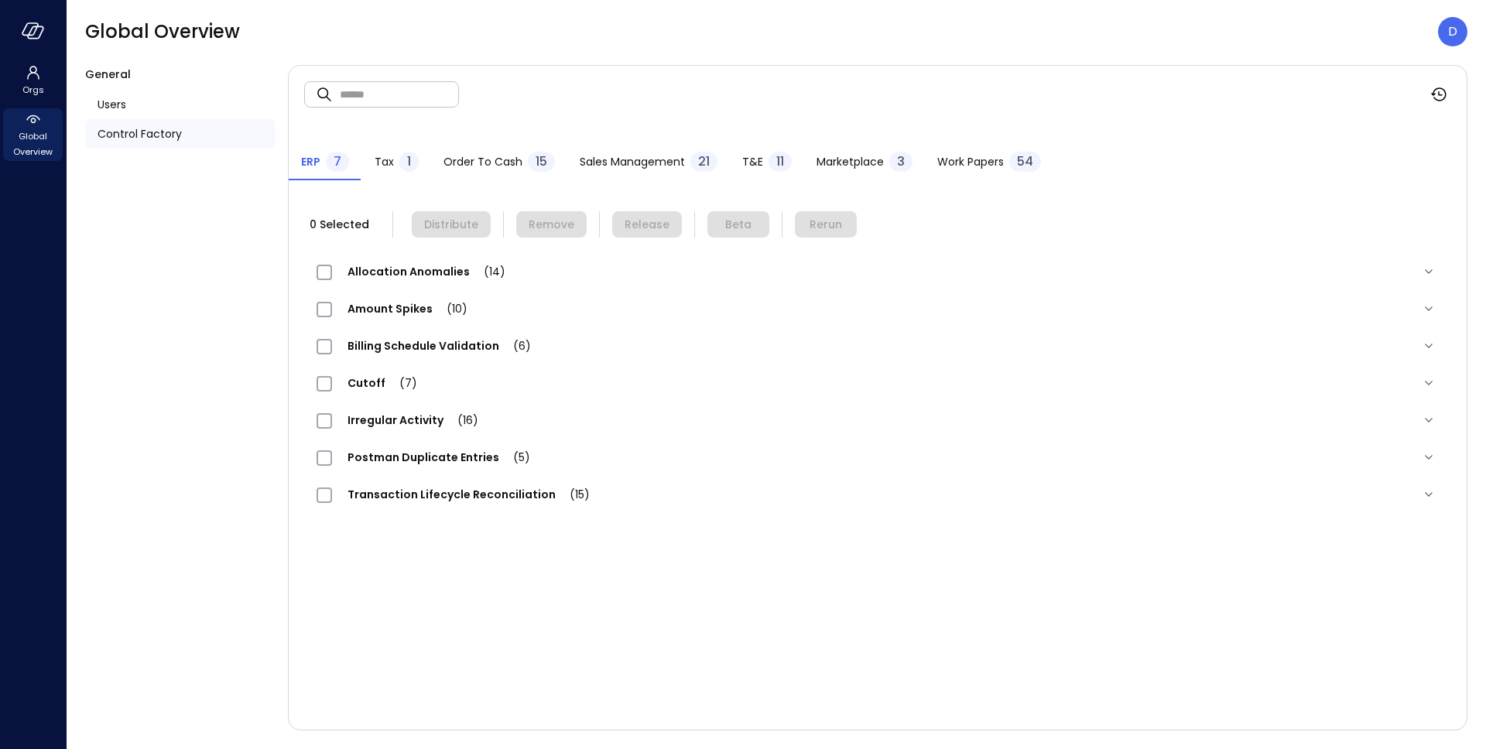
click at [971, 167] on span "Work Papers" at bounding box center [970, 161] width 67 height 17
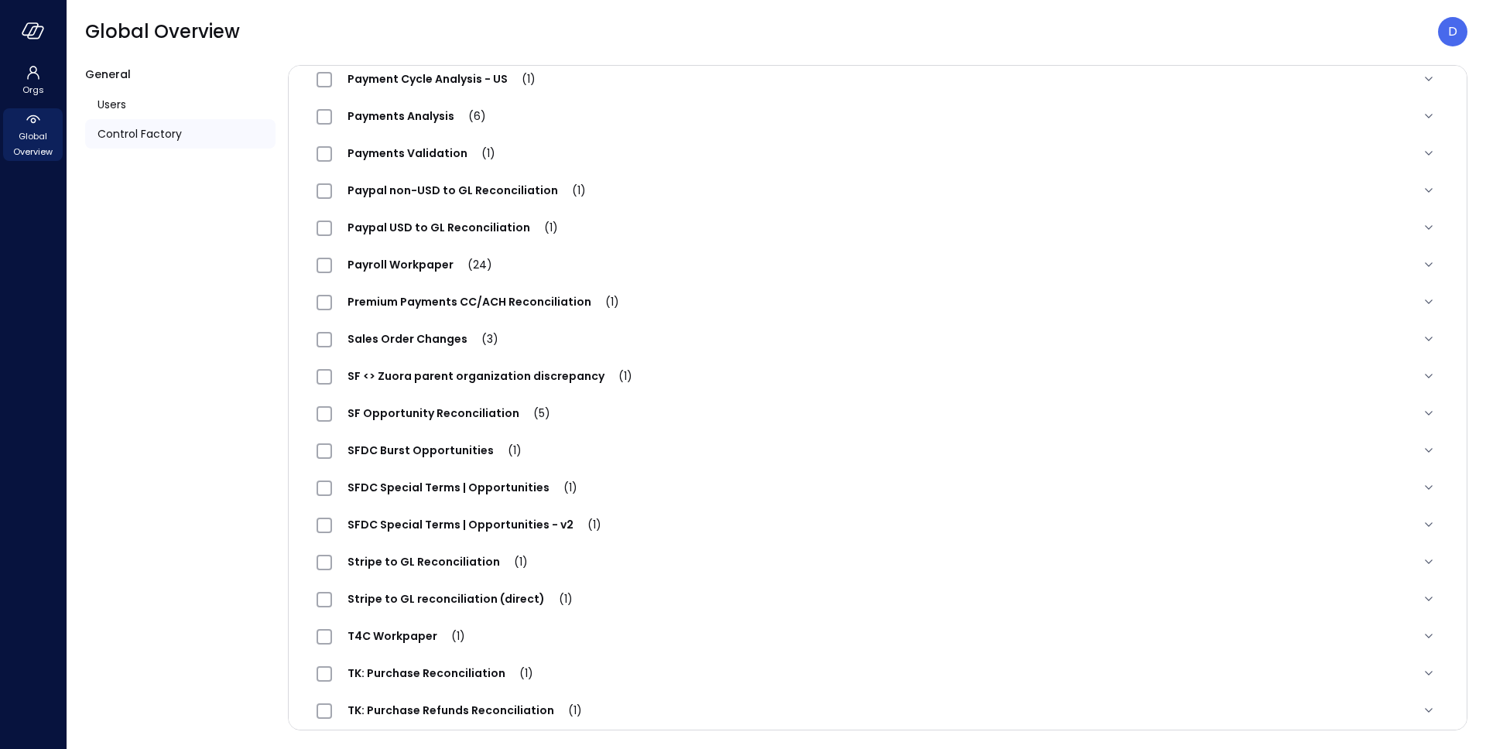
scroll to position [1408, 0]
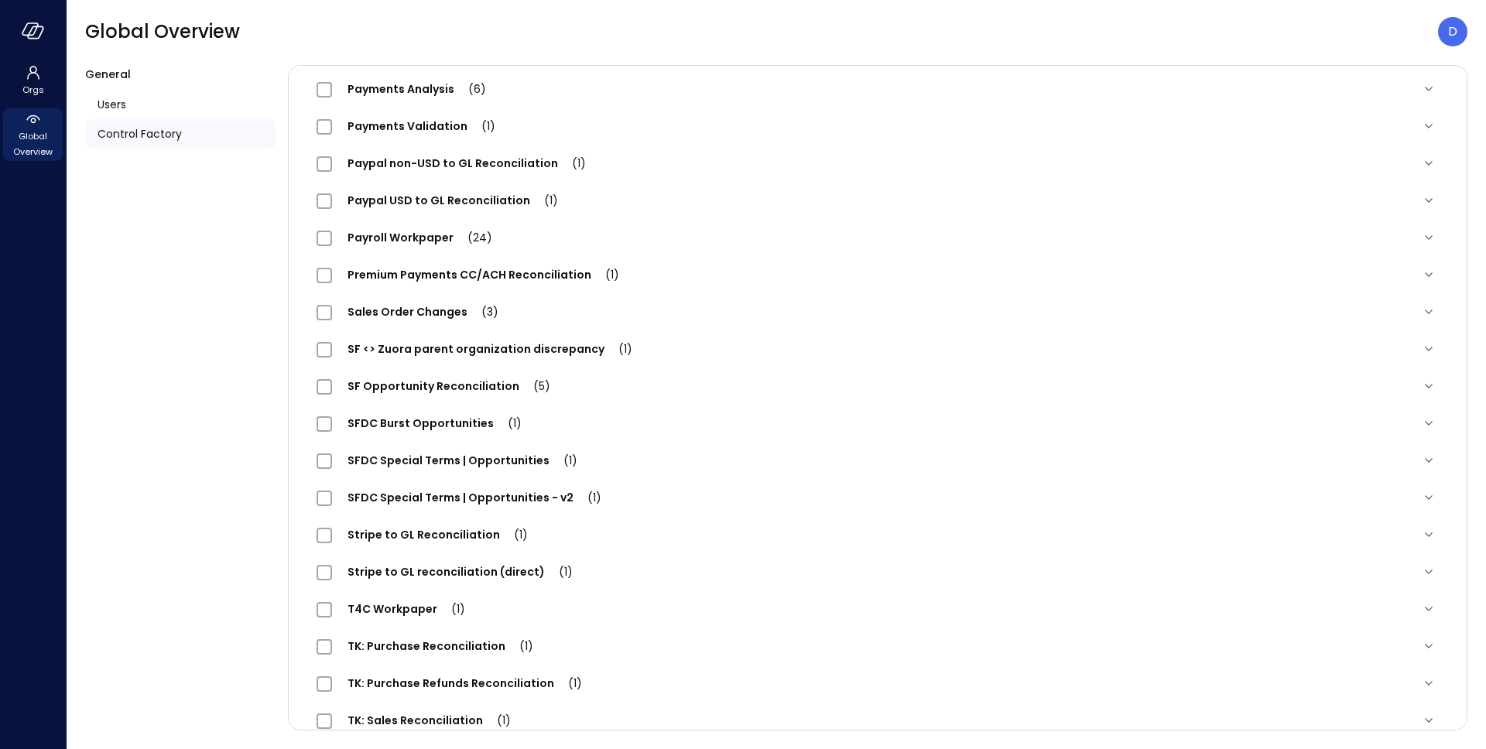
click at [480, 485] on div "SFDC Special Terms | Opportunities - v2 (1)" at bounding box center [877, 497] width 1147 height 37
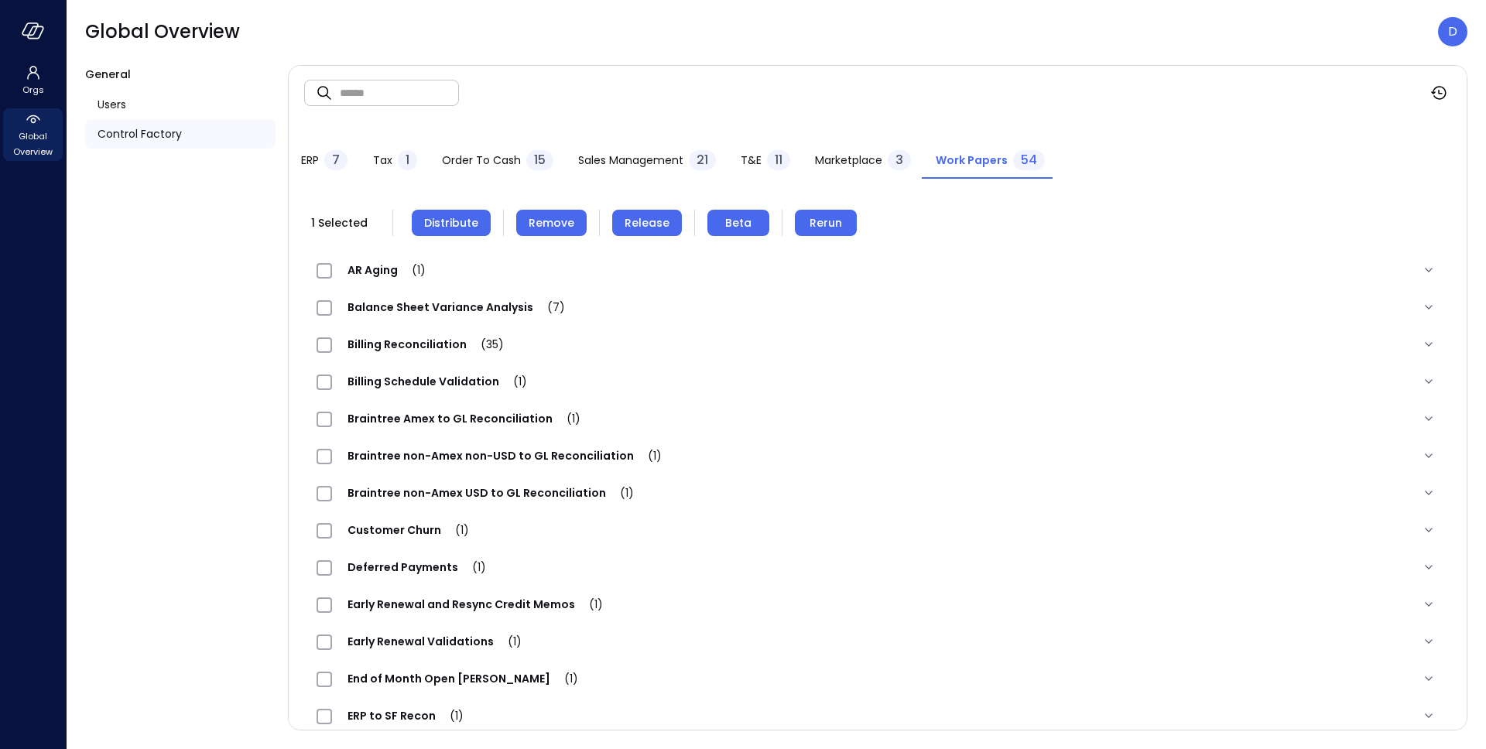
scroll to position [0, 0]
click at [575, 214] on button "Remove" at bounding box center [551, 224] width 70 height 26
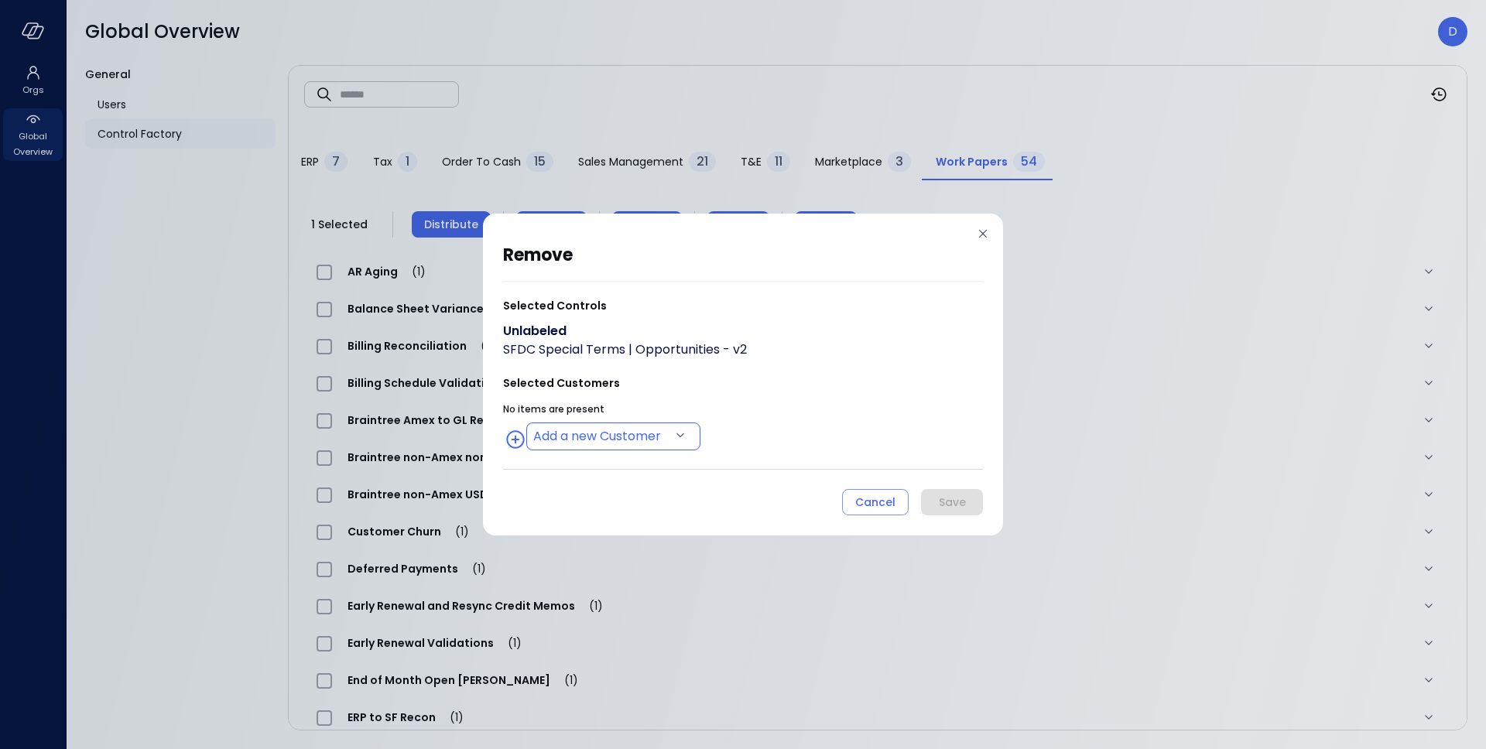
click at [600, 448] on body "Orgs Global Overview Global Overview D General Users Control Factory ​ ​ ERP 7 …" at bounding box center [743, 374] width 1486 height 749
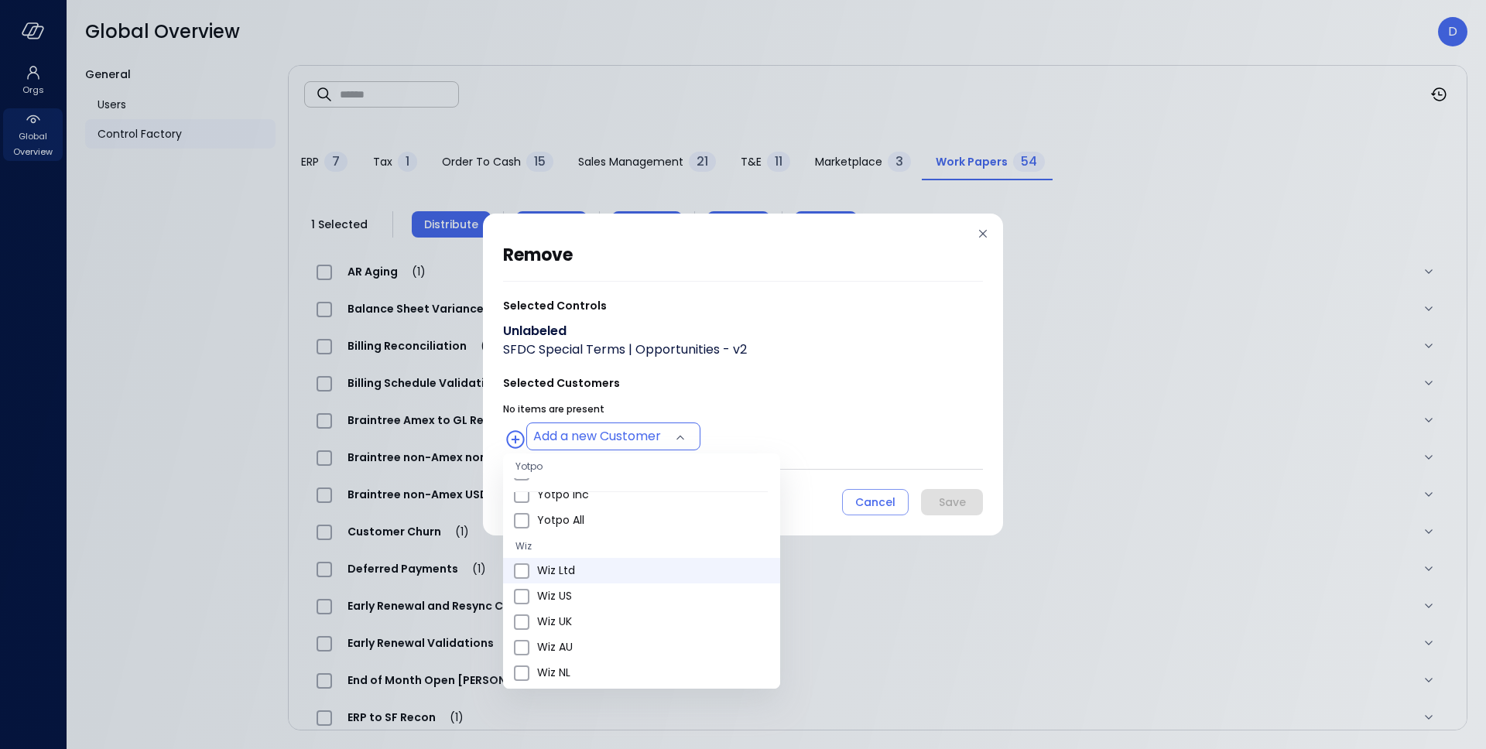
scroll to position [498, 0]
click at [563, 623] on span "Wiz US" at bounding box center [652, 619] width 231 height 16
type input "**********"
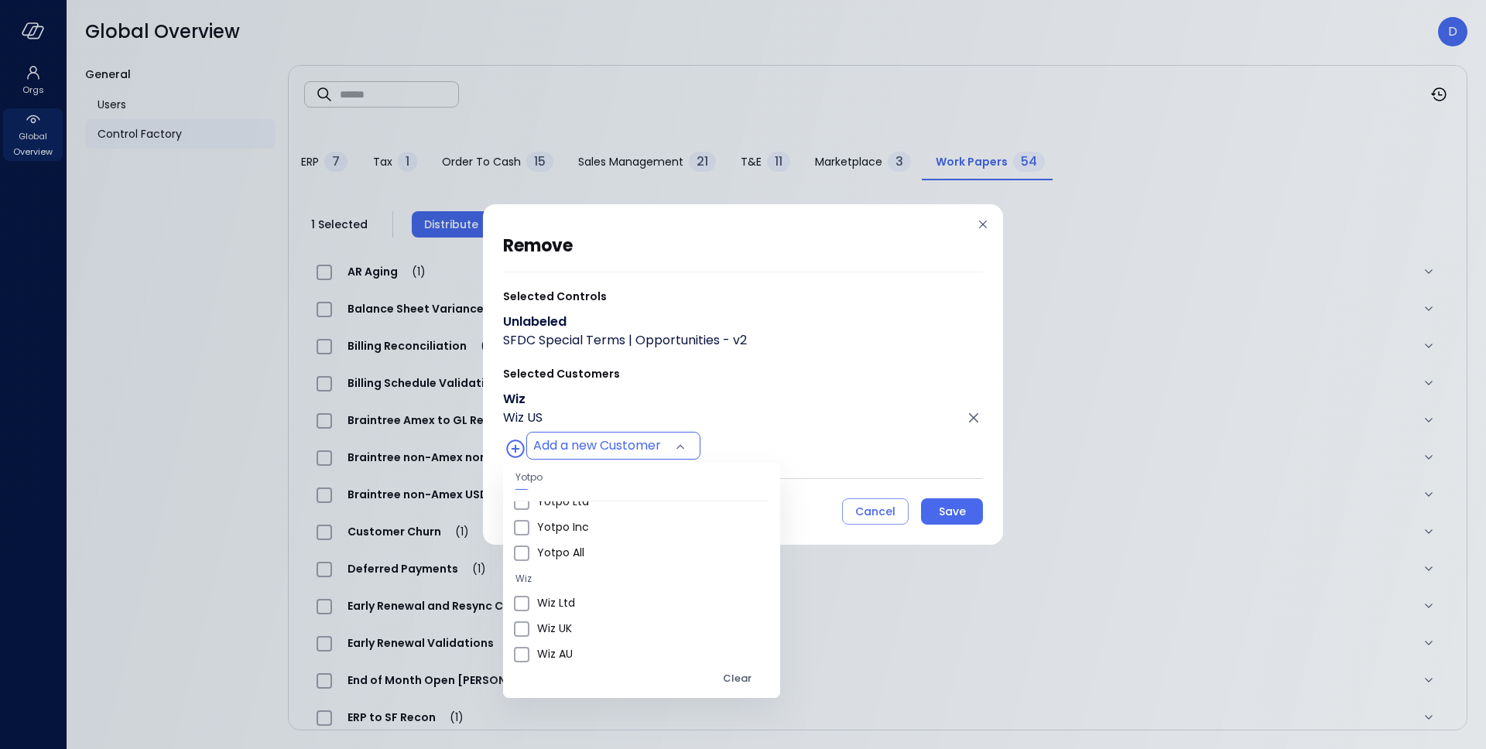
click at [828, 481] on div at bounding box center [743, 374] width 1486 height 749
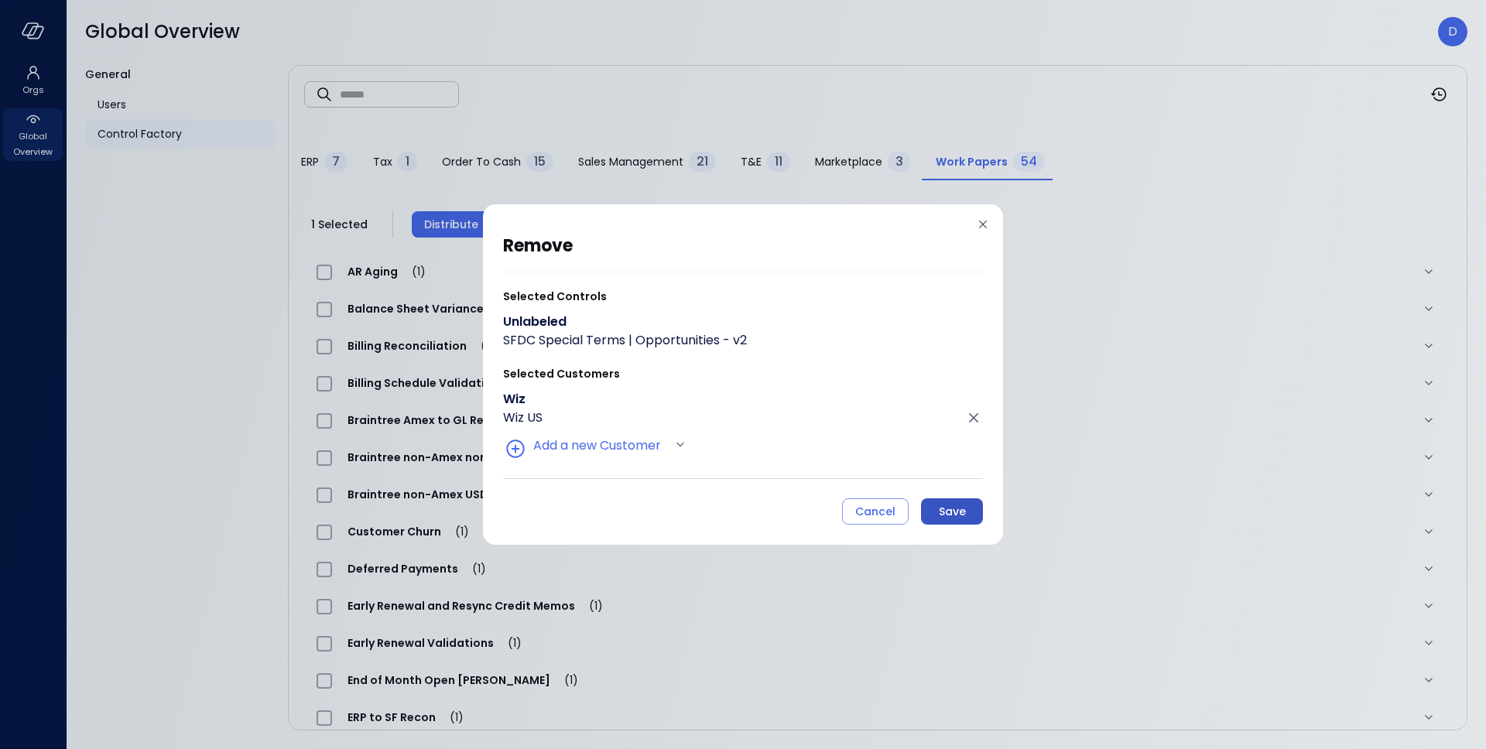
click at [956, 515] on div "Save" at bounding box center [952, 511] width 27 height 19
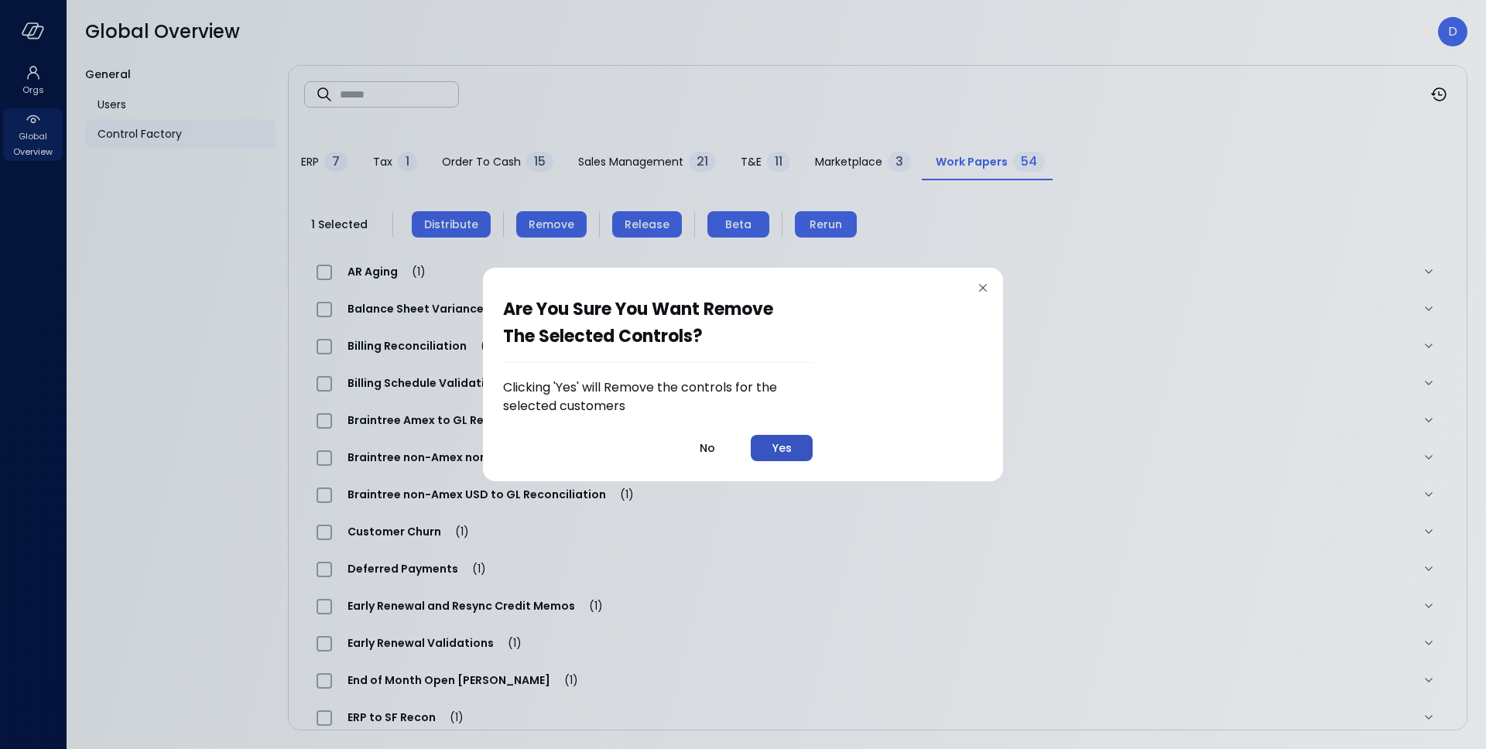
click at [802, 448] on button "Yes" at bounding box center [782, 448] width 62 height 26
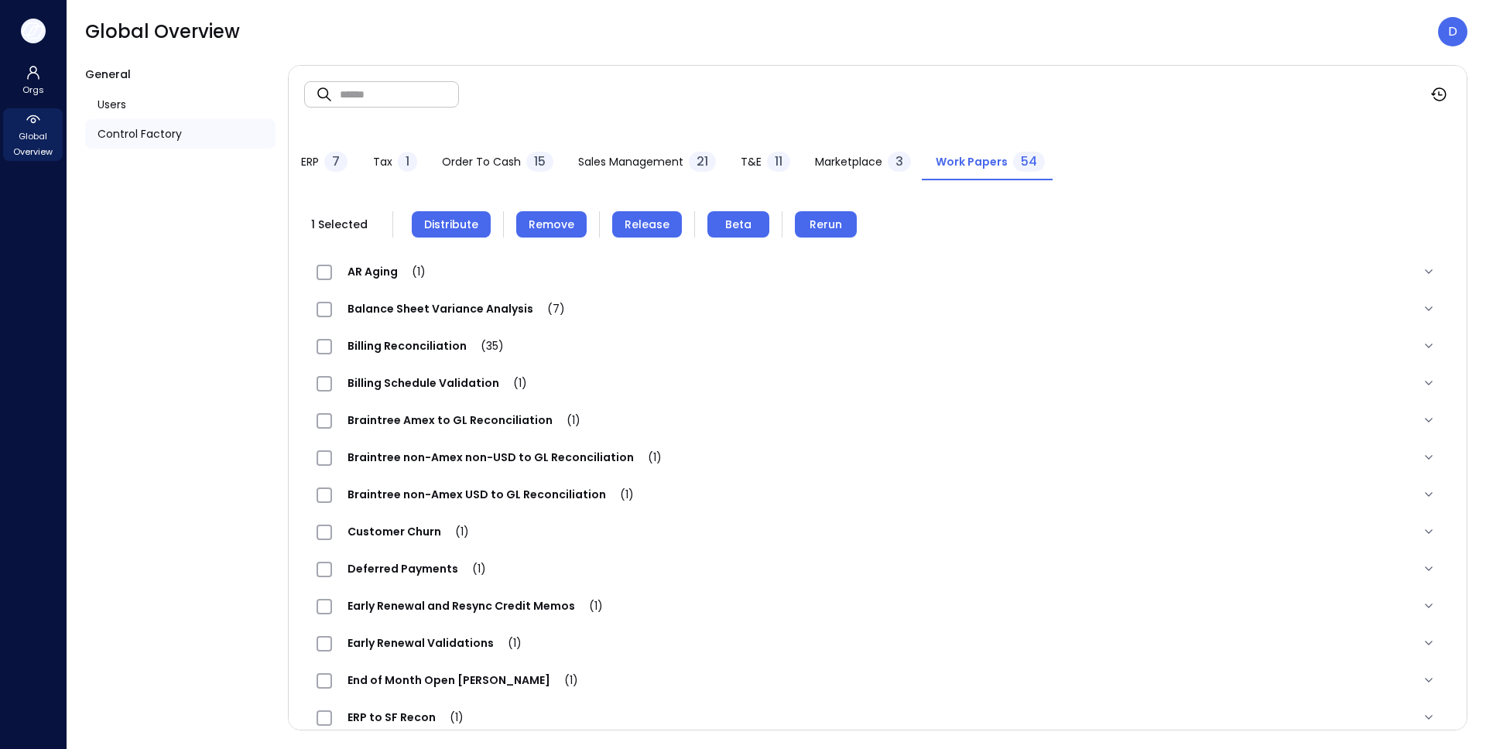
click at [38, 30] on icon "button" at bounding box center [33, 30] width 23 height 17
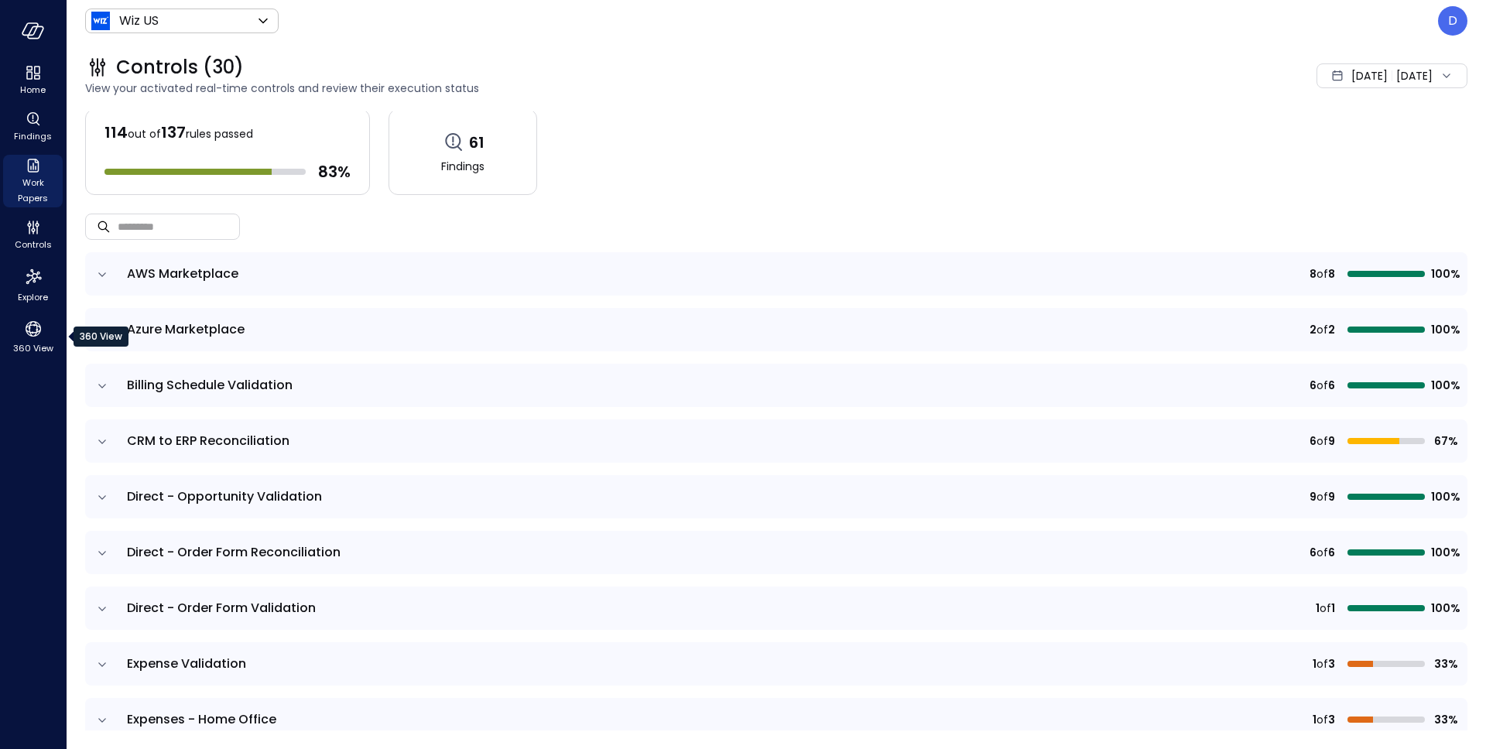
scroll to position [3, 0]
click at [22, 177] on span "Work Papers" at bounding box center [32, 190] width 47 height 31
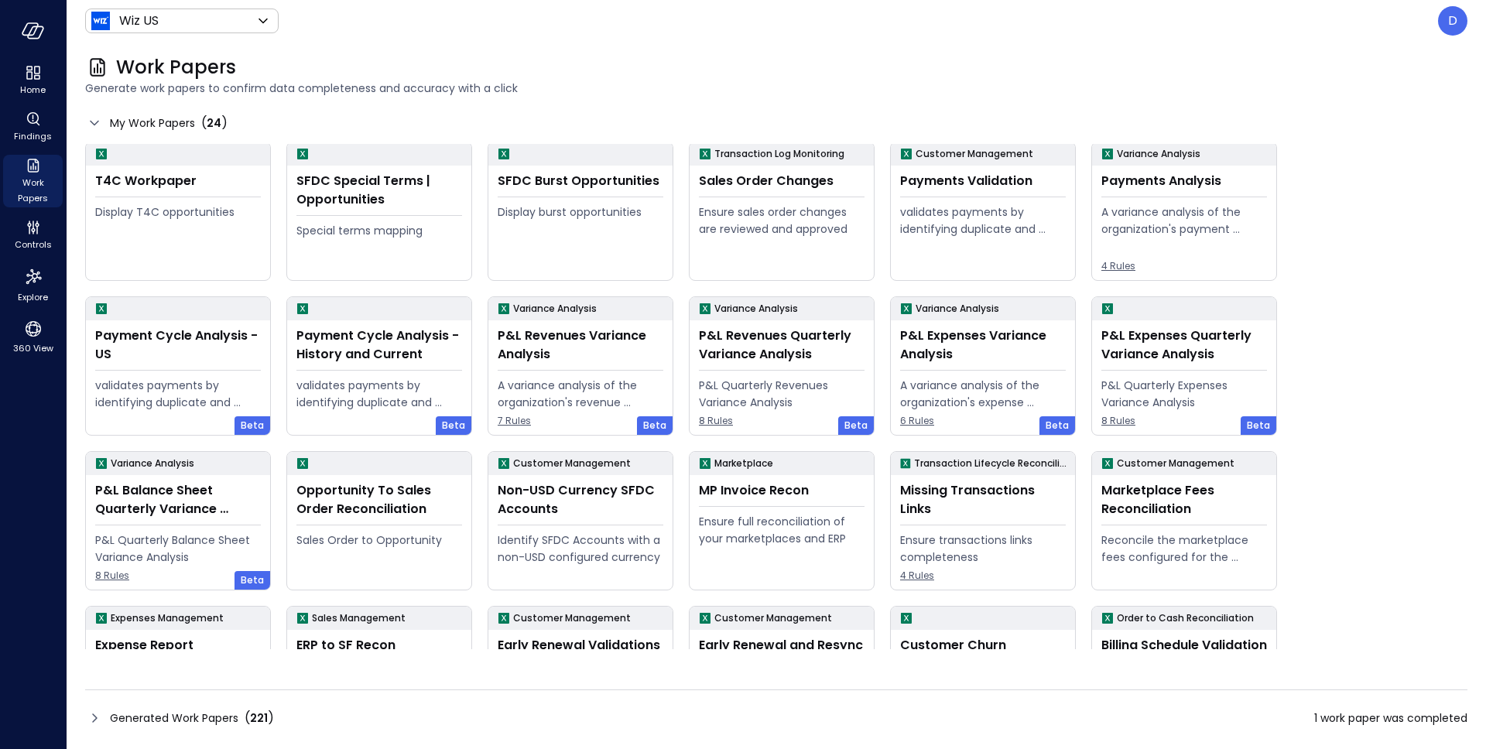
scroll to position [3, 0]
click at [97, 717] on icon at bounding box center [94, 718] width 19 height 19
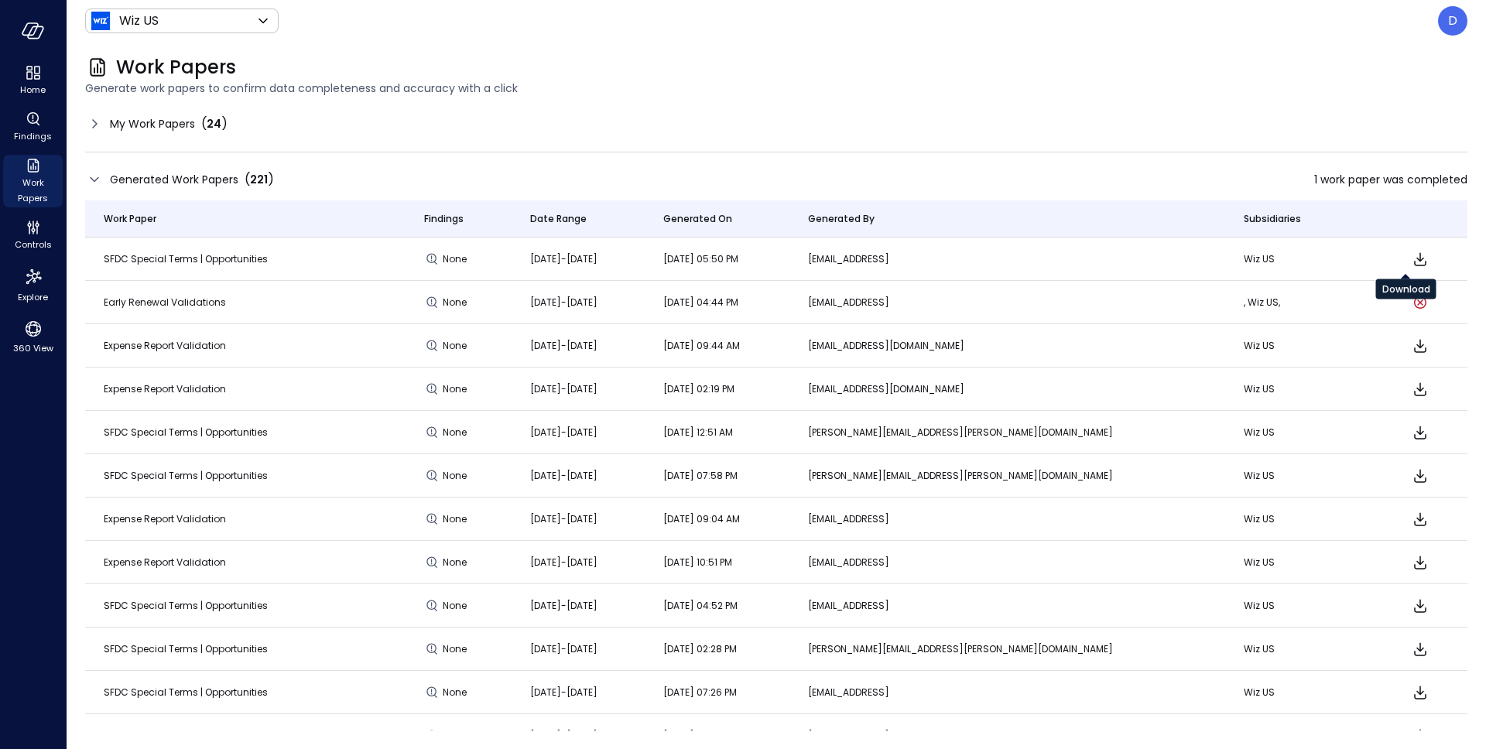
click at [1411, 263] on icon "Download" at bounding box center [1420, 259] width 19 height 19
click at [573, 74] on div "Work Papers" at bounding box center [776, 67] width 1382 height 25
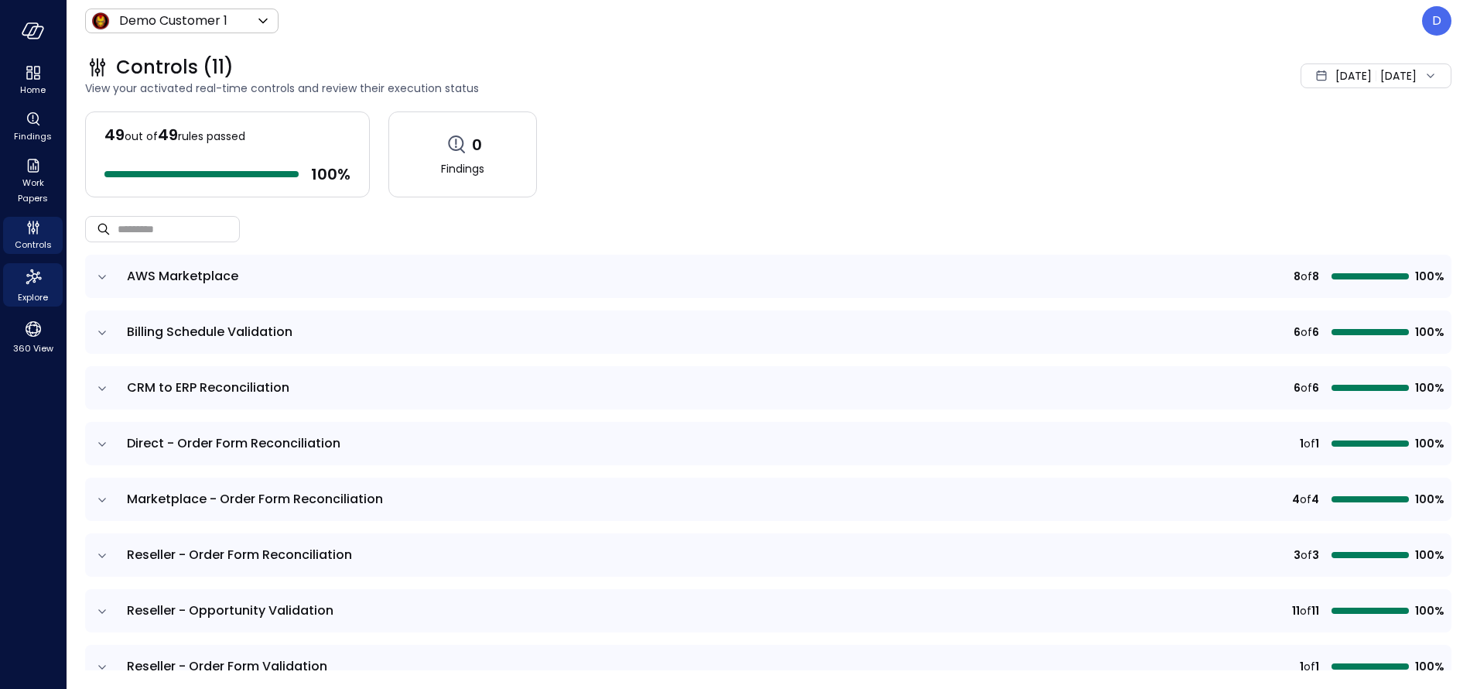
click at [46, 284] on div "Explore" at bounding box center [33, 284] width 60 height 43
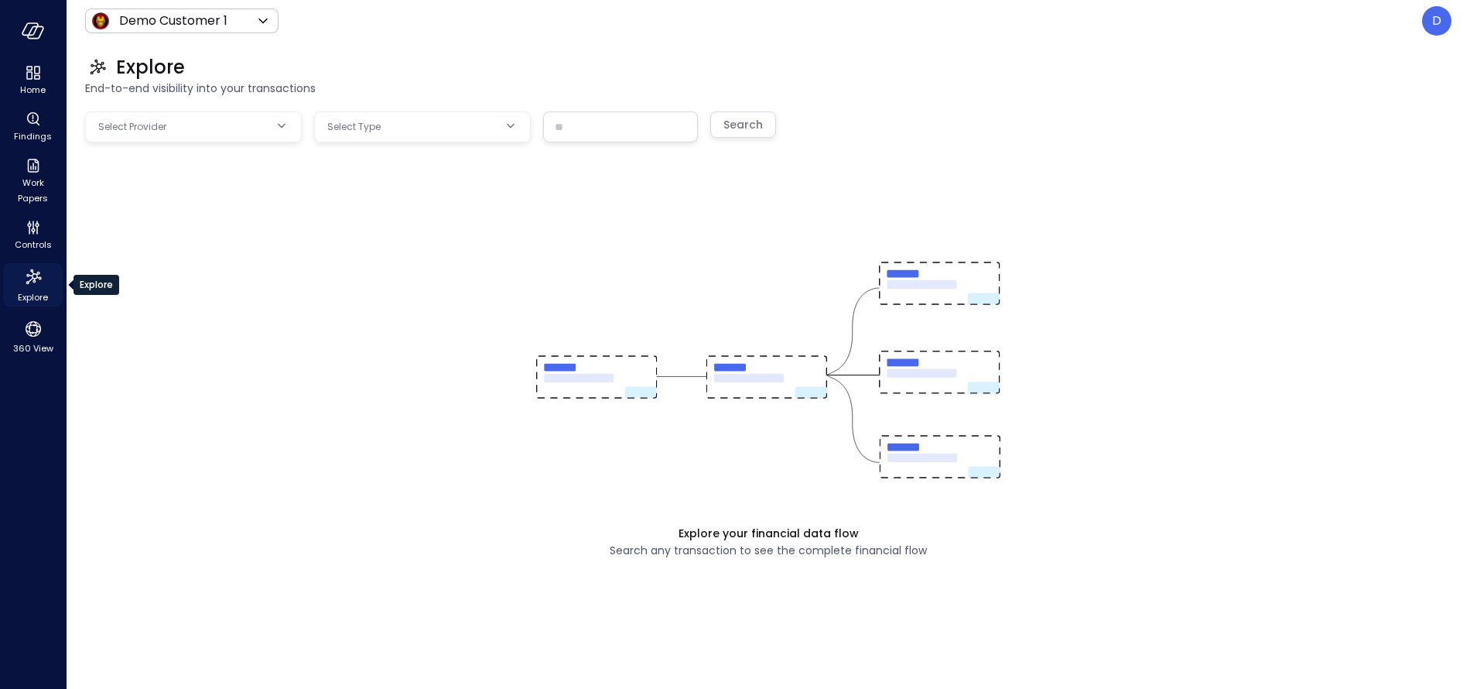
click at [36, 279] on icon "Explore" at bounding box center [33, 277] width 25 height 25
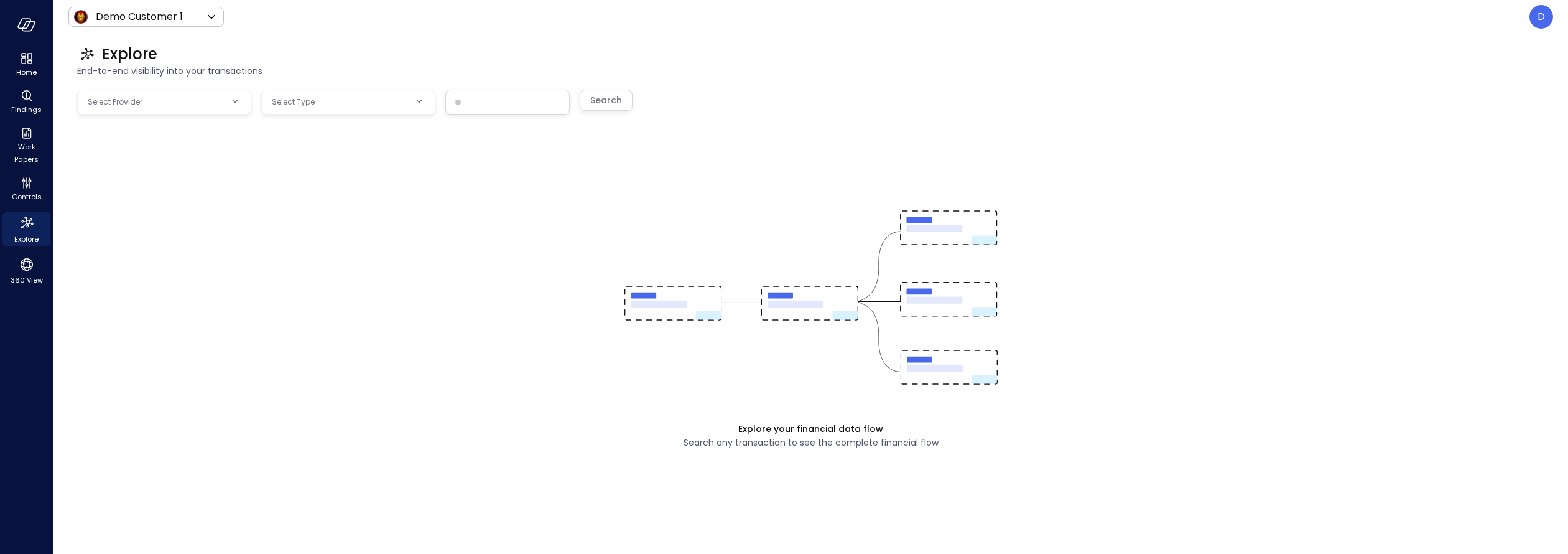
click at [131, 106] on body "Home Findings Work Papers Controls Explore 360 View Demo Customer 1 ***** ​ D E…" at bounding box center [784, 277] width 1568 height 554
click at [129, 173] on li "Salesforce" at bounding box center [164, 182] width 174 height 23
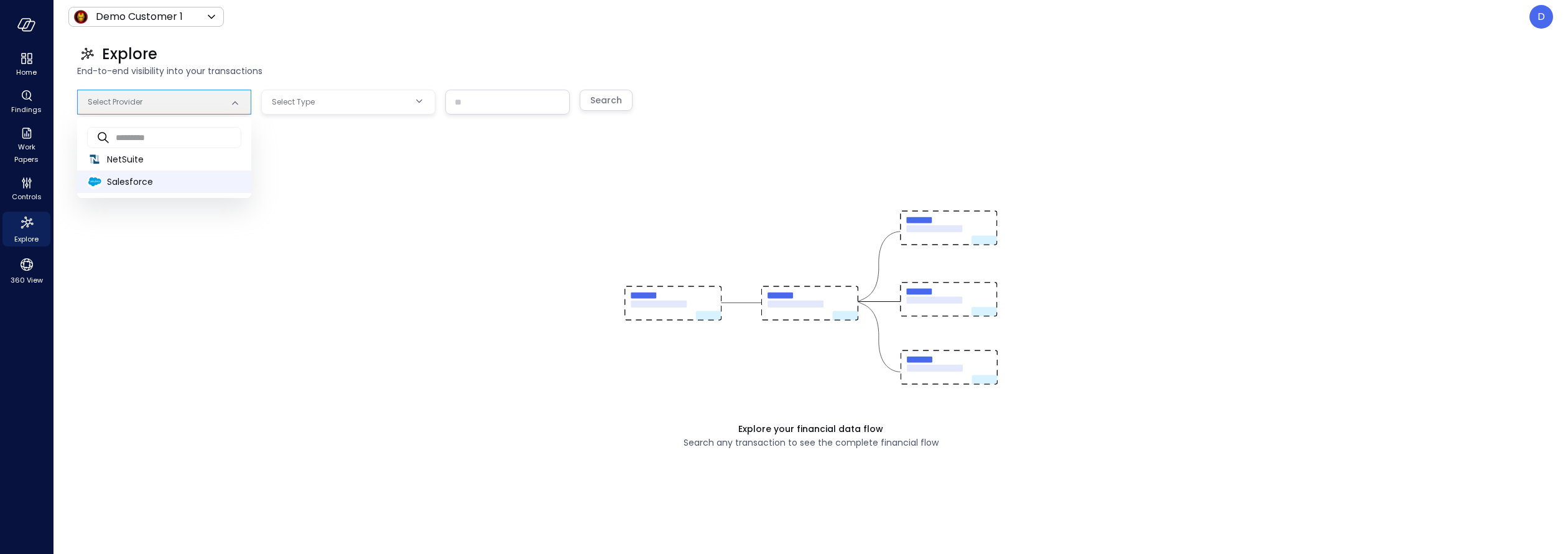
type input "**********"
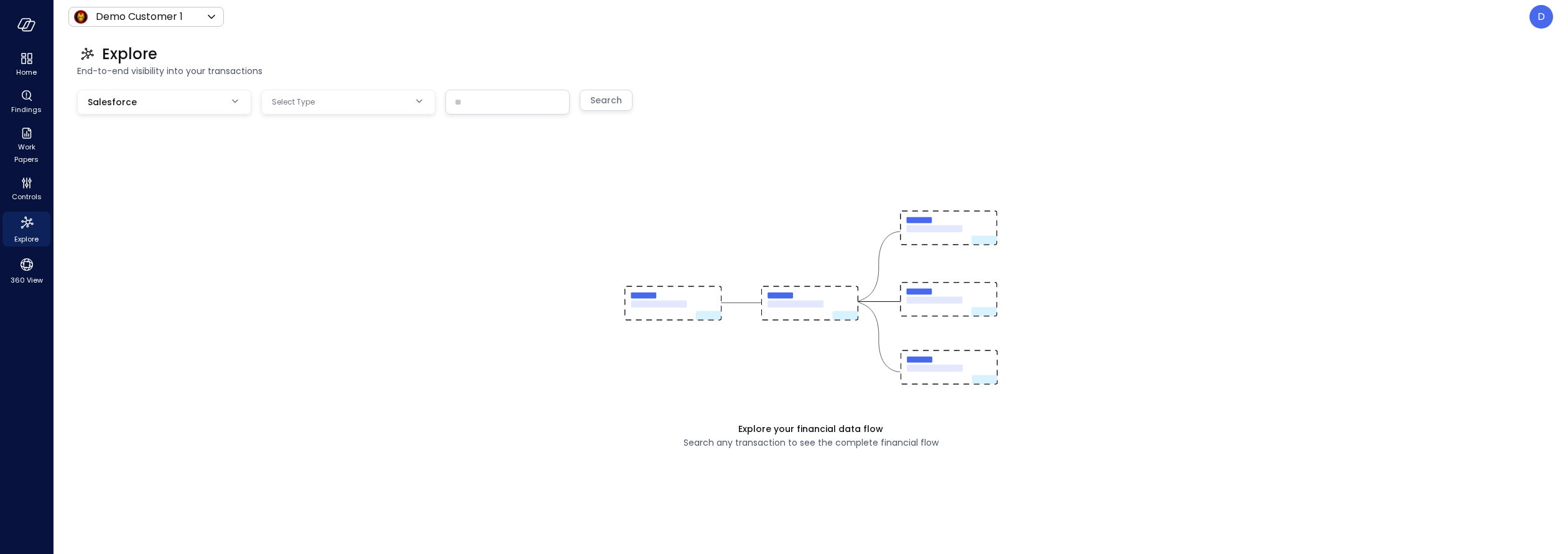
click at [308, 95] on body "**********" at bounding box center [784, 277] width 1568 height 554
click at [315, 155] on span "Opportunity" at bounding box center [348, 158] width 154 height 13
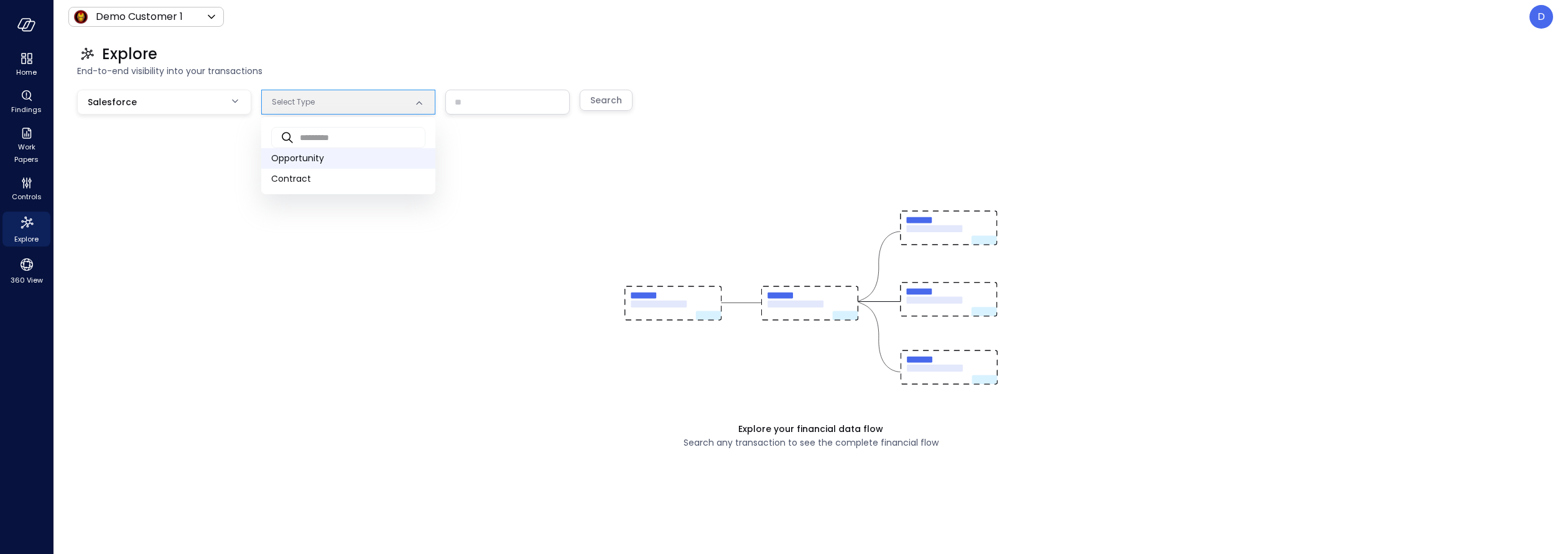
type input "***"
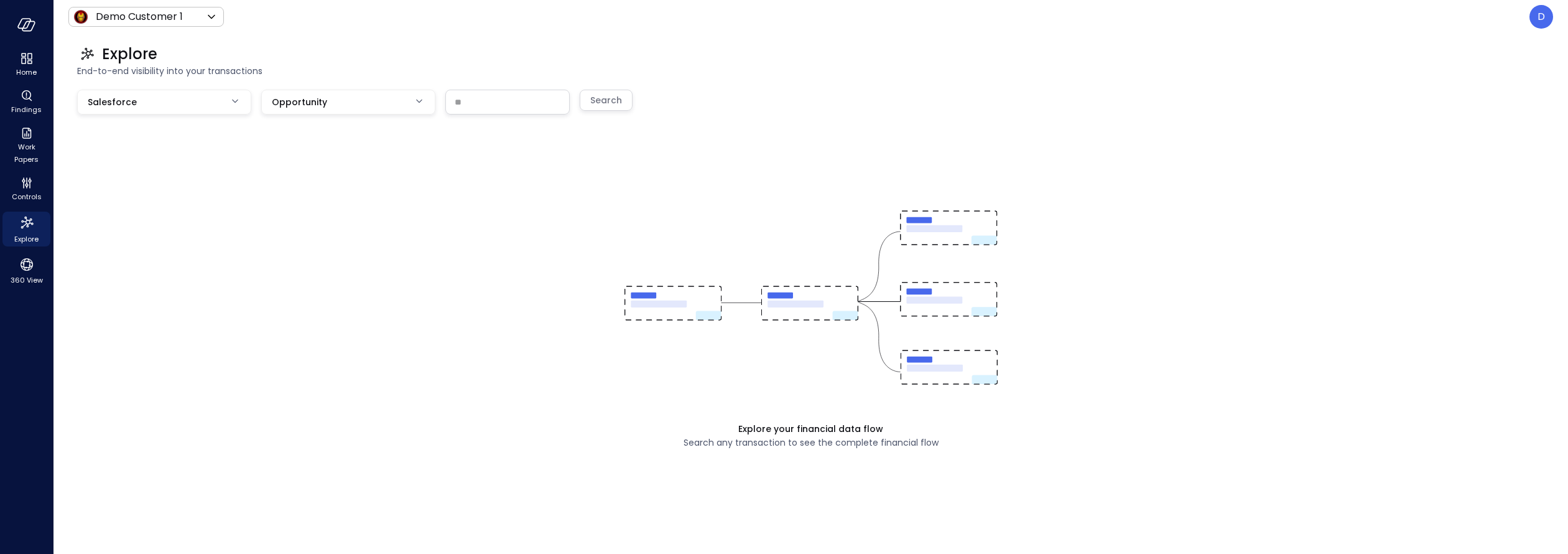
click at [448, 96] on input "text" at bounding box center [507, 101] width 123 height 23
paste input "**********"
type input "**********"
click at [600, 102] on div "Search" at bounding box center [605, 100] width 31 height 15
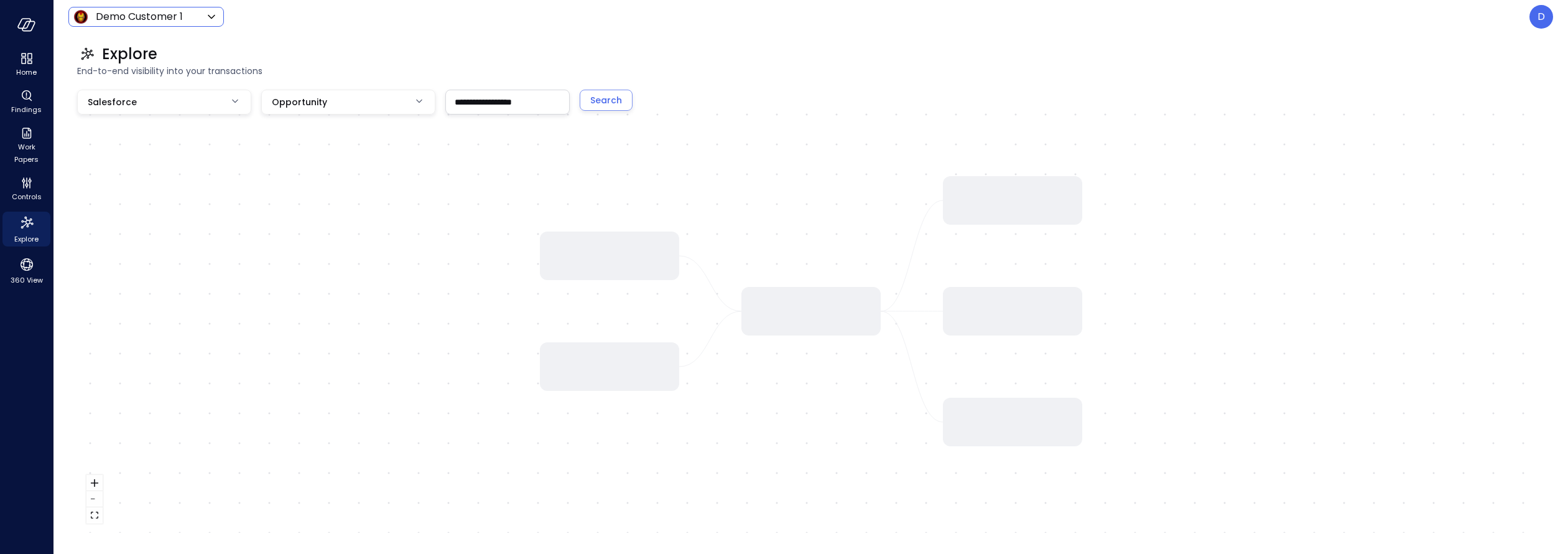
click at [127, 12] on body "**********" at bounding box center [784, 277] width 1568 height 554
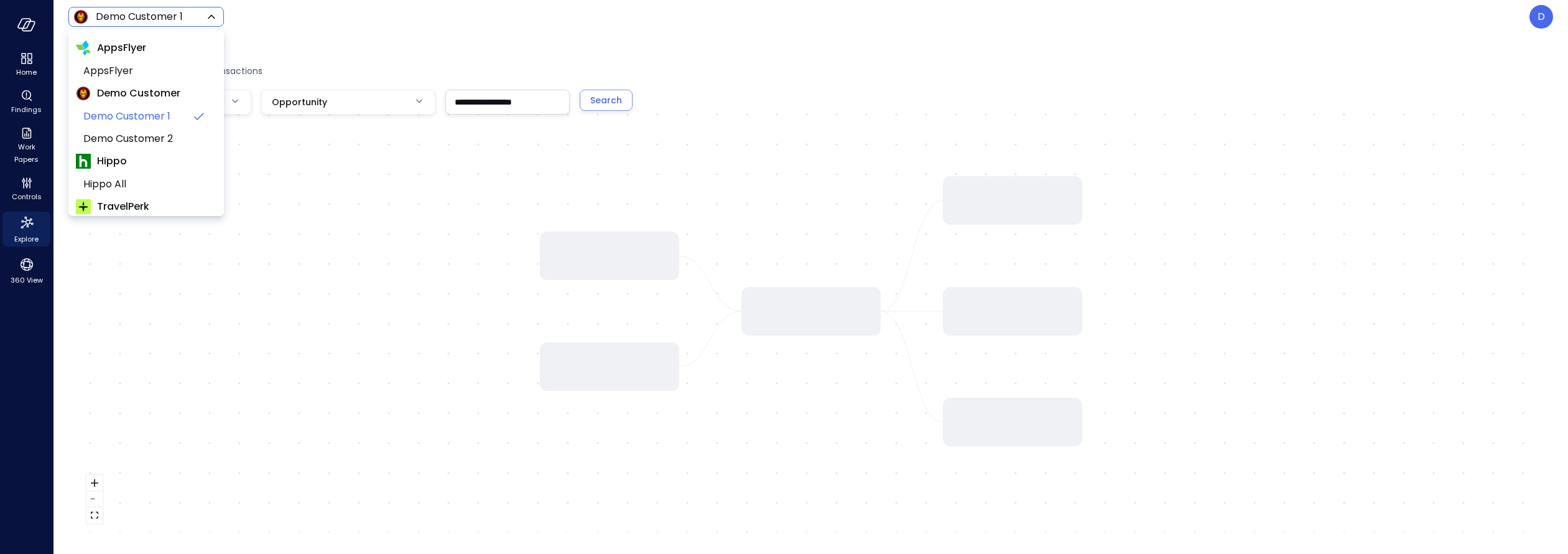
scroll to position [191, 0]
click at [104, 128] on span "Wiz US" at bounding box center [145, 129] width 123 height 15
type input "******"
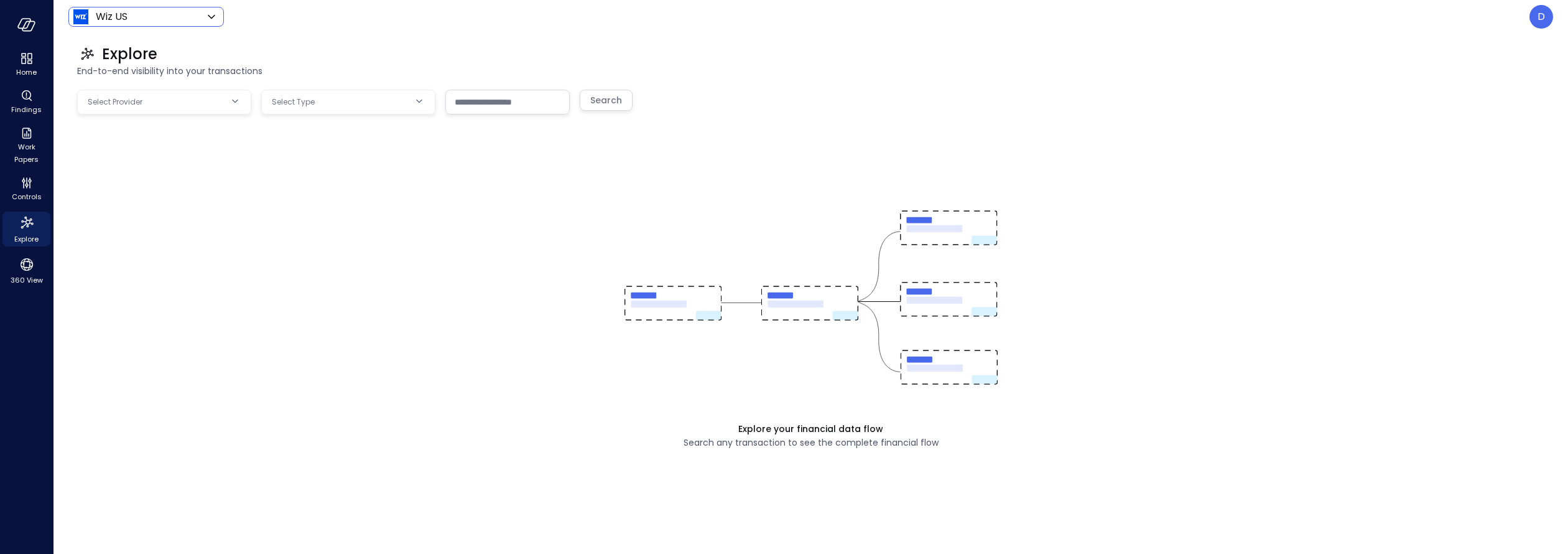
click at [205, 114] on body "**********" at bounding box center [784, 277] width 1568 height 554
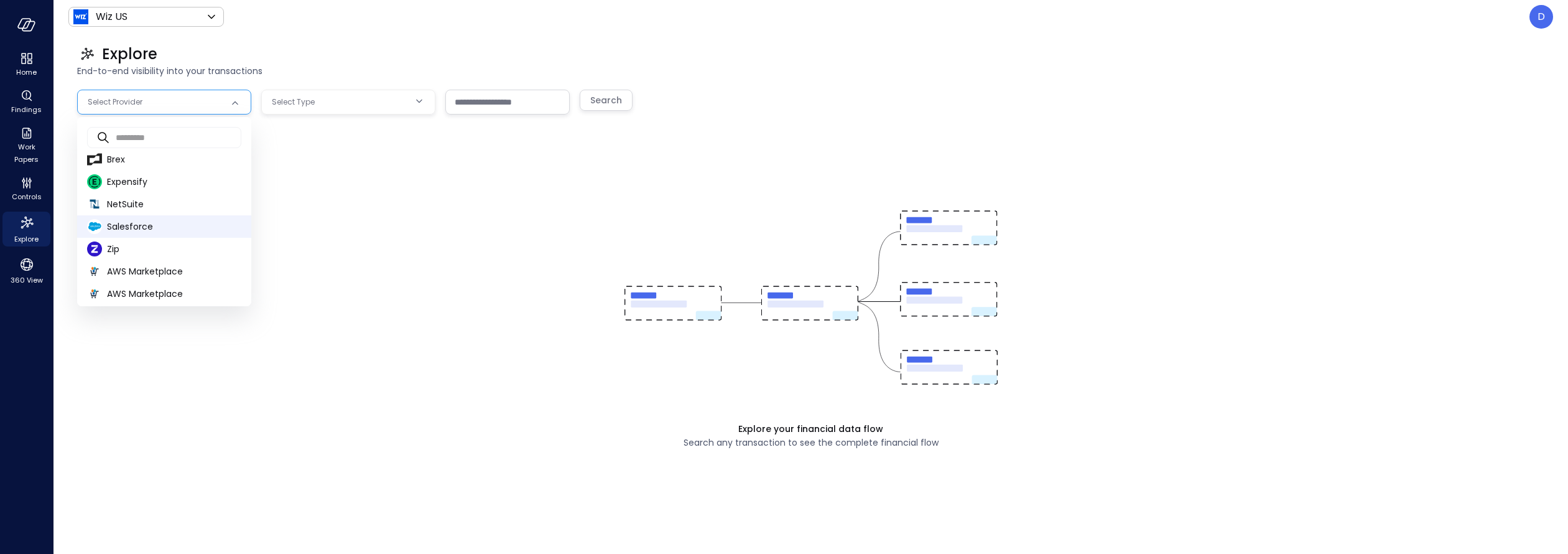
drag, startPoint x: 149, startPoint y: 228, endPoint x: 161, endPoint y: 220, distance: 14.4
click at [149, 228] on span "Salesforce" at bounding box center [174, 227] width 134 height 13
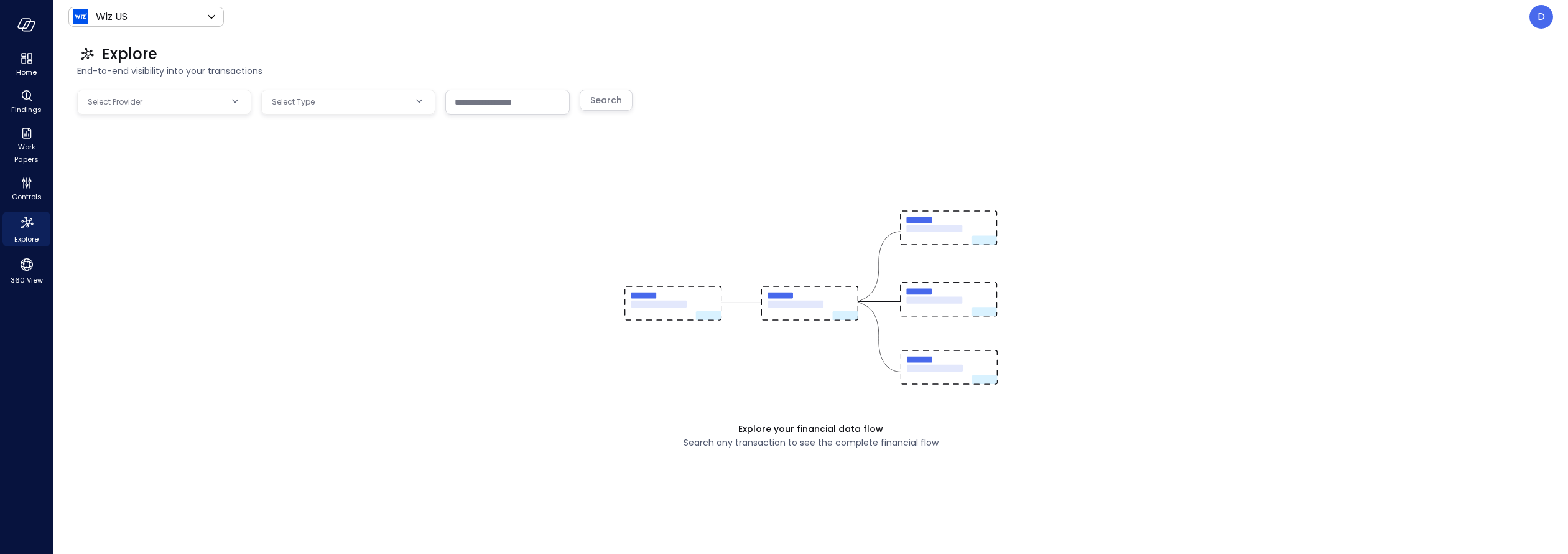
drag, startPoint x: 312, startPoint y: 121, endPoint x: 312, endPoint y: 108, distance: 13.0
click at [312, 120] on div "Explore your financial data flow Search any transaction to see the complete fin…" at bounding box center [811, 310] width 1468 height 443
click at [312, 108] on span "Select Type" at bounding box center [293, 101] width 43 height 12
click at [174, 114] on div "Explore your financial data flow Search any transaction to see the complete fin…" at bounding box center [811, 310] width 1468 height 443
click at [169, 105] on body "**********" at bounding box center [784, 277] width 1568 height 554
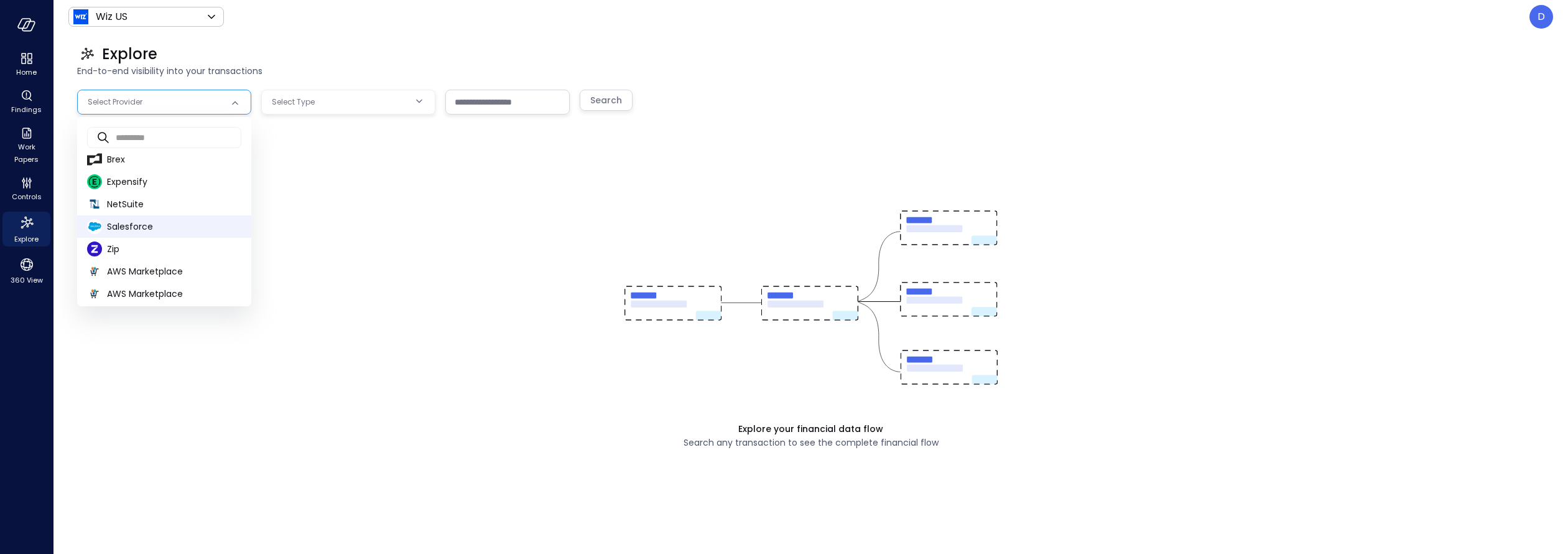
click at [142, 225] on span "Salesforce" at bounding box center [174, 227] width 134 height 13
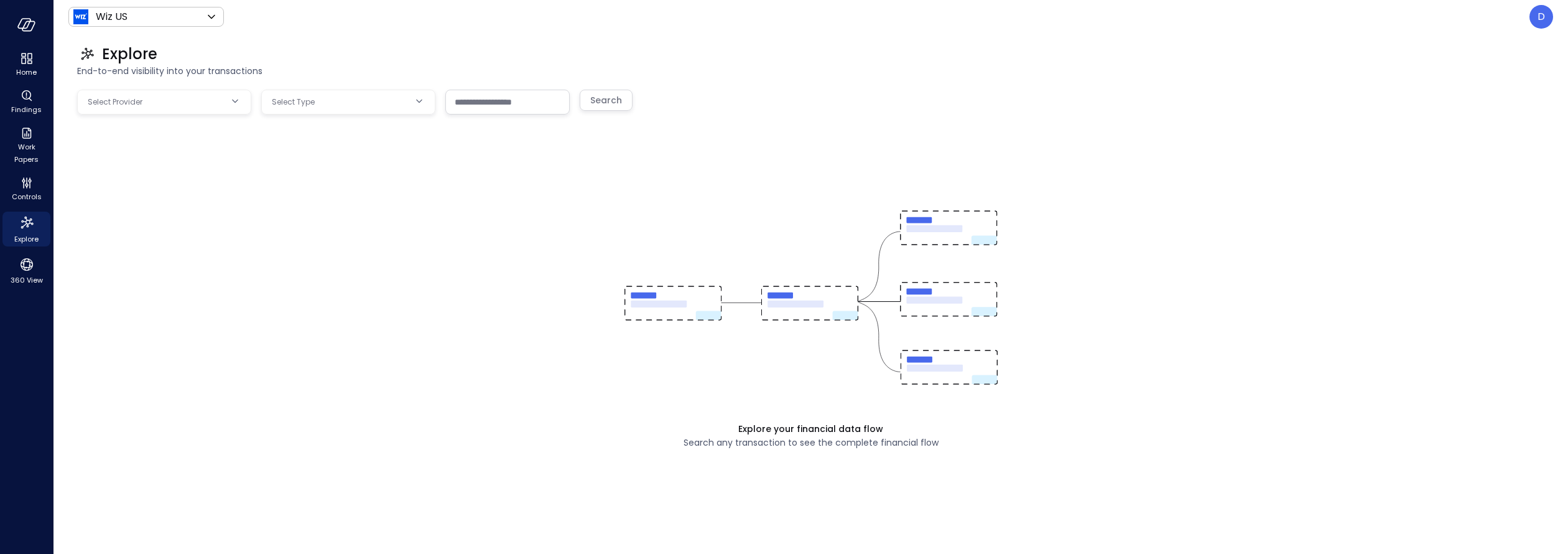
click at [302, 98] on span "Select Type" at bounding box center [293, 101] width 43 height 12
click at [306, 109] on div "Select Type" at bounding box center [341, 101] width 138 height 23
click at [303, 104] on span "Select Type" at bounding box center [293, 101] width 43 height 12
click at [154, 101] on body "Home Findings Work Papers Controls Explore 360 View Wiz US ****** ​ D Explore E…" at bounding box center [784, 277] width 1568 height 554
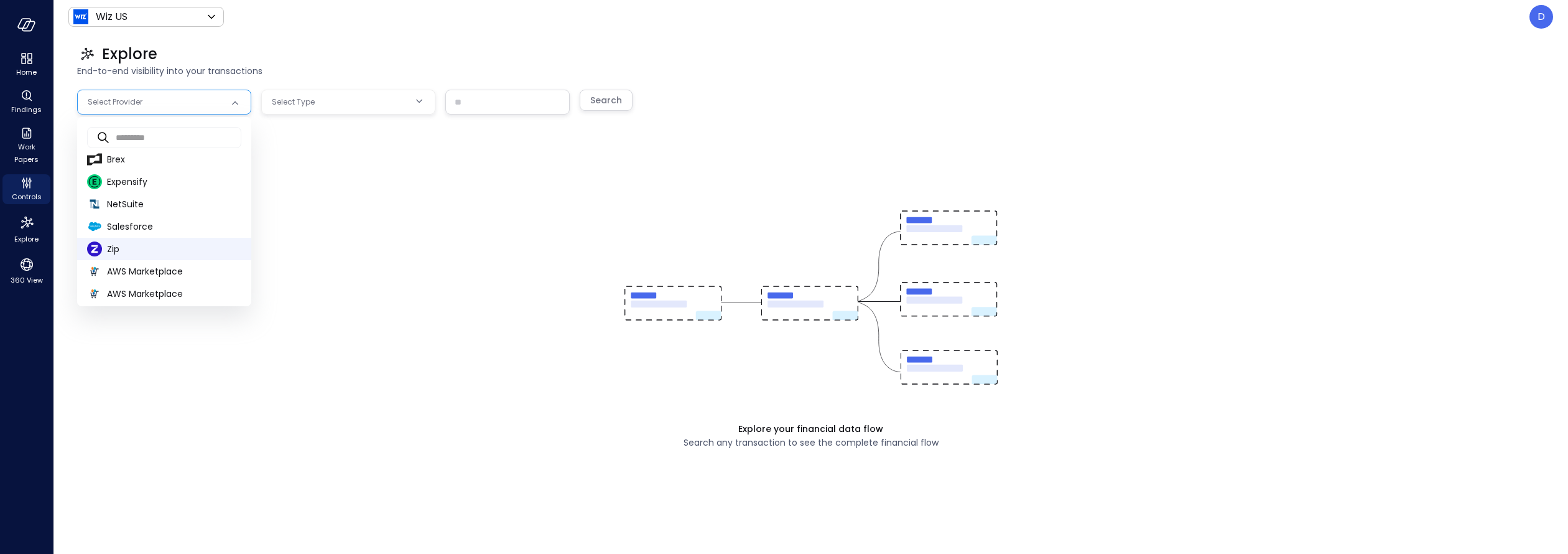
click at [137, 240] on li "Zip" at bounding box center [164, 249] width 174 height 23
click at [125, 96] on body "Home Findings Work Papers Controls Explore 360 View Wiz US ****** ​ D Explore E…" at bounding box center [784, 277] width 1568 height 554
click at [128, 224] on span "Salesforce" at bounding box center [174, 227] width 134 height 13
type input "**********"
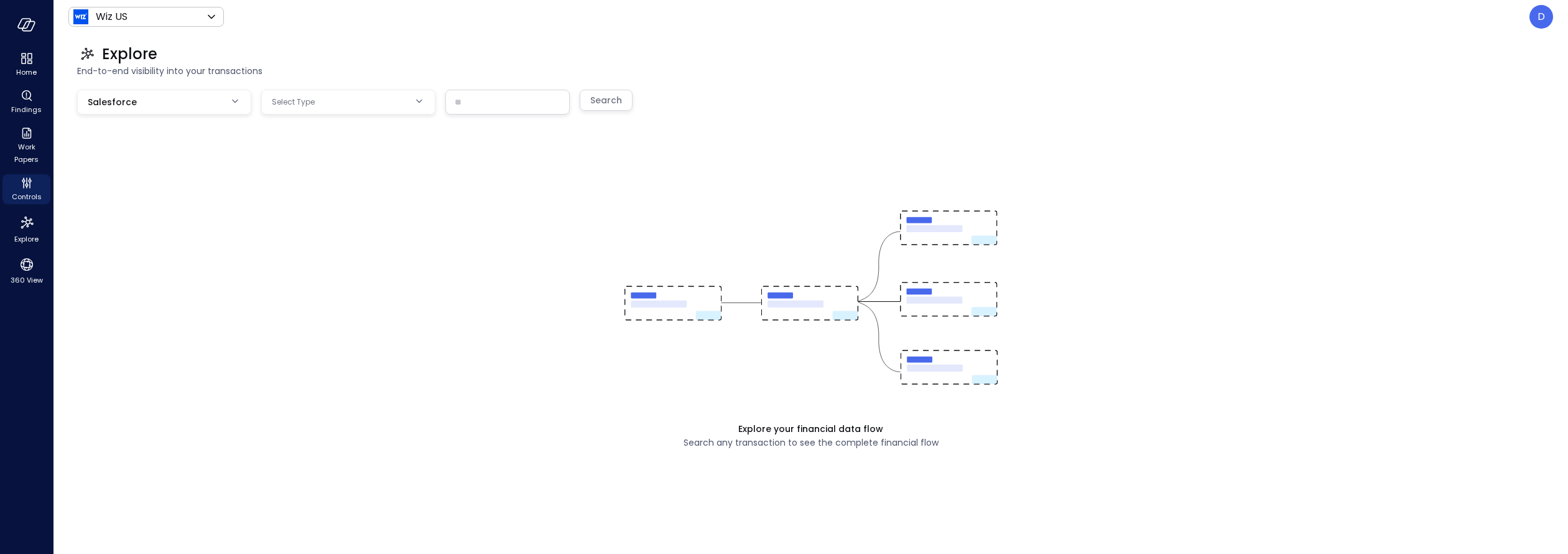
click at [301, 99] on body "**********" at bounding box center [784, 277] width 1568 height 554
click at [299, 158] on span "Opportunity" at bounding box center [348, 158] width 154 height 13
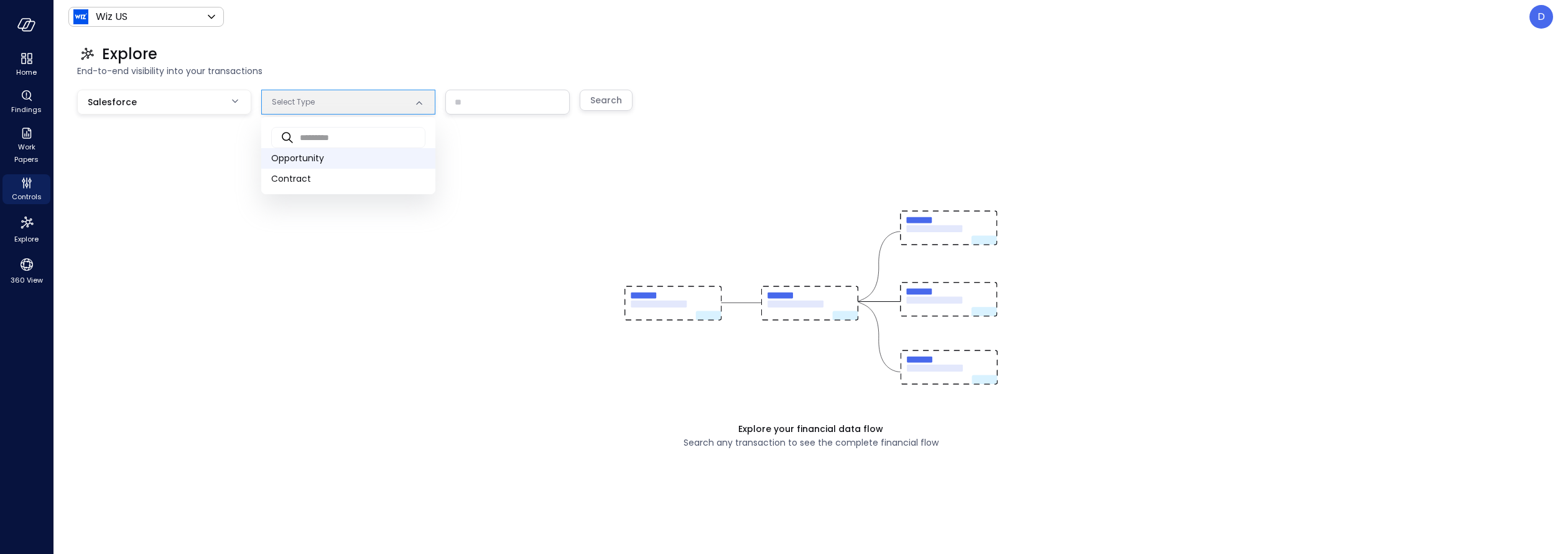
type input "***"
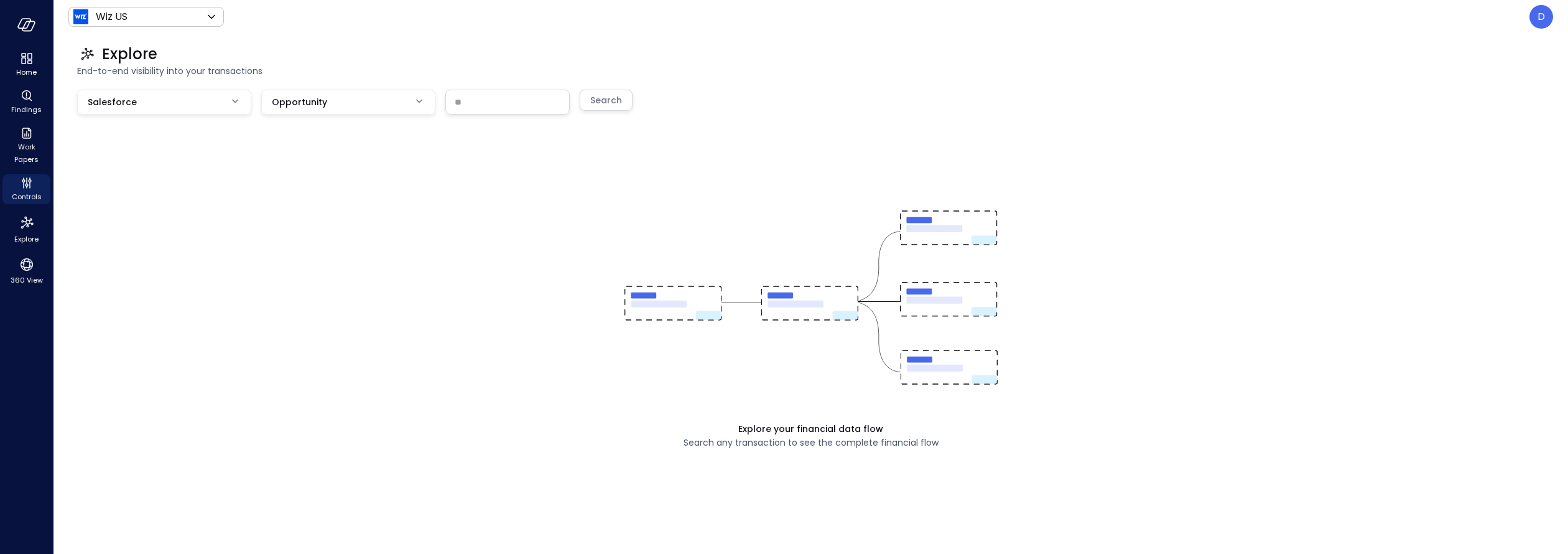
click at [463, 90] on input "text" at bounding box center [507, 101] width 123 height 23
paste input "**********"
type input "**********"
click at [596, 96] on div "Search" at bounding box center [605, 100] width 31 height 15
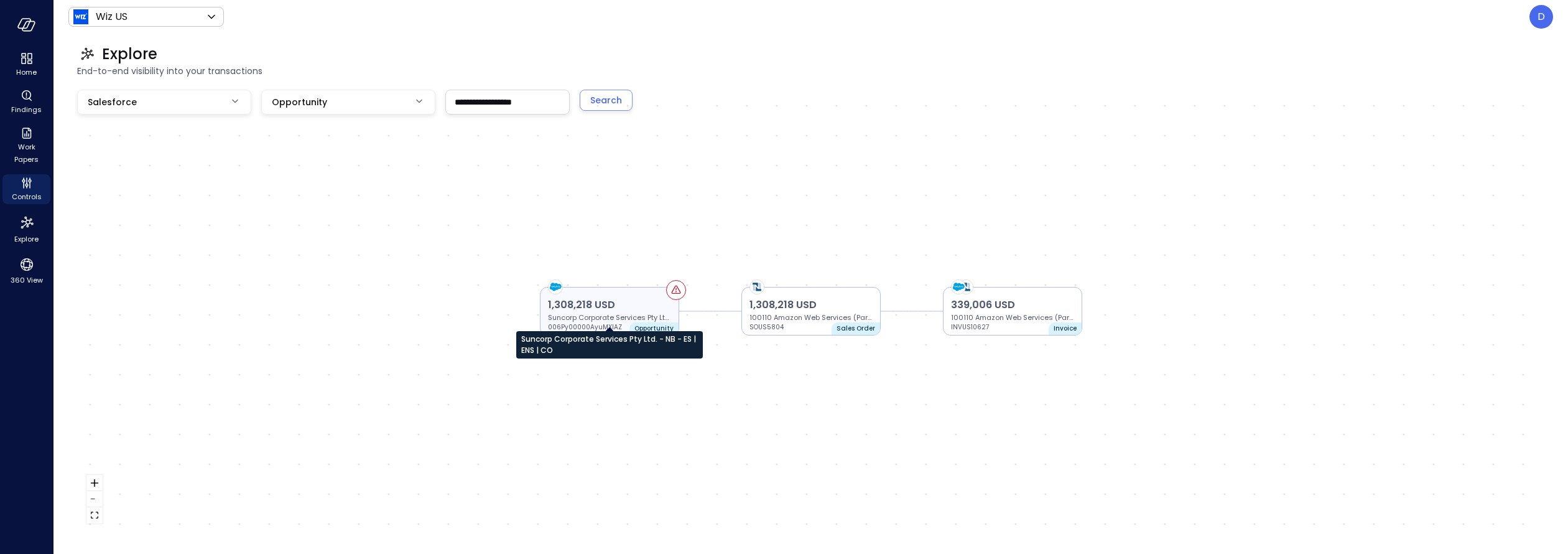
click at [614, 320] on p "Suncorp Corporate Services Pty Ltd. - NB - ES | ENS | CO" at bounding box center [609, 317] width 123 height 10
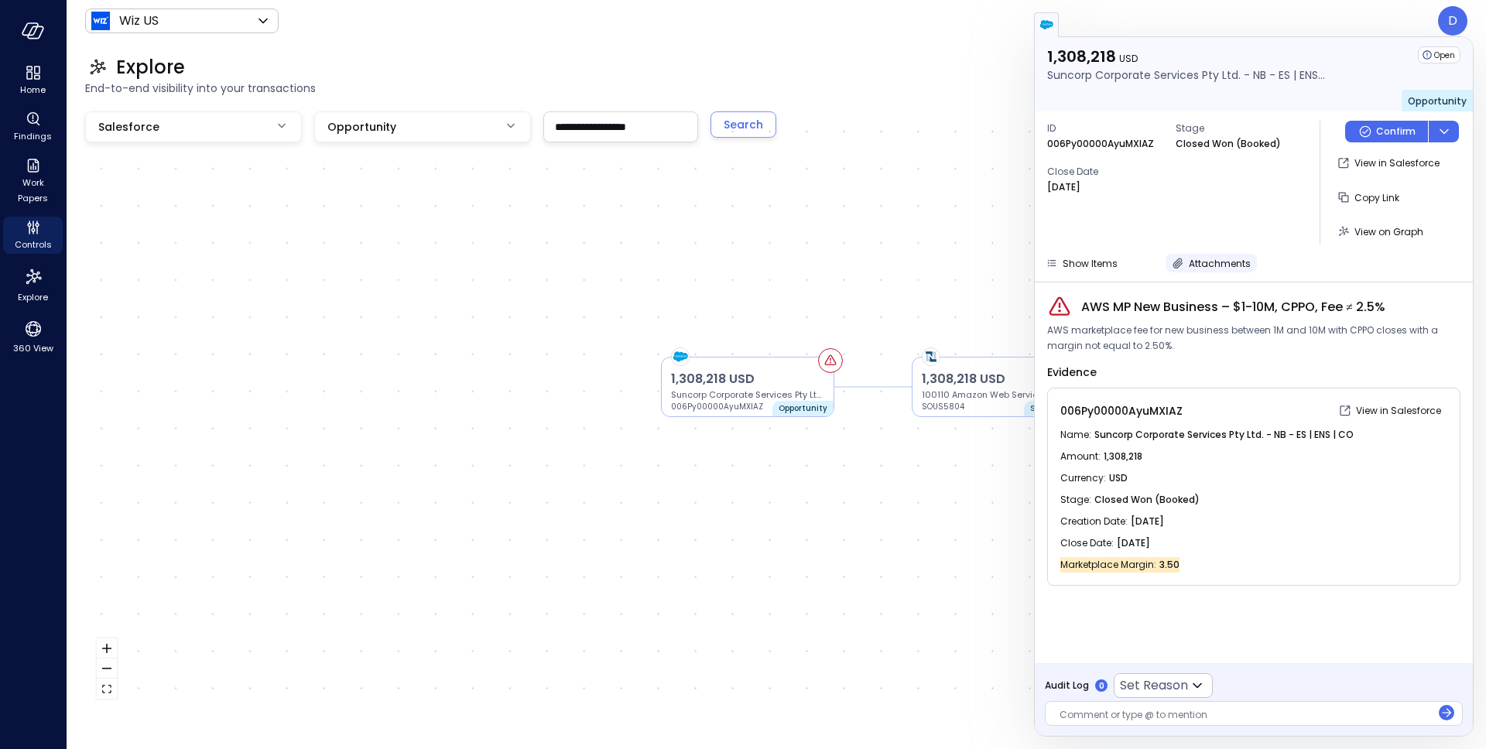
click at [1191, 260] on span "Attachments" at bounding box center [1220, 263] width 62 height 13
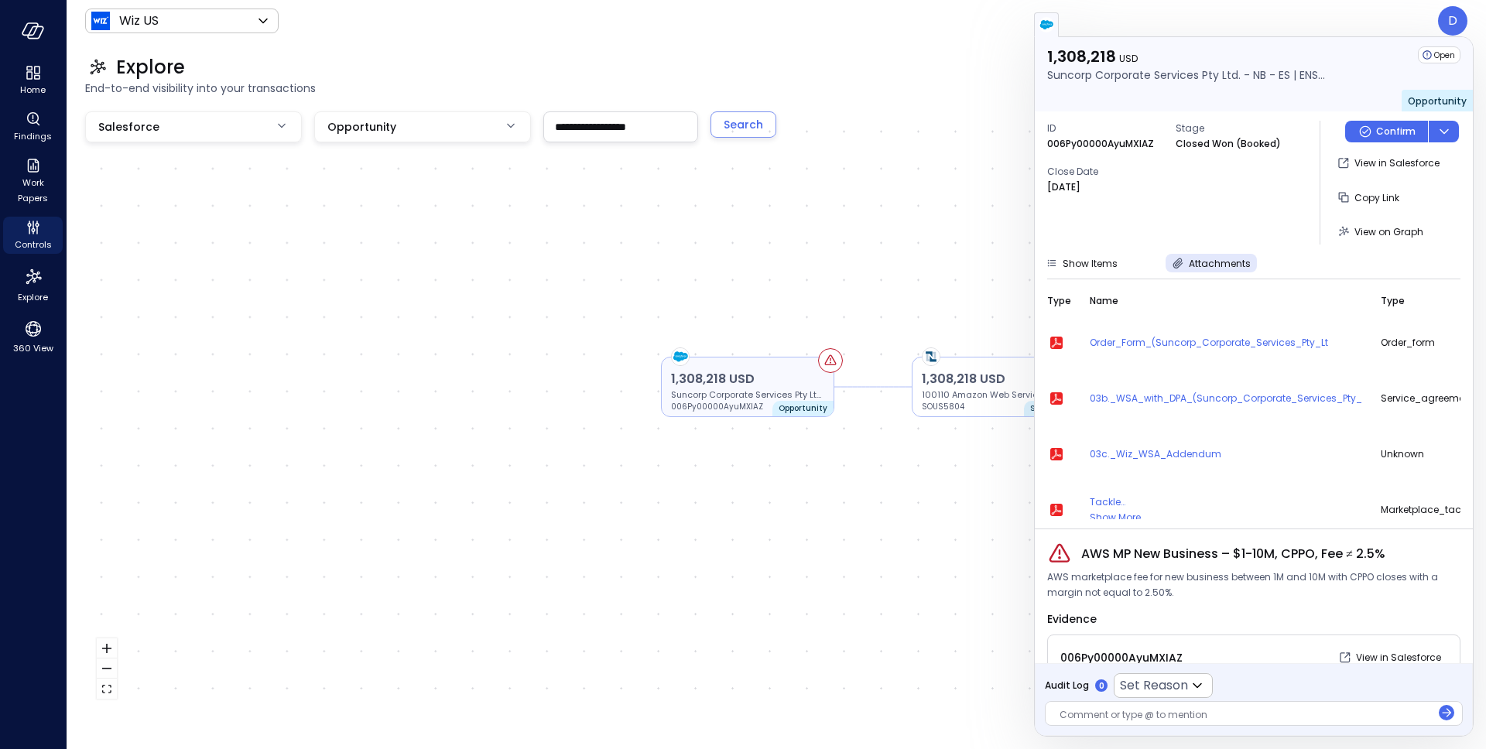
click at [763, 384] on p "1,308,218 USD" at bounding box center [747, 379] width 153 height 19
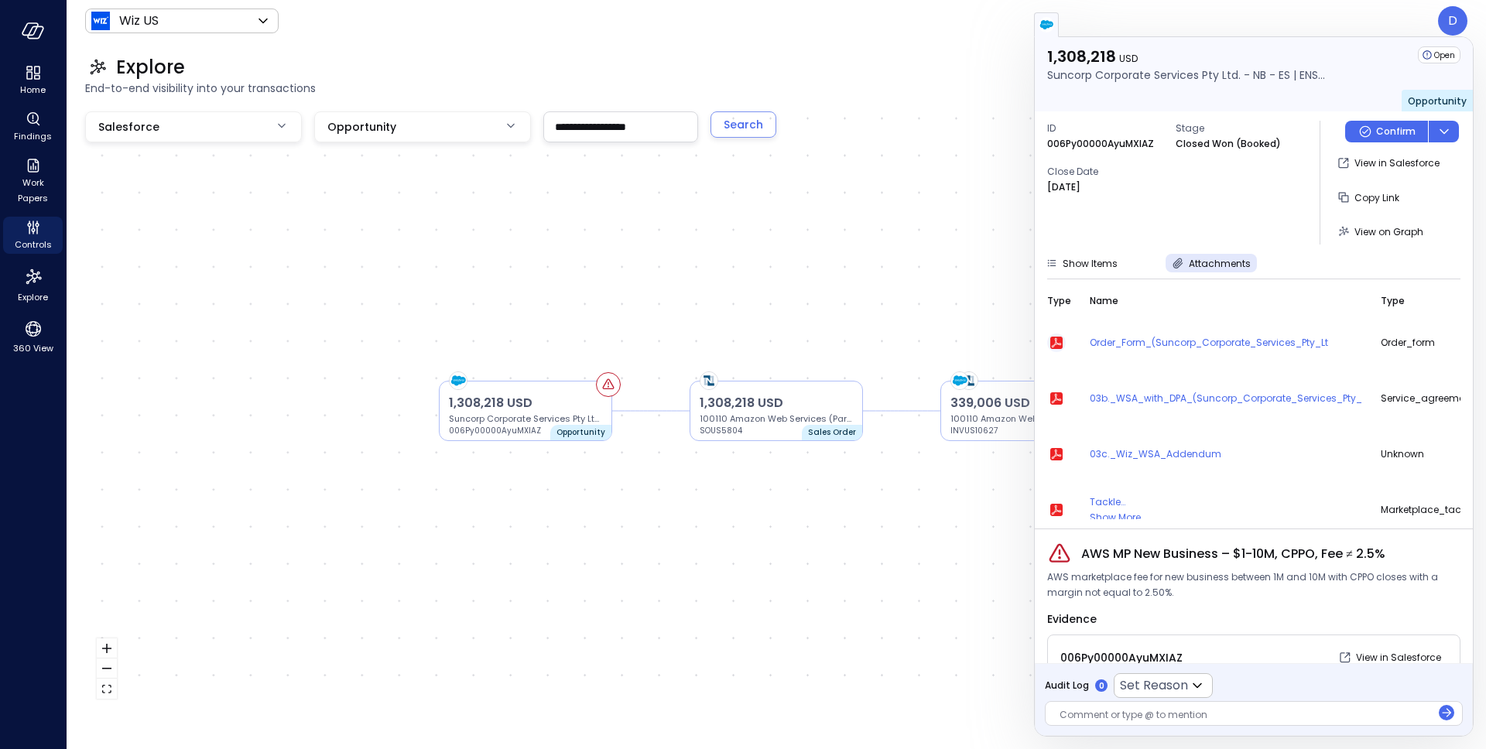
click at [1054, 347] on icon "button" at bounding box center [1056, 343] width 12 height 12
